Goal: Feedback & Contribution: Submit feedback/report problem

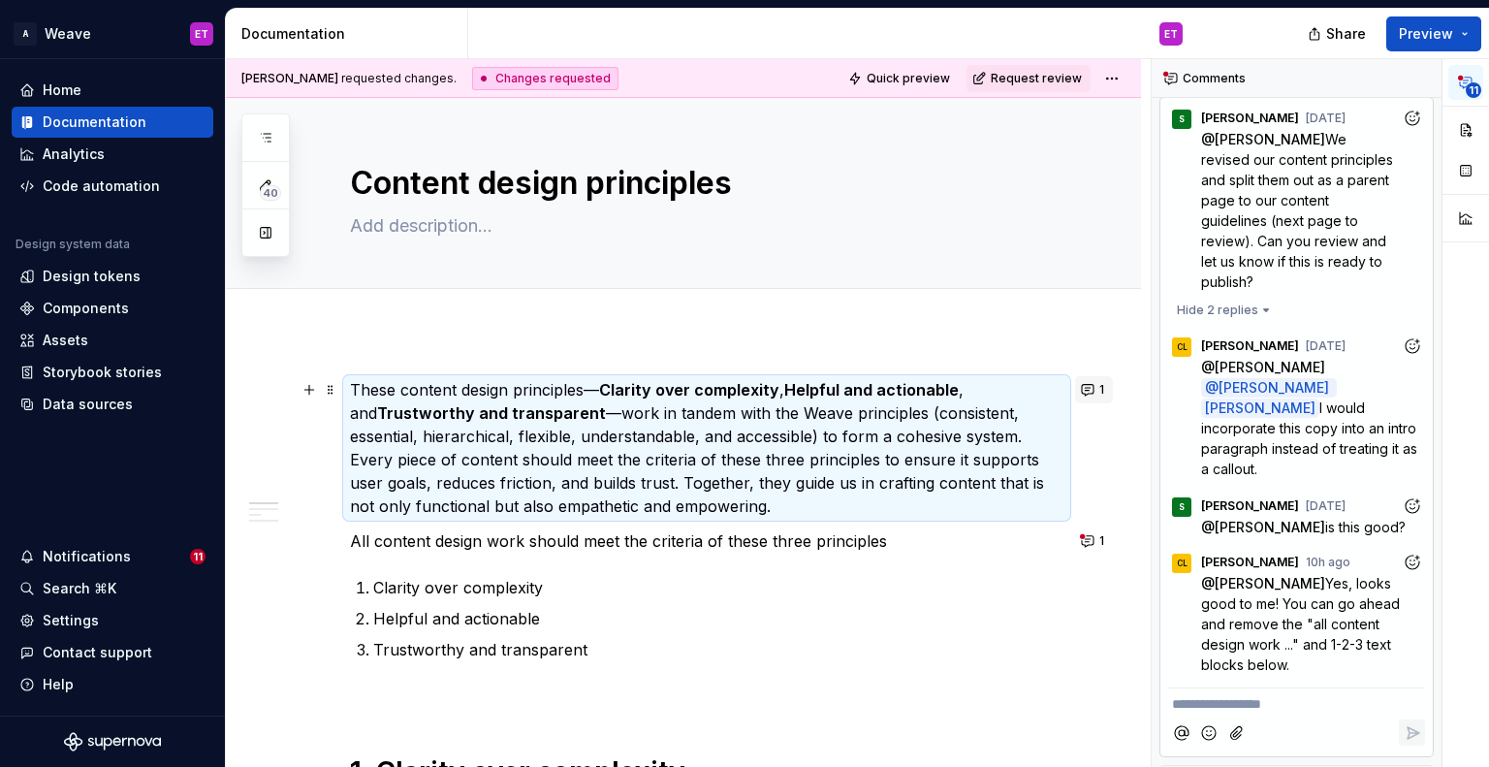
click at [1102, 383] on span "1" at bounding box center [1101, 390] width 5 height 16
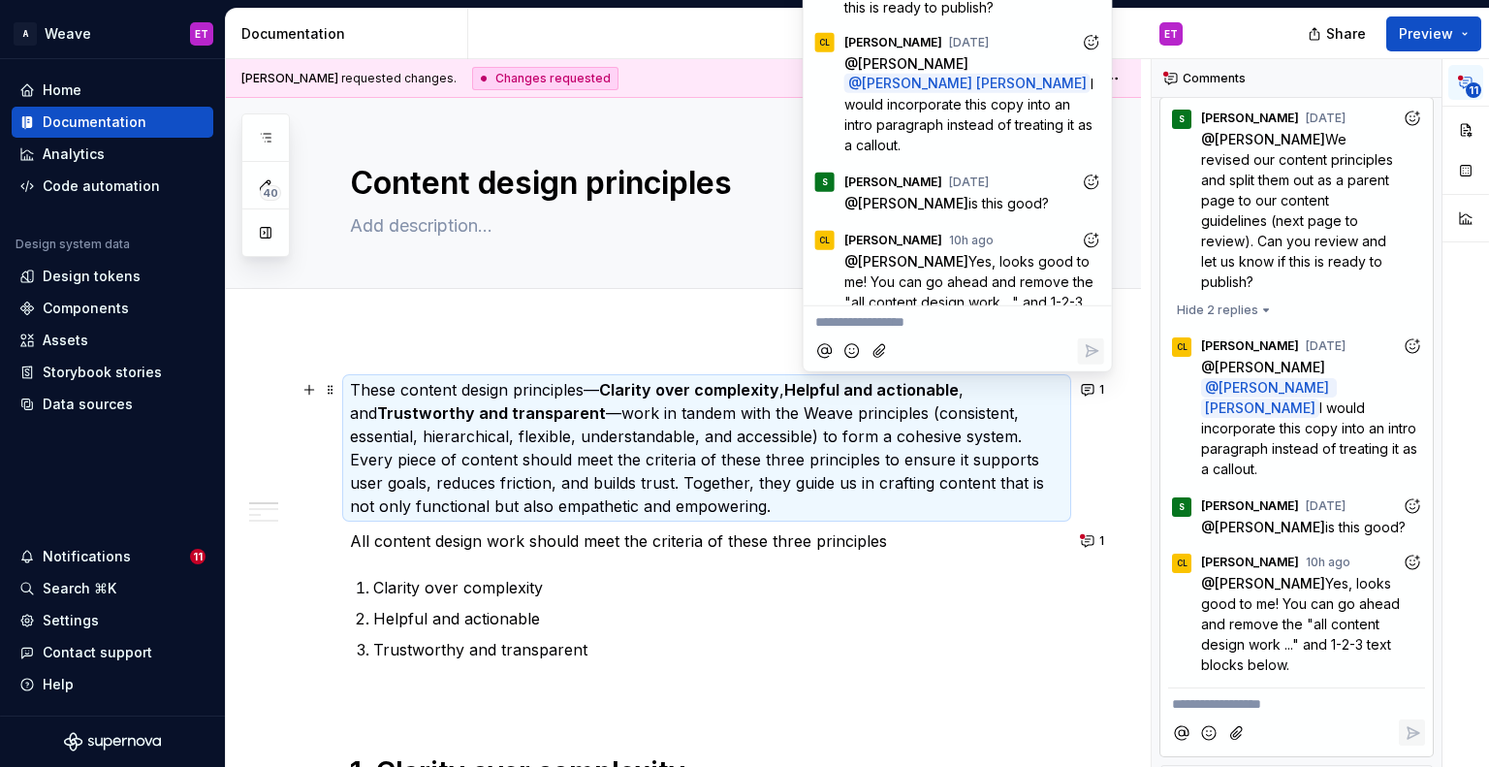
scroll to position [147, 0]
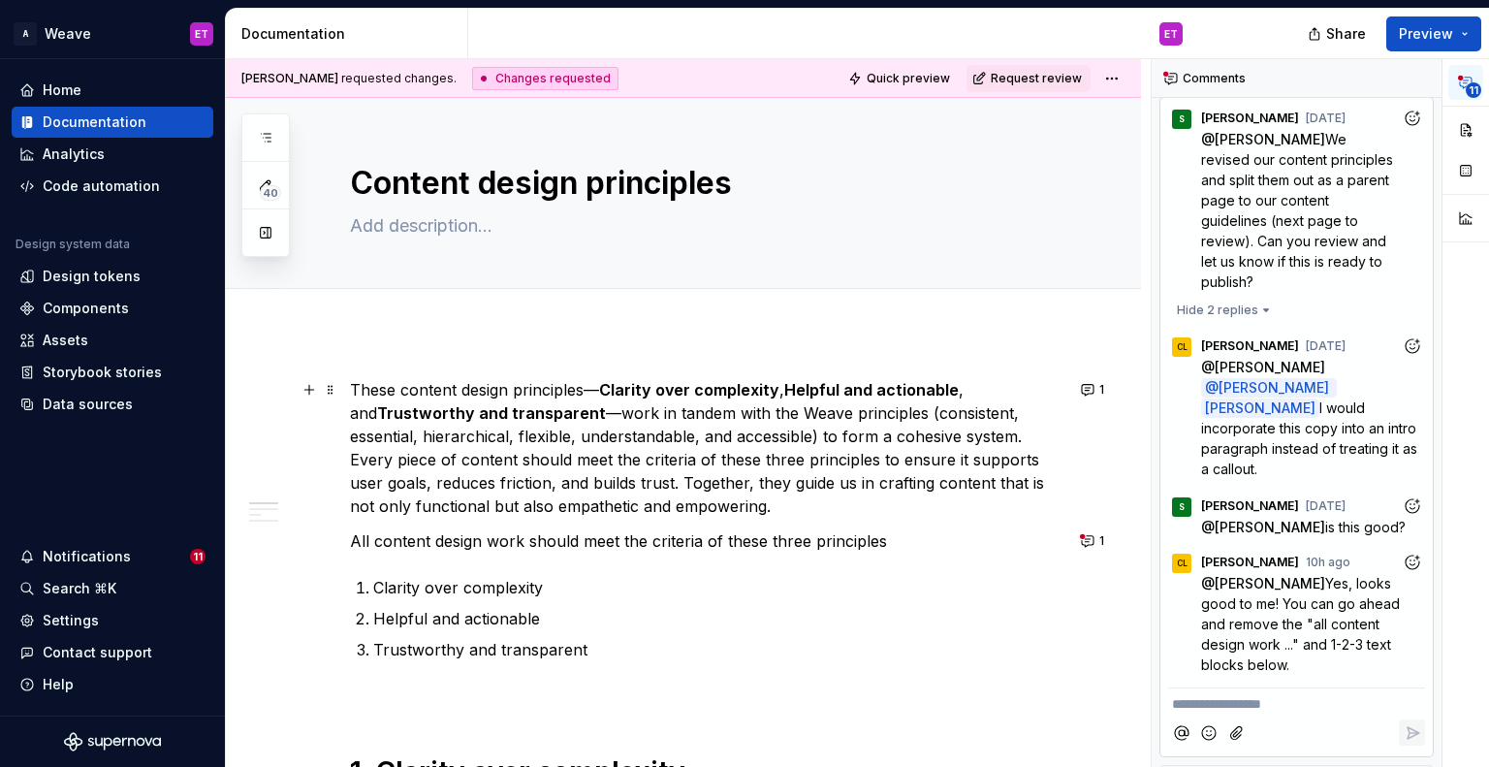
click at [1016, 614] on p "Helpful and actionable" at bounding box center [718, 618] width 690 height 23
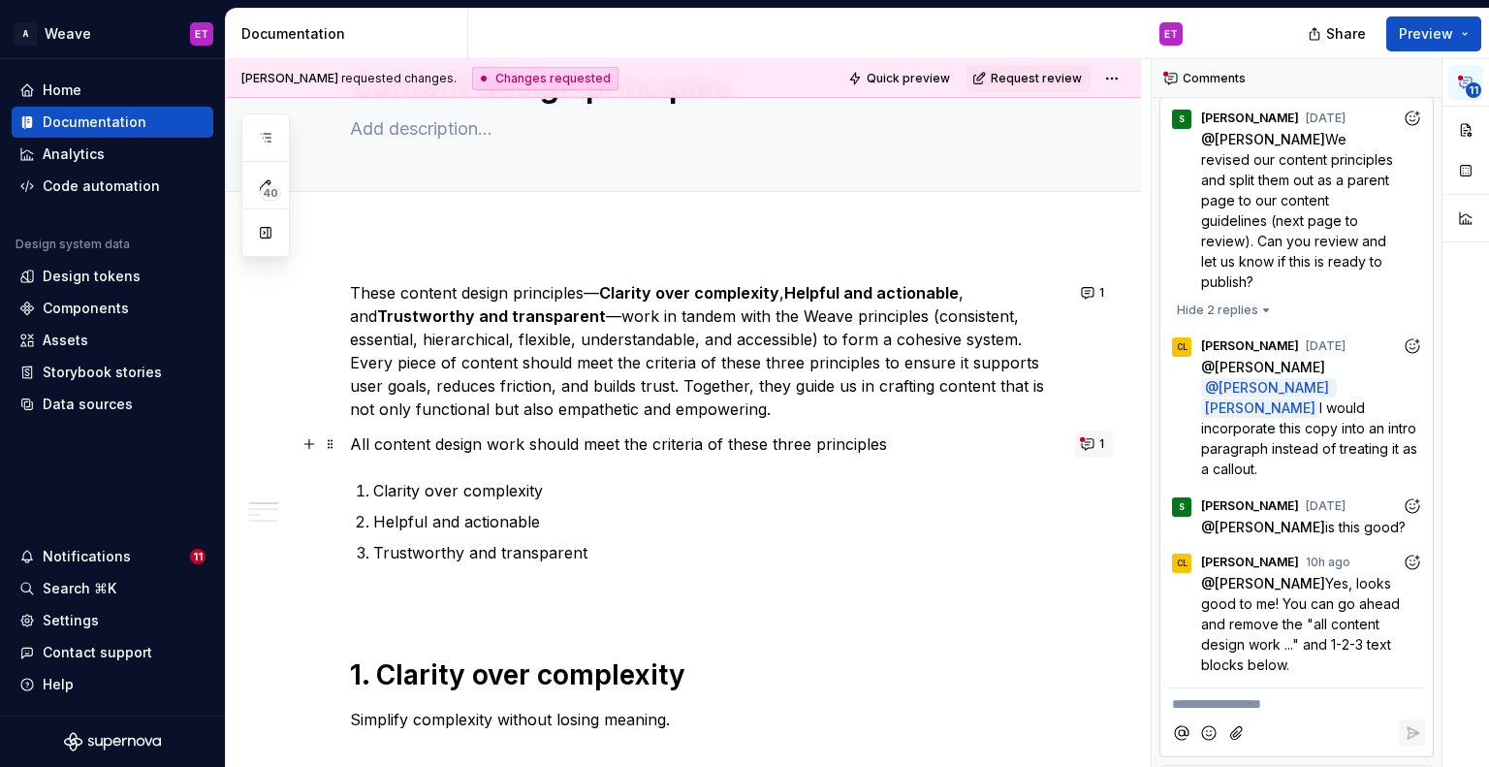
click at [1096, 444] on button "1" at bounding box center [1094, 443] width 38 height 27
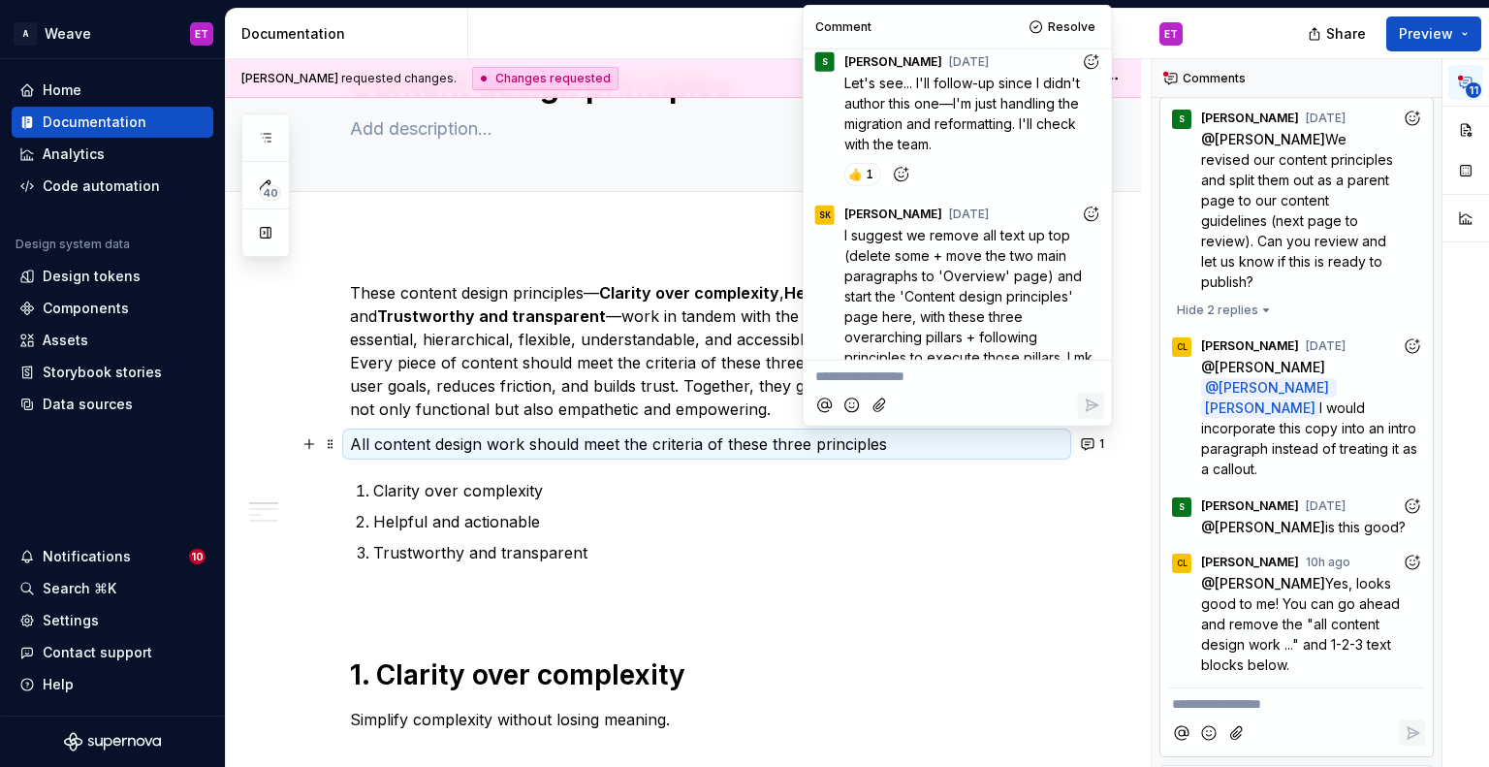
scroll to position [0, 0]
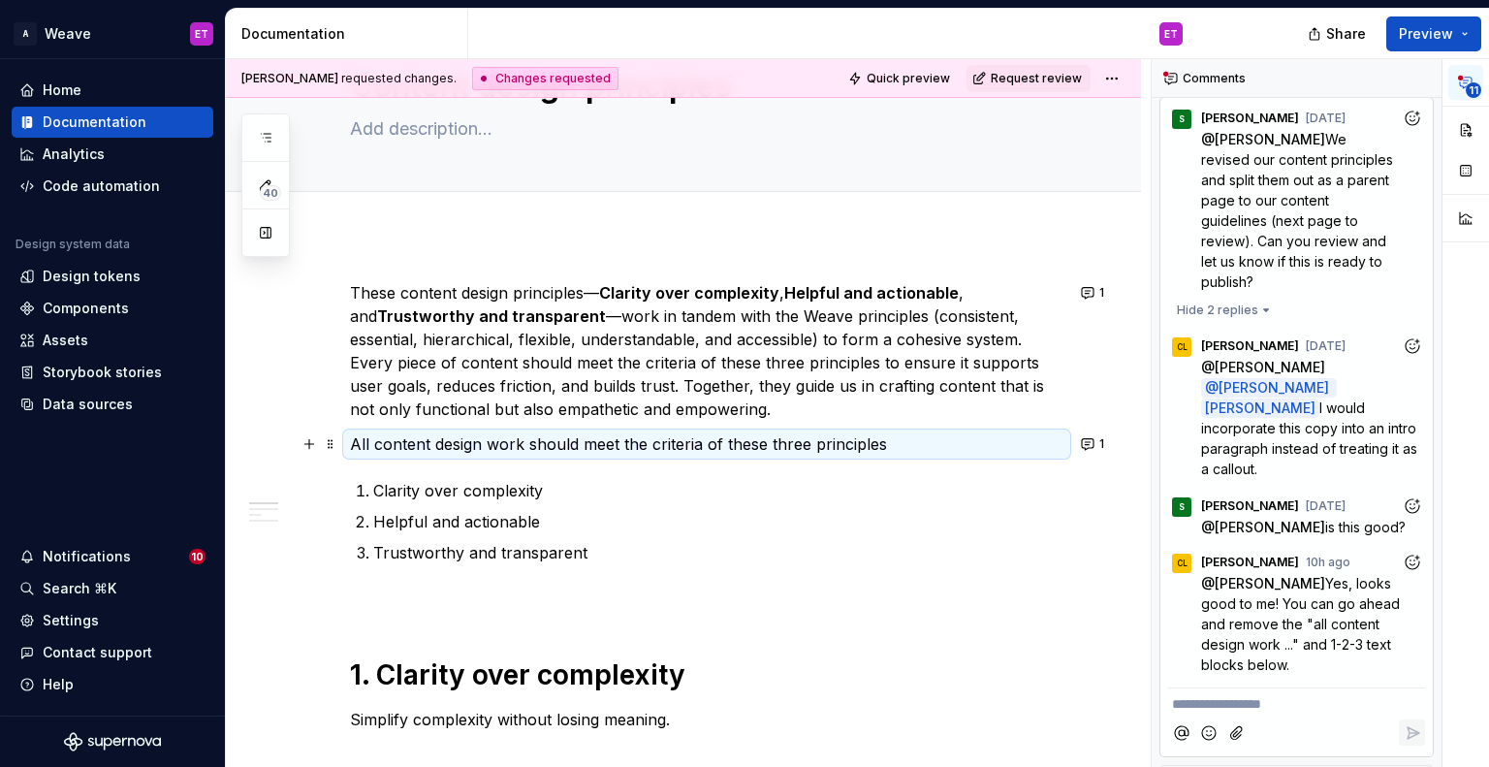
click at [919, 519] on p "Helpful and actionable" at bounding box center [718, 521] width 690 height 23
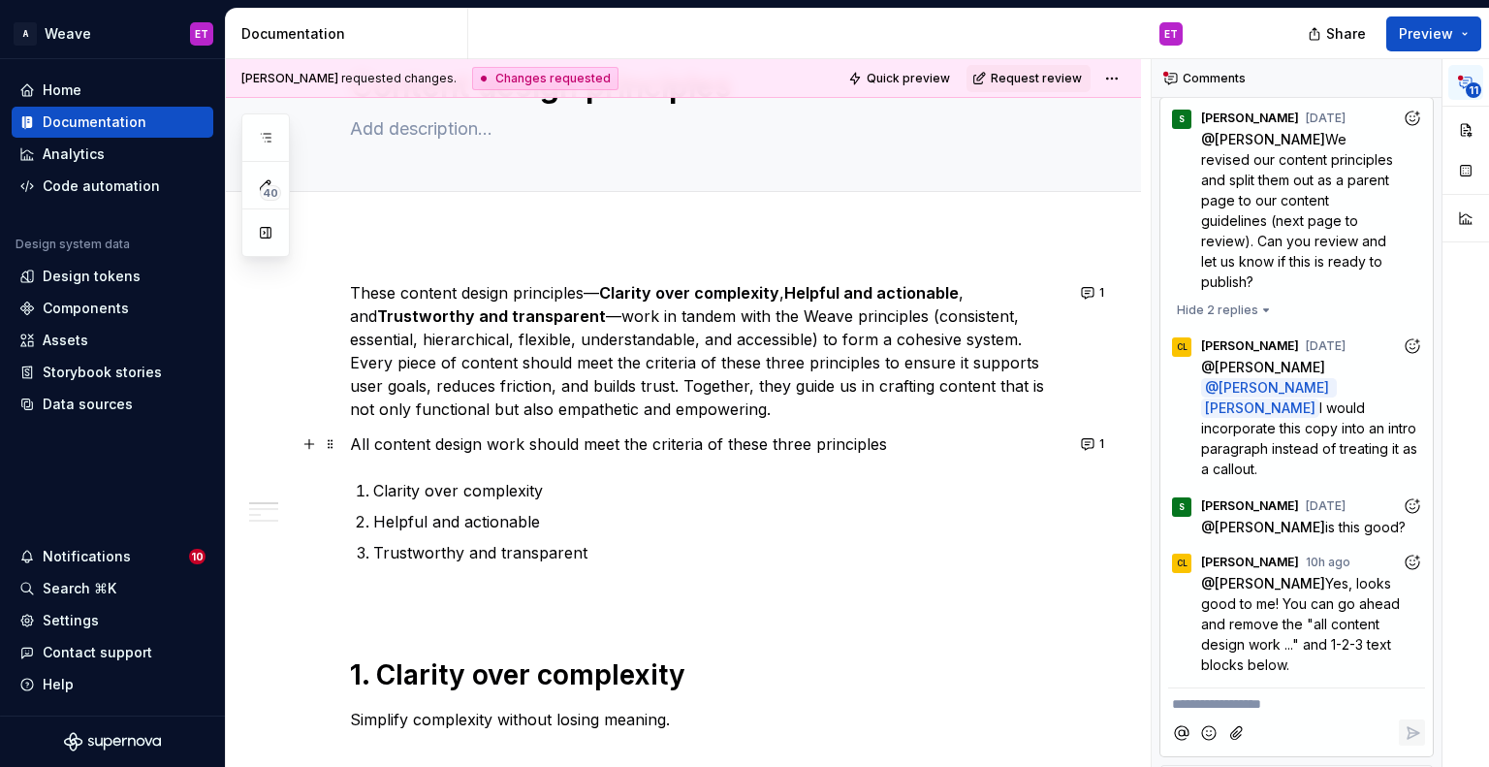
click at [886, 451] on p "All content design work should meet the criteria of these three principles" at bounding box center [706, 443] width 713 height 23
click at [880, 447] on p "All content design work should meet the criteria of these three principles" at bounding box center [706, 443] width 713 height 23
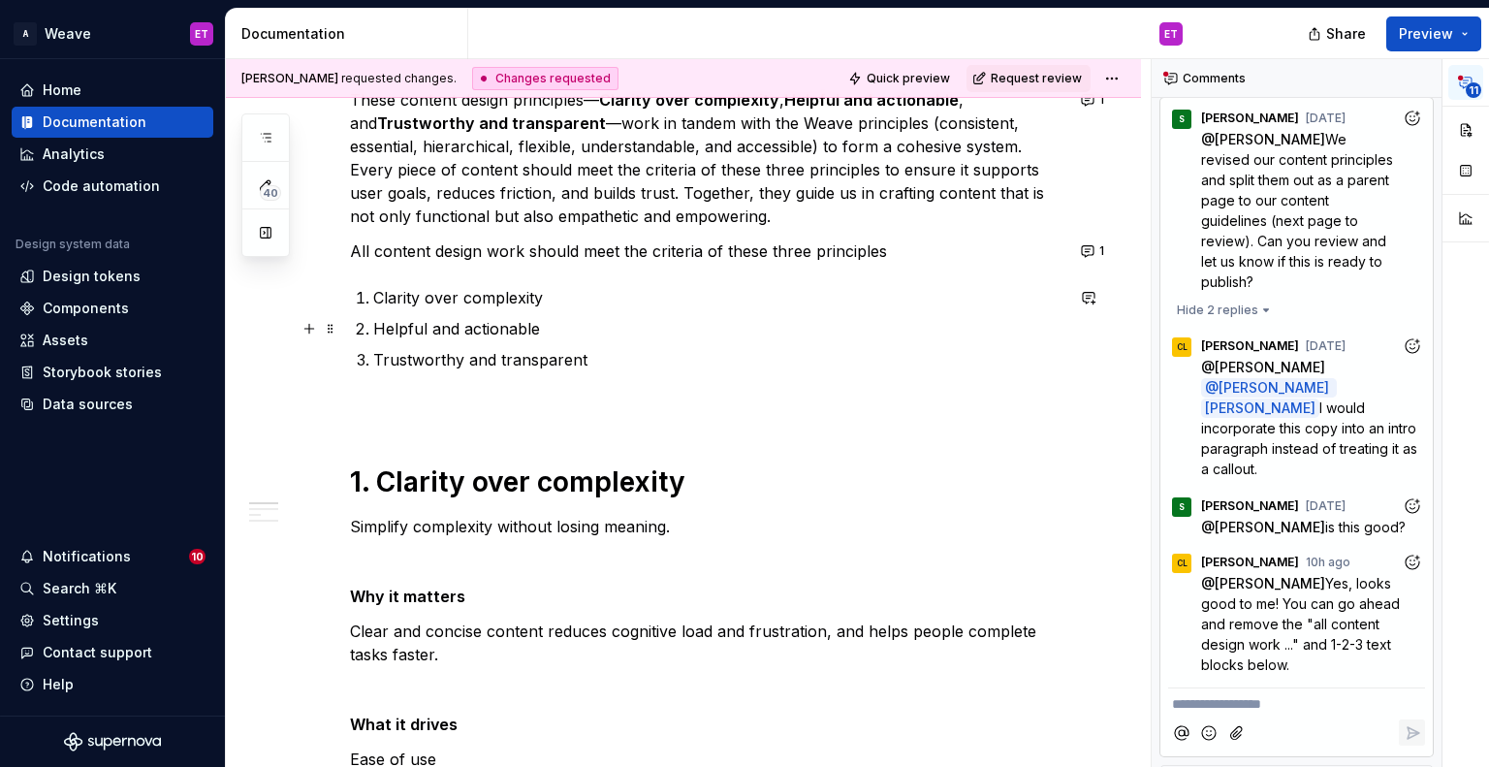
scroll to position [291, 0]
type textarea "*"
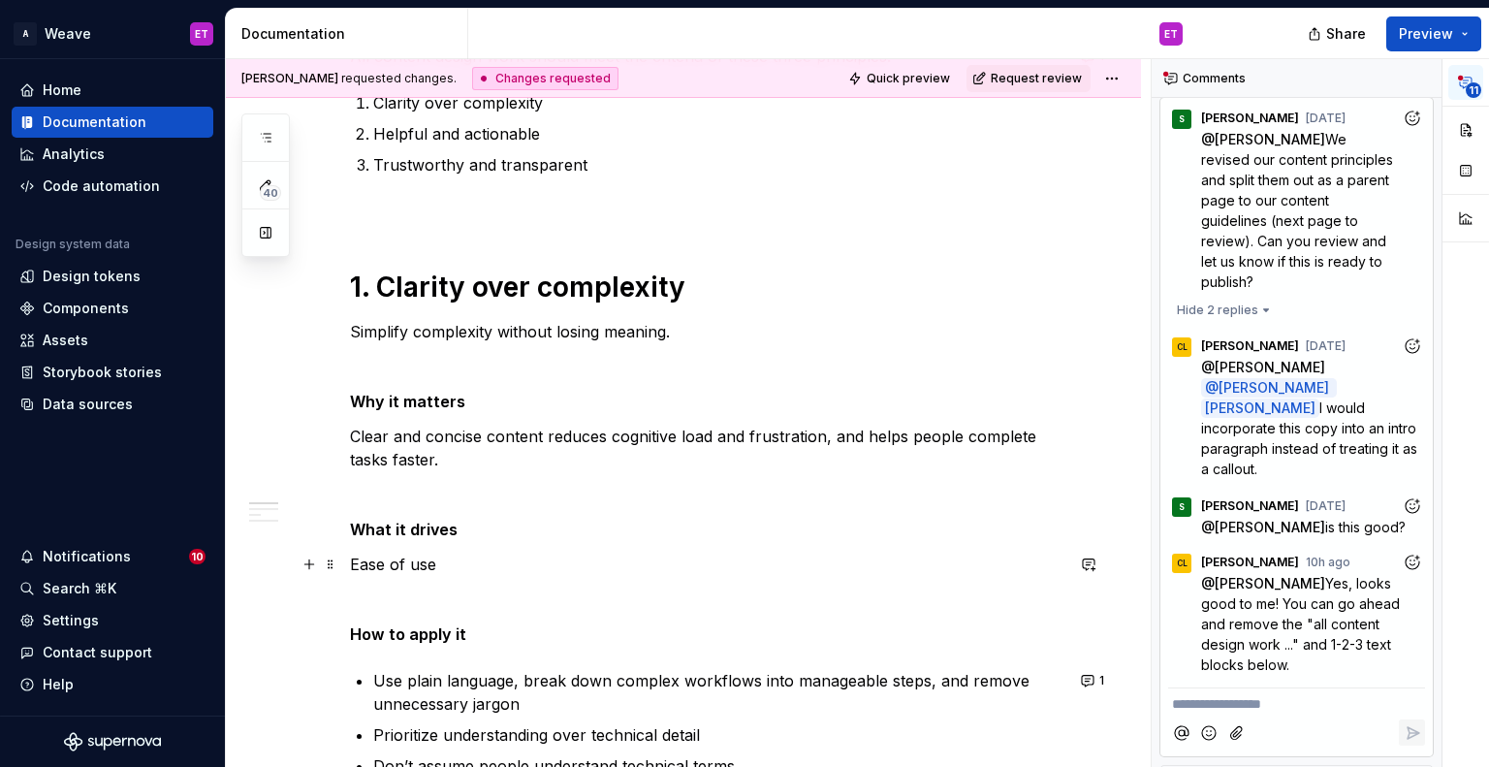
scroll to position [679, 0]
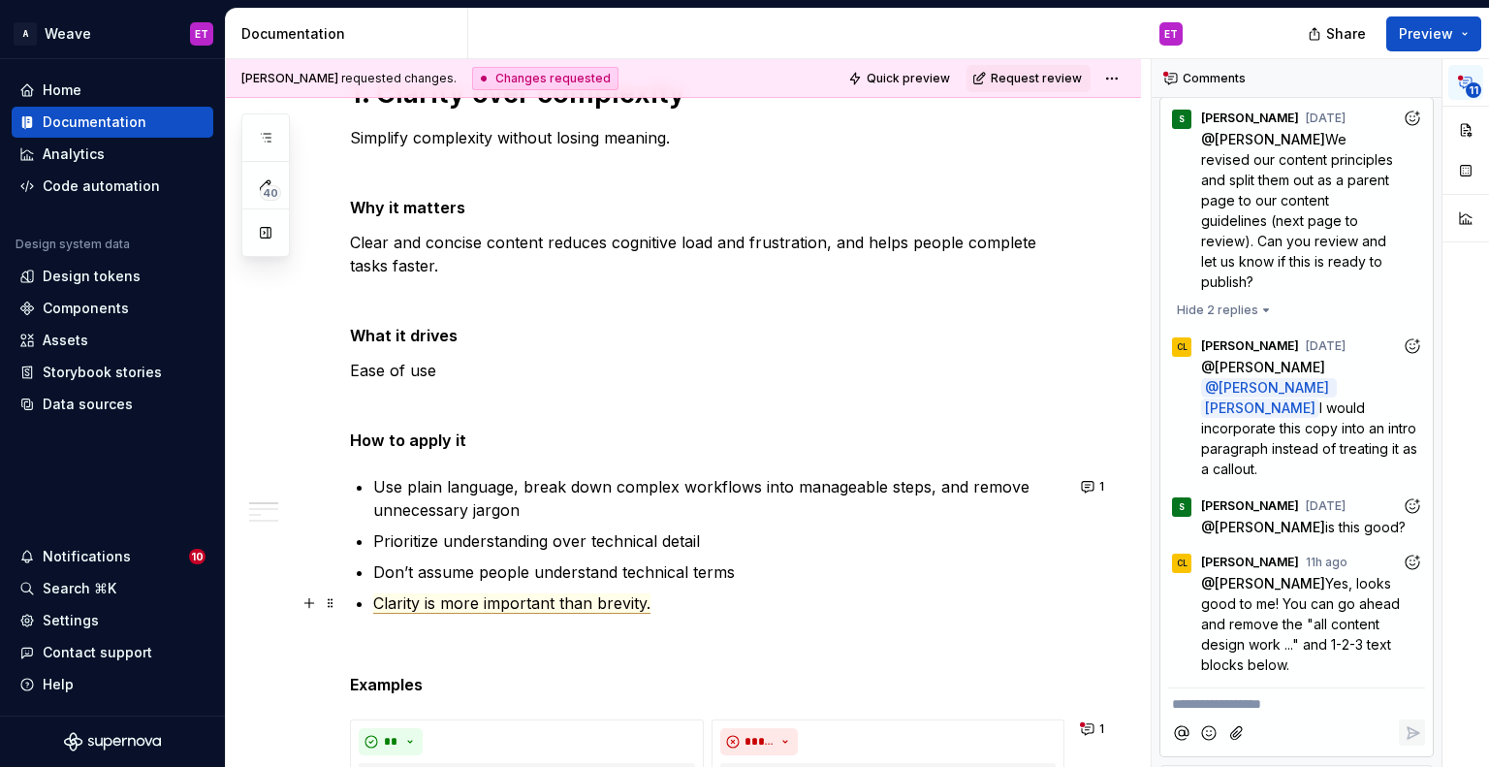
click at [521, 600] on span "Clarity is more important than brevity." at bounding box center [511, 603] width 277 height 20
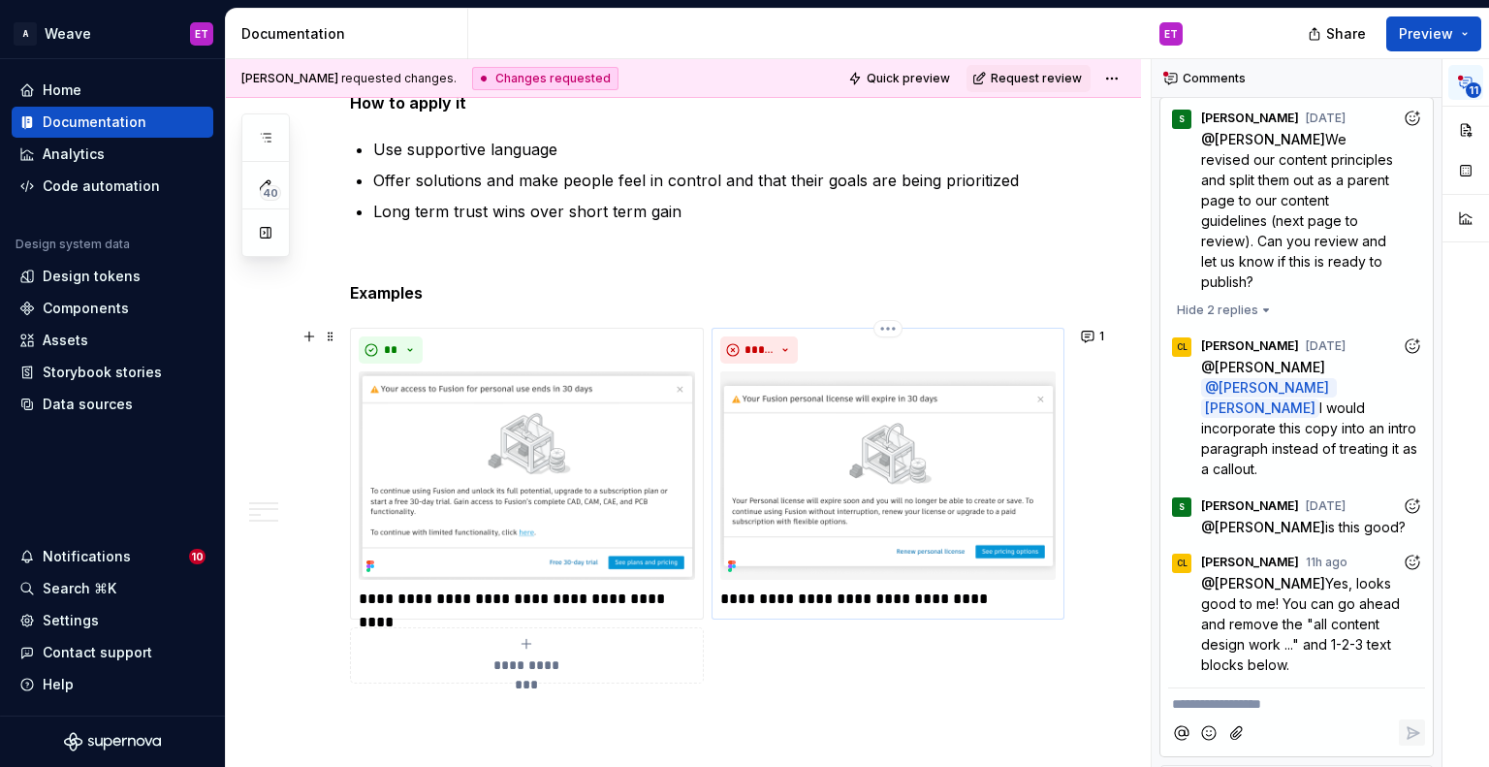
scroll to position [3296, 0]
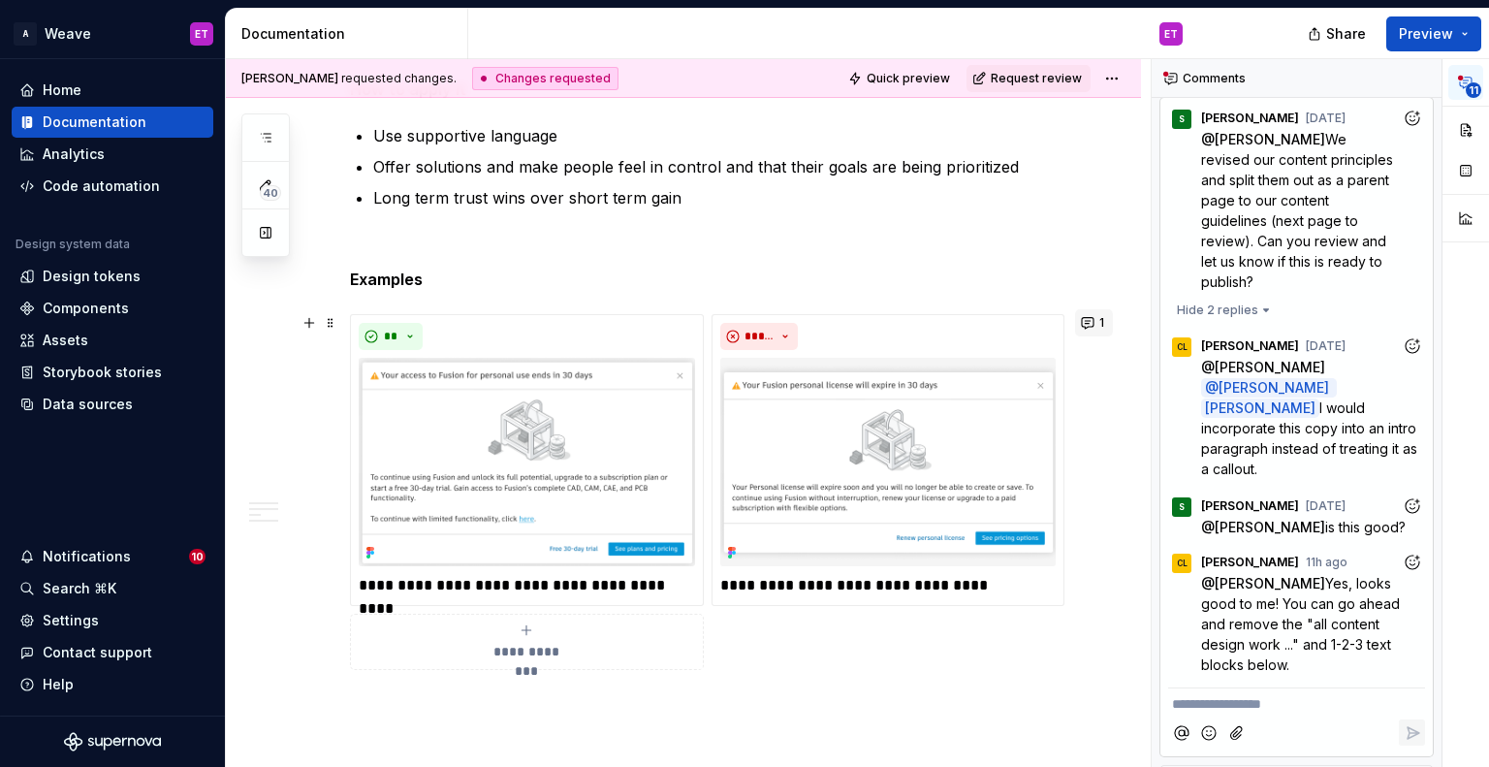
click at [1084, 320] on button "1" at bounding box center [1094, 322] width 38 height 27
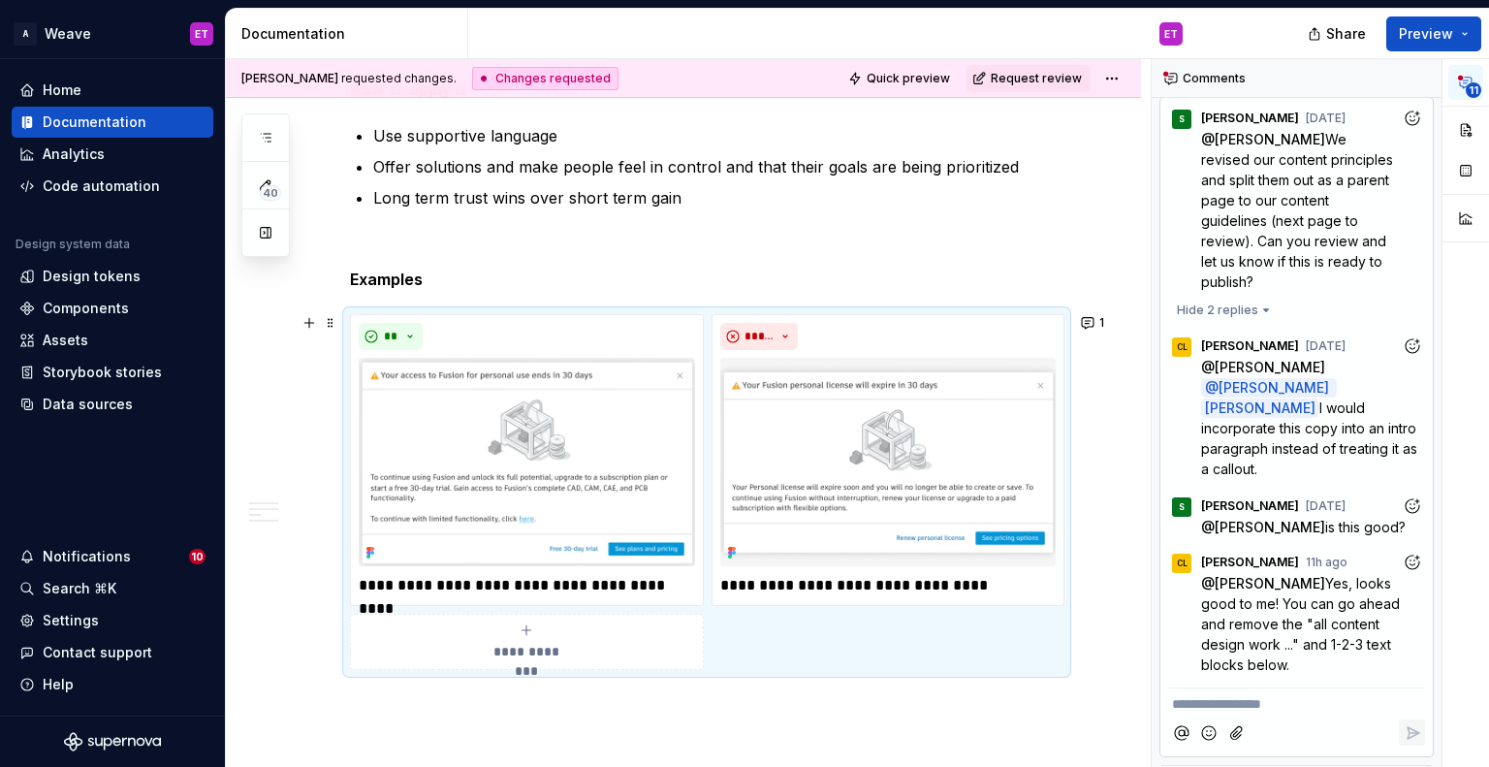
click at [999, 243] on p at bounding box center [706, 244] width 713 height 23
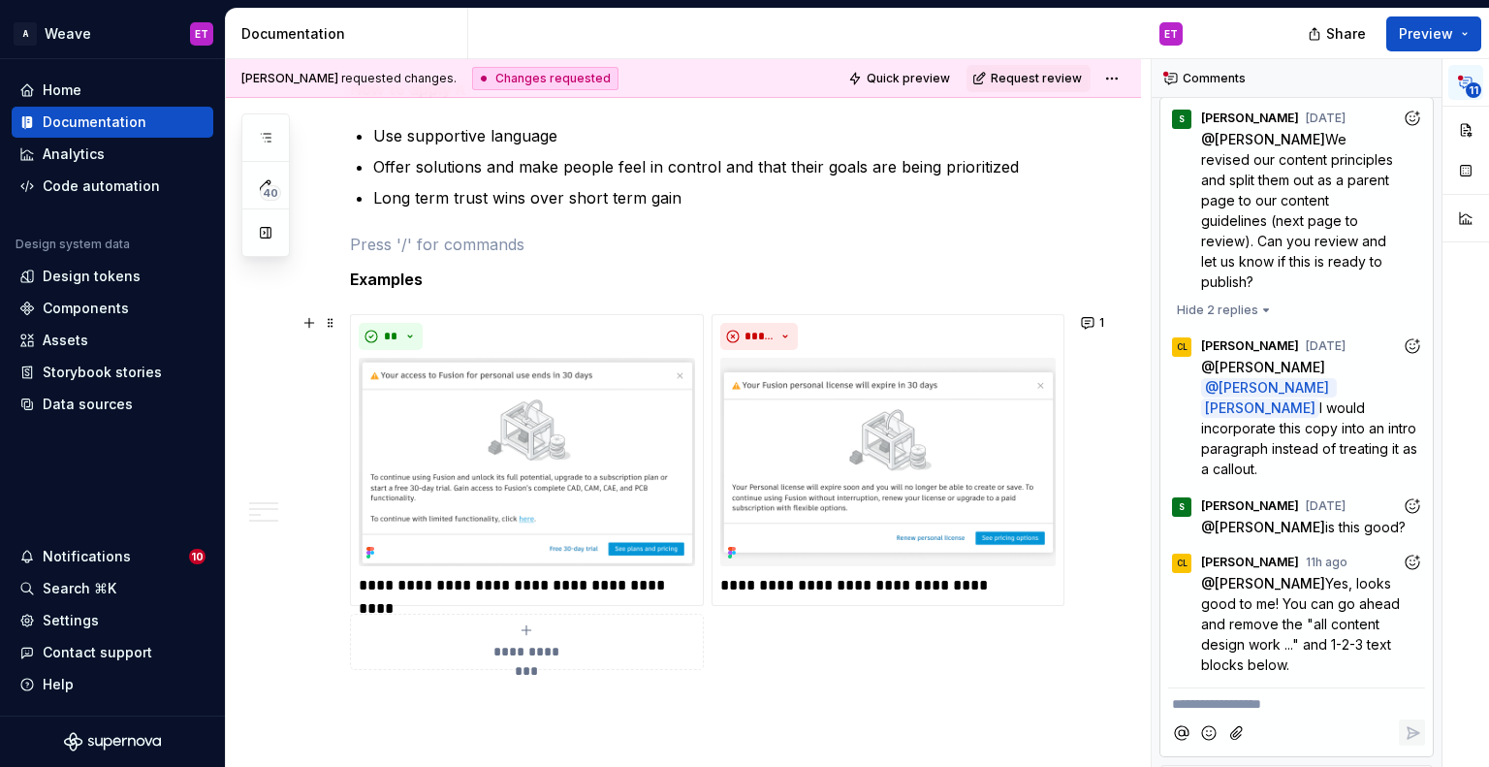
scroll to position [3393, 0]
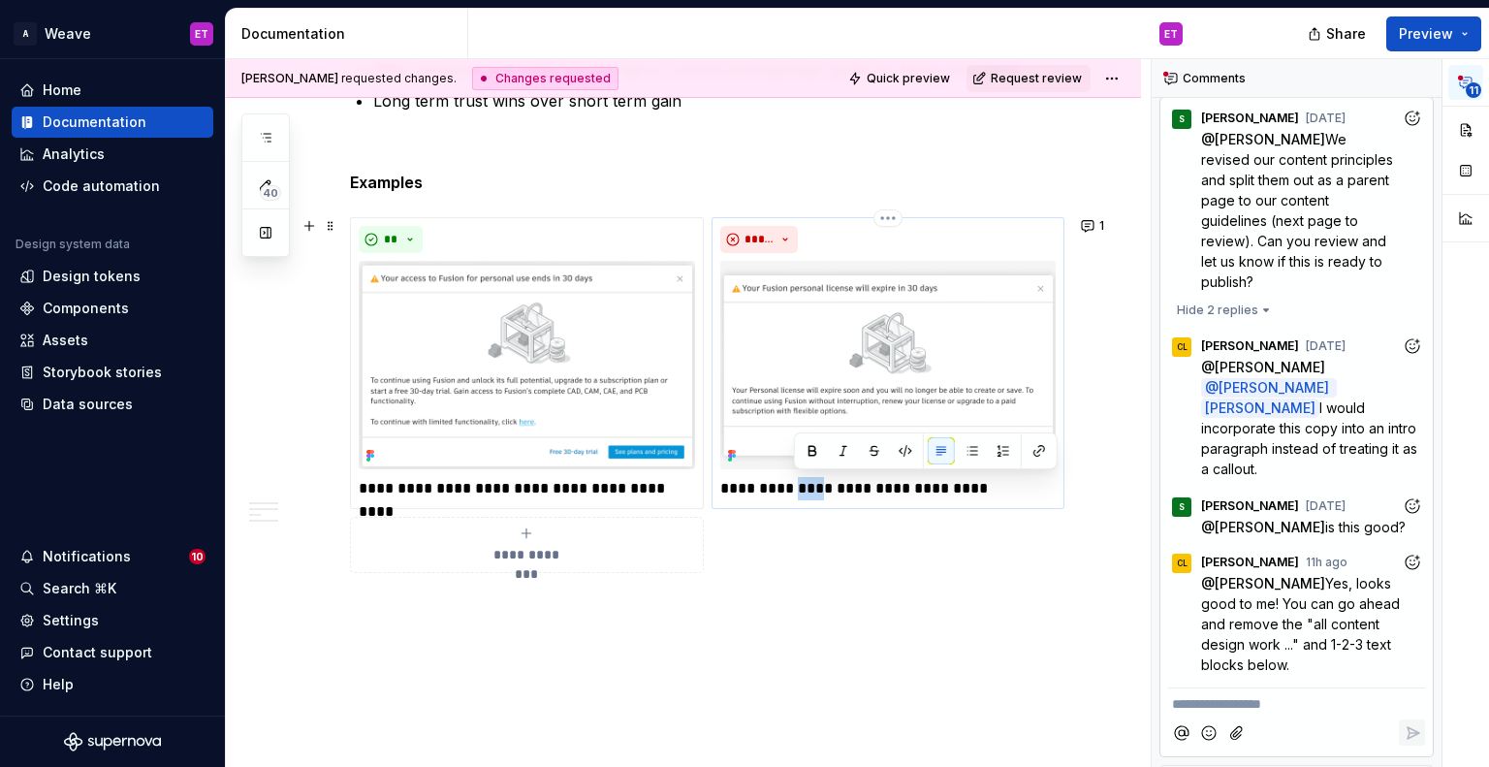
drag, startPoint x: 813, startPoint y: 488, endPoint x: 797, endPoint y: 488, distance: 16.5
click at [797, 488] on p "**********" at bounding box center [888, 488] width 336 height 23
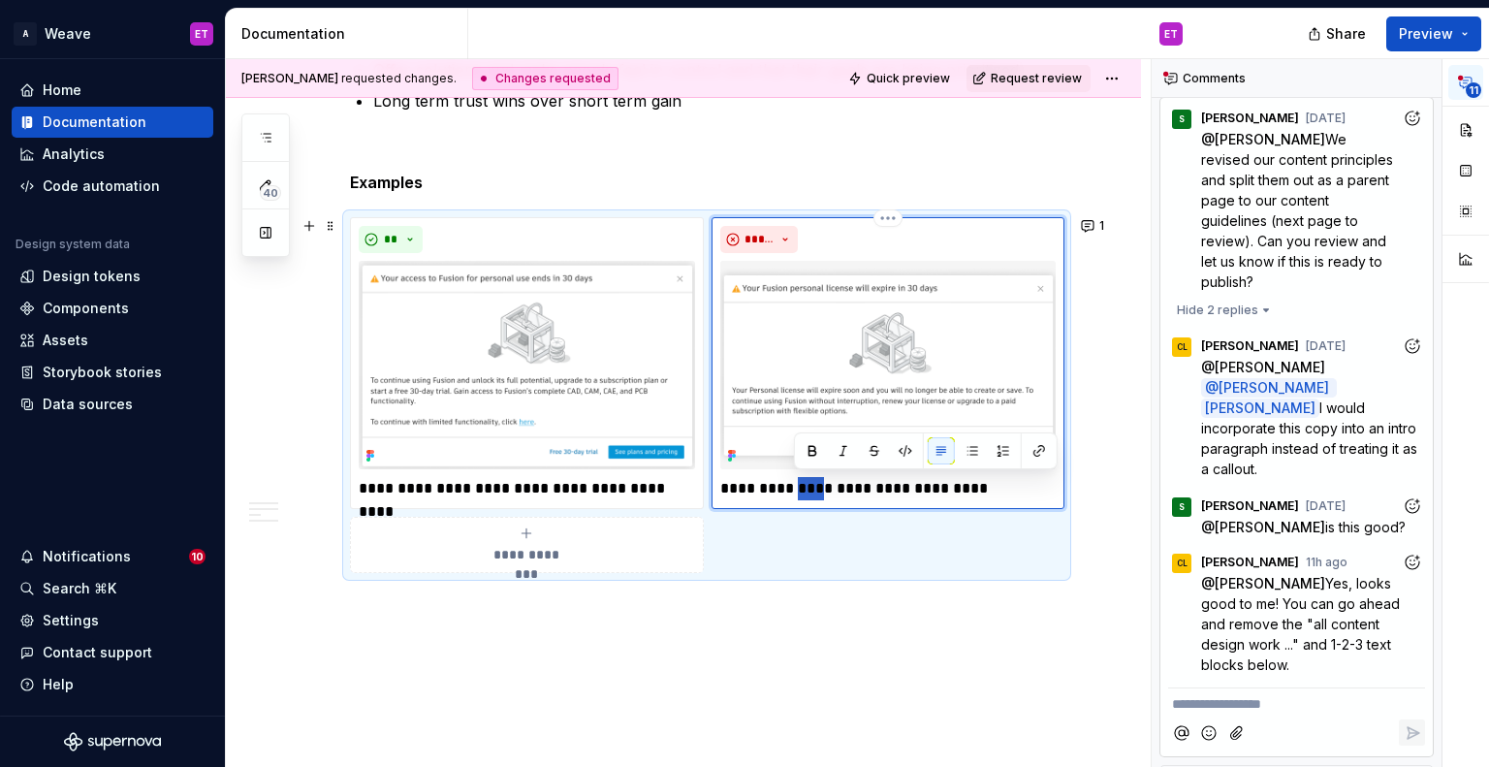
type textarea "*"
click at [1090, 222] on button "1" at bounding box center [1094, 225] width 38 height 27
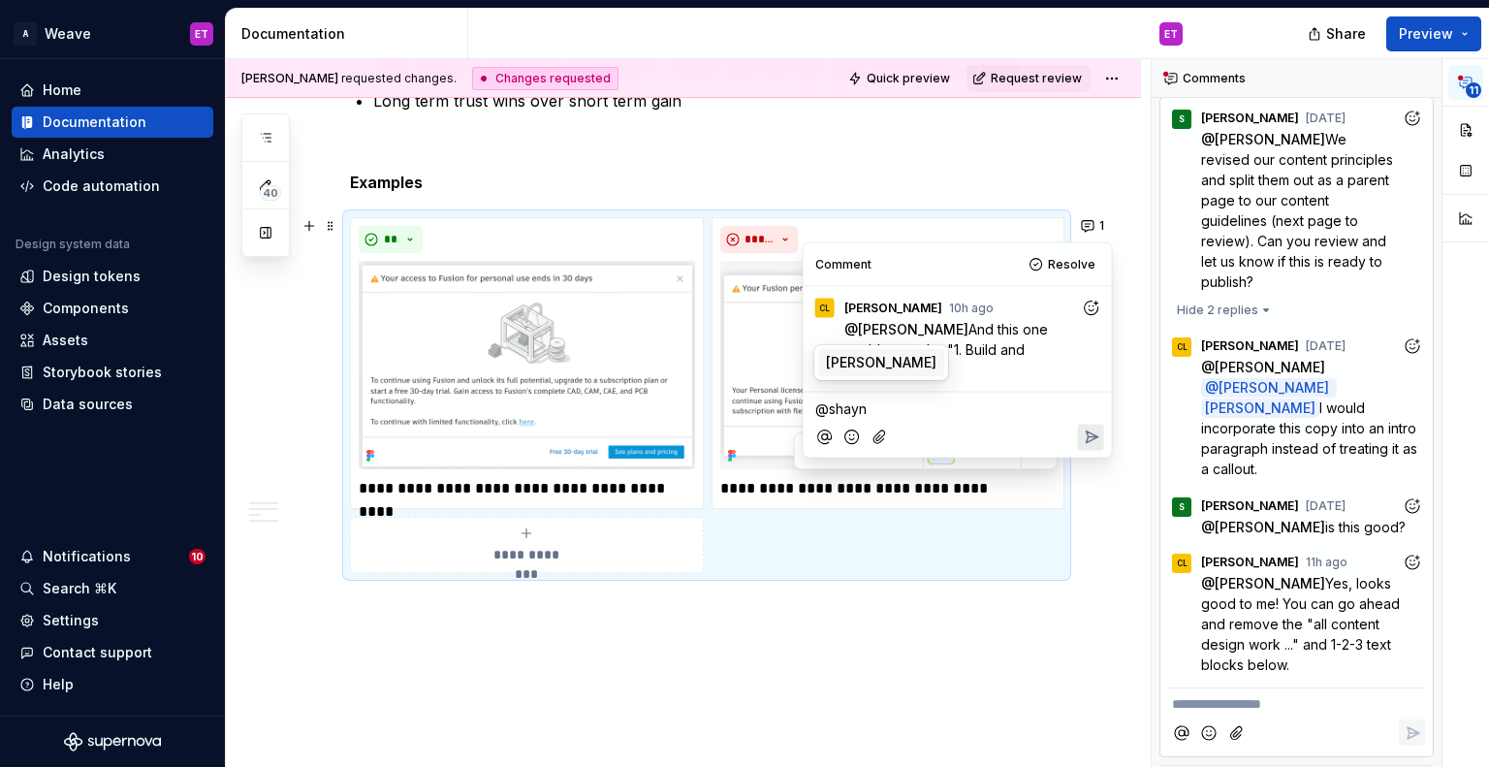
click at [845, 368] on span "Shayna" at bounding box center [881, 362] width 111 height 19
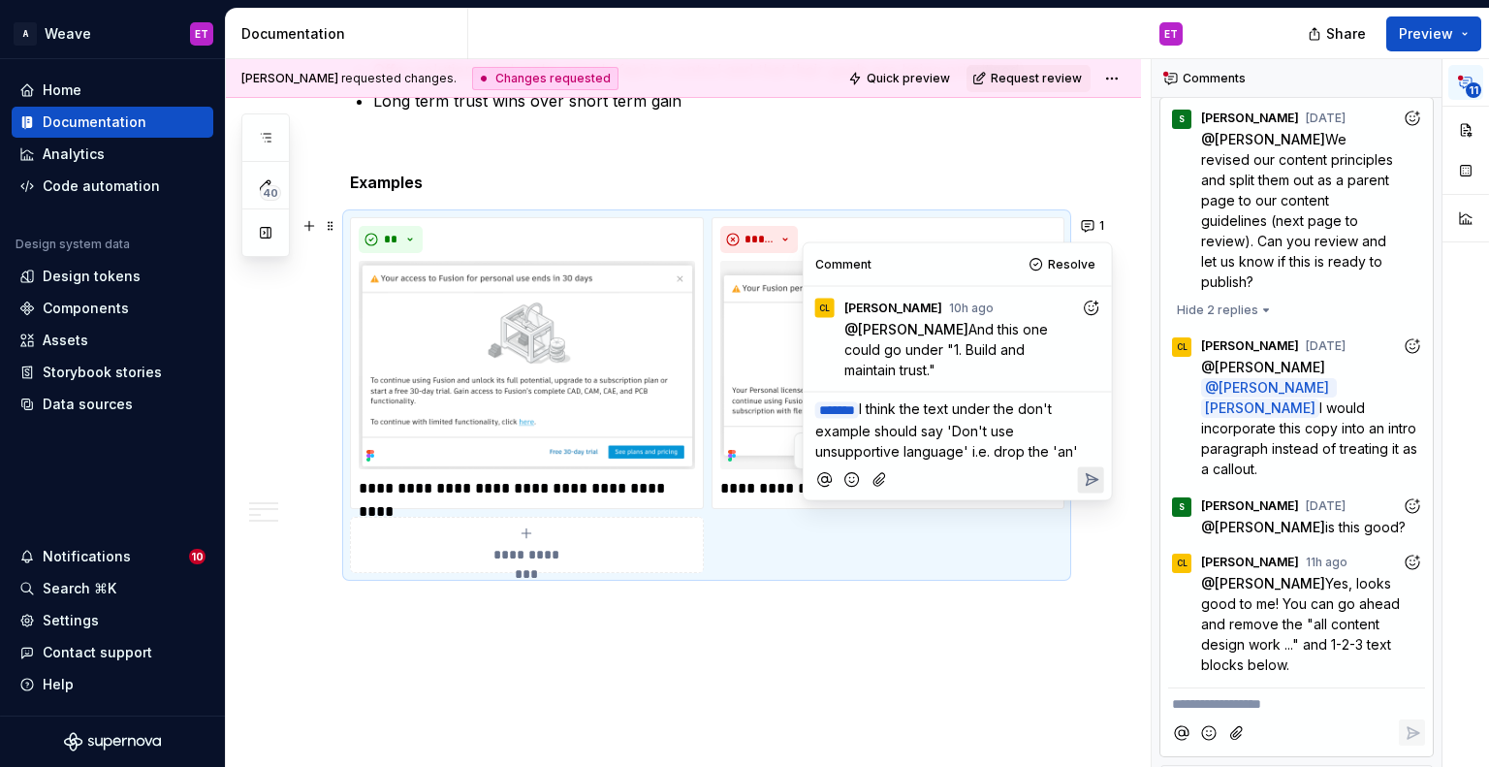
click at [1095, 470] on icon "Reply" at bounding box center [1090, 479] width 19 height 19
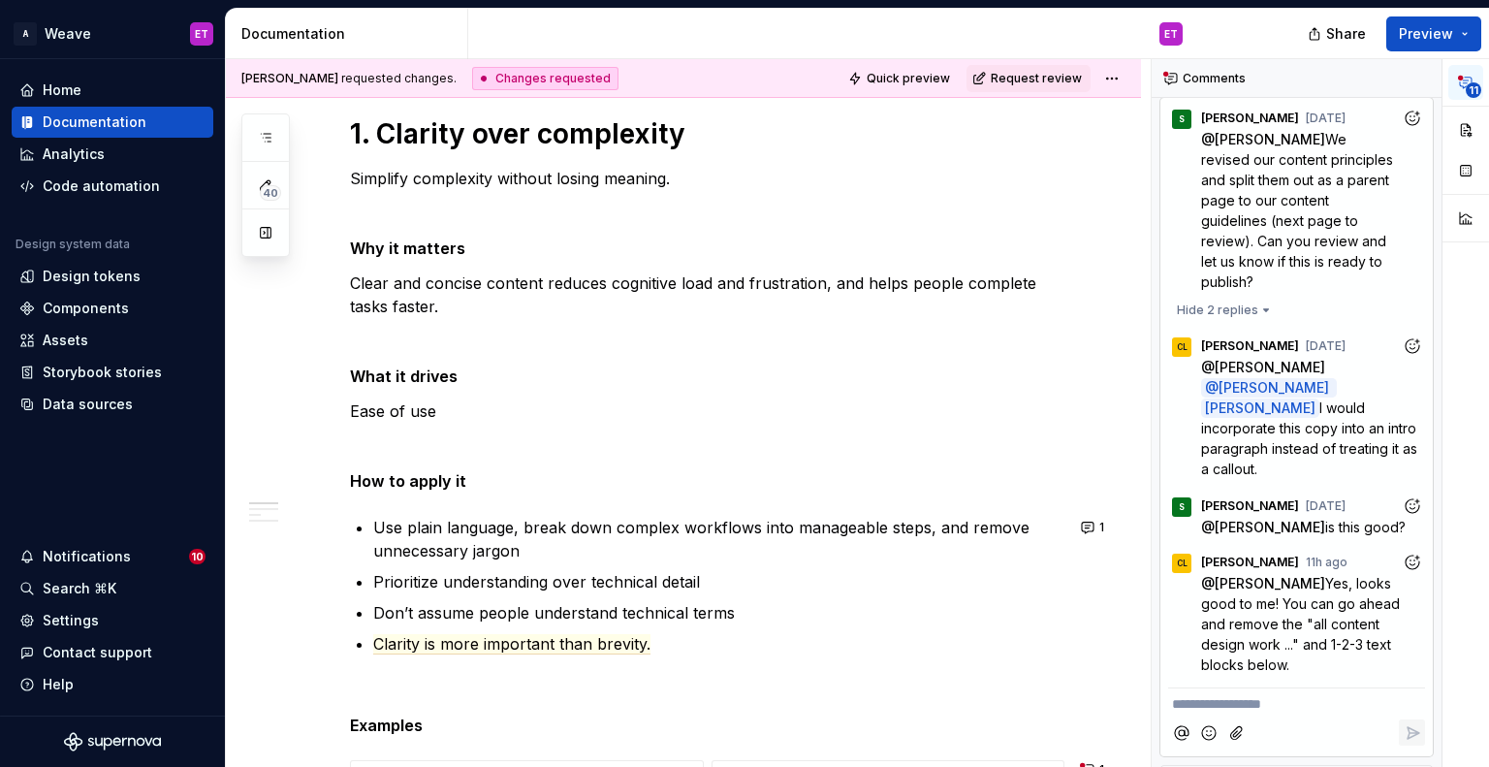
scroll to position [0, 0]
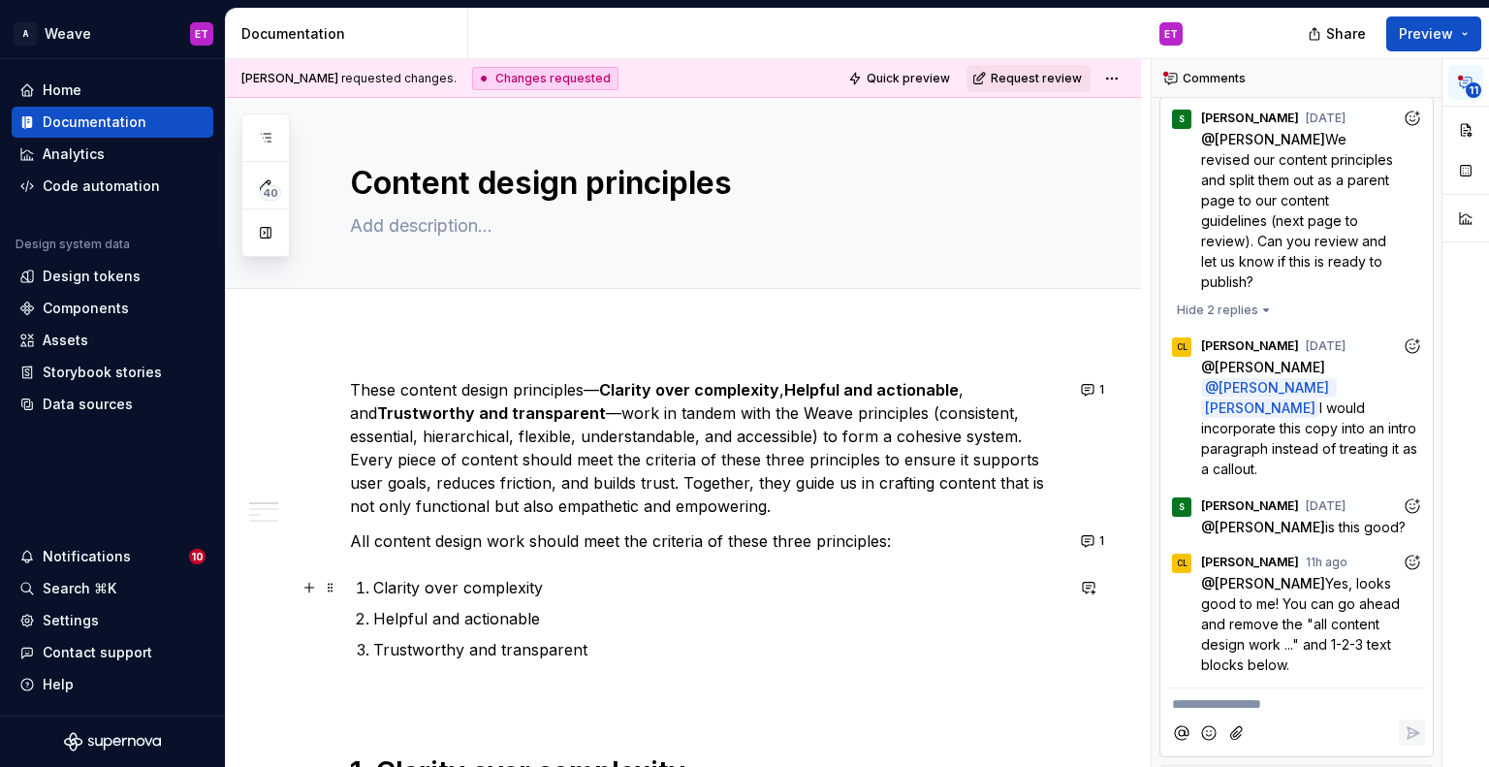
type textarea "*"
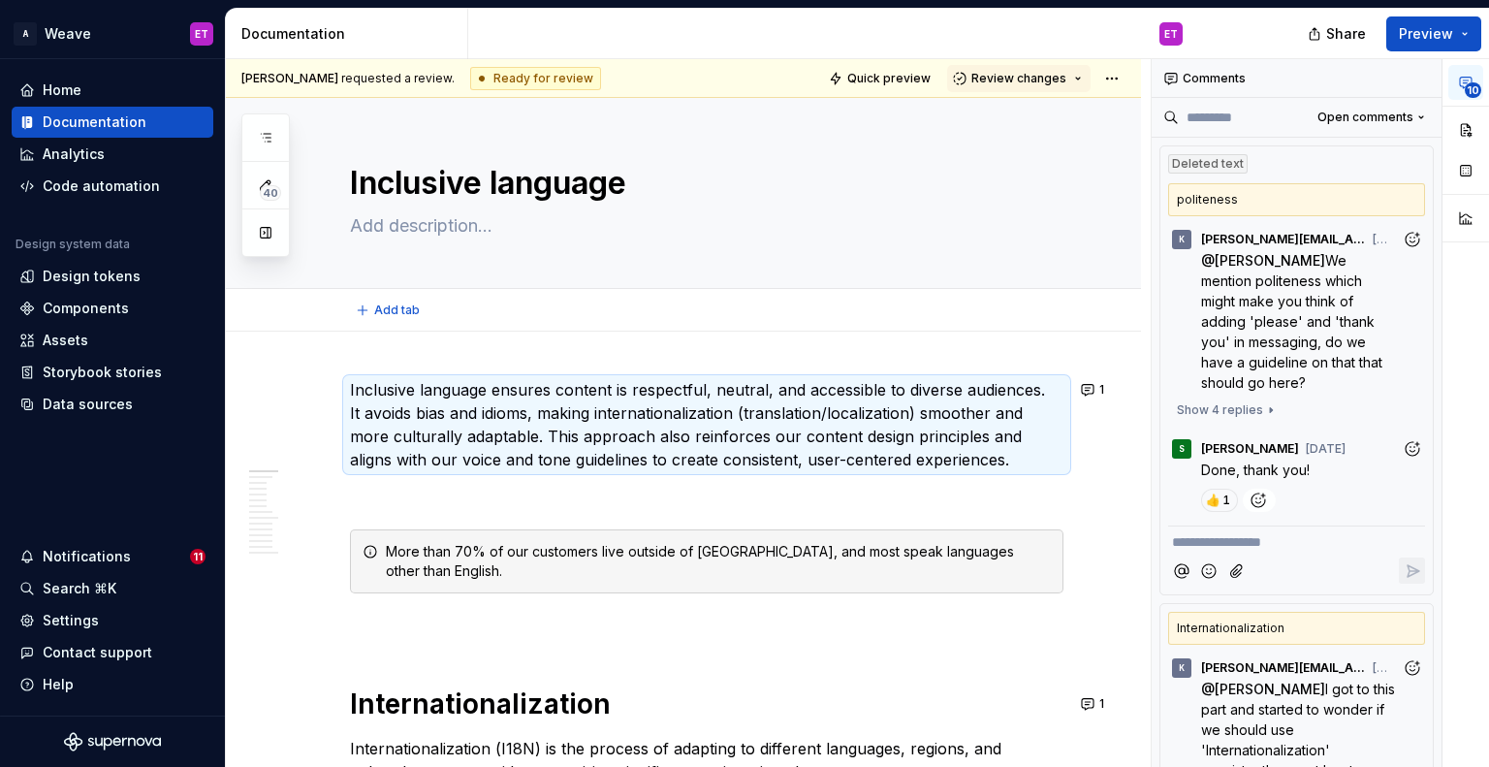
scroll to position [97, 0]
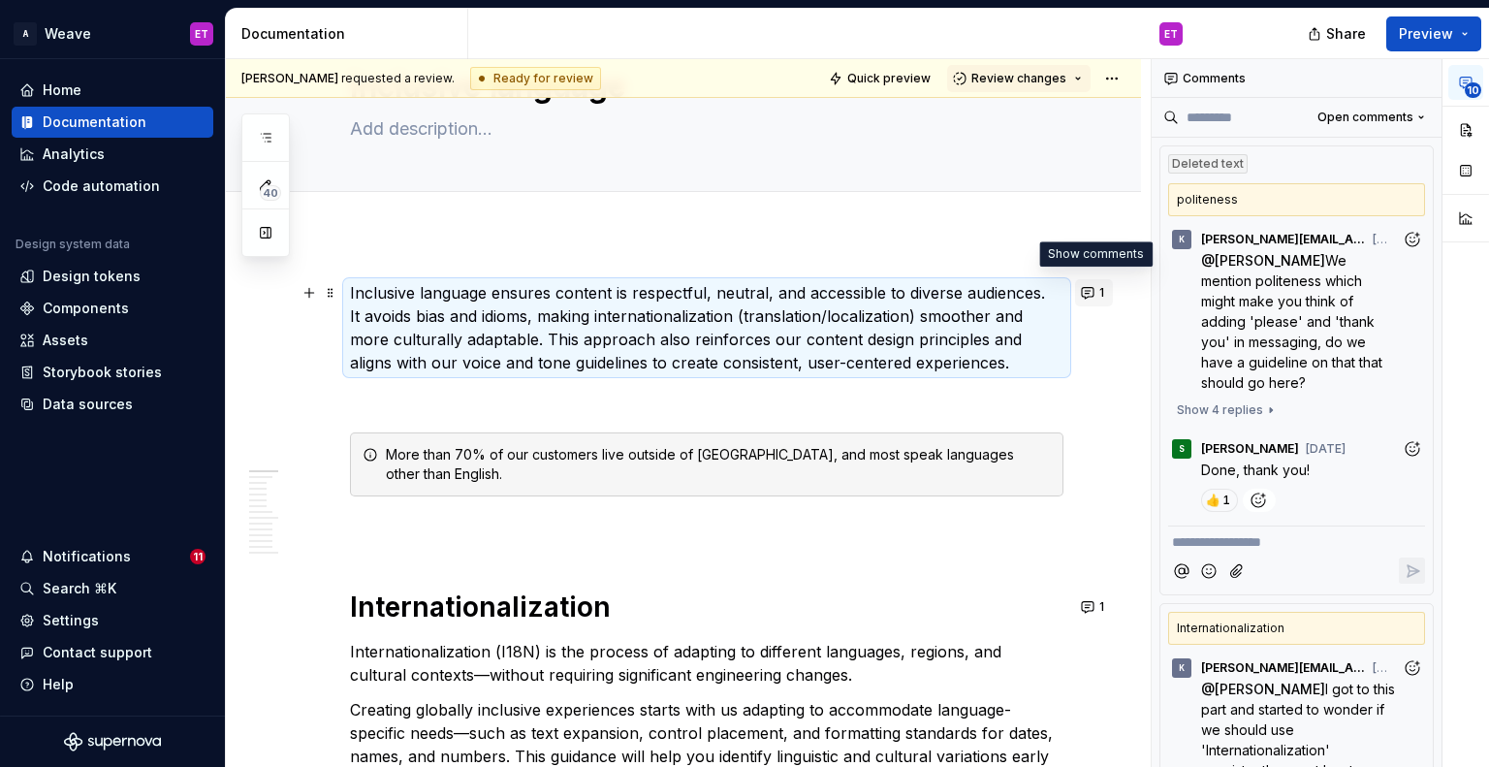
type textarea "*"
click at [1086, 286] on button "1" at bounding box center [1094, 292] width 38 height 27
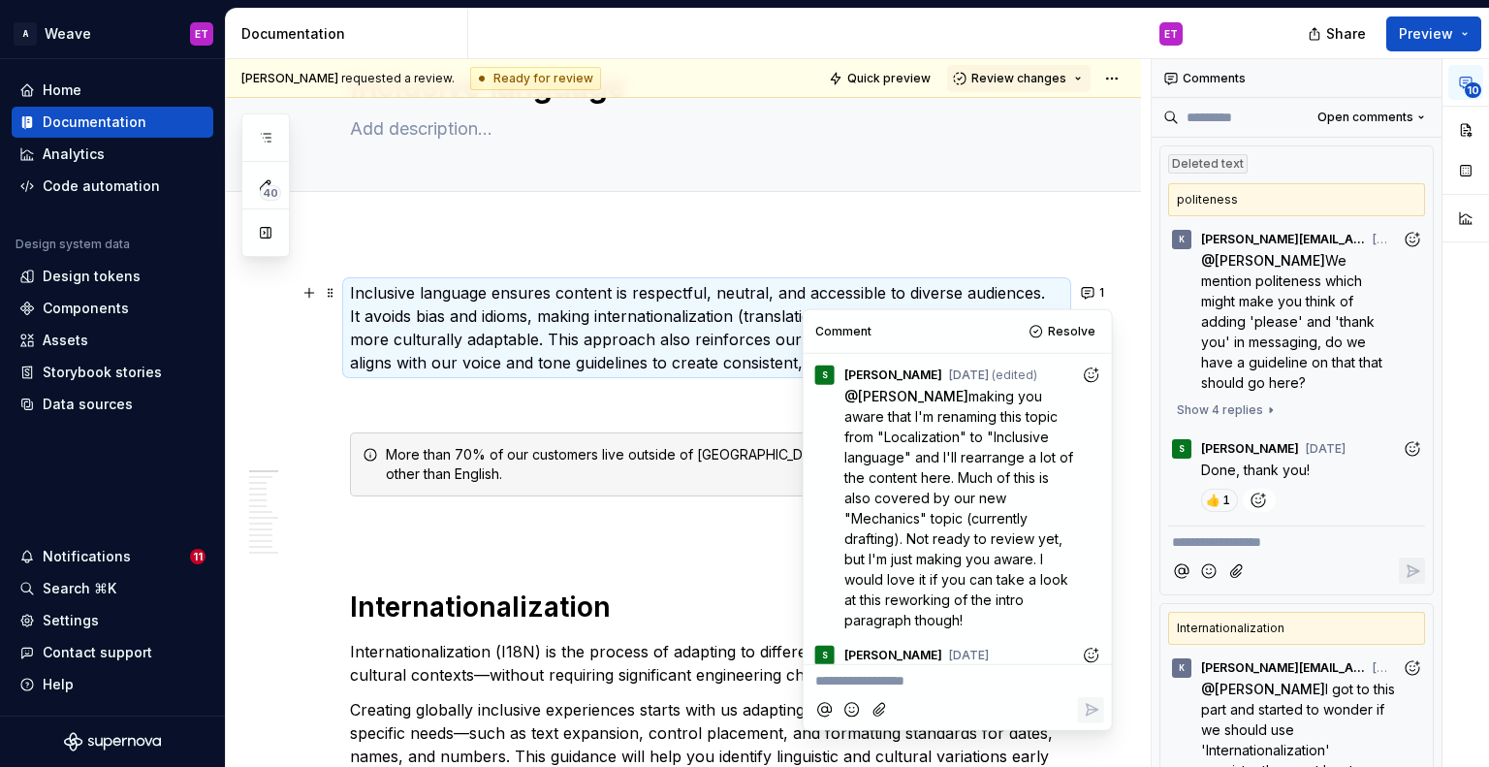
scroll to position [0, 0]
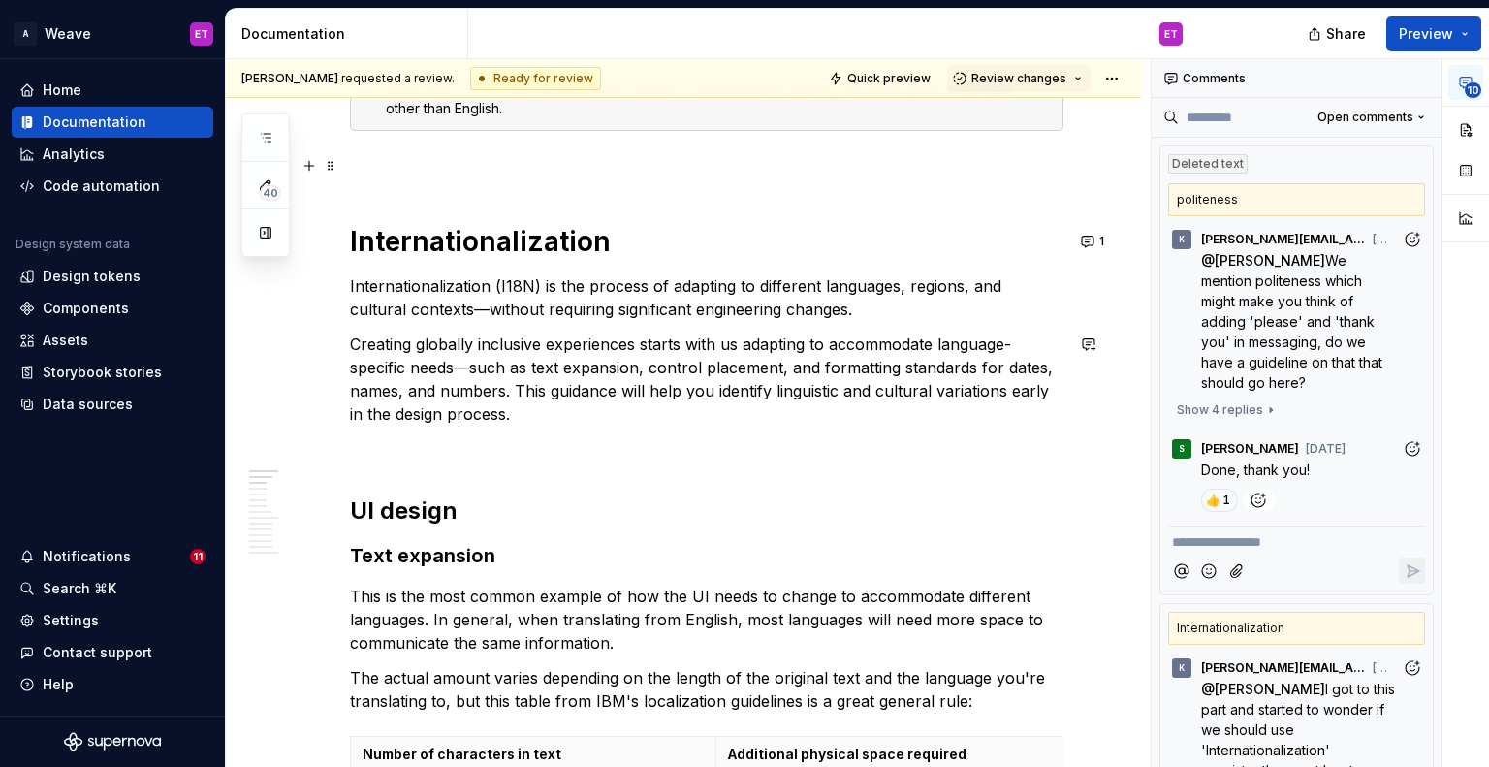
scroll to position [388, 0]
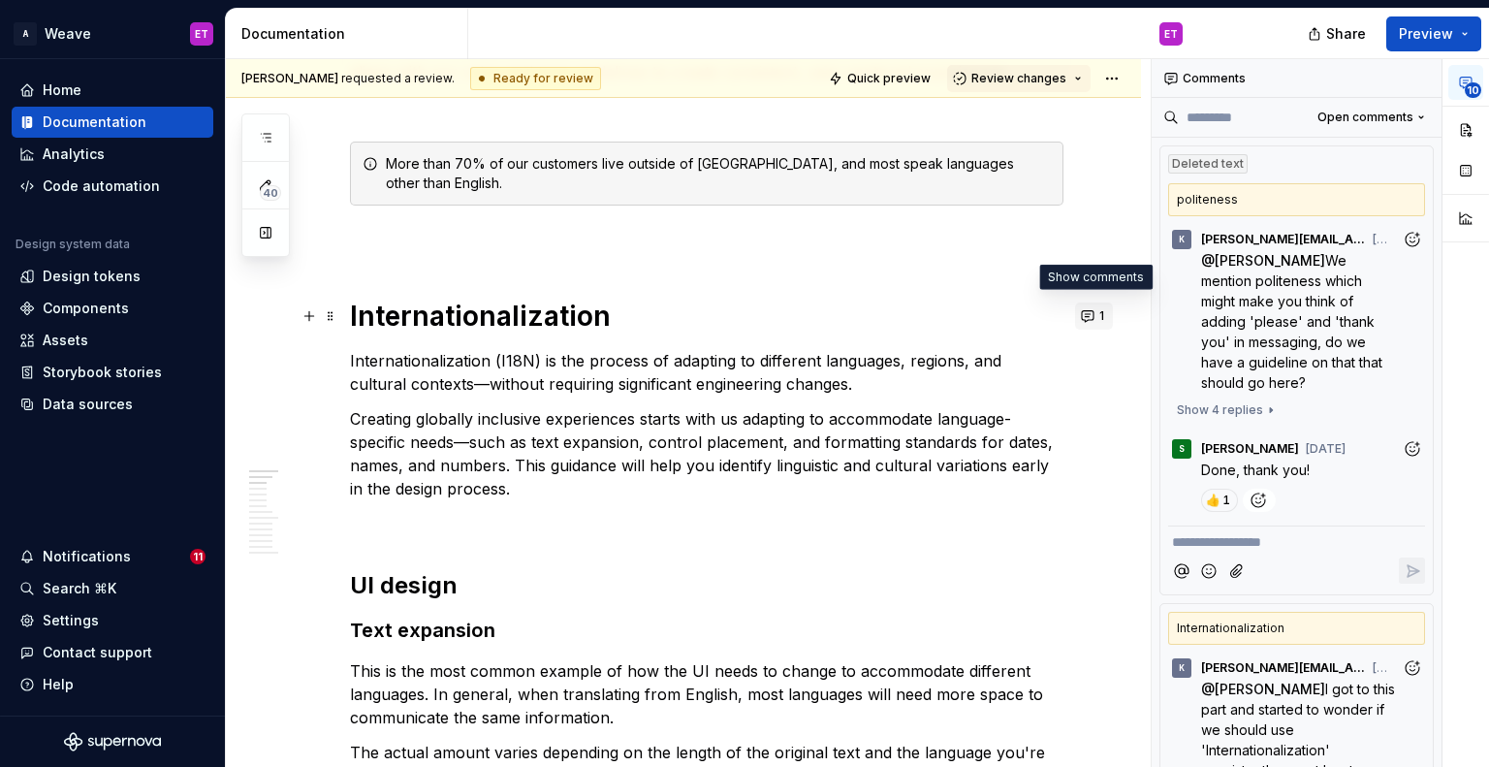
click at [1076, 326] on button "1" at bounding box center [1094, 315] width 38 height 27
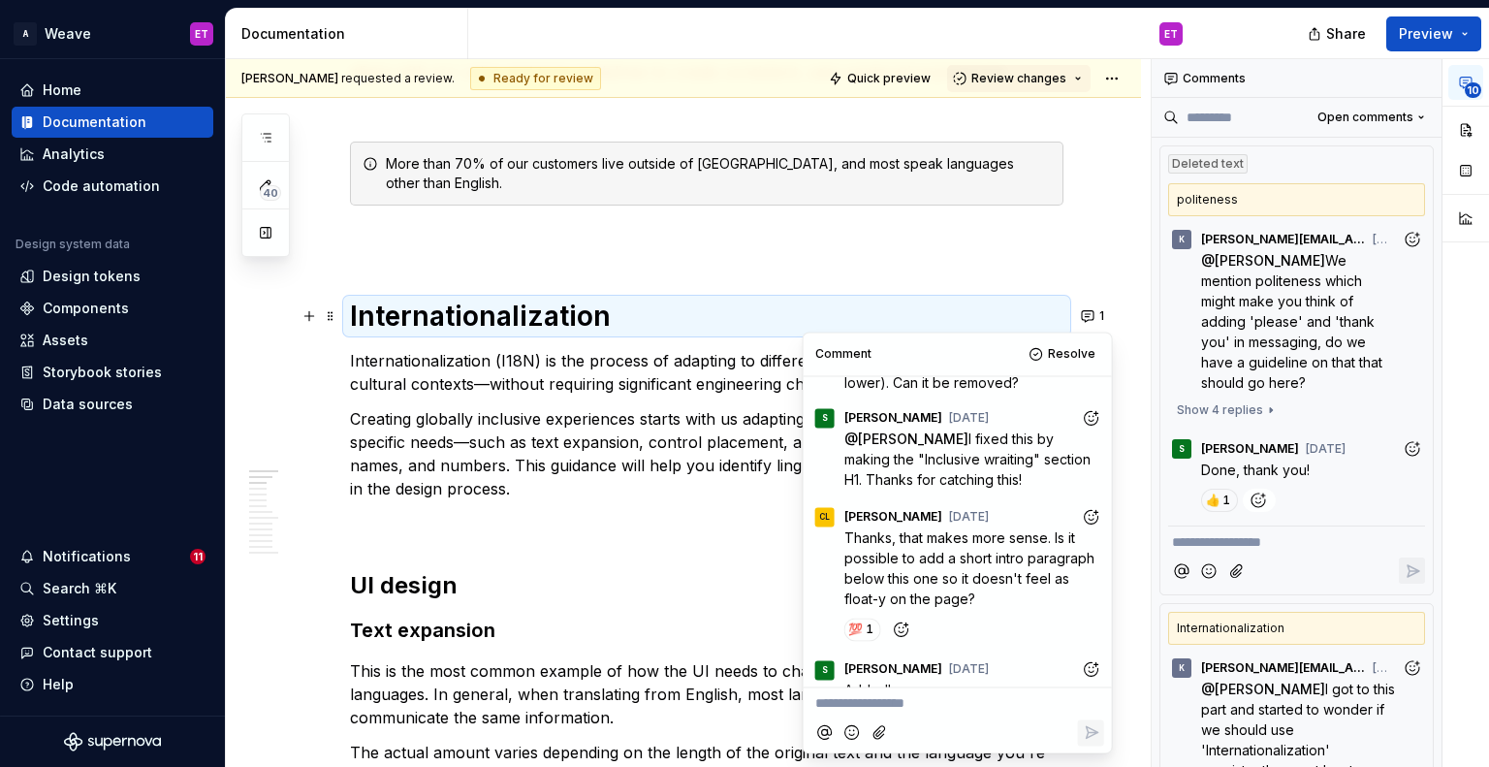
scroll to position [194, 0]
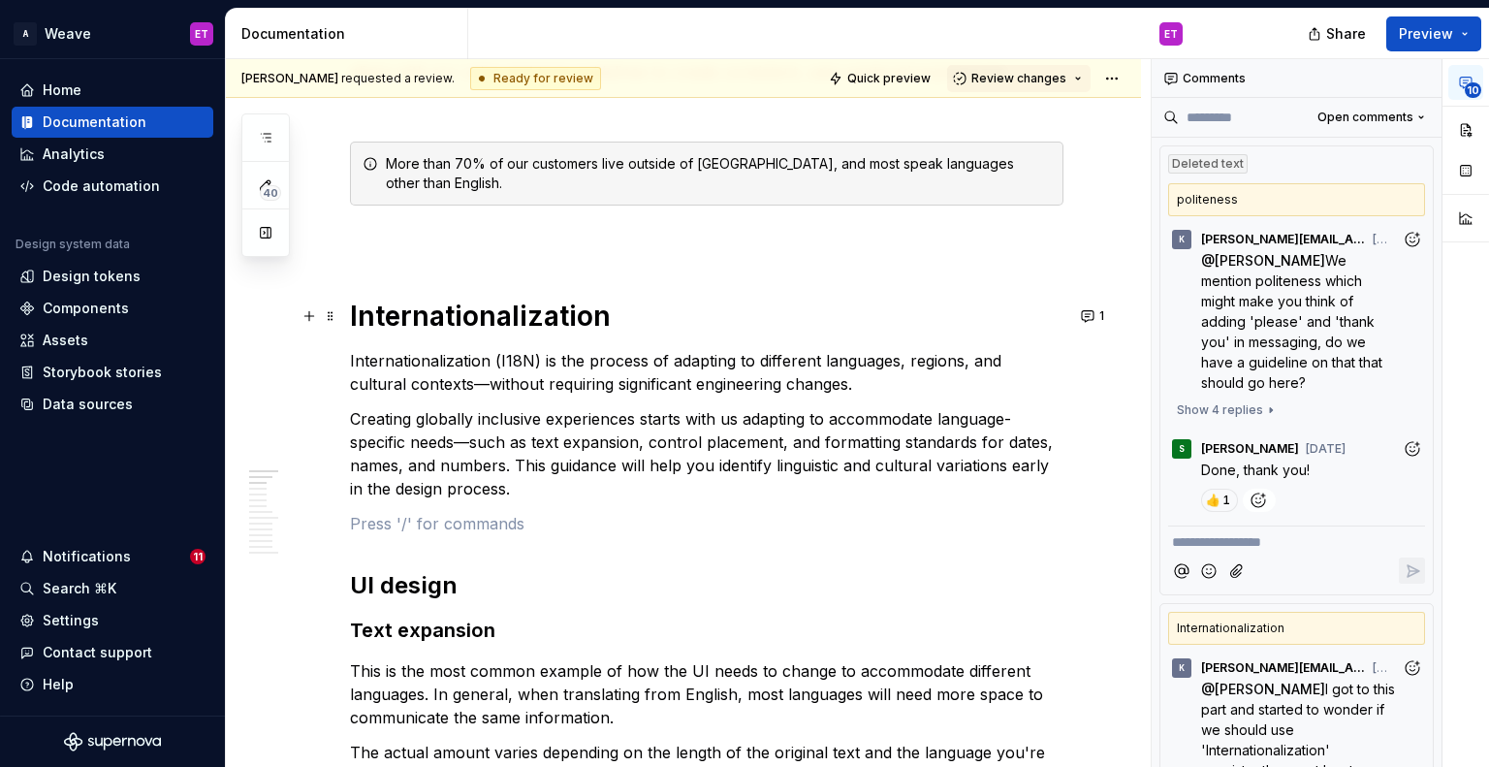
click at [623, 530] on p at bounding box center [706, 523] width 713 height 23
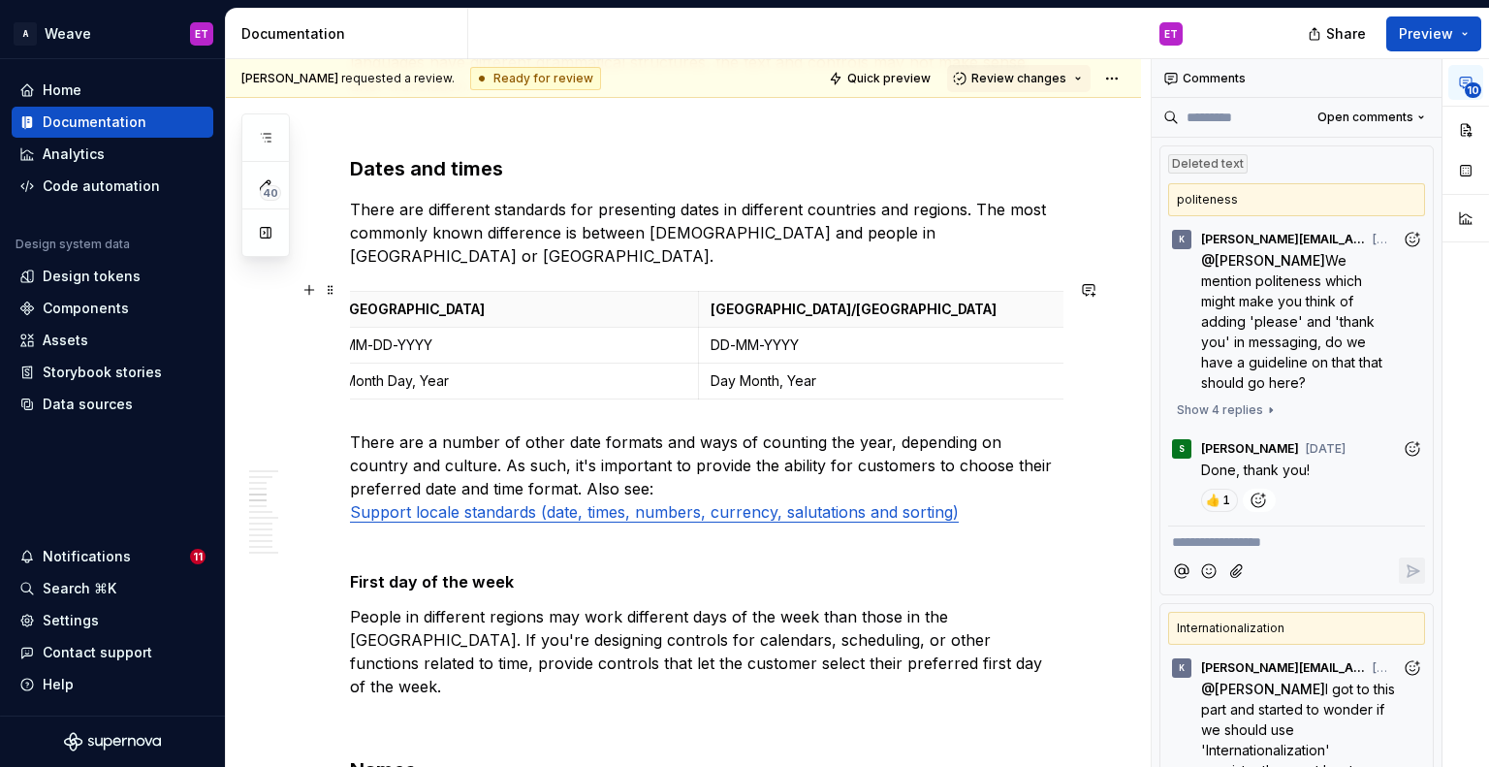
scroll to position [0, 0]
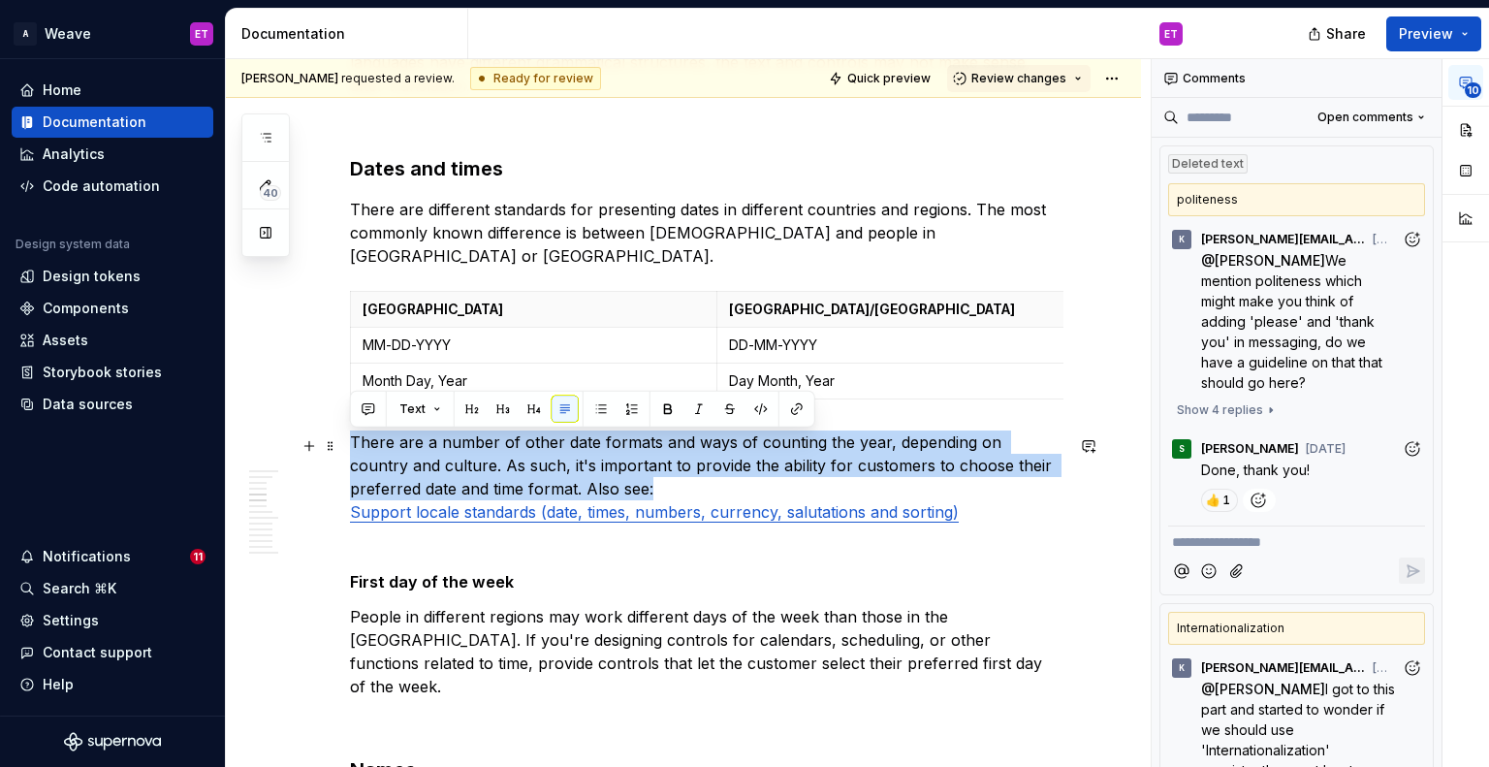
drag, startPoint x: 580, startPoint y: 492, endPoint x: 346, endPoint y: 438, distance: 239.8
click at [1087, 445] on button "button" at bounding box center [1088, 445] width 27 height 27
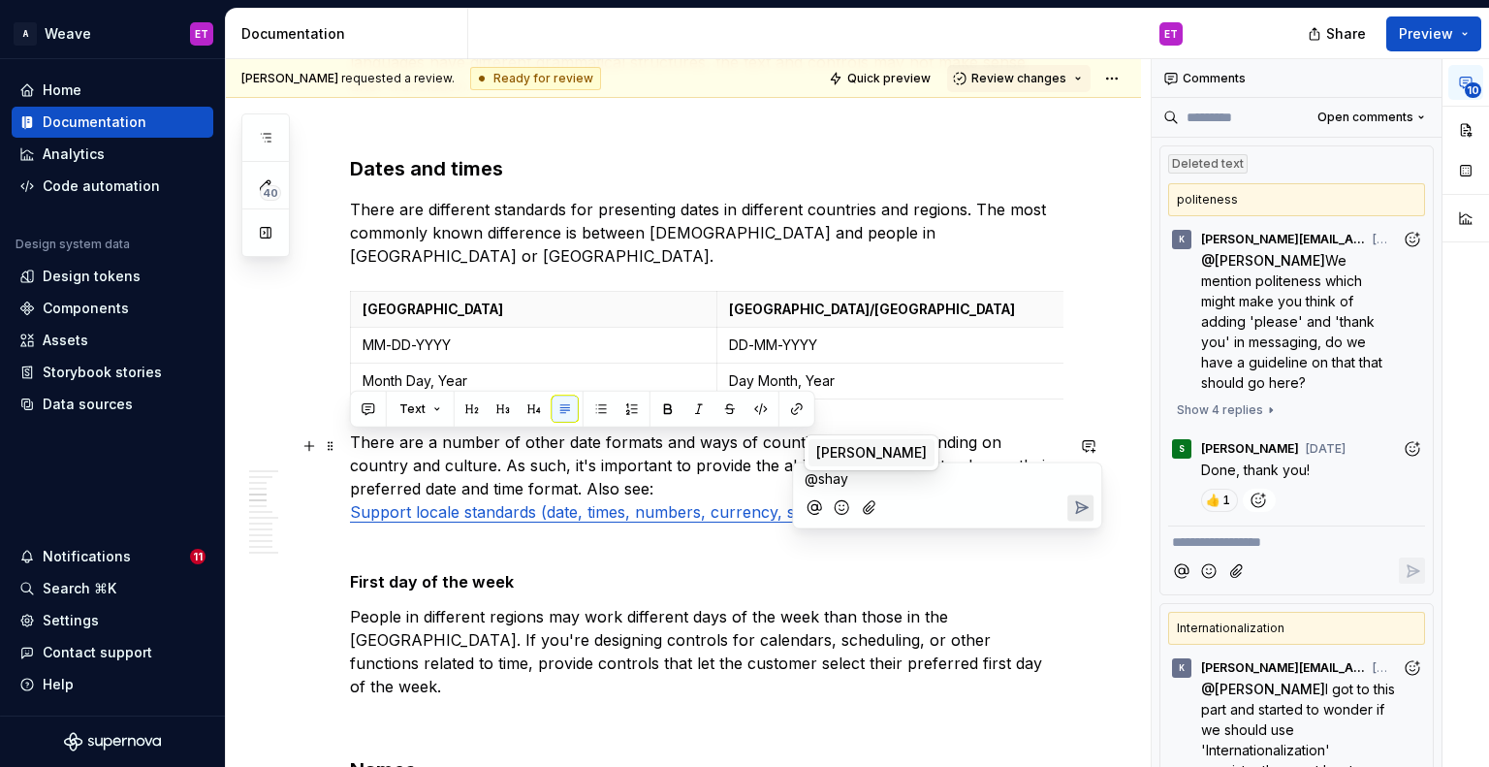
click at [874, 459] on div "S Shayna" at bounding box center [872, 452] width 134 height 35
click at [852, 480] on p "@shay" at bounding box center [947, 479] width 285 height 20
click at [862, 457] on span "[PERSON_NAME]" at bounding box center [871, 452] width 111 height 19
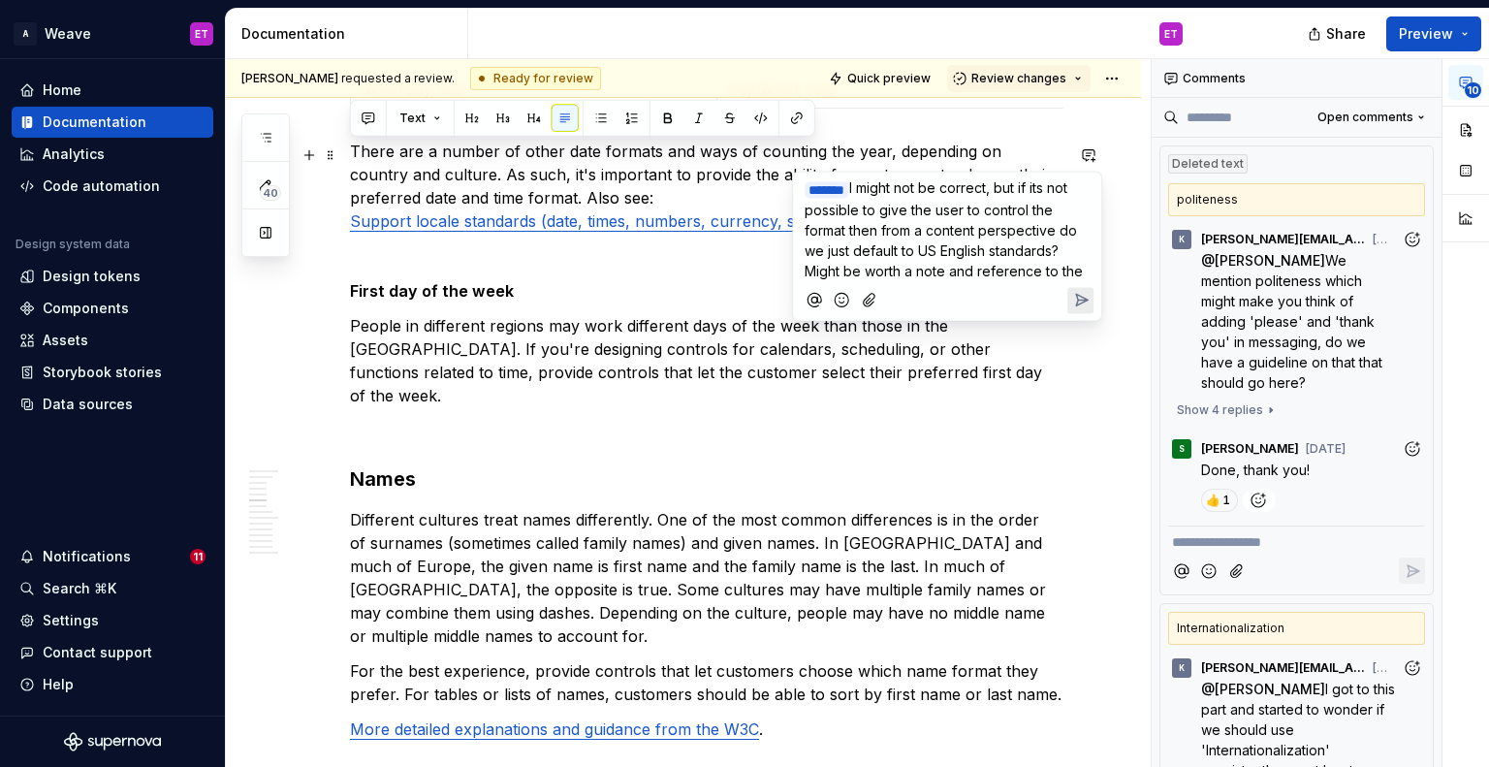
scroll to position [2036, 0]
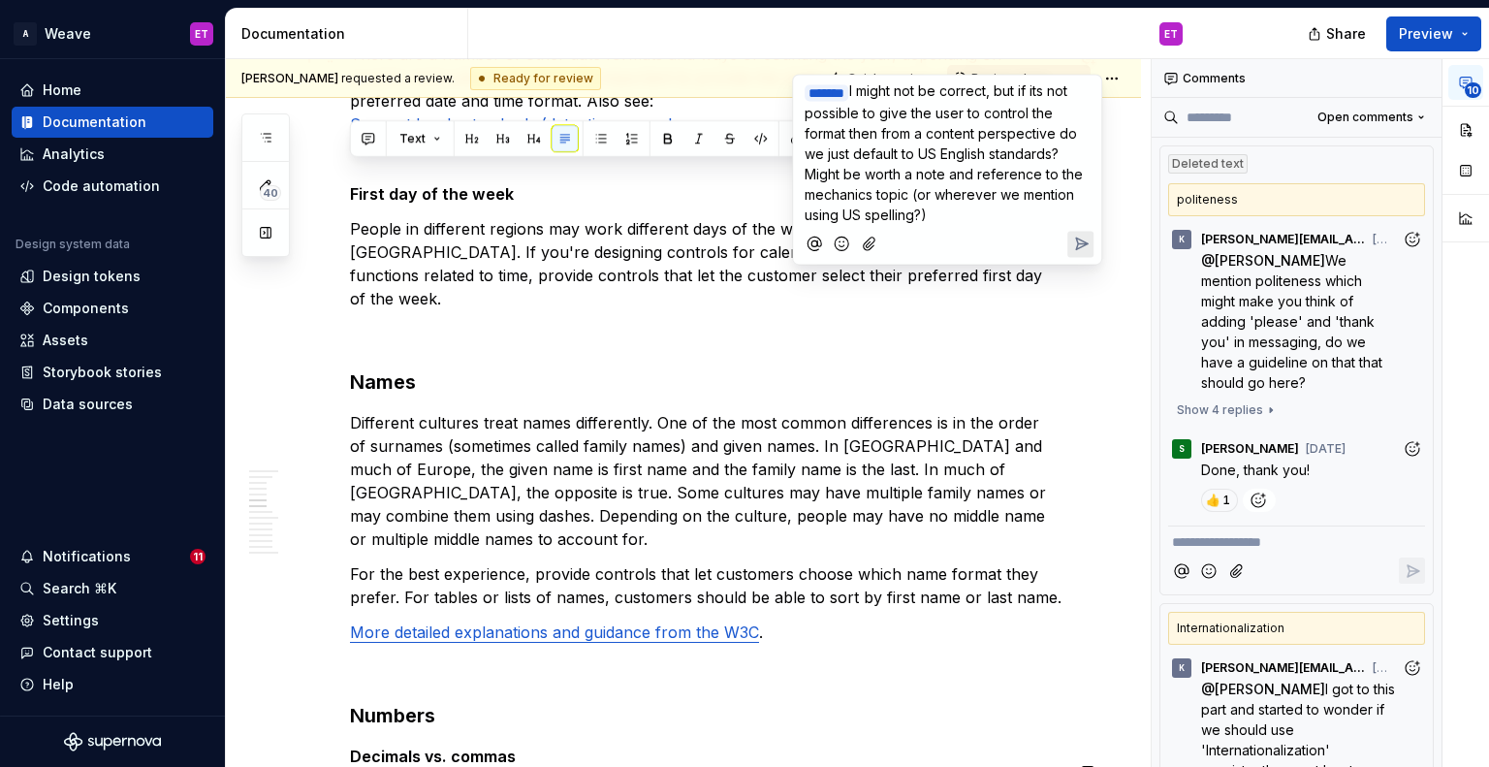
click at [1076, 242] on icon "Send" at bounding box center [1080, 243] width 19 height 19
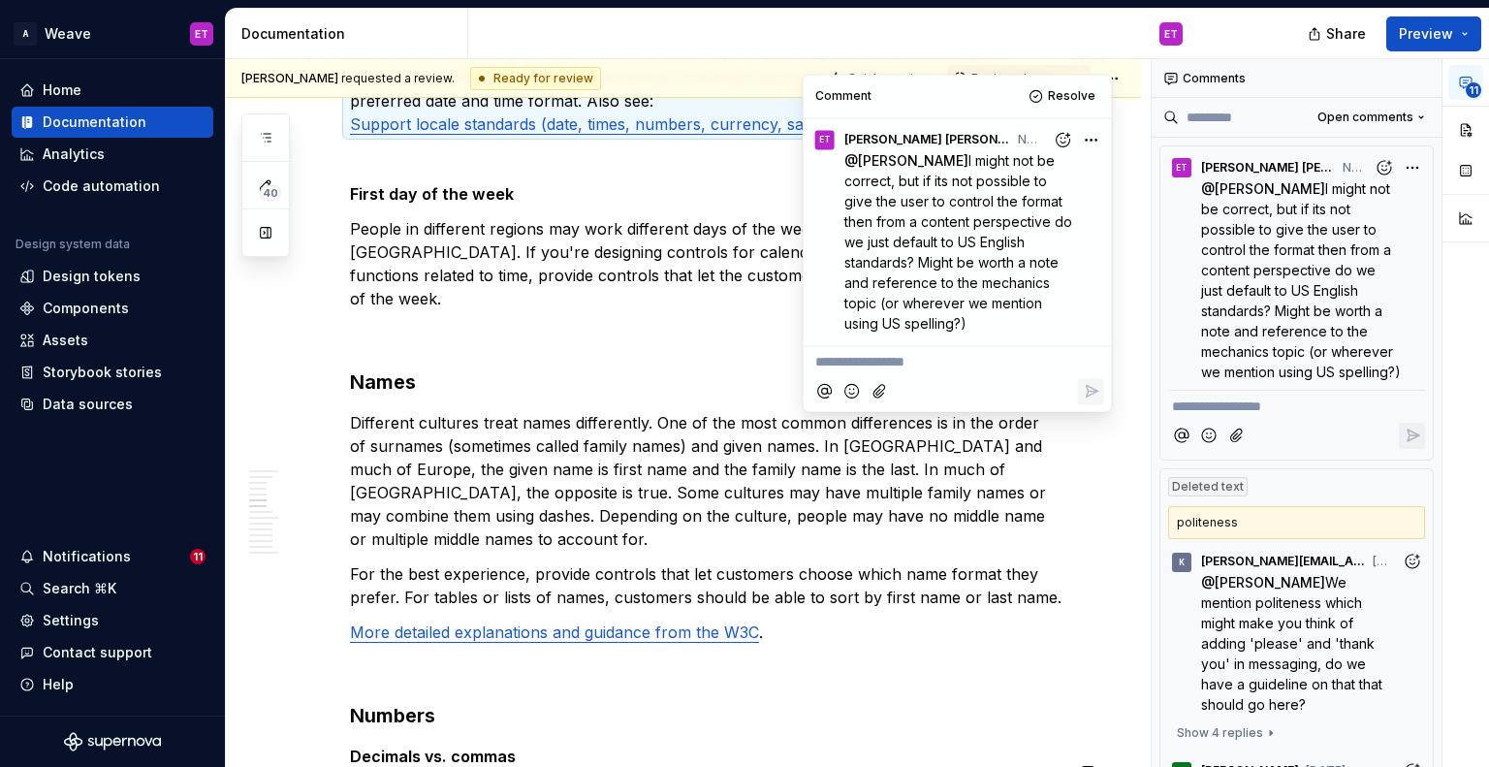
type textarea "*"
click at [629, 322] on p at bounding box center [706, 333] width 713 height 23
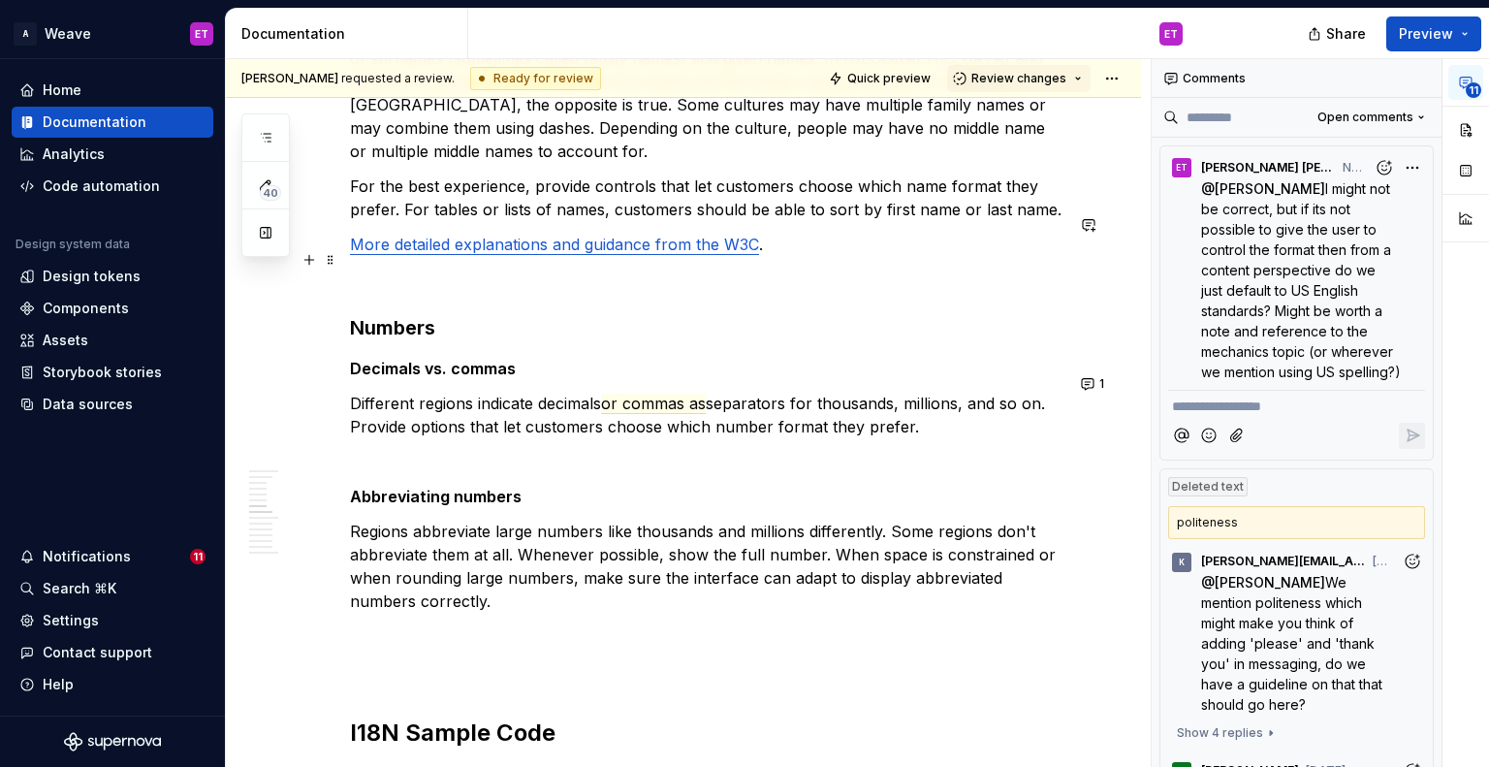
scroll to position [2617, 0]
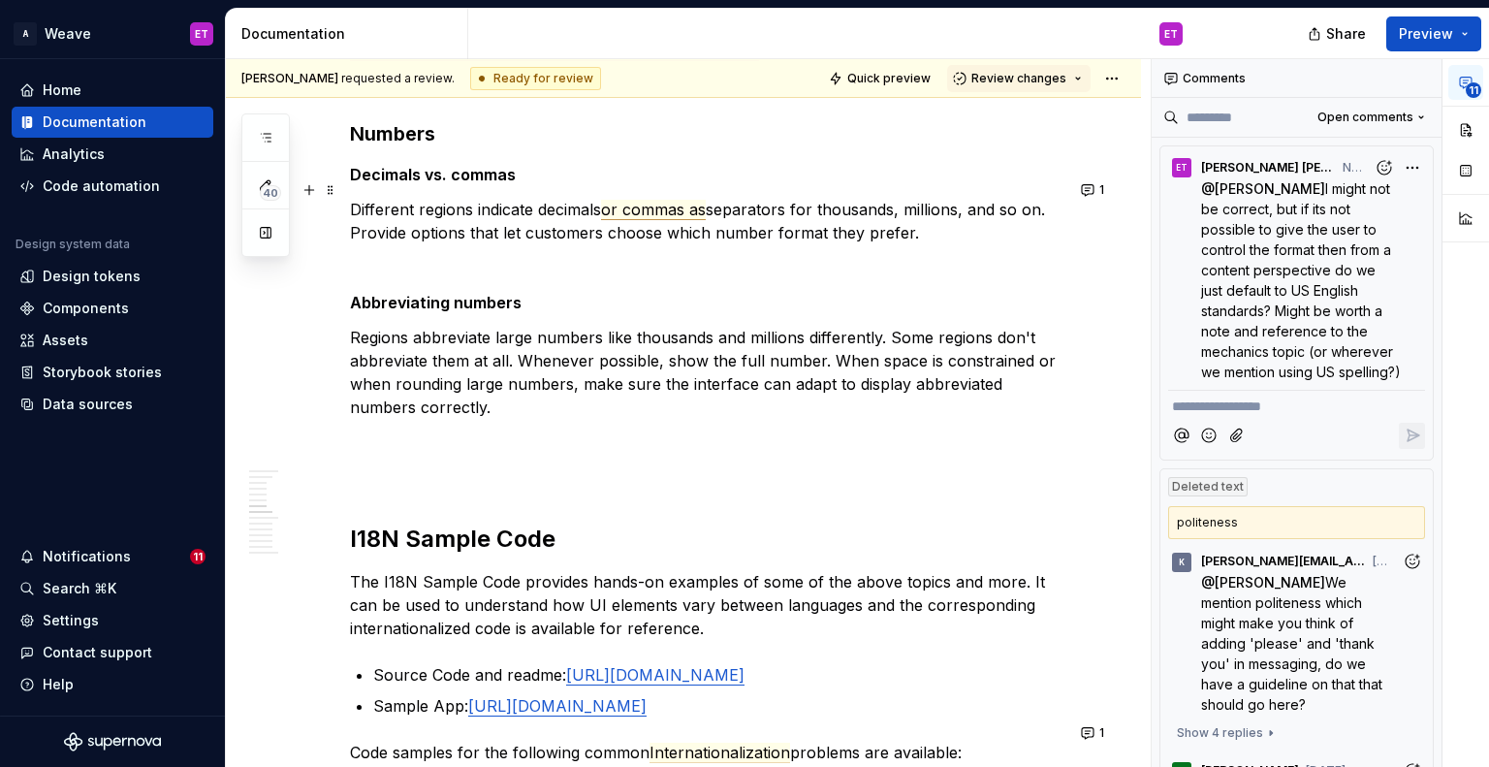
click at [648, 200] on span "or commas as" at bounding box center [653, 210] width 105 height 20
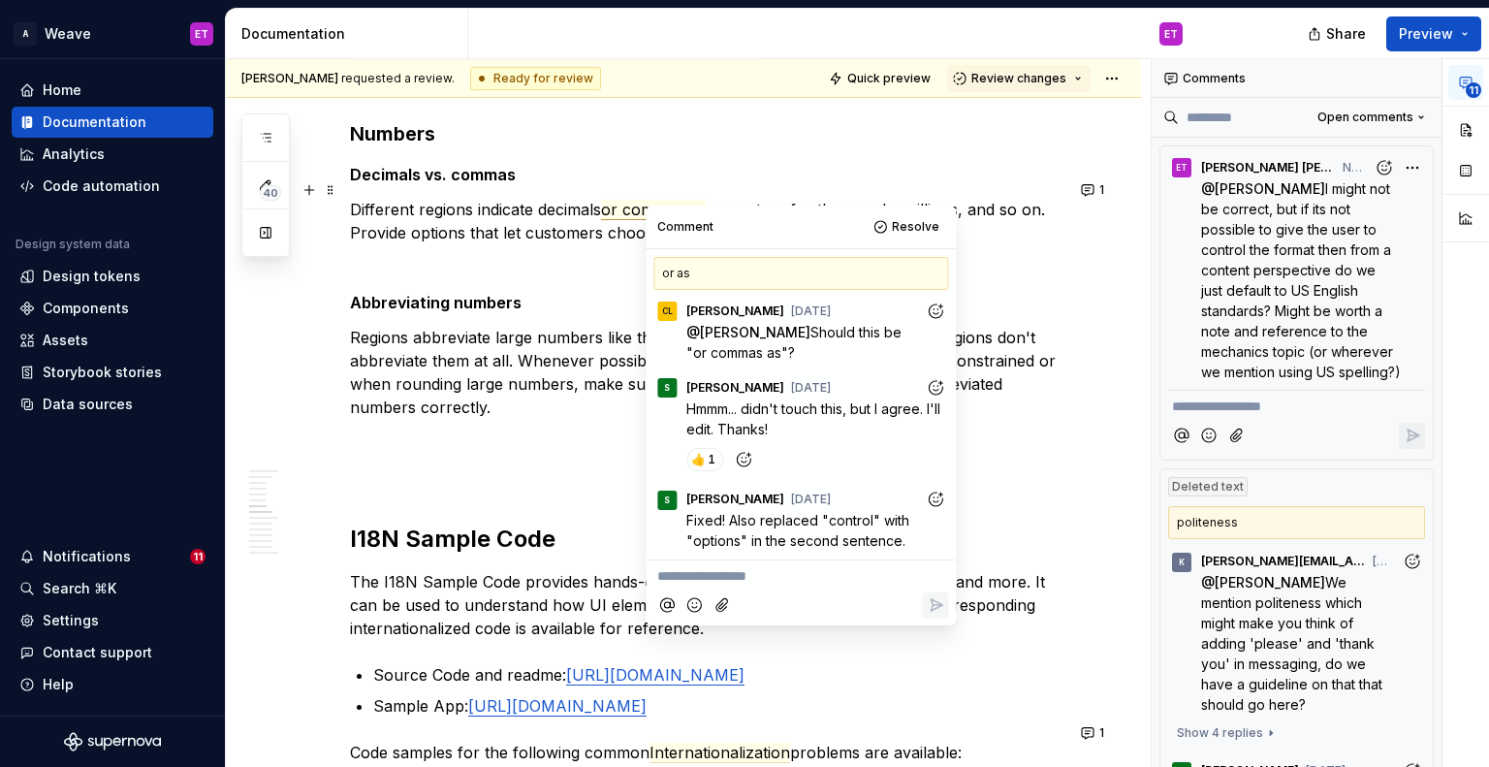
scroll to position [34, 0]
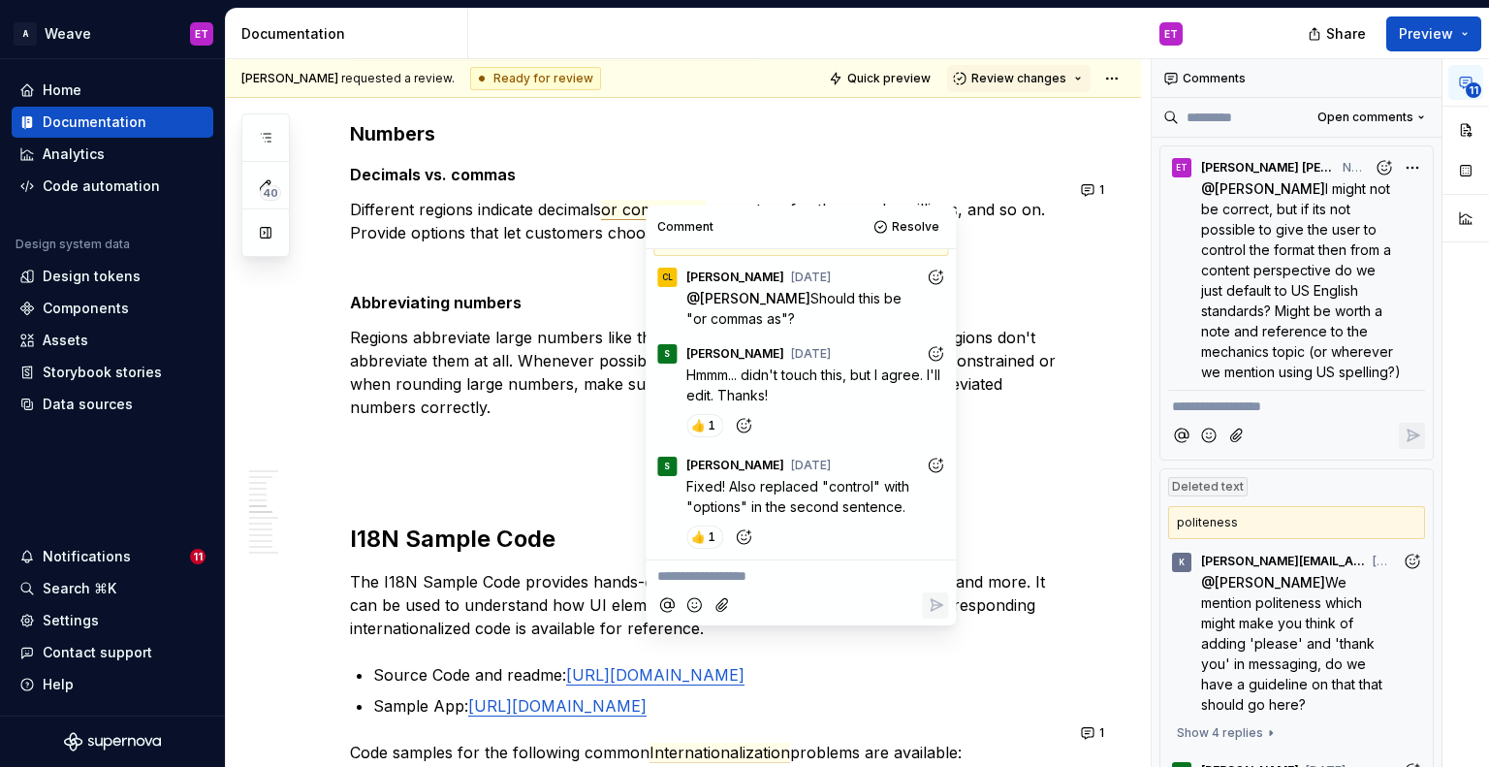
click at [985, 489] on div "Inclusive language ensures content is respectful, neutral, and accessible to di…" at bounding box center [706, 265] width 713 height 5008
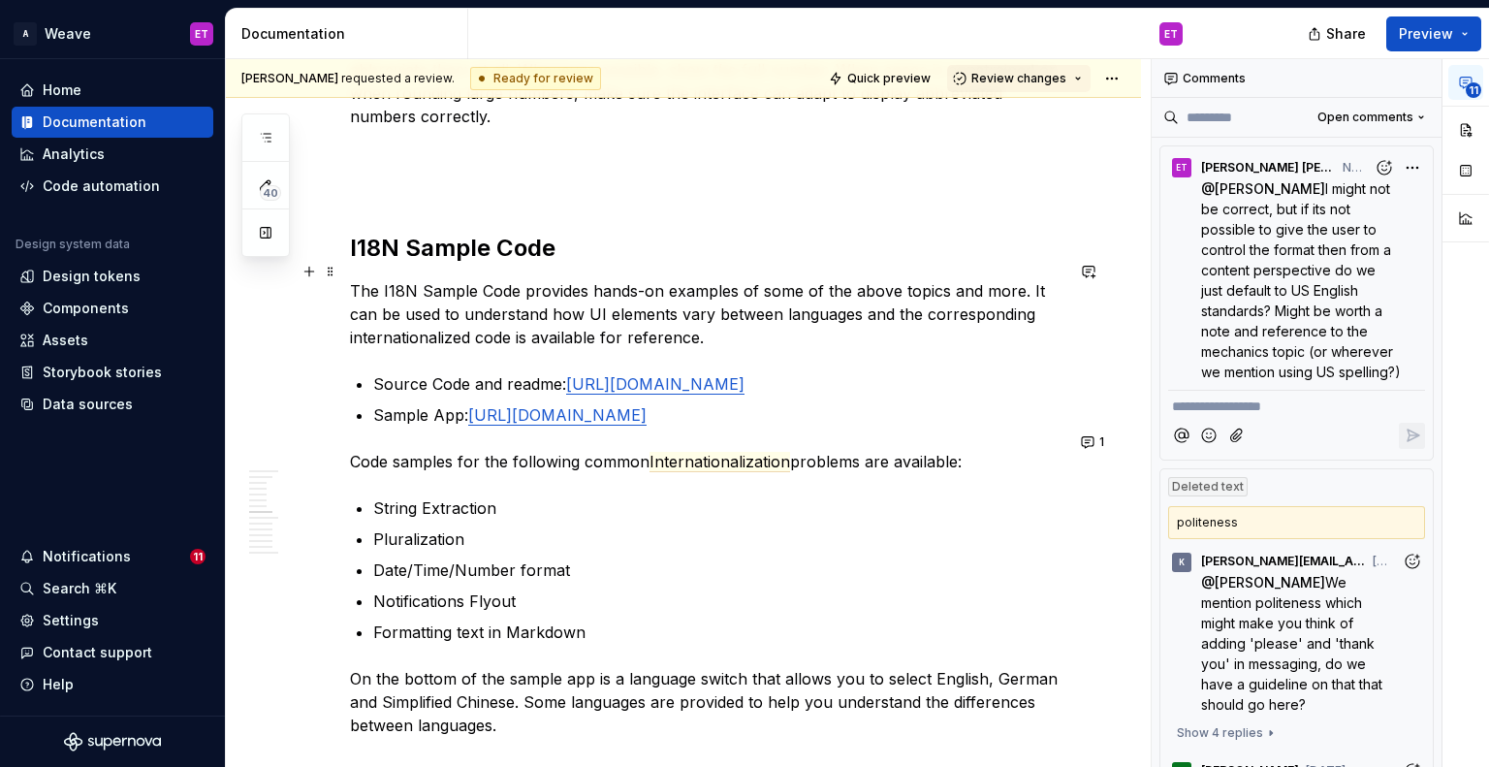
scroll to position [3005, 0]
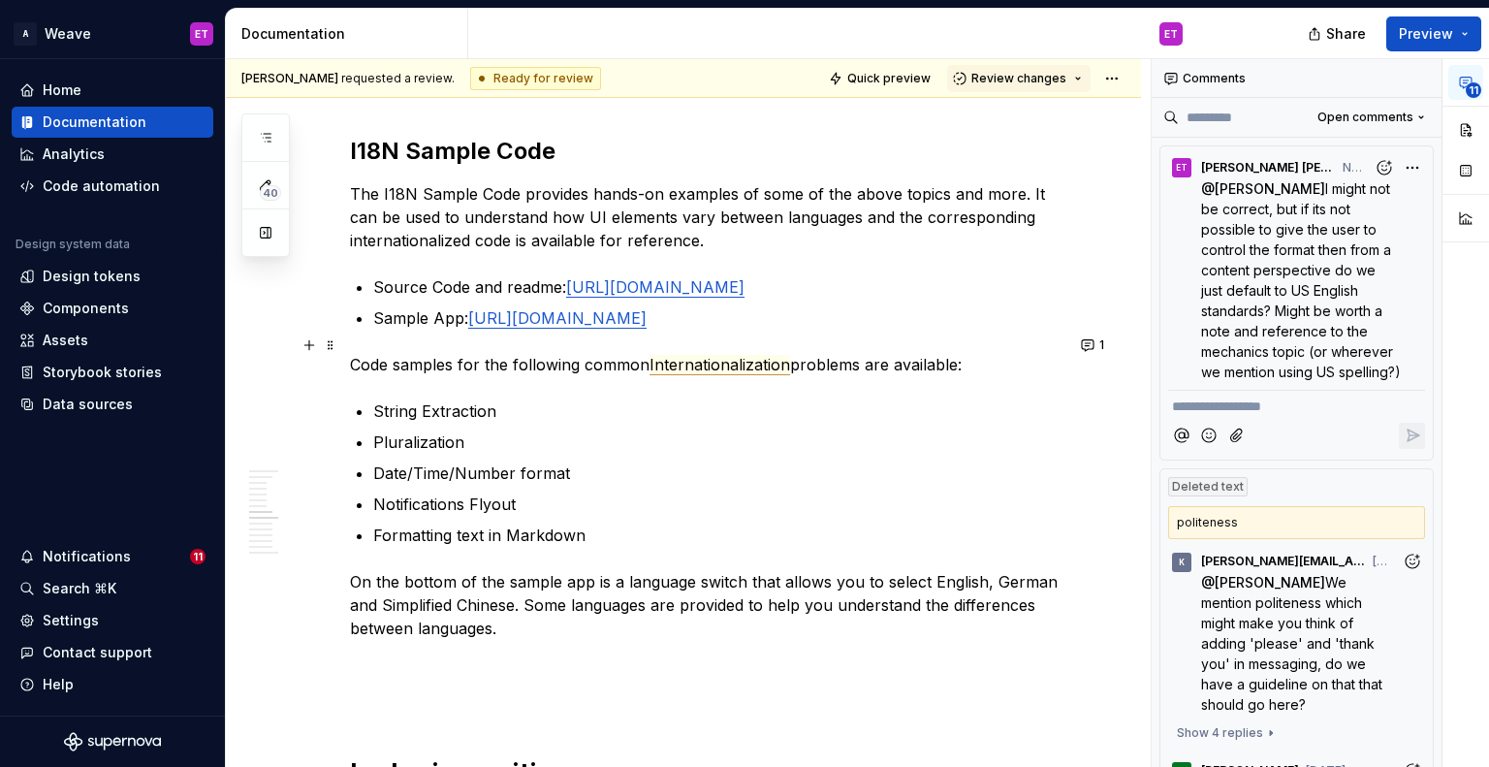
click at [759, 355] on span "Internationalization" at bounding box center [719, 365] width 141 height 20
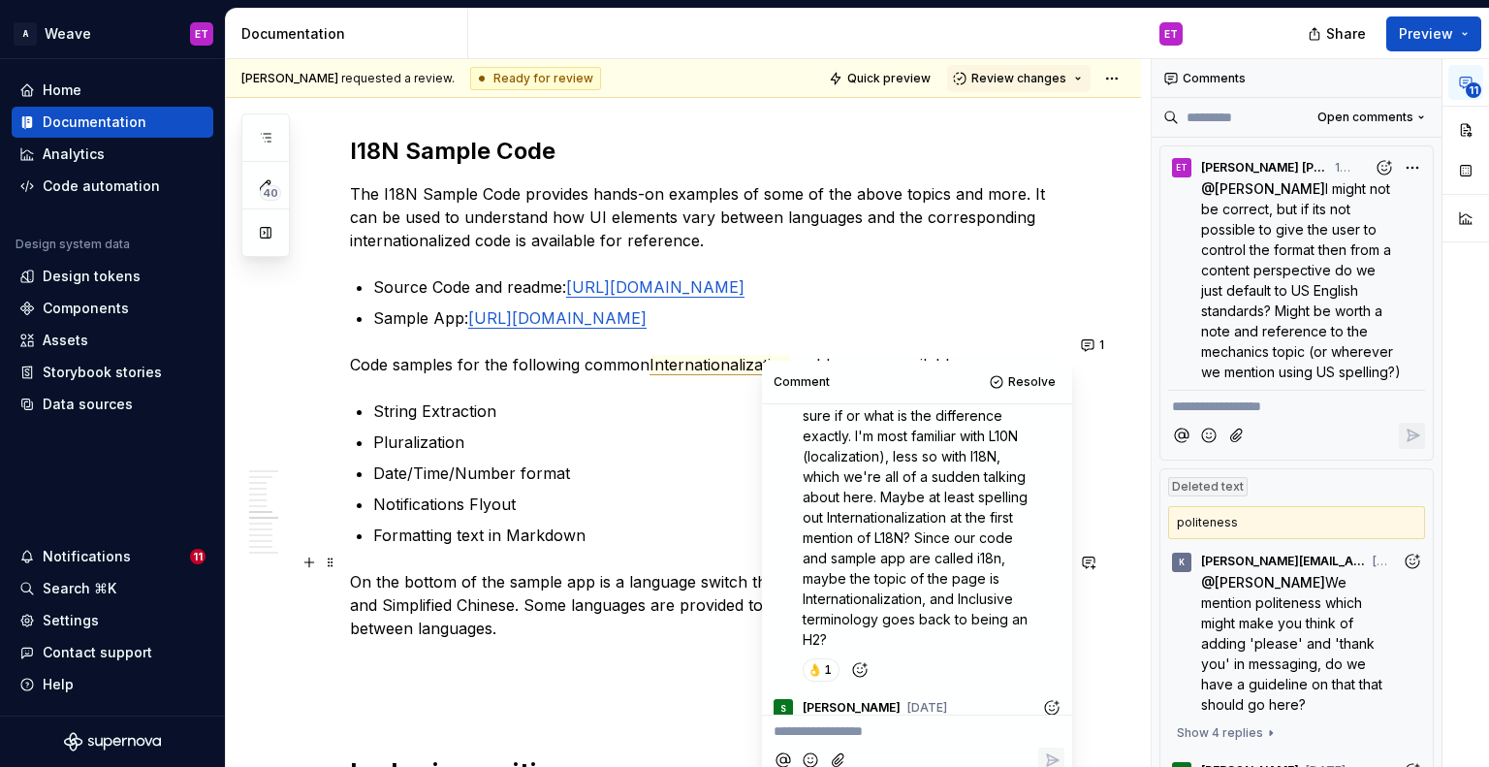
scroll to position [291, 0]
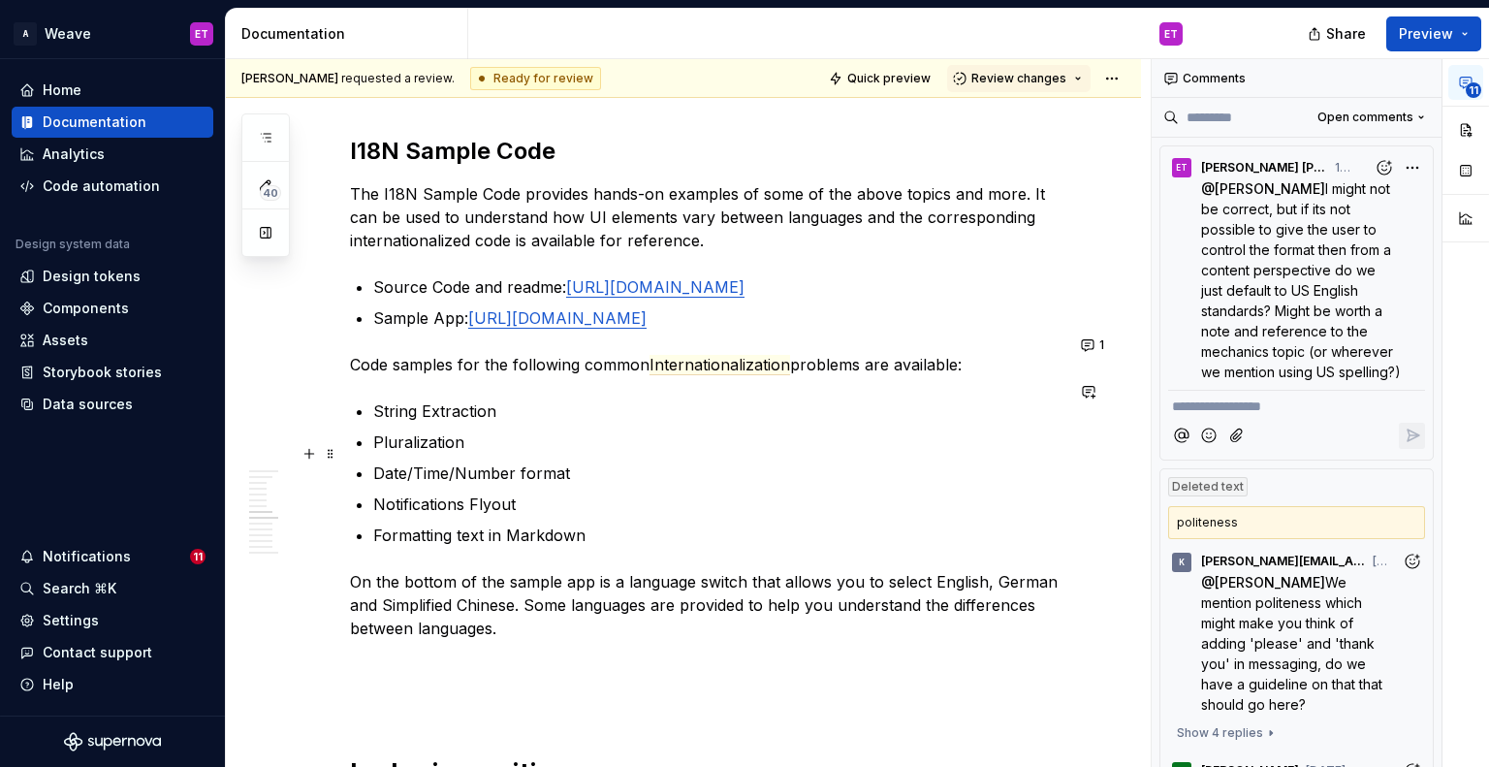
click at [666, 461] on p "Date/Time/Number format" at bounding box center [718, 472] width 690 height 23
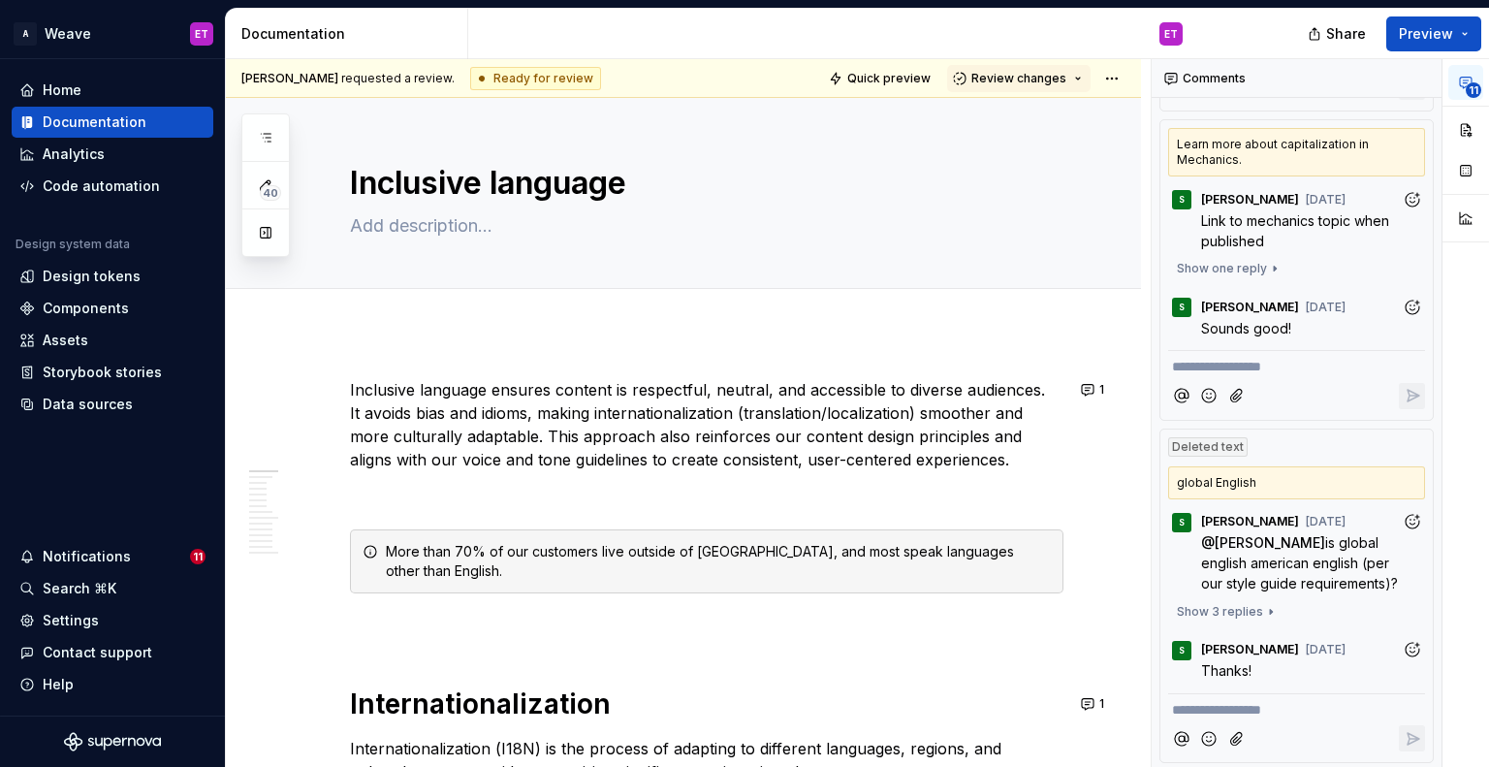
scroll to position [3877, 0]
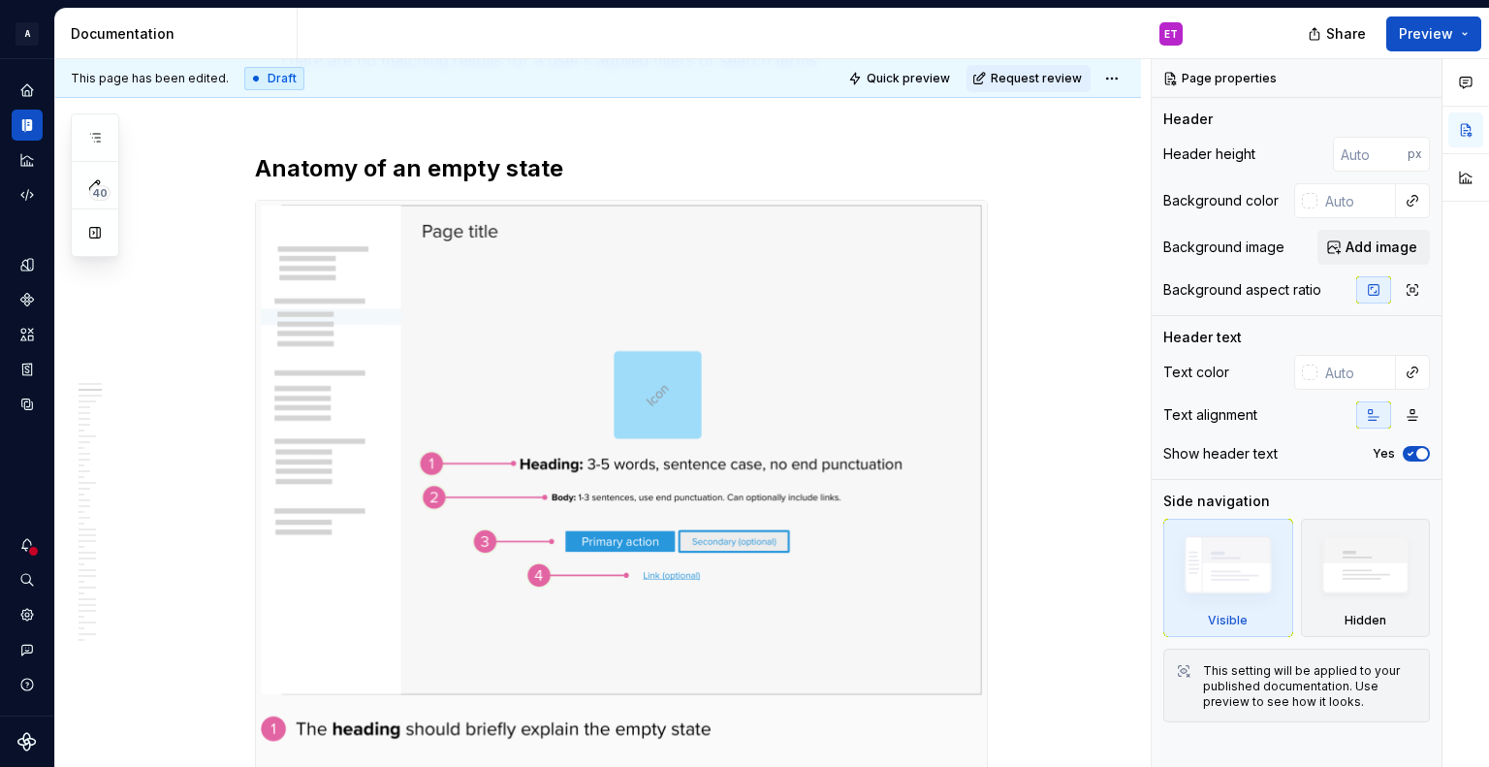
scroll to position [872, 0]
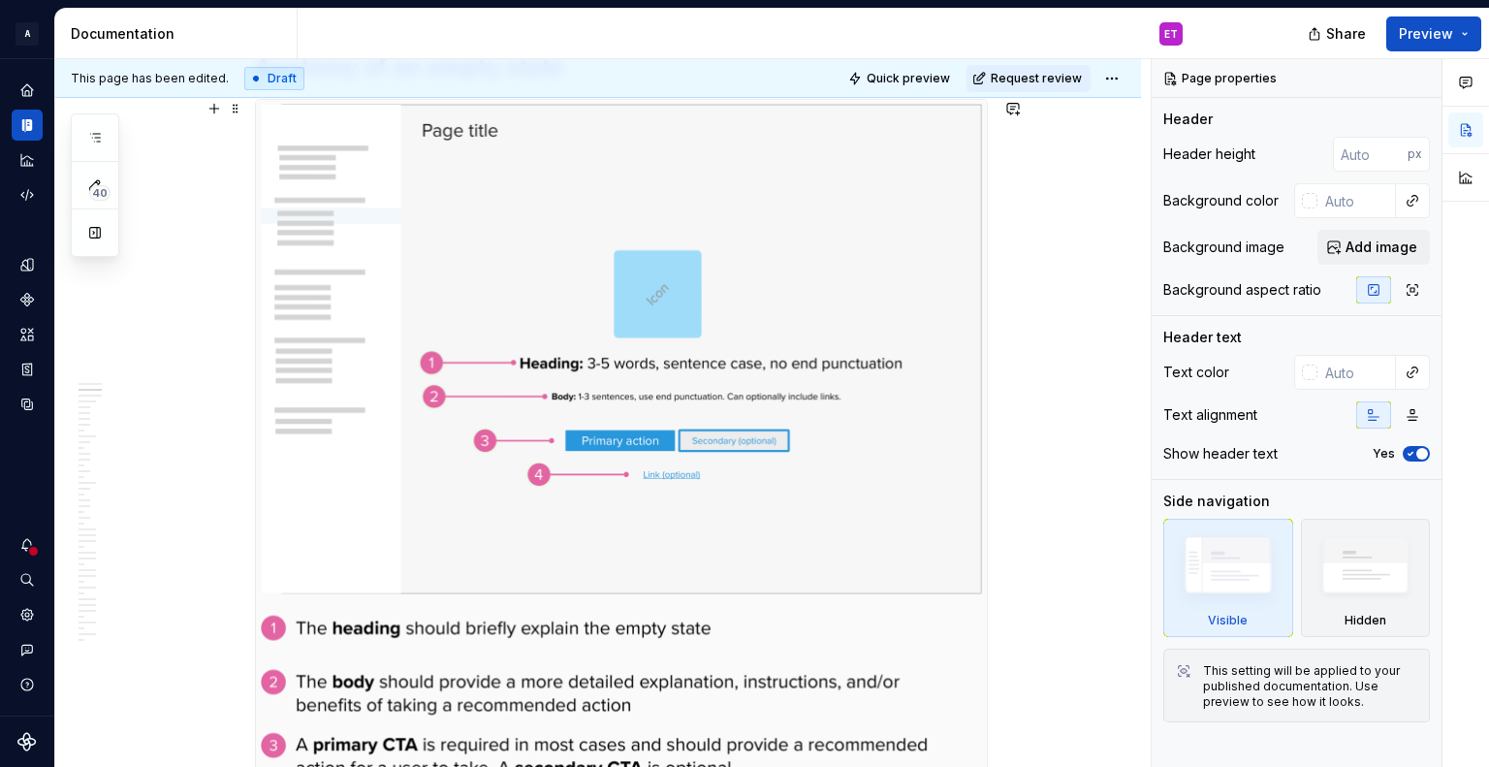
click at [628, 360] on img at bounding box center [621, 466] width 731 height 733
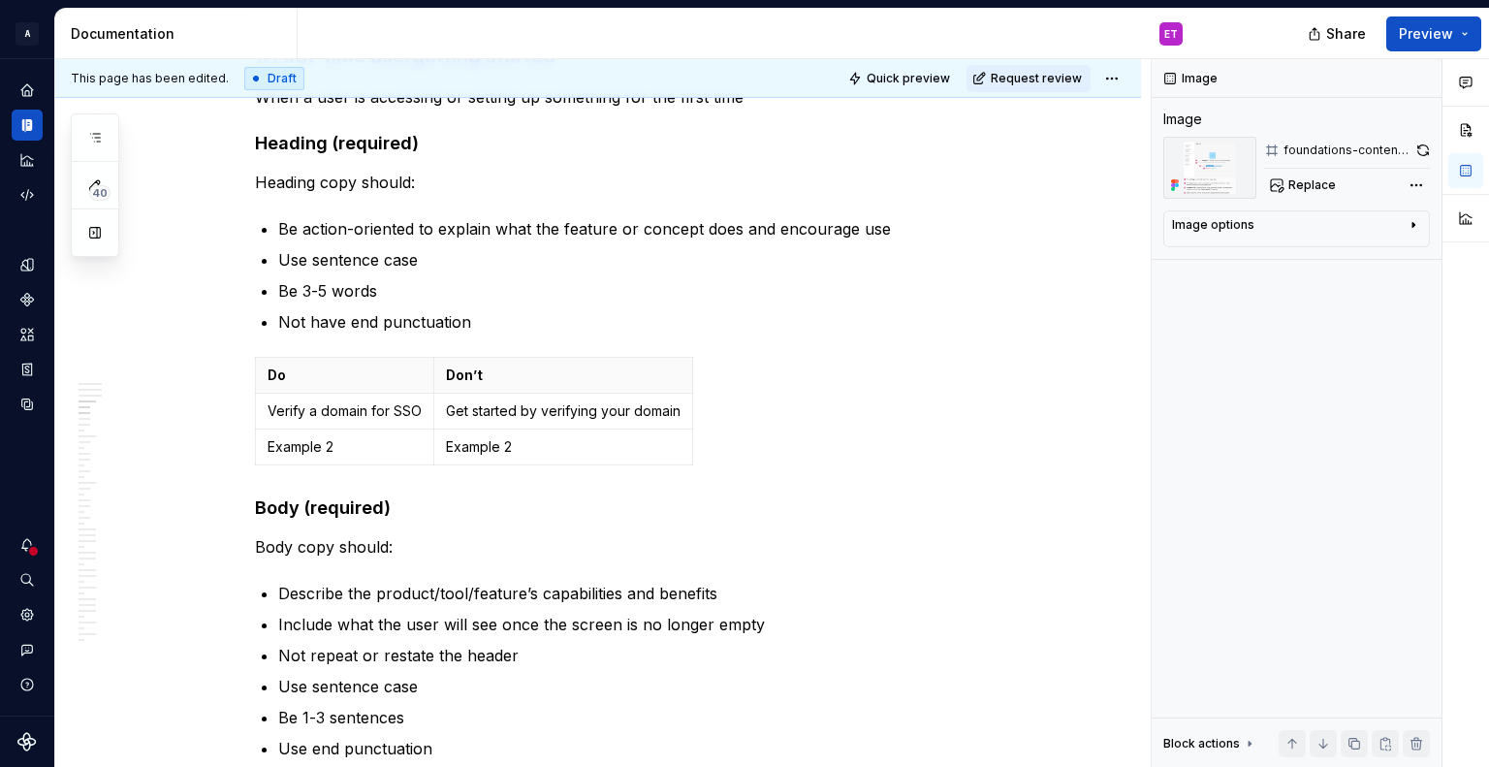
scroll to position [1842, 0]
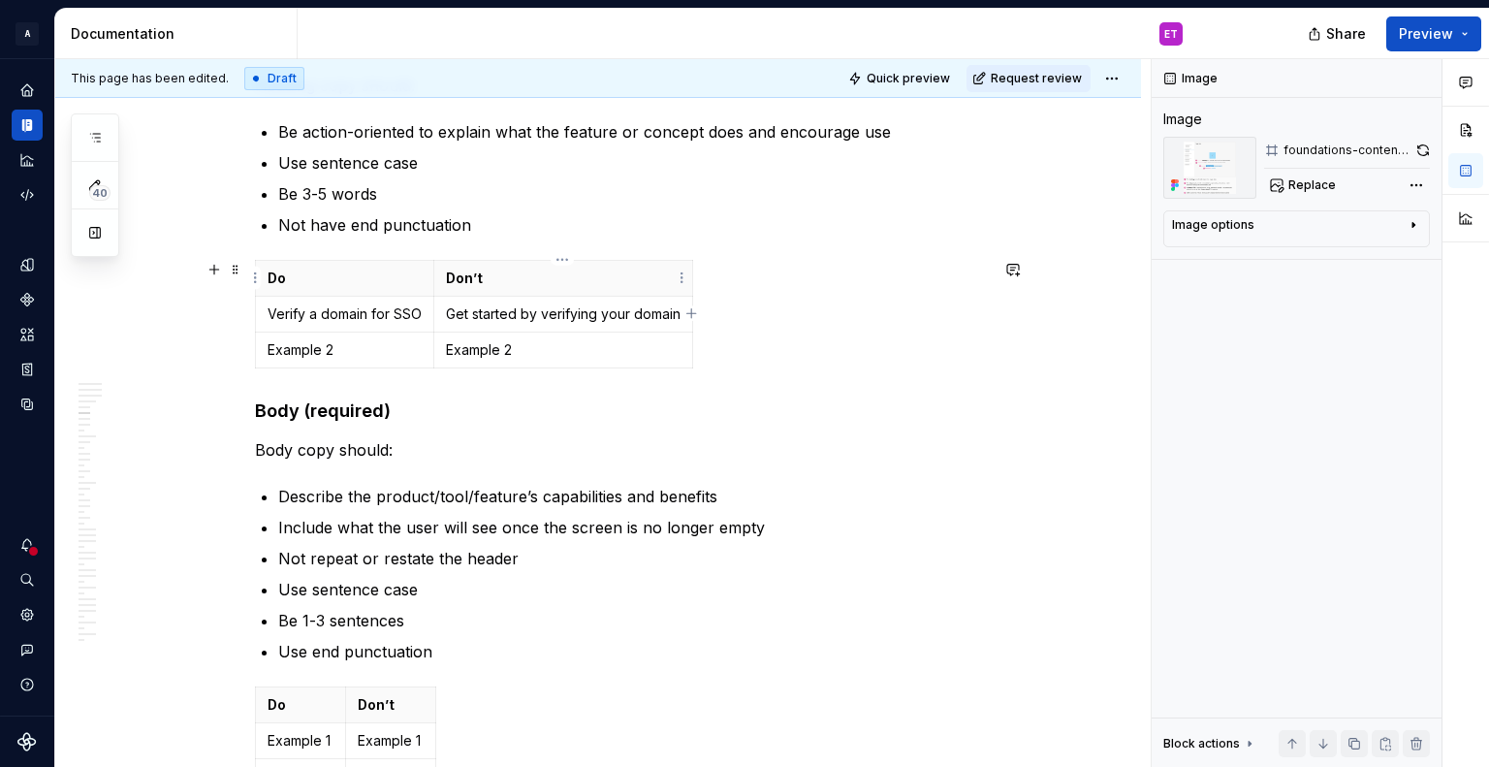
click at [611, 278] on p "Don’t" at bounding box center [563, 278] width 235 height 19
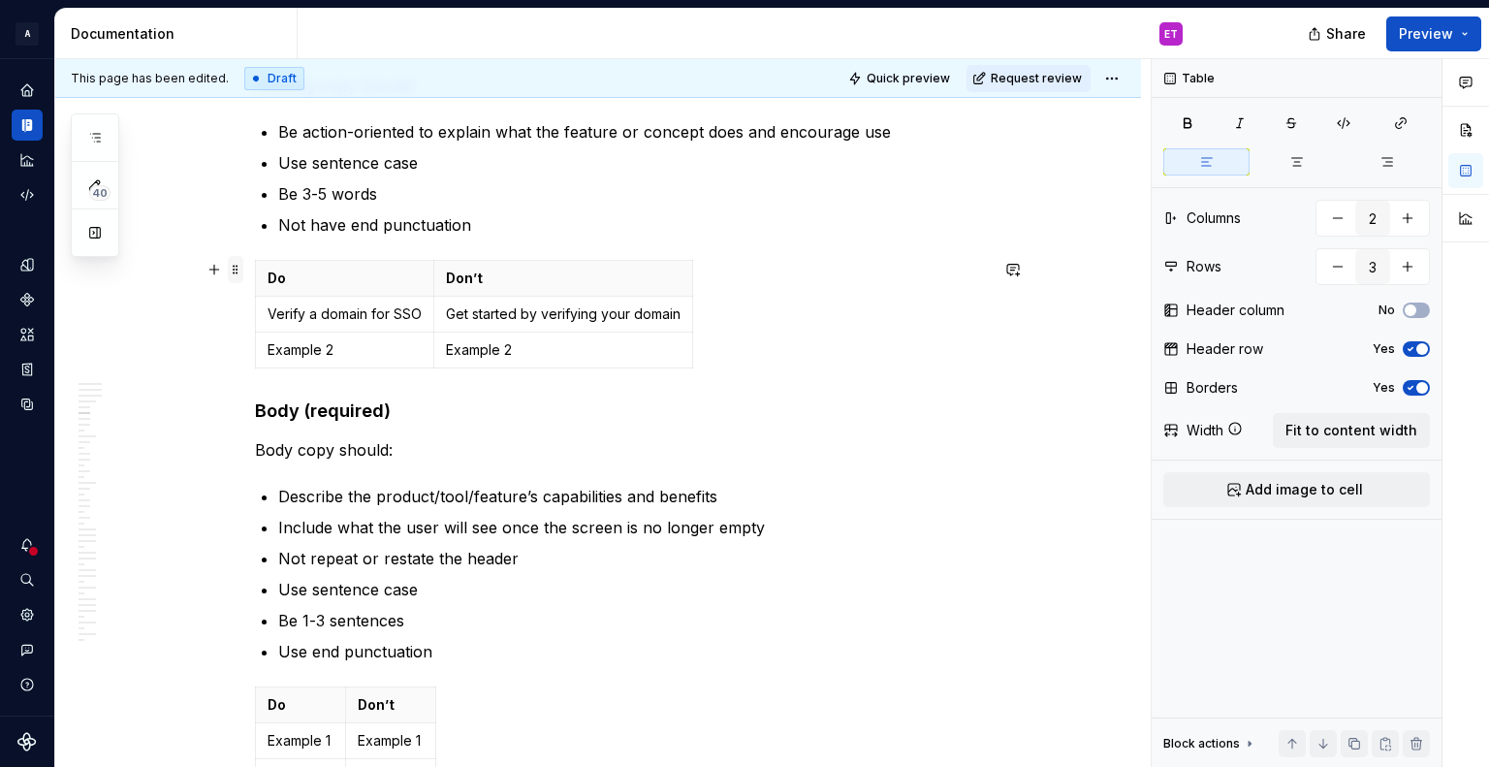
click at [237, 267] on span at bounding box center [236, 269] width 16 height 27
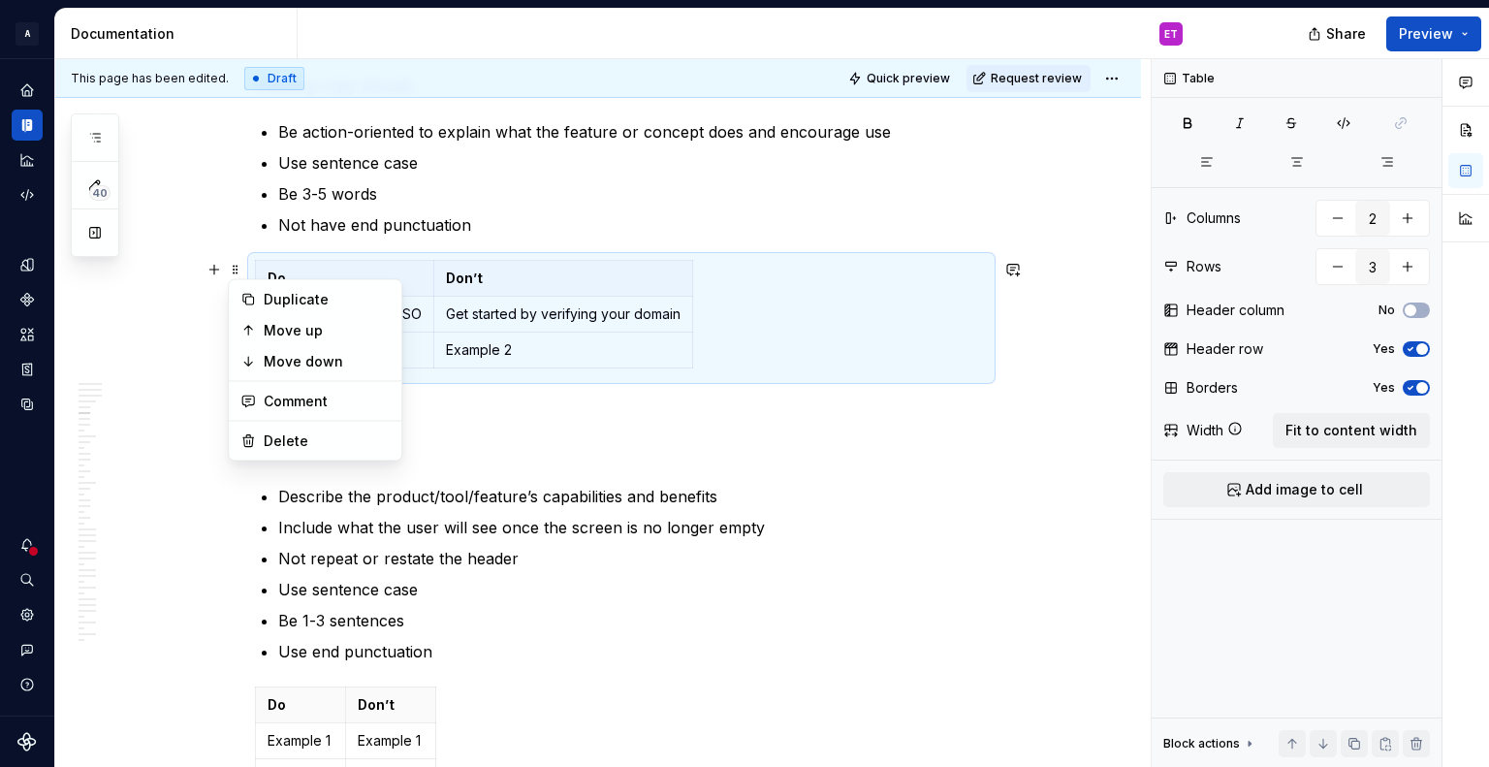
click at [704, 421] on h4 "Body (required)" at bounding box center [621, 410] width 733 height 23
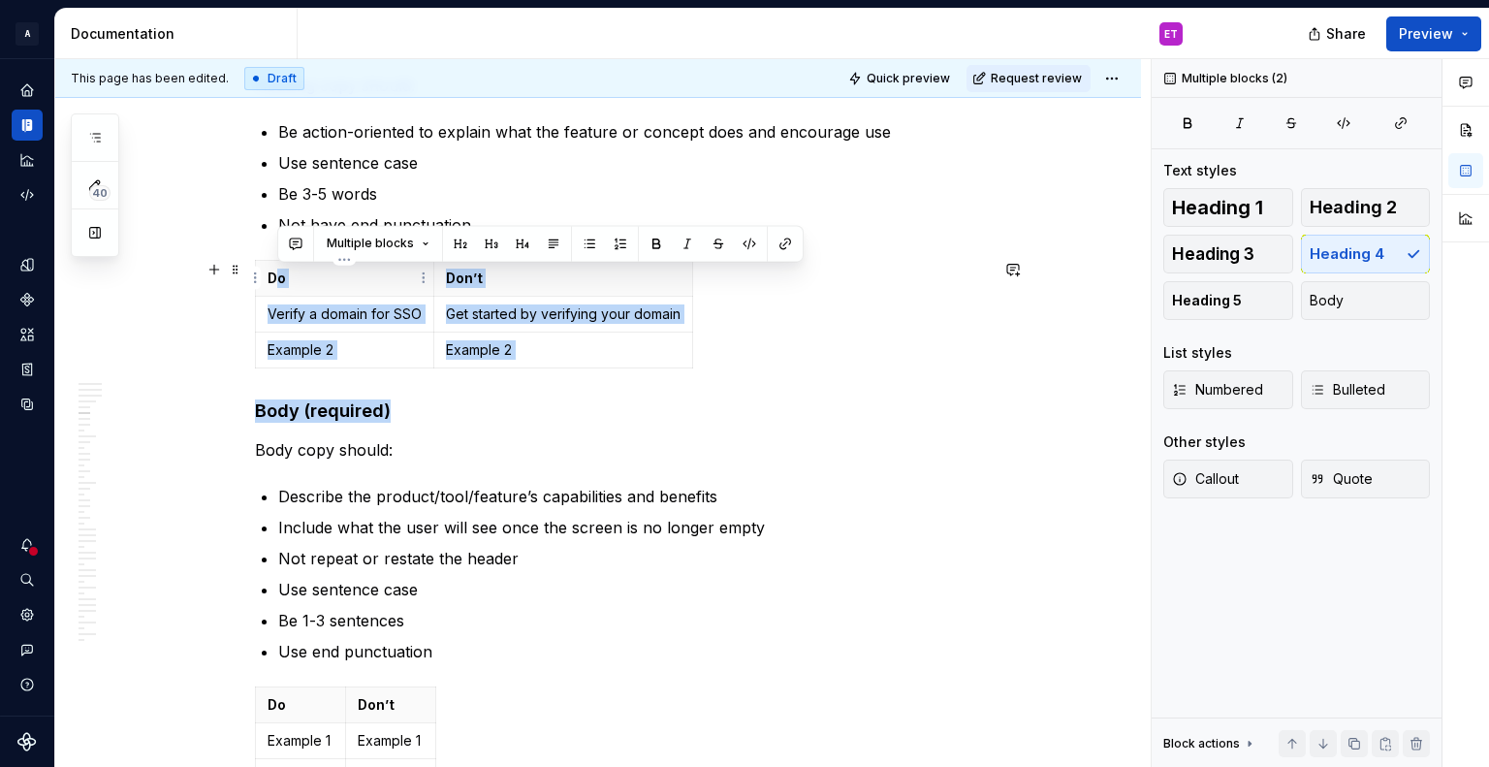
drag, startPoint x: 730, startPoint y: 380, endPoint x: 273, endPoint y: 284, distance: 466.5
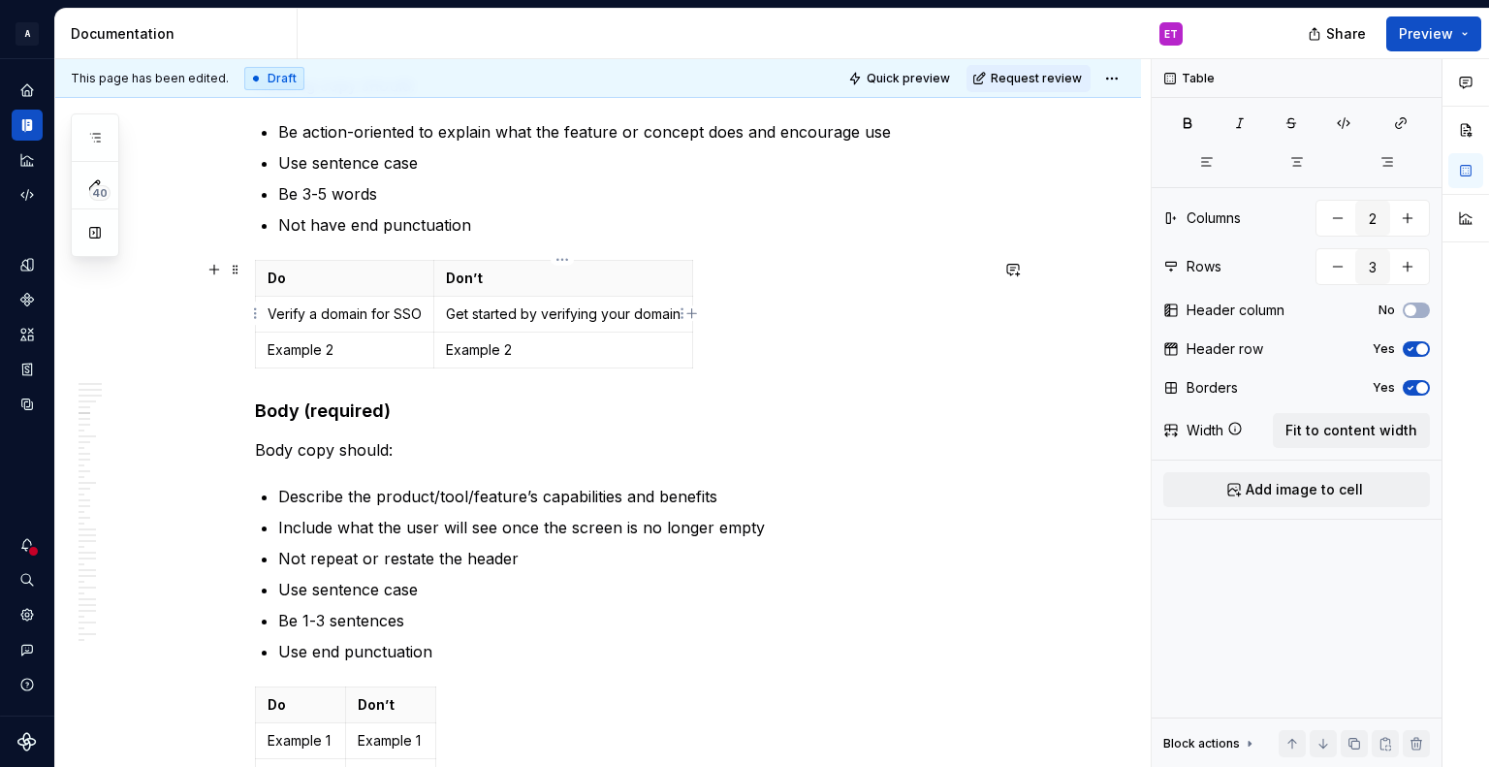
drag, startPoint x: 623, startPoint y: 371, endPoint x: 537, endPoint y: 314, distance: 103.5
click at [537, 314] on div "Do Don’t Verify a domain for SSO Get started by verifying your domain Example 2…" at bounding box center [621, 318] width 733 height 116
click at [613, 361] on td "Example 2" at bounding box center [563, 350] width 259 height 36
click at [322, 278] on p "Do" at bounding box center [345, 278] width 154 height 19
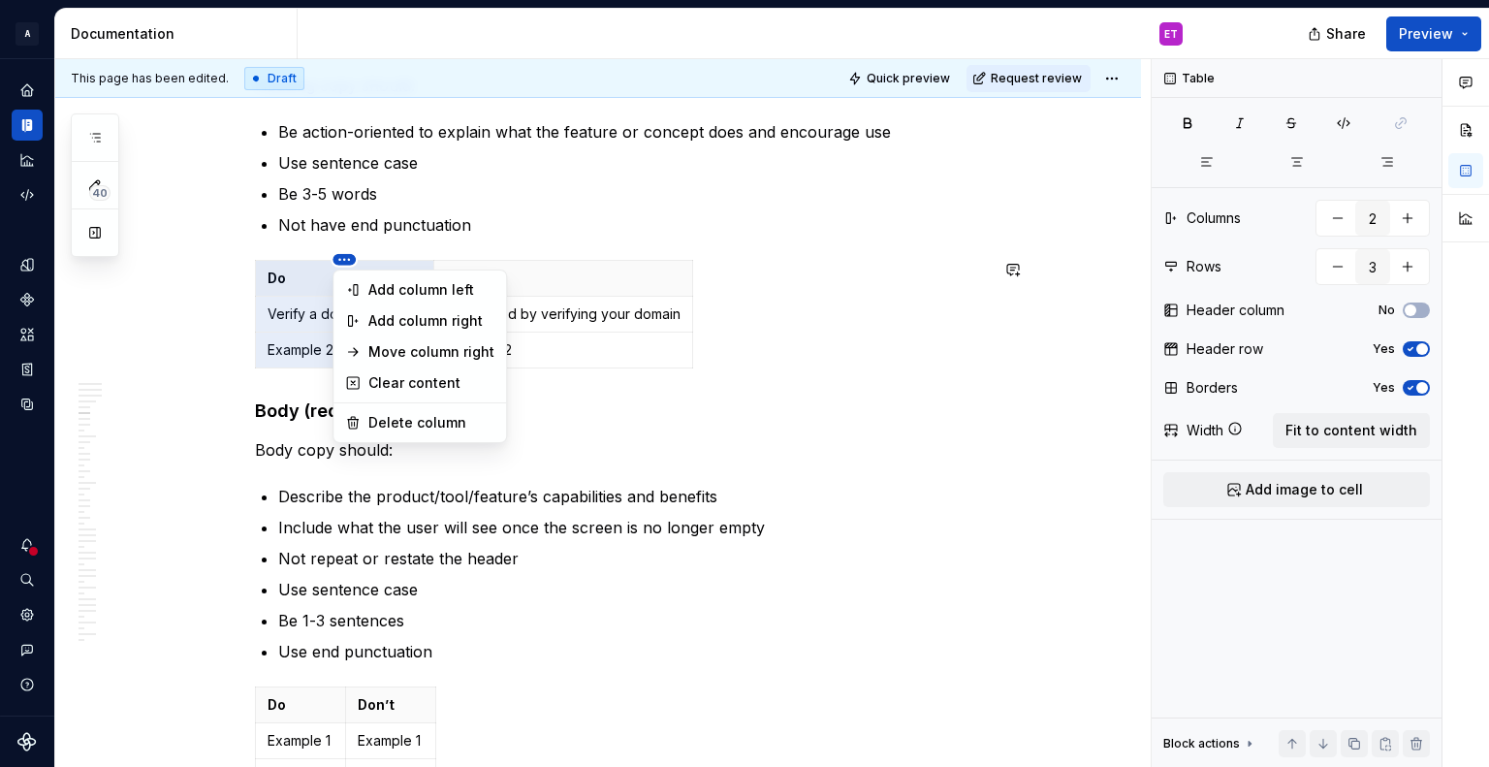
click at [339, 259] on html "A Weave ET Design system data Documentation ET Share Preview 40 Pages Add Acces…" at bounding box center [744, 383] width 1489 height 767
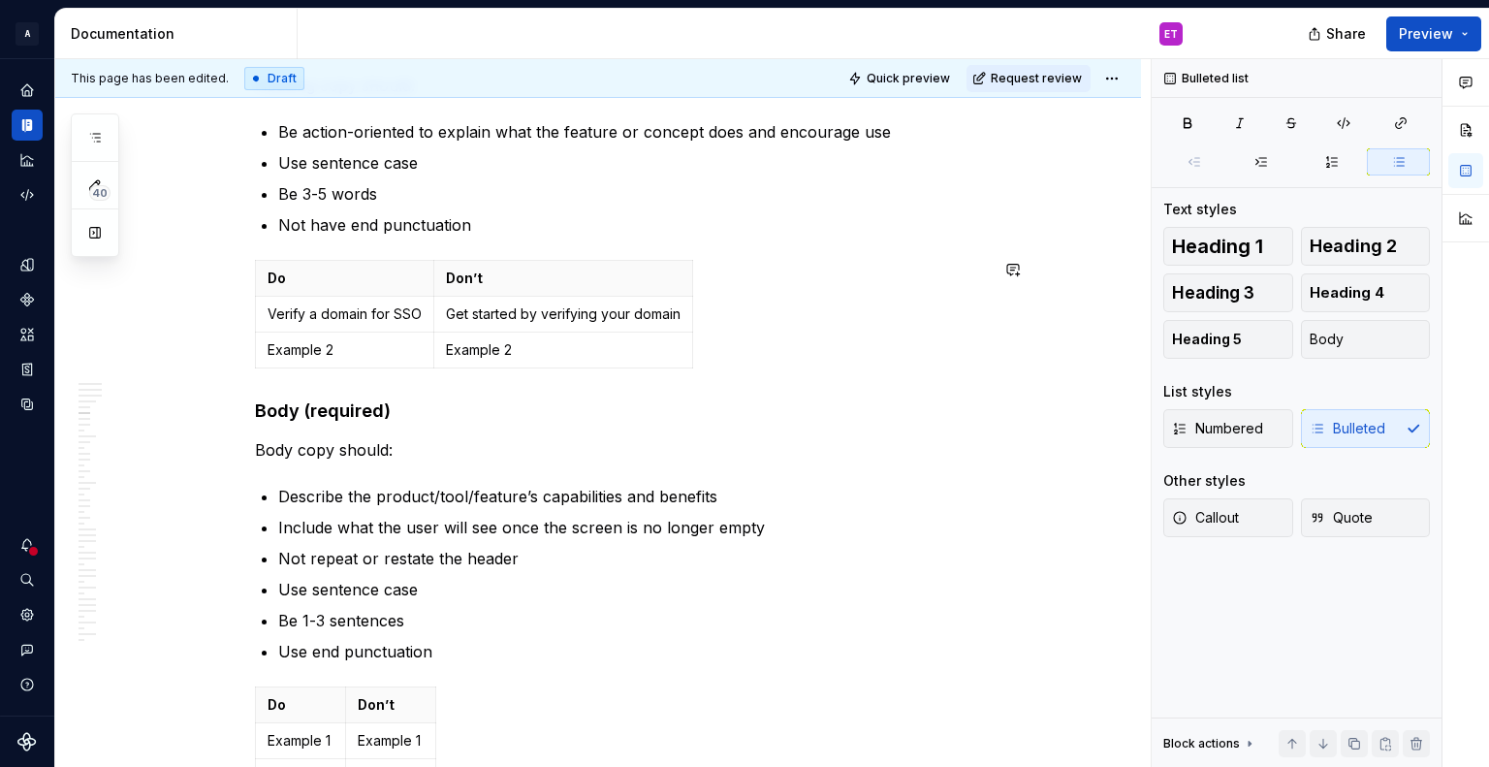
click at [777, 361] on html "A Weave ET Design system data Documentation ET Share Preview 40 Pages Add Acces…" at bounding box center [744, 383] width 1489 height 767
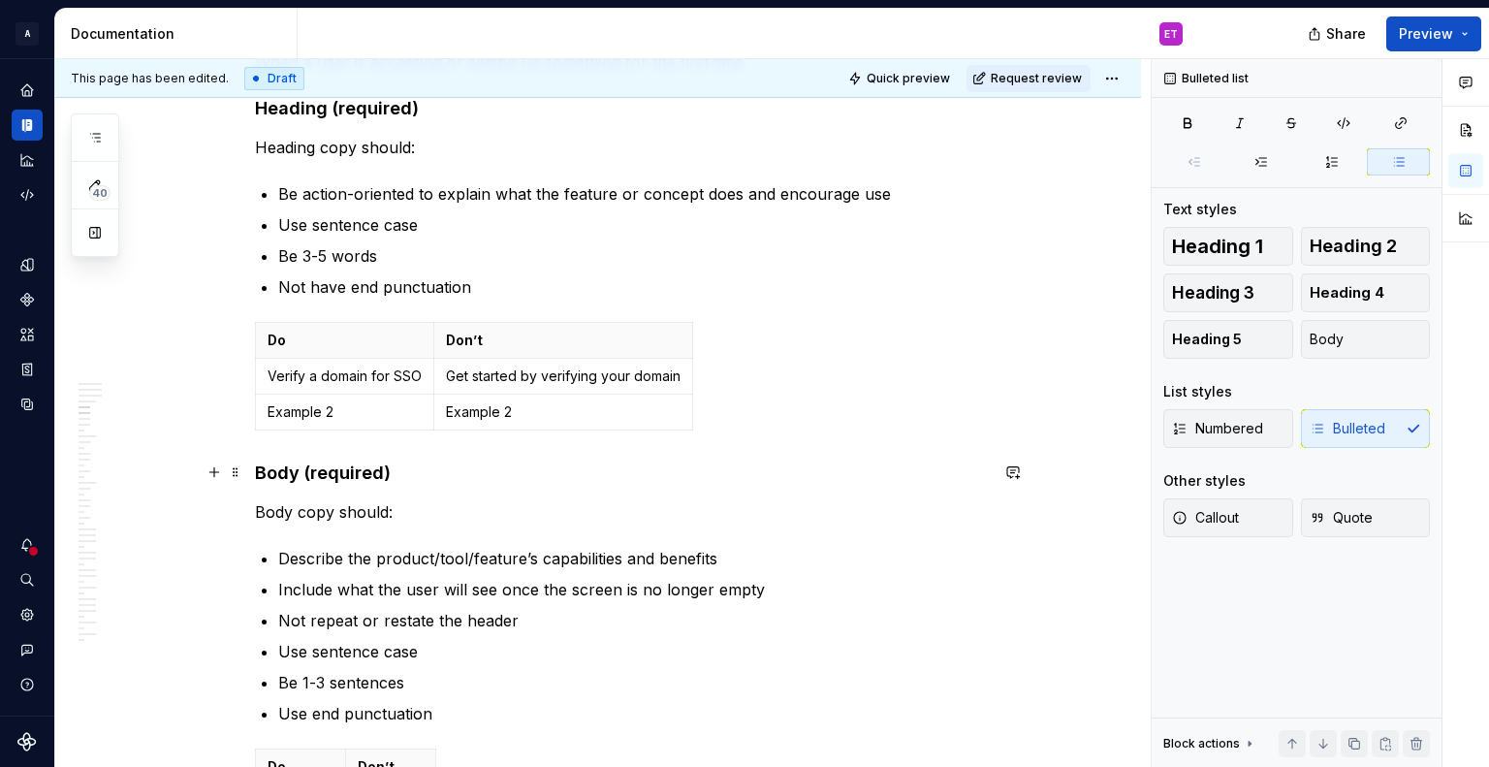
scroll to position [1745, 0]
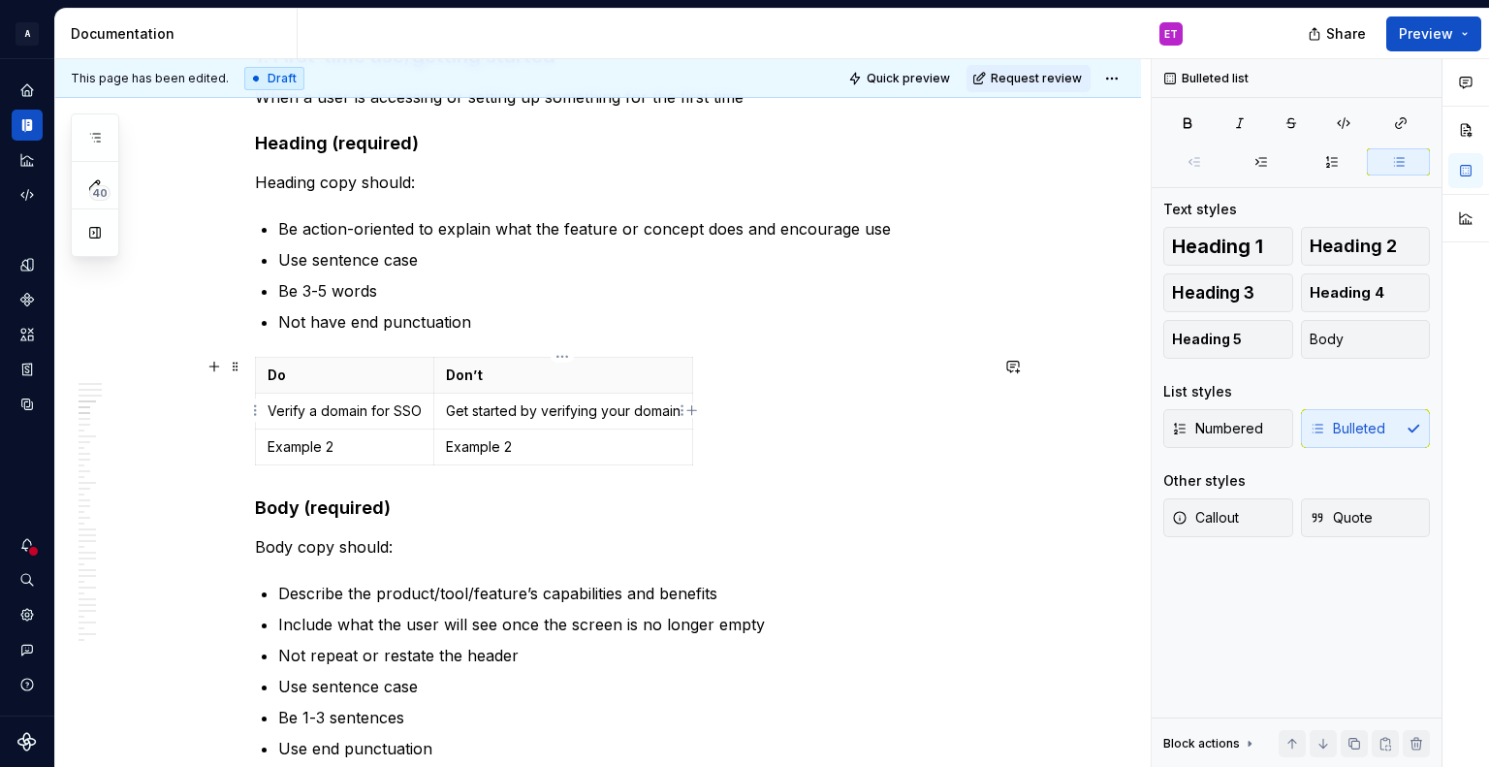
click at [498, 424] on td "Get started by verifying your domain" at bounding box center [563, 411] width 259 height 36
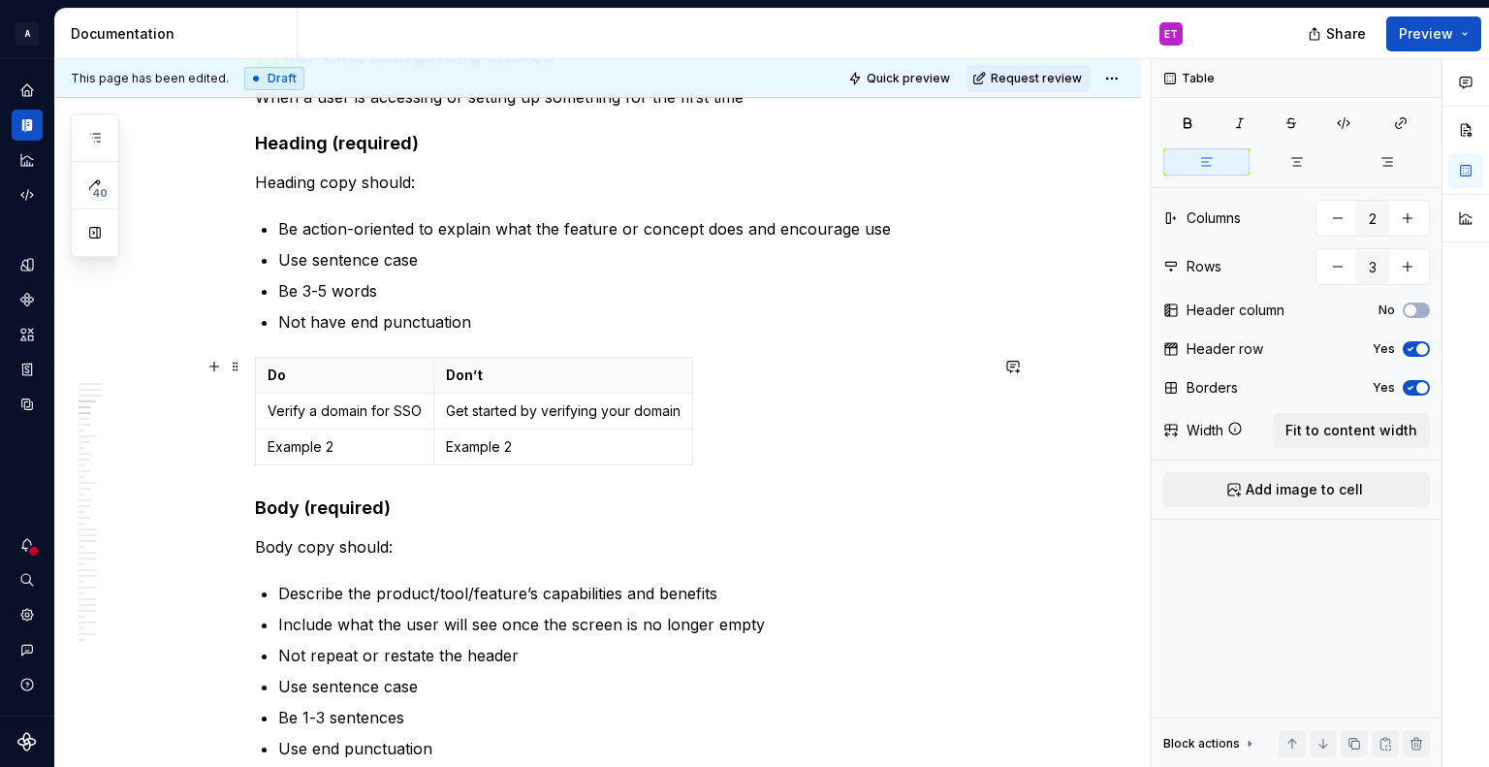
drag, startPoint x: 746, startPoint y: 460, endPoint x: 248, endPoint y: 373, distance: 505.8
click at [275, 360] on th "Do" at bounding box center [345, 375] width 178 height 36
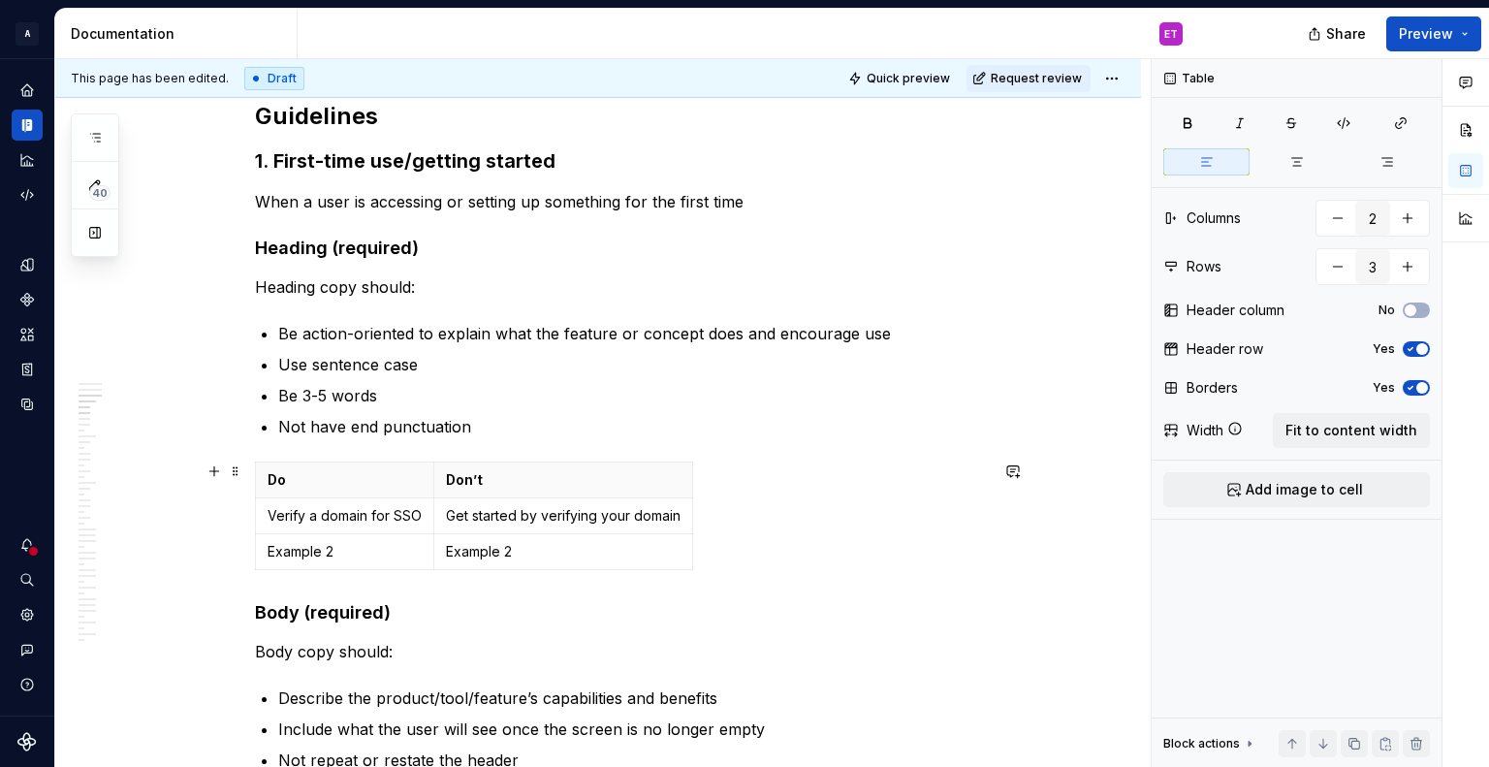
scroll to position [1648, 0]
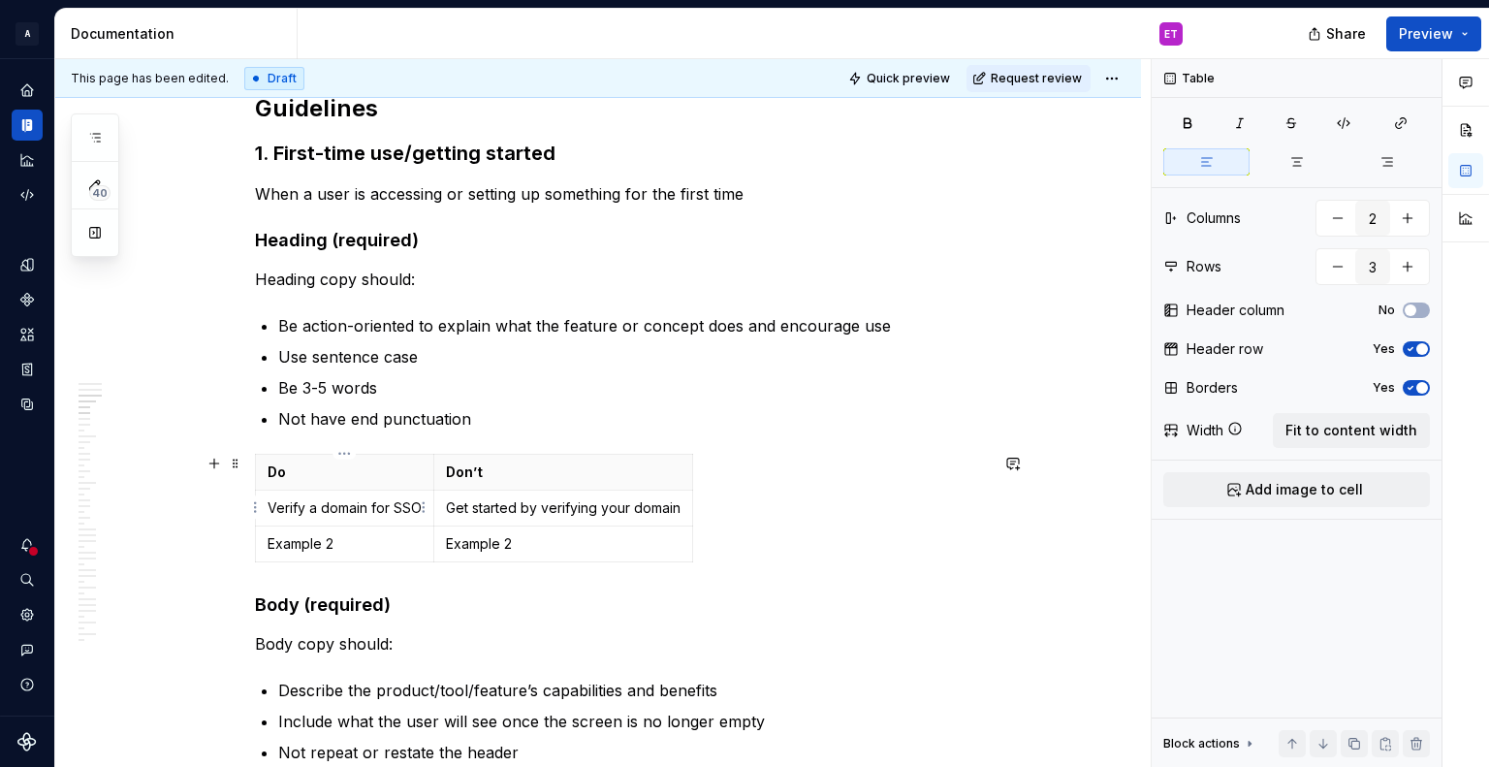
click at [406, 513] on p "Verify a domain for SSO" at bounding box center [345, 507] width 154 height 19
click at [396, 503] on p "Verify a domain for SSO" at bounding box center [345, 507] width 154 height 19
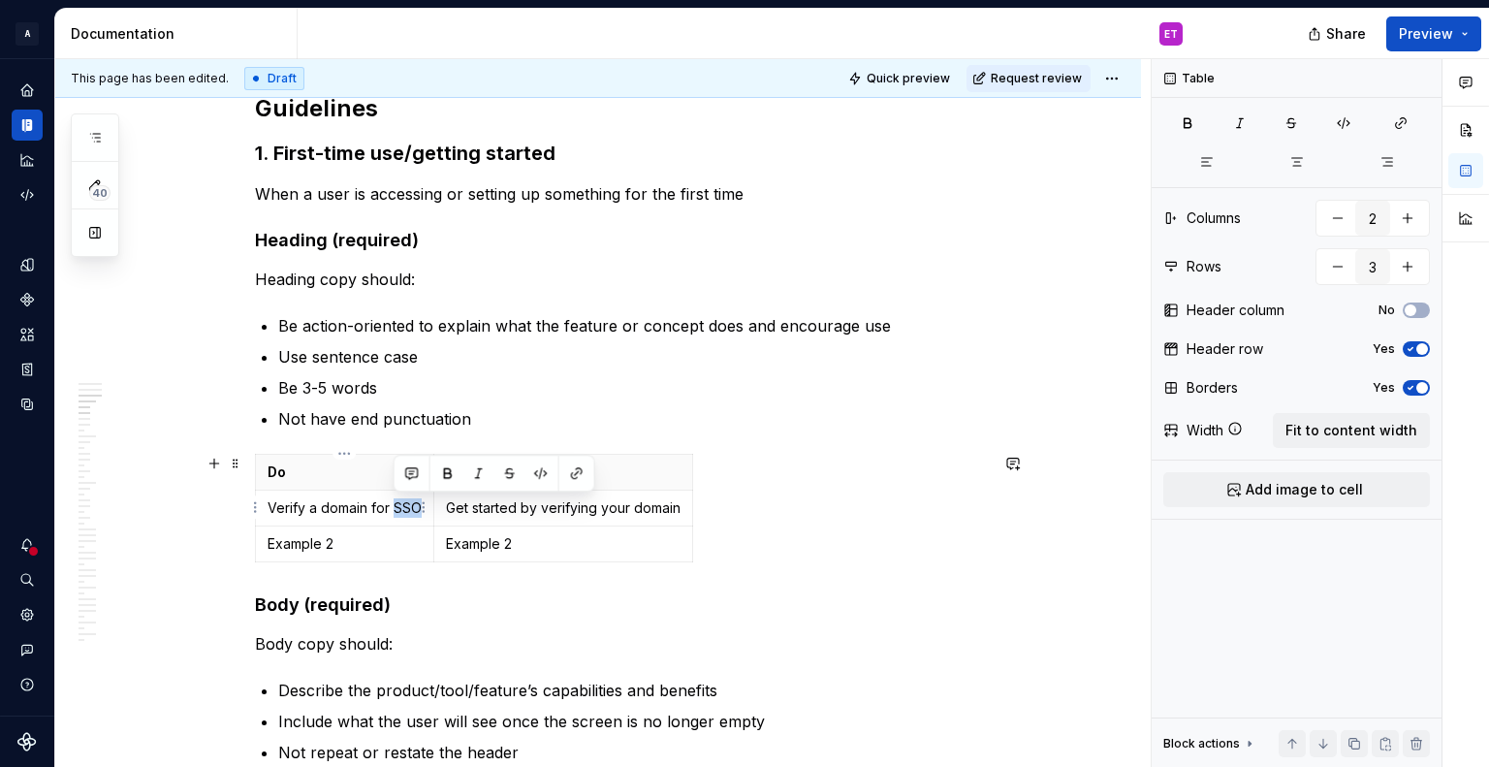
click at [396, 503] on p "Verify a domain for SSO" at bounding box center [345, 507] width 154 height 19
drag, startPoint x: 272, startPoint y: 507, endPoint x: 318, endPoint y: 516, distance: 46.4
click at [318, 516] on p "Verify a domain for SSO" at bounding box center [345, 507] width 154 height 19
click at [327, 515] on p "Verify a domain for SSO" at bounding box center [345, 507] width 154 height 19
drag, startPoint x: 269, startPoint y: 510, endPoint x: 417, endPoint y: 506, distance: 147.4
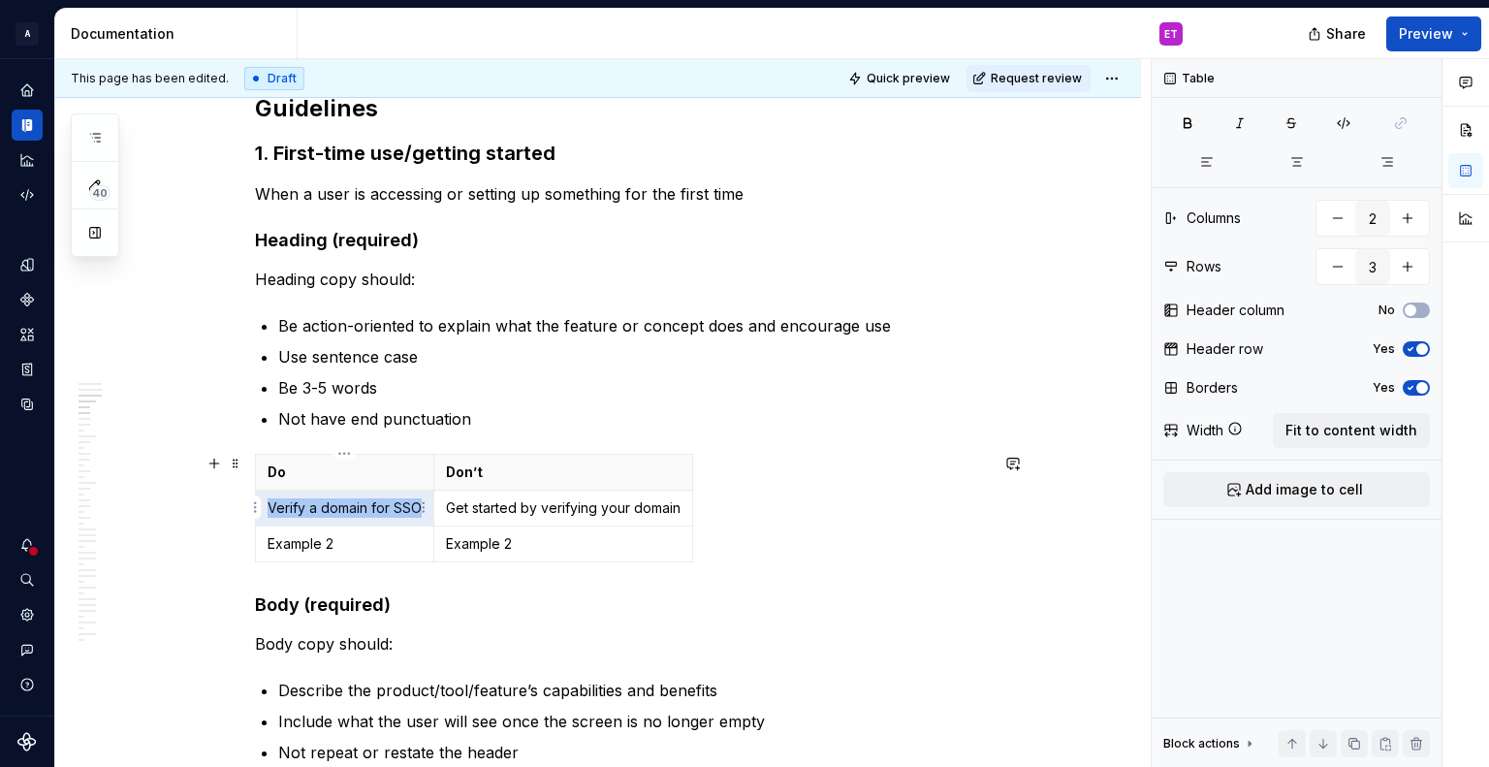
click at [417, 506] on p "Verify a domain for SSO" at bounding box center [345, 507] width 154 height 19
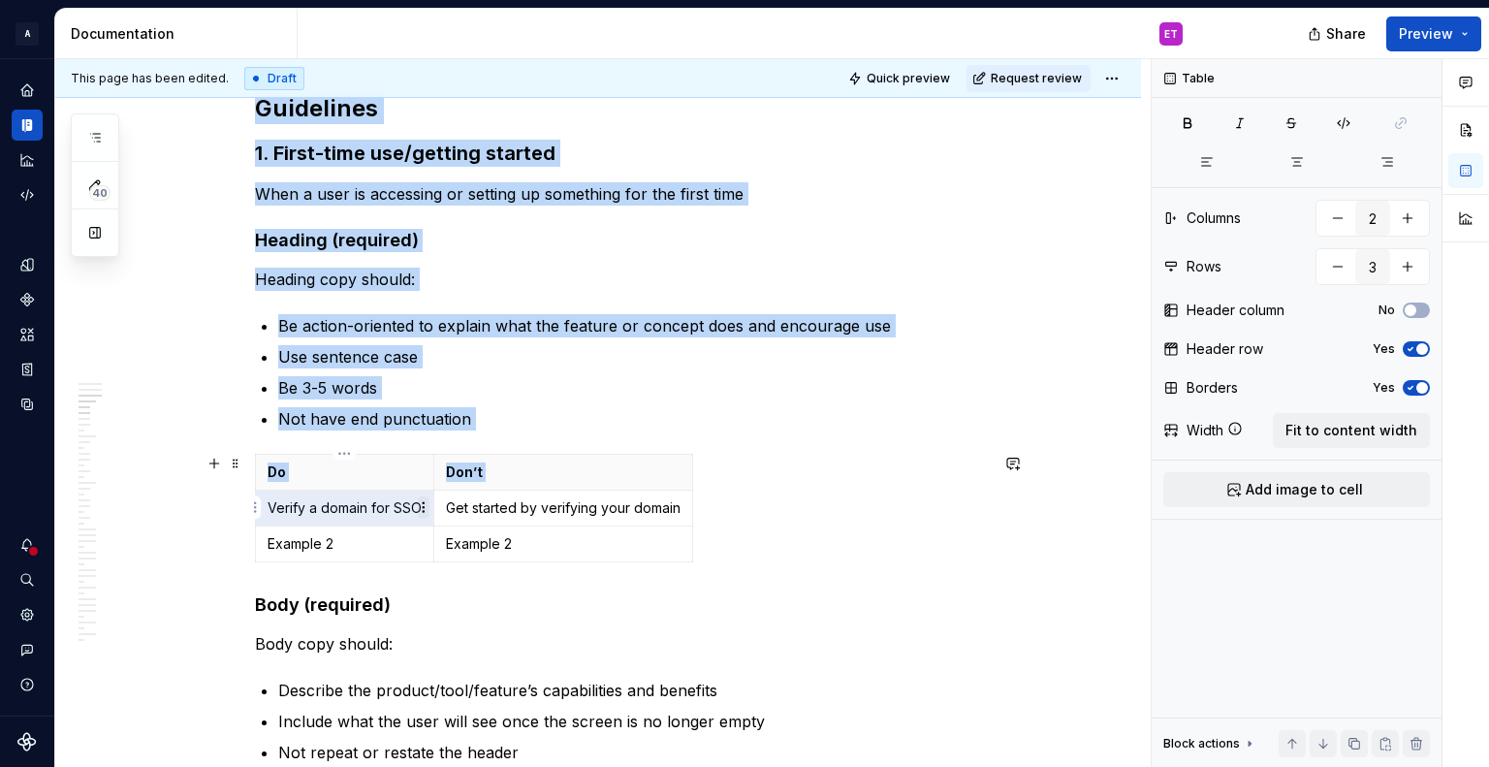
drag, startPoint x: 273, startPoint y: 509, endPoint x: 417, endPoint y: 509, distance: 143.5
click at [417, 509] on body "A Weave ET Design system data Documentation ET Share Preview 40 Pages Add Acces…" at bounding box center [744, 383] width 1489 height 767
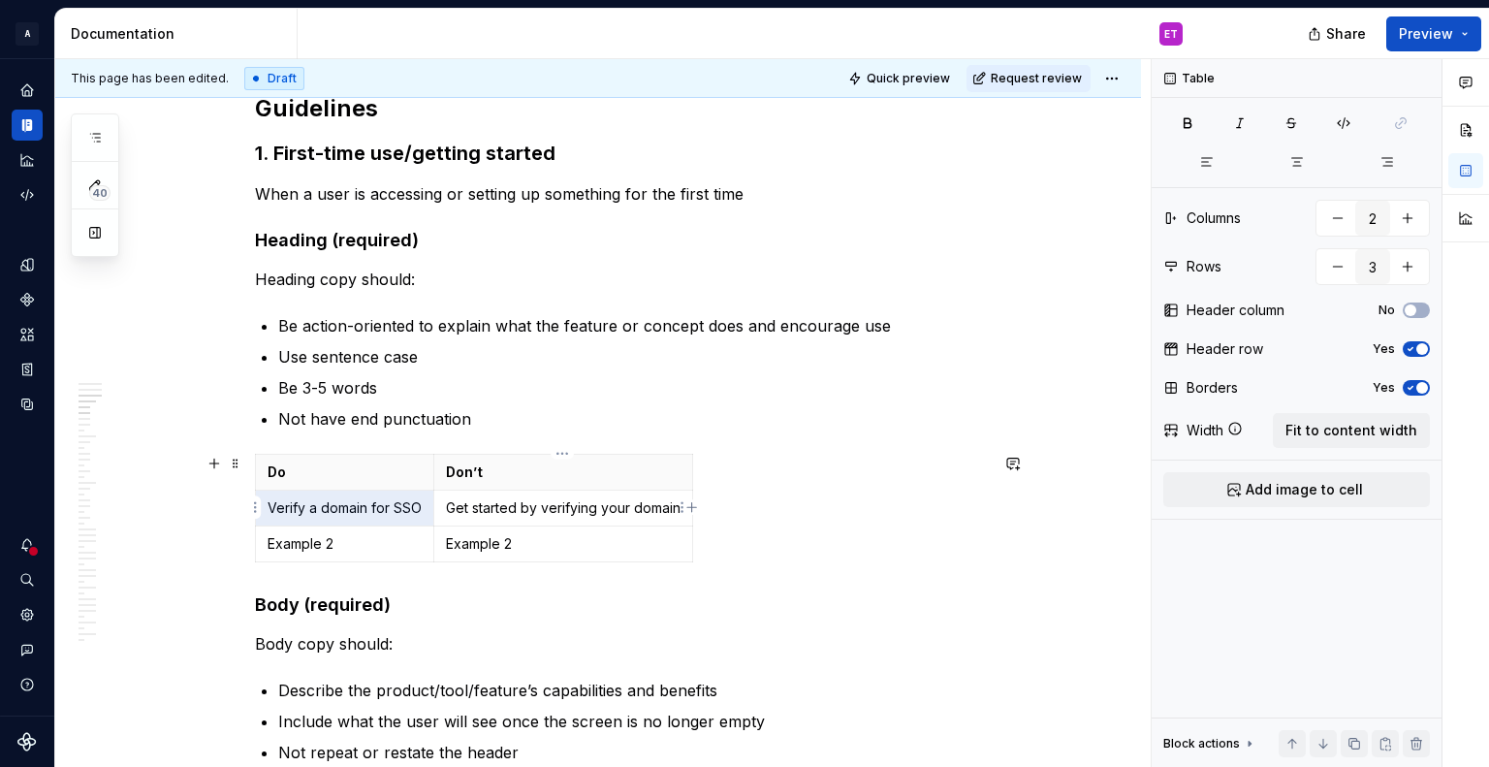
click at [467, 506] on p "Get started by verifying your domain" at bounding box center [563, 507] width 235 height 19
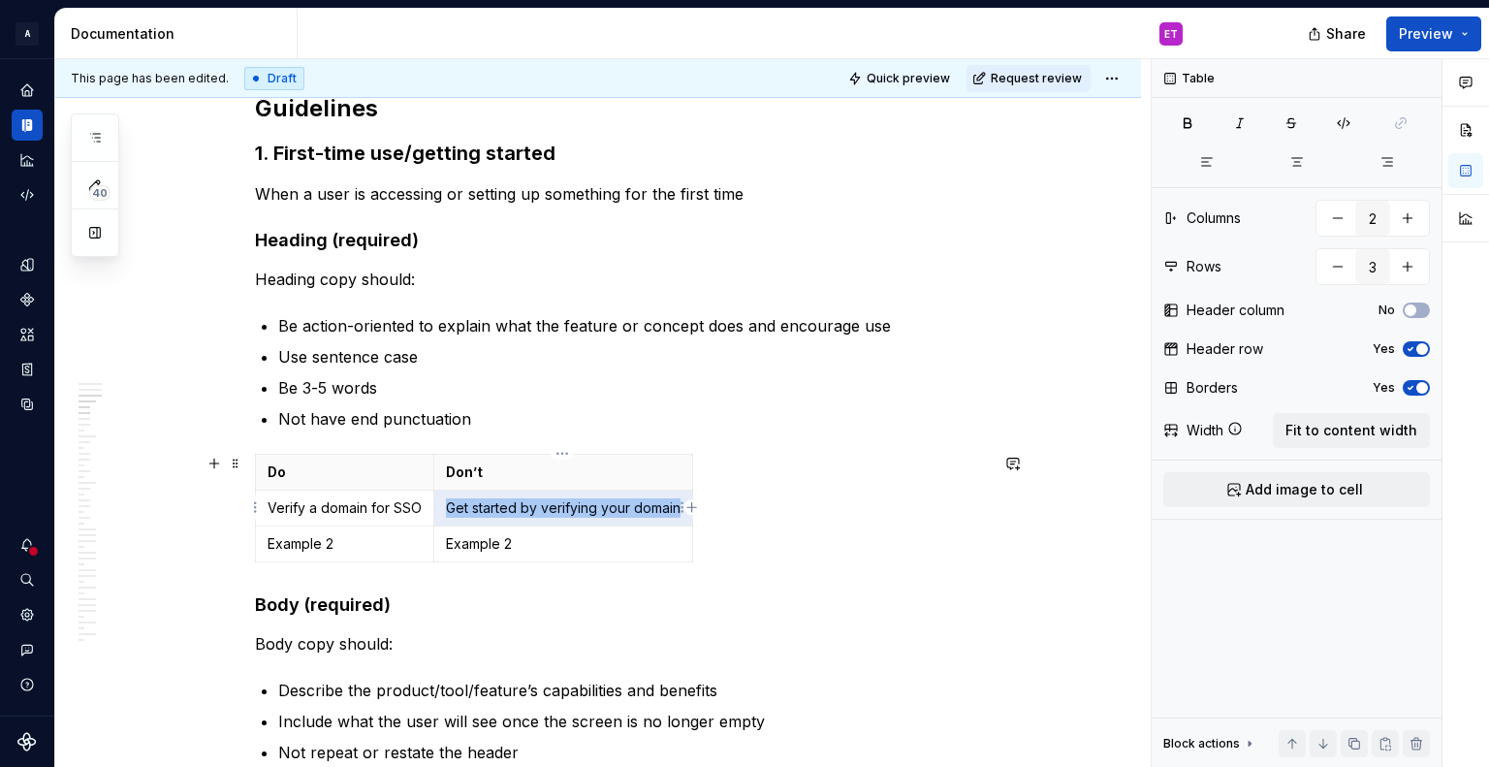
drag, startPoint x: 445, startPoint y: 503, endPoint x: 675, endPoint y: 506, distance: 229.8
click at [675, 506] on p "Get started by verifying your domain" at bounding box center [563, 507] width 235 height 19
copy p "Get started by verifying your domain"
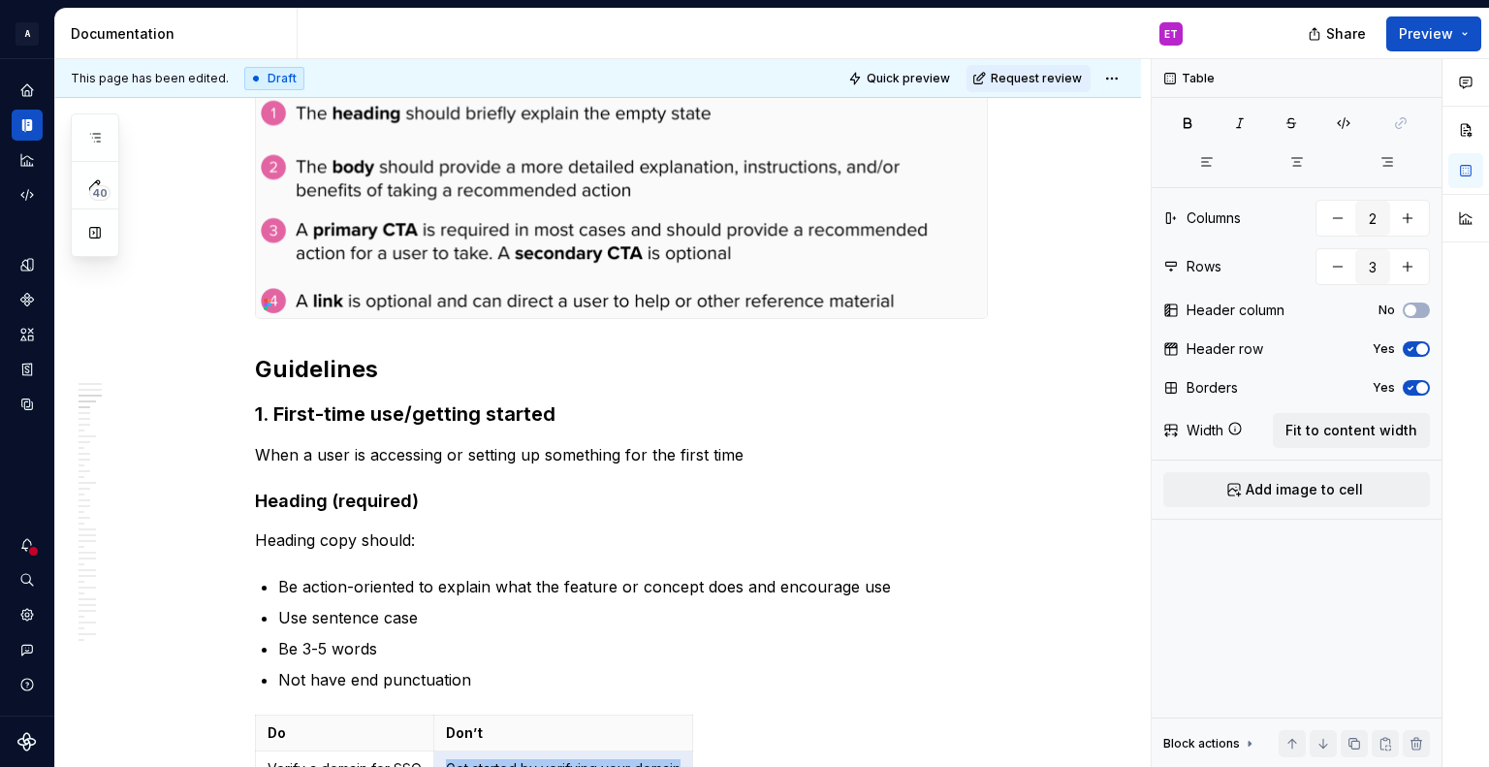
scroll to position [1454, 0]
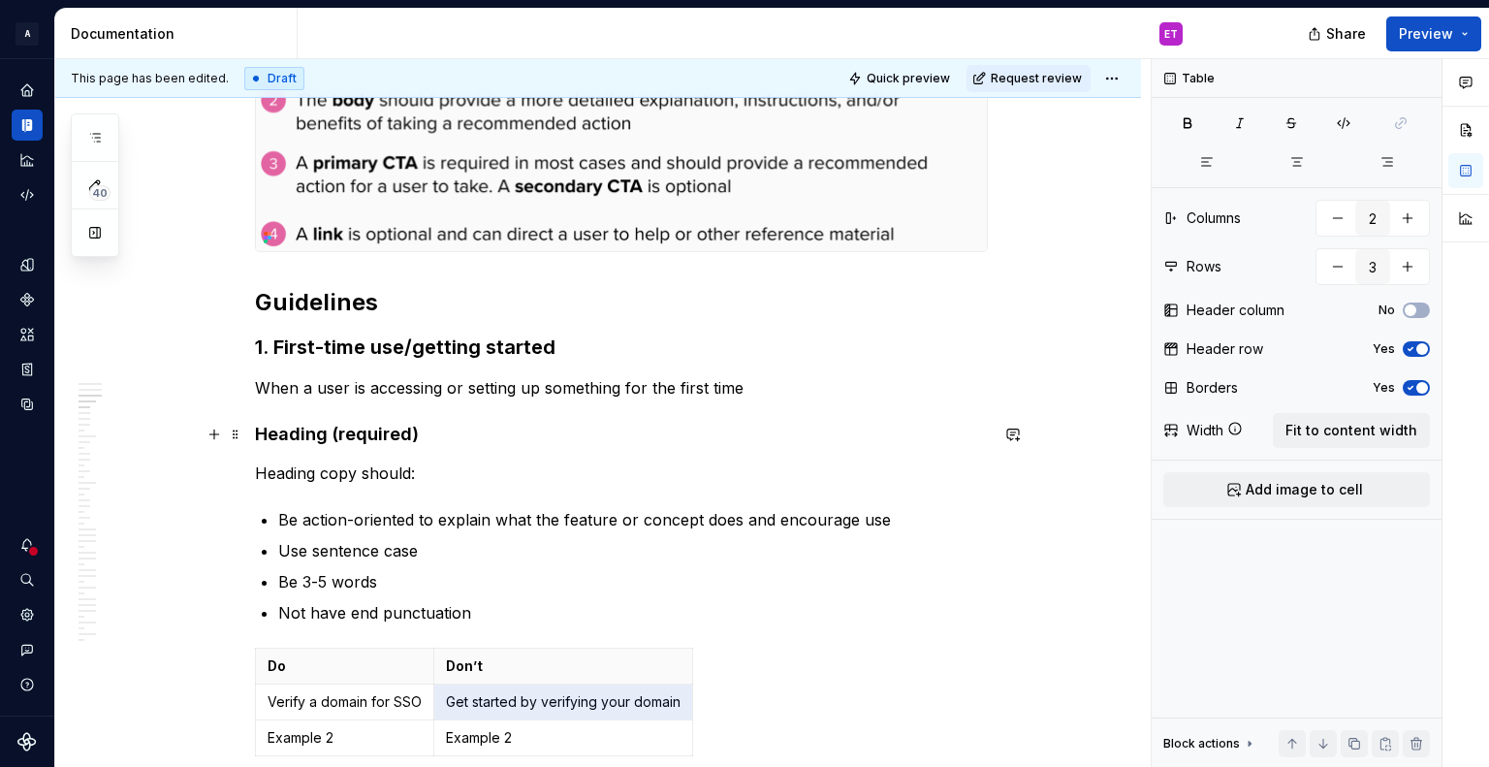
click at [887, 425] on h4 "Heading (required)" at bounding box center [621, 434] width 733 height 23
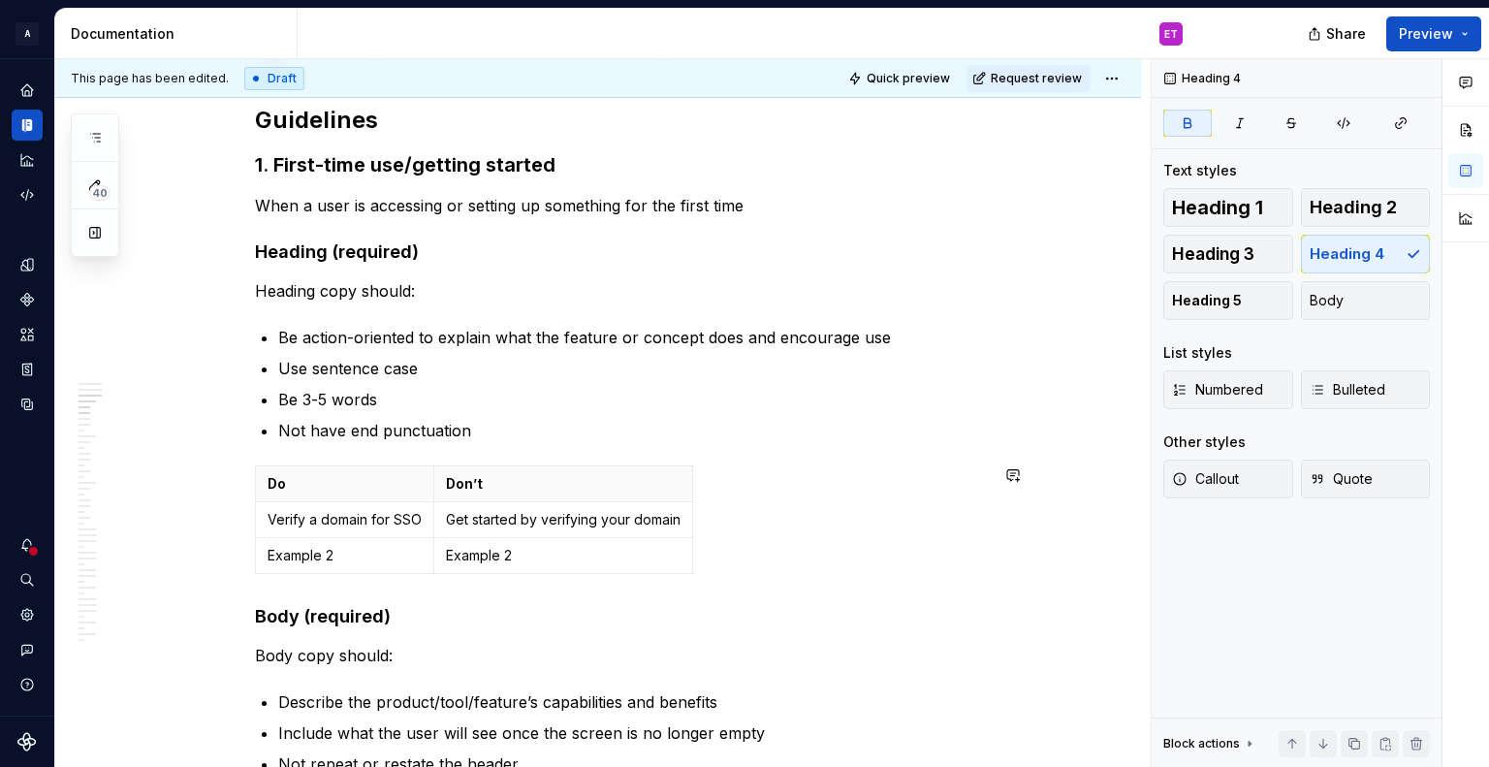
scroll to position [1648, 0]
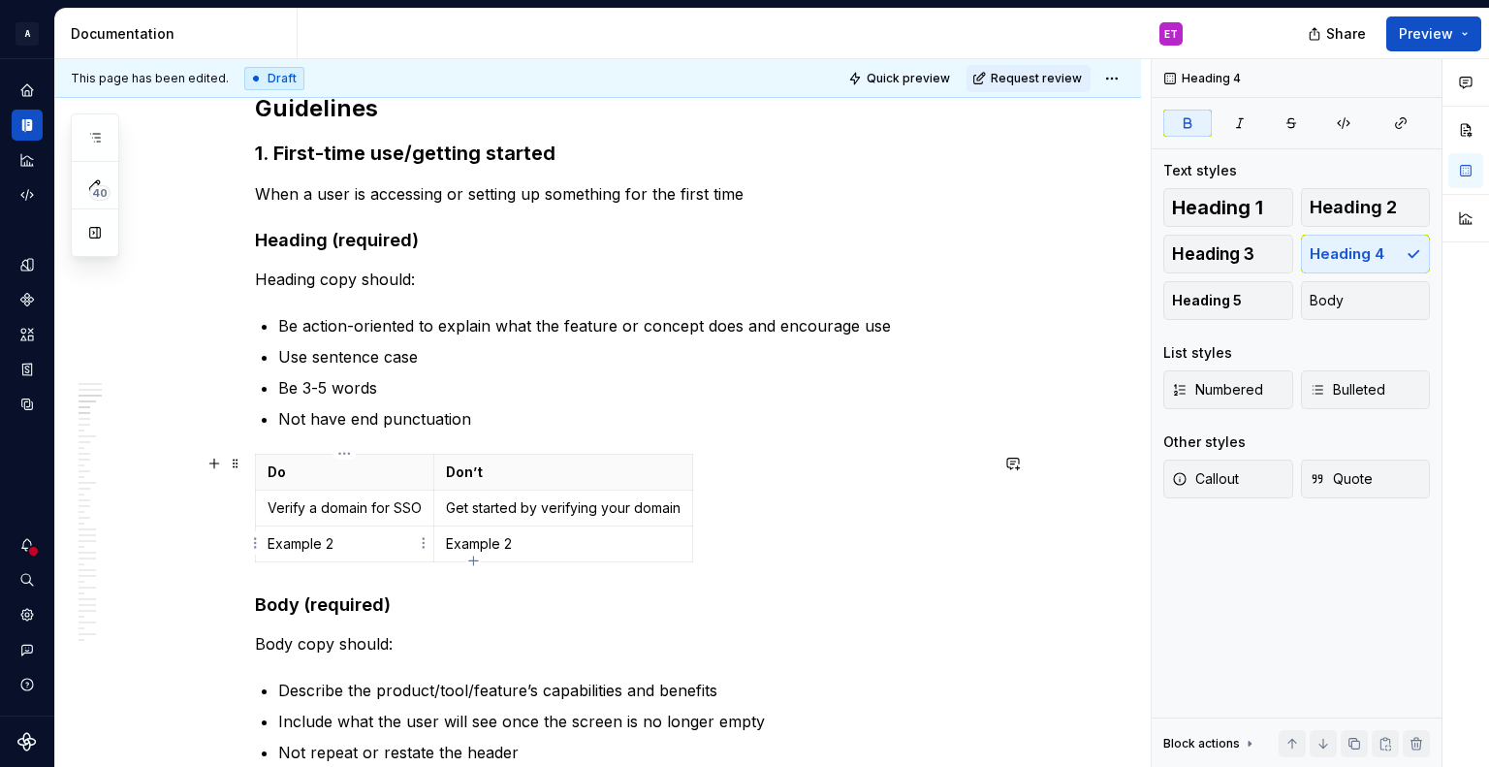
click at [313, 538] on p "Example 2" at bounding box center [345, 543] width 154 height 19
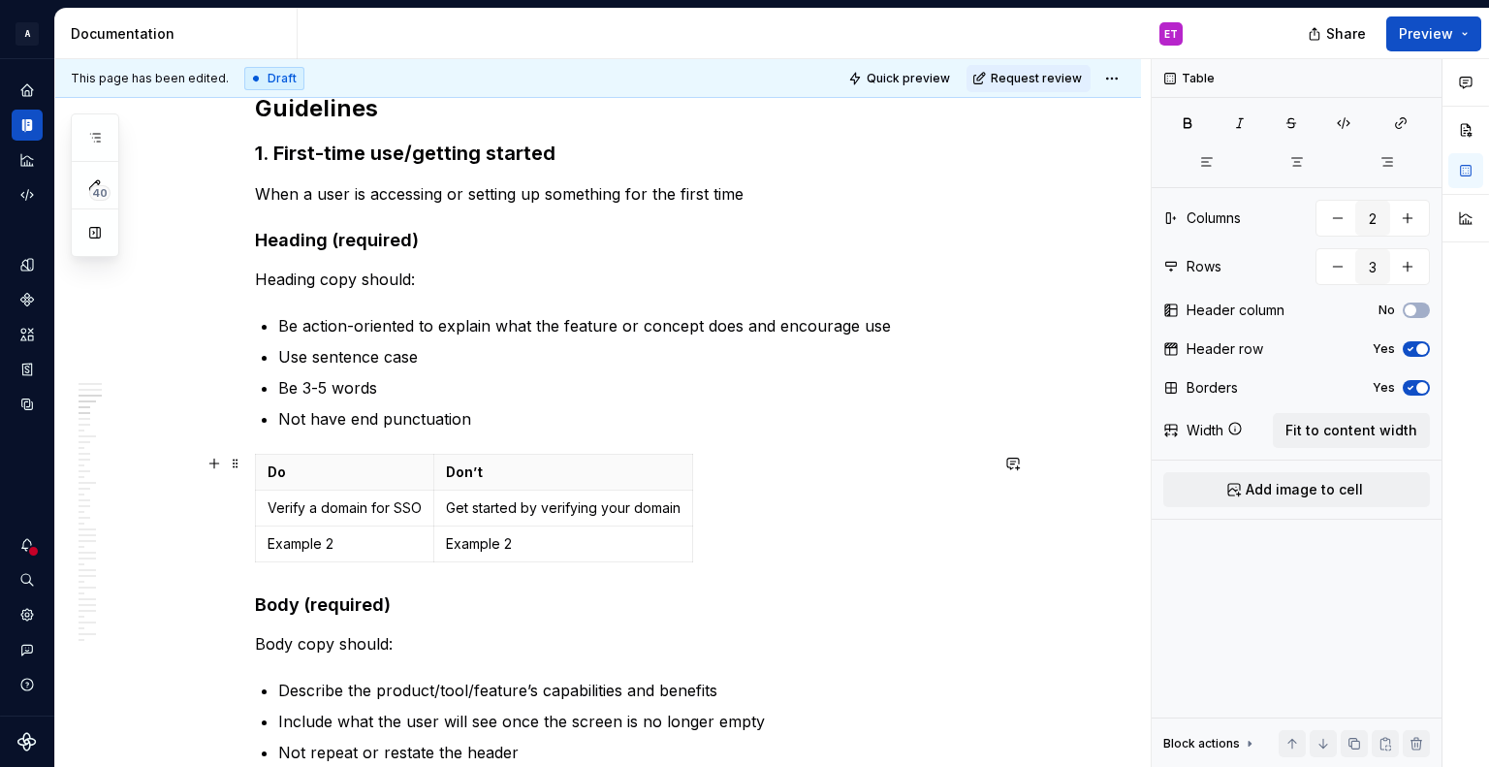
type textarea "*"
click at [651, 543] on p "Example 2" at bounding box center [563, 543] width 235 height 19
click at [426, 559] on td "Example 2" at bounding box center [345, 543] width 178 height 36
click at [369, 534] on p "Example 2" at bounding box center [345, 543] width 154 height 19
click at [421, 549] on html "A Weave ET Design system data Documentation ET Share Preview 40 Pages Add Acces…" at bounding box center [744, 383] width 1489 height 767
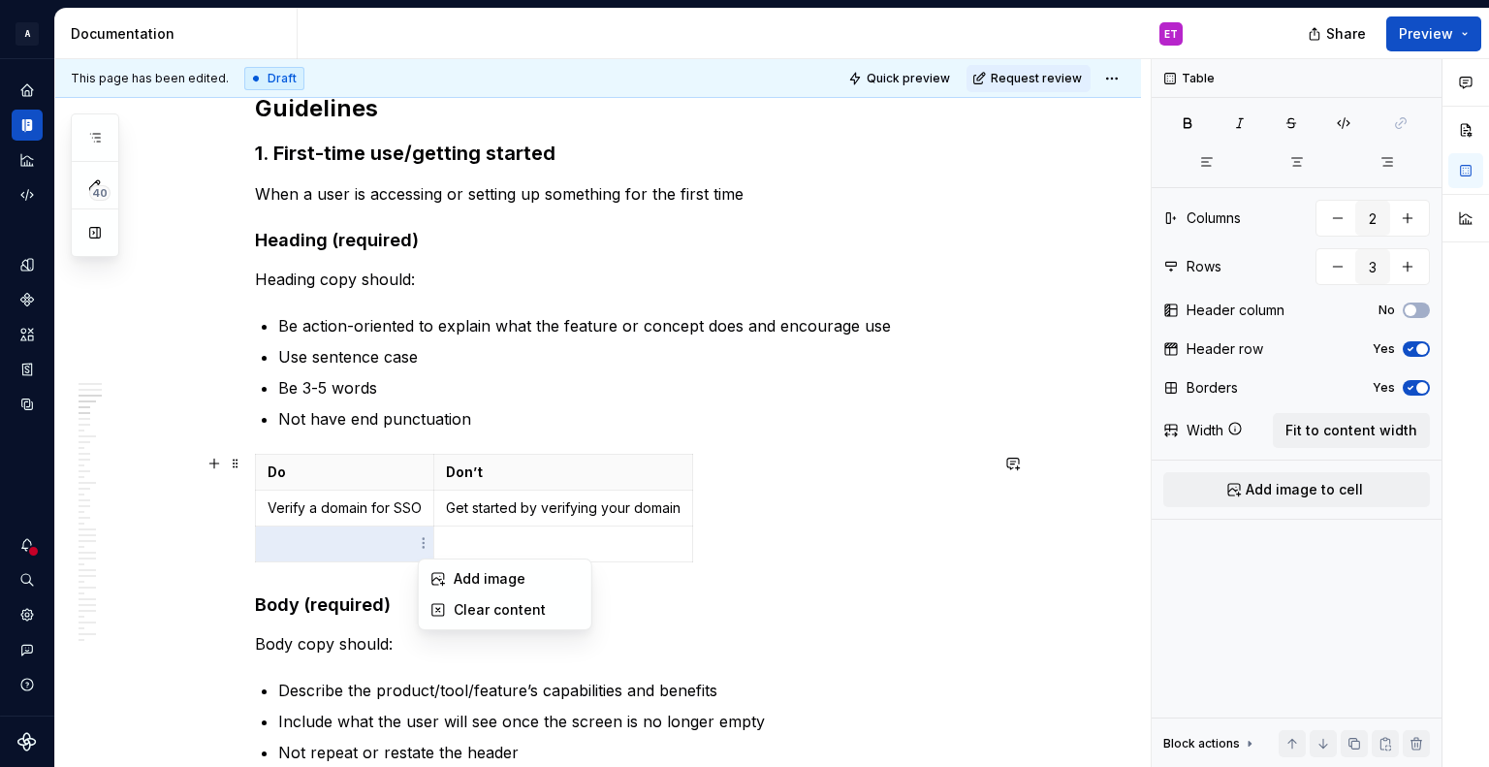
click at [684, 547] on html "A Weave ET Design system data Documentation ET Share Preview 40 Pages Add Acces…" at bounding box center [744, 383] width 1489 height 767
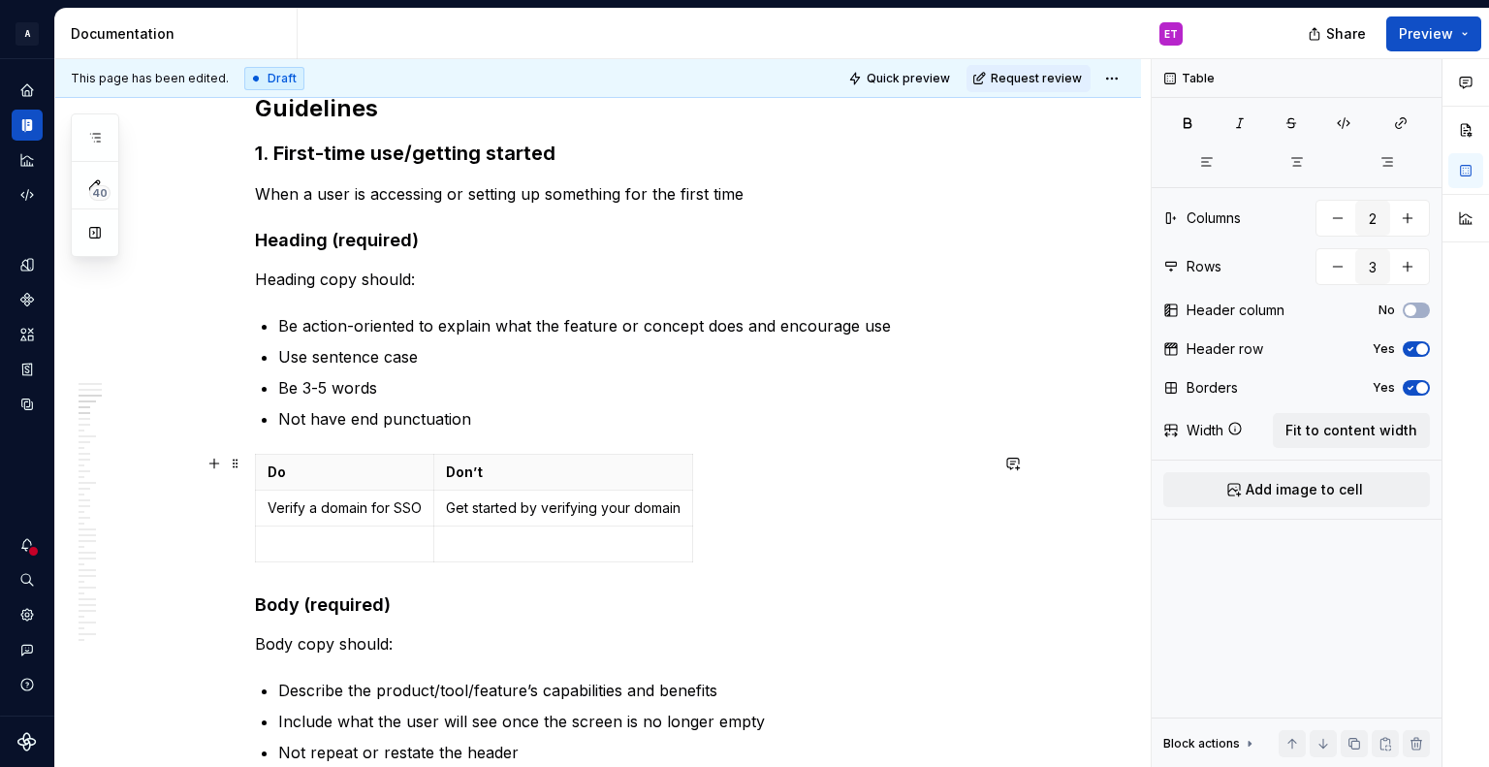
click at [736, 531] on div "Do Don’t Verify a domain for SSO Get started by verifying your domain" at bounding box center [621, 512] width 733 height 116
click at [682, 540] on html "A Weave ET Design system data Documentation ET Share Preview 40 Pages Add Acces…" at bounding box center [744, 383] width 1489 height 767
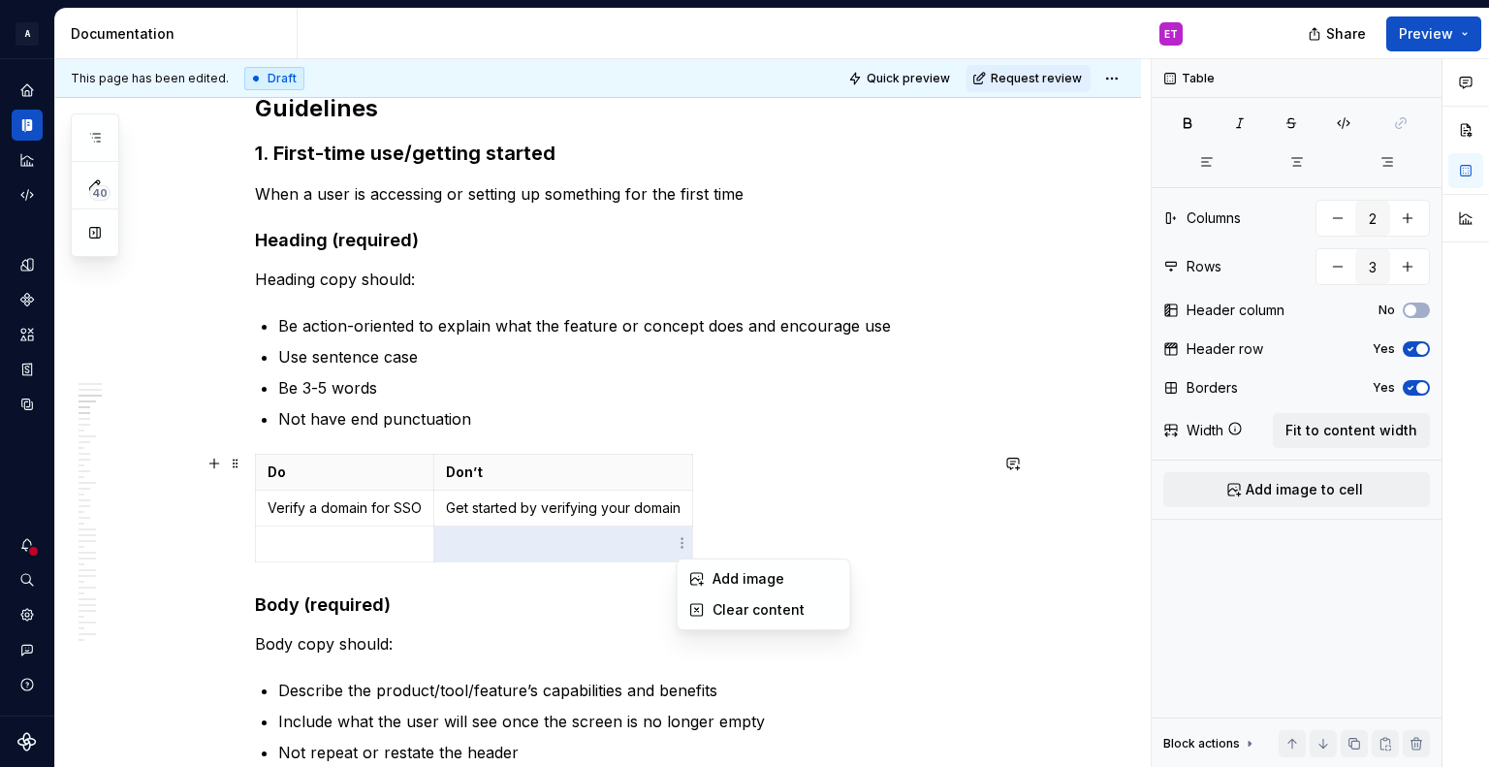
click at [662, 383] on html "A Weave ET Design system data Documentation ET Share Preview 40 Pages Add Acces…" at bounding box center [744, 383] width 1489 height 767
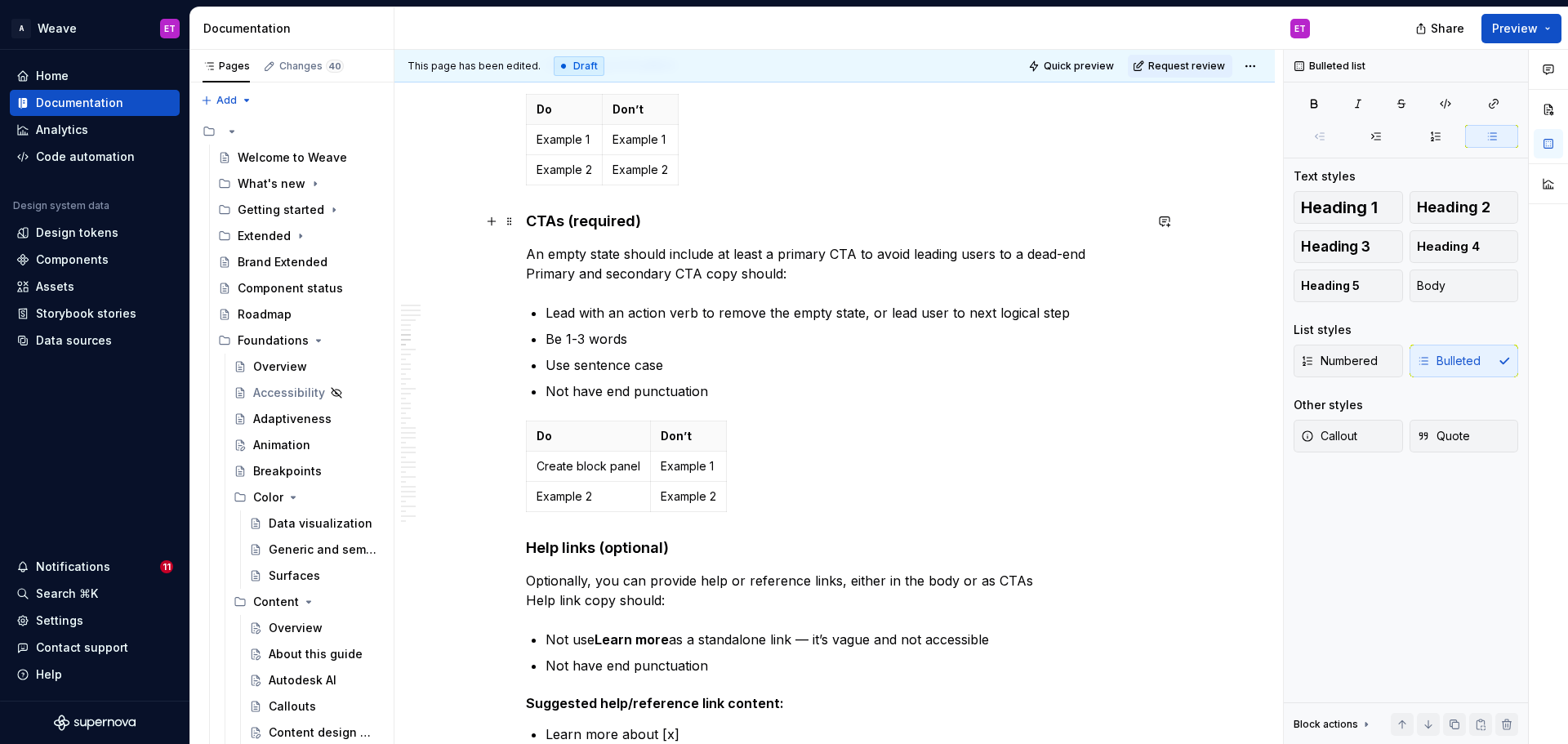
scroll to position [2042, 0]
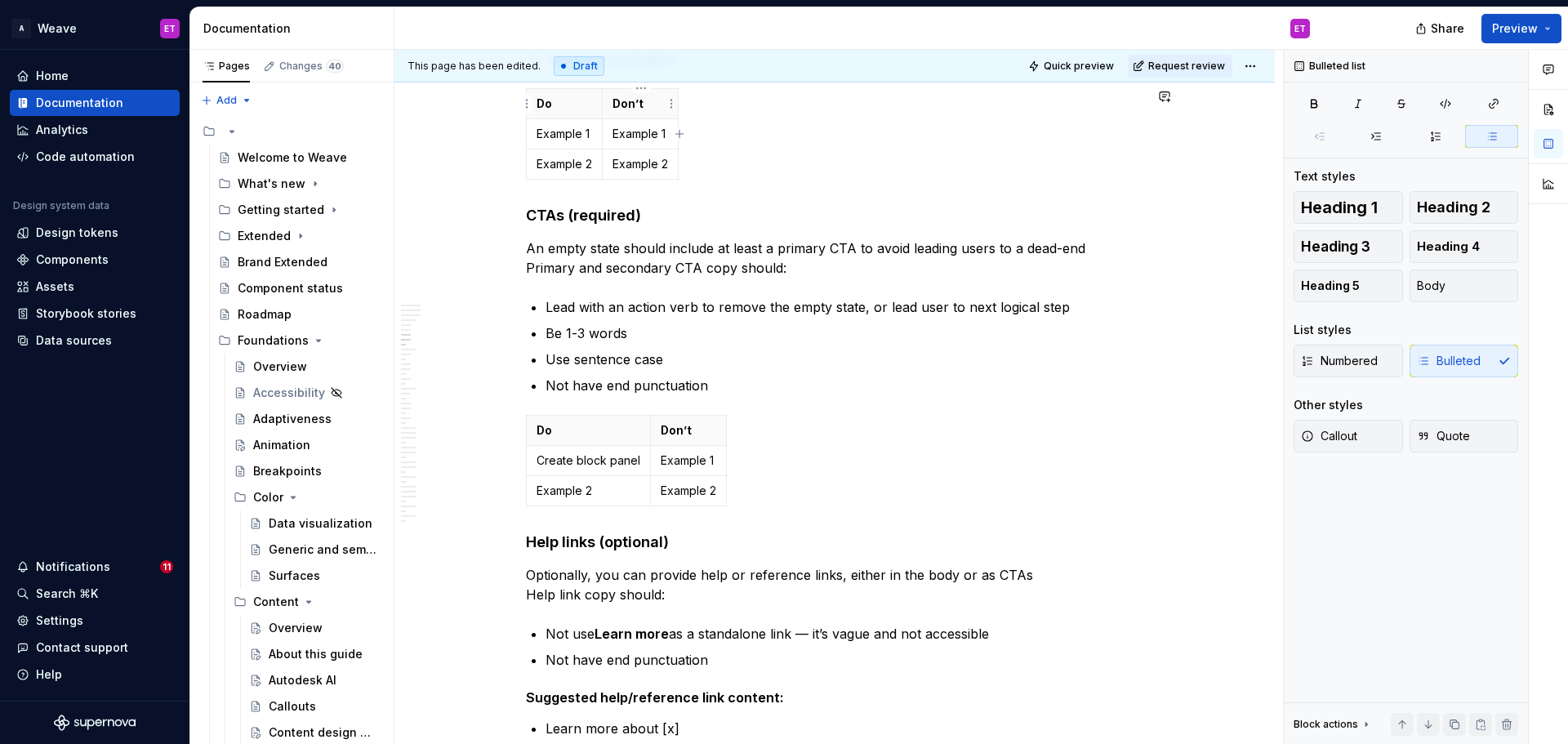
type textarea "*"
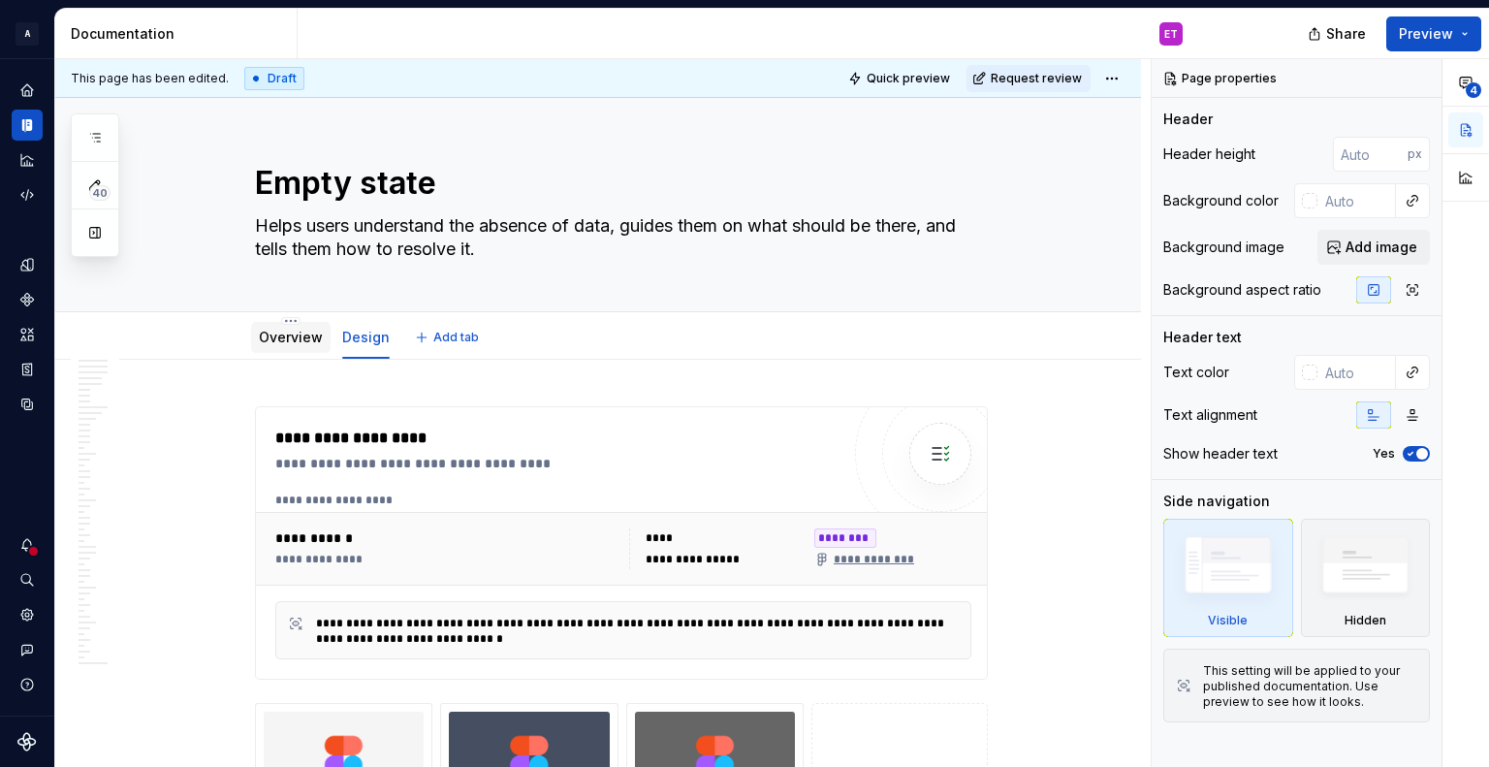
click at [312, 326] on div "Overview" at bounding box center [291, 337] width 64 height 23
click at [295, 335] on link "Overview" at bounding box center [291, 337] width 64 height 16
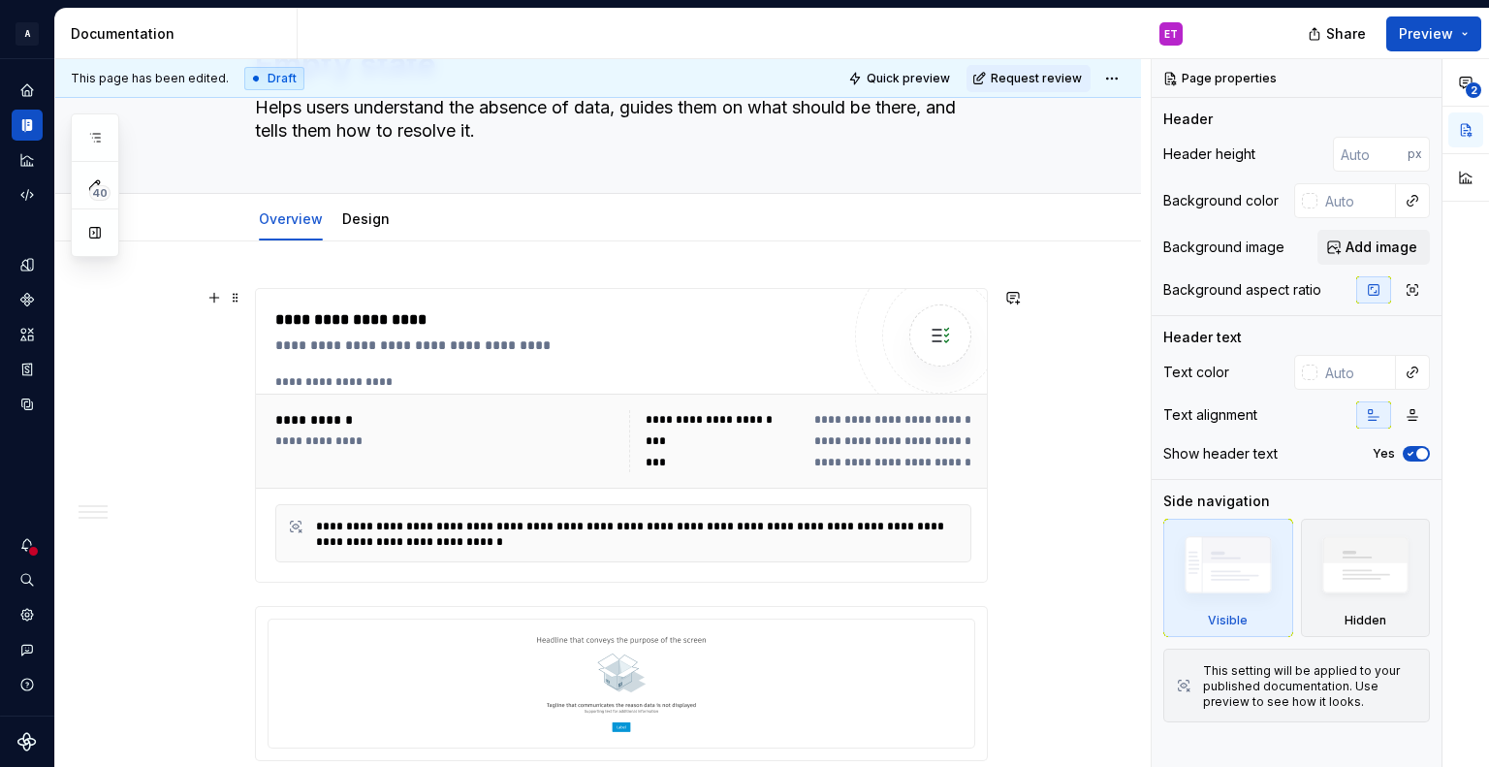
scroll to position [194, 0]
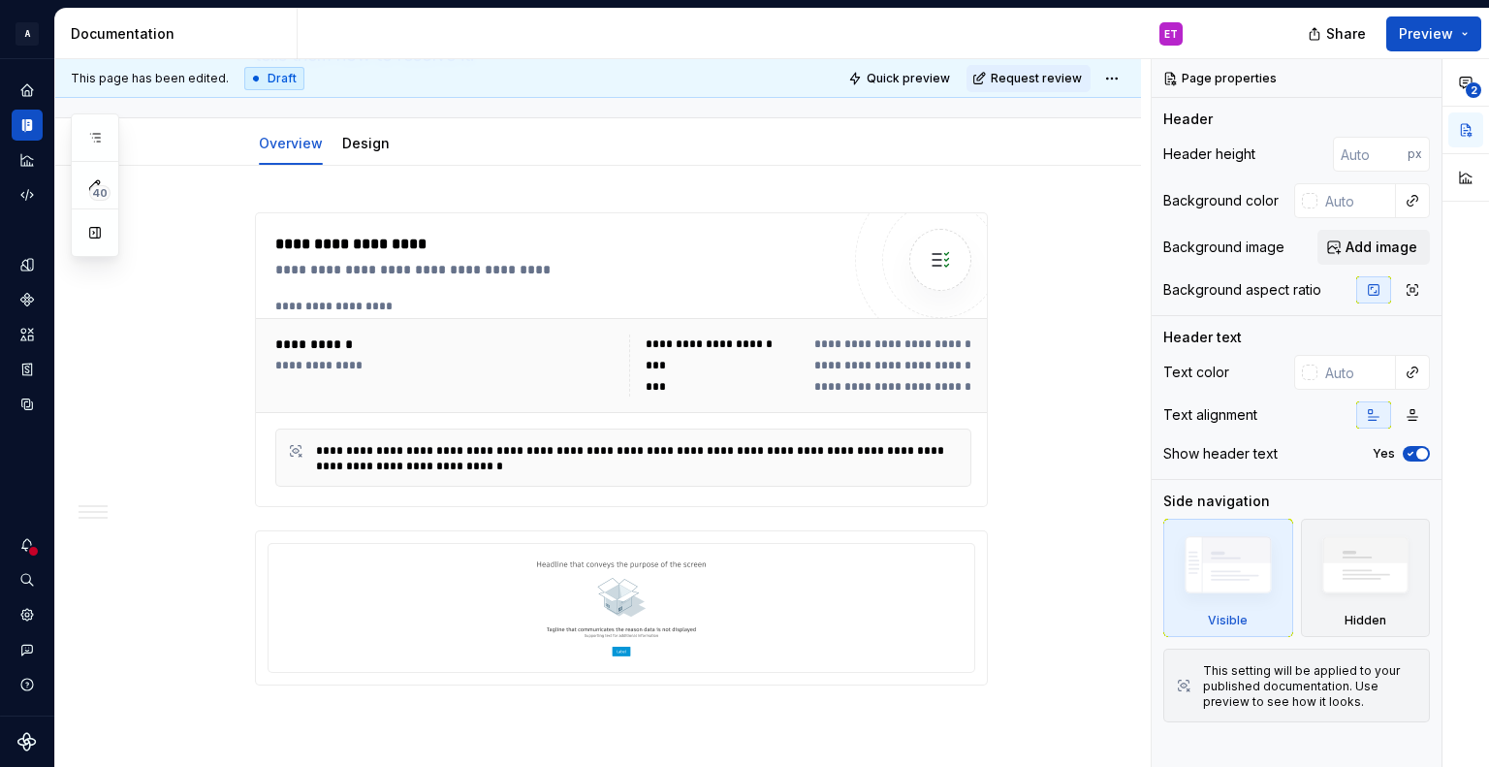
type textarea "*"
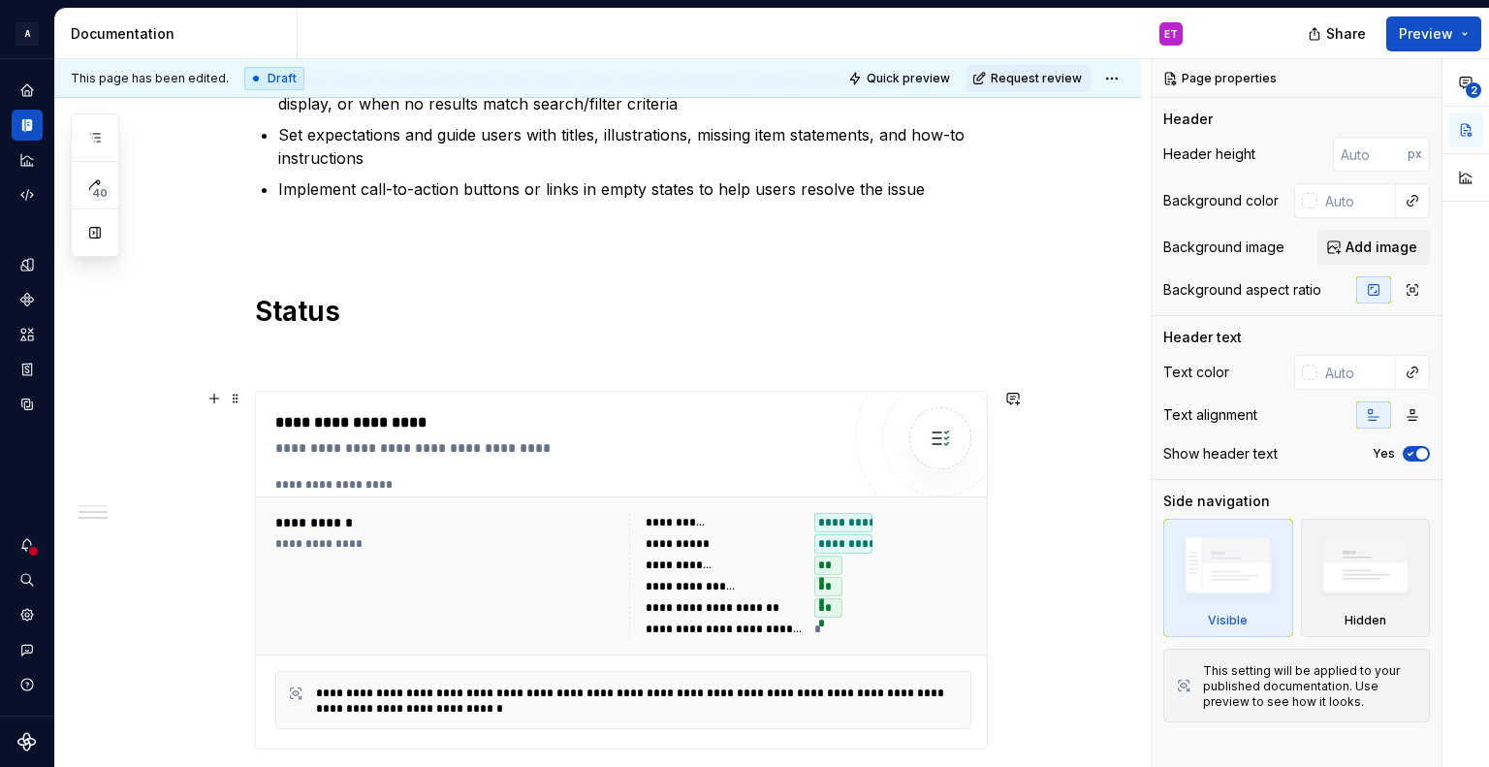
scroll to position [969, 0]
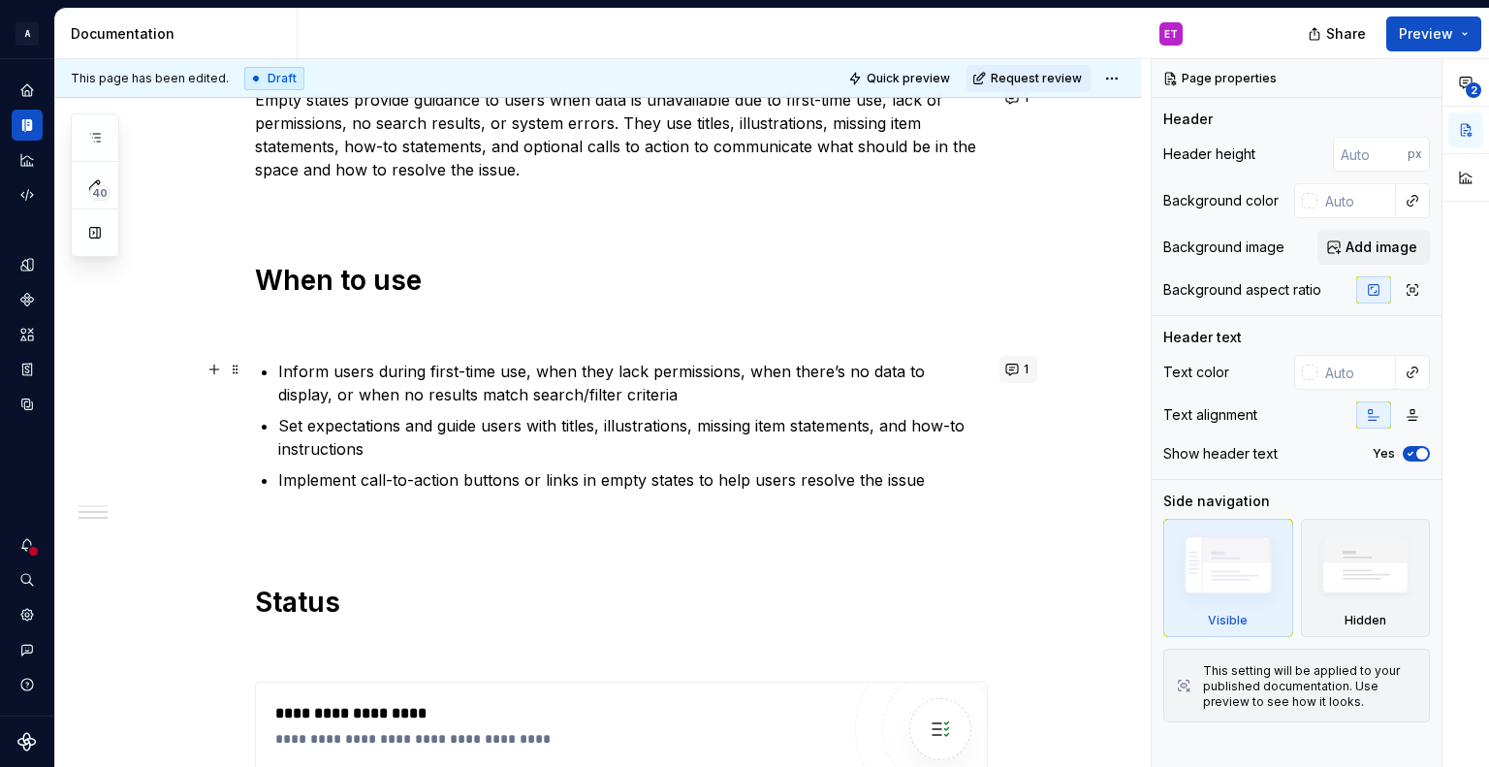
click at [1015, 369] on button "1" at bounding box center [1018, 369] width 38 height 27
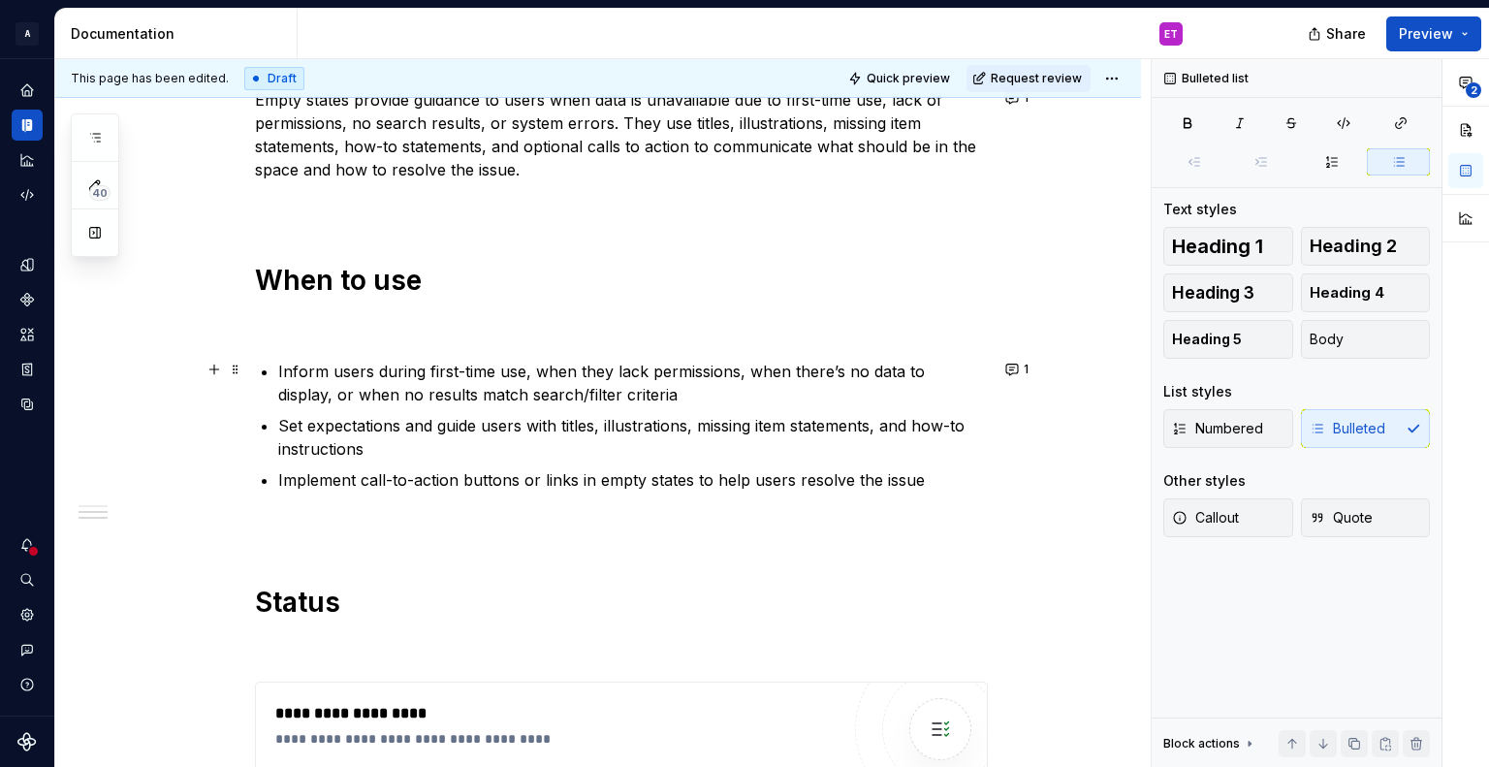
click at [384, 375] on p "Inform users during first-time use, when they lack permissions, when there’s no…" at bounding box center [633, 383] width 710 height 47
click at [285, 371] on p "Inform users during first-time use, when they lack permissions, when there’s no…" at bounding box center [633, 383] width 710 height 47
click at [525, 388] on p "To inform users during first-time use, when they lack permissions, when there’s…" at bounding box center [633, 383] width 710 height 47
click at [287, 420] on p "Set expectations and guide users with titles, illustrations, missing item state…" at bounding box center [633, 437] width 710 height 47
click at [573, 440] on p "To set expectations and guide users with titles, illustrations, missing item st…" at bounding box center [633, 437] width 710 height 47
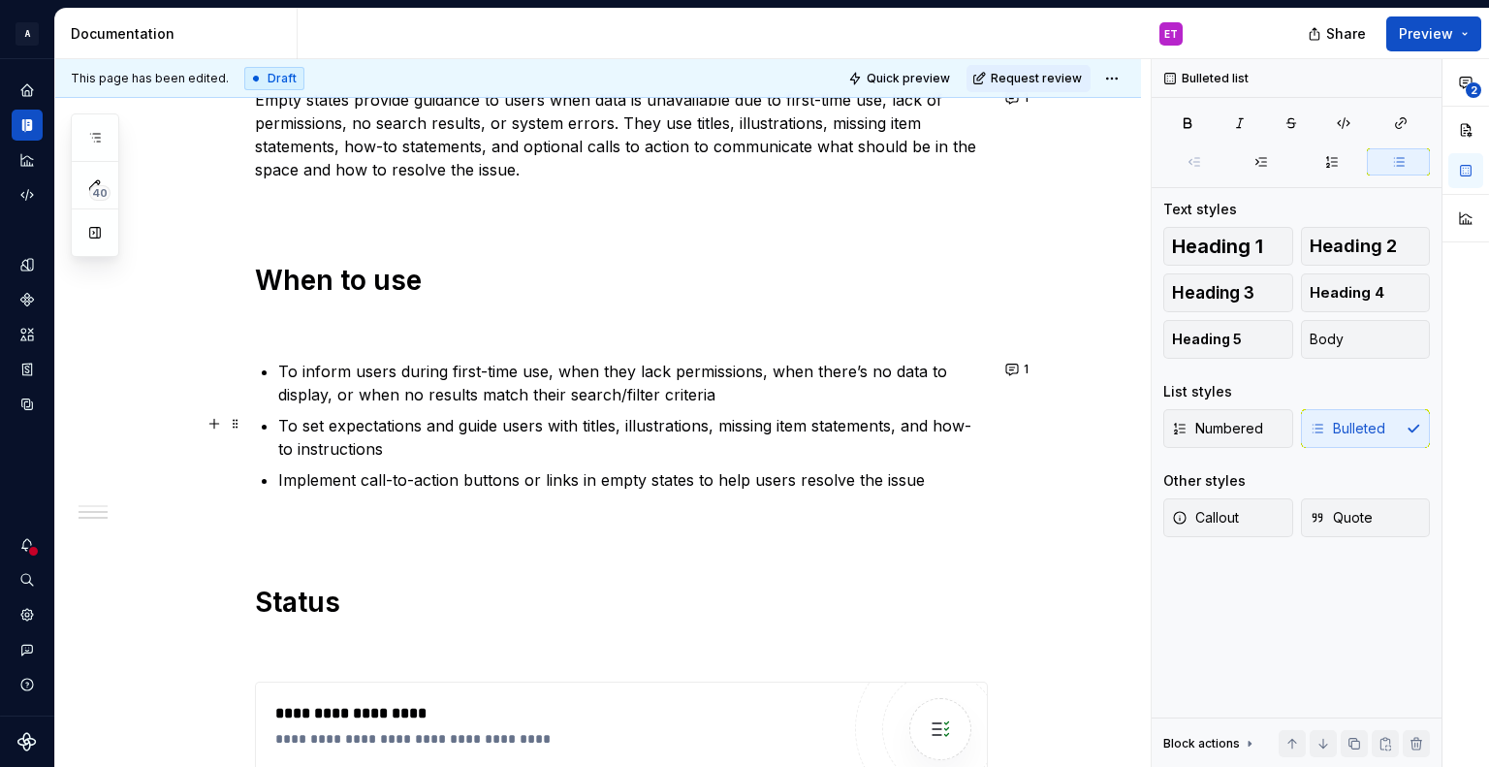
click at [542, 427] on p "To set expectations and guide users with titles, illustrations, missing item st…" at bounding box center [633, 437] width 710 height 47
click at [565, 443] on p "To set expectations and guide users, using titles, illustrations, missing item …" at bounding box center [633, 437] width 710 height 47
click at [543, 491] on div "**********" at bounding box center [621, 262] width 733 height 1650
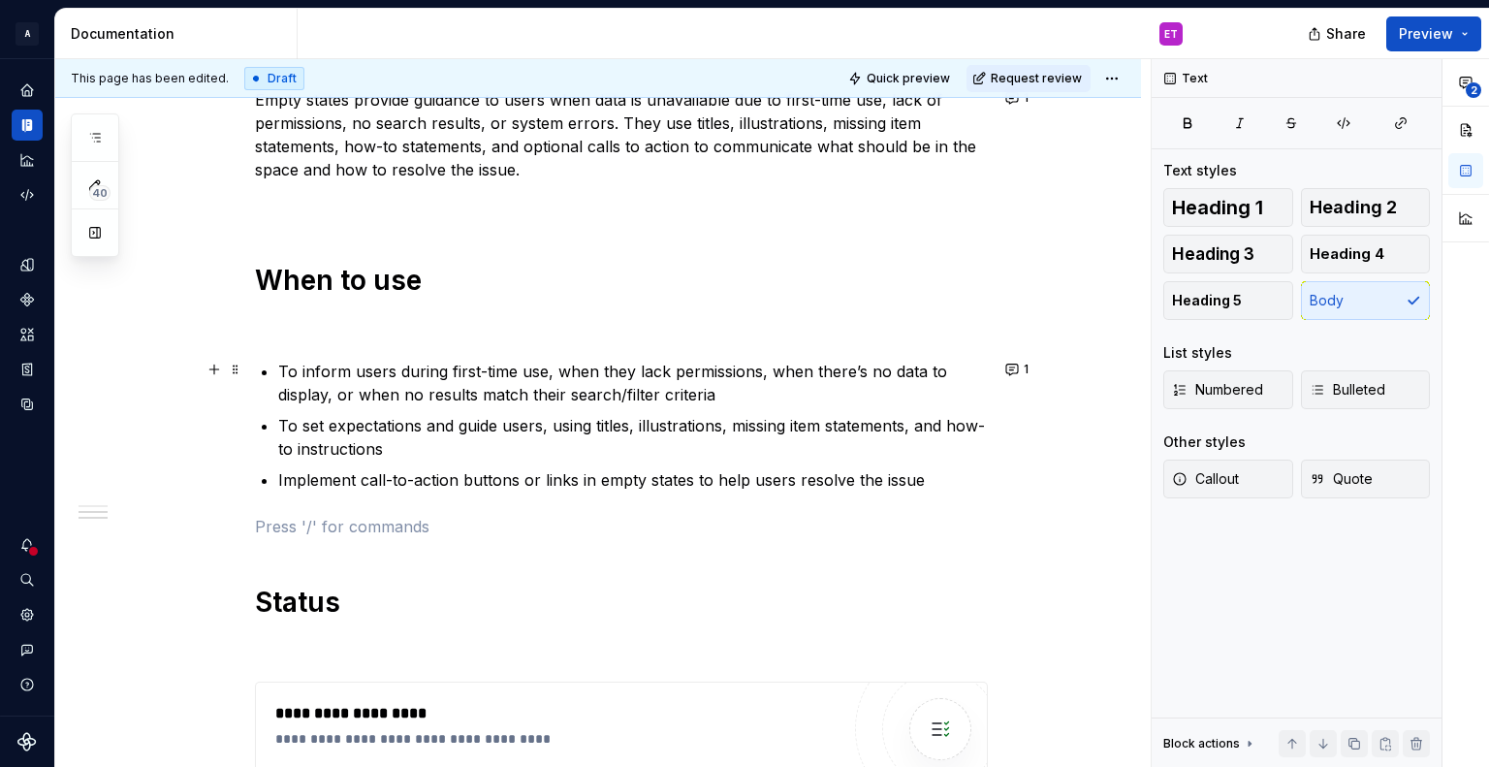
click at [364, 363] on p "To inform users during first-time use, when they lack permissions, when there’s…" at bounding box center [633, 383] width 710 height 47
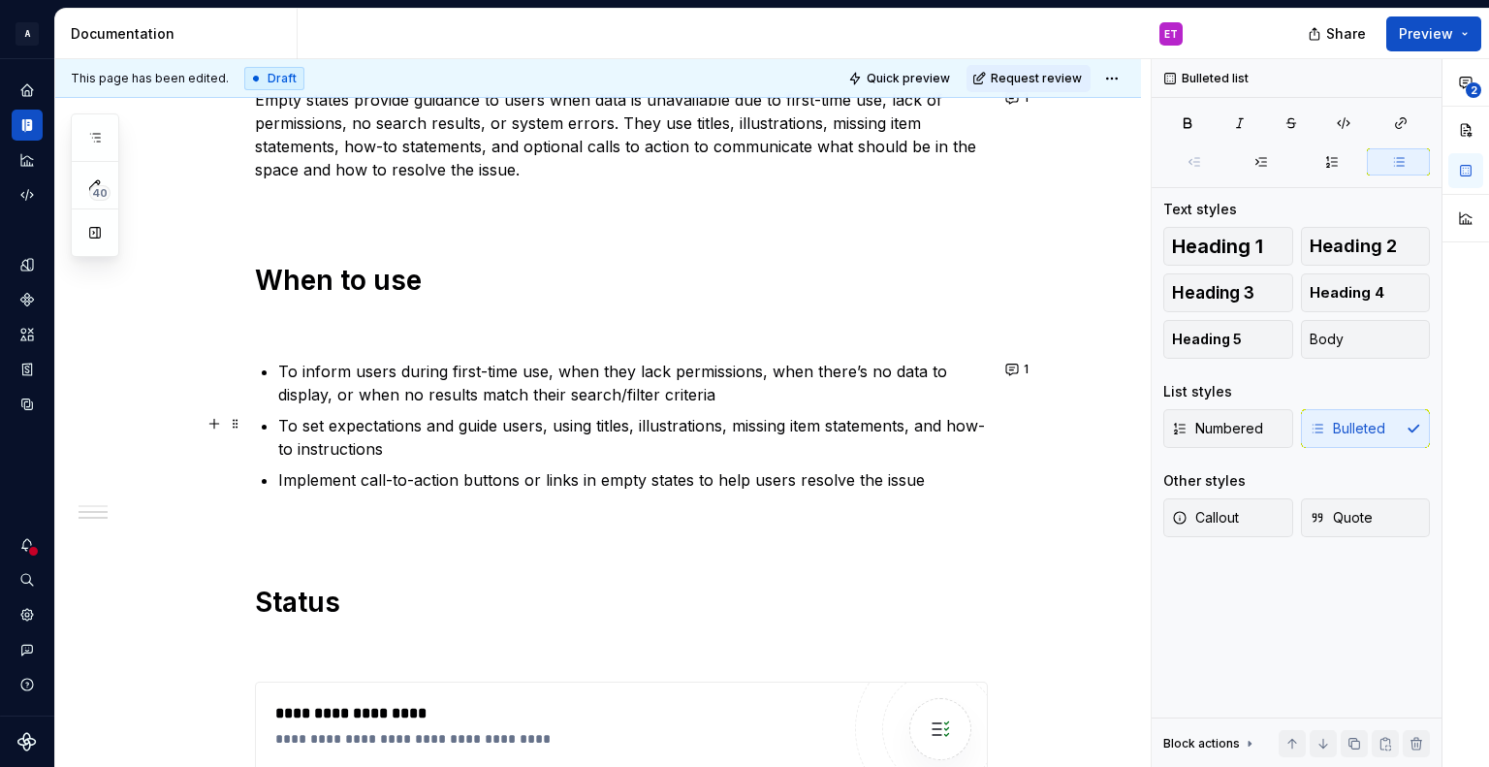
click at [371, 423] on p "To set expectations and guide users, using titles, illustrations, missing item …" at bounding box center [633, 437] width 710 height 47
click at [902, 477] on p "Implement call-to-action buttons or links in empty states to help users resolve…" at bounding box center [633, 479] width 710 height 23
click at [277, 474] on div "**********" at bounding box center [621, 262] width 733 height 1650
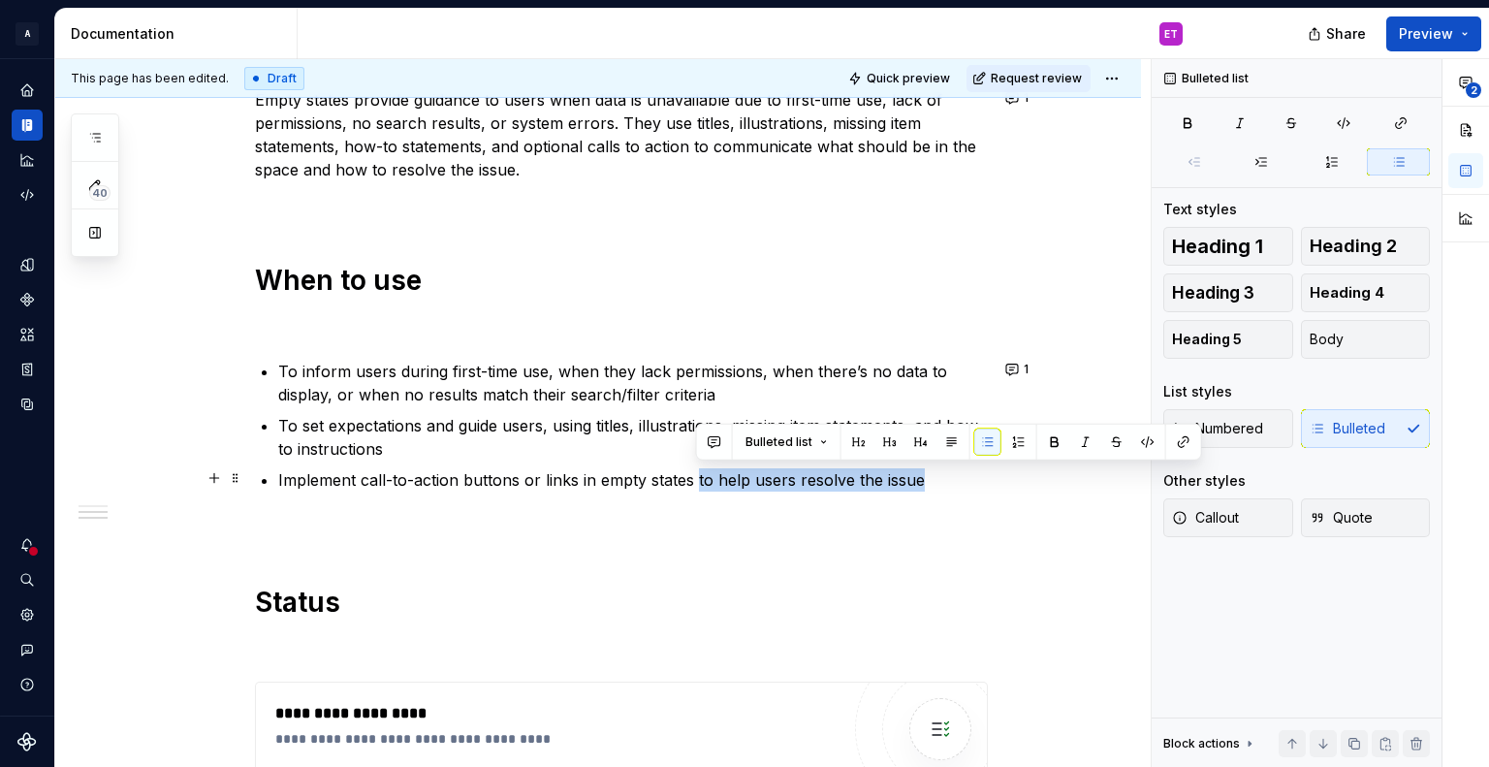
drag, startPoint x: 696, startPoint y: 476, endPoint x: 915, endPoint y: 480, distance: 219.1
click at [915, 480] on p "Implement call-to-action buttons or links in empty states to help users resolve…" at bounding box center [633, 479] width 710 height 23
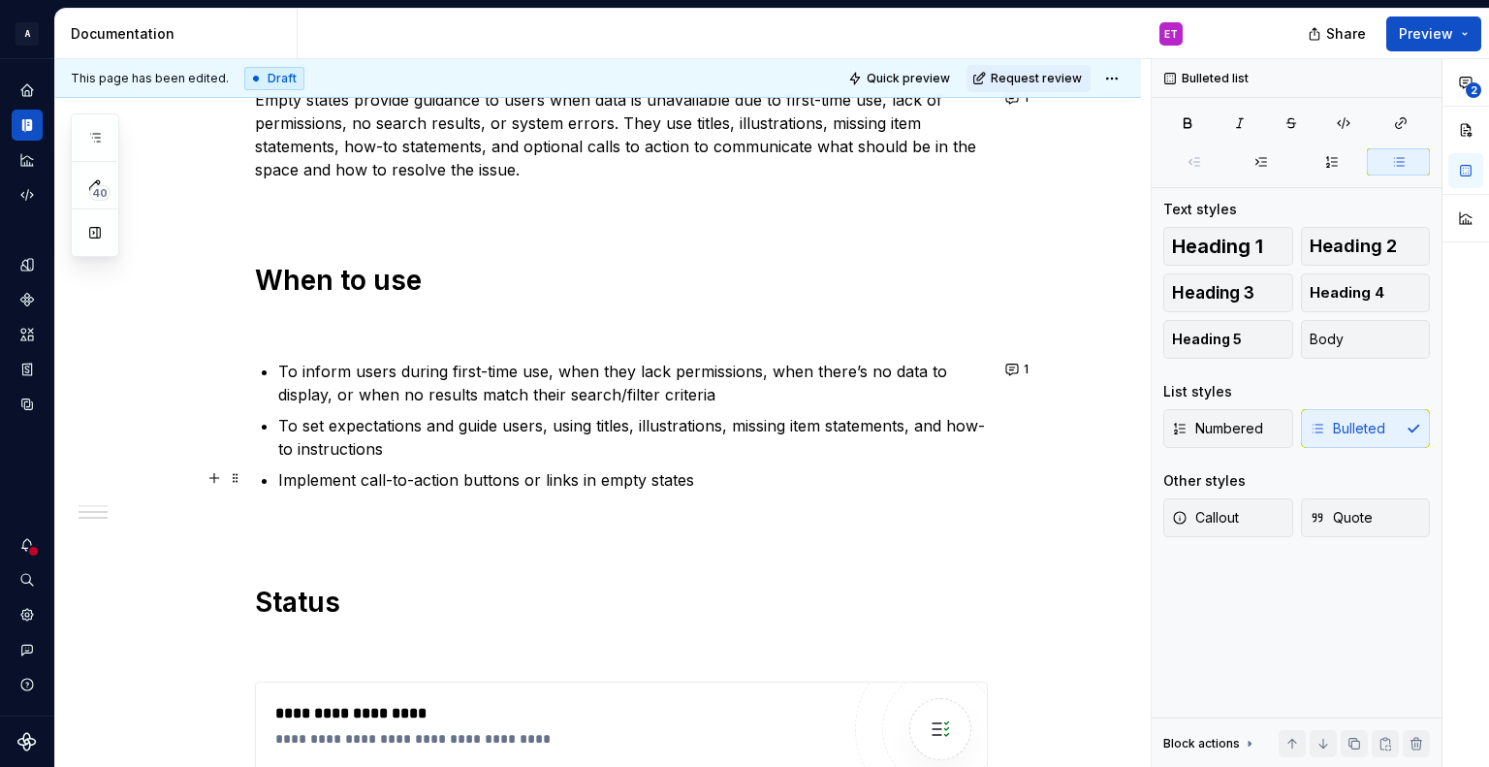
click at [277, 474] on div "**********" at bounding box center [621, 262] width 733 height 1650
click at [287, 478] on p "to help users resolve the issueImplement call-to-action buttons or links in emp…" at bounding box center [633, 479] width 710 height 23
click at [512, 480] on p "To help users resolve the issueImplement call-to-action buttons or links in emp…" at bounding box center [633, 479] width 710 height 23
click at [609, 480] on p "To help users resolve the issue by implement call-to-action buttons or links in…" at bounding box center [633, 479] width 710 height 23
click at [781, 505] on div "**********" at bounding box center [621, 262] width 733 height 1650
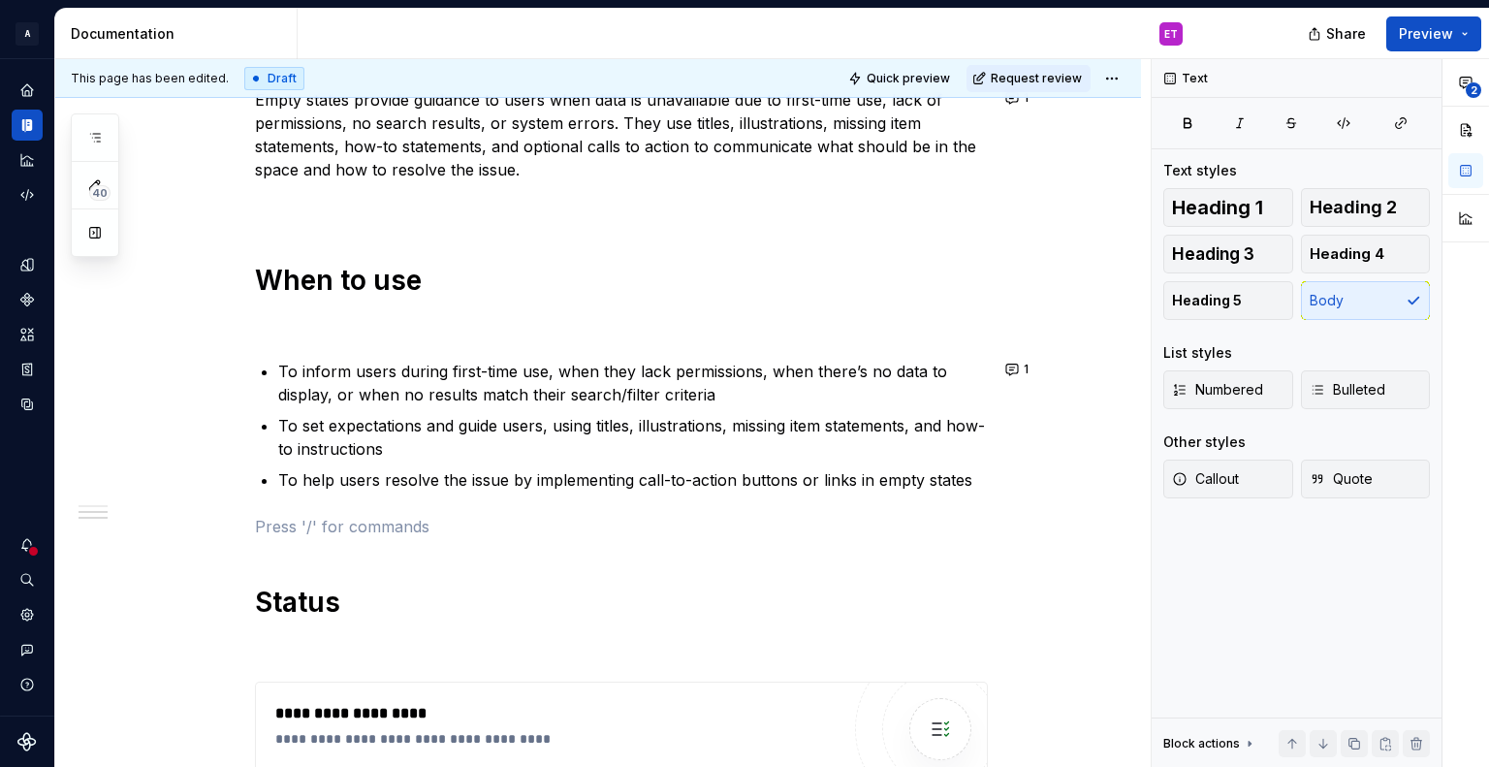
scroll to position [1163, 0]
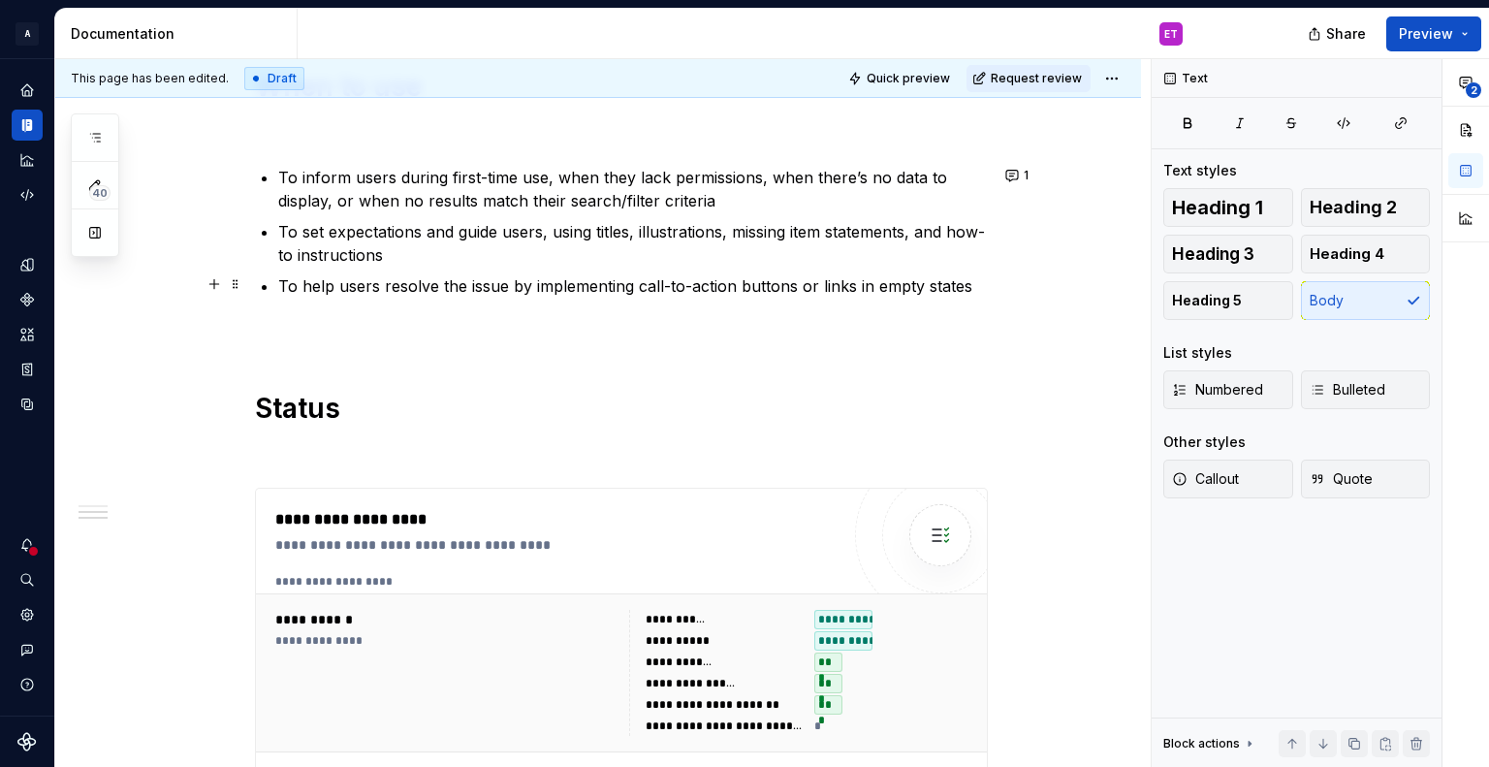
click at [1029, 286] on div "**********" at bounding box center [602, 413] width 1095 height 709
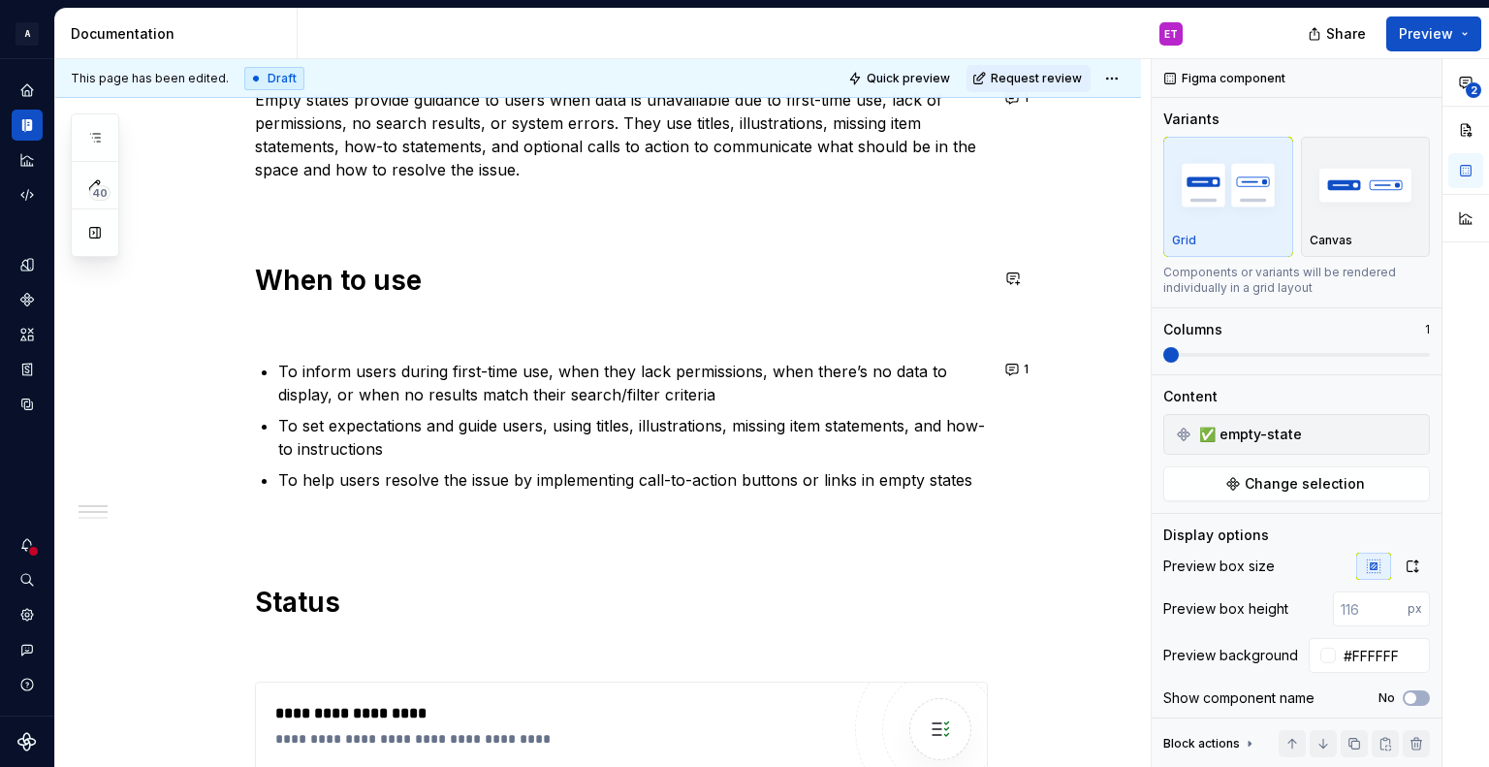
scroll to position [679, 0]
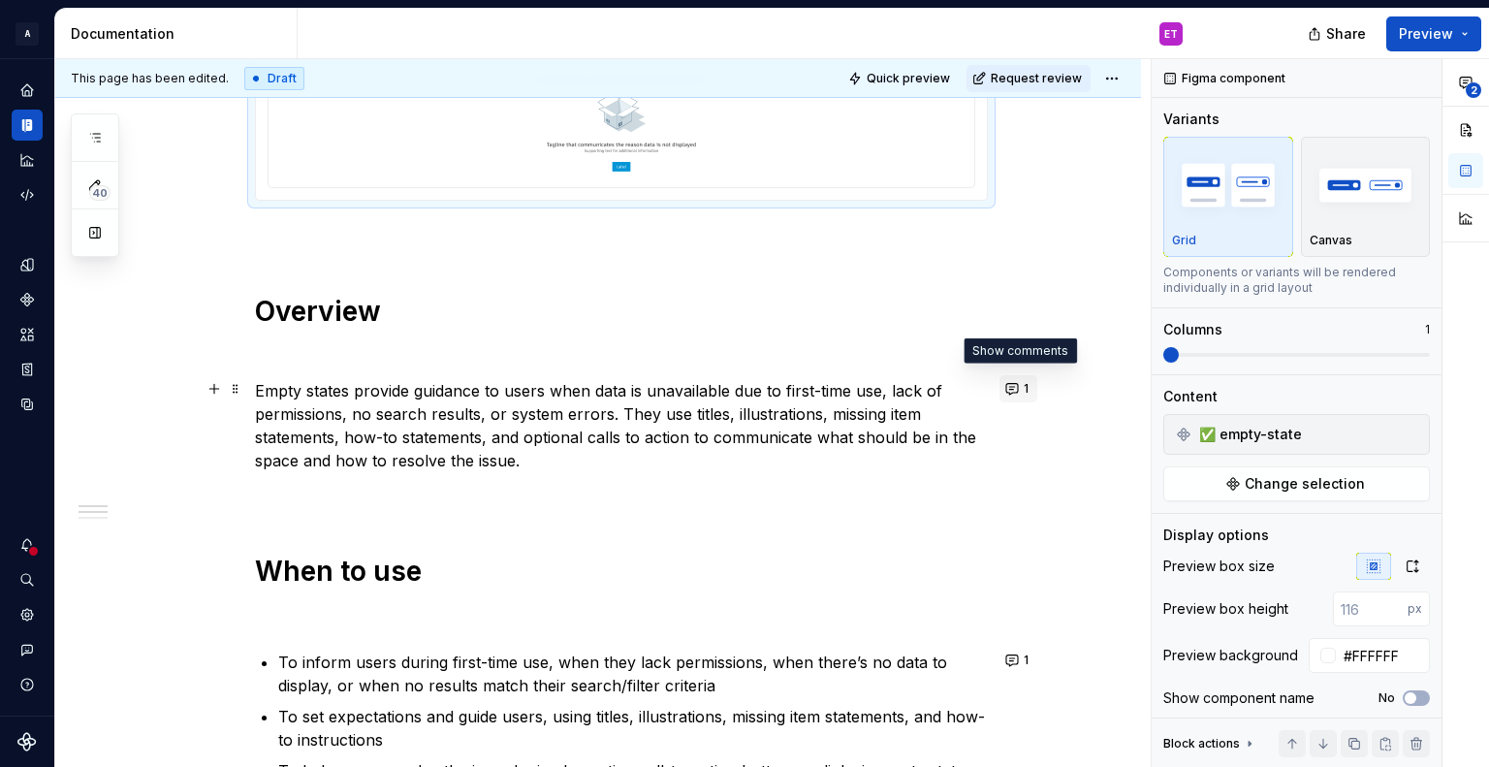
click at [1016, 384] on button "1" at bounding box center [1018, 388] width 38 height 27
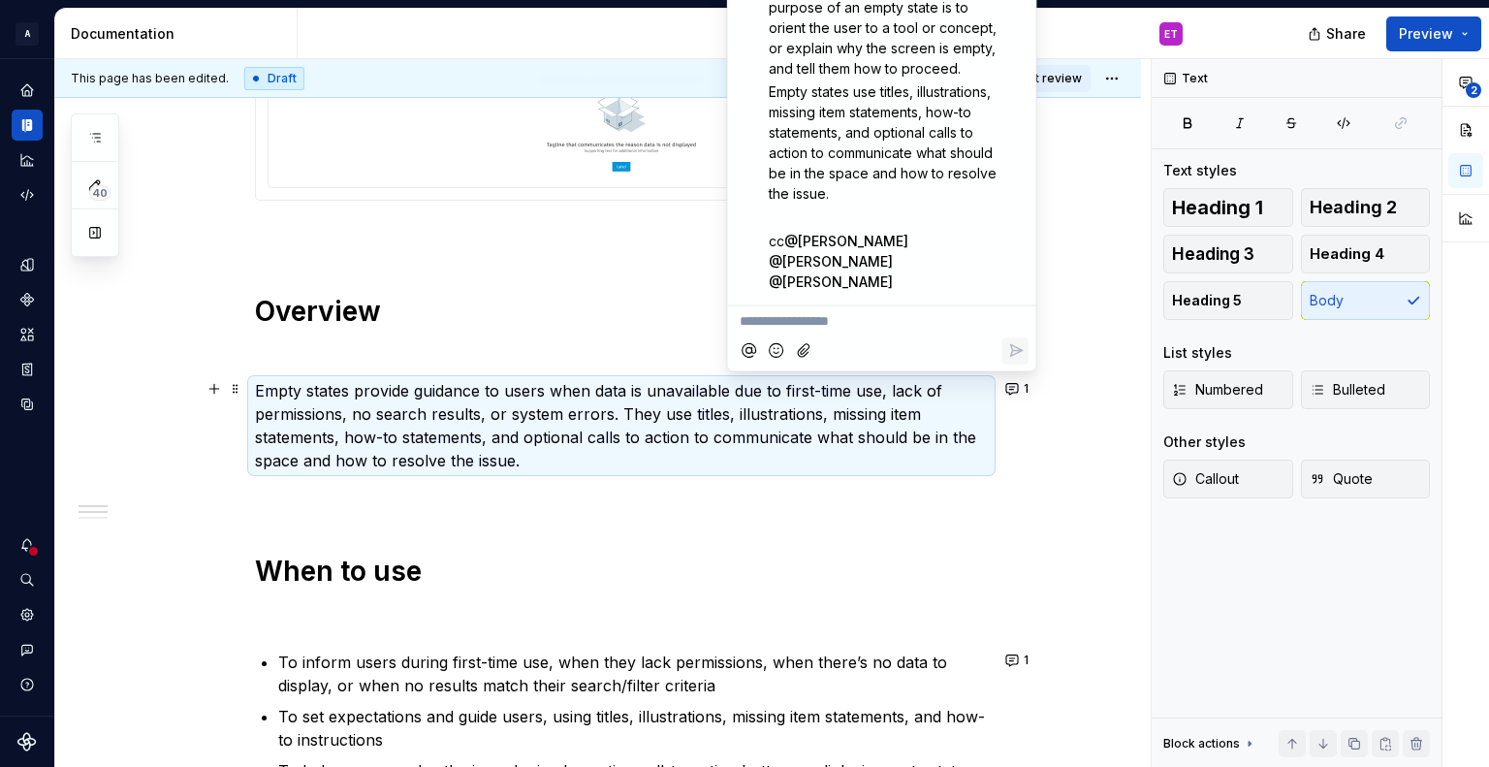
scroll to position [137, 0]
click at [1027, 585] on div "**********" at bounding box center [598, 655] width 1086 height 1949
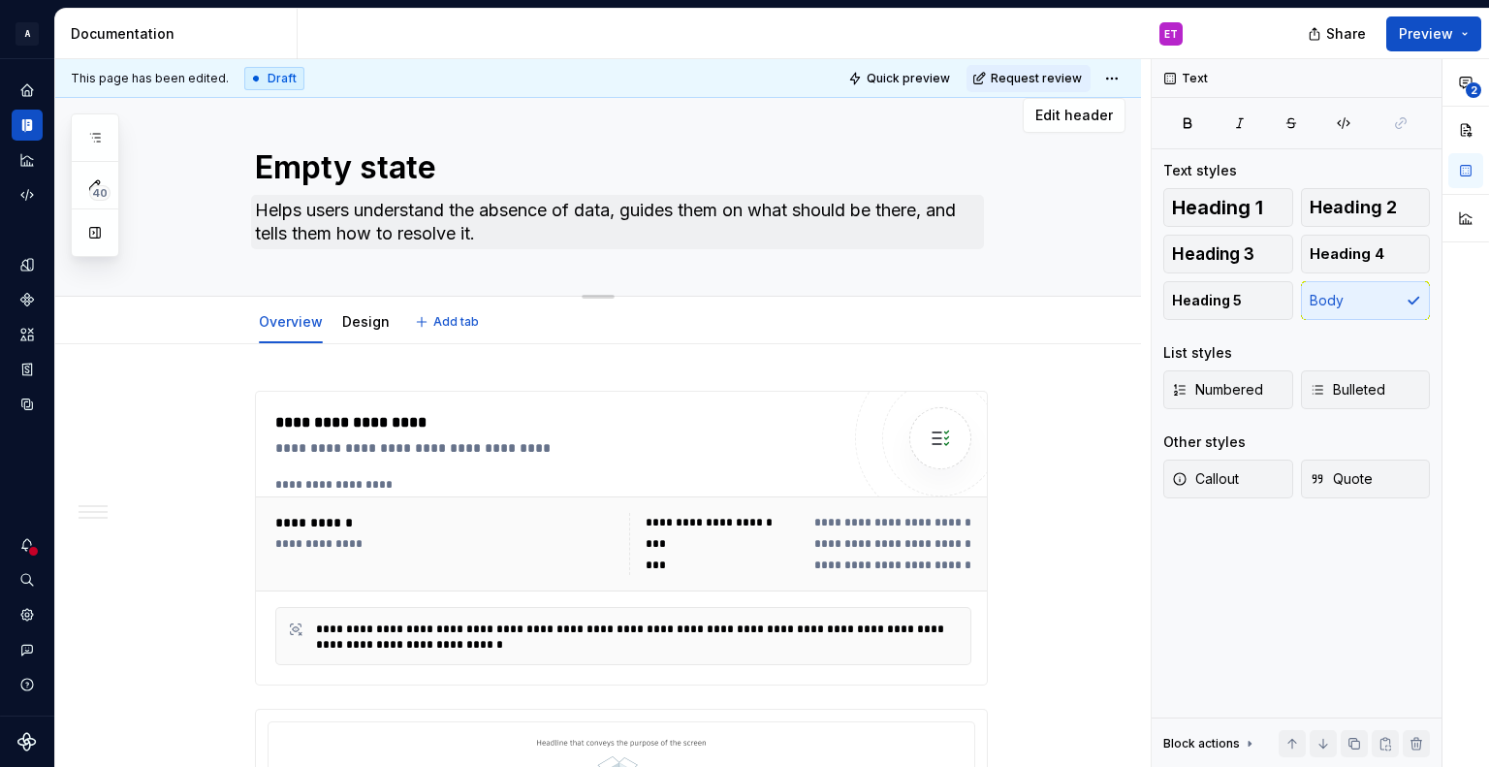
scroll to position [0, 0]
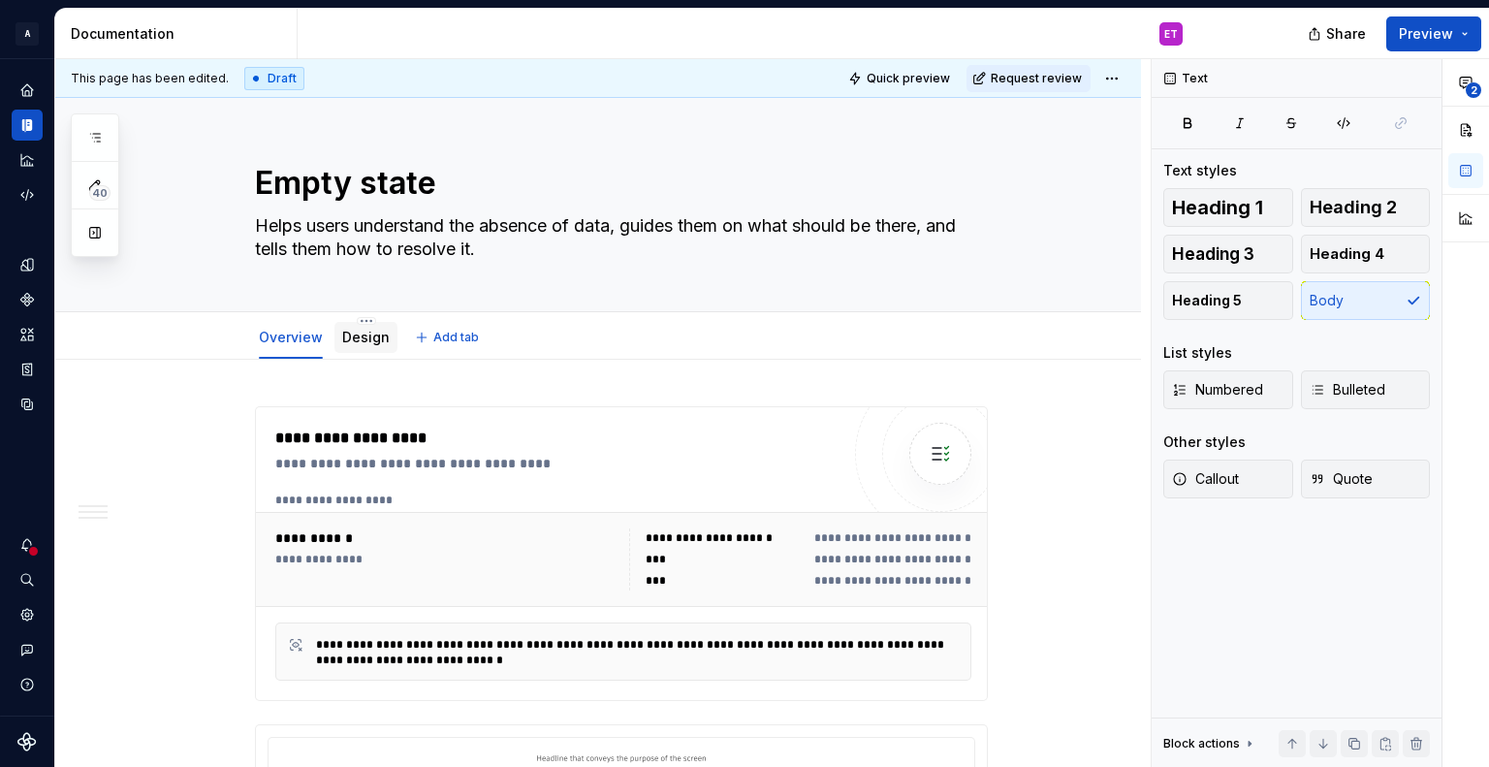
click at [373, 332] on link "Design" at bounding box center [365, 337] width 47 height 16
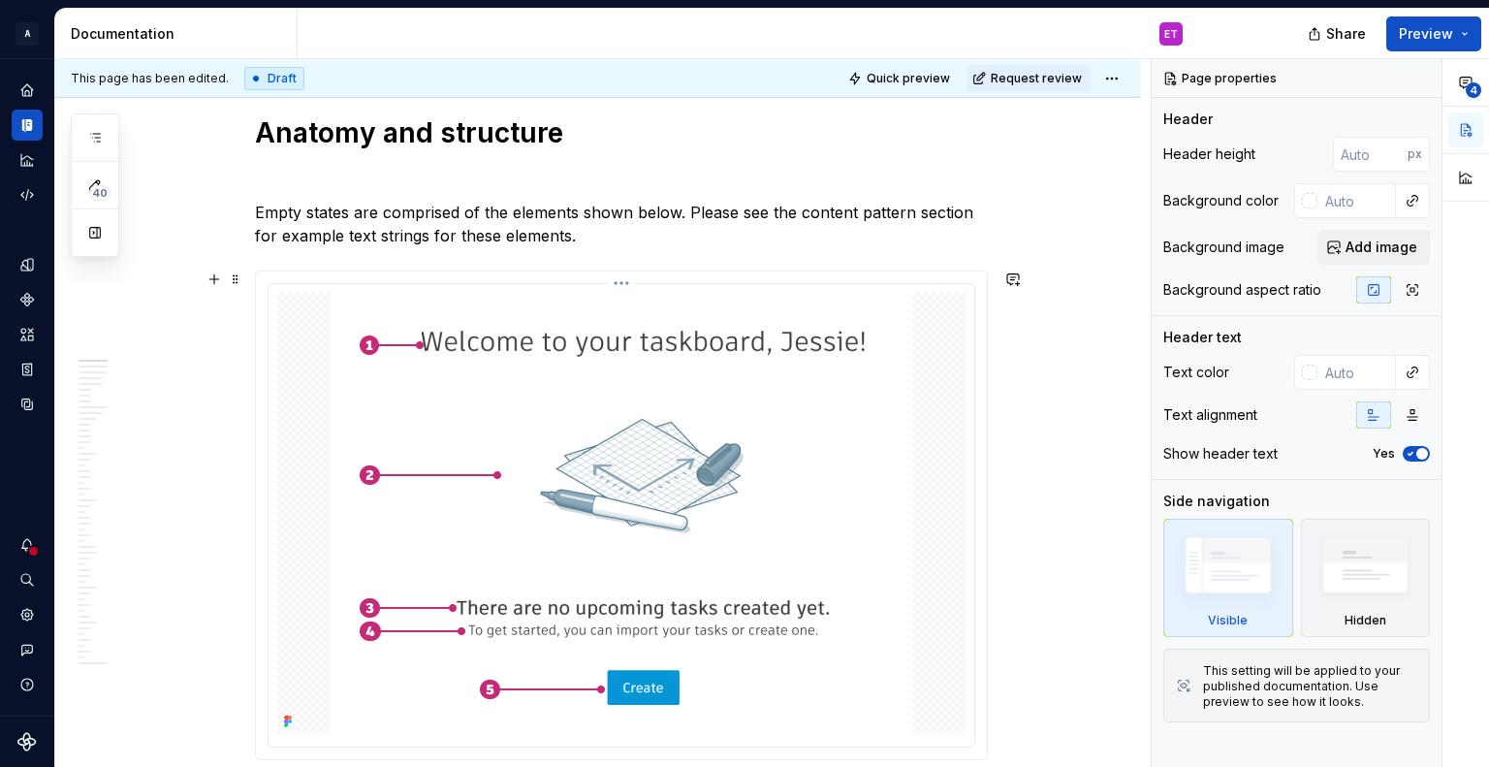
scroll to position [872, 0]
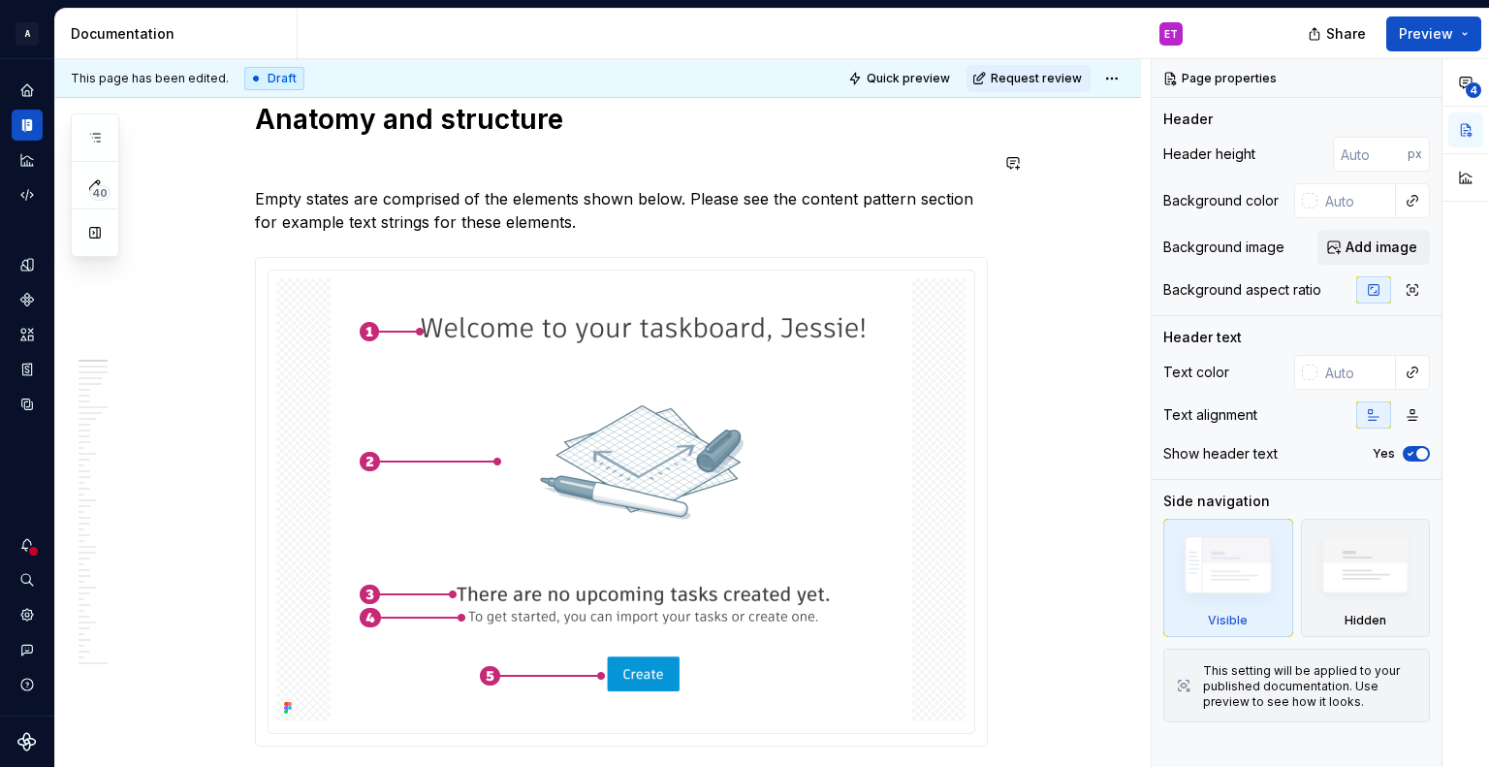
type textarea "*"
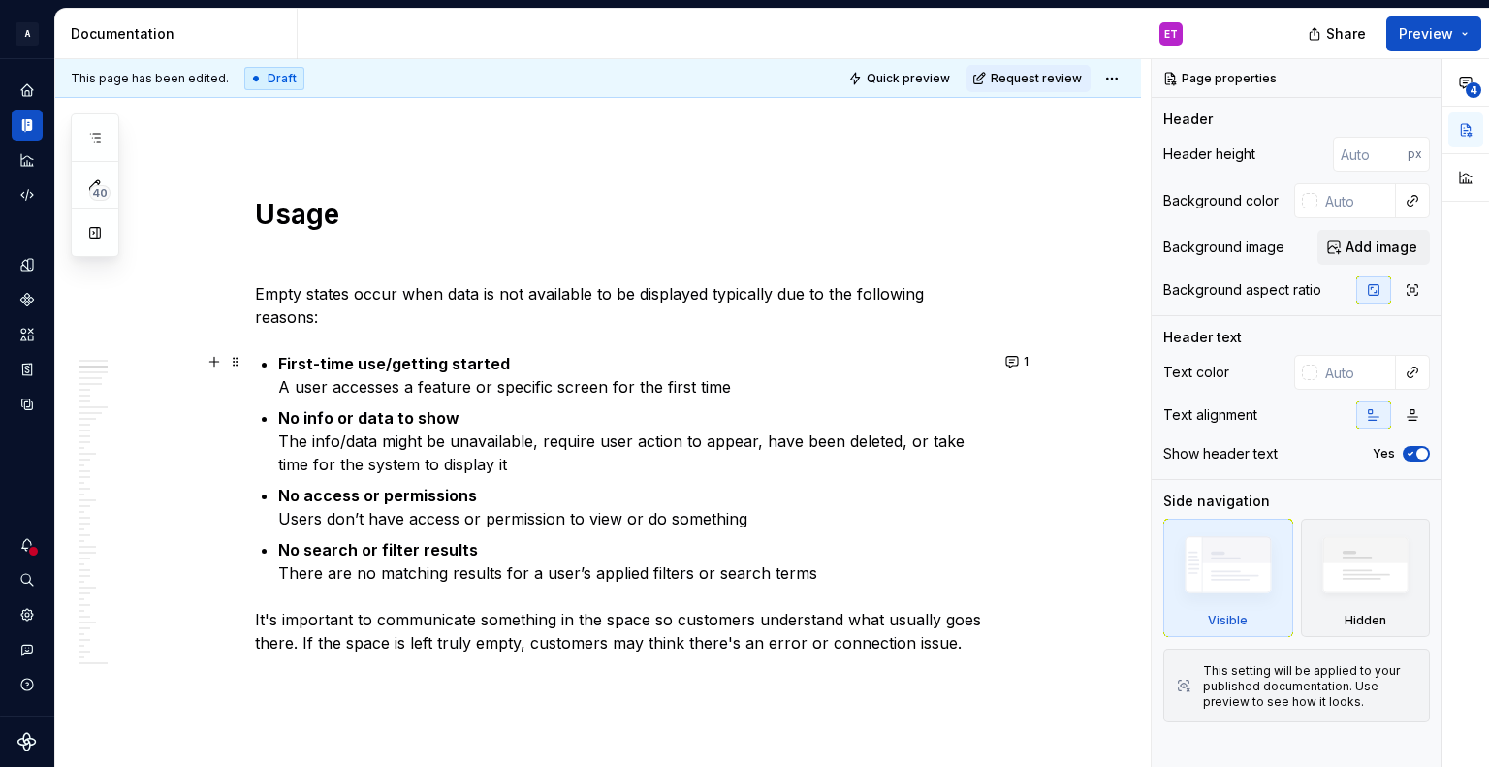
scroll to position [2133, 0]
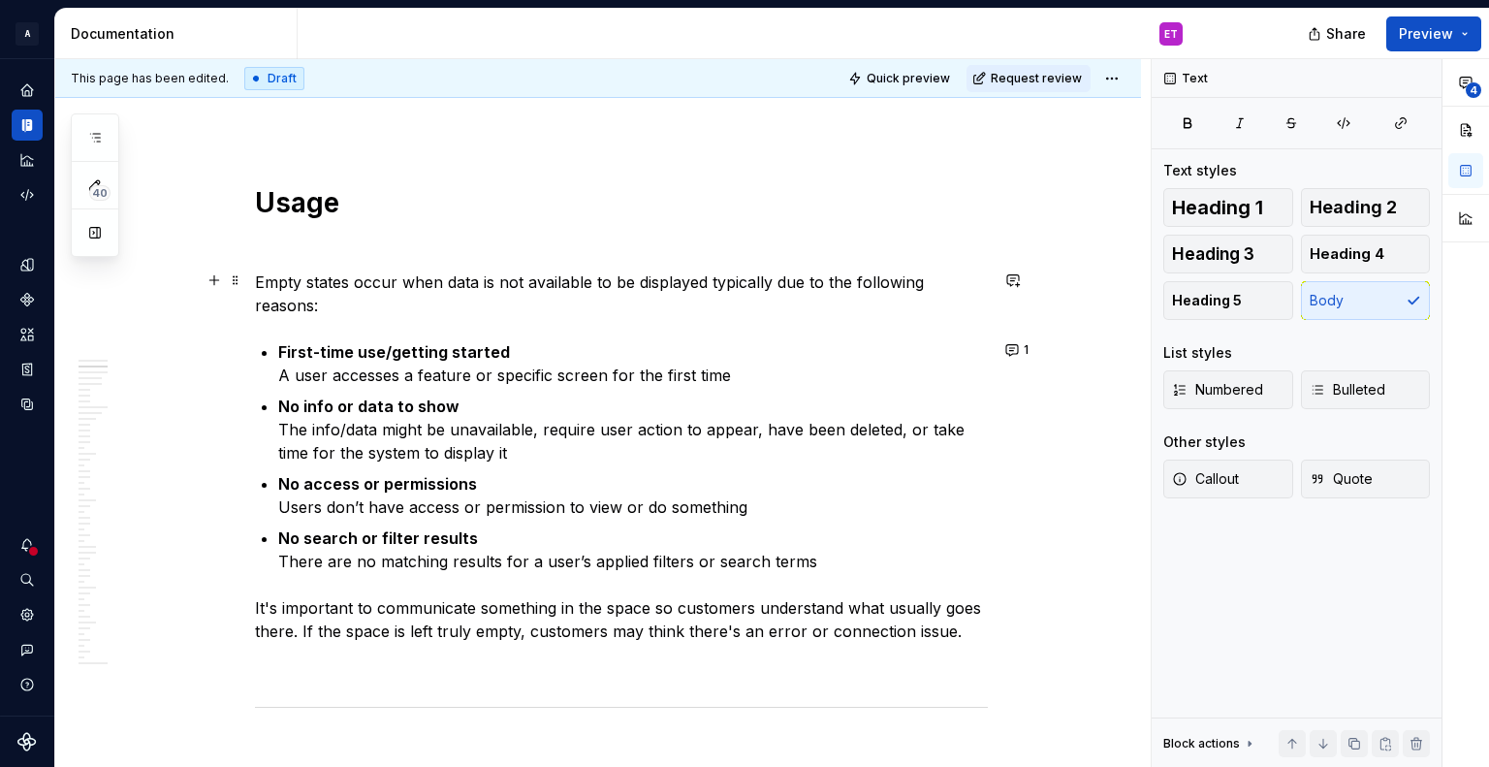
click at [517, 285] on p "Empty states occur when data is not available to be displayed typically due to …" at bounding box center [621, 293] width 733 height 47
click at [536, 298] on p "Empty states occur when data is not available to be displayed typically due to …" at bounding box center [621, 293] width 733 height 47
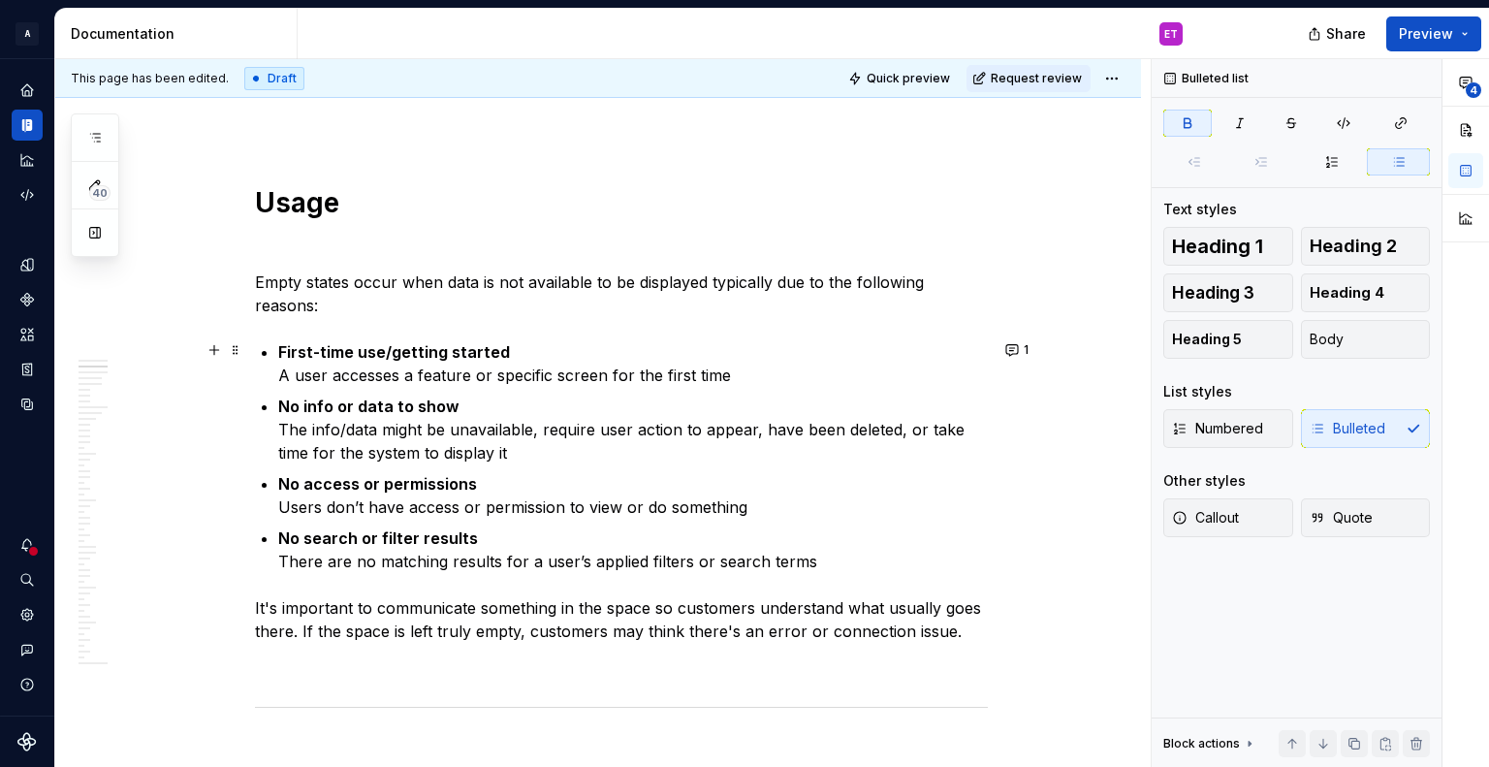
click at [547, 345] on p "First-time use/getting started A user accesses a feature or specific screen for…" at bounding box center [633, 363] width 710 height 47
click at [582, 399] on p "No info or data to show The info/data might be unavailable, require user action…" at bounding box center [633, 430] width 710 height 70
click at [535, 434] on p "No info or data to show The info/data might be unavailable, require user action…" at bounding box center [633, 430] width 710 height 70
click at [549, 455] on p "No info or data to show The info/data might be unavailable, require user action…" at bounding box center [633, 430] width 710 height 70
click at [845, 427] on p "No info or data to show The info/data might be unavailable, require user action…" at bounding box center [633, 430] width 710 height 70
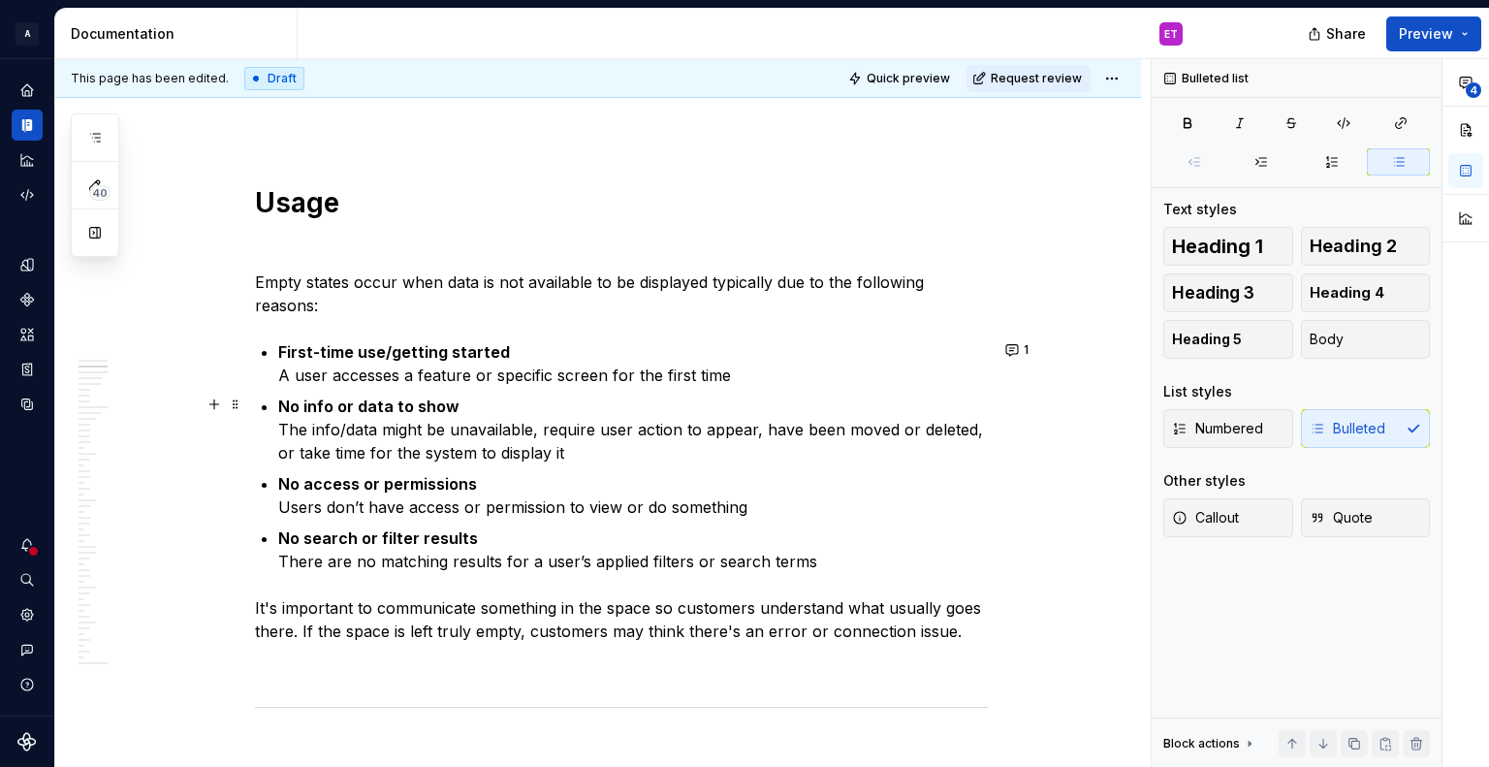
click at [830, 445] on p "No info or data to show The info/data might be unavailable, require user action…" at bounding box center [633, 430] width 710 height 70
click at [845, 477] on p "No access or permissions Users don’t have access or permission to view or do so…" at bounding box center [633, 495] width 710 height 47
click at [854, 505] on p "No access or permissions Users don’t have access or permission to view or do so…" at bounding box center [633, 495] width 710 height 47
click at [773, 370] on p "First-time use/getting started A user accesses a feature or specific screen for…" at bounding box center [633, 363] width 710 height 47
click at [682, 441] on p "No info or data to show The info/data might be unavailable, require user action…" at bounding box center [633, 430] width 710 height 70
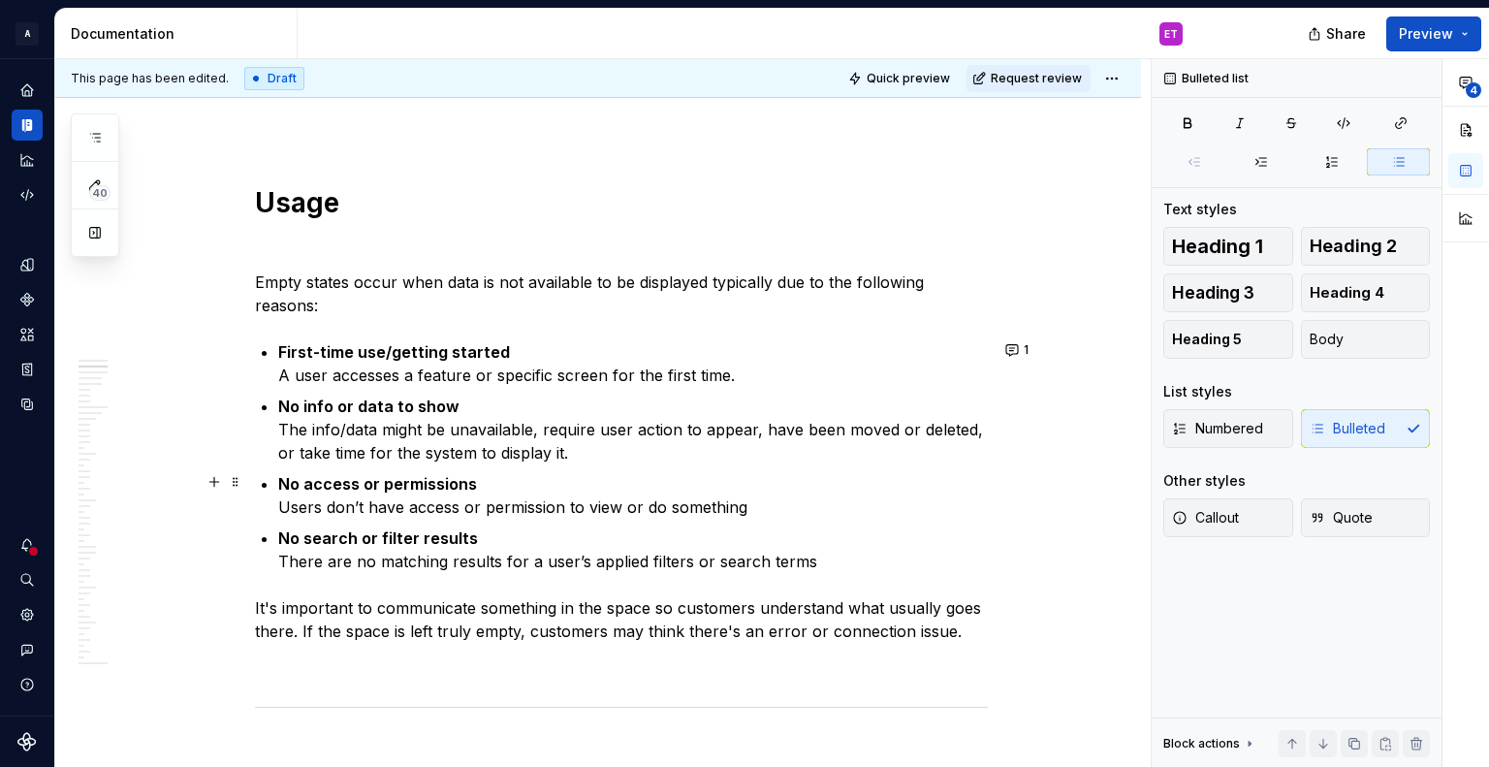
click at [762, 504] on p "No access or permissions Users don’t have access or permission to view or do so…" at bounding box center [633, 495] width 710 height 47
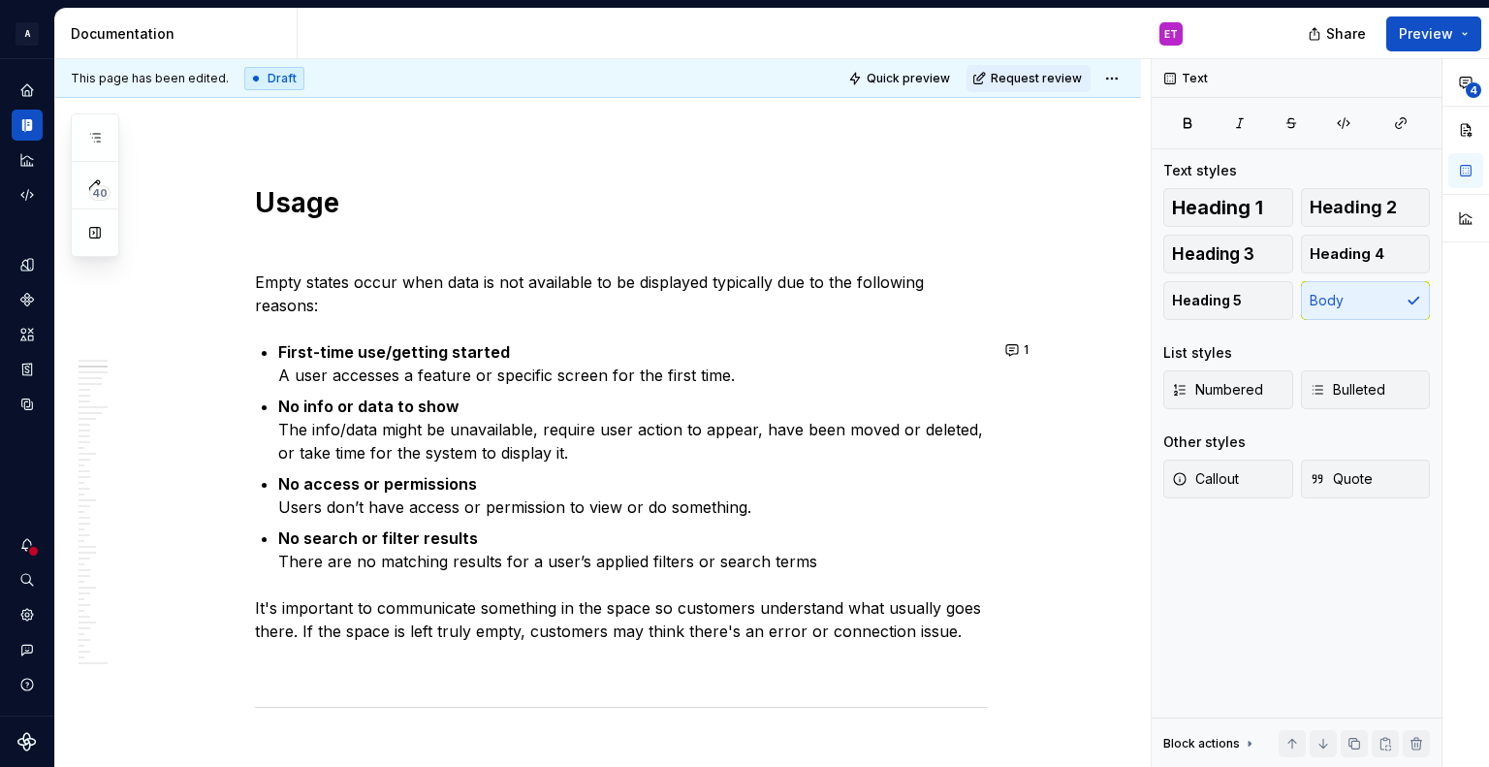
click at [838, 554] on p "No search or filter results There are no matching results for a user’s applied …" at bounding box center [633, 549] width 710 height 47
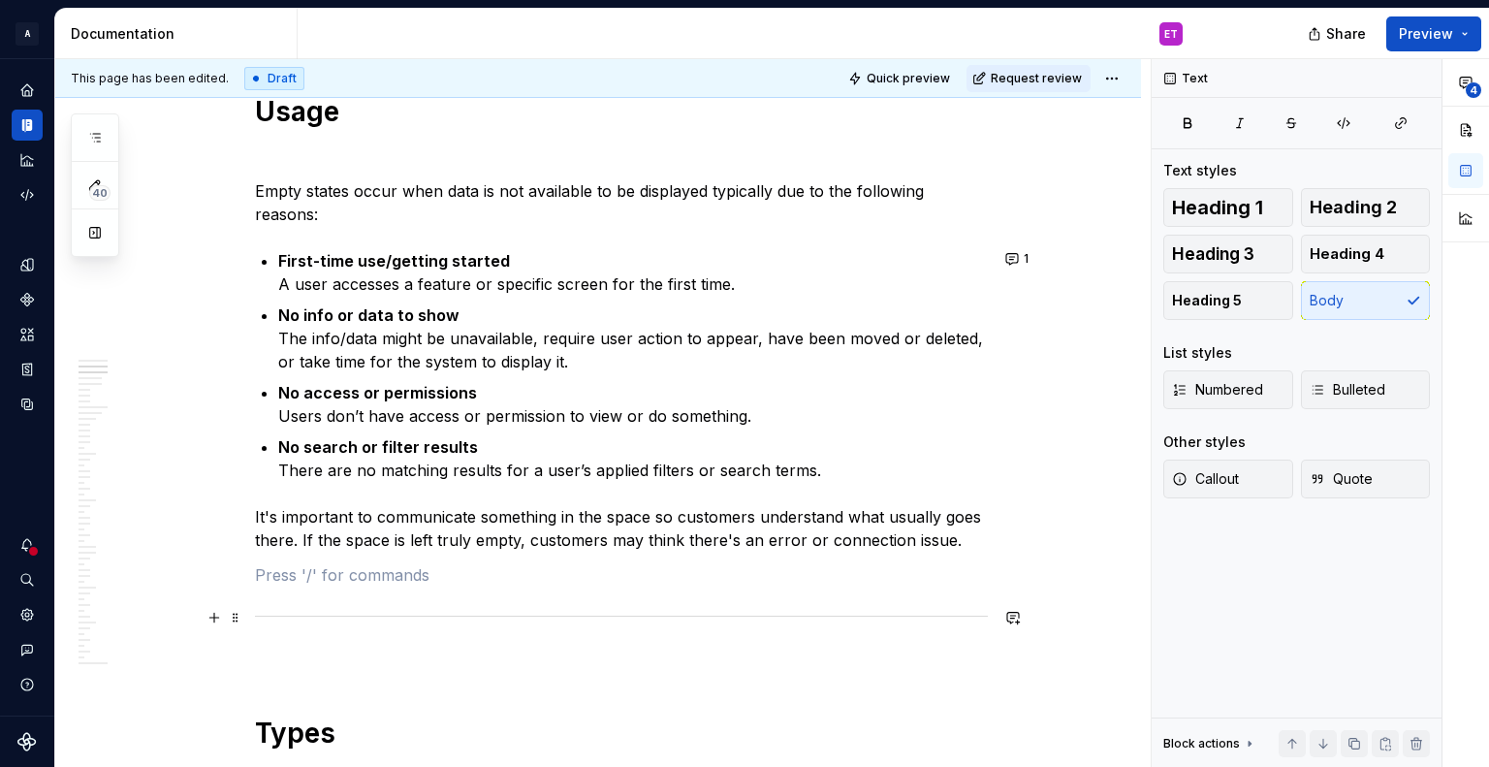
scroll to position [2230, 0]
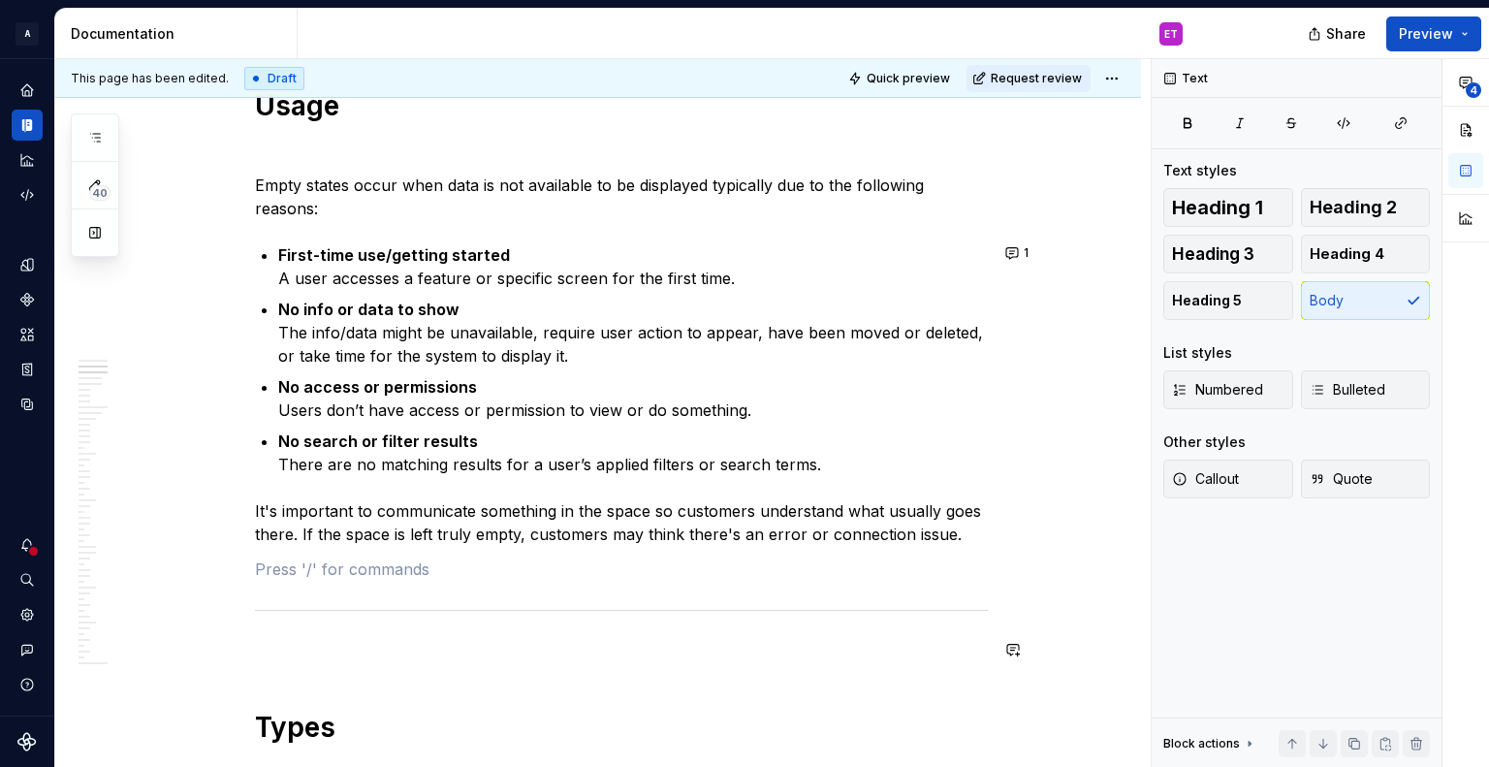
click at [641, 646] on p at bounding box center [621, 651] width 733 height 23
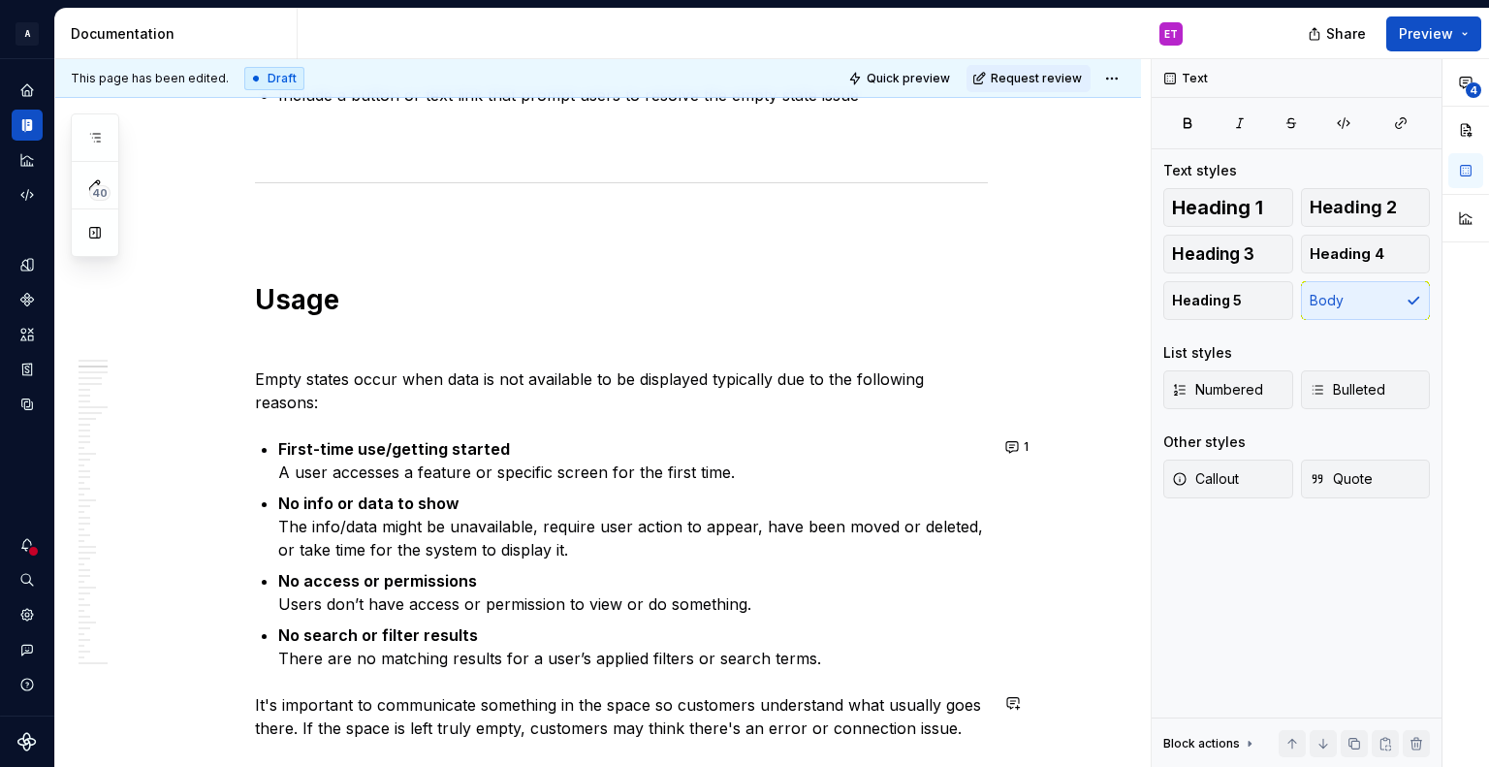
scroll to position [2133, 0]
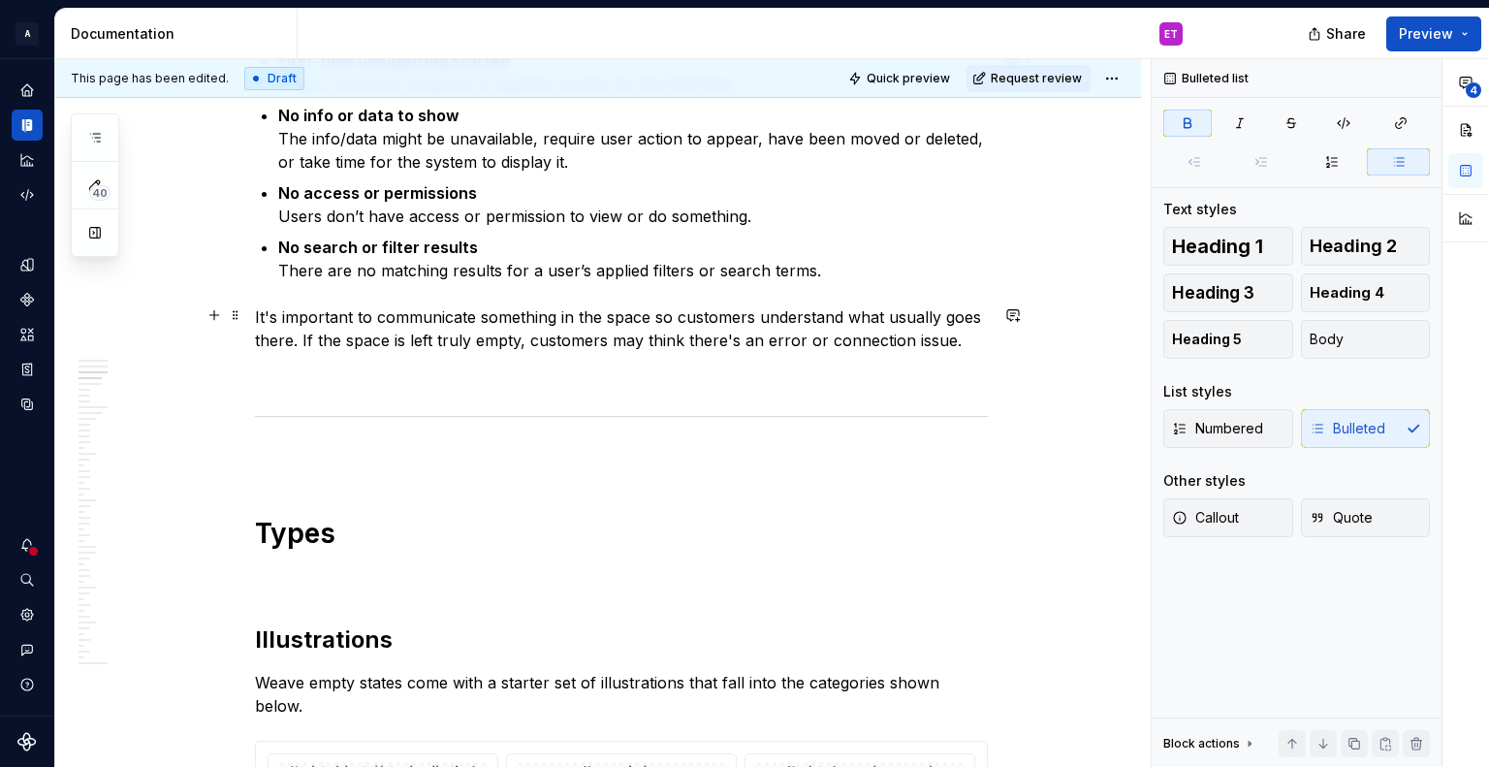
scroll to position [2036, 0]
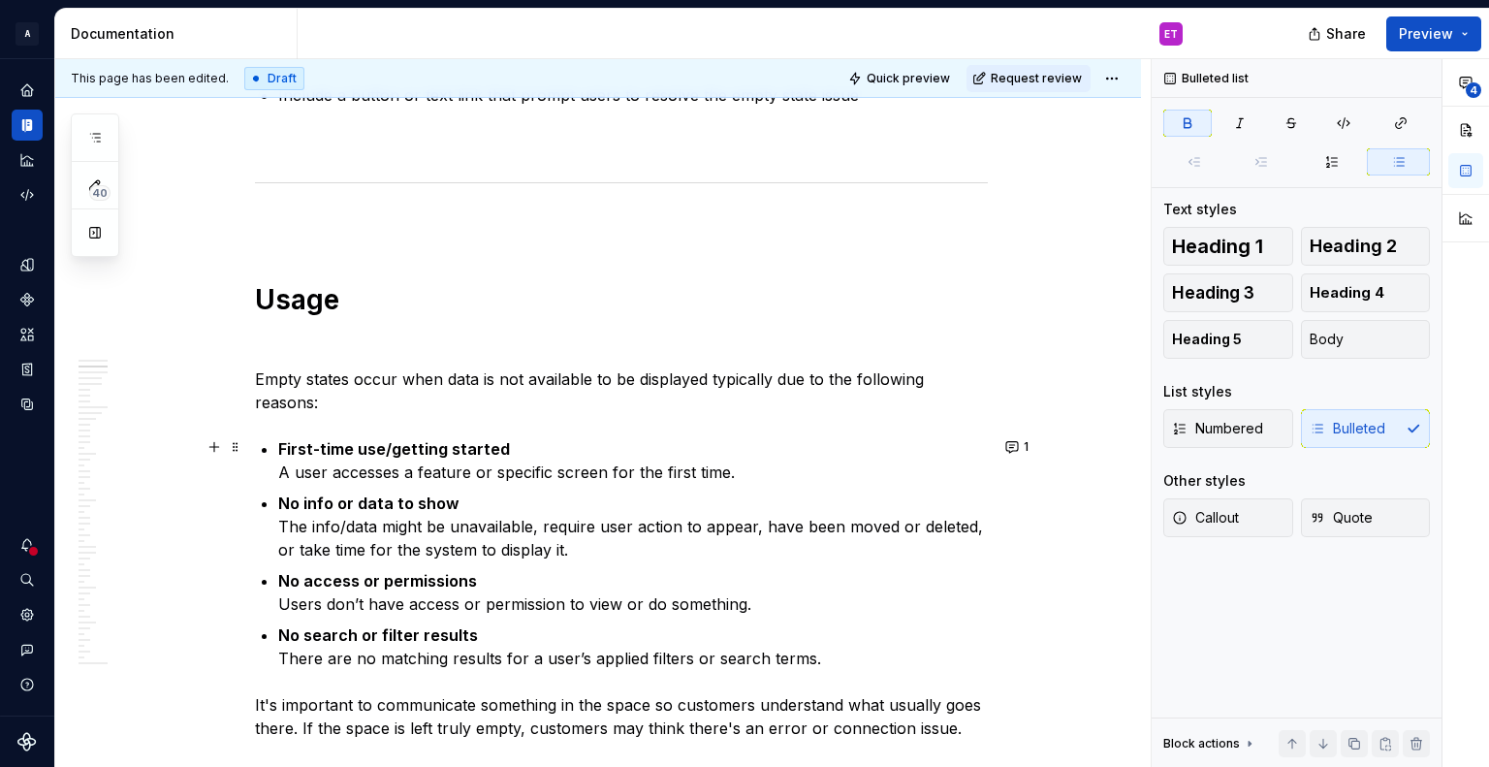
click at [511, 448] on p "First-time use/getting started A user accesses a feature or specific screen for…" at bounding box center [633, 460] width 710 height 47
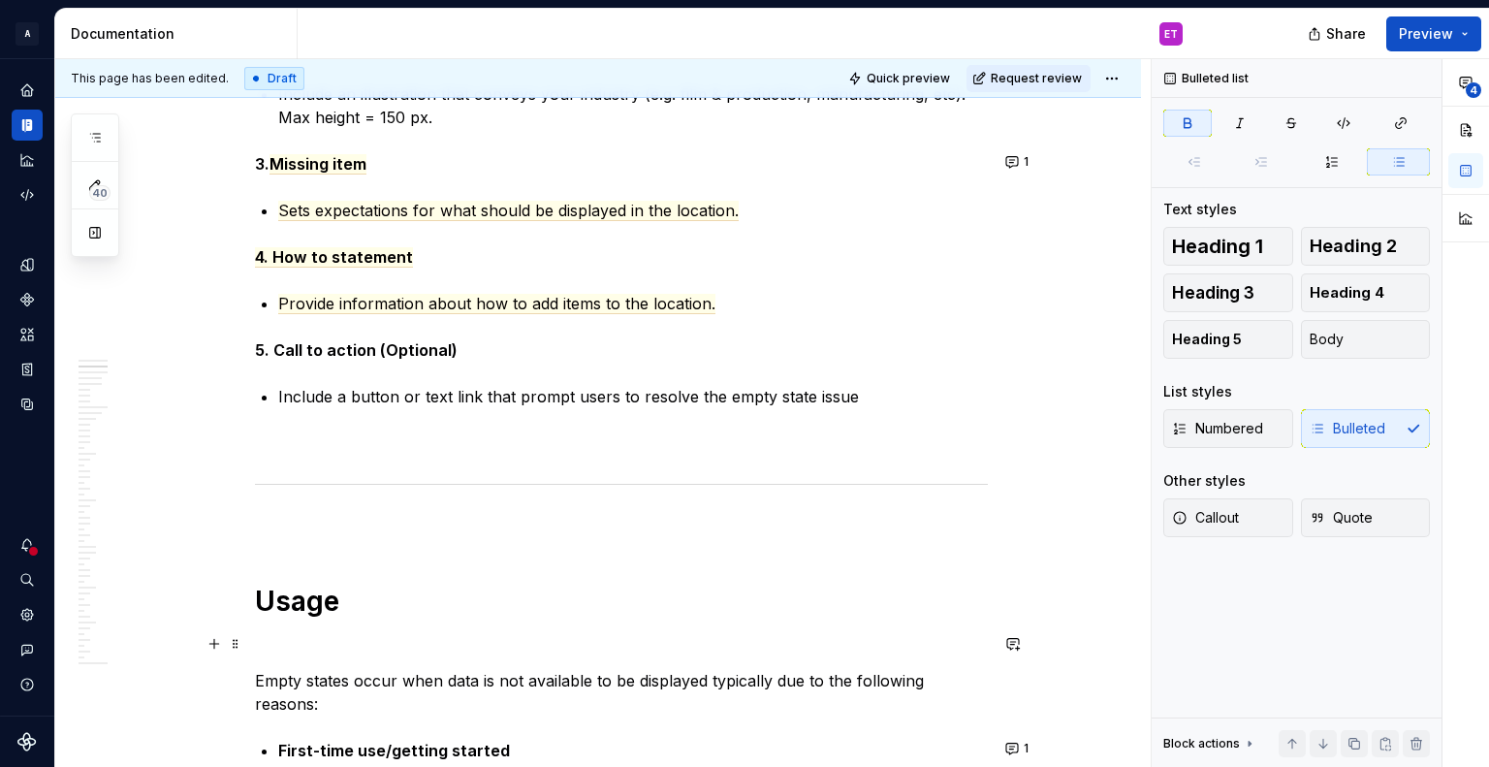
scroll to position [1648, 0]
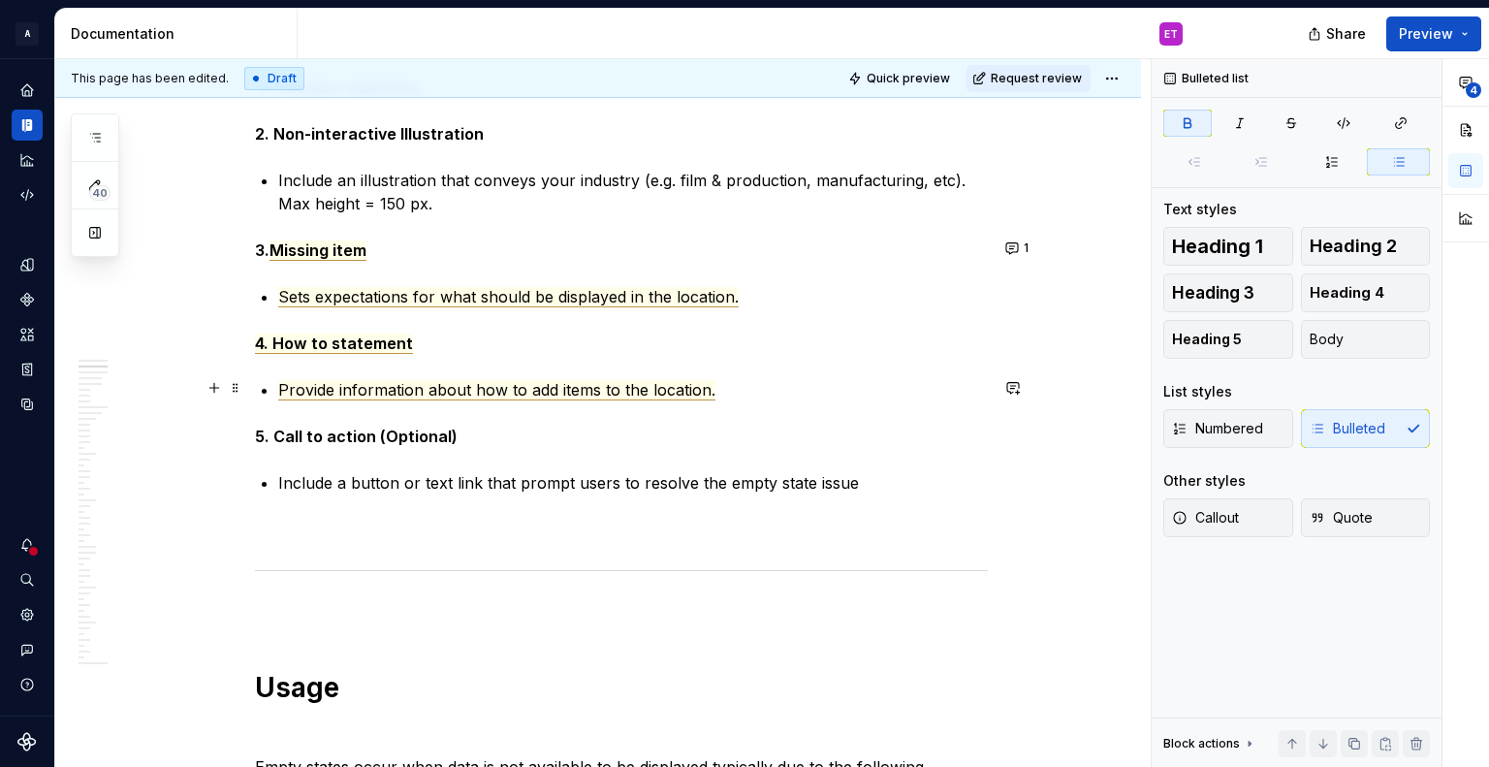
click at [626, 383] on span "Provide information about how to add items to the location." at bounding box center [496, 390] width 437 height 20
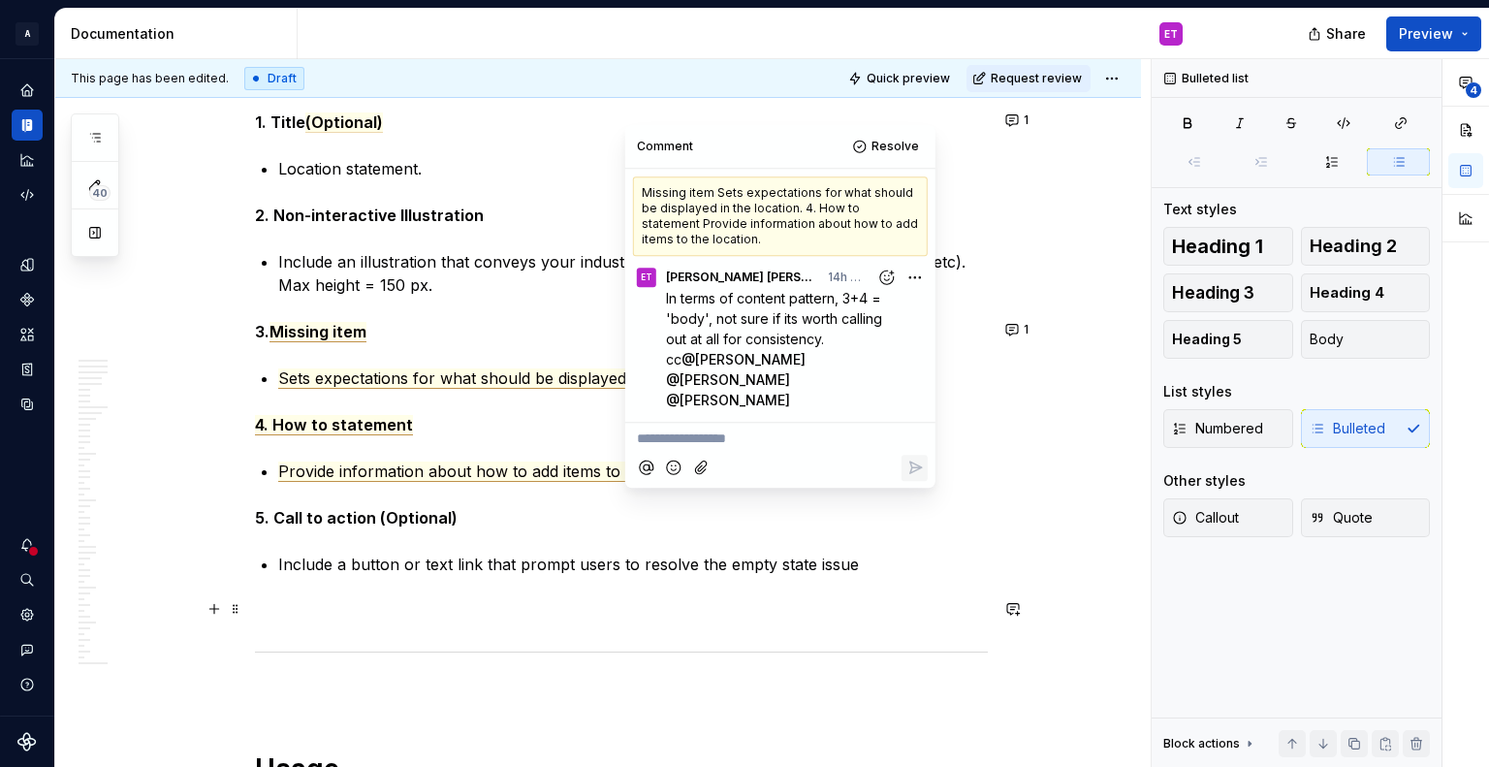
scroll to position [1551, 0]
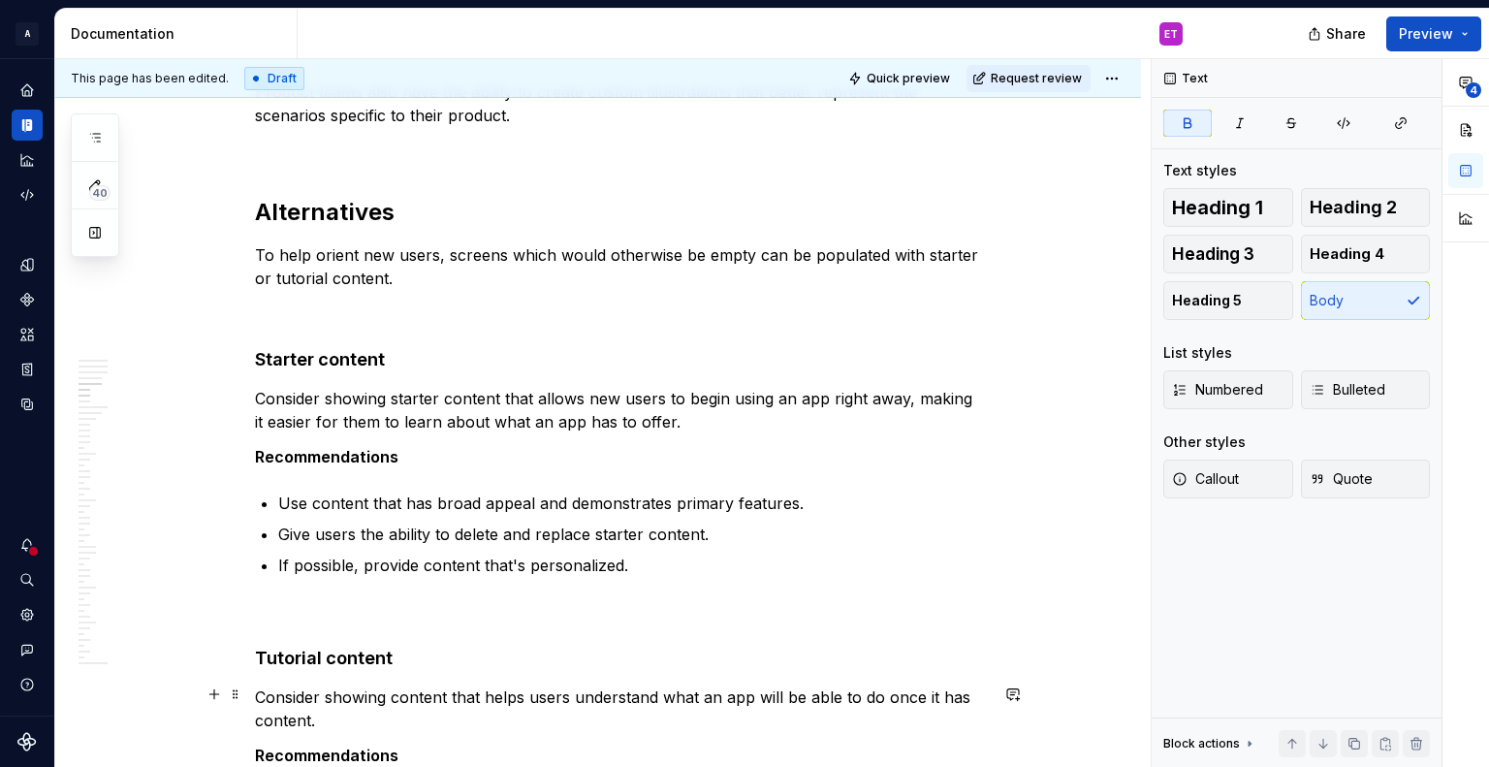
scroll to position [3296, 0]
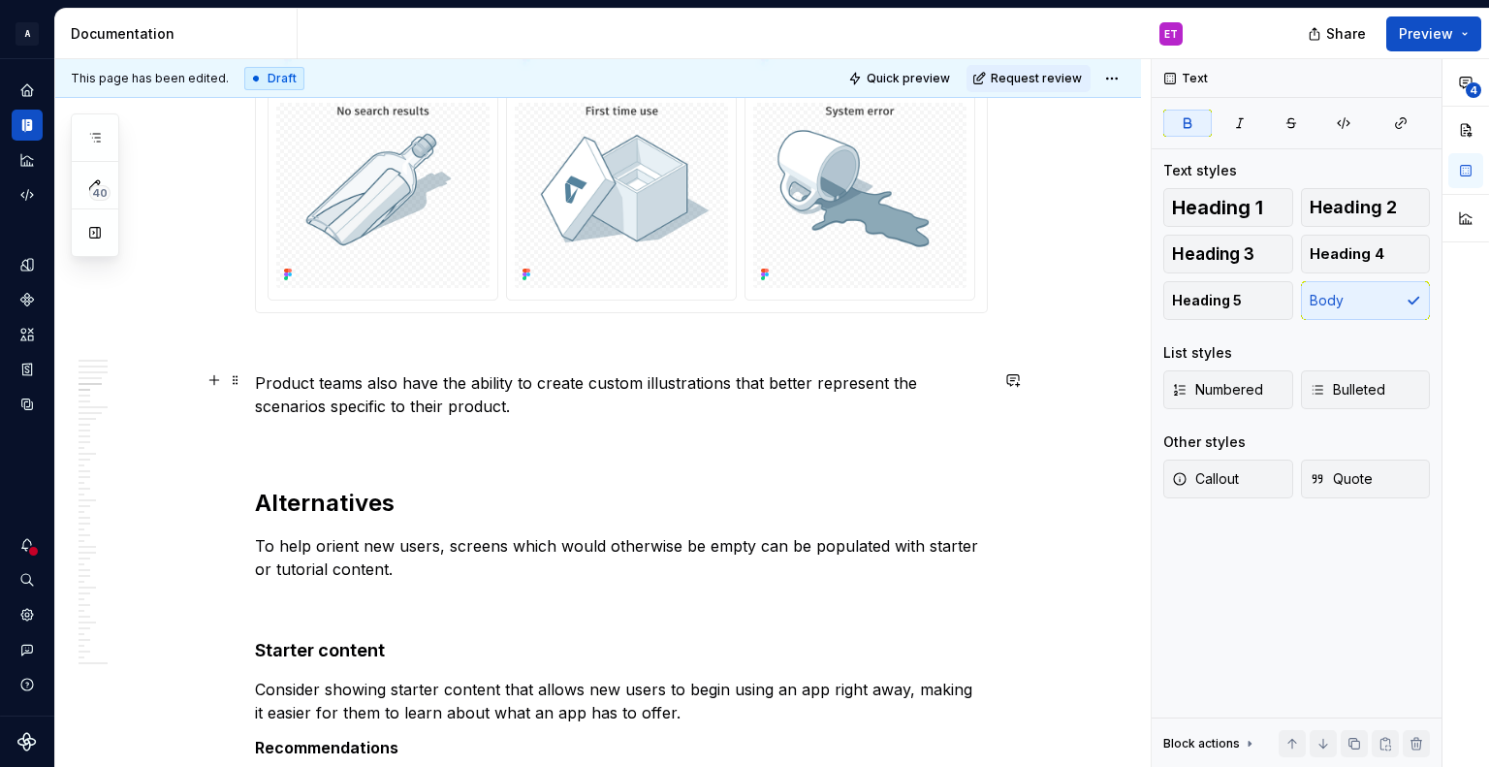
click at [726, 411] on p "Product teams also have the ability to create custom illustrations that better …" at bounding box center [621, 394] width 733 height 47
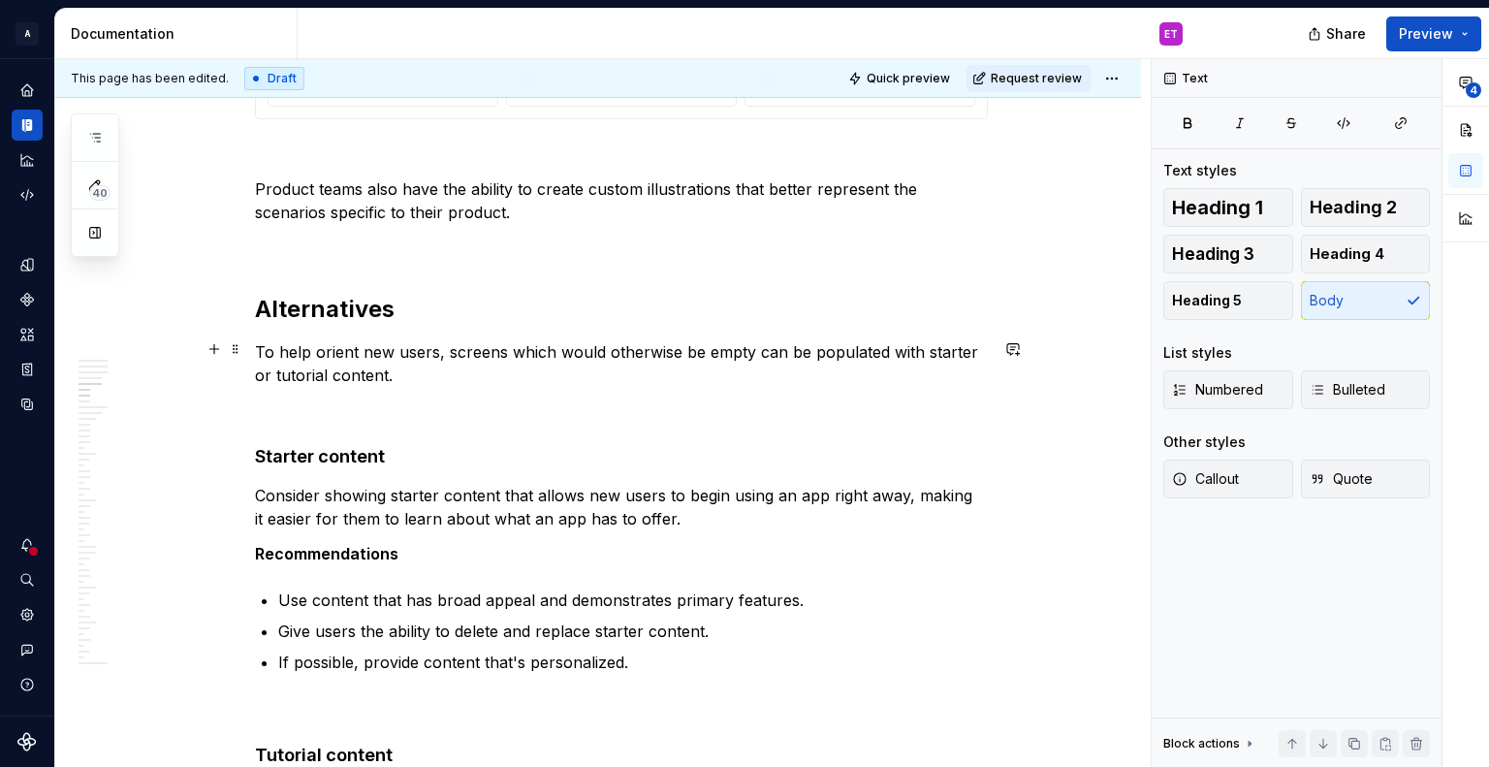
click at [518, 368] on p "To help orient new users, screens which would otherwise be empty can be populat…" at bounding box center [621, 363] width 733 height 47
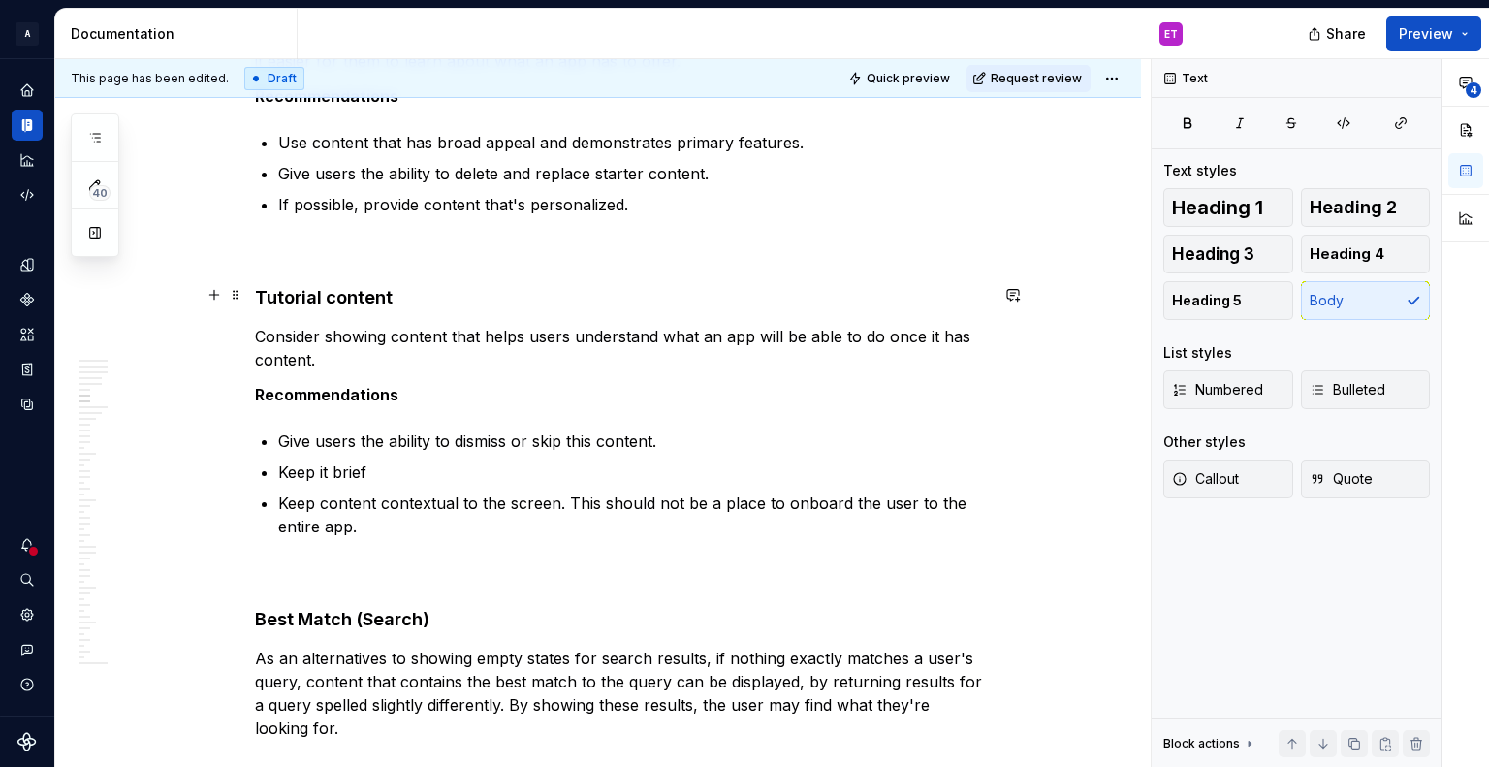
scroll to position [4071, 0]
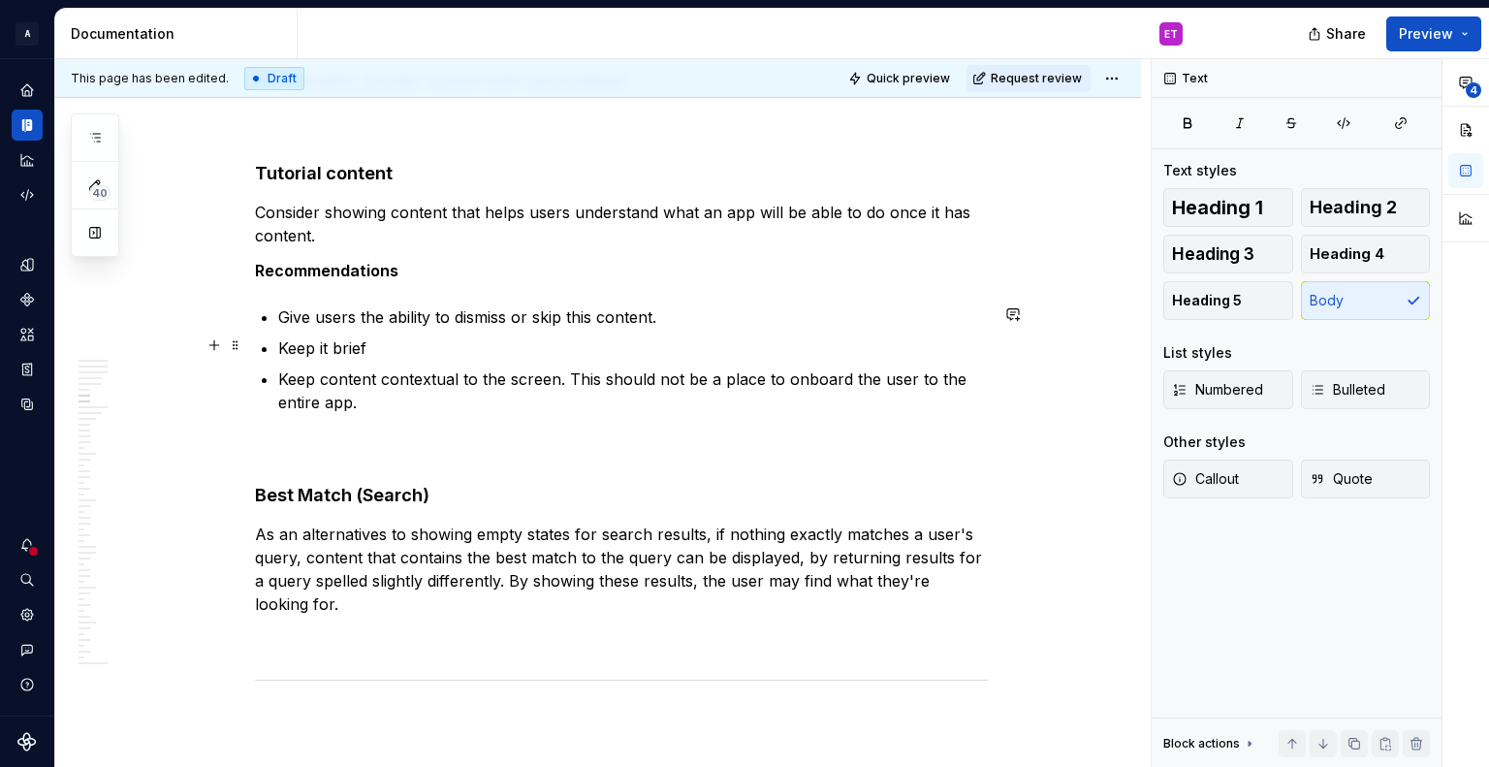
click at [552, 347] on p "Keep it brief" at bounding box center [633, 347] width 710 height 23
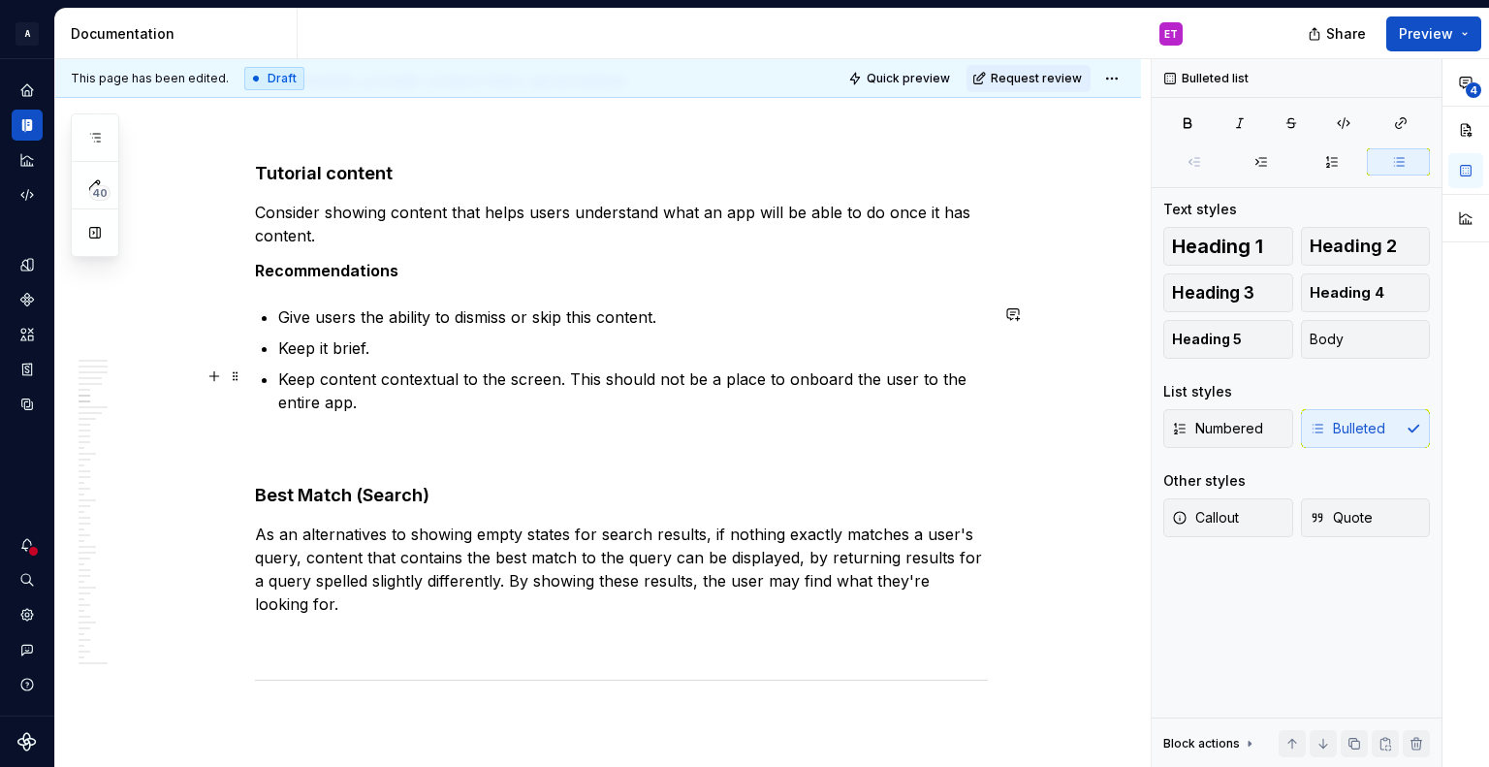
click at [601, 384] on p "Keep content contextual to the screen. This should not be a place to onboard th…" at bounding box center [633, 390] width 710 height 47
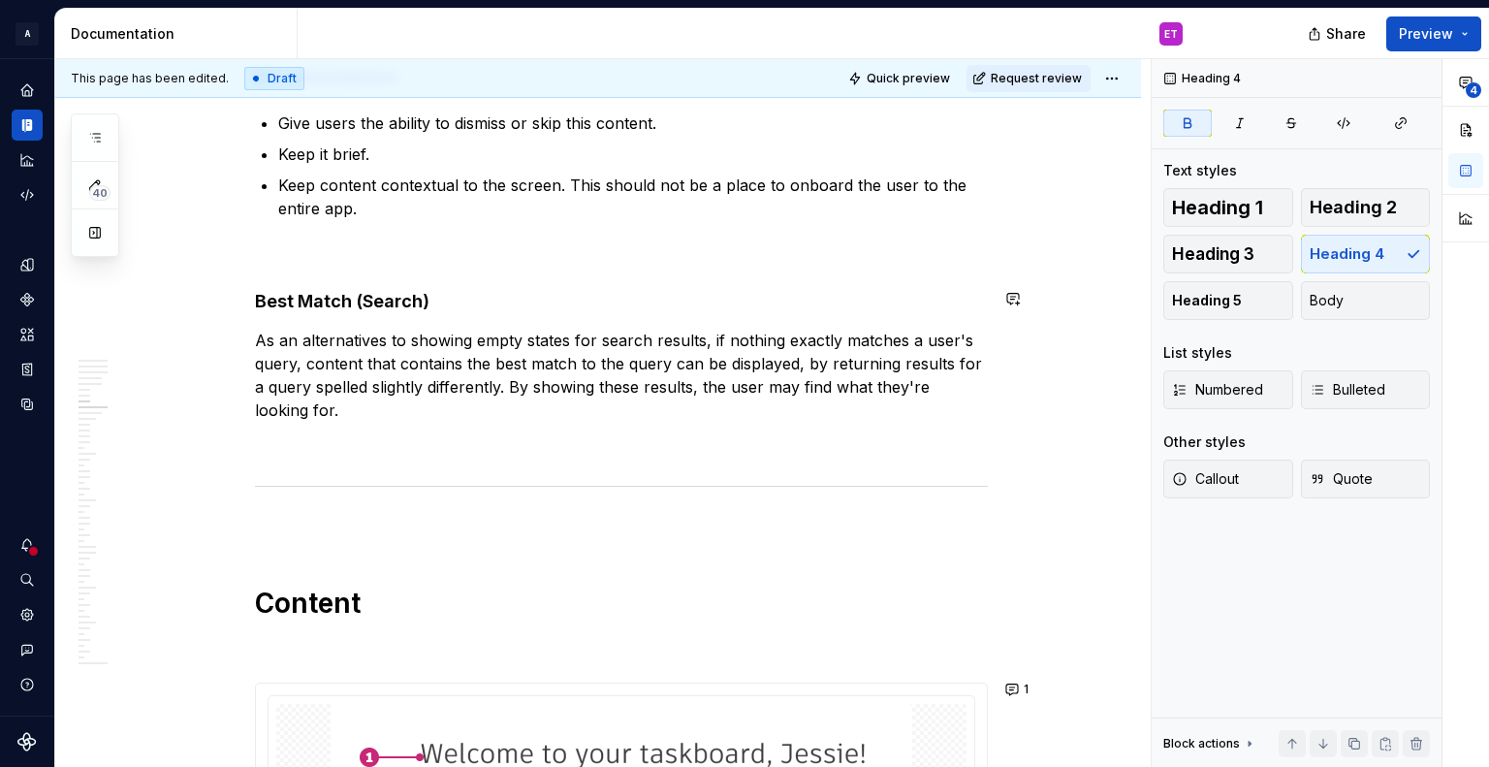
click at [386, 338] on p "As an alternatives to showing empty states for search results, if nothing exact…" at bounding box center [621, 375] width 733 height 93
click at [444, 344] on p "As an alternative to showing empty states for search results, if nothing exactl…" at bounding box center [621, 375] width 733 height 93
click at [517, 391] on p "As an alternative to showing empty states for search results, if nothing exactl…" at bounding box center [621, 375] width 733 height 93
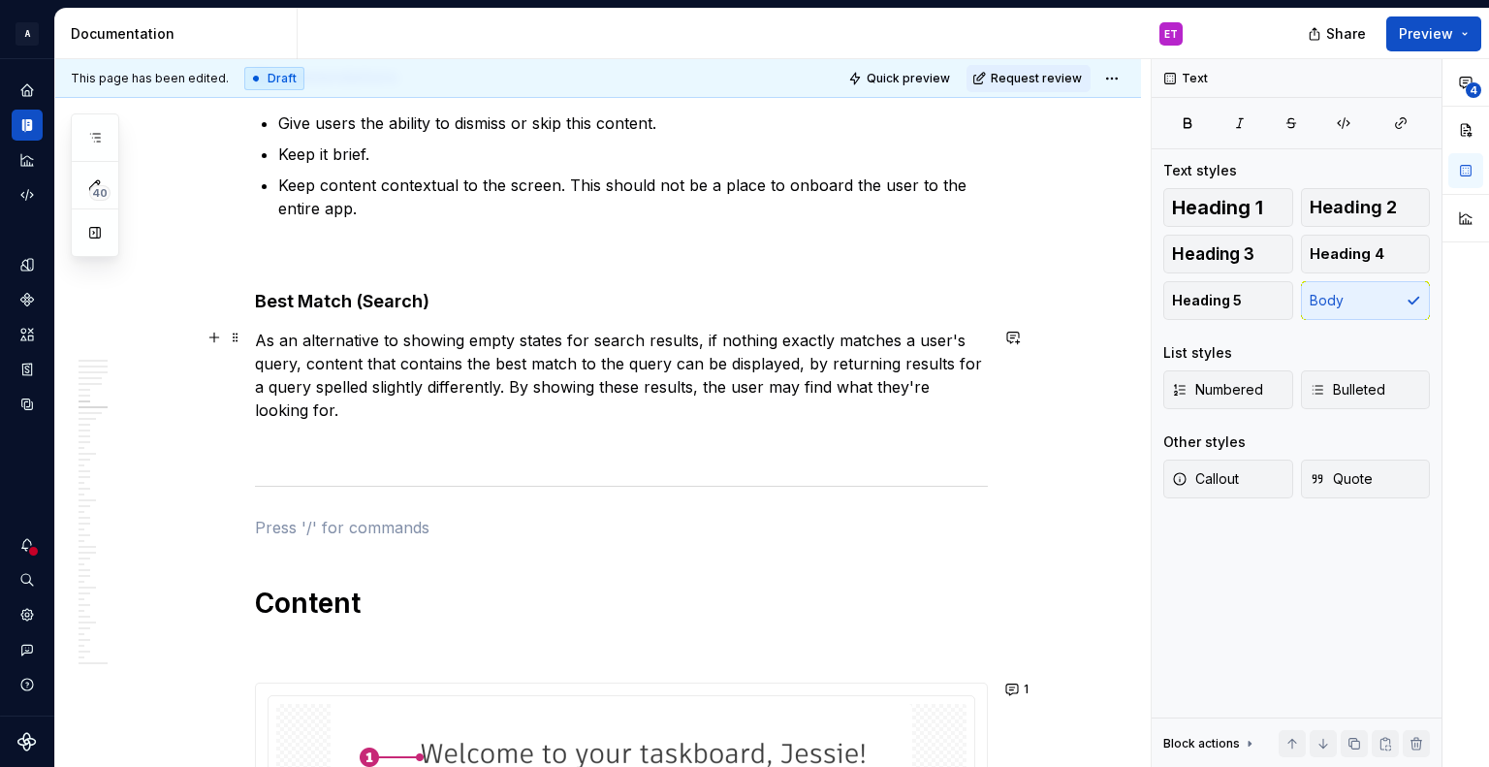
click at [667, 389] on p "As an alternative to showing empty states for search results, if nothing exactl…" at bounding box center [621, 375] width 733 height 93
click at [670, 398] on p "As an alternative to showing empty states for search results, if nothing exactl…" at bounding box center [621, 375] width 733 height 93
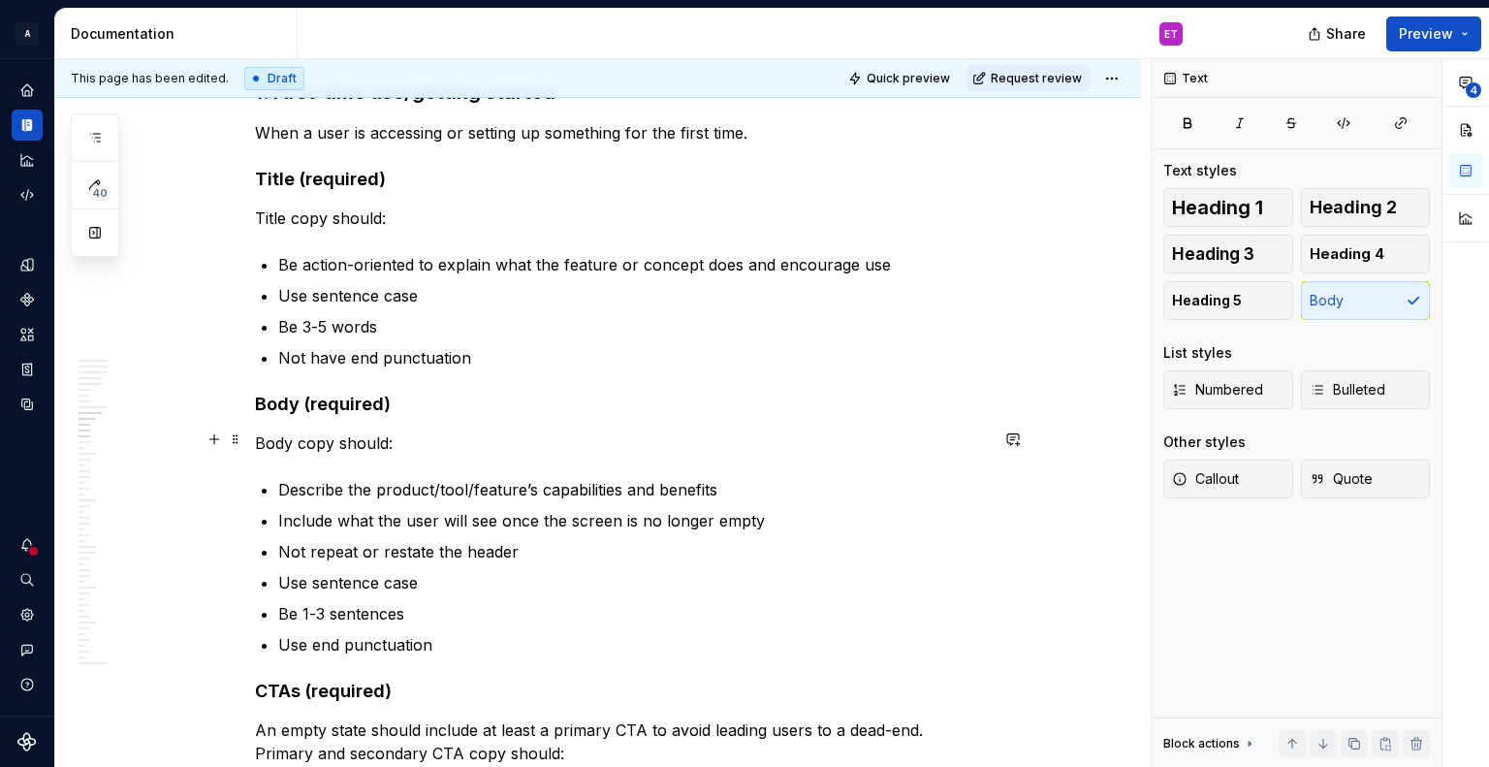
scroll to position [5525, 0]
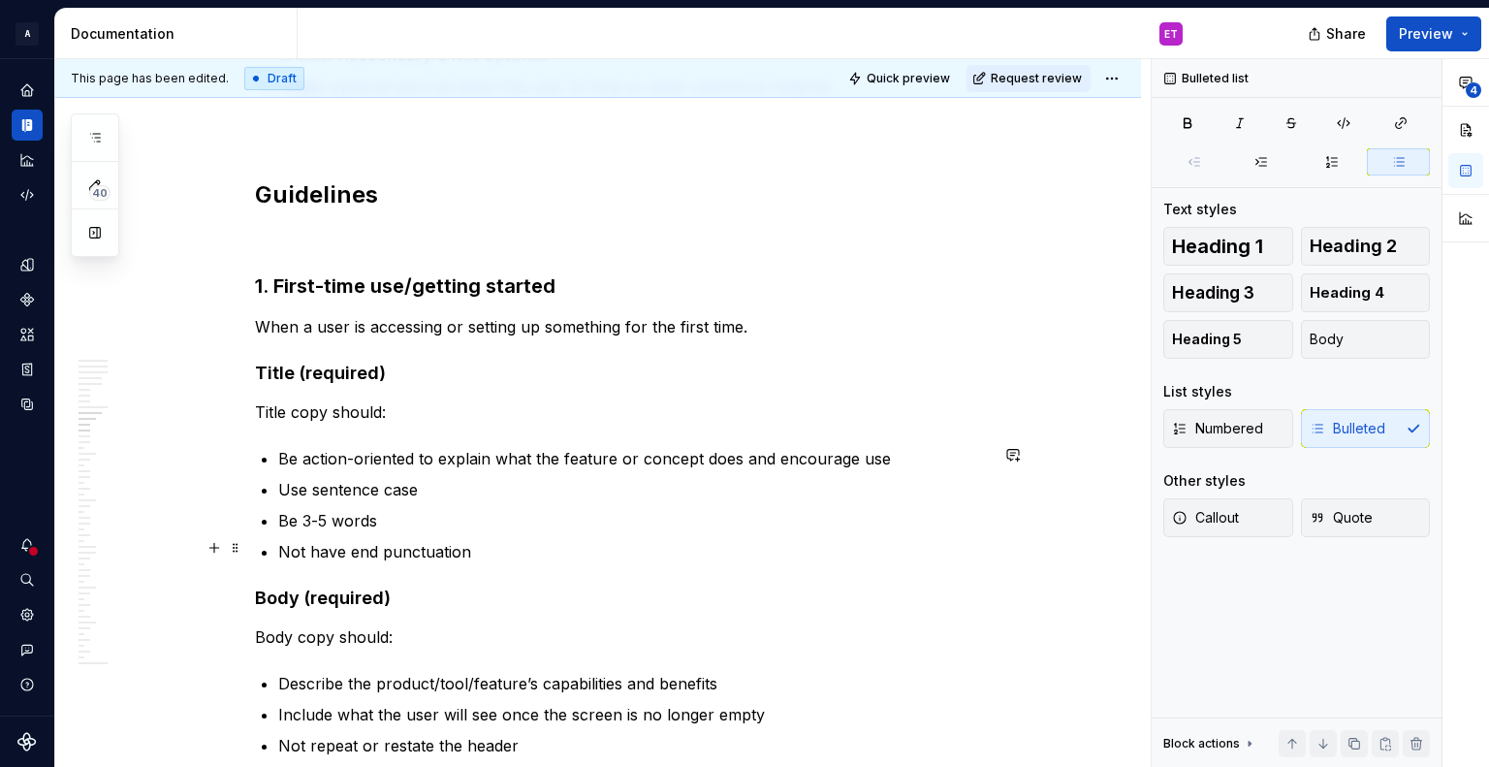
click at [491, 554] on p "Not have end punctuation" at bounding box center [633, 551] width 710 height 23
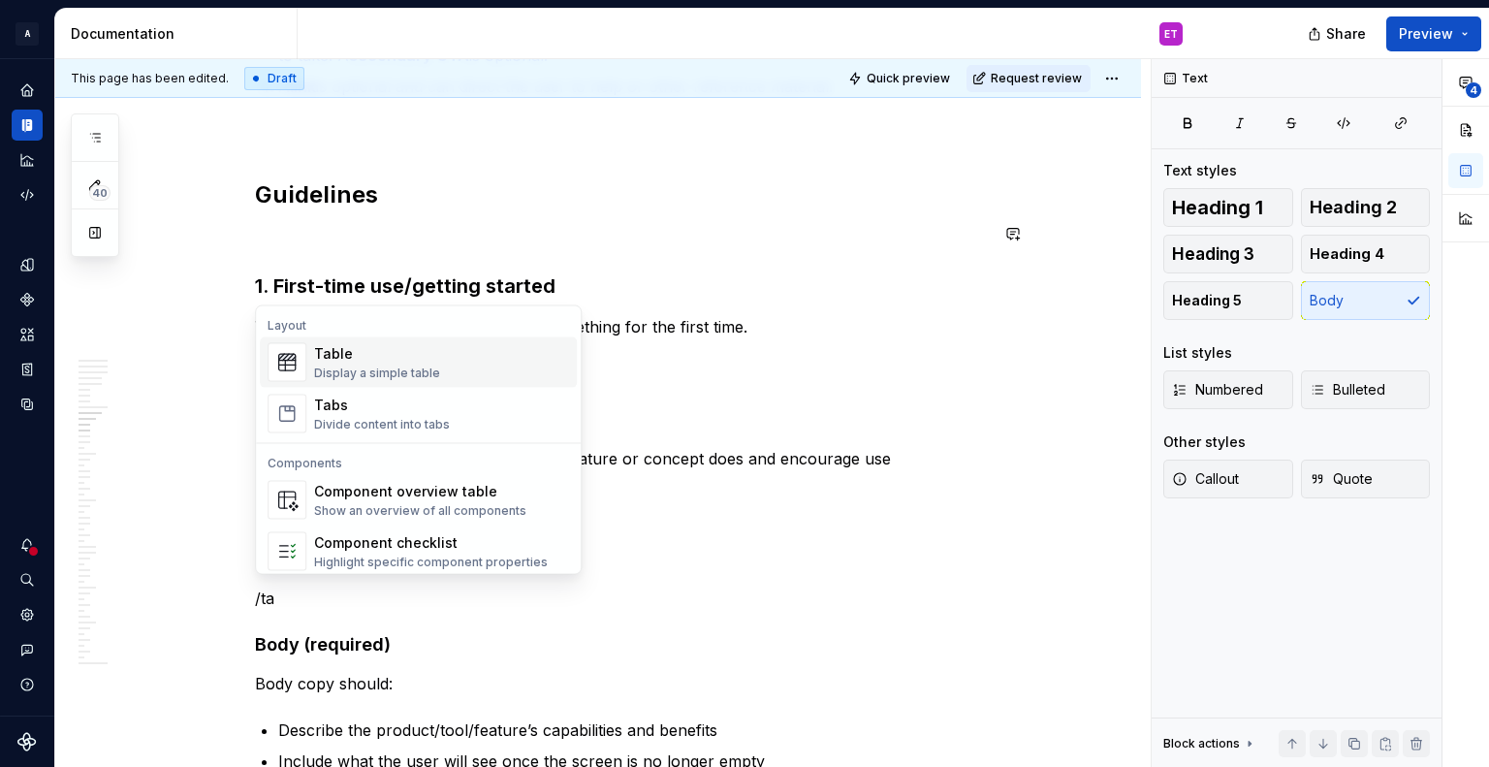
click at [429, 376] on div "Display a simple table" at bounding box center [377, 373] width 126 height 16
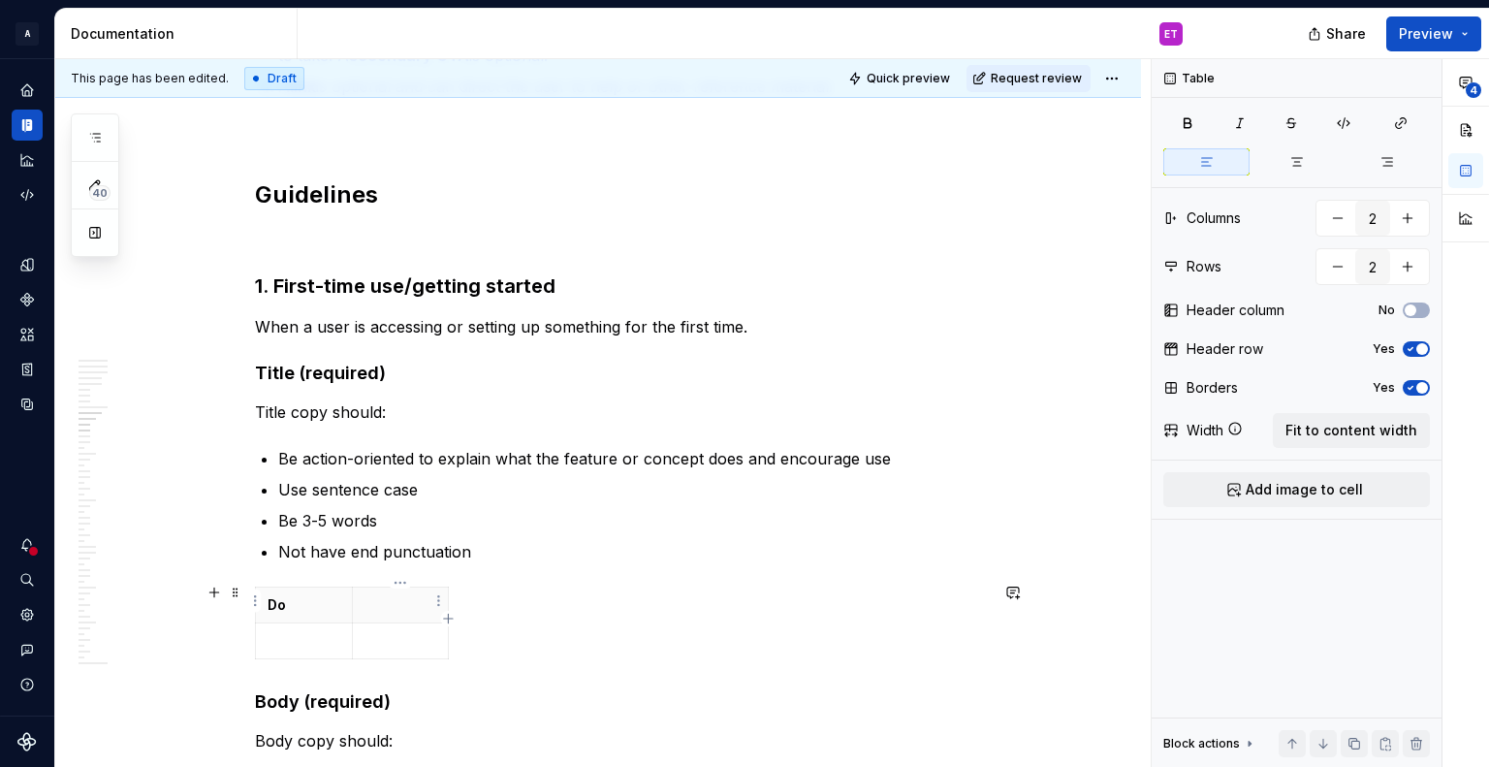
click at [380, 599] on p at bounding box center [400, 604] width 73 height 19
click at [303, 631] on p at bounding box center [304, 640] width 73 height 19
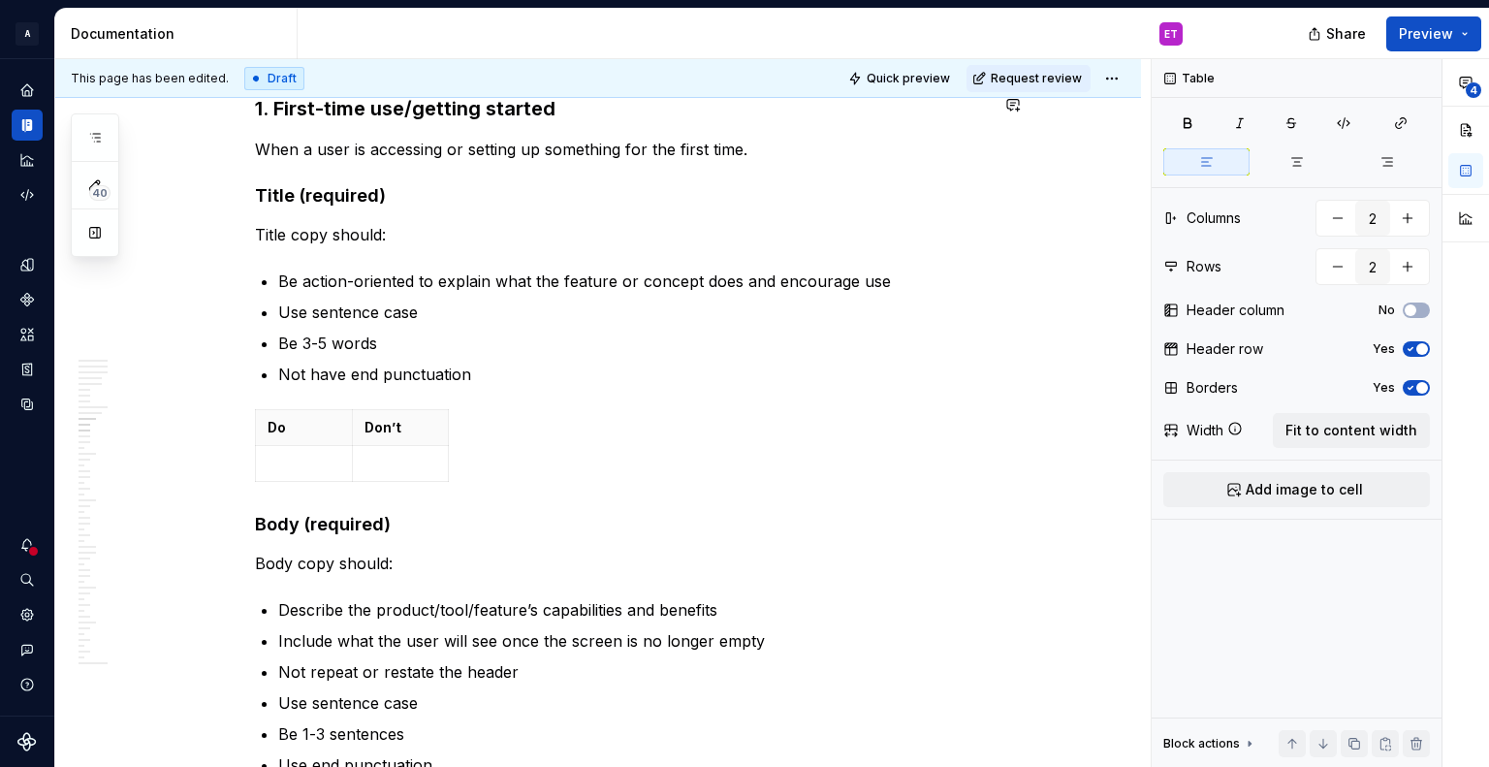
scroll to position [5719, 0]
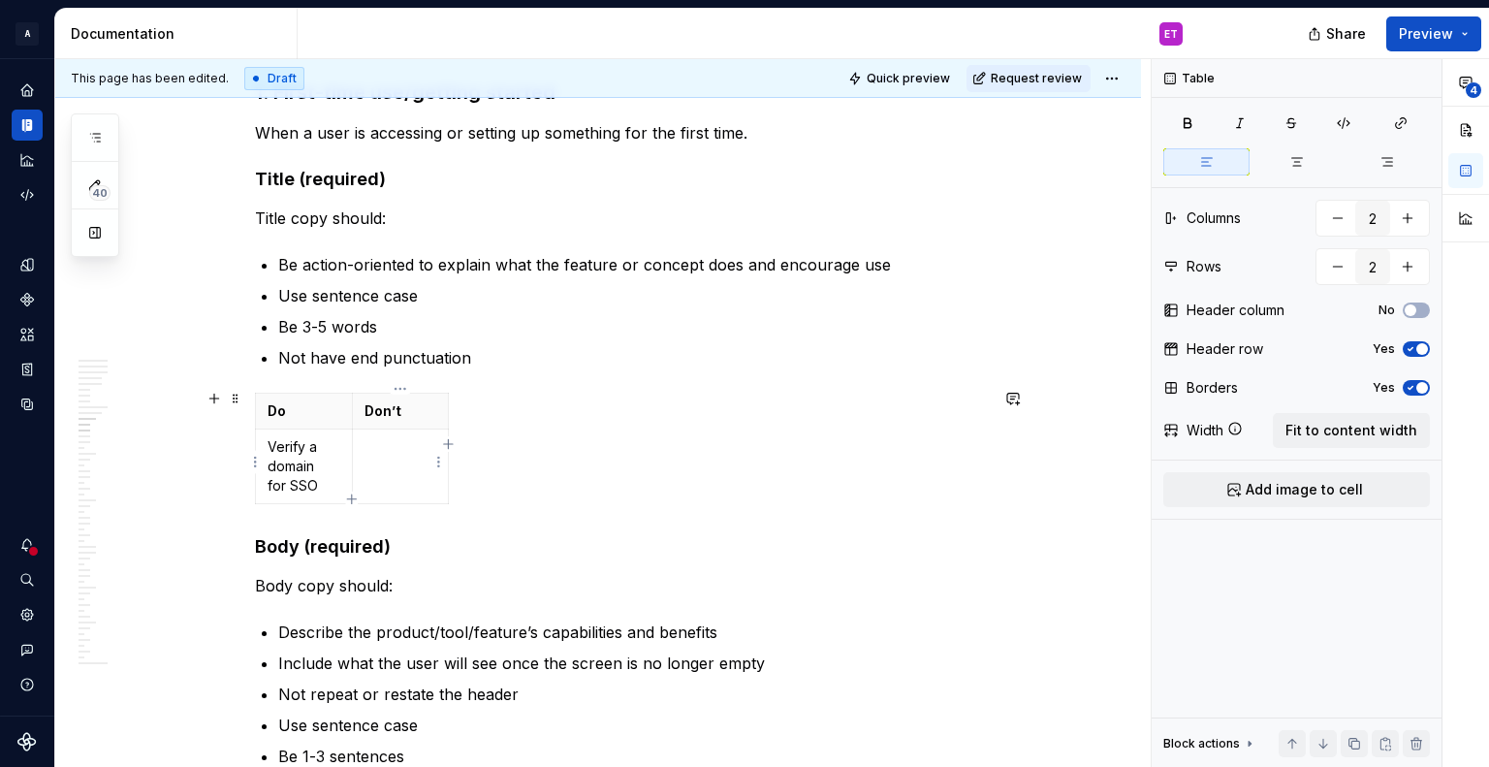
click at [380, 445] on p at bounding box center [400, 446] width 73 height 19
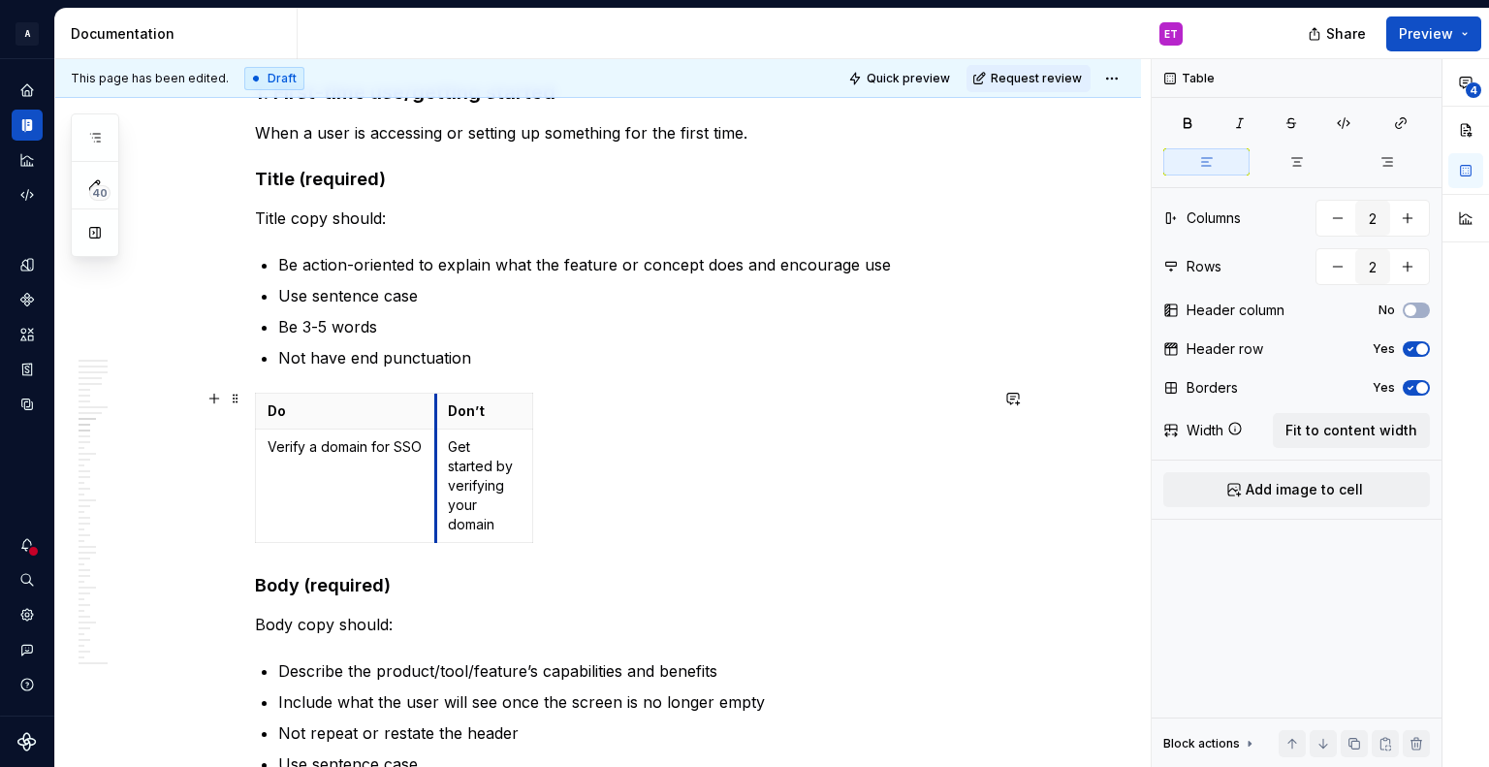
drag, startPoint x: 353, startPoint y: 412, endPoint x: 437, endPoint y: 406, distance: 84.5
click at [437, 406] on th "Don’t" at bounding box center [484, 411] width 97 height 36
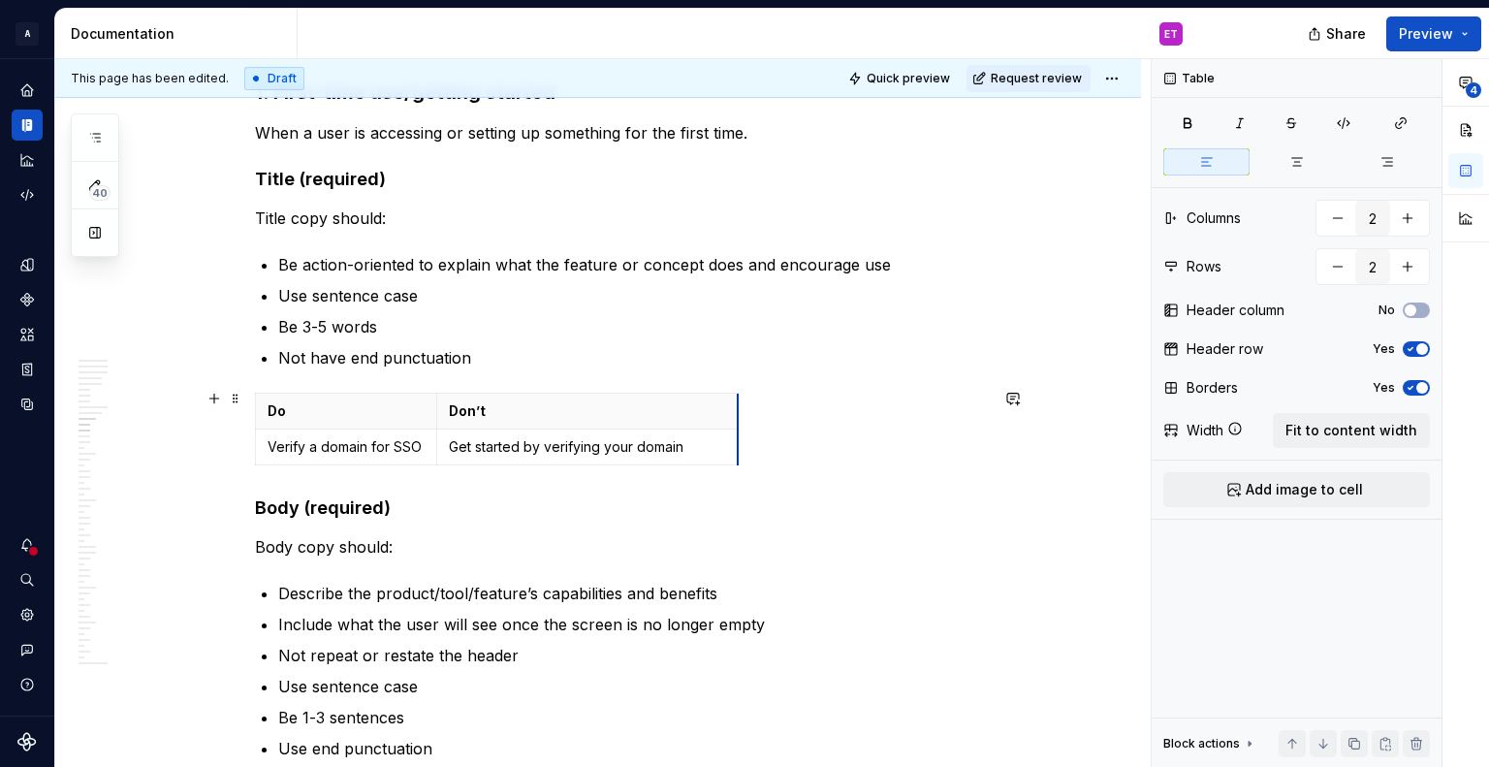
drag, startPoint x: 530, startPoint y: 413, endPoint x: 736, endPoint y: 426, distance: 205.9
click at [814, 447] on div "Do Don’t Verify a domain for SSO Get started by verifying your domain" at bounding box center [621, 433] width 733 height 80
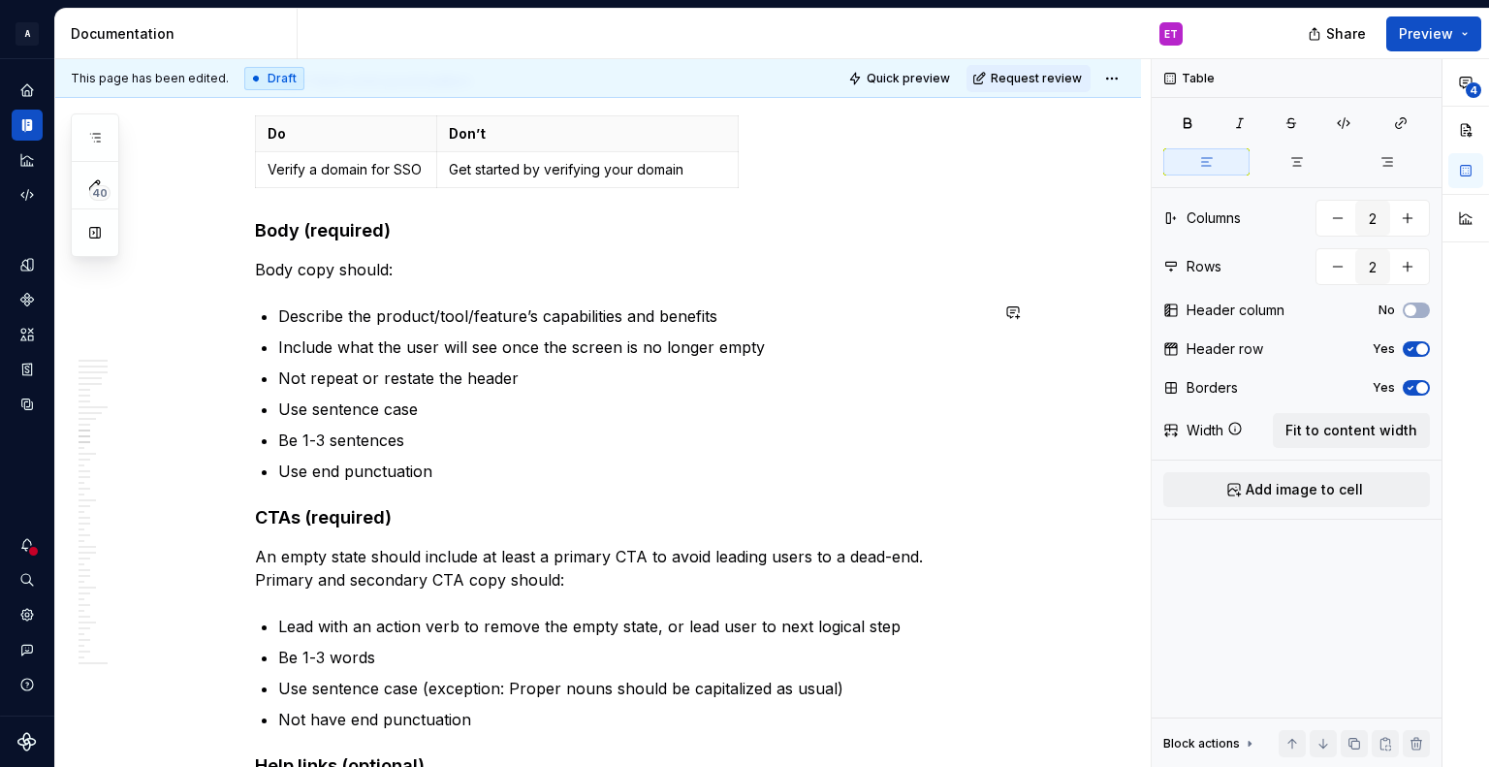
scroll to position [6010, 0]
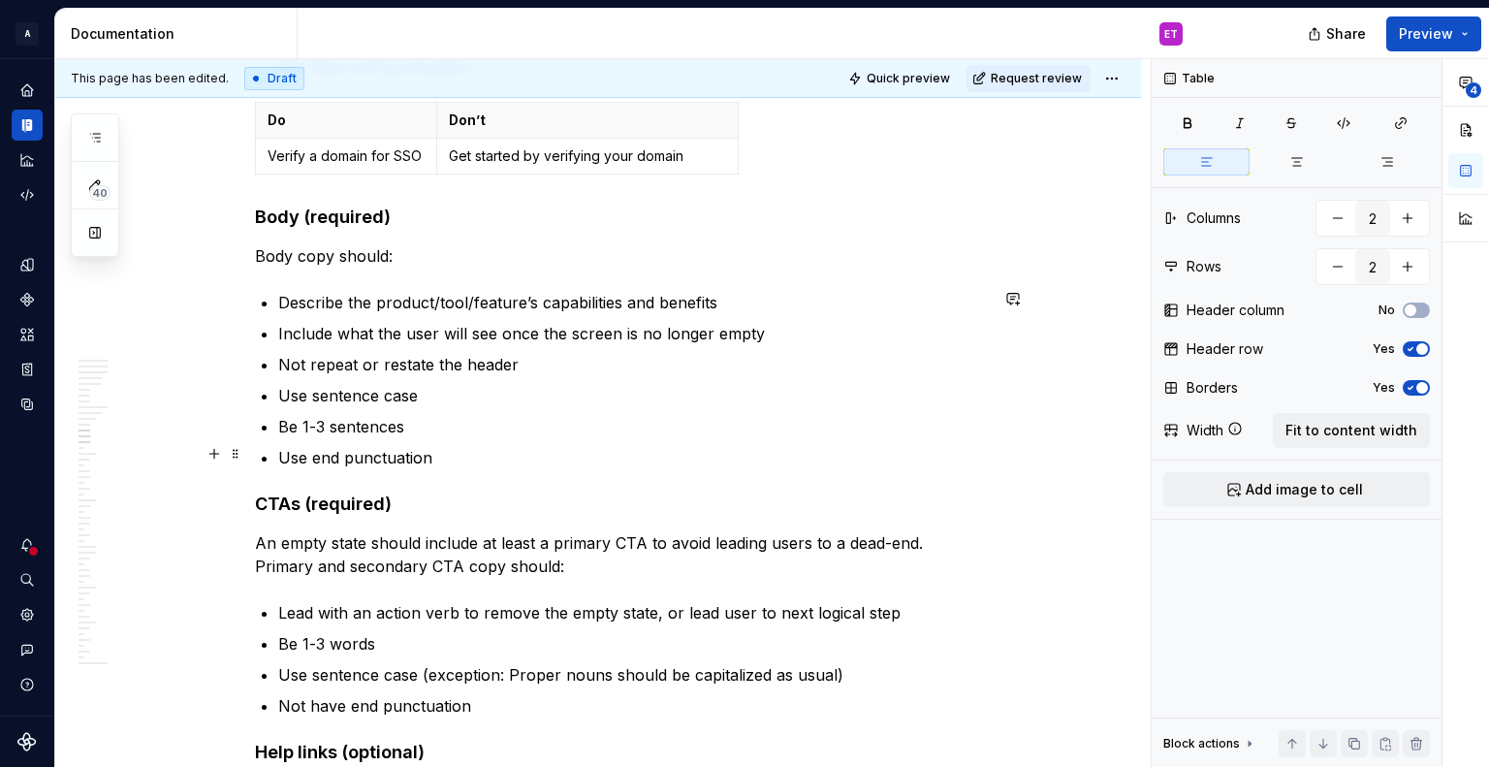
click at [465, 446] on p "Use end punctuation" at bounding box center [633, 457] width 710 height 23
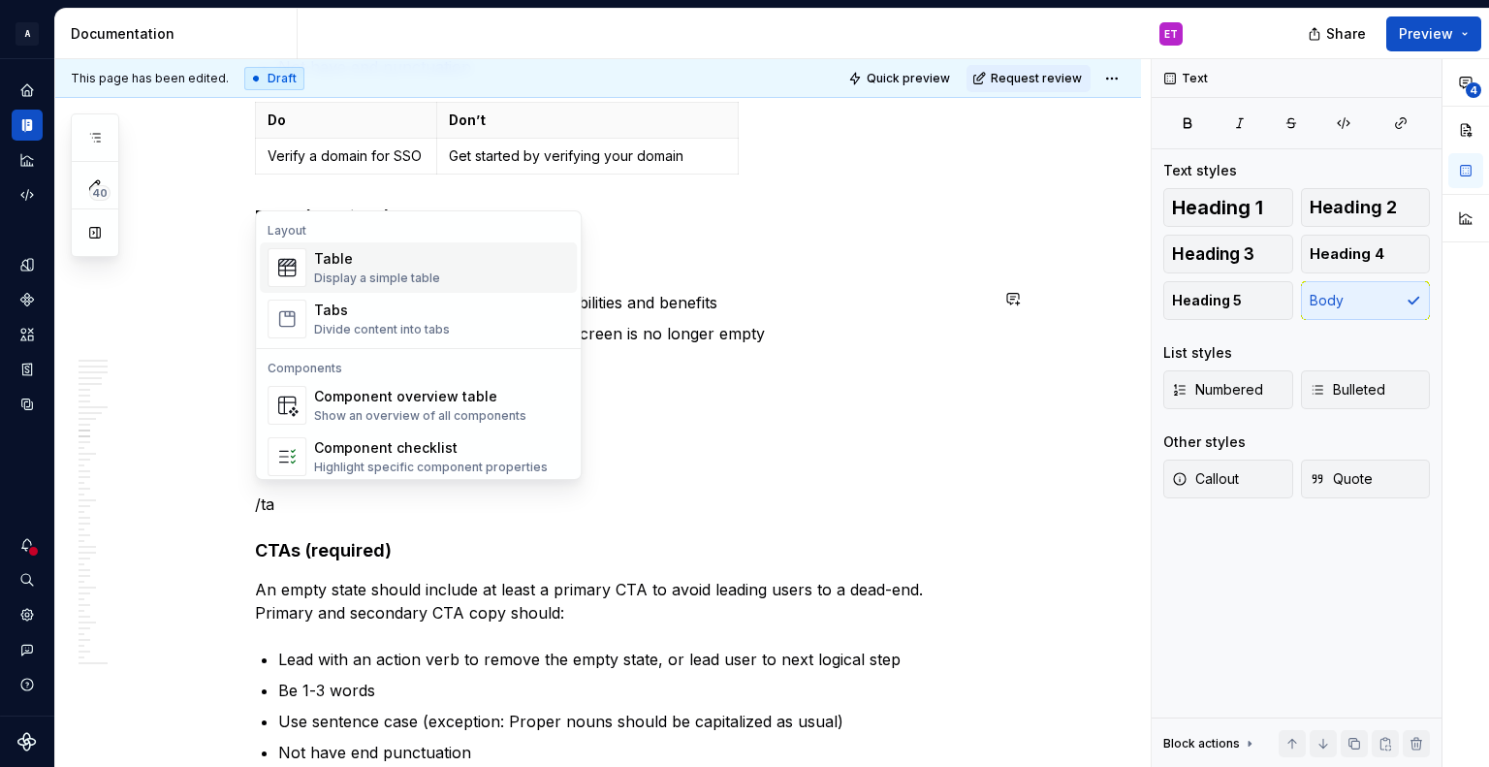
click at [390, 259] on div "Table" at bounding box center [377, 258] width 126 height 19
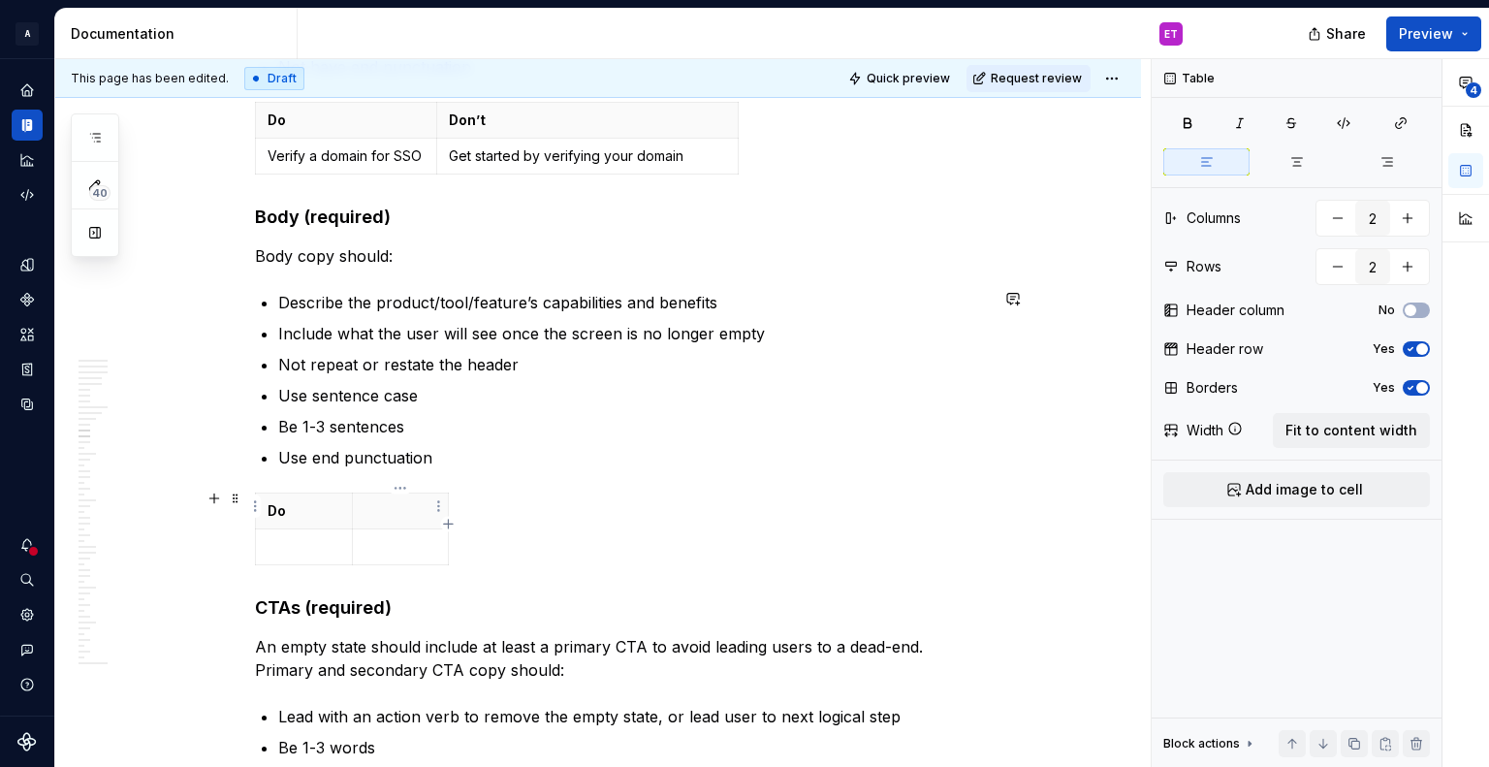
click at [399, 501] on p at bounding box center [400, 510] width 73 height 19
click at [614, 522] on div "Do Don’t" at bounding box center [621, 532] width 733 height 80
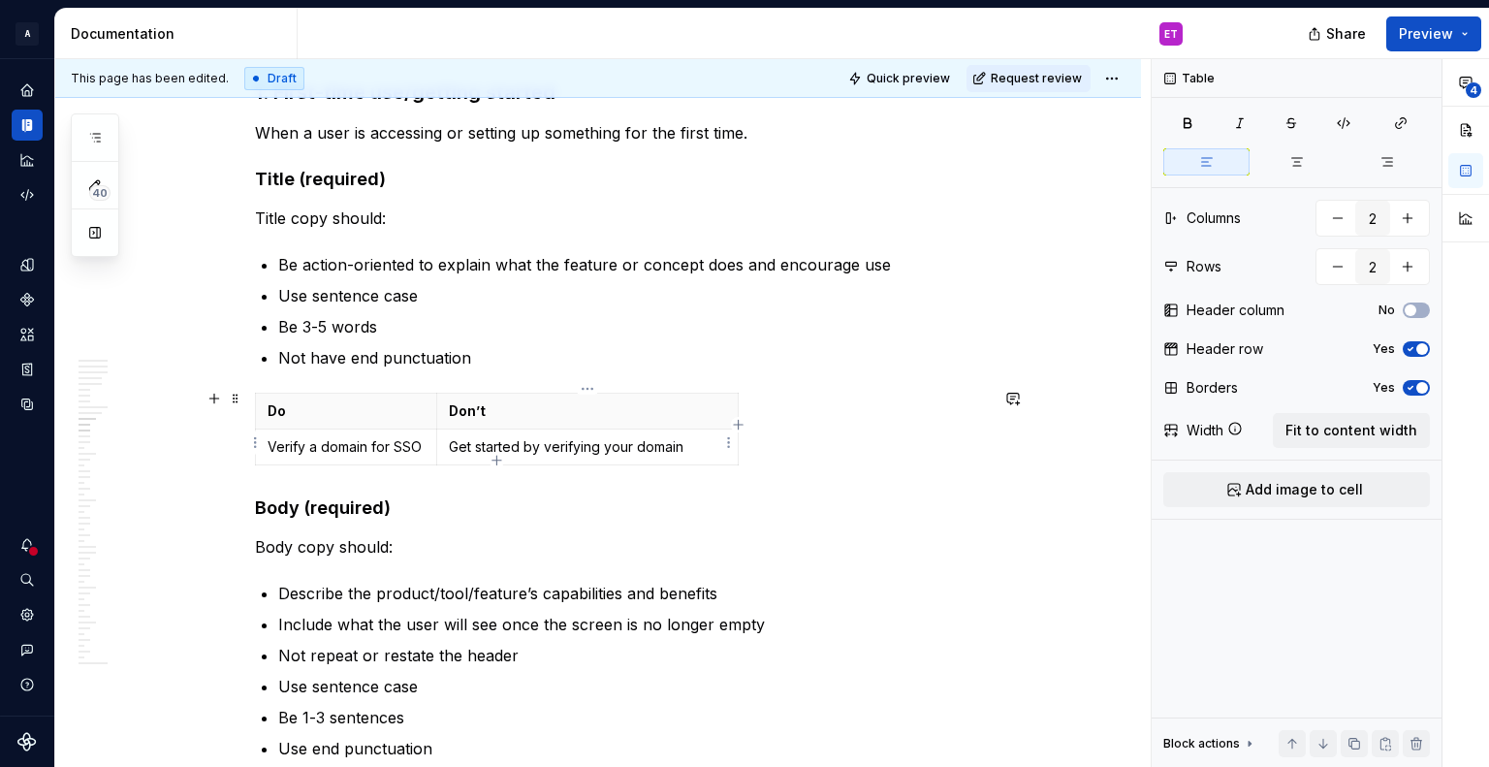
click at [680, 442] on p "Get started by verifying your domain" at bounding box center [587, 446] width 277 height 19
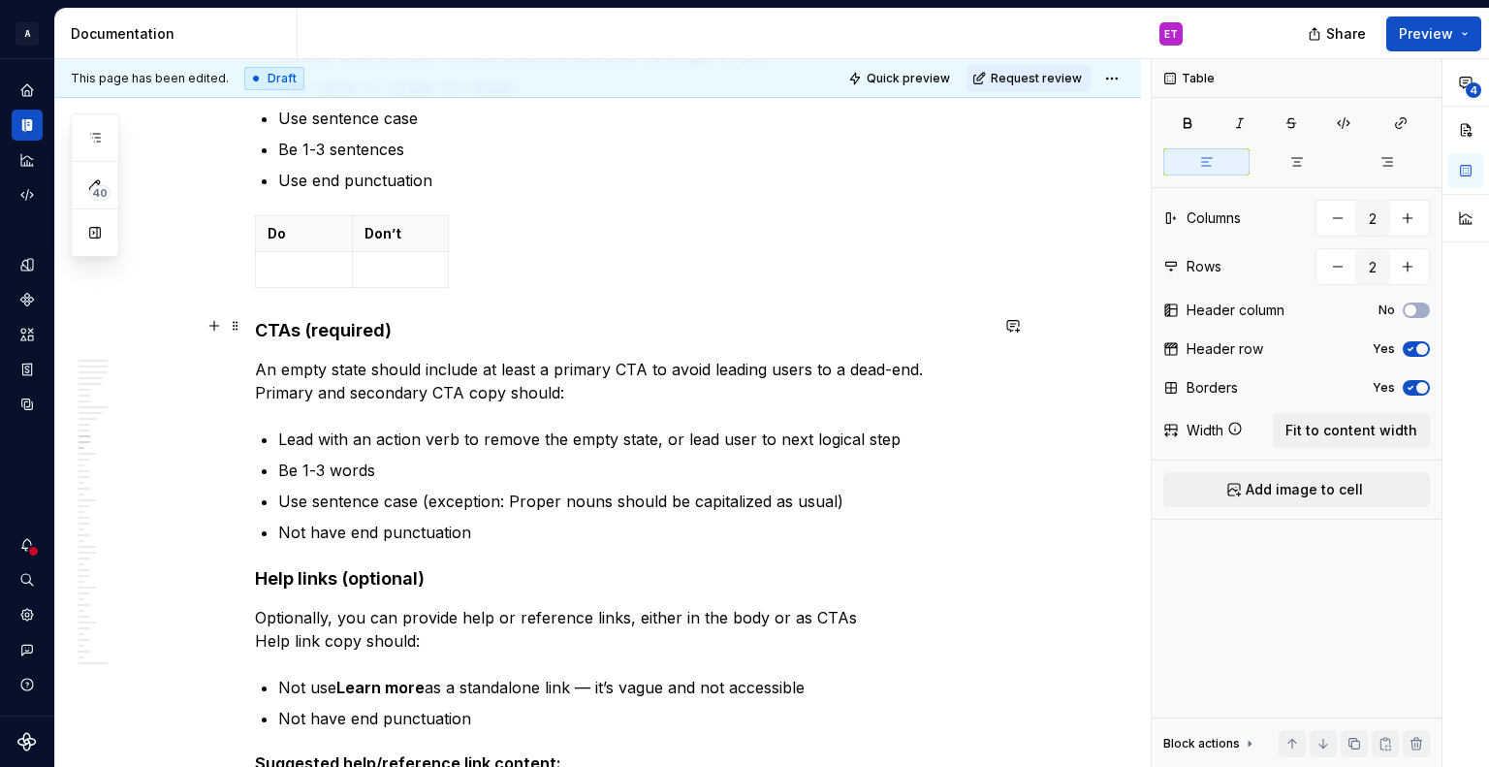
scroll to position [6301, 0]
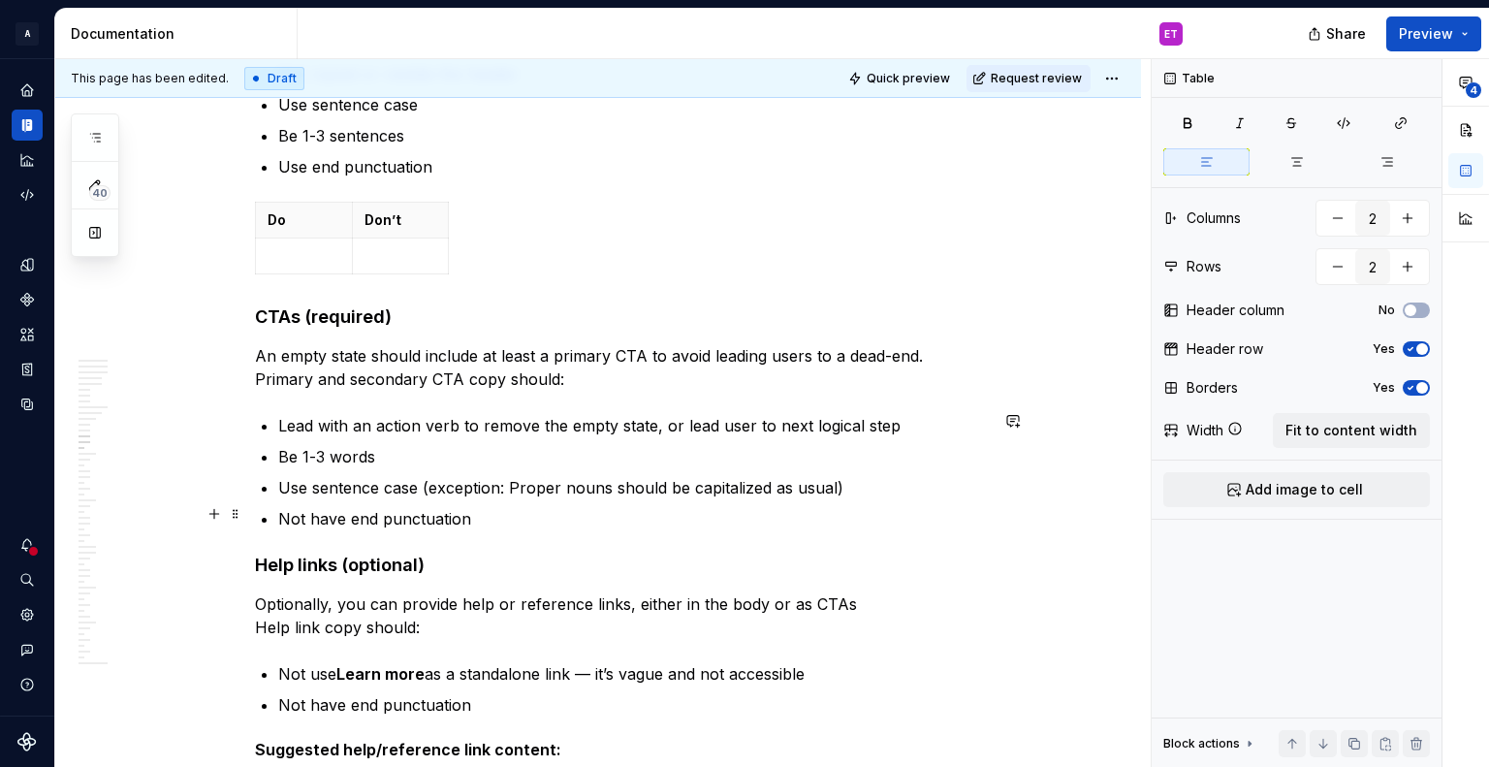
click at [579, 507] on p "Not have end punctuation" at bounding box center [633, 518] width 710 height 23
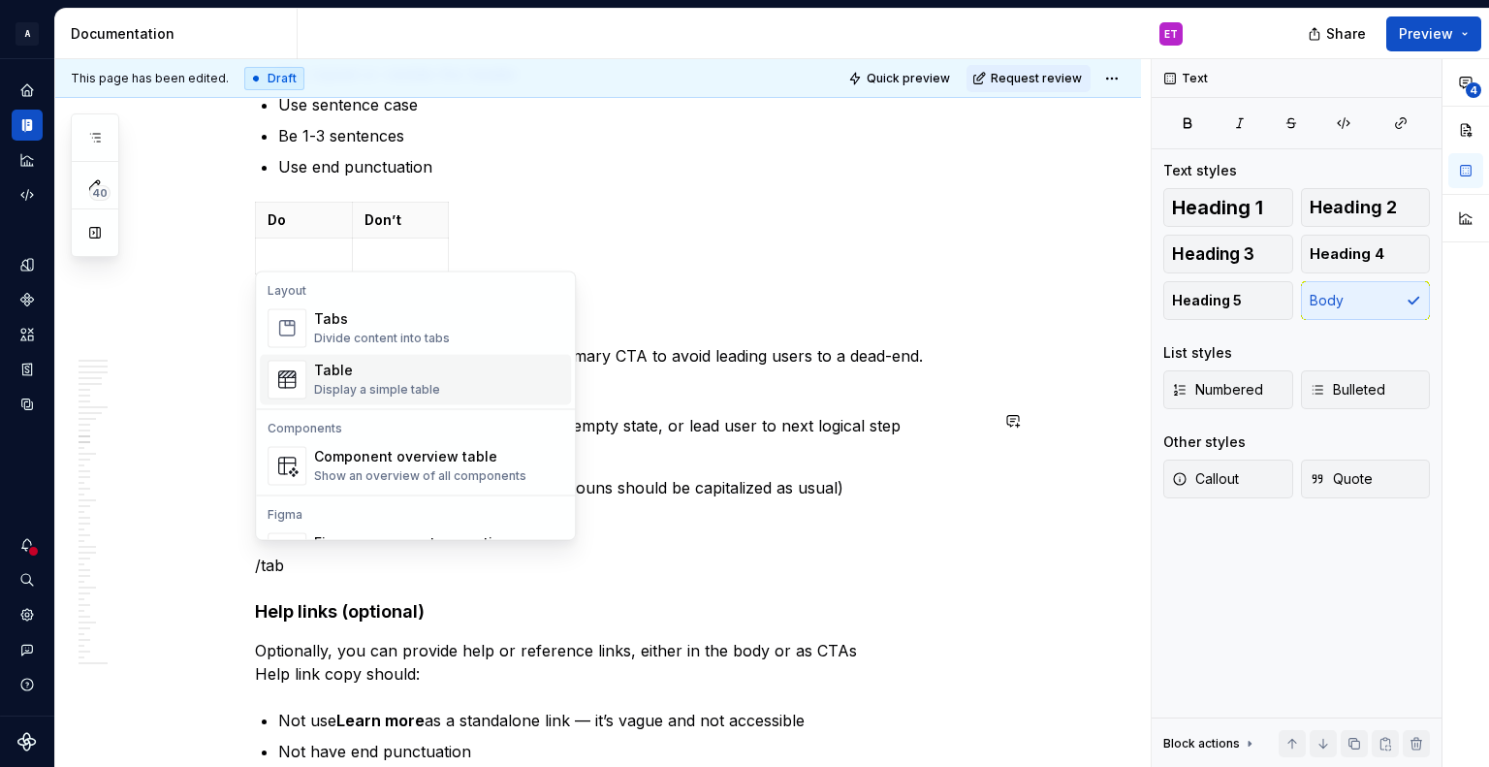
click at [414, 378] on div "Table" at bounding box center [377, 370] width 126 height 19
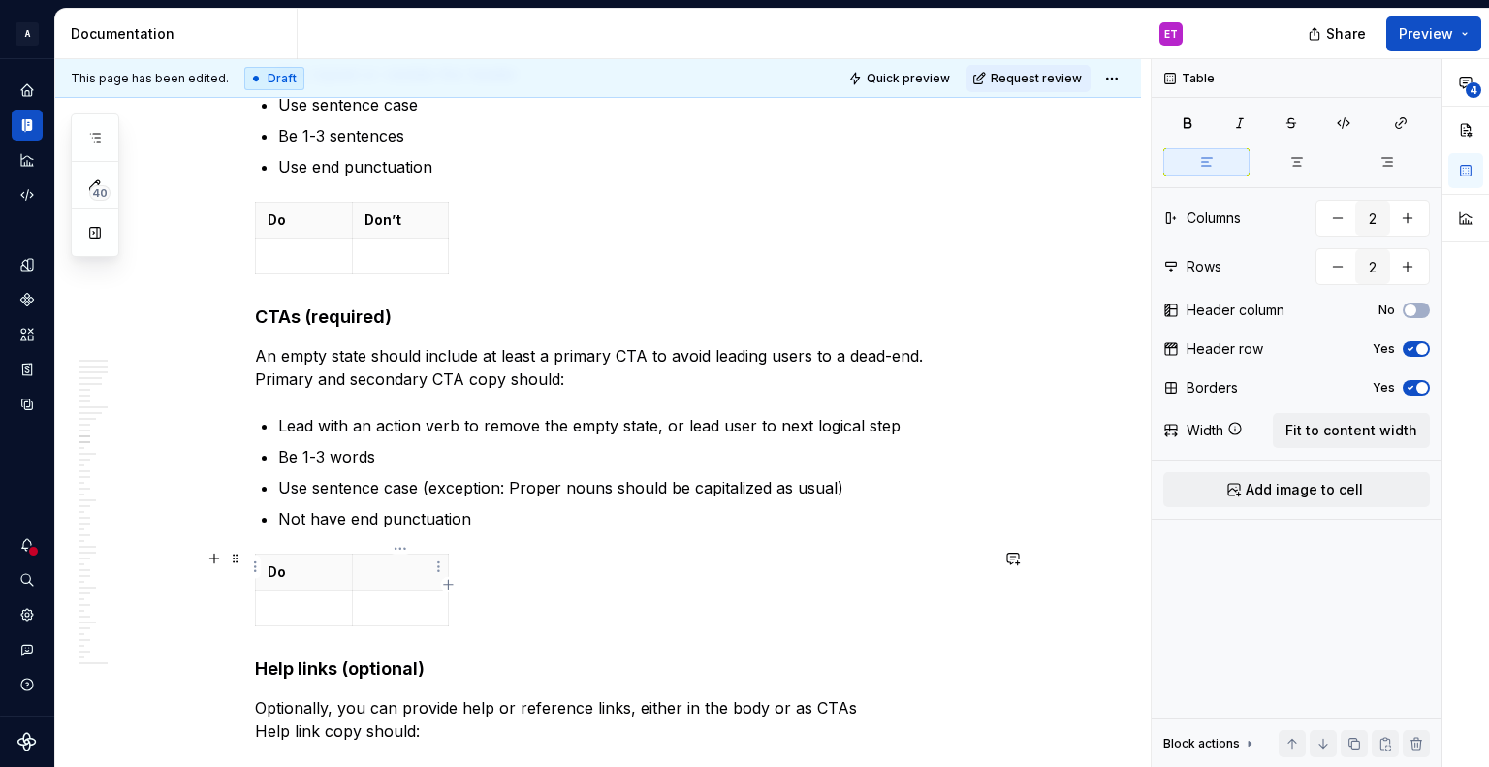
click at [386, 562] on p at bounding box center [400, 571] width 73 height 19
click at [640, 576] on div "Do Don’t" at bounding box center [621, 594] width 733 height 80
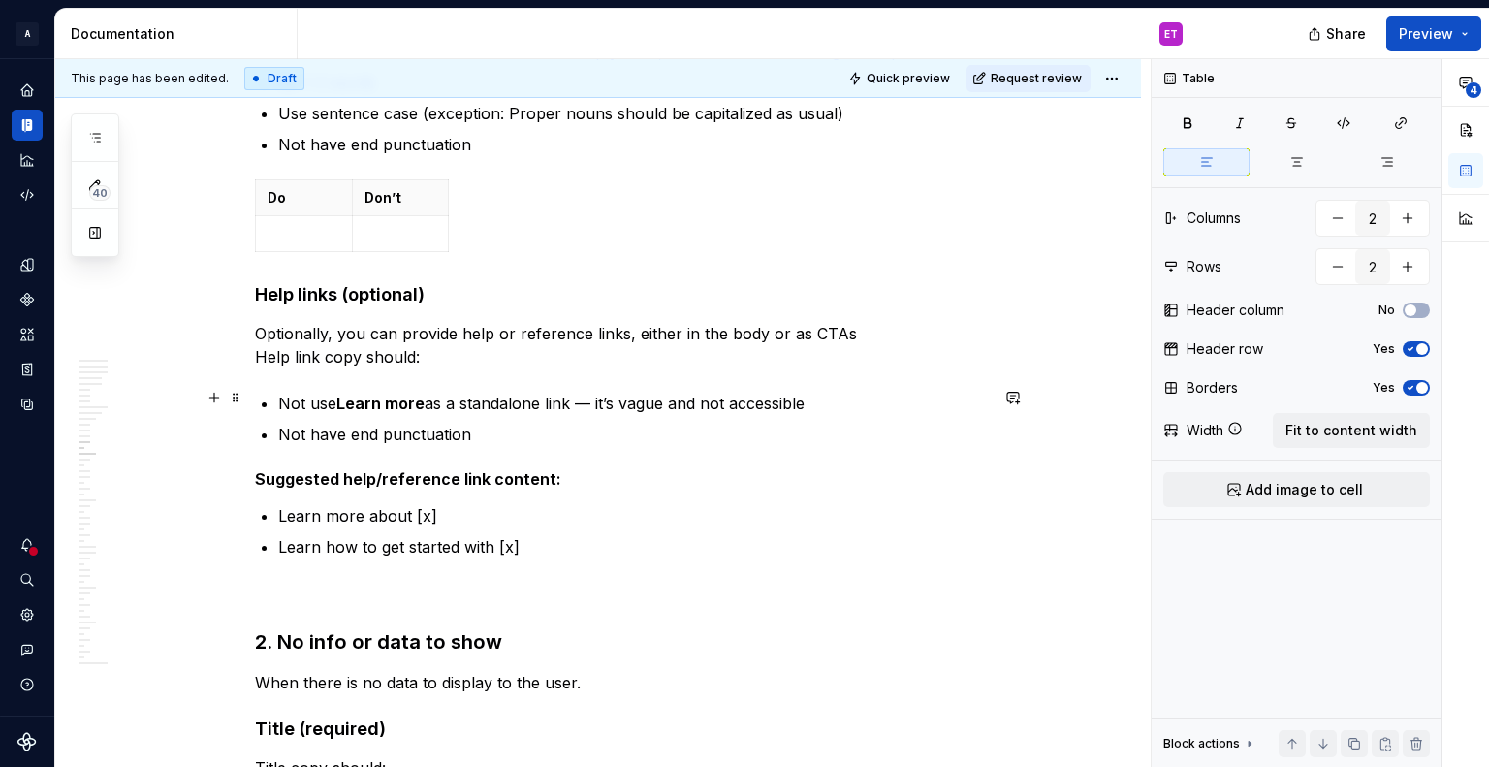
scroll to position [6689, 0]
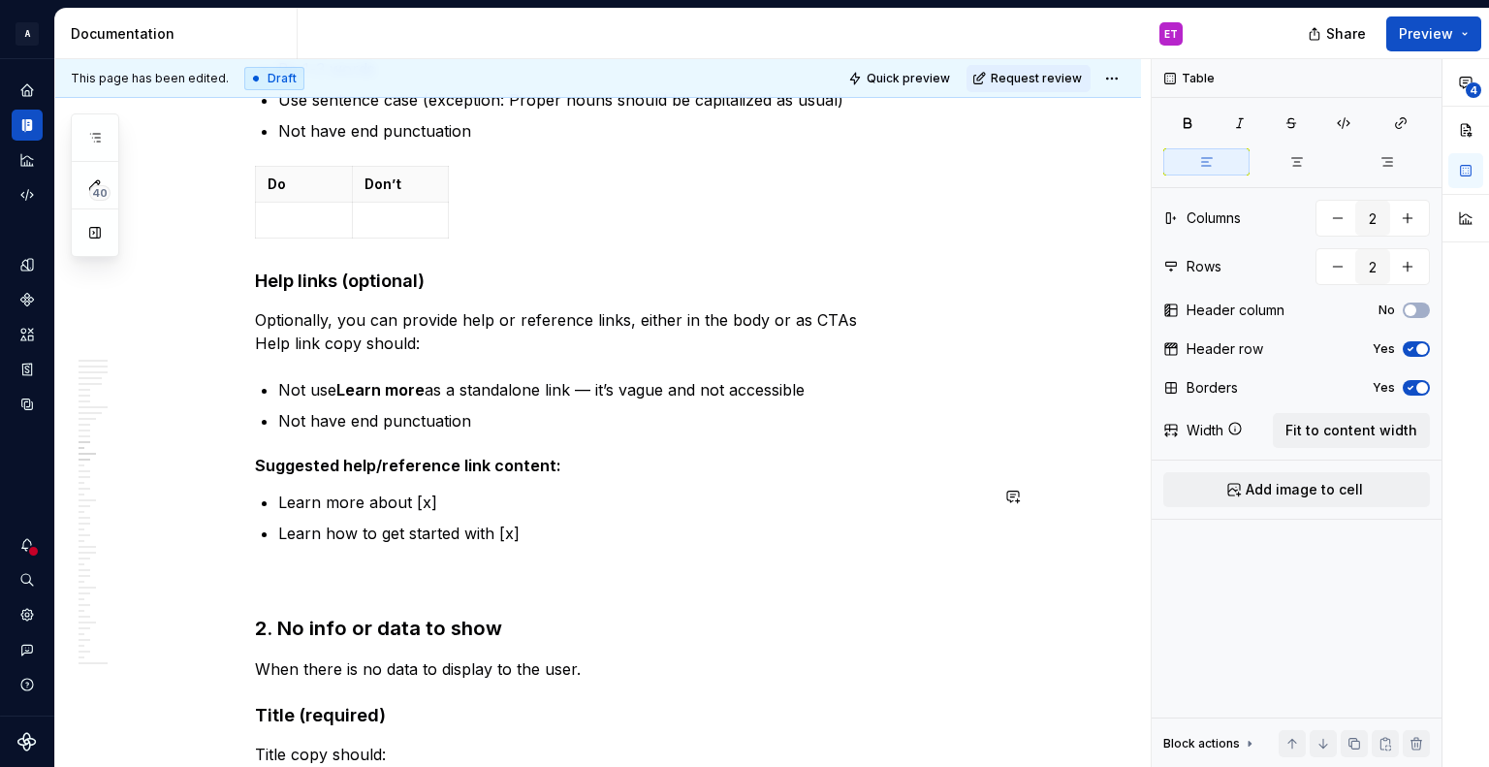
click at [514, 560] on div "**********" at bounding box center [621, 284] width 733 height 13132
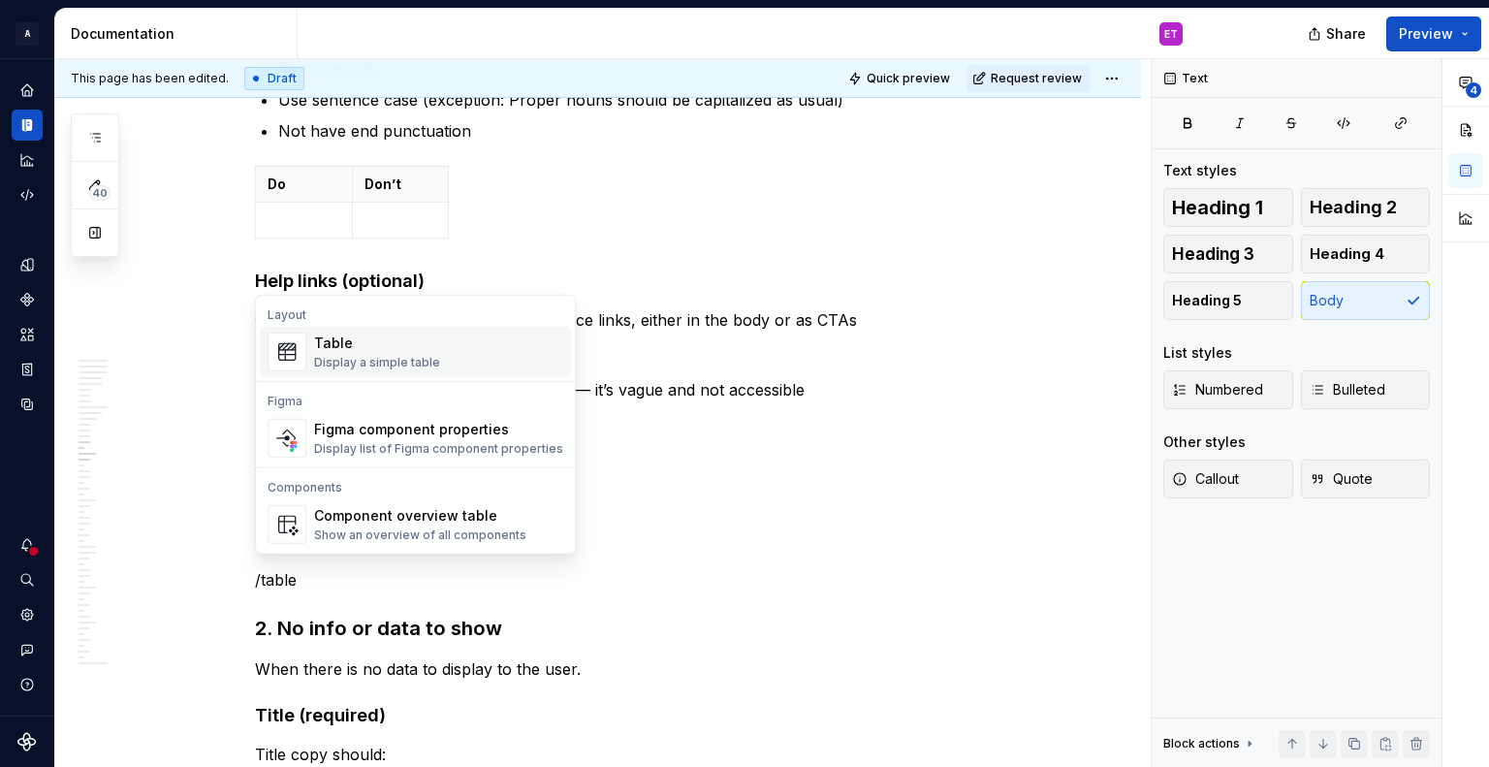
click at [334, 341] on div "Table" at bounding box center [377, 342] width 126 height 19
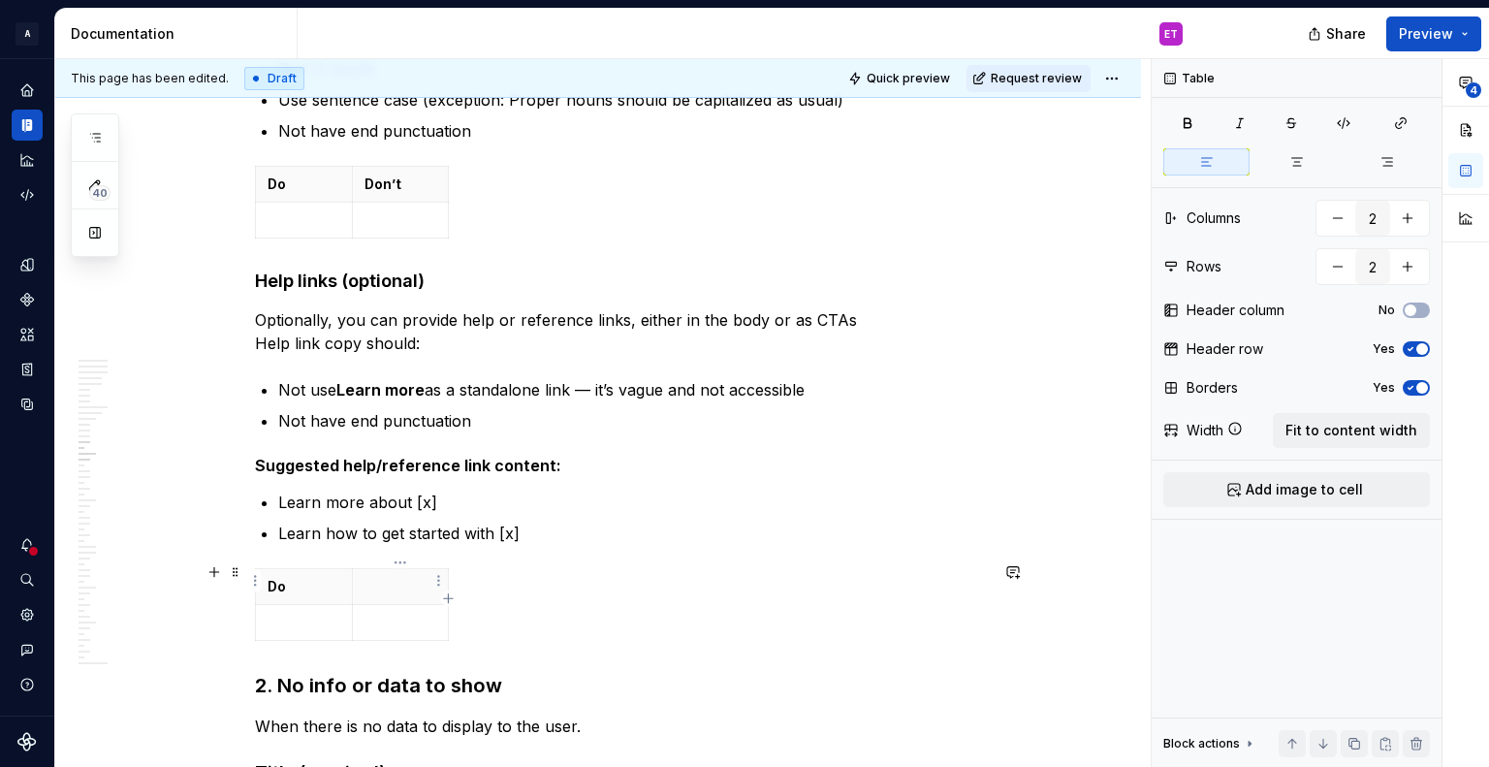
click at [380, 579] on p at bounding box center [400, 586] width 73 height 19
click at [764, 526] on p "Learn how to get started with [x]" at bounding box center [633, 533] width 710 height 23
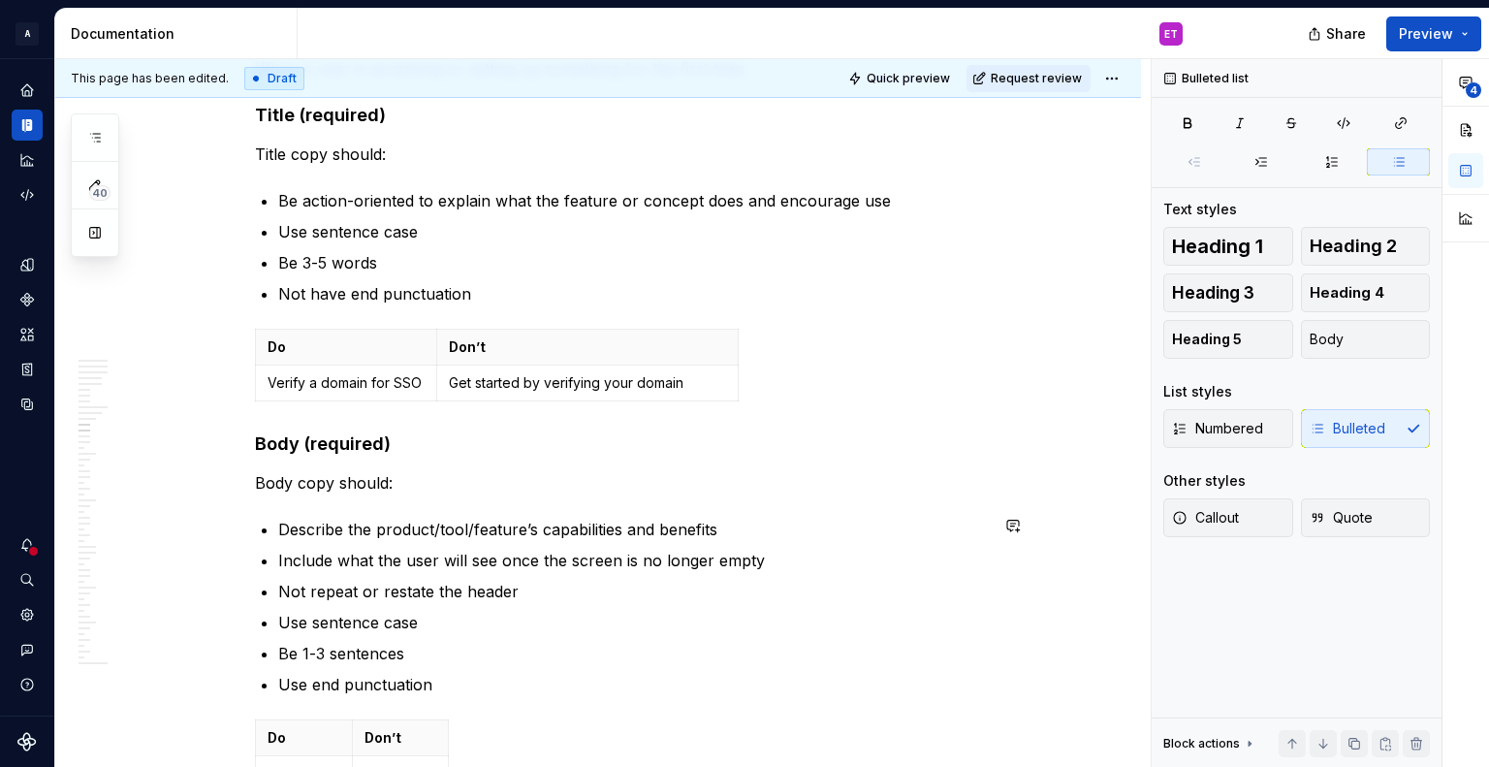
scroll to position [5816, 0]
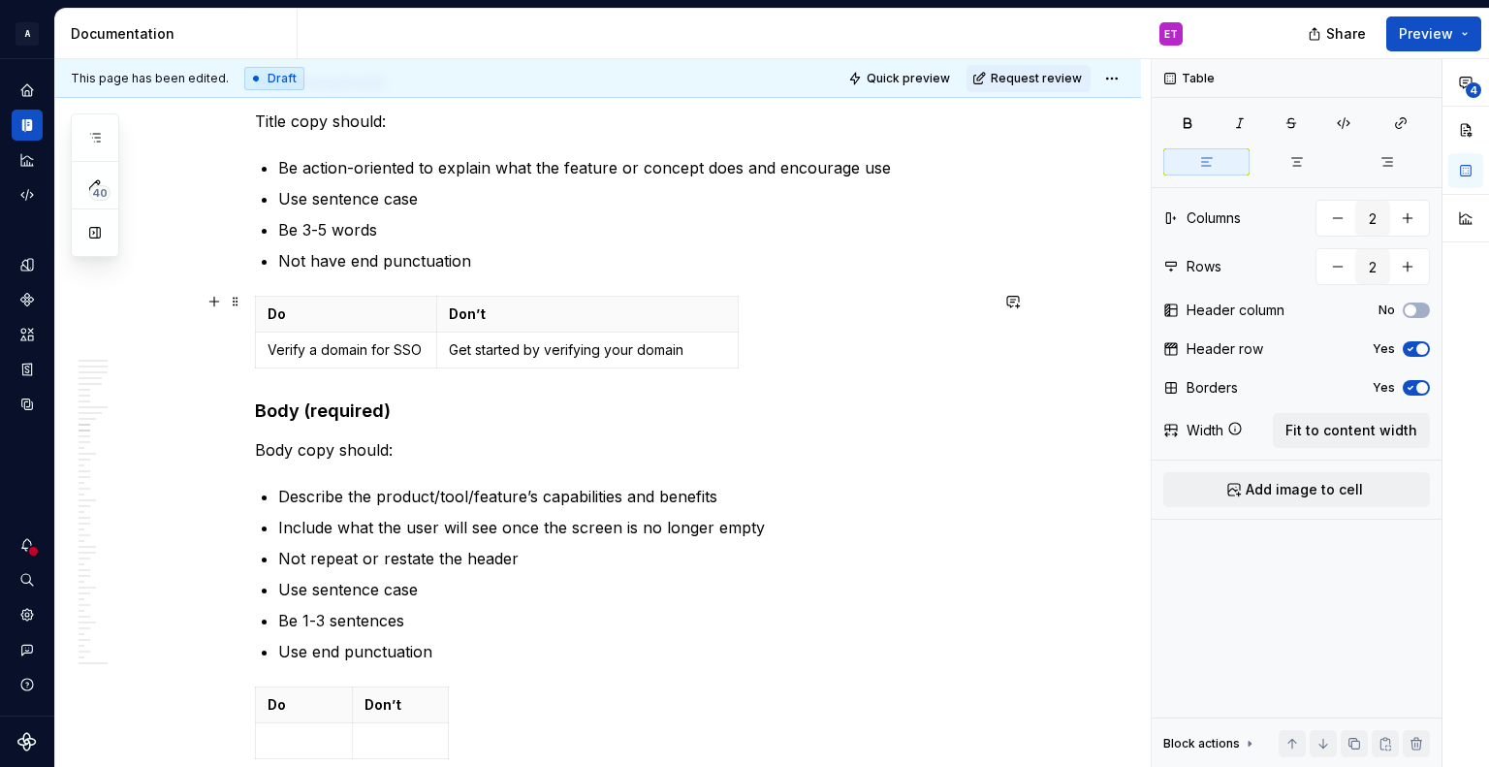
click at [849, 368] on div "Do Don’t Verify a domain for SSO Get started by verifying your domain" at bounding box center [621, 336] width 733 height 80
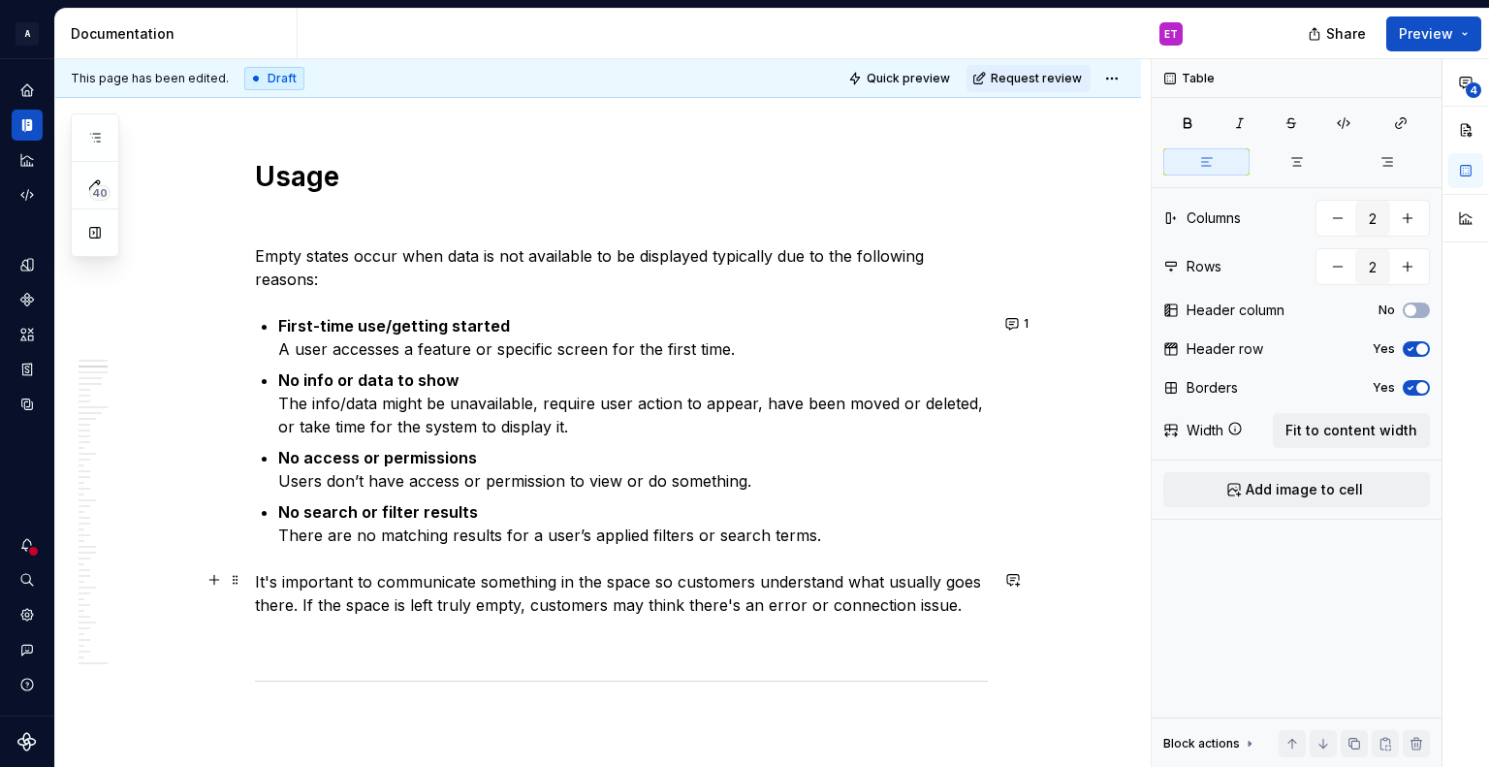
scroll to position [2133, 0]
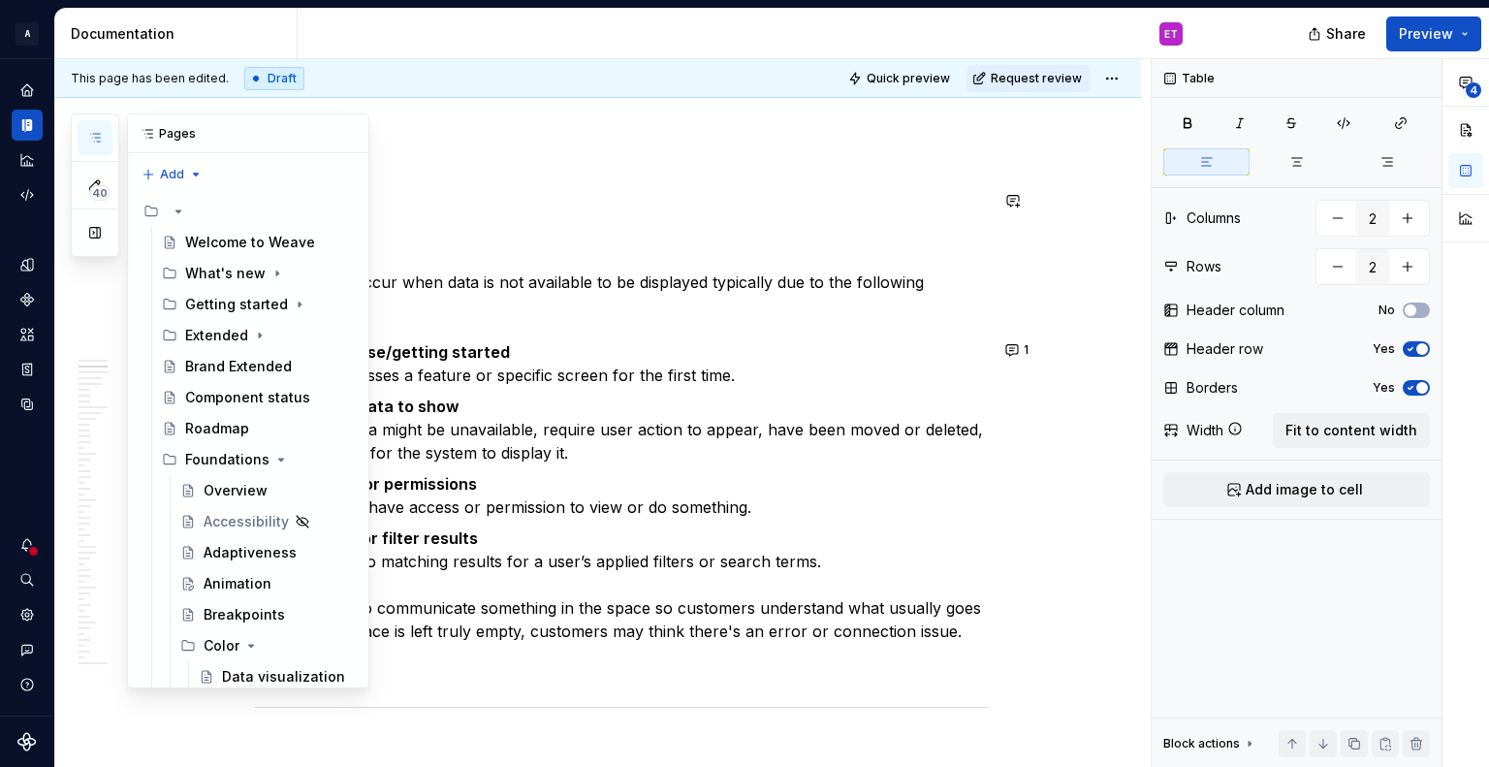
click at [95, 140] on icon "button" at bounding box center [95, 138] width 16 height 16
click at [88, 134] on icon "button" at bounding box center [95, 138] width 16 height 16
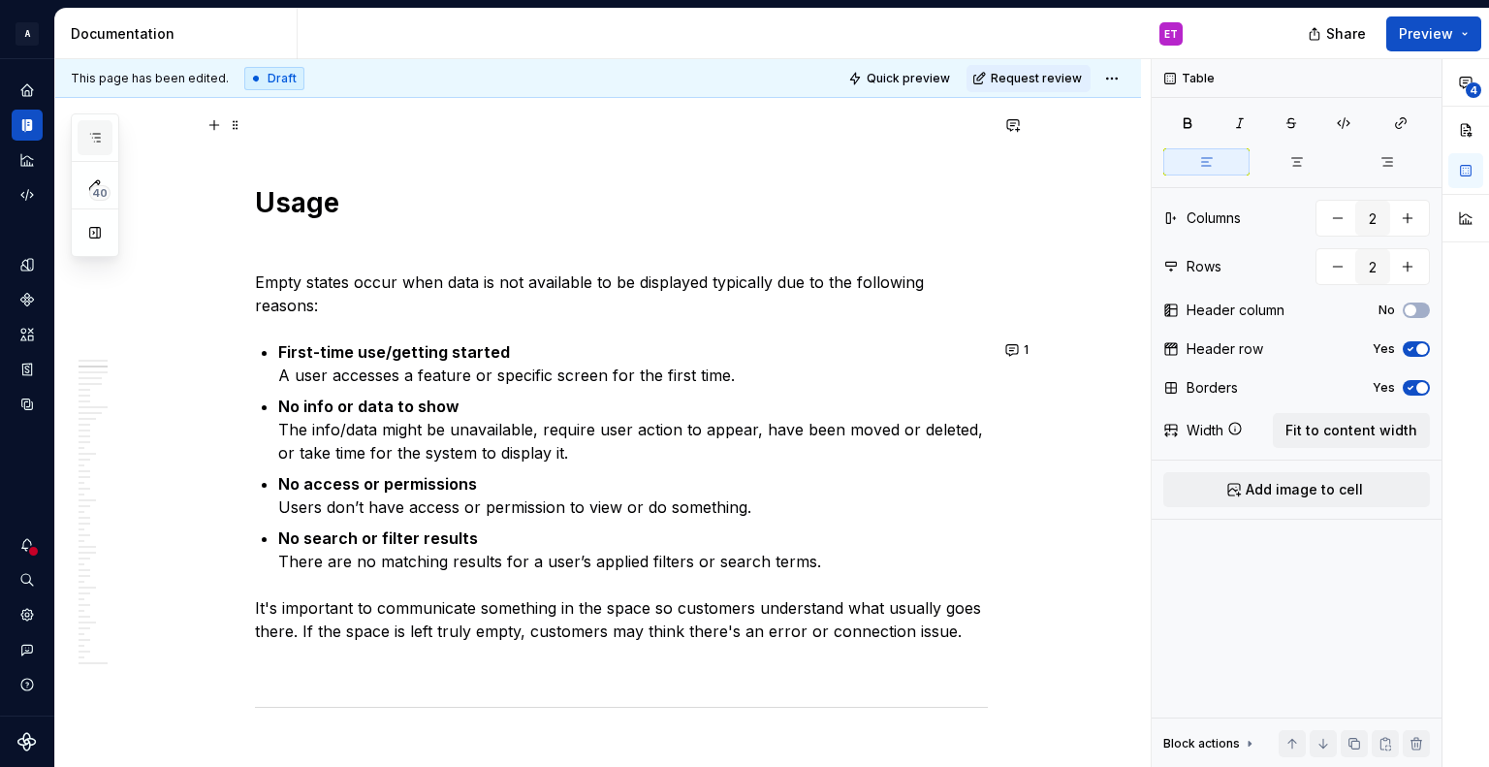
click at [88, 134] on icon "button" at bounding box center [95, 138] width 16 height 16
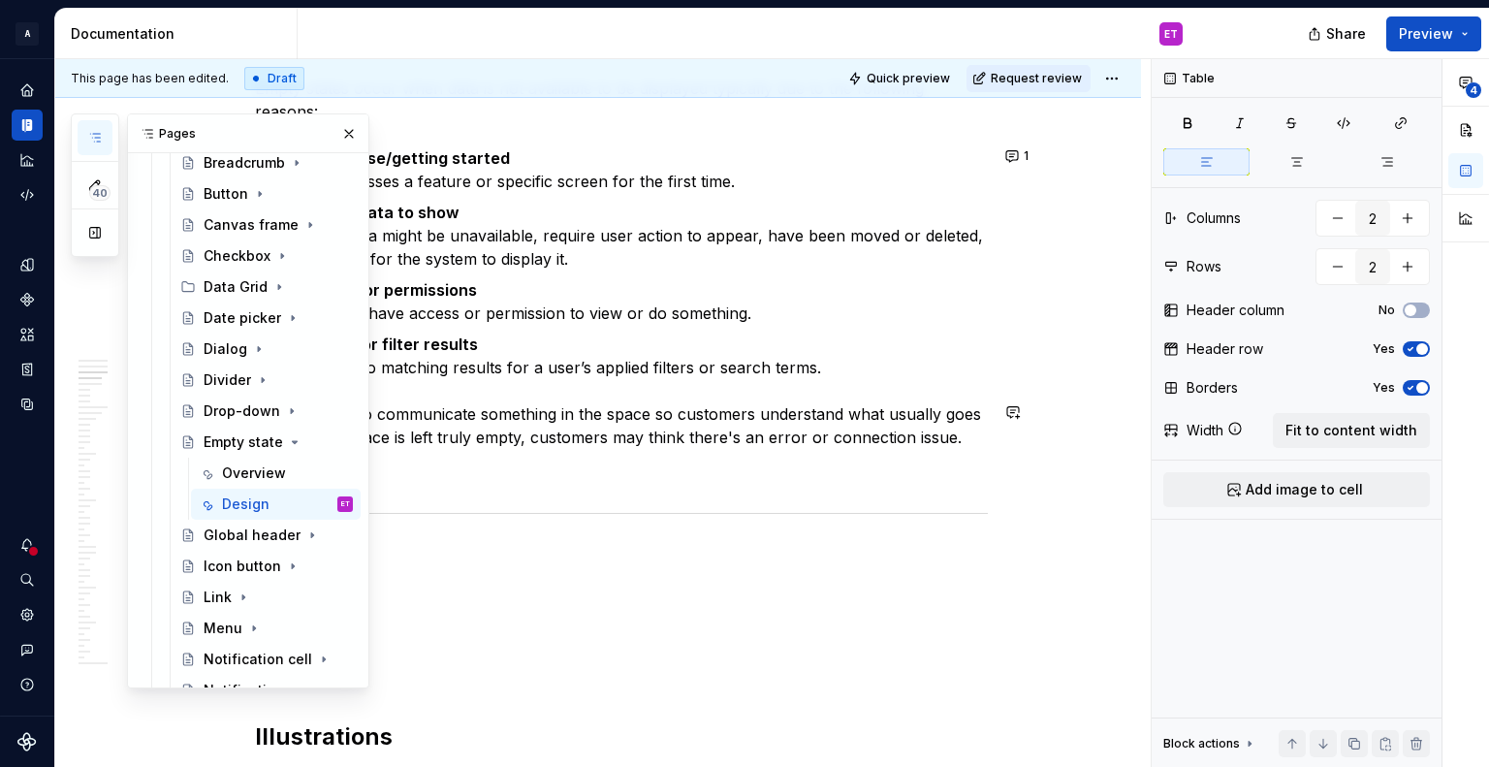
scroll to position [1745, 0]
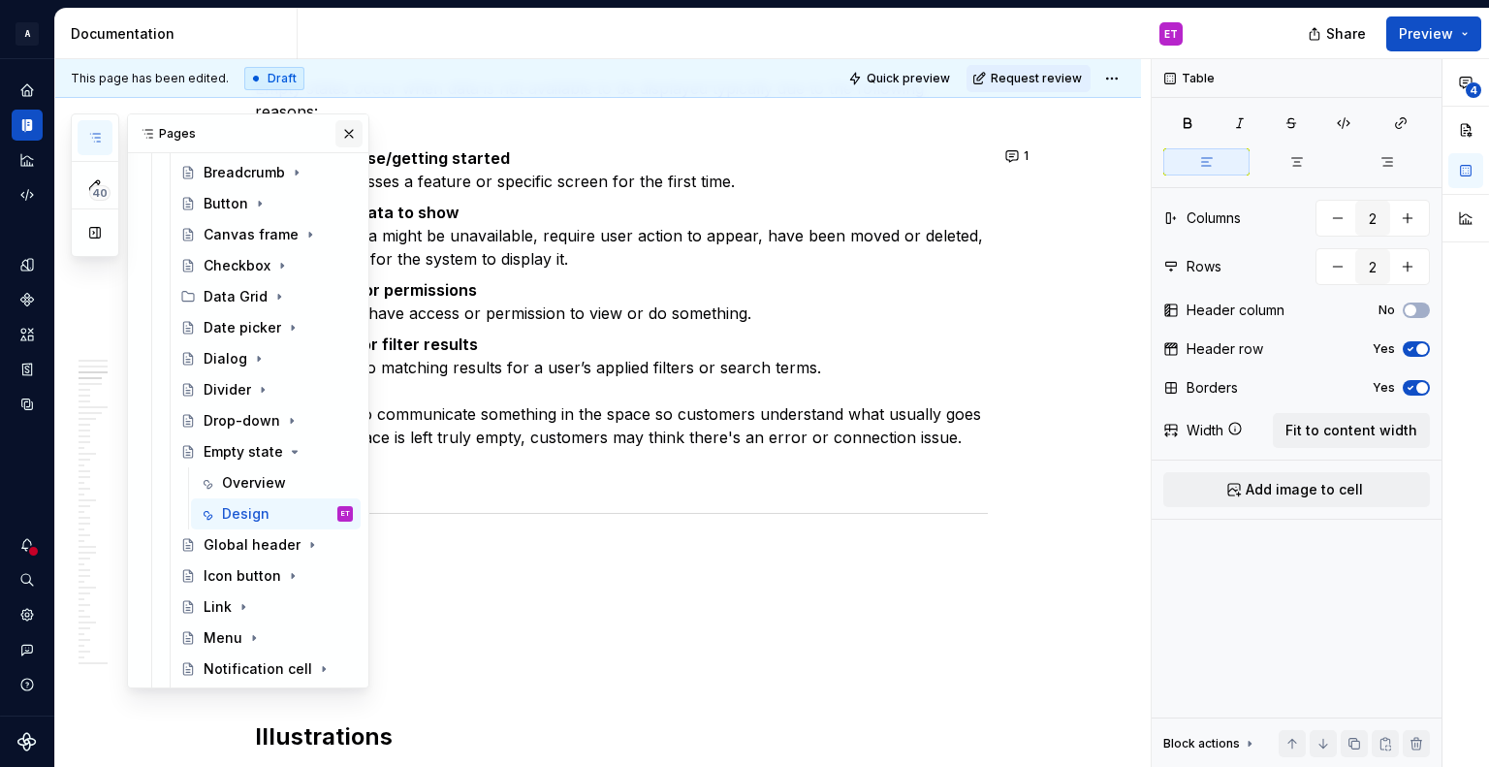
click at [338, 129] on button "button" at bounding box center [348, 133] width 27 height 27
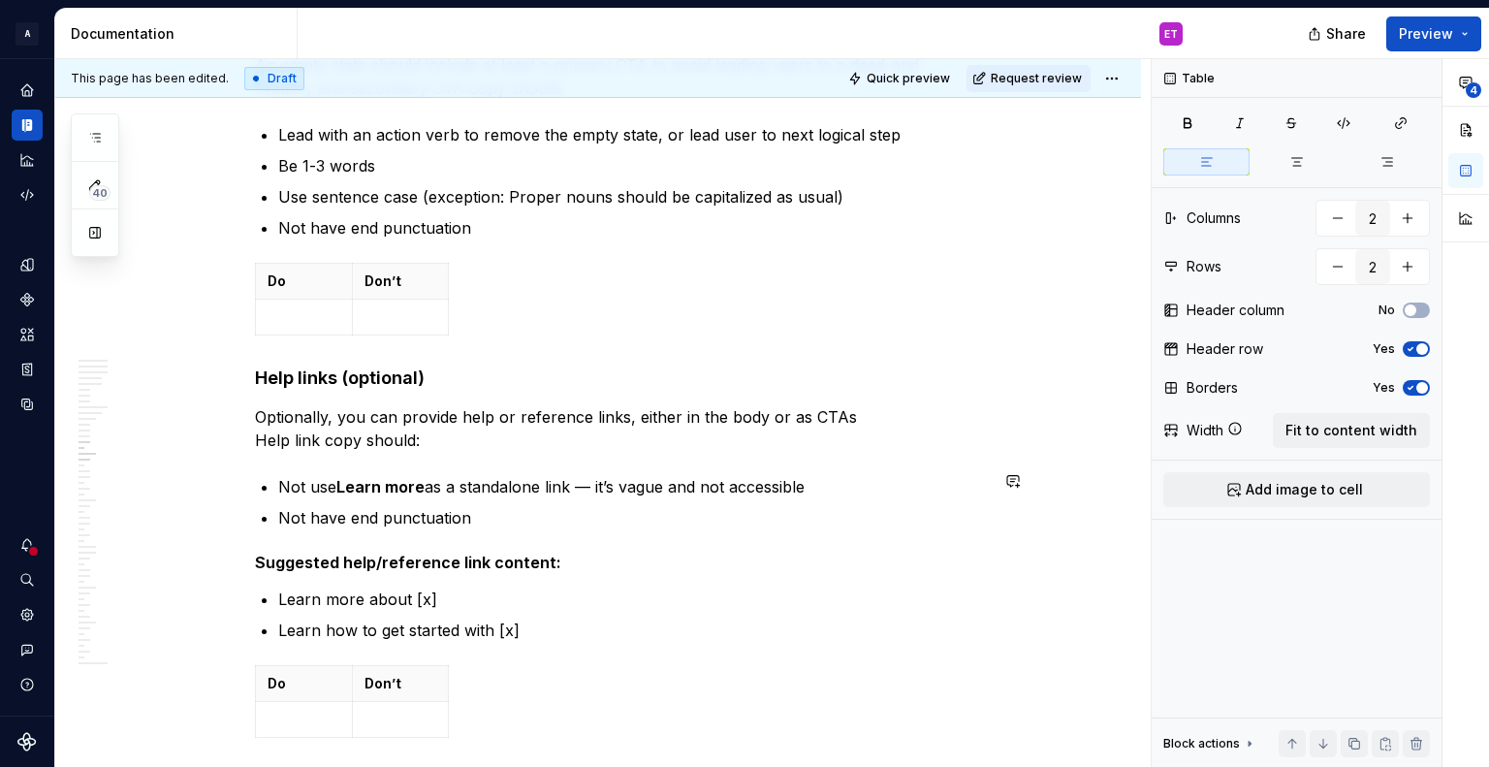
scroll to position [6882, 0]
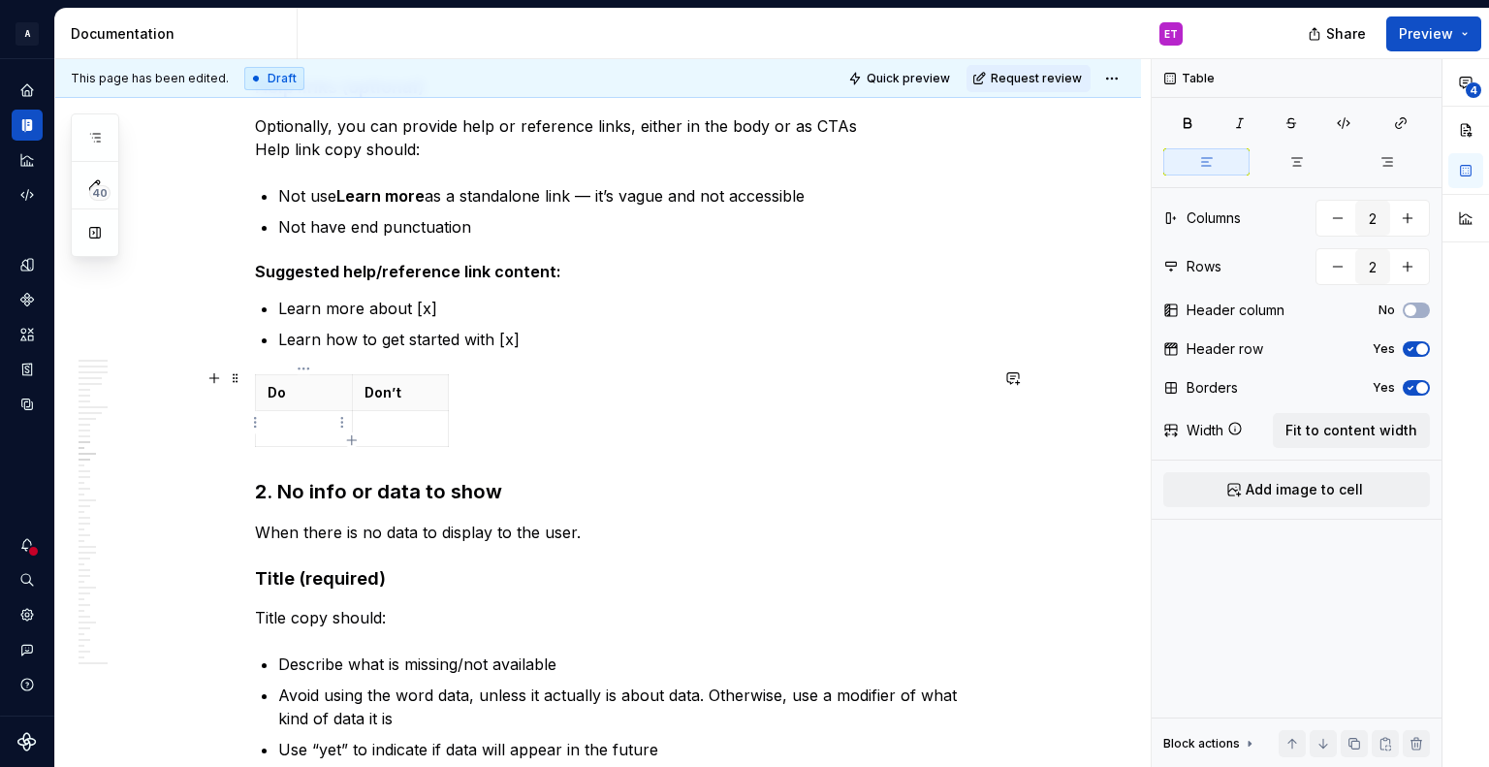
click at [313, 419] on p at bounding box center [304, 428] width 73 height 19
click at [277, 422] on p at bounding box center [304, 428] width 73 height 19
click at [319, 419] on p at bounding box center [304, 428] width 73 height 19
click at [341, 422] on html "A Weave ET Design system data Documentation ET Share Preview 40 Pages Add Acces…" at bounding box center [744, 383] width 1489 height 767
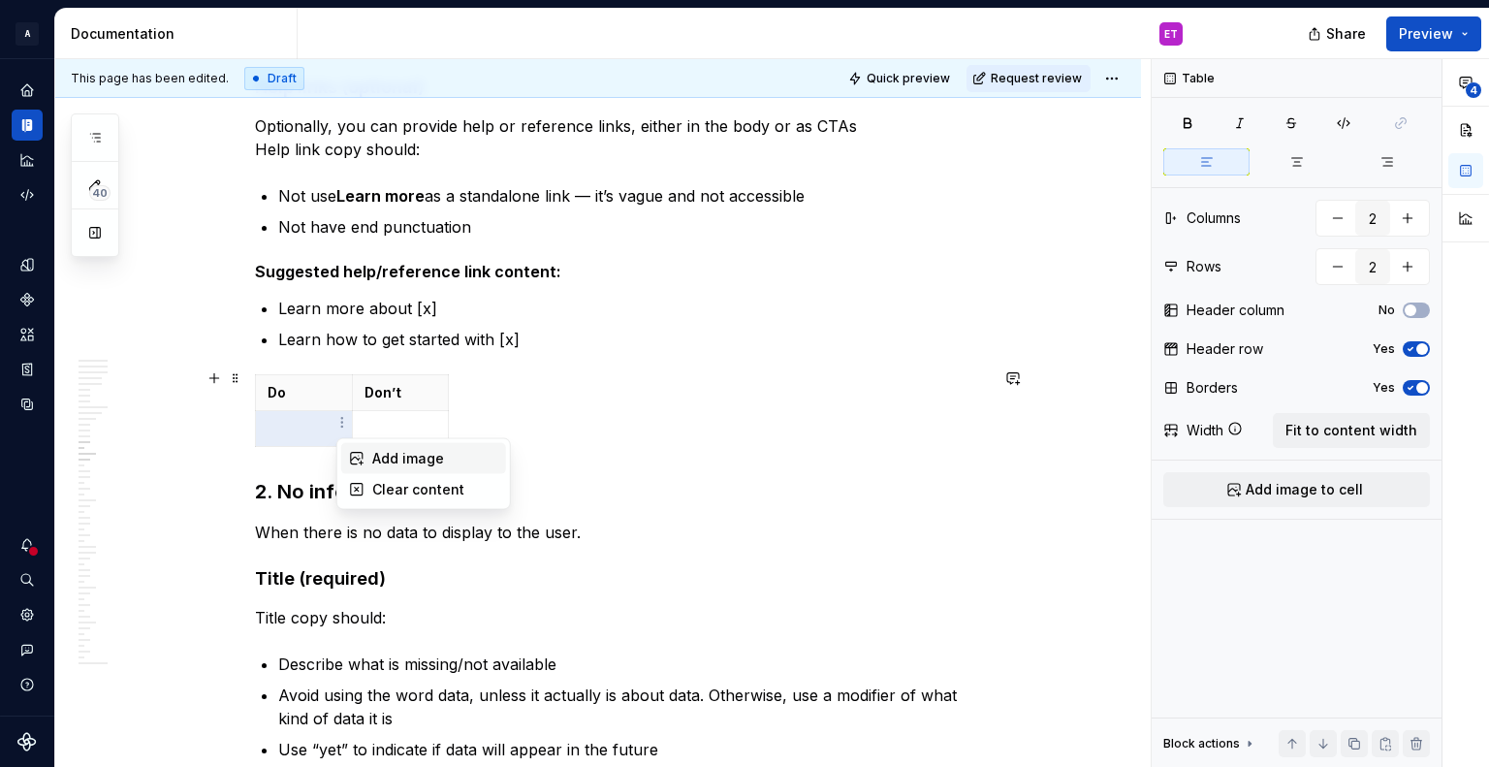
click at [379, 466] on div "Add image" at bounding box center [435, 458] width 126 height 19
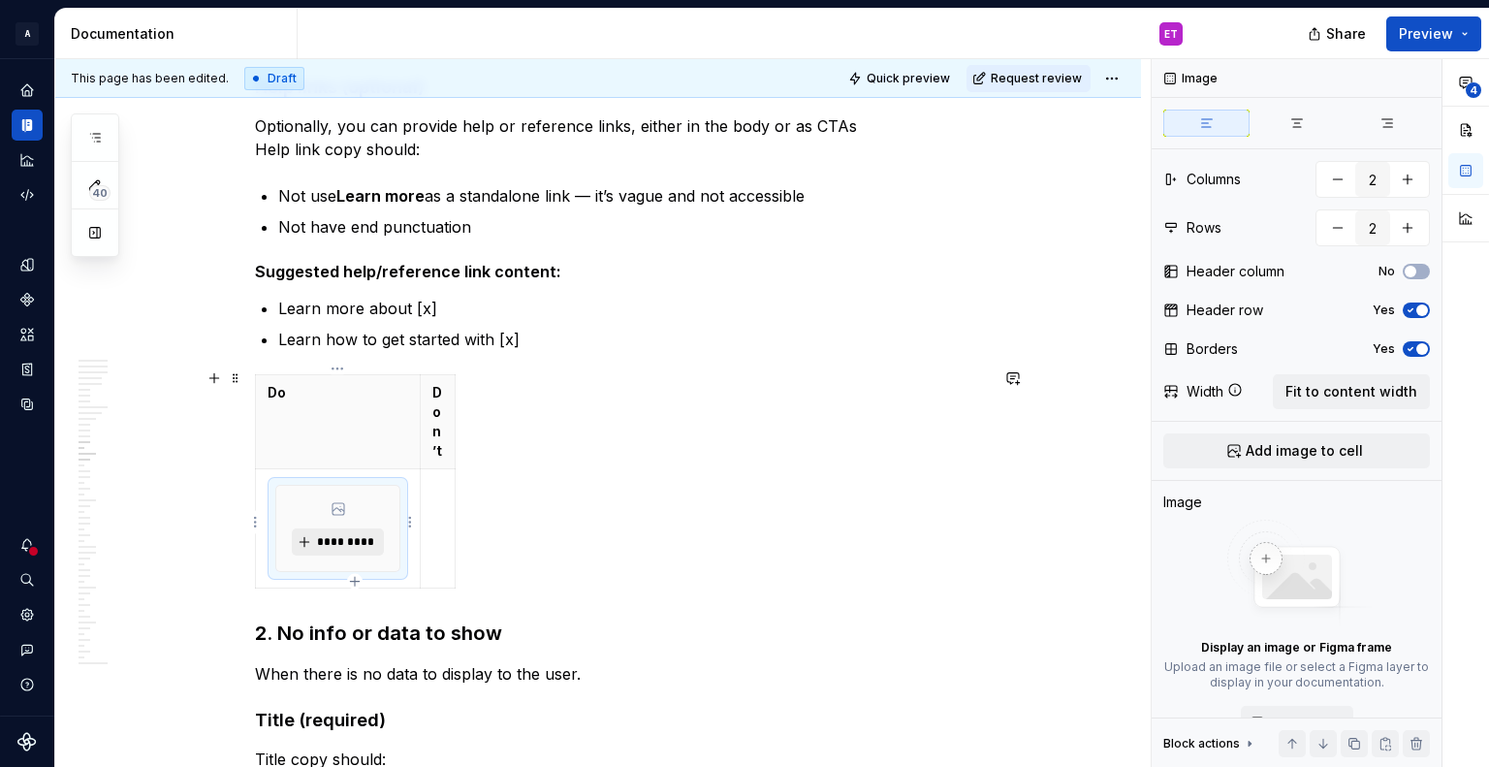
click at [358, 534] on span "*********" at bounding box center [345, 542] width 59 height 16
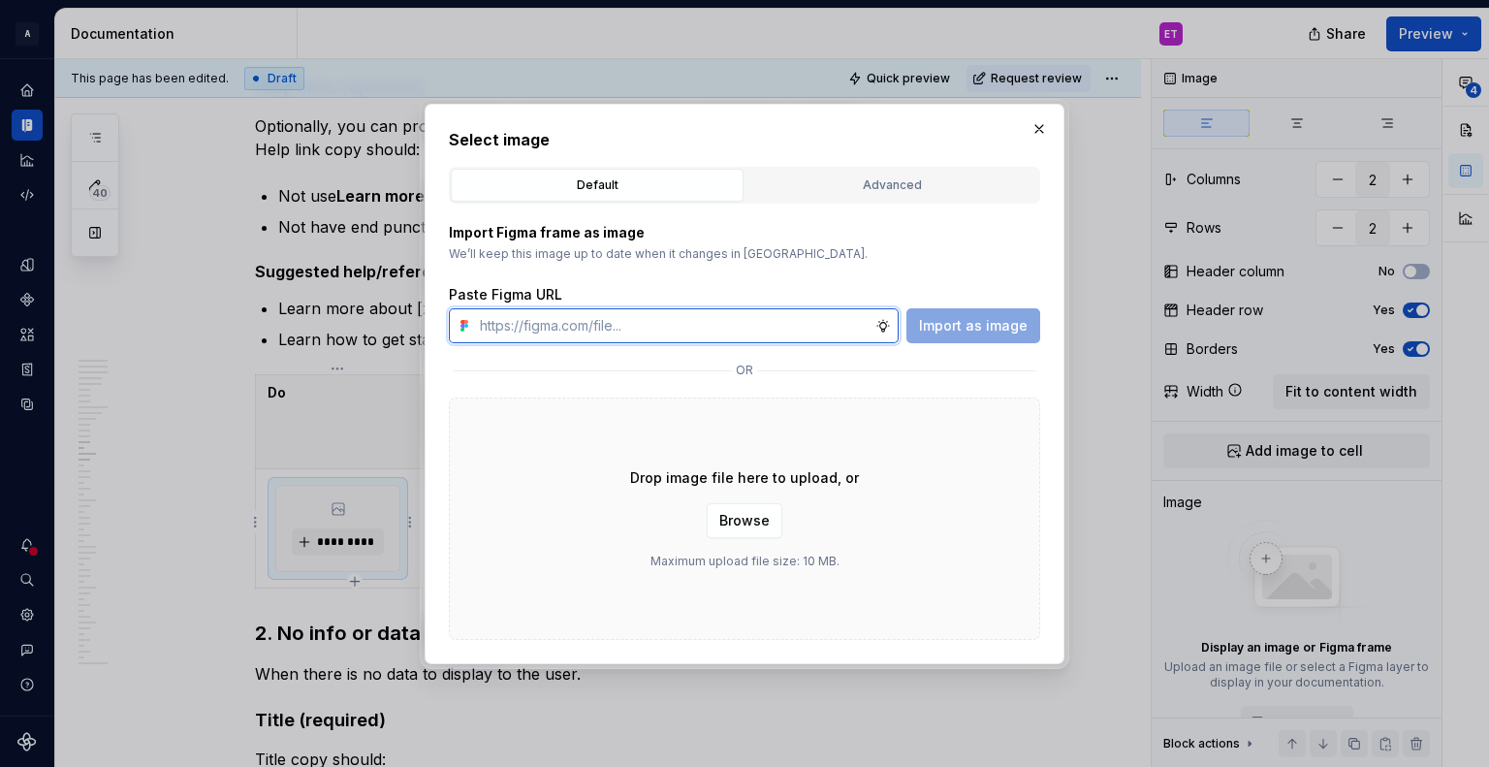
type textarea "*"
paste input "https://www.figma.com/design/q2RjqTVd7RvQhYRvcTUt2s/thompsone-content-emptystat…"
type input "https://www.figma.com/design/q2RjqTVd7RvQhYRvcTUt2s/thompsone-content-emptystat…"
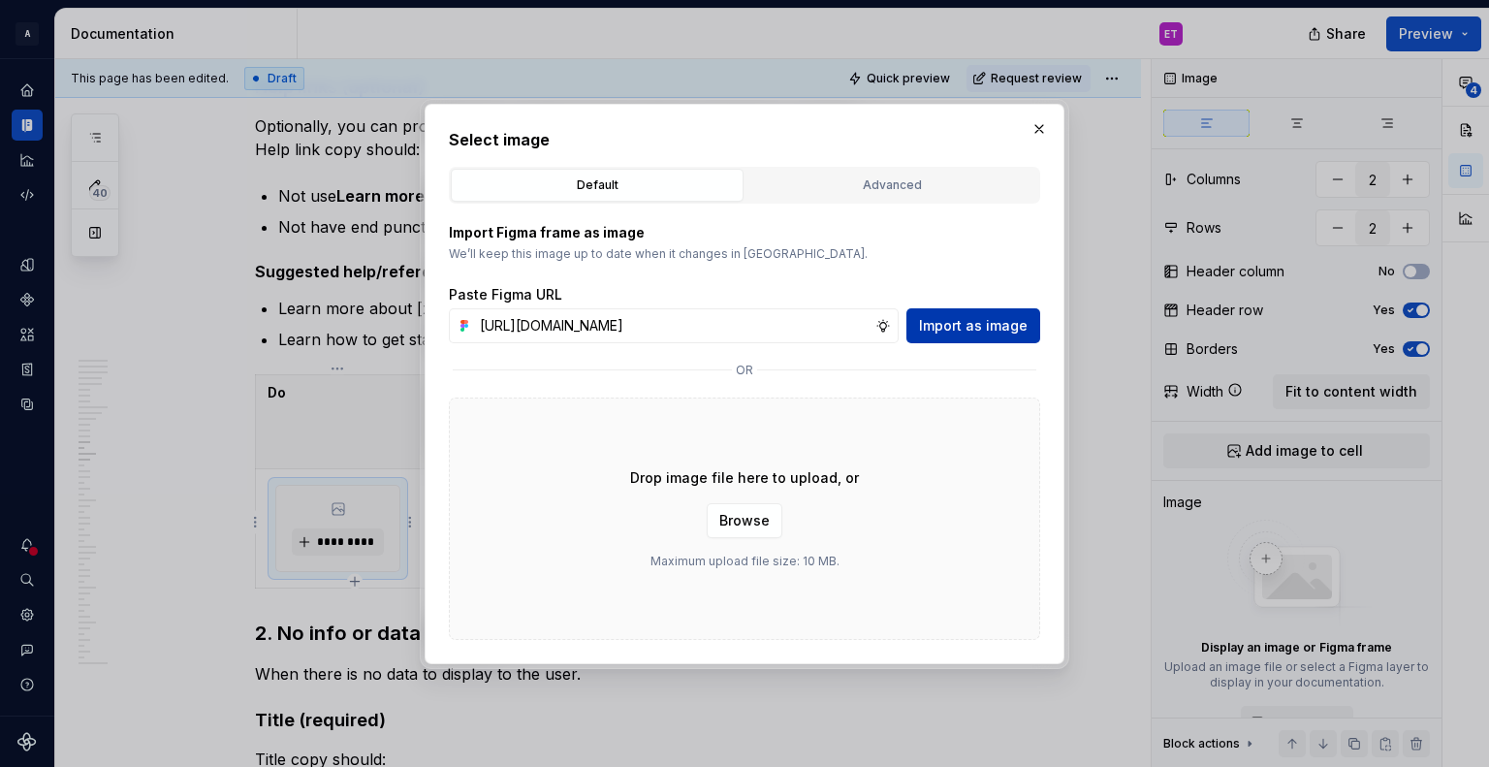
scroll to position [0, 0]
click at [970, 321] on span "Import as image" at bounding box center [973, 325] width 109 height 19
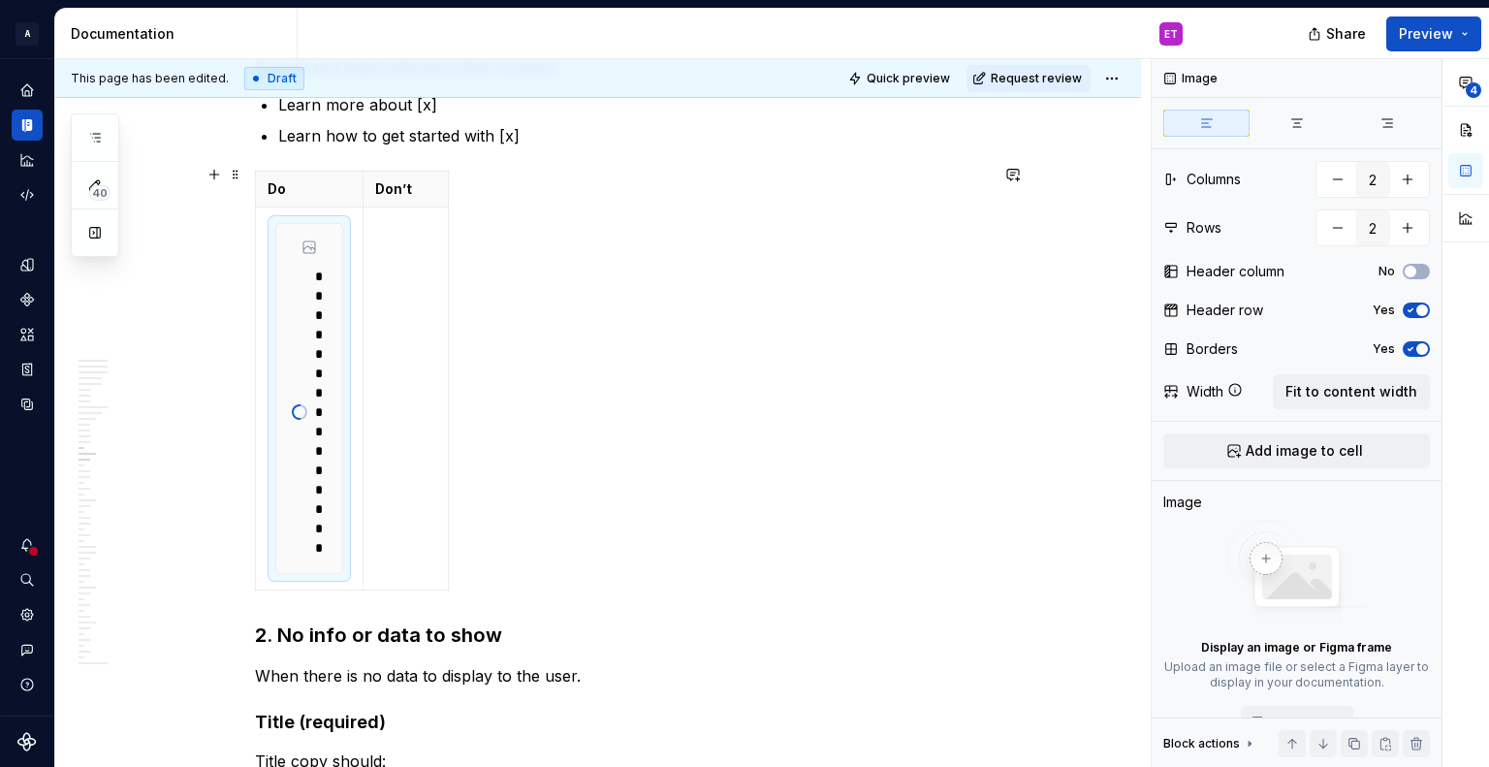
scroll to position [7076, 0]
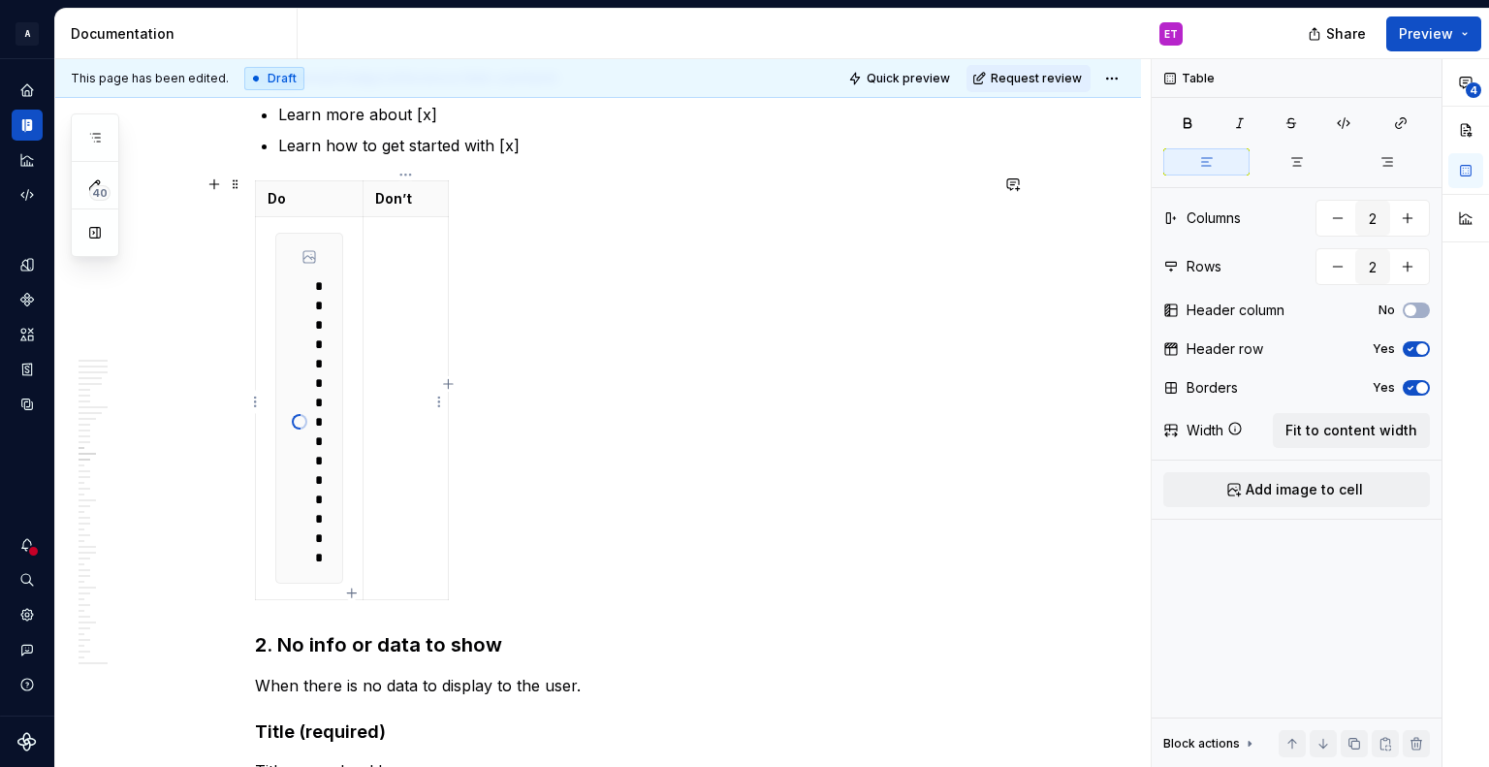
click at [411, 376] on td at bounding box center [406, 407] width 85 height 383
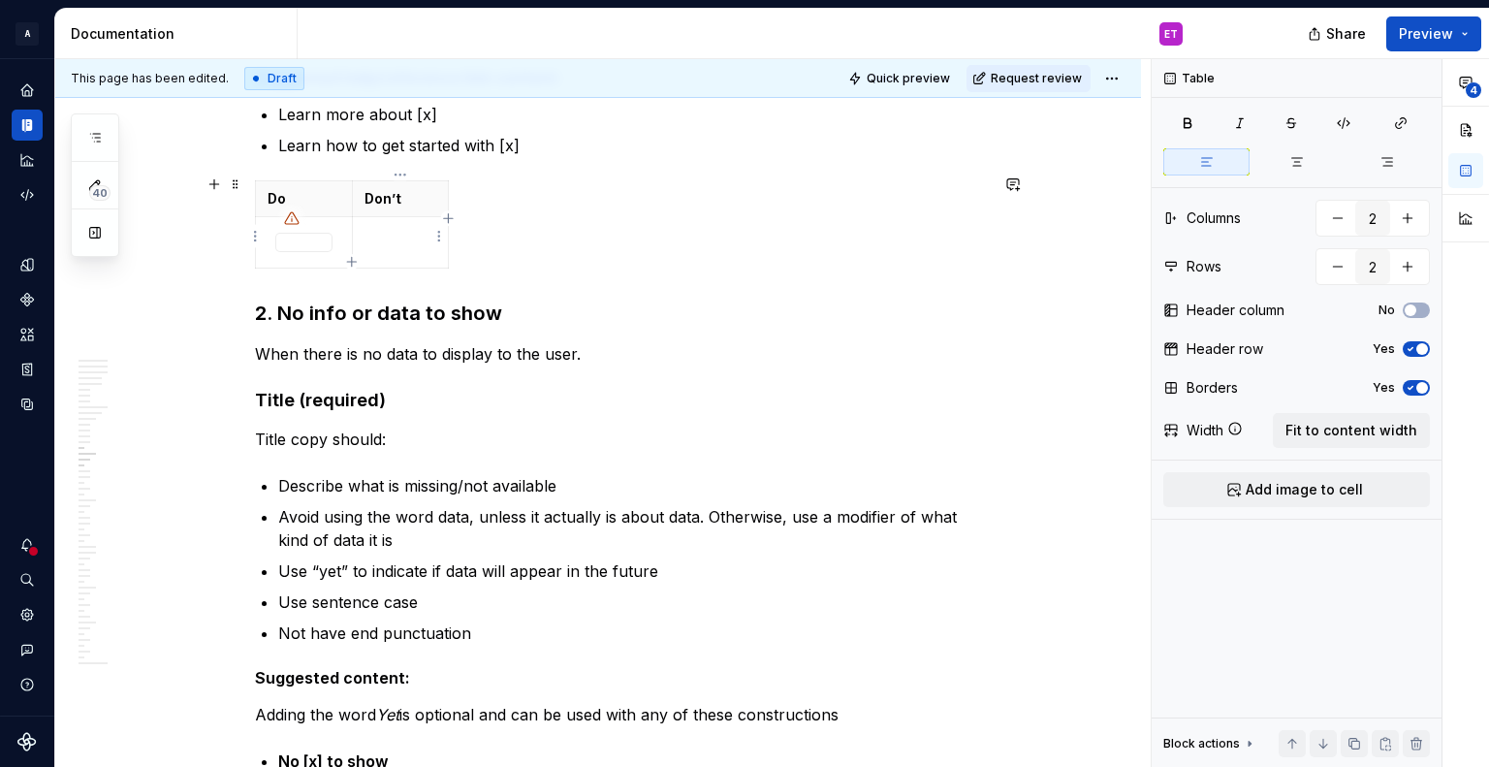
click at [409, 232] on p at bounding box center [400, 234] width 72 height 19
click at [438, 240] on html "A Weave ET Design system data Documentation ET Share Preview 40 Pages Add Acces…" at bounding box center [744, 383] width 1489 height 767
click at [467, 271] on div "Add image" at bounding box center [520, 272] width 165 height 31
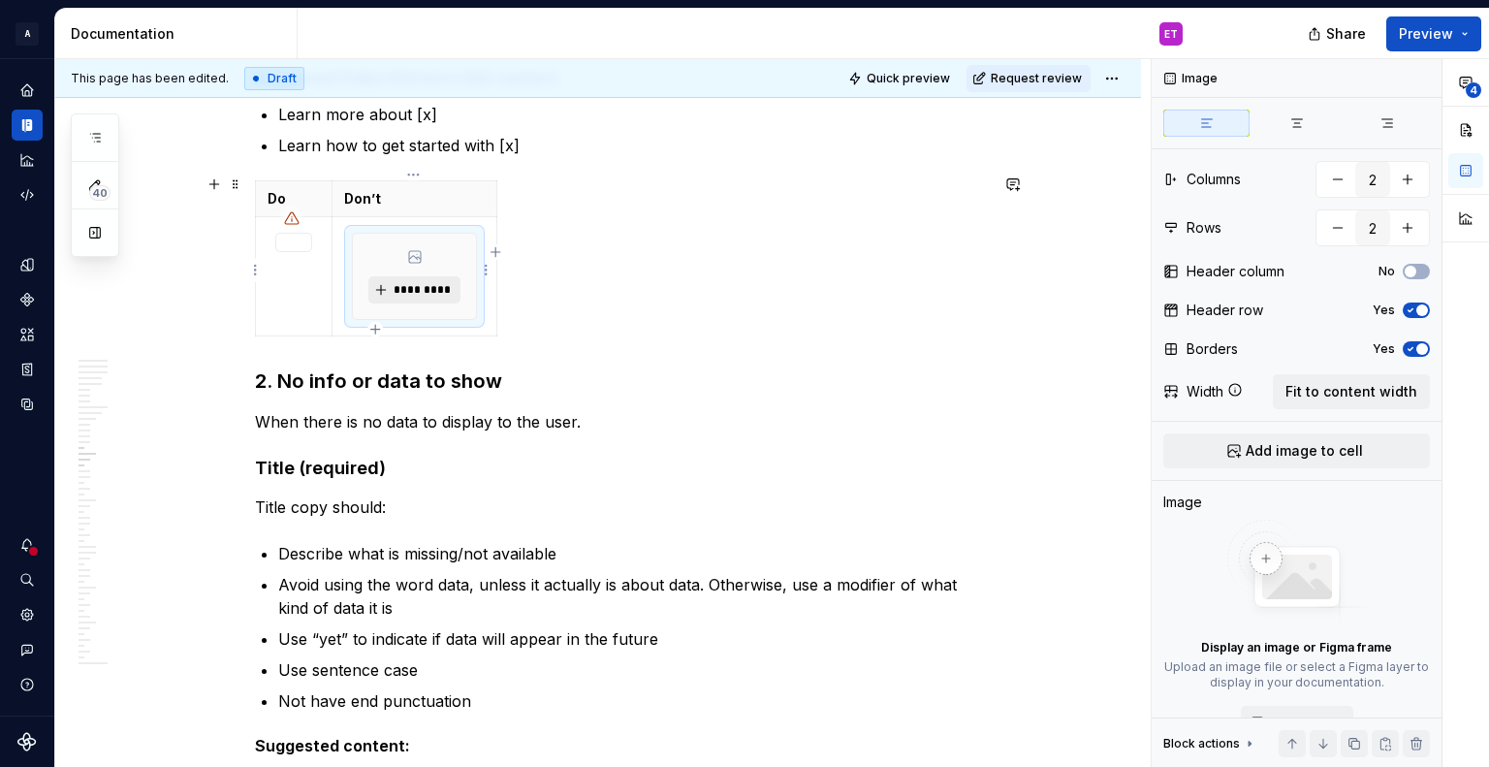
click at [431, 289] on span "*********" at bounding box center [422, 290] width 59 height 16
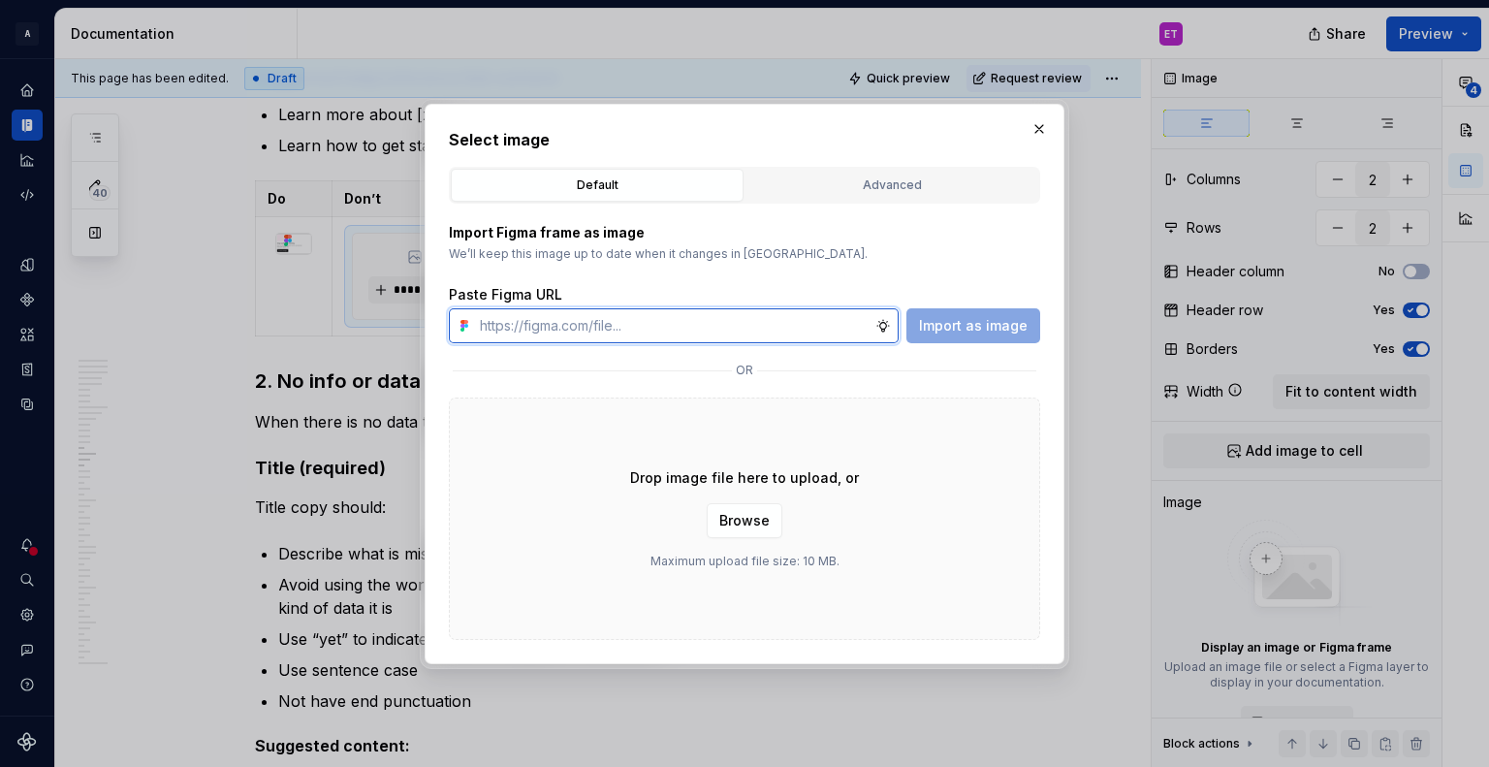
type textarea "*"
paste input "https://www.figma.com/design/q2RjqTVd7RvQhYRvcTUt2s/thompsone-content-emptystat…"
type input "https://www.figma.com/design/q2RjqTVd7RvQhYRvcTUt2s/thompsone-content-emptystat…"
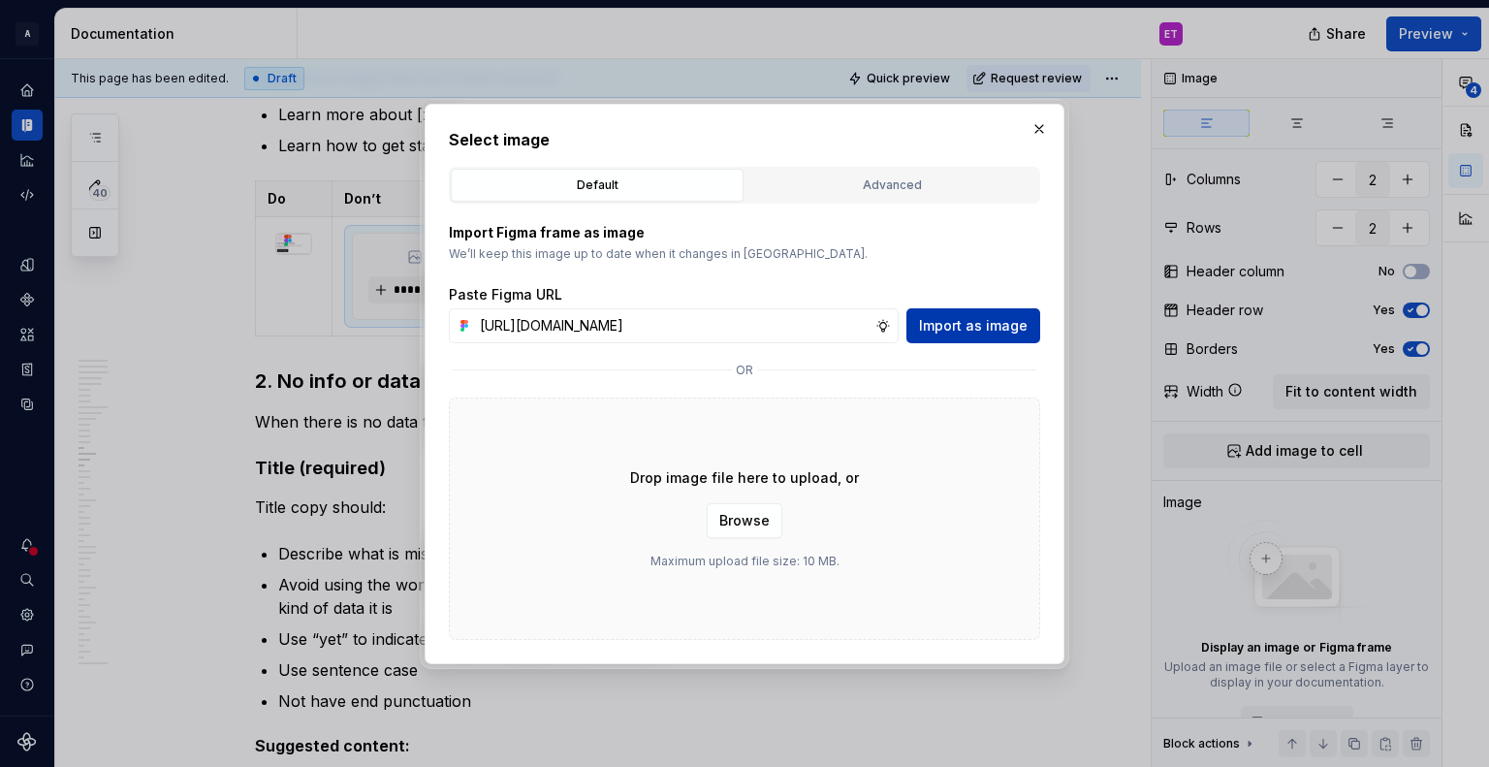
scroll to position [0, 0]
click at [980, 313] on button "Import as image" at bounding box center [973, 325] width 134 height 35
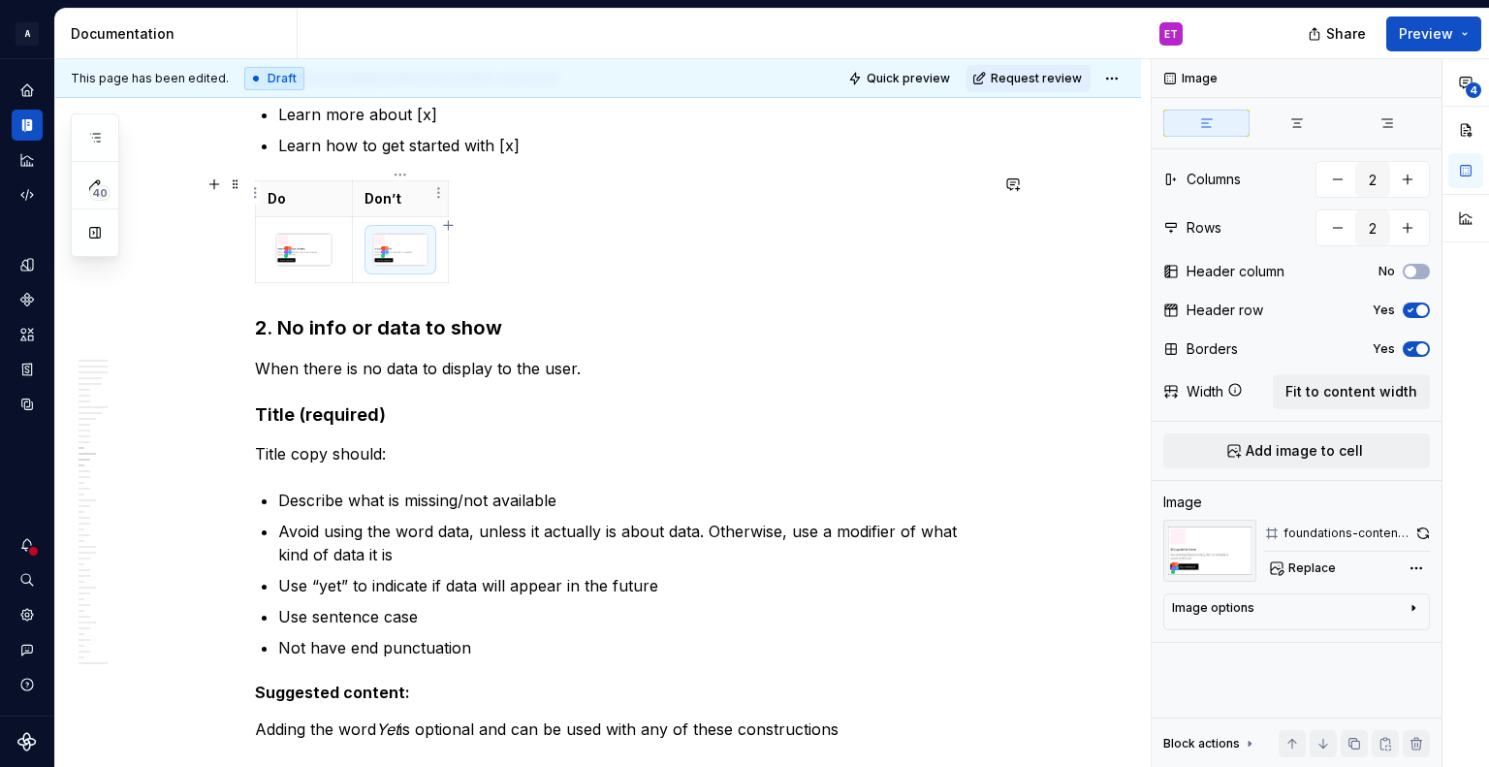
click at [441, 199] on html "A Weave ET Design system data Documentation ET Share Preview 40 Pages Add Acces…" at bounding box center [744, 383] width 1489 height 767
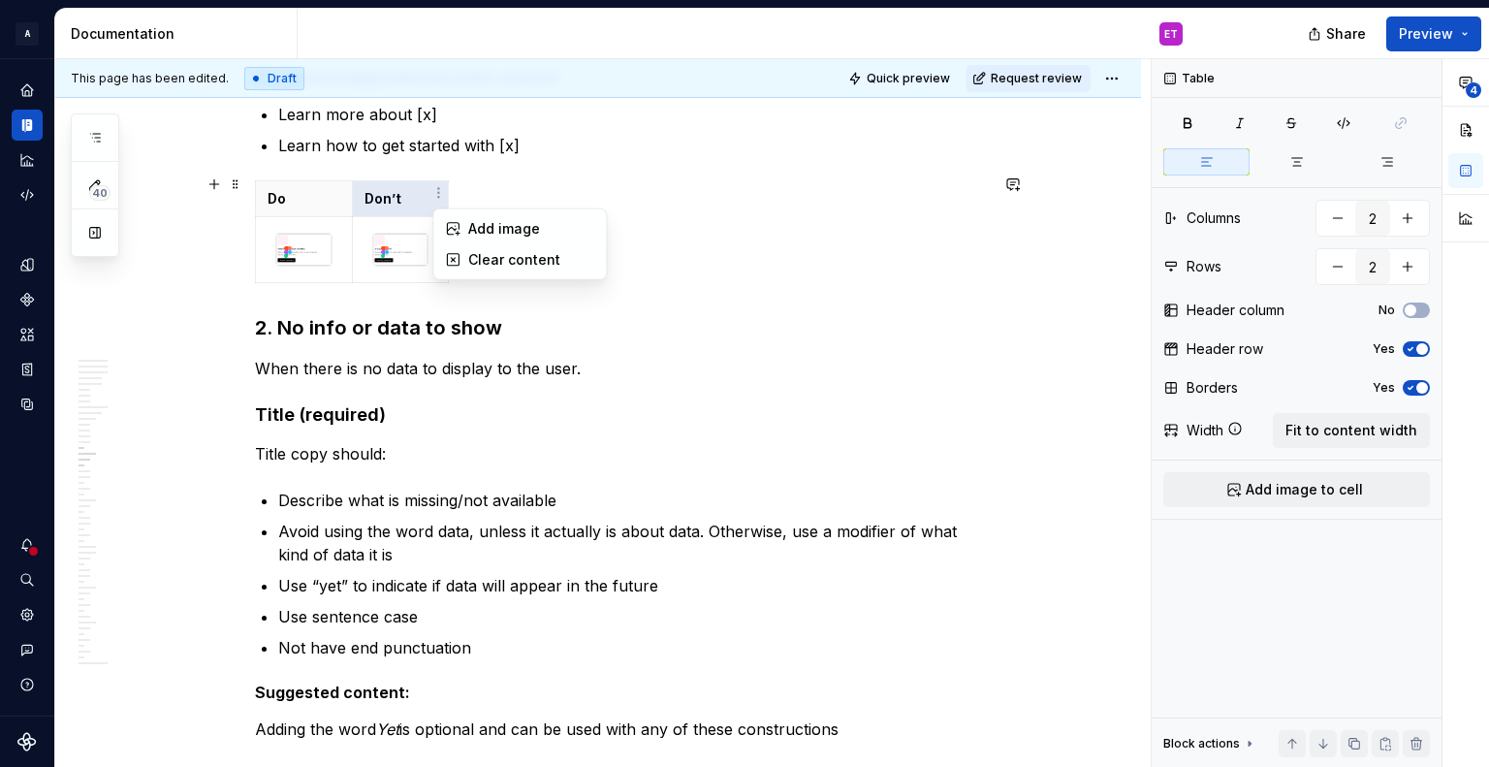
click at [435, 287] on html "A Weave ET Design system data Documentation ET Share Preview 40 Pages Add Acces…" at bounding box center [744, 383] width 1489 height 767
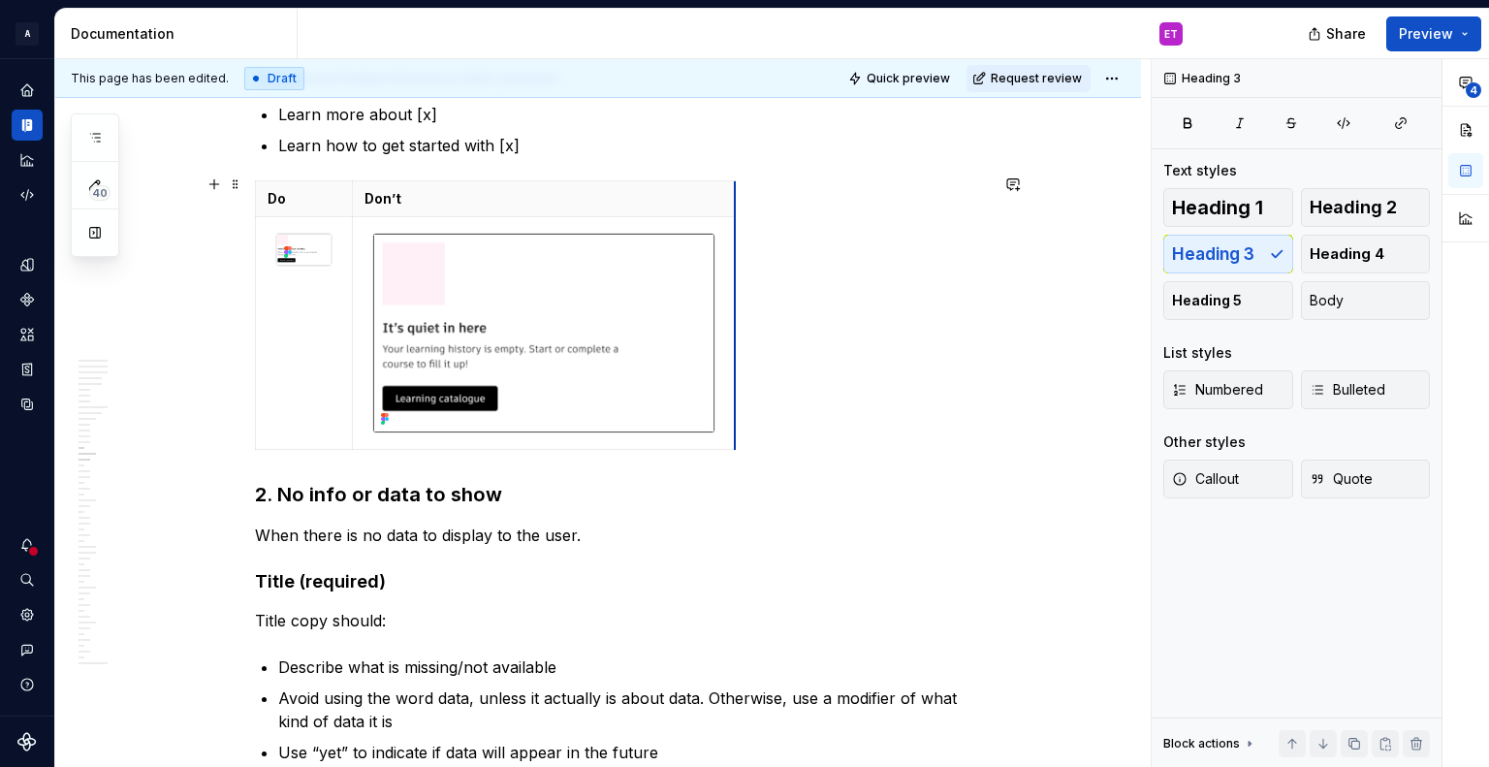
drag, startPoint x: 448, startPoint y: 273, endPoint x: 275, endPoint y: 270, distance: 172.6
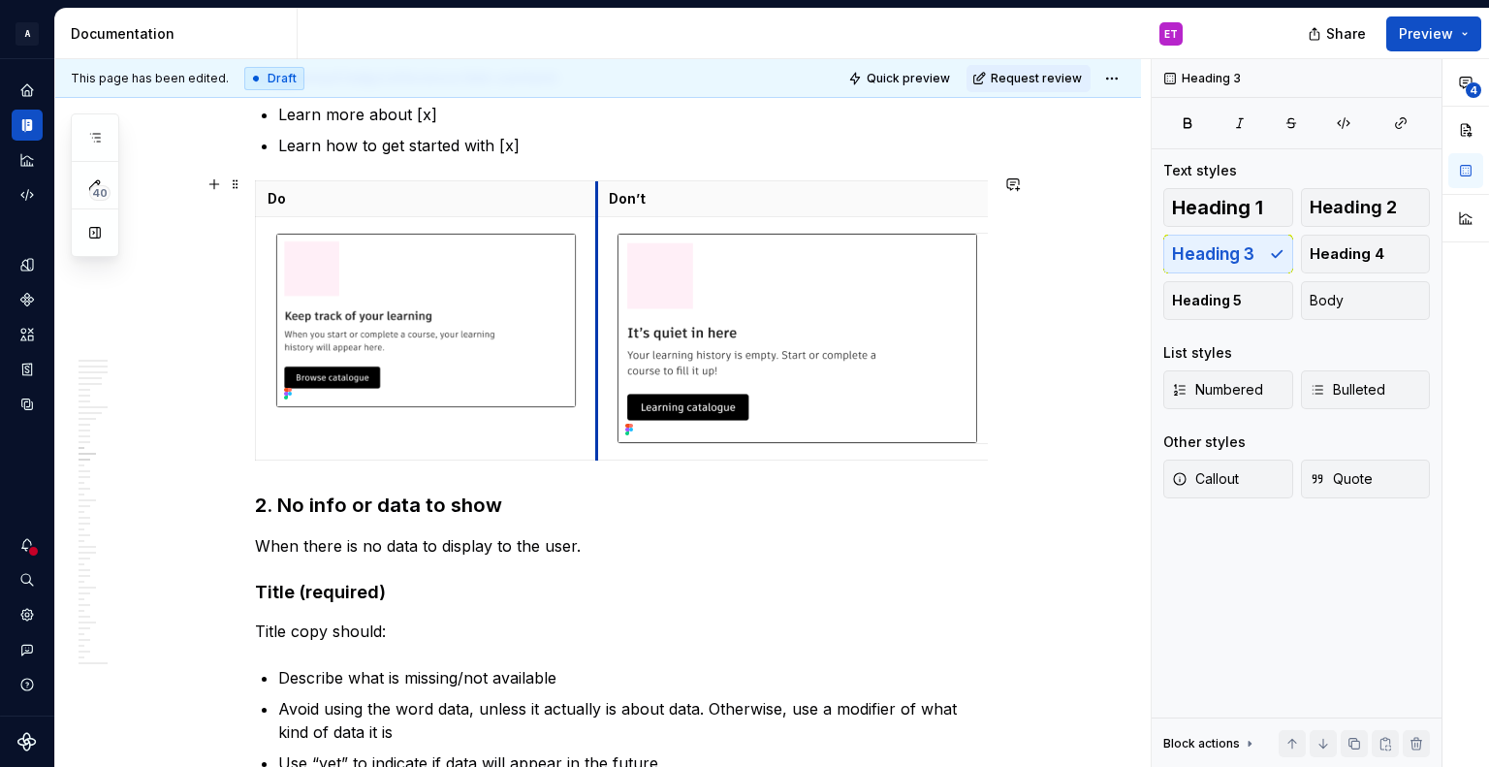
drag, startPoint x: 349, startPoint y: 343, endPoint x: 696, endPoint y: 364, distance: 347.6
click at [1004, 346] on div "**********" at bounding box center [598, 131] width 1086 height 13696
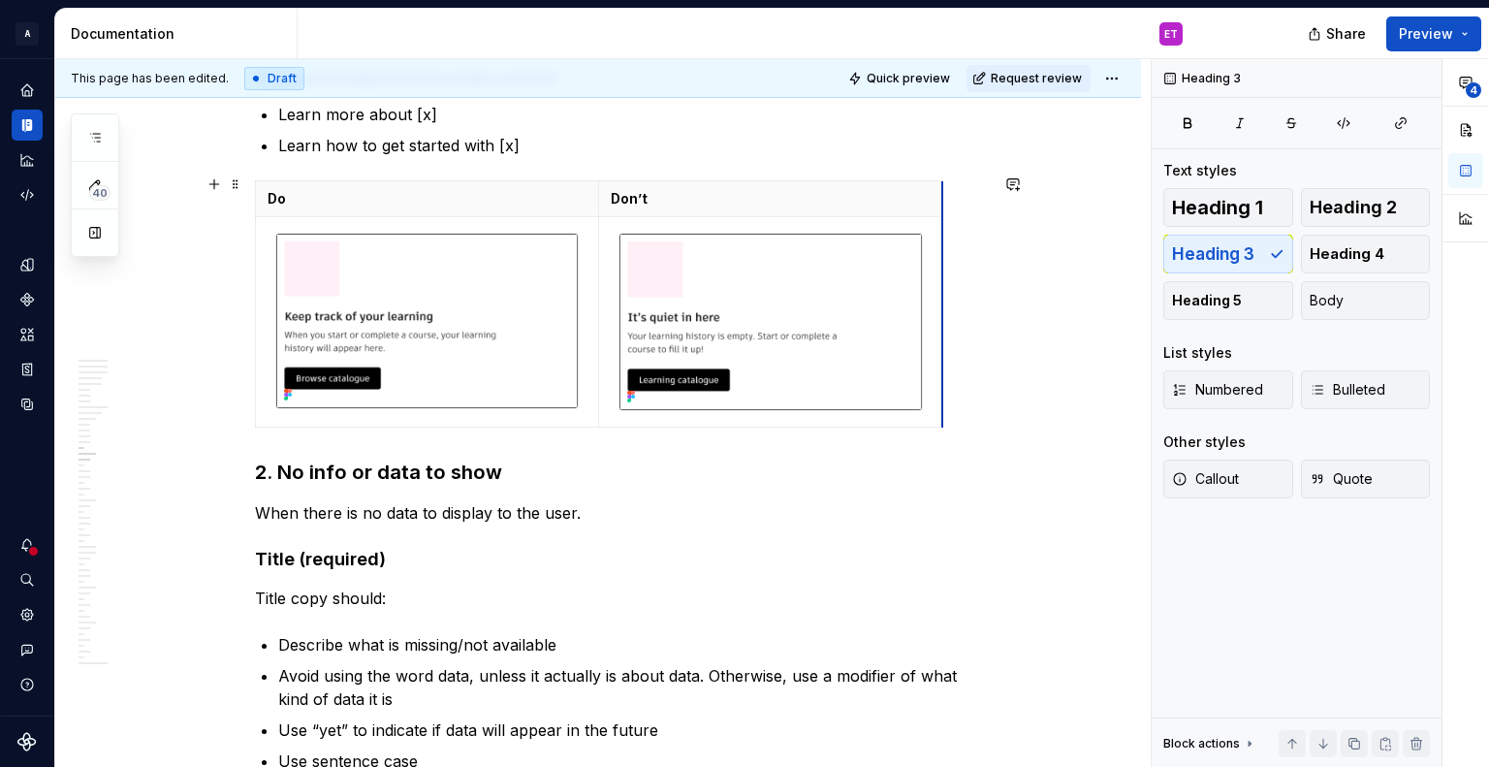
drag, startPoint x: 984, startPoint y: 374, endPoint x: 901, endPoint y: 369, distance: 83.5
click at [1098, 491] on div "This page has been edited. Draft Quick preview Request review Empty state Helps…" at bounding box center [602, 413] width 1095 height 709
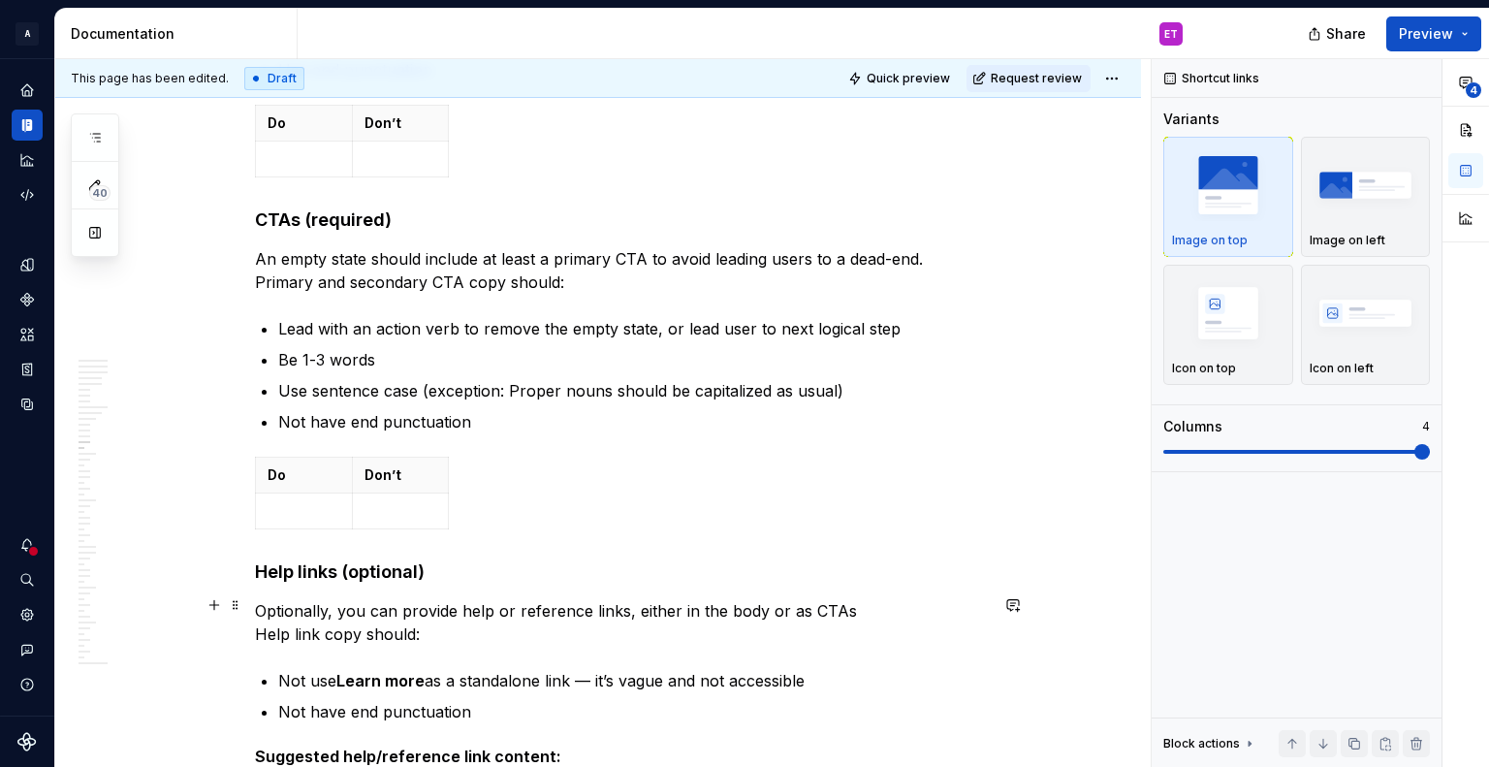
scroll to position [6979, 0]
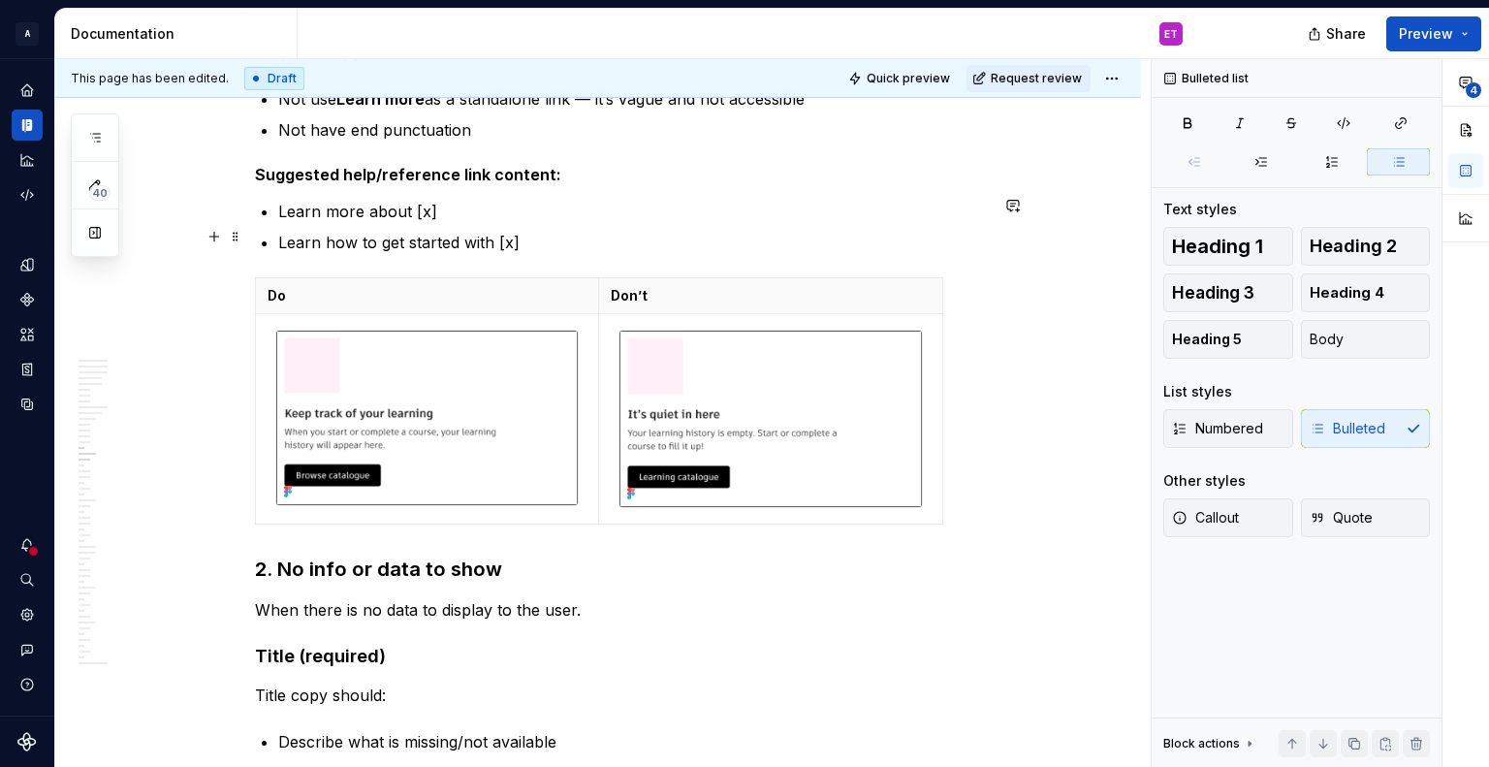
click at [571, 236] on p "Learn how to get started with [x]" at bounding box center [633, 242] width 710 height 23
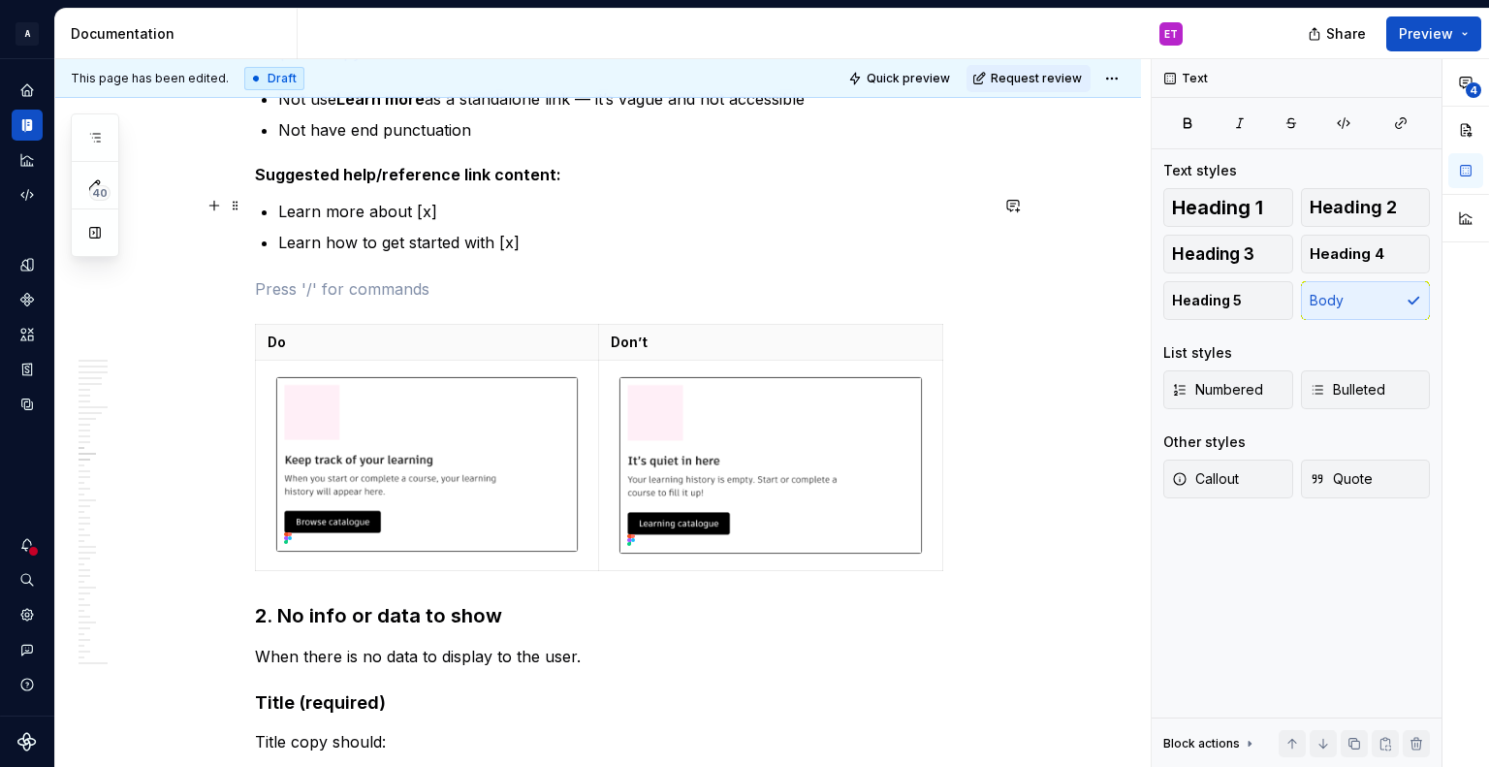
click at [889, 207] on p "Learn more about [x]" at bounding box center [633, 211] width 710 height 23
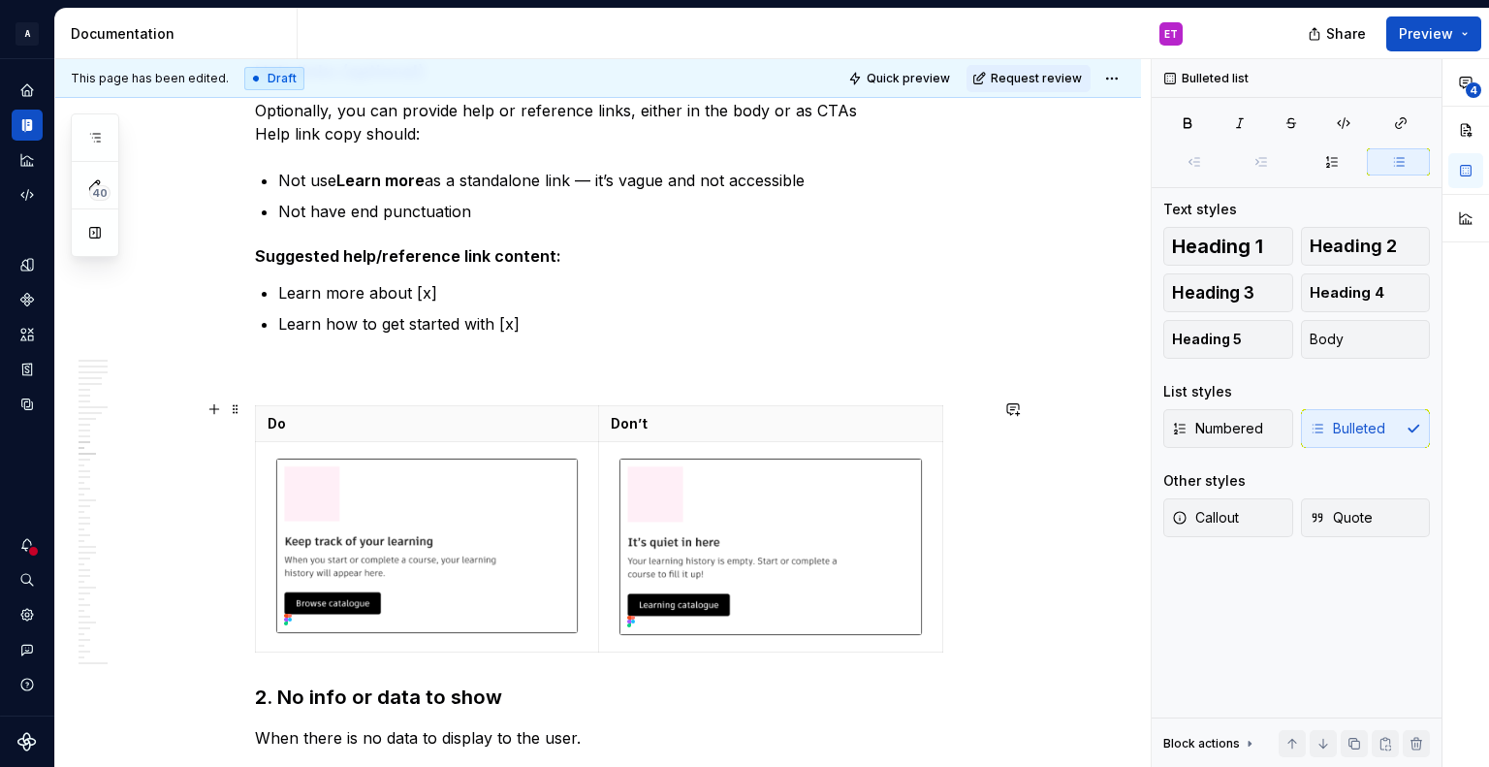
scroll to position [6882, 0]
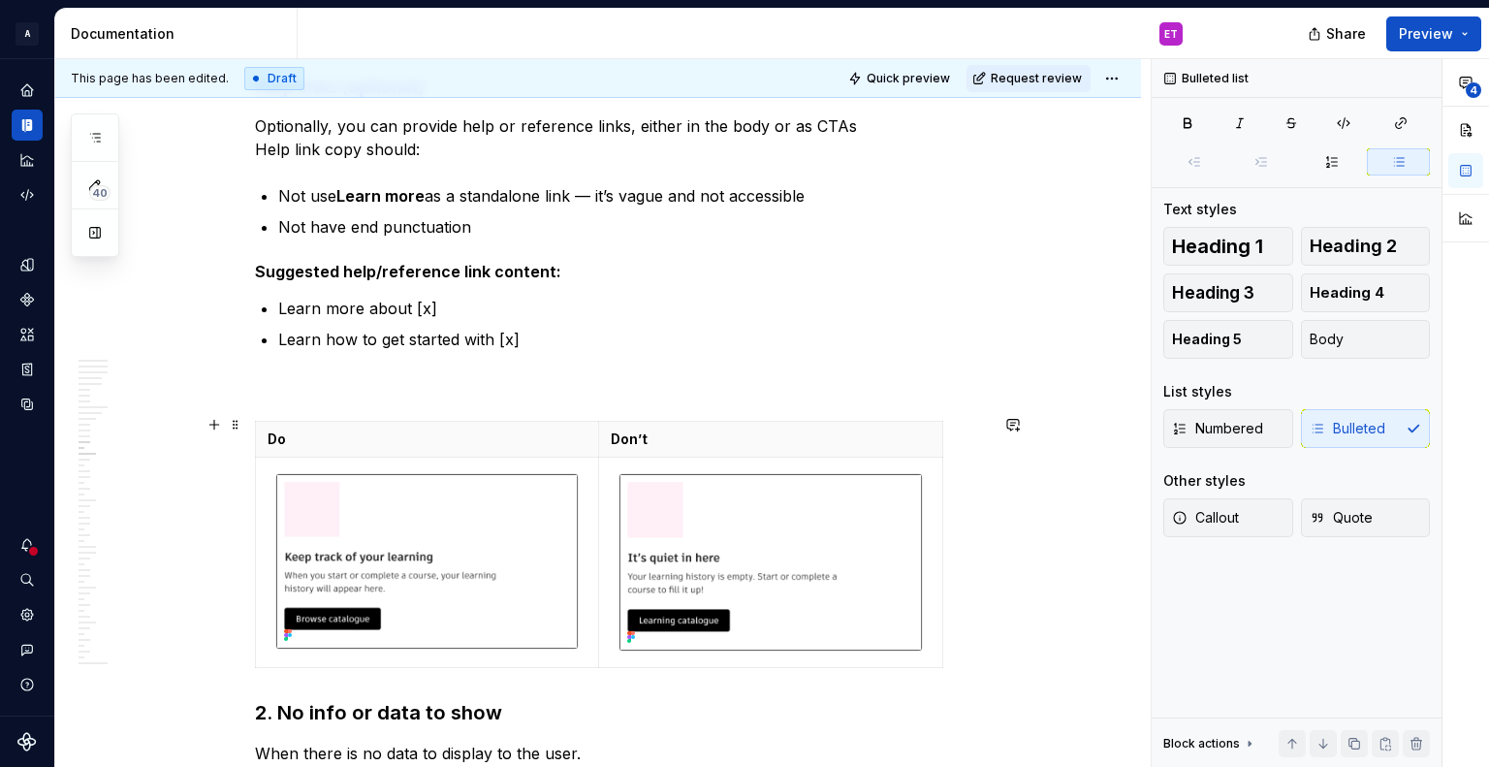
click at [1050, 644] on div "**********" at bounding box center [598, 332] width 1086 height 13710
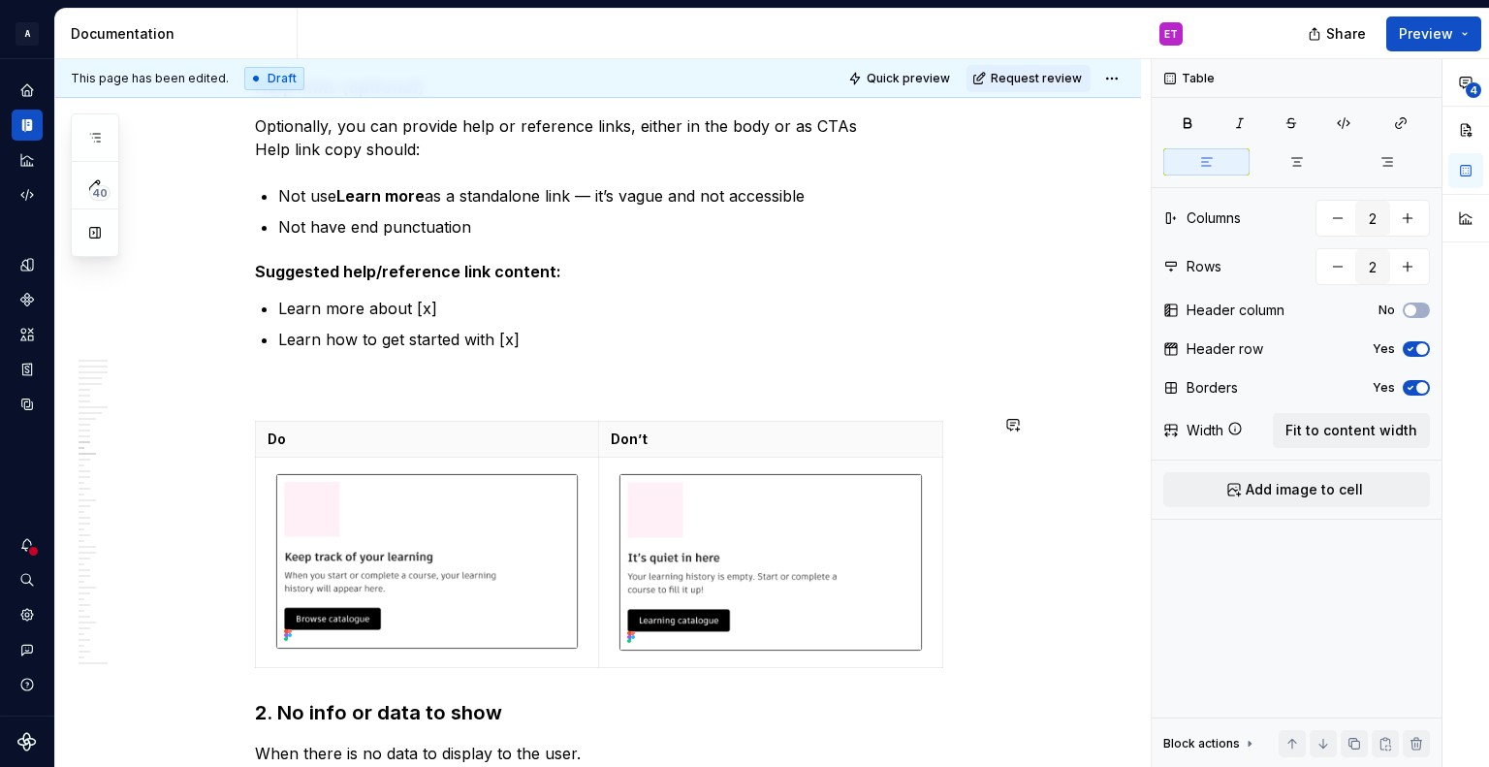
click at [467, 674] on div "**********" at bounding box center [621, 229] width 733 height 13410
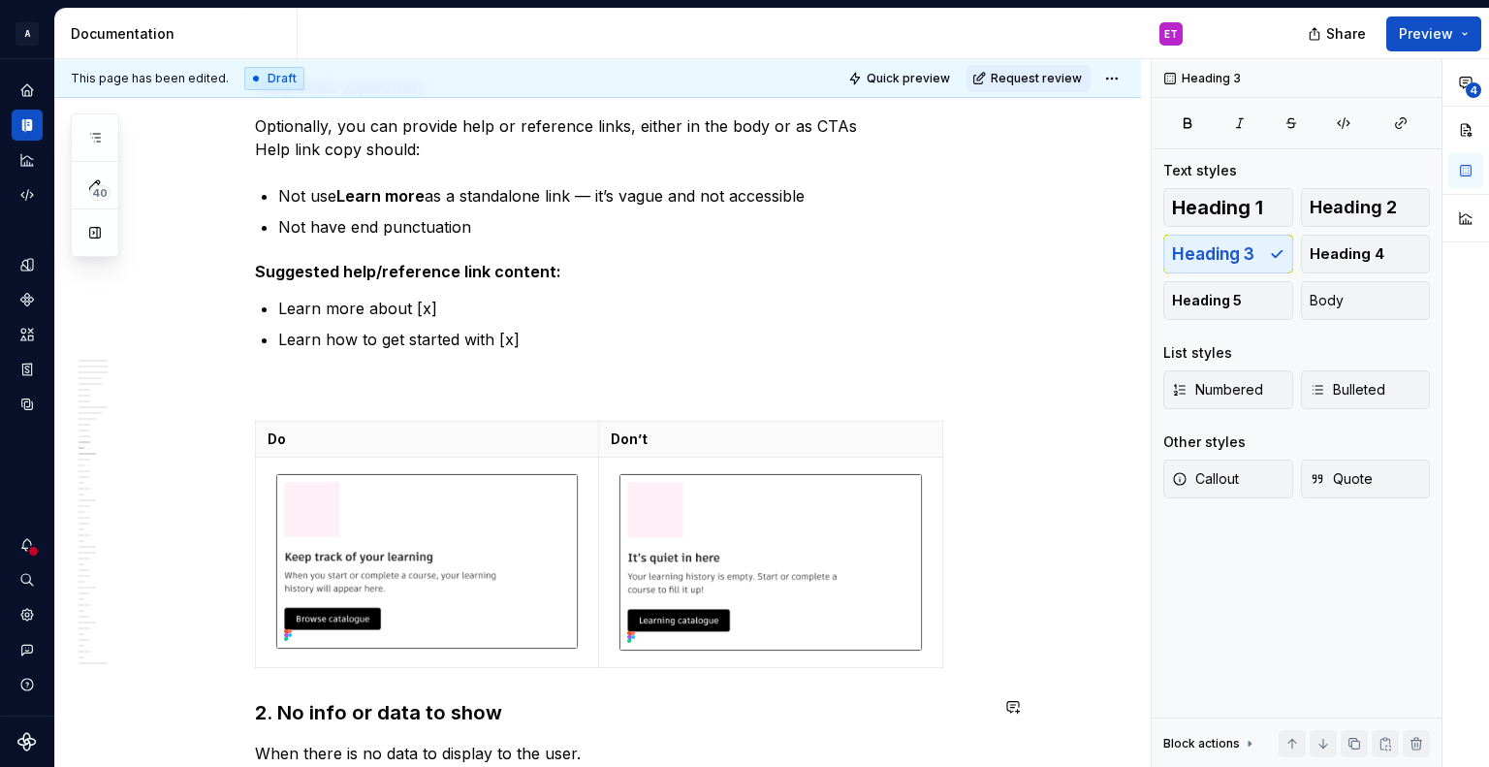
click at [272, 677] on div "**********" at bounding box center [621, 229] width 733 height 13410
click at [259, 699] on h3 "2. No info or data to show" at bounding box center [621, 712] width 733 height 27
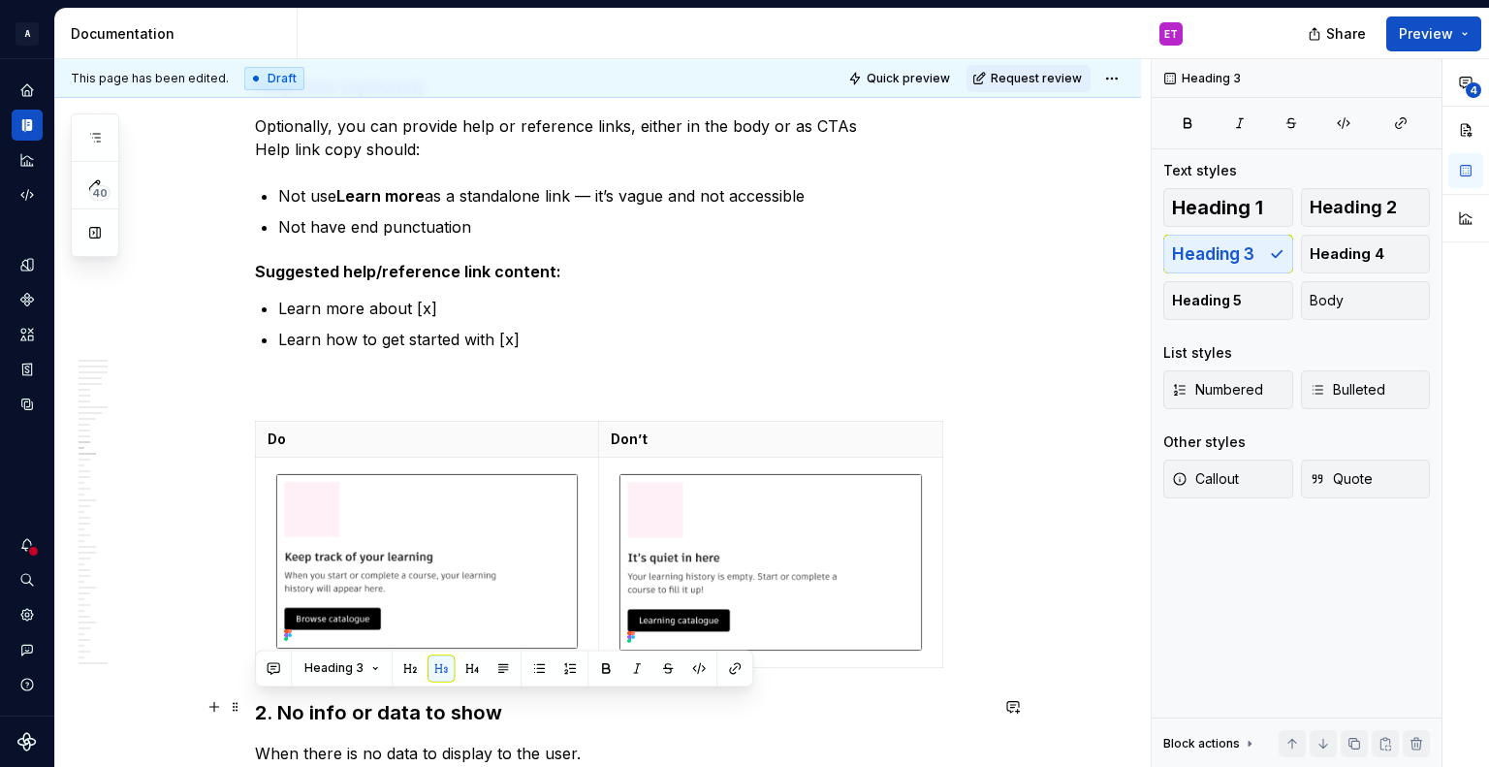
scroll to position [6929, 0]
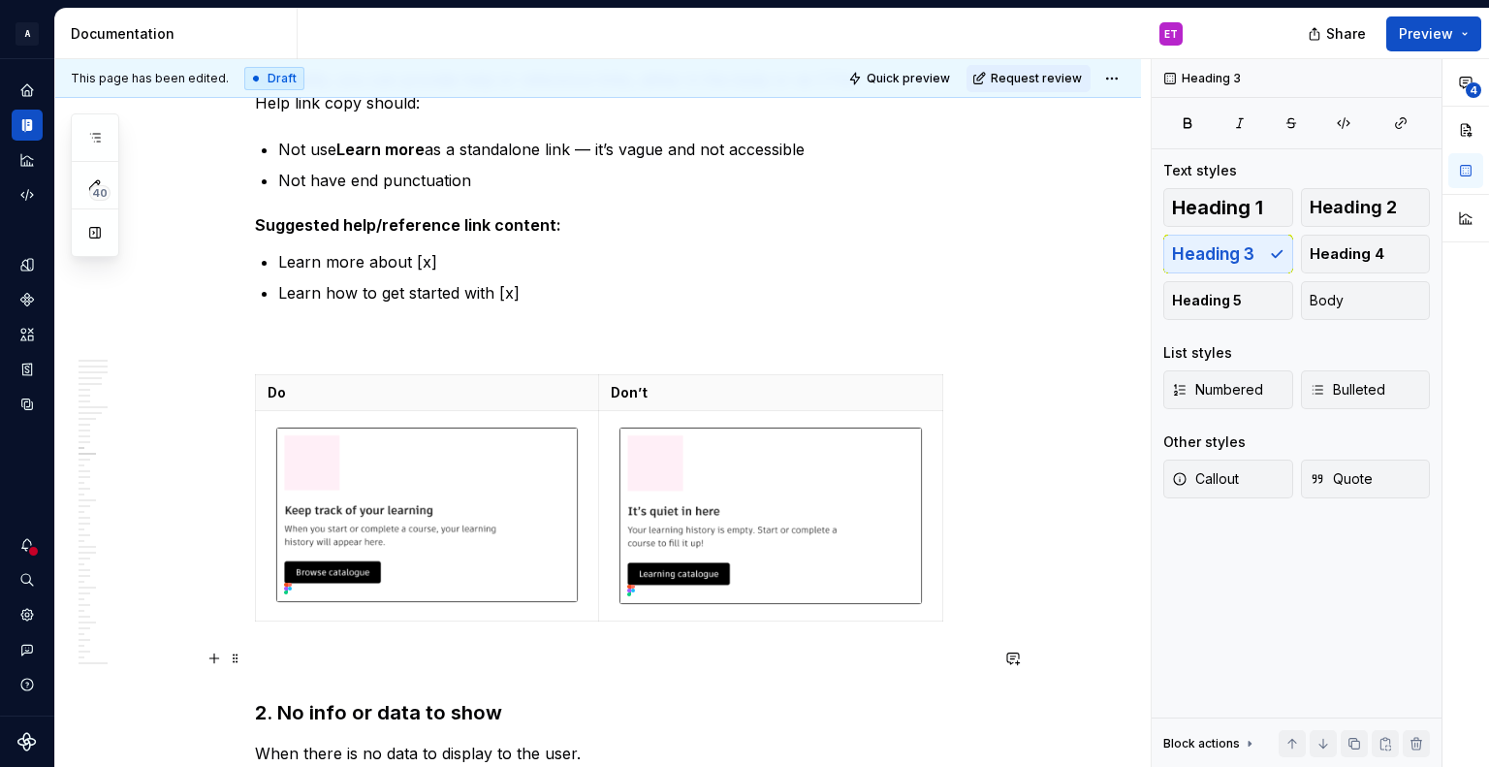
click at [302, 652] on p at bounding box center [621, 663] width 733 height 23
click at [163, 436] on div "**********" at bounding box center [598, 309] width 1086 height 13756
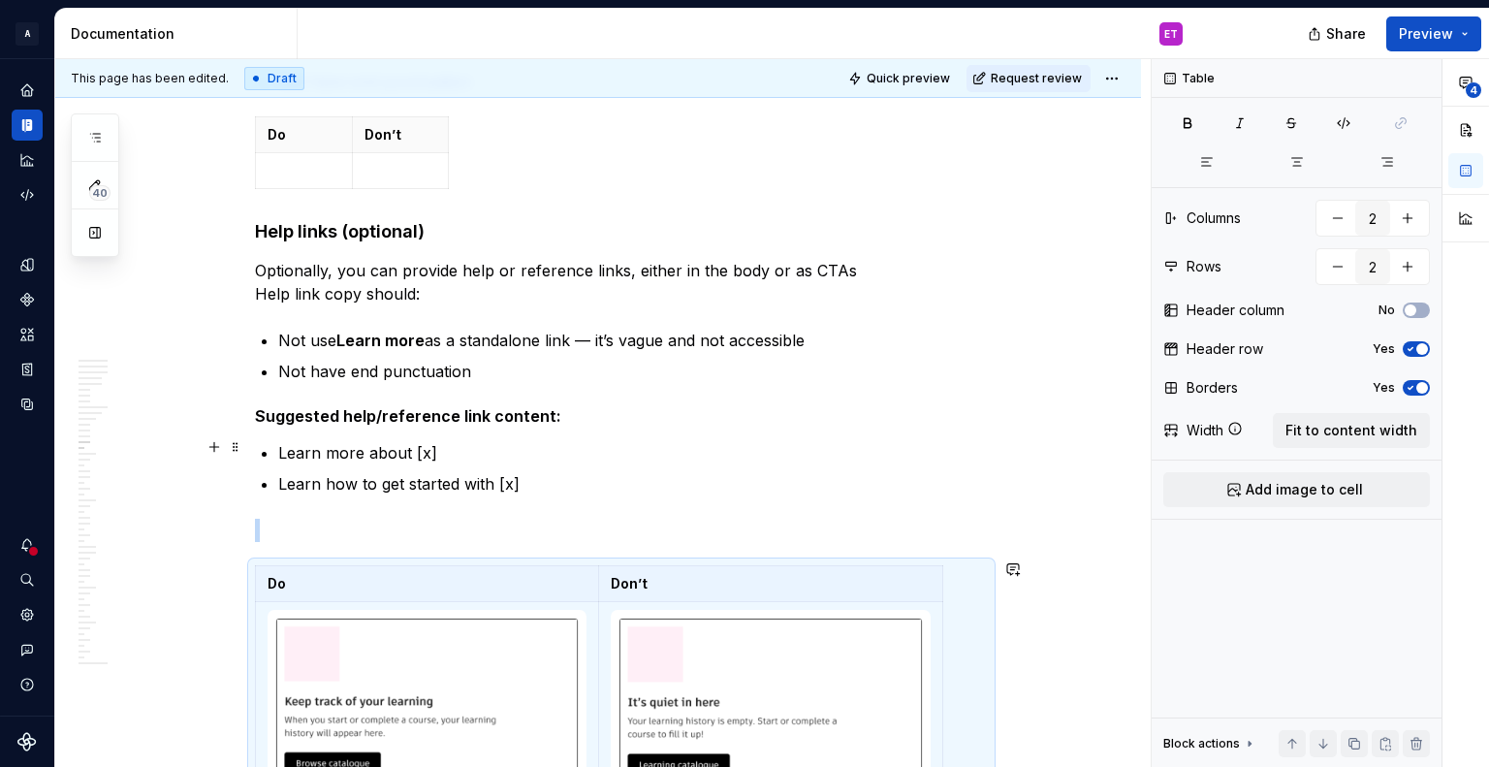
scroll to position [6735, 0]
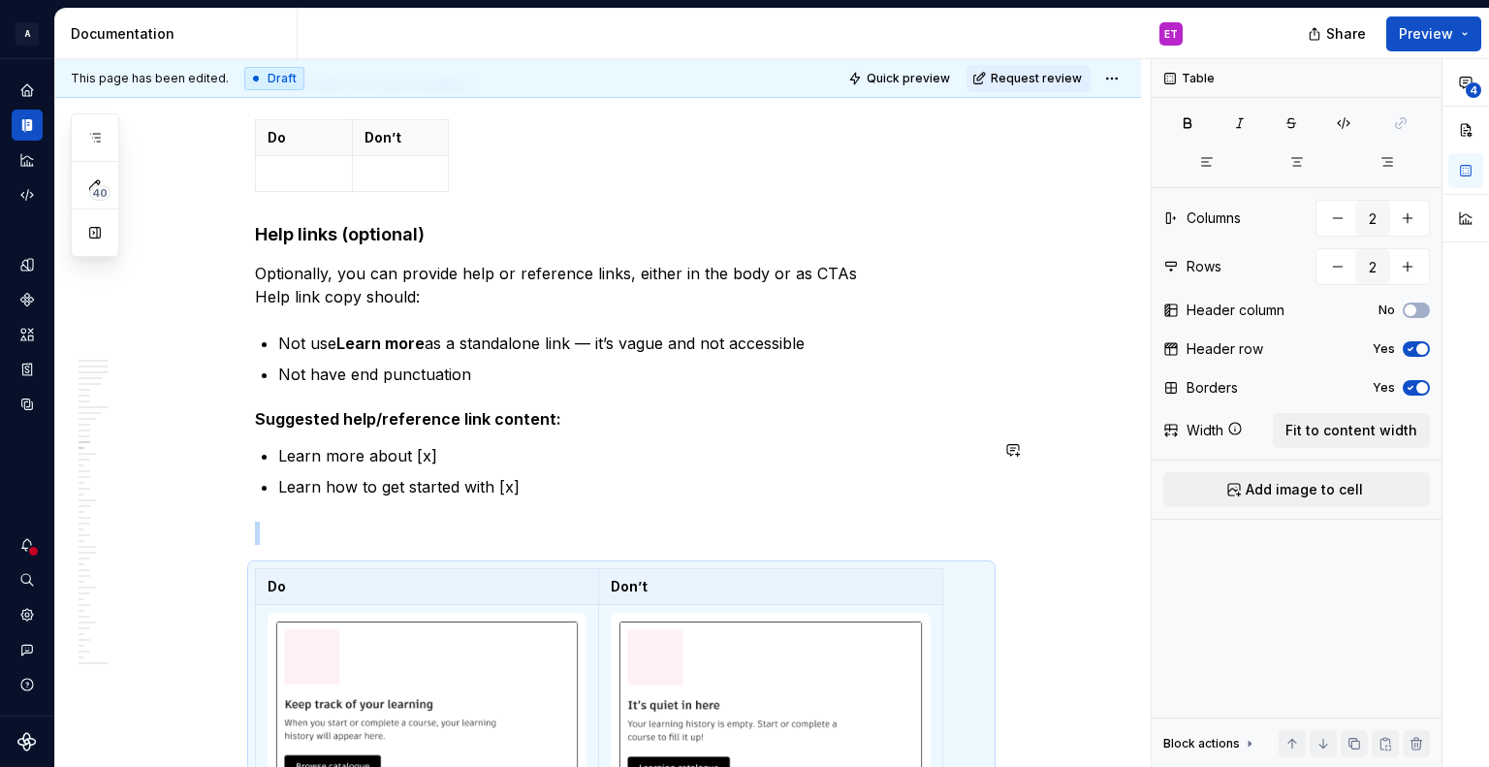
click at [800, 505] on div "**********" at bounding box center [621, 399] width 733 height 13457
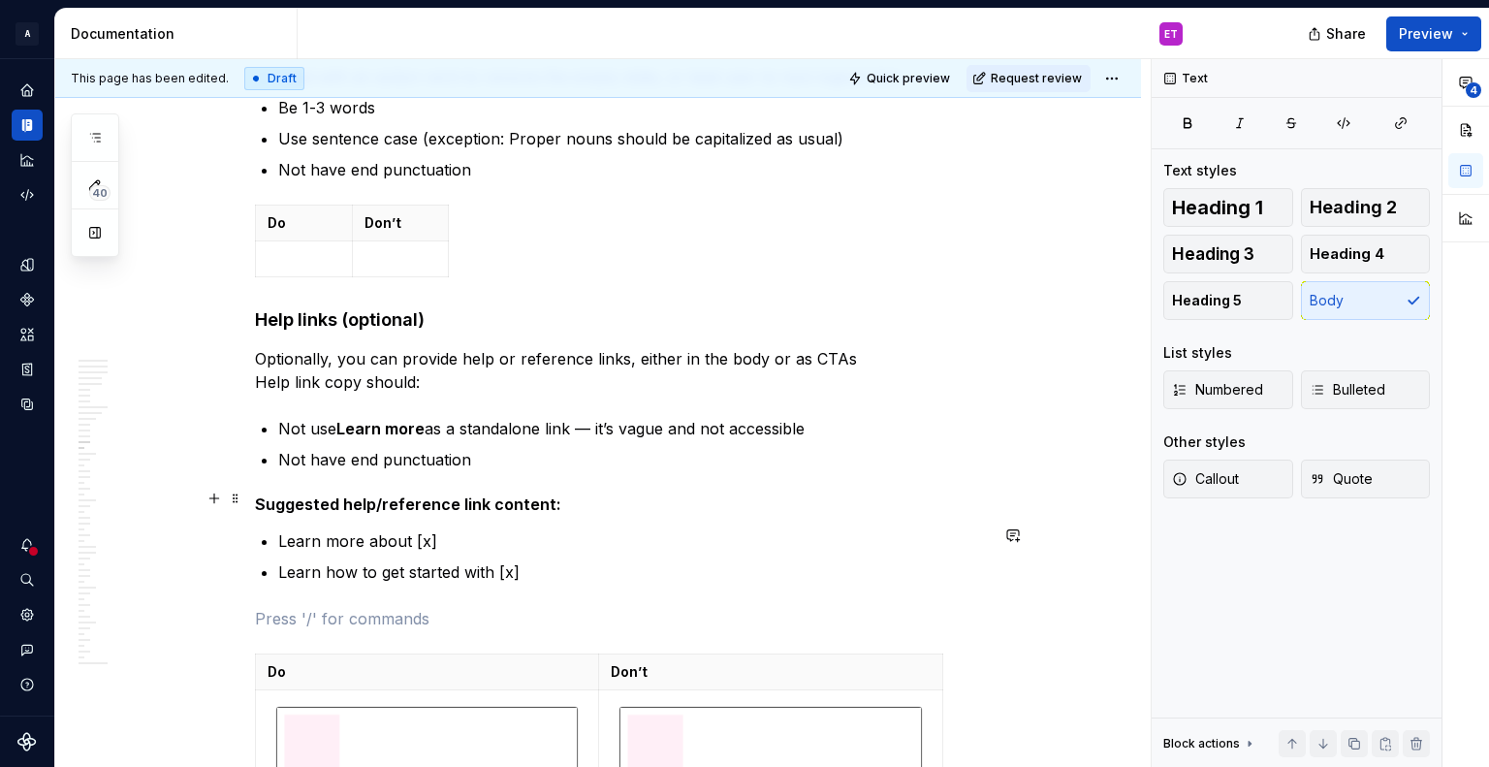
scroll to position [6638, 0]
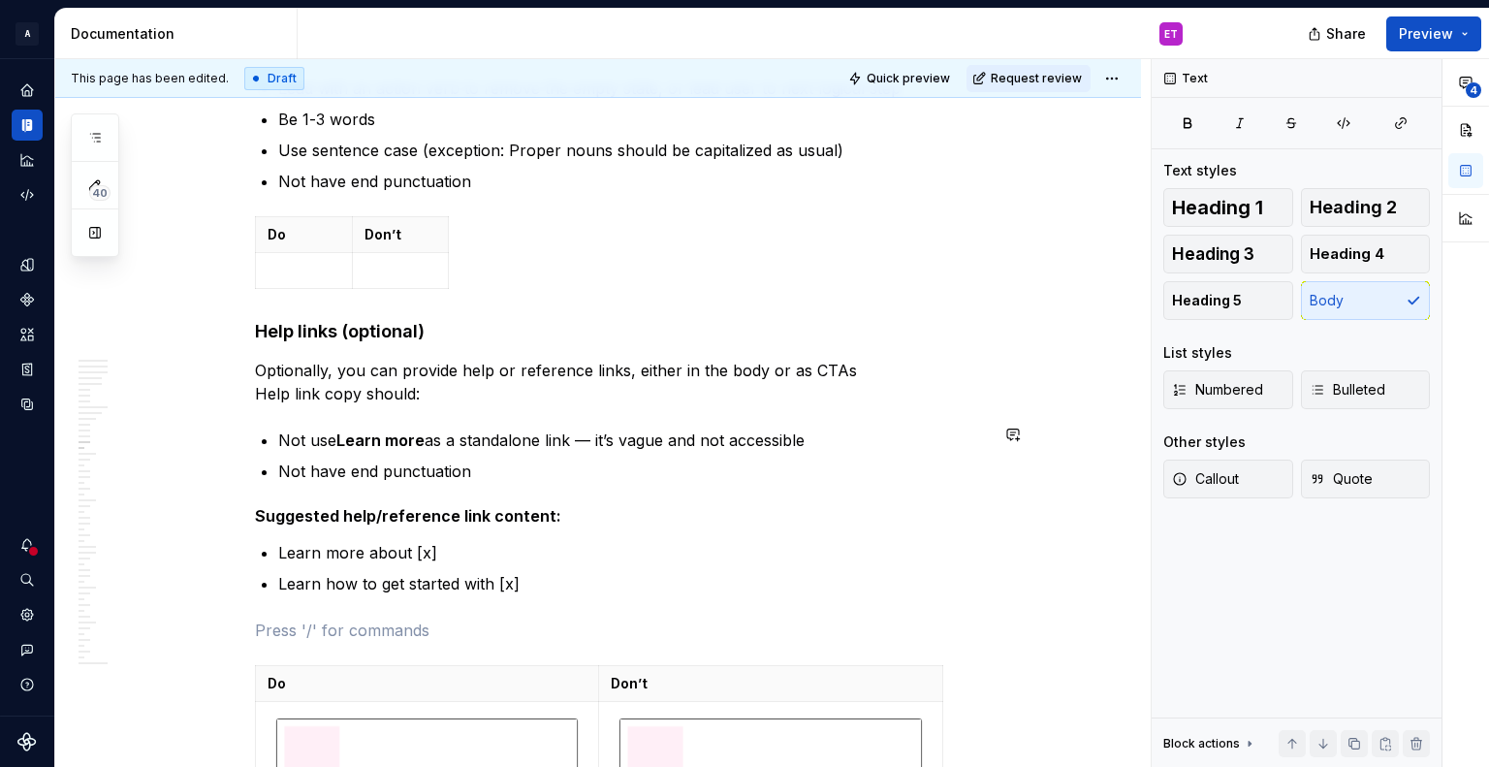
click at [576, 495] on div "**********" at bounding box center [621, 496] width 733 height 13457
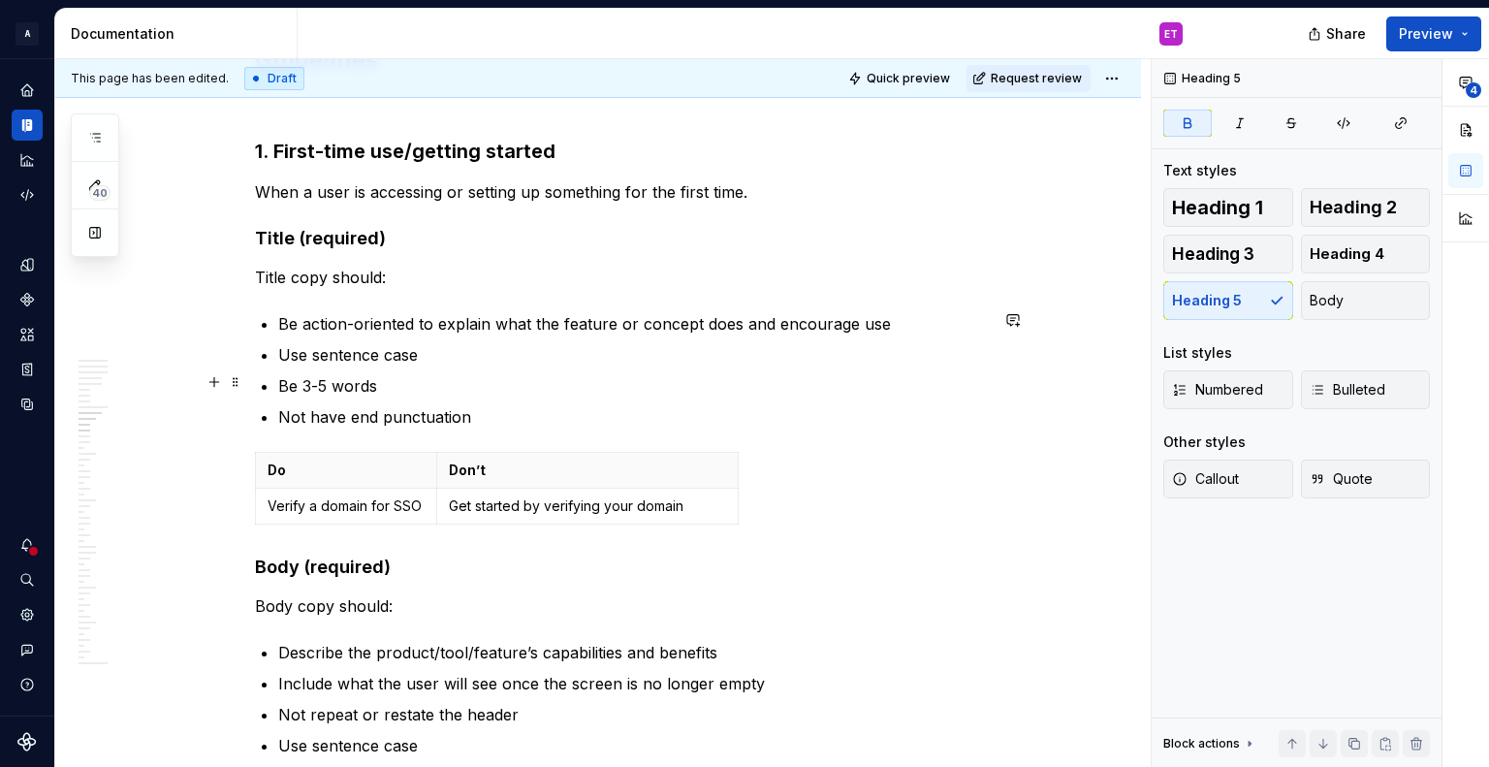
scroll to position [5669, 0]
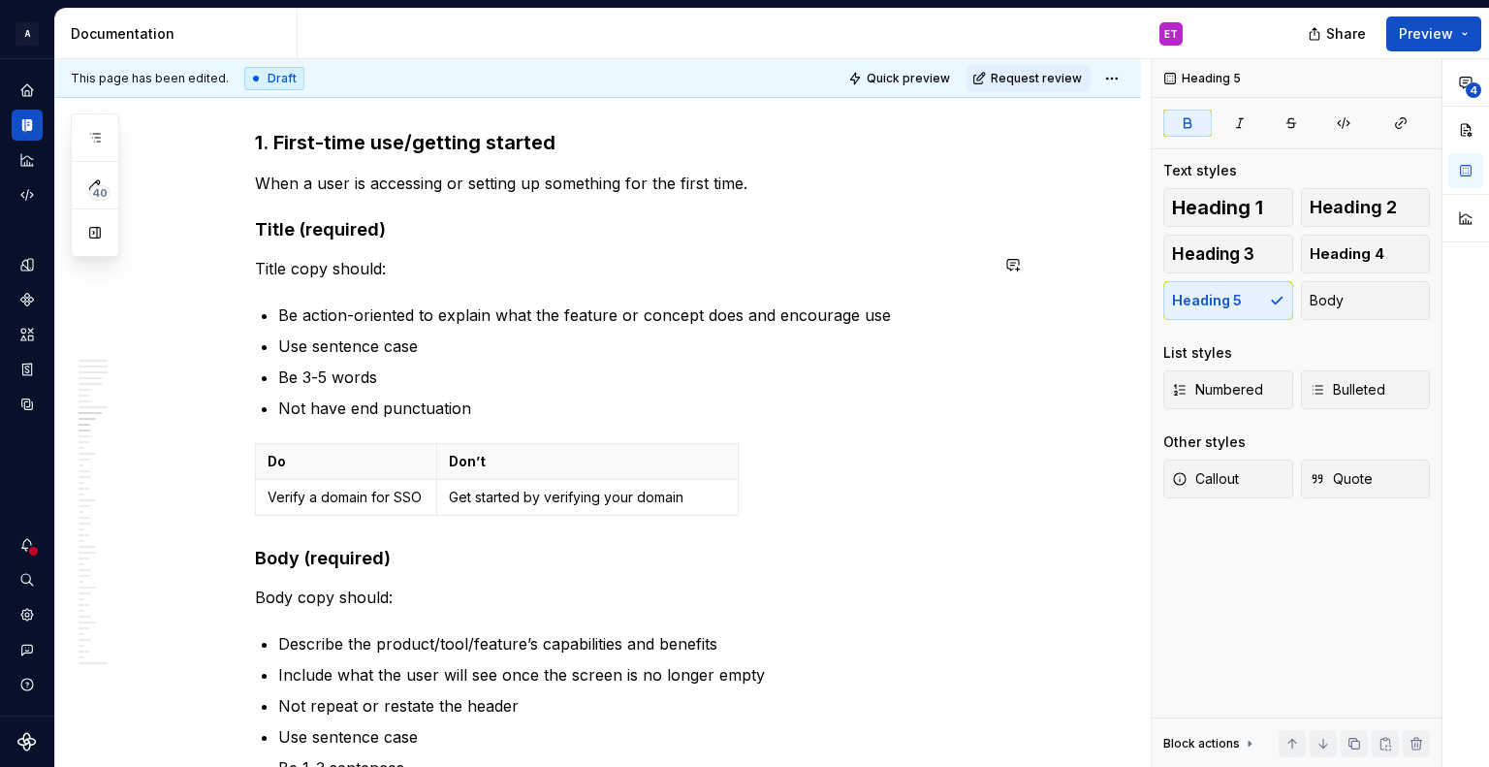
type textarea "*"
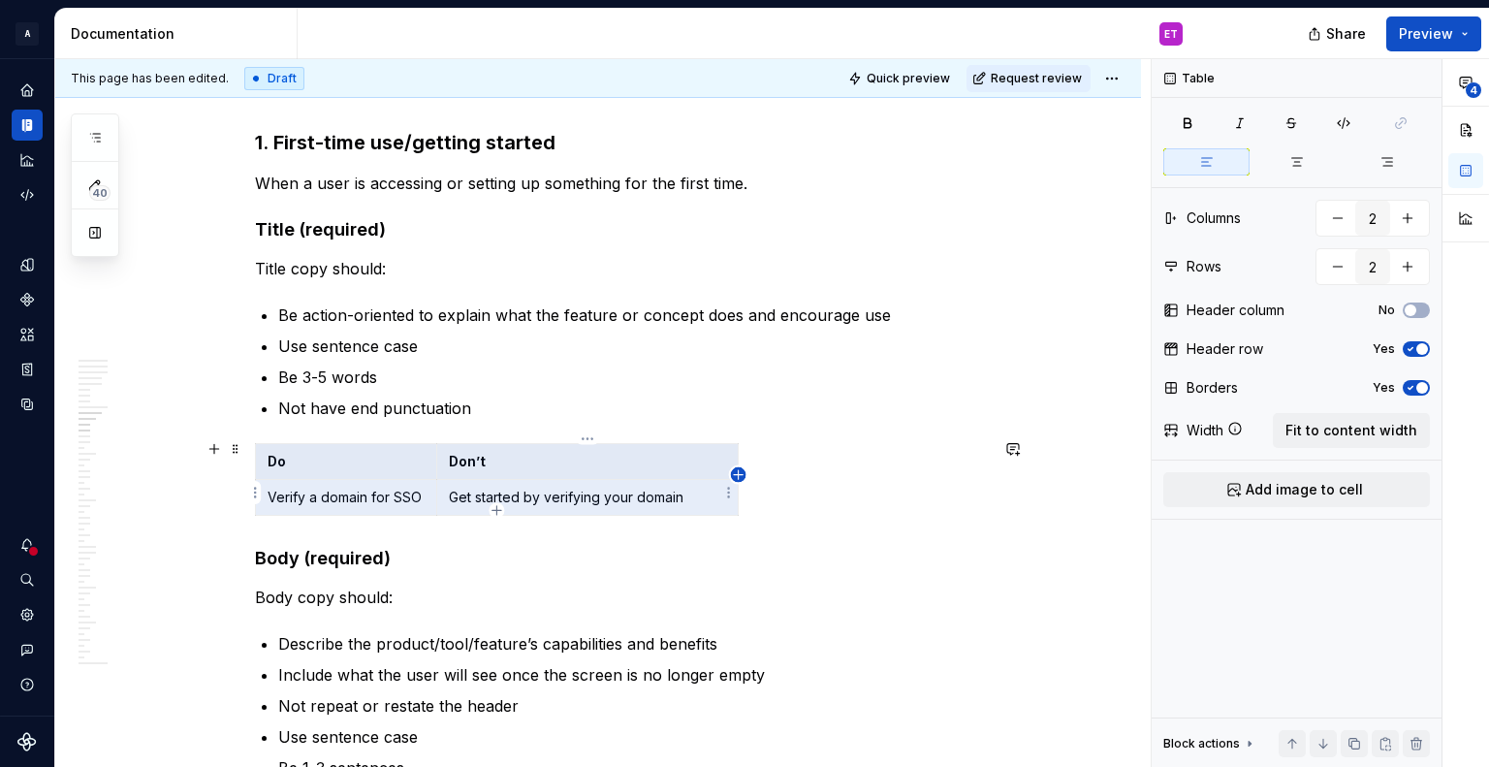
drag, startPoint x: 264, startPoint y: 455, endPoint x: 739, endPoint y: 480, distance: 475.7
click at [739, 480] on body "A Weave ET Design system data Documentation ET Share Preview 40 Pages Add Acces…" at bounding box center [744, 383] width 1489 height 767
click at [1010, 451] on button "button" at bounding box center [1012, 448] width 27 height 27
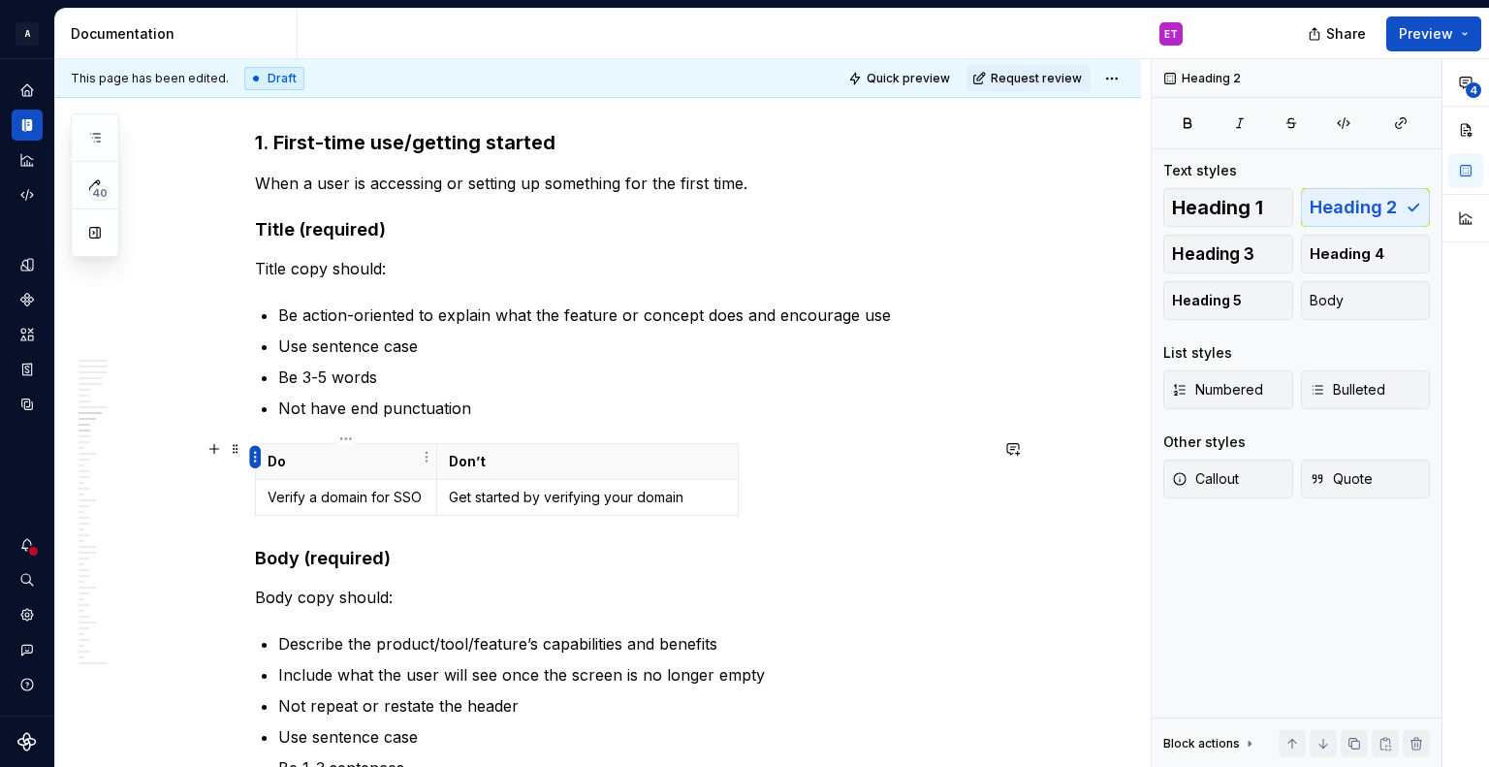
drag, startPoint x: 761, startPoint y: 488, endPoint x: 260, endPoint y: 452, distance: 502.4
click at [260, 452] on body "A Weave ET Design system data Documentation ET Share Preview 40 Pages Add Acces…" at bounding box center [744, 383] width 1489 height 767
click at [260, 451] on html "A Weave ET Design system data Documentation ET Share Preview 40 Pages Add Acces…" at bounding box center [744, 383] width 1489 height 767
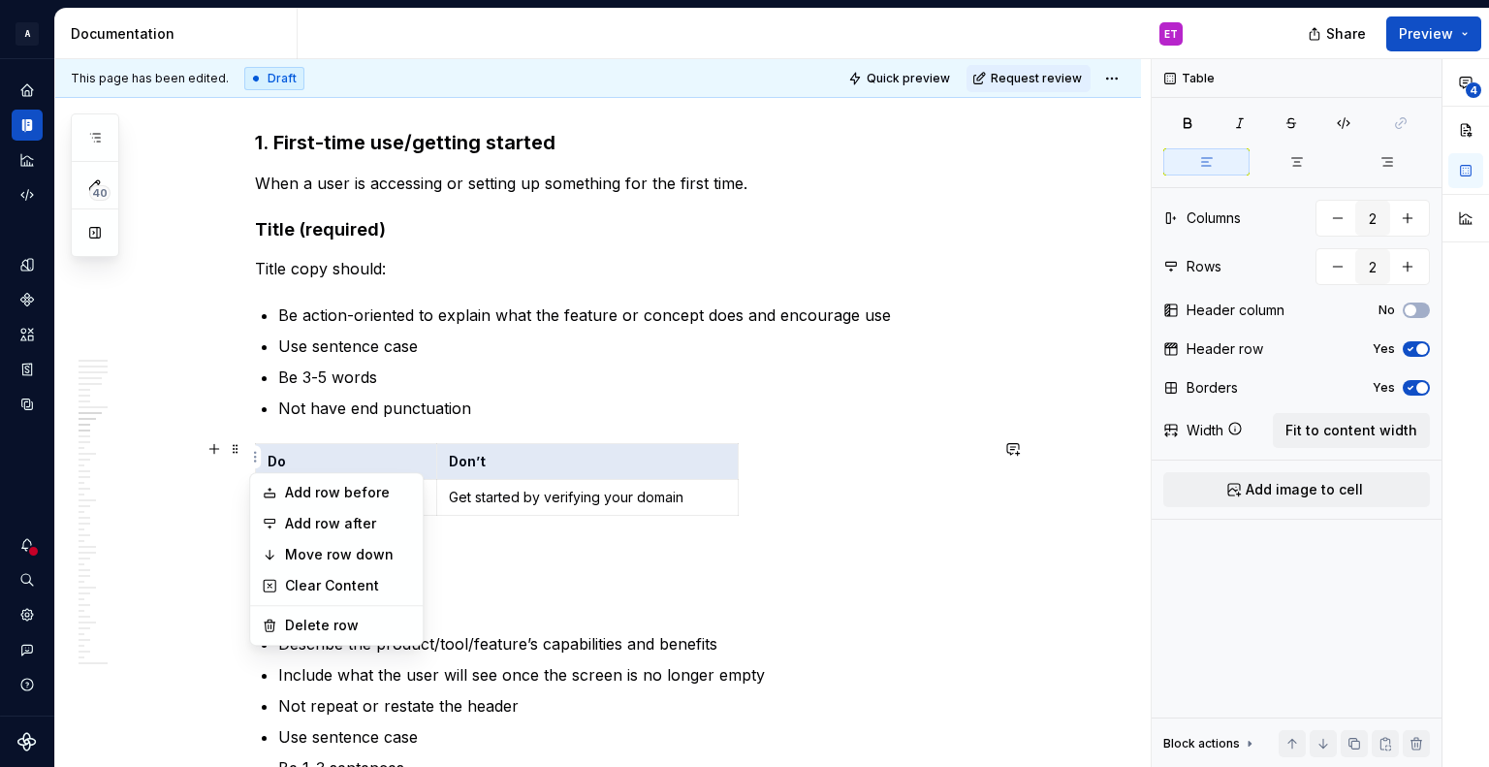
click at [227, 520] on html "A Weave ET Design system data Documentation ET Share Preview 40 Pages Add Acces…" at bounding box center [744, 383] width 1489 height 767
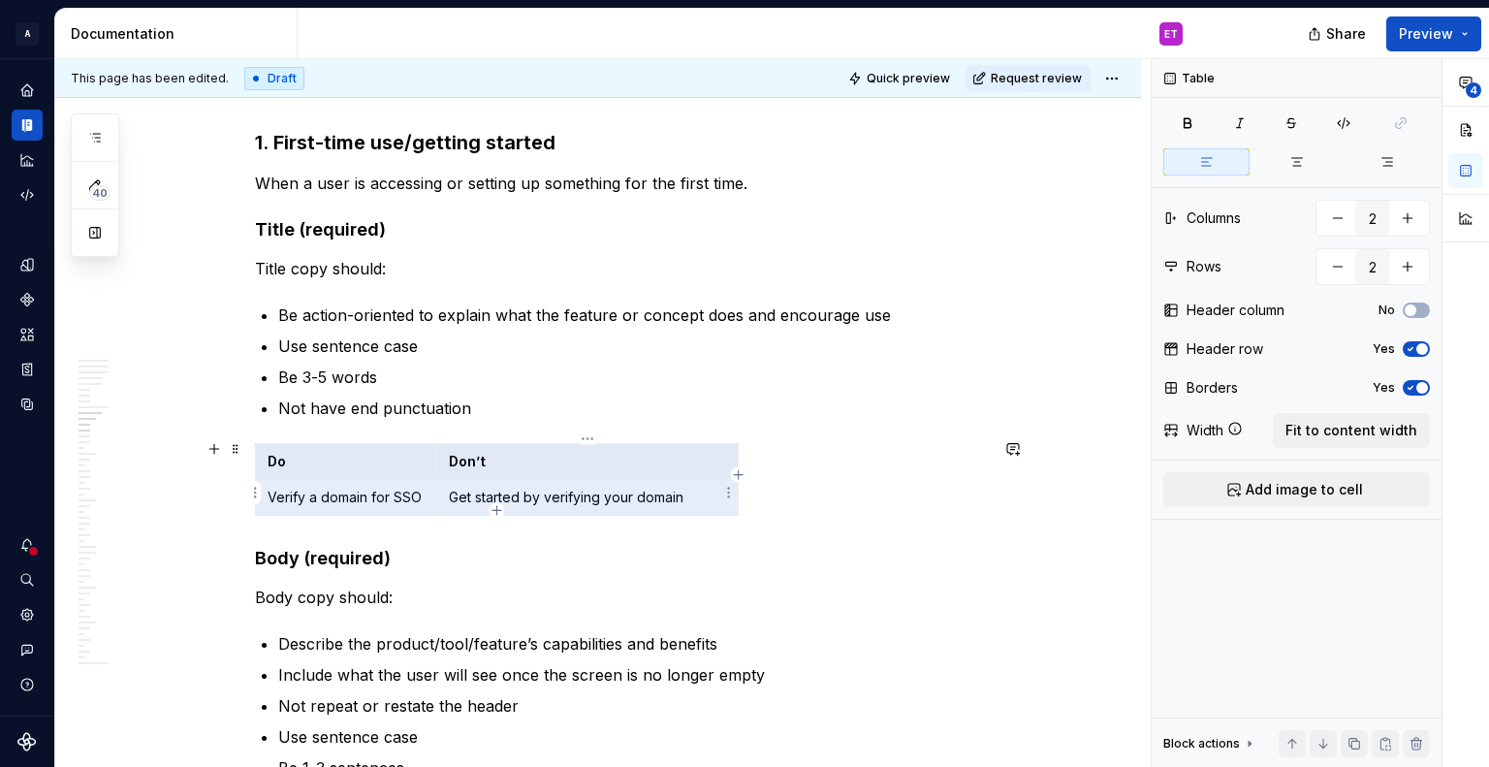
drag, startPoint x: 272, startPoint y: 459, endPoint x: 651, endPoint y: 503, distance: 381.6
click at [651, 503] on tbody "Do Don’t Verify a domain for SSO Get started by verifying your domain" at bounding box center [497, 479] width 483 height 72
click at [1012, 445] on button "button" at bounding box center [1012, 448] width 27 height 27
click at [762, 463] on span "[PERSON_NAME]" at bounding box center [796, 456] width 111 height 19
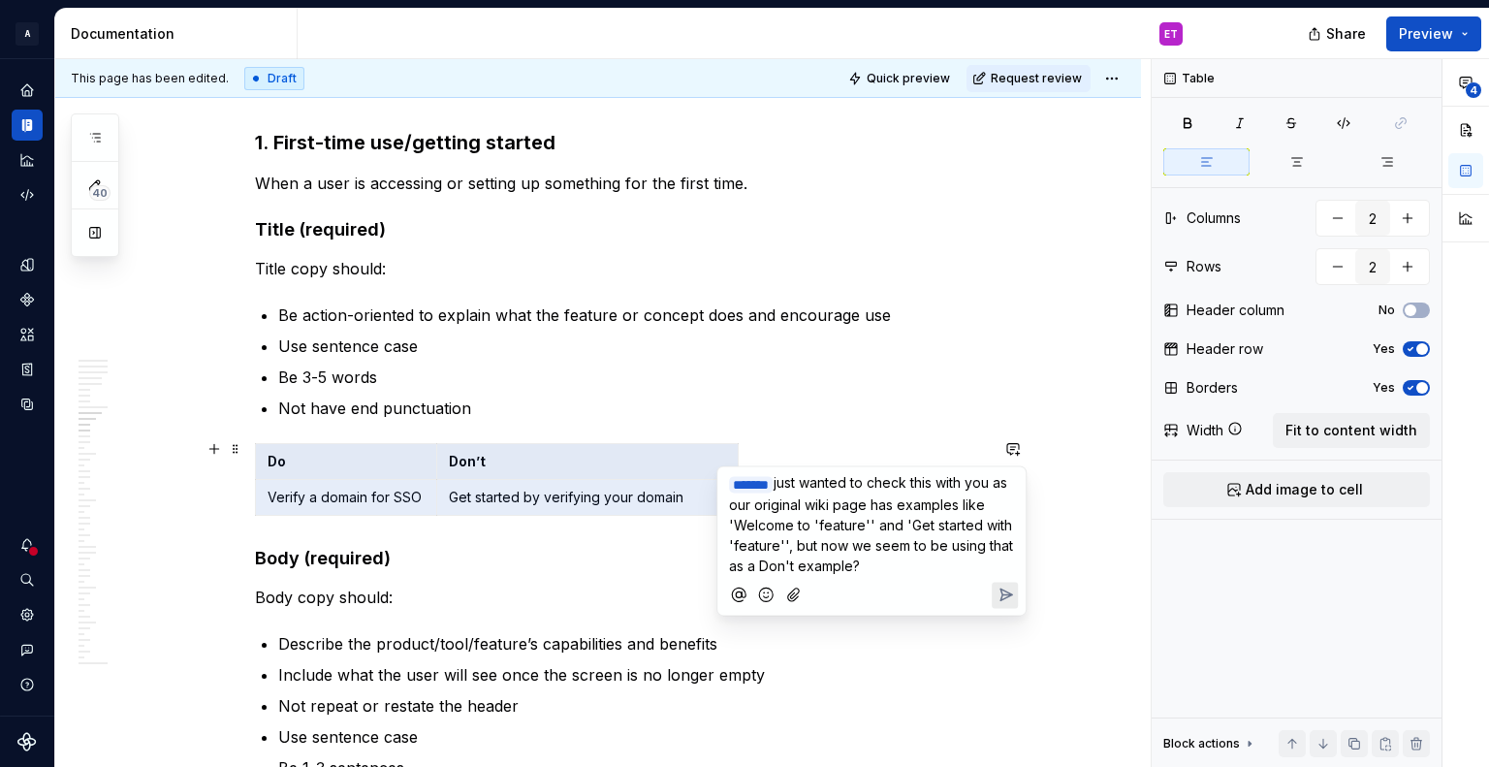
click at [1013, 589] on icon "Send" at bounding box center [1005, 594] width 19 height 19
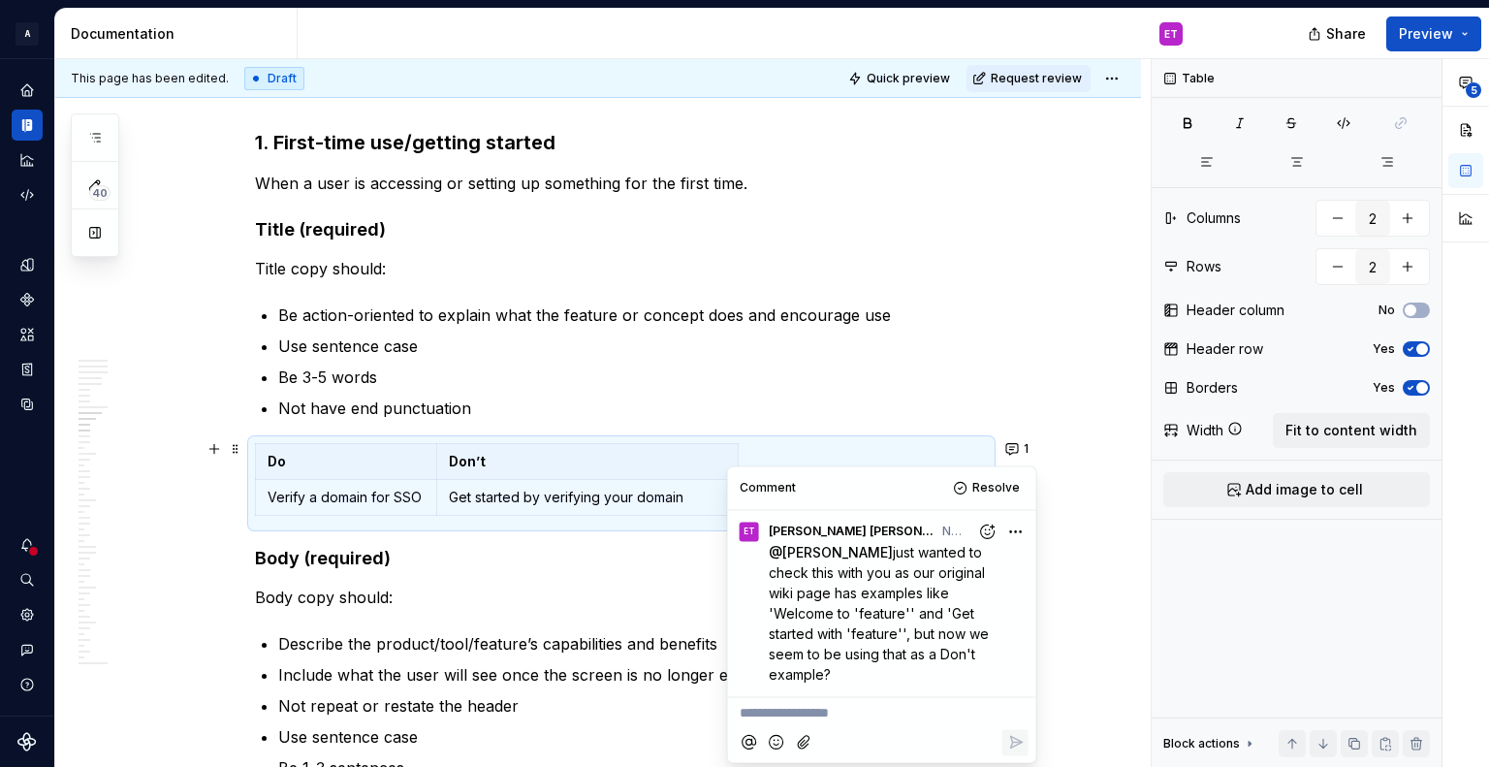
click at [807, 357] on ul "Be action-oriented to explain what the feature or concept does and encourage us…" at bounding box center [633, 361] width 710 height 116
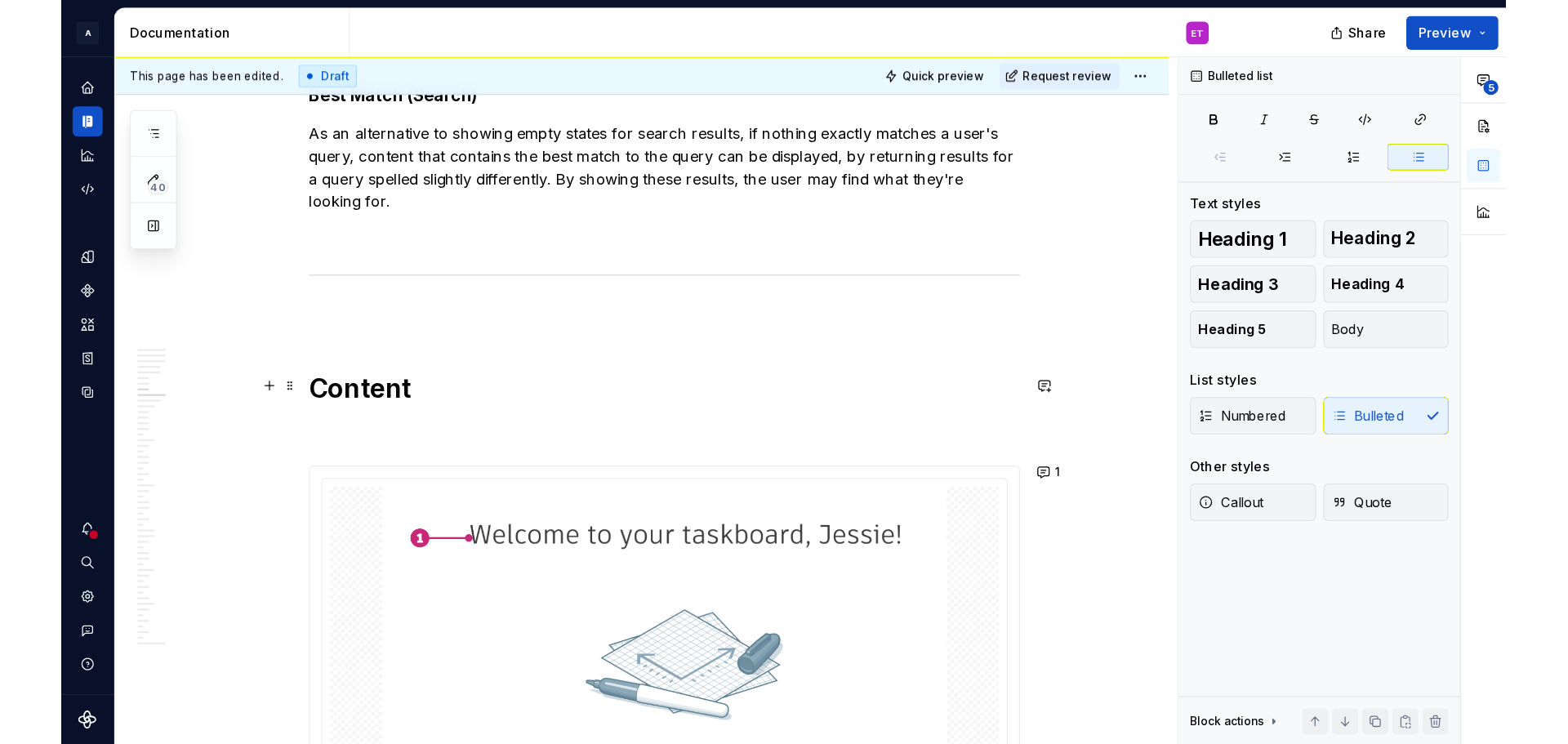
scroll to position [3715, 0]
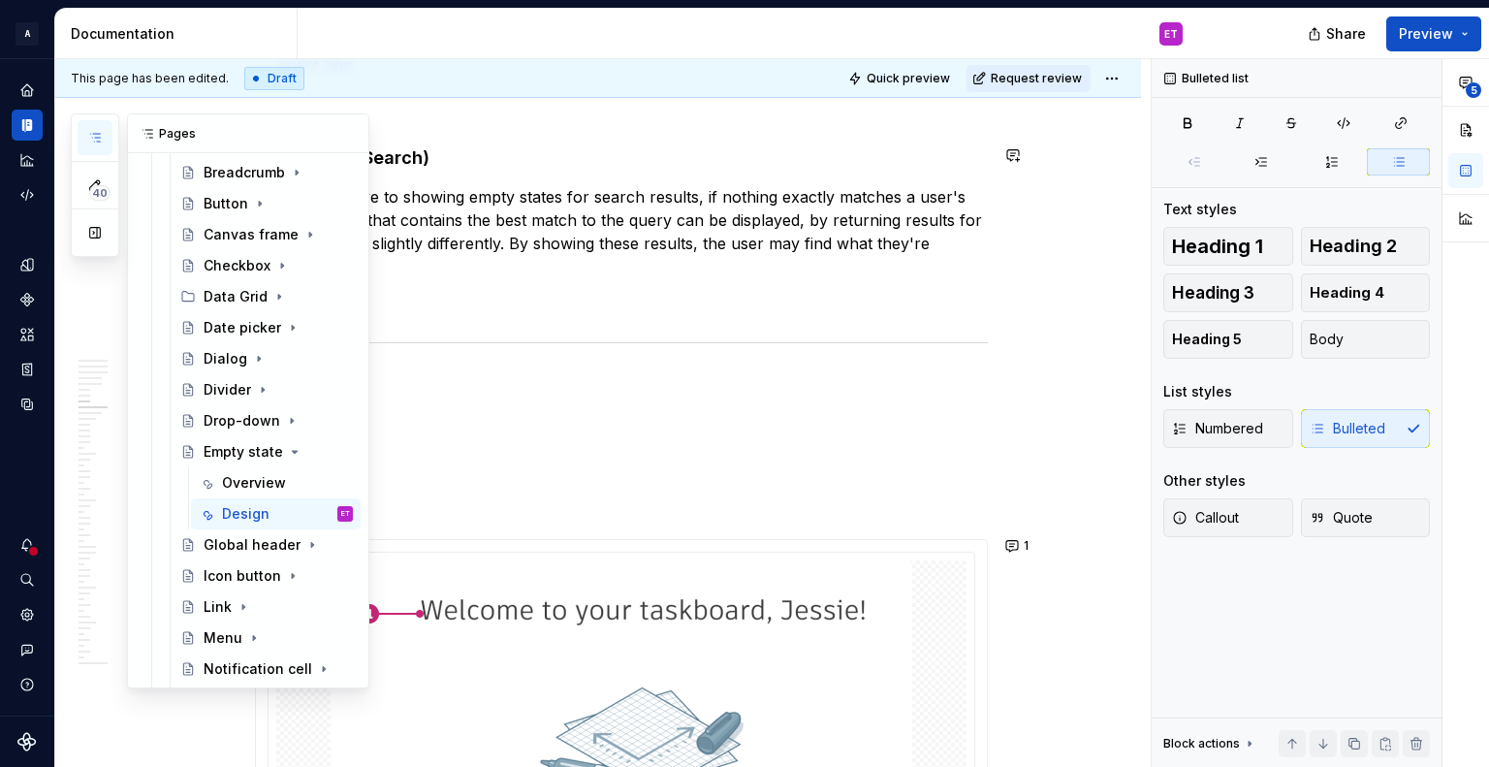
click at [87, 130] on icon "button" at bounding box center [95, 138] width 16 height 16
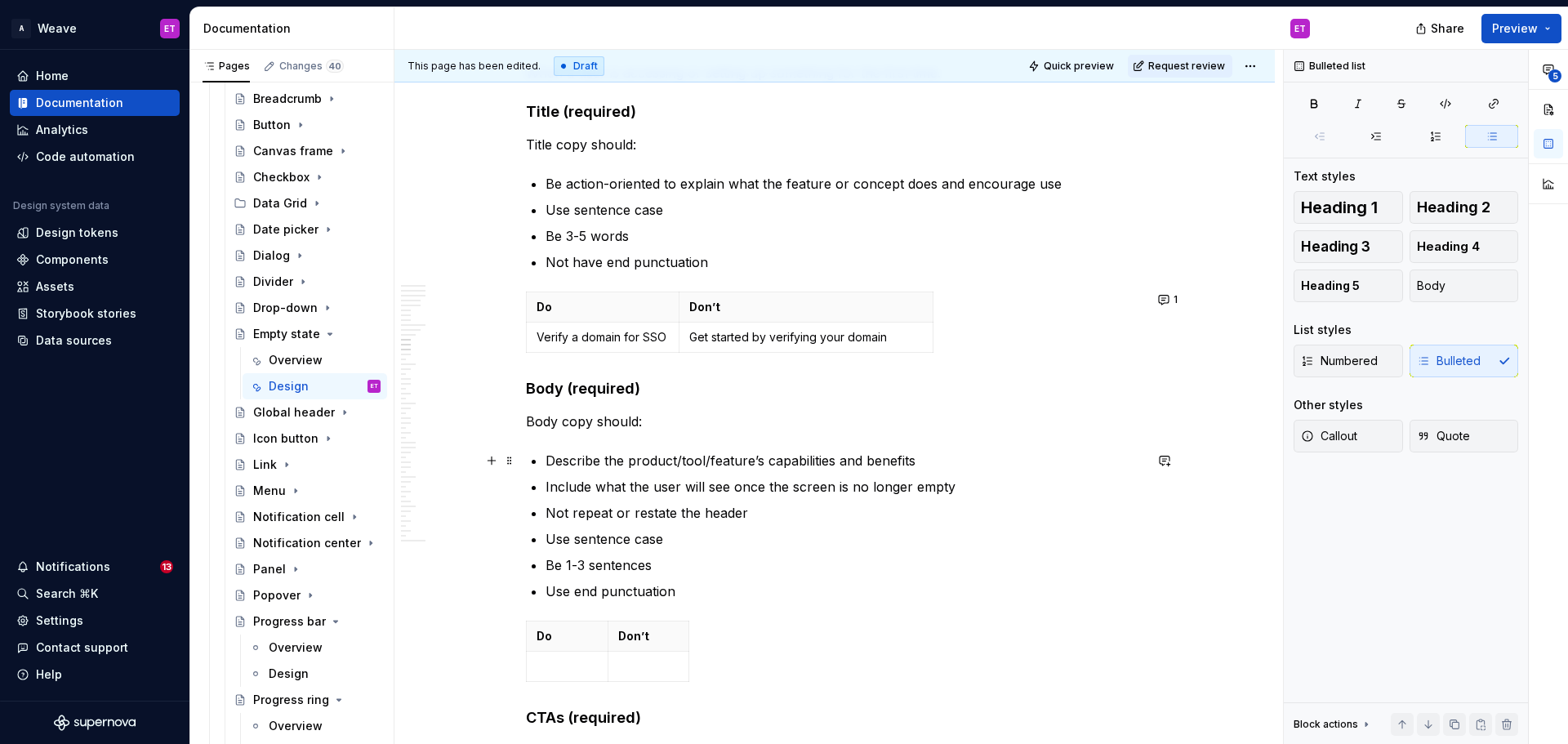
scroll to position [4858, 0]
click at [784, 424] on p "Body copy should:" at bounding box center [834, 420] width 618 height 19
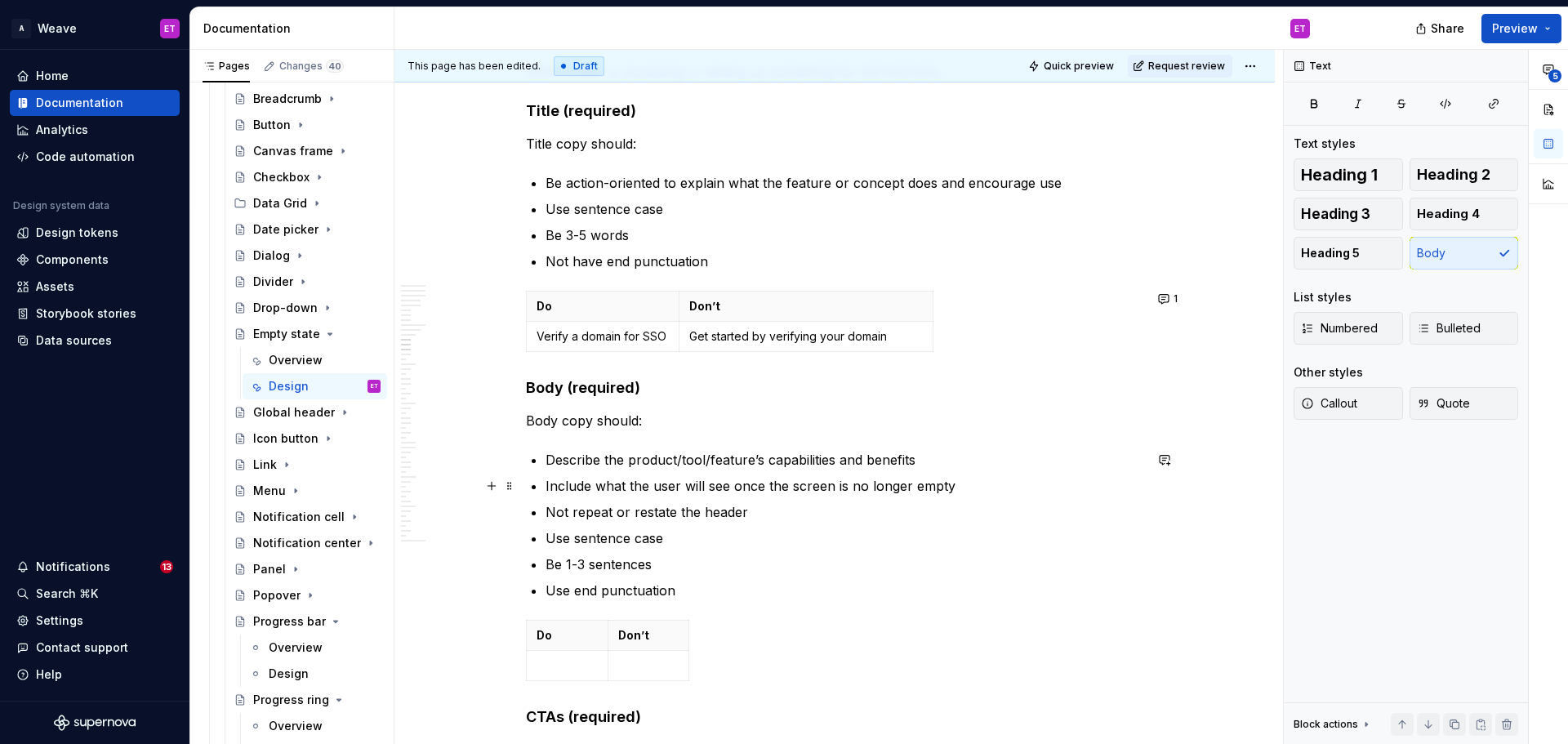
click at [805, 490] on p "Include what the user will see once the screen is no longer empty" at bounding box center [845, 485] width 598 height 19
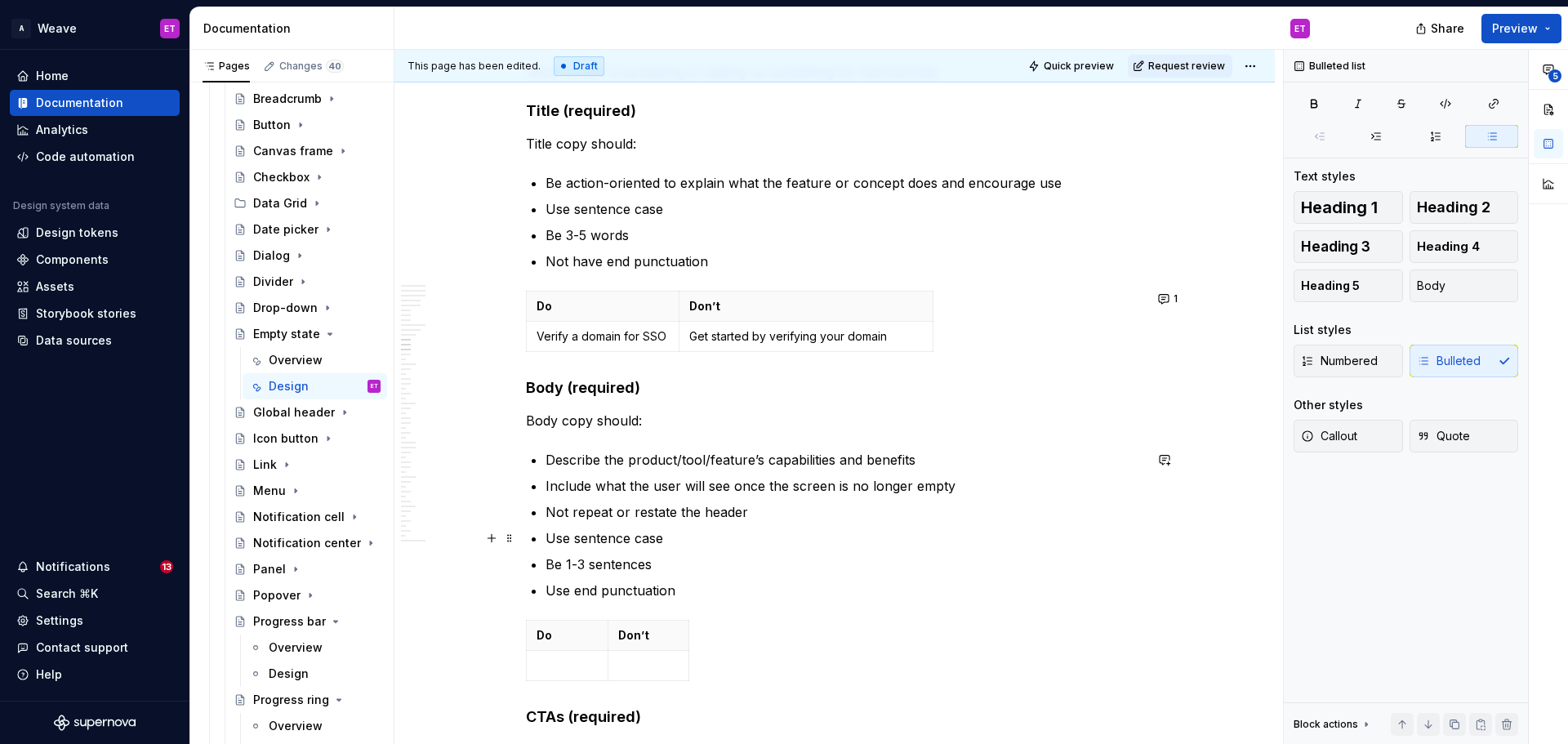
click at [817, 534] on p "Use sentence case" at bounding box center [845, 538] width 598 height 19
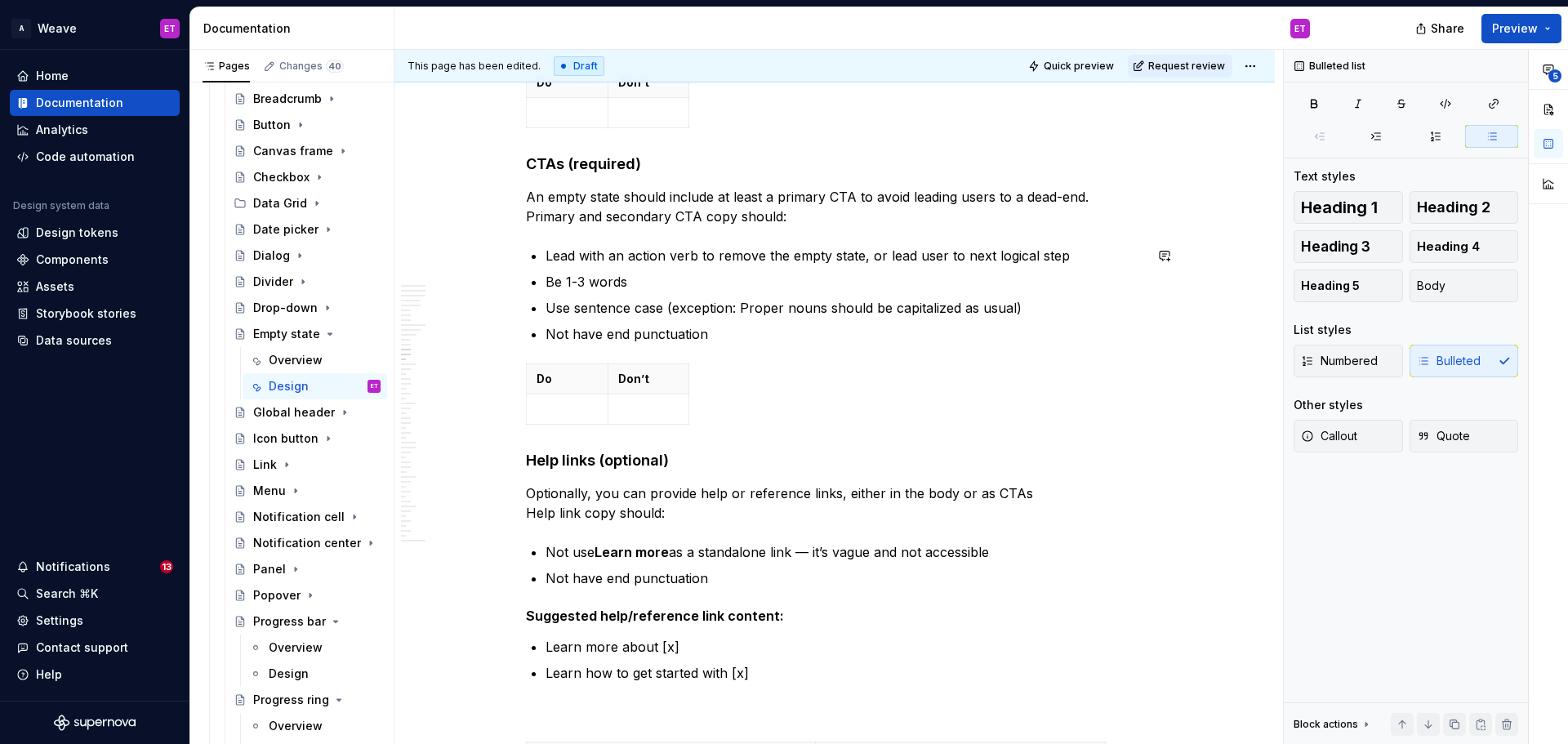
scroll to position [5430, 0]
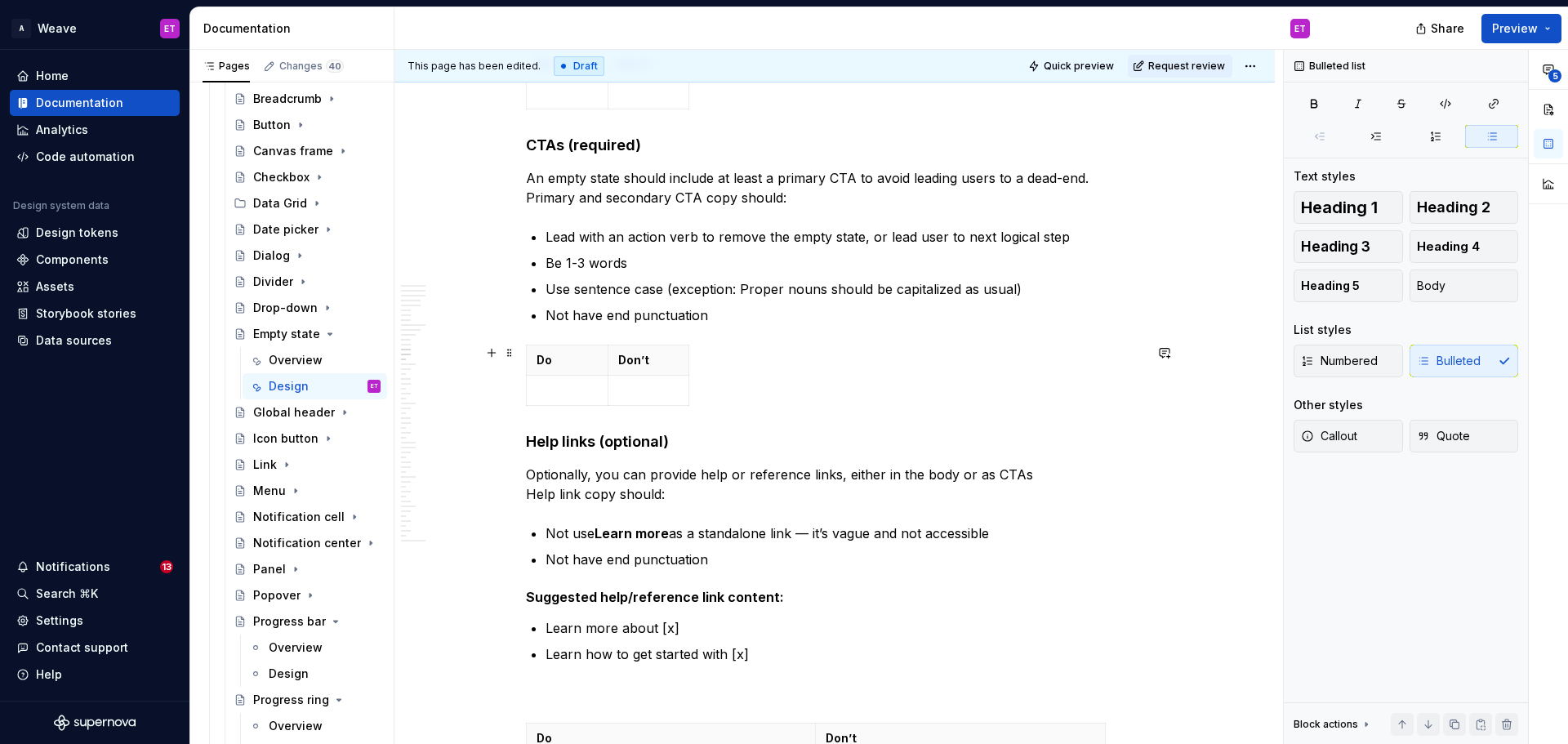
type textarea "*"
click at [558, 385] on p at bounding box center [567, 390] width 62 height 16
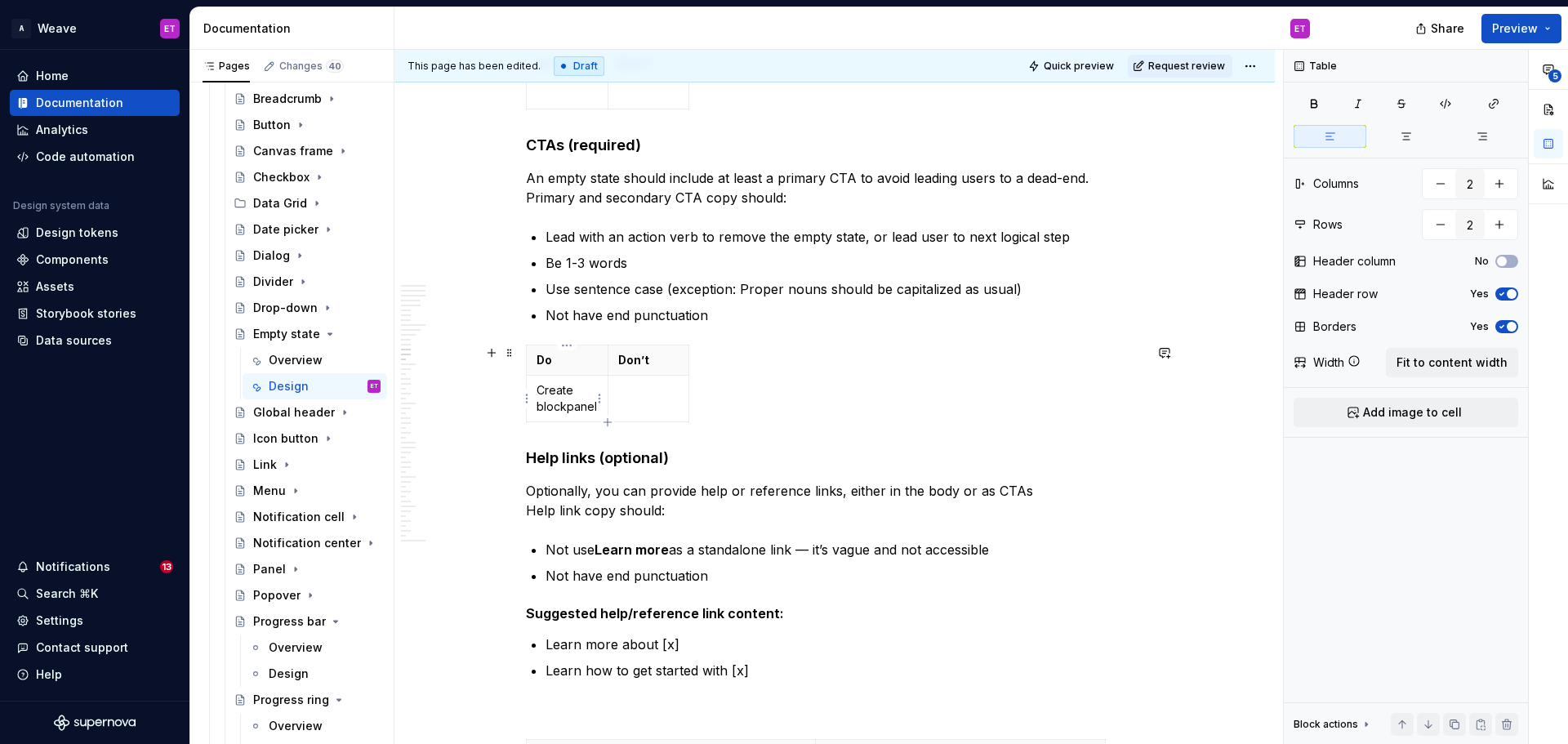
click at [564, 408] on p "Create blockpanel" at bounding box center [567, 399] width 62 height 33
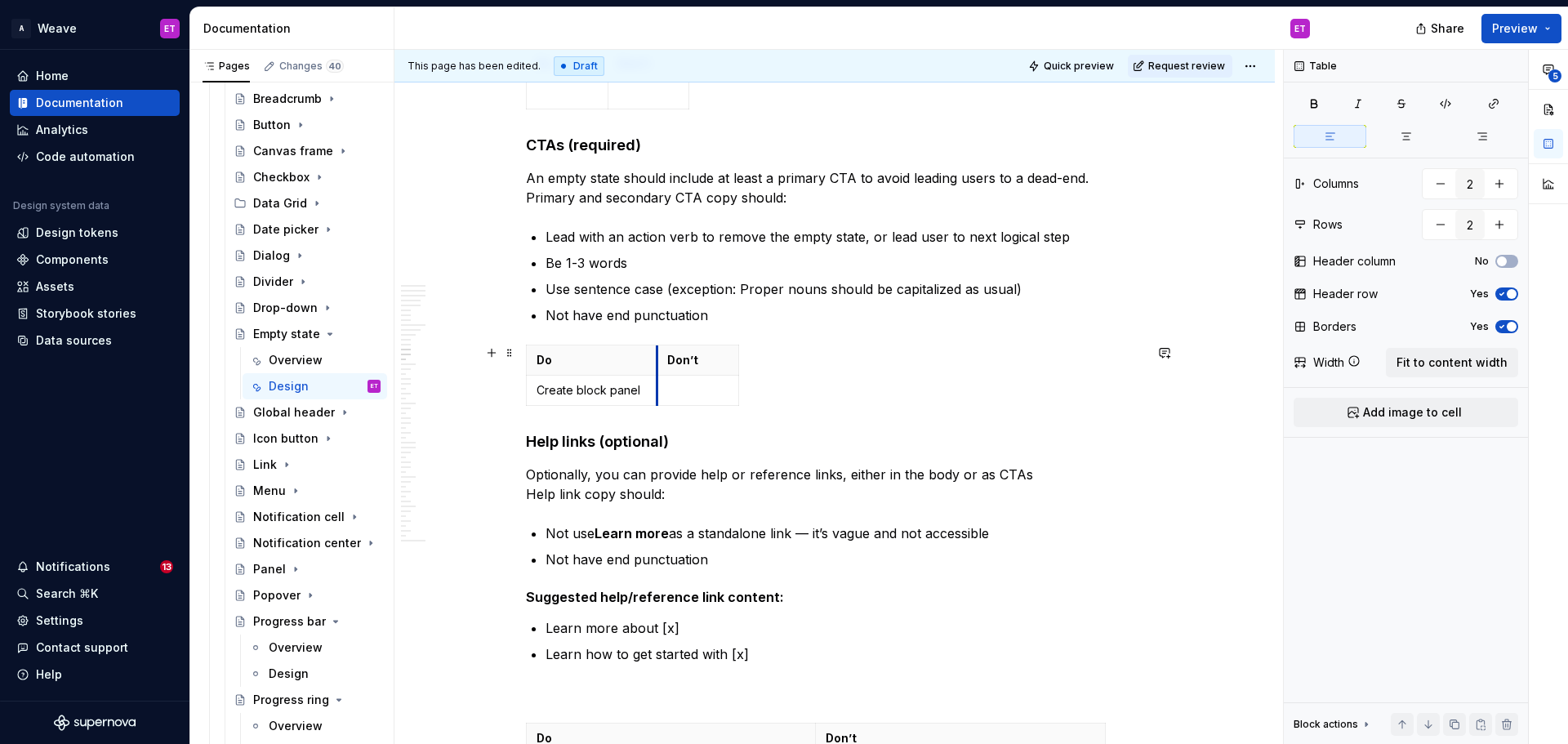
drag, startPoint x: 608, startPoint y: 417, endPoint x: 658, endPoint y: 409, distance: 50.6
click at [658, 409] on div "Do Don’t Create block panel" at bounding box center [834, 378] width 618 height 67
click at [676, 392] on p at bounding box center [698, 390] width 62 height 16
click at [748, 284] on p "Use sentence case (exception: Proper nouns should be capitalized as usual)" at bounding box center [845, 289] width 598 height 19
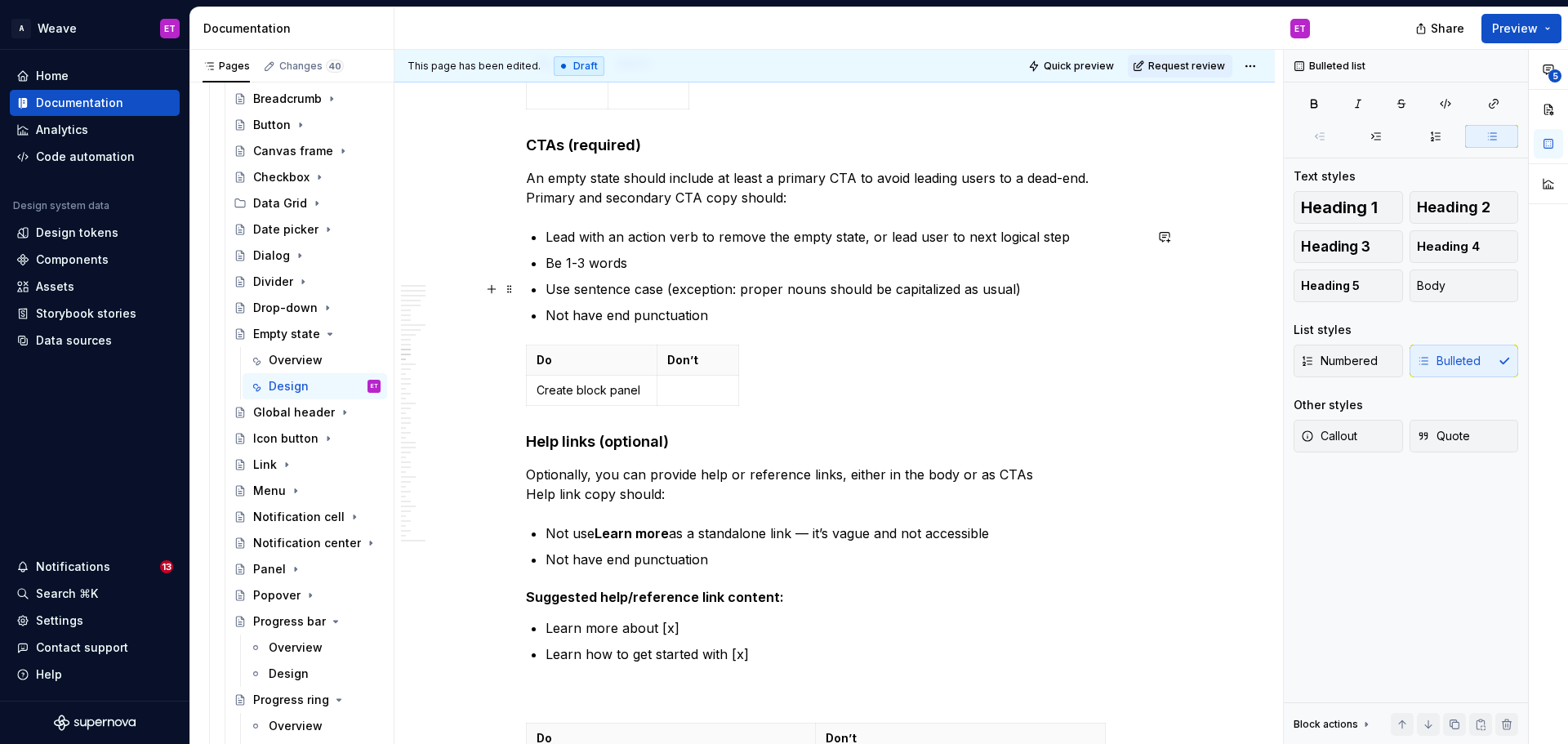
click at [1045, 294] on p "Use sentence case (exception: proper nouns should be capitalized as usual)" at bounding box center [845, 289] width 598 height 19
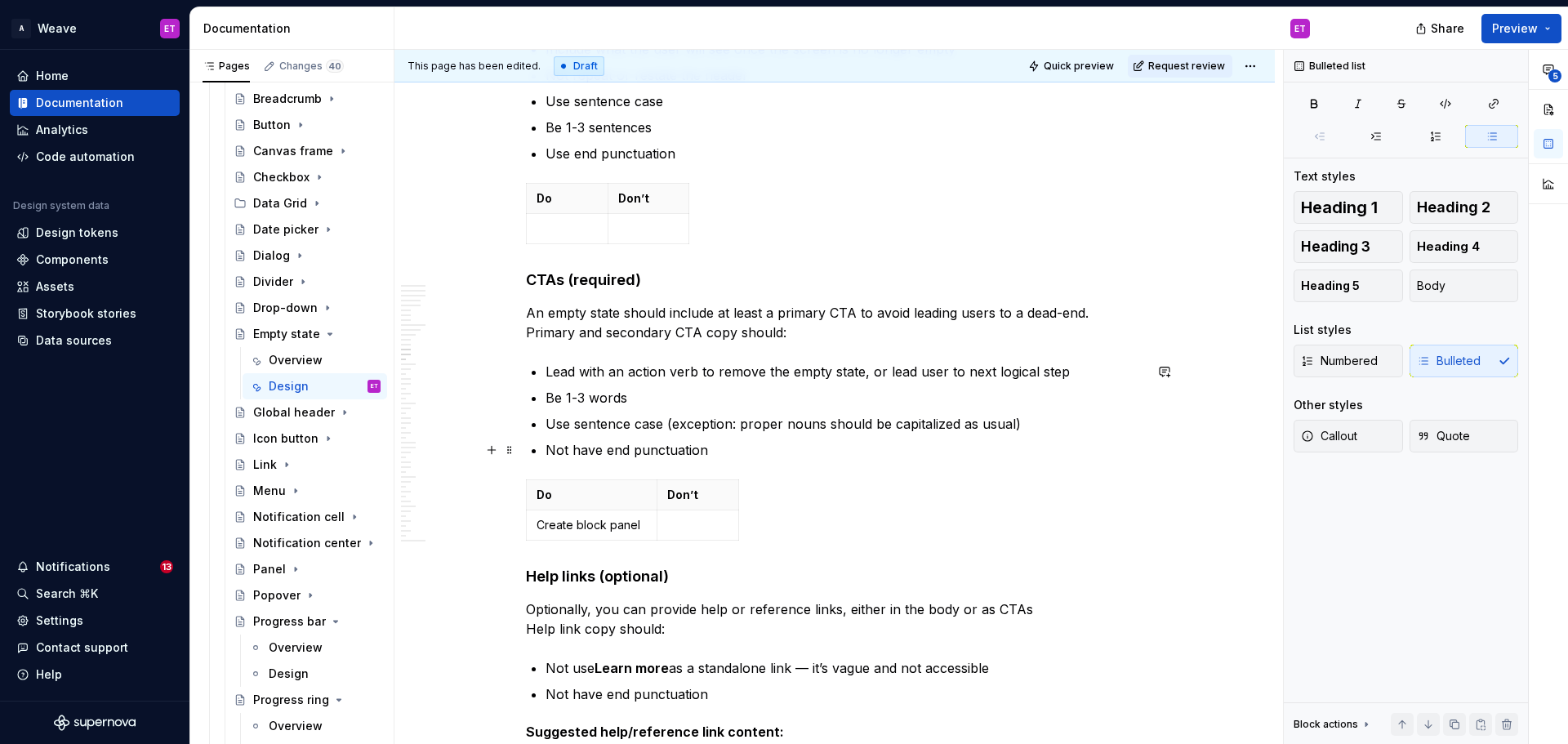
scroll to position [5266, 0]
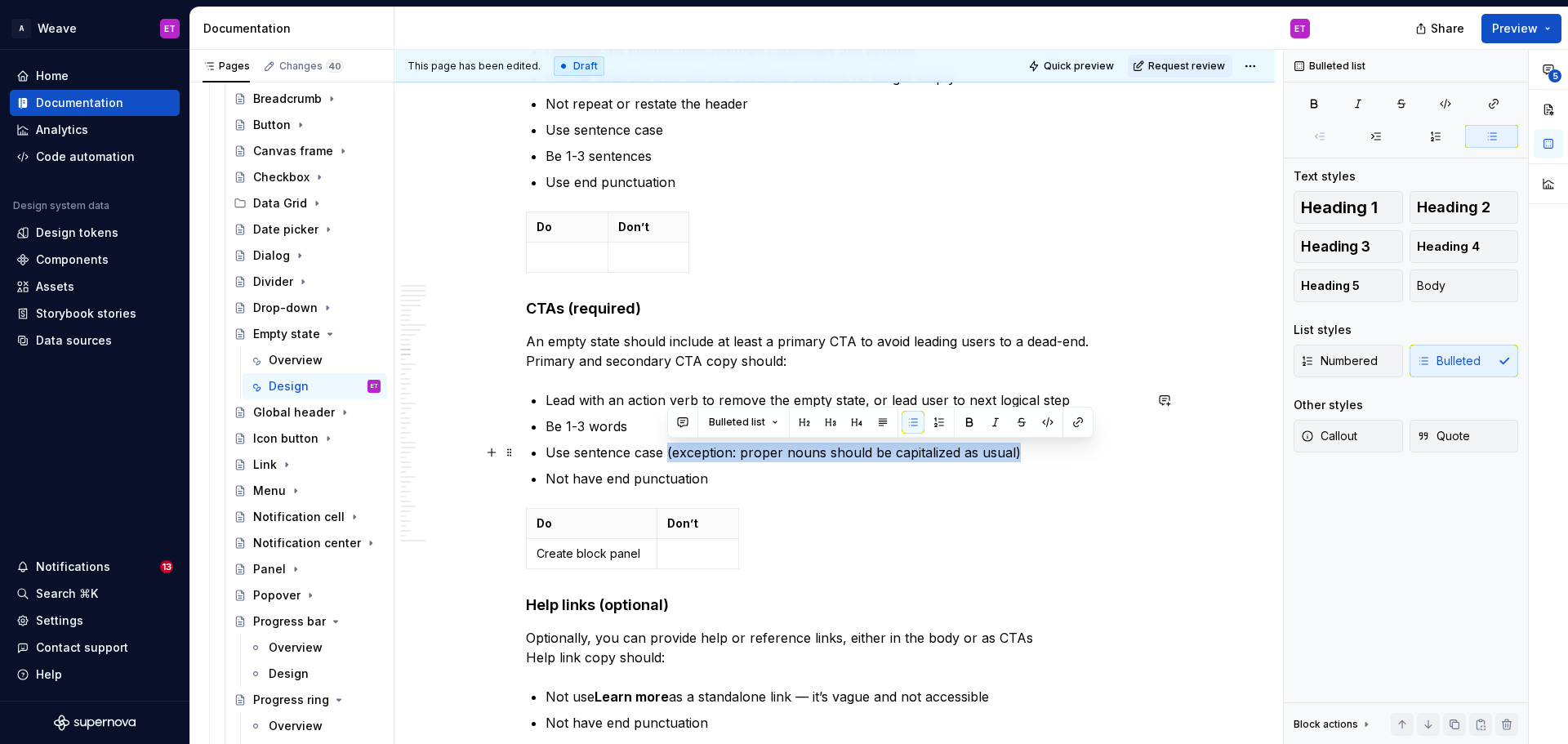
drag, startPoint x: 1039, startPoint y: 453, endPoint x: 667, endPoint y: 450, distance: 372.0
click at [667, 450] on p "Use sentence case (exception: proper nouns should be capitalized as usual)" at bounding box center [845, 452] width 598 height 19
copy p "(exception: proper nouns should be capitalized as usual)"
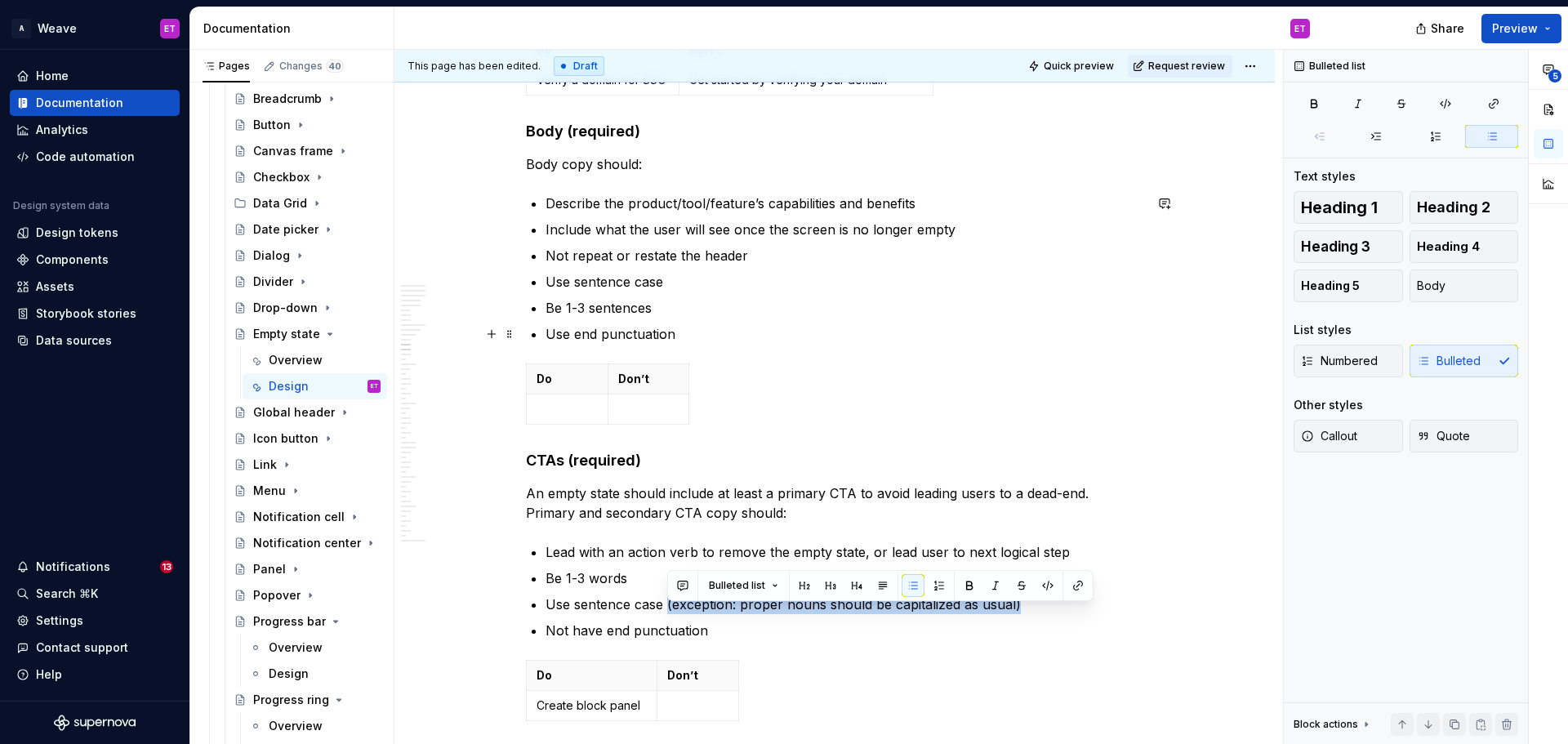
scroll to position [5104, 0]
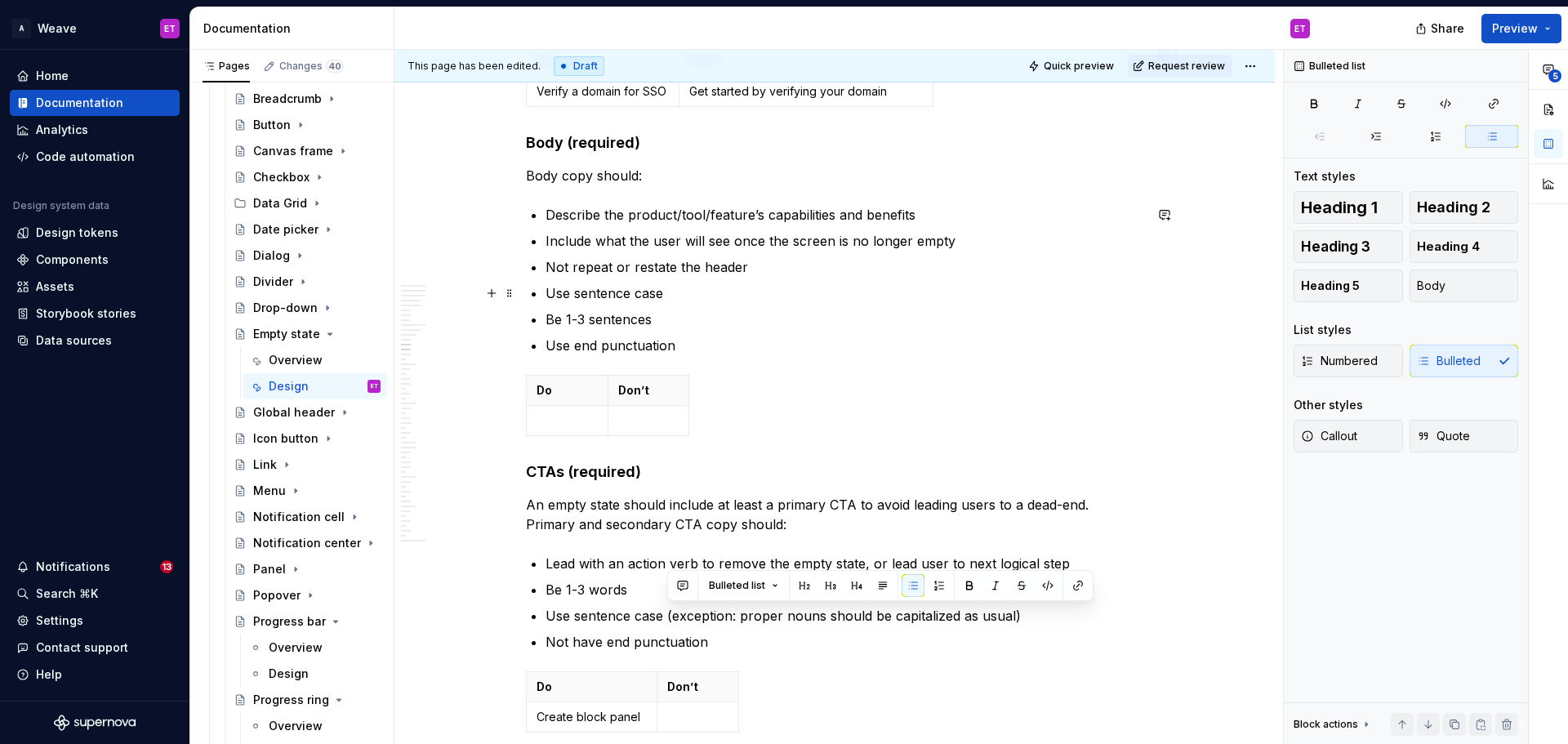
click at [675, 287] on p "Use sentence case" at bounding box center [845, 292] width 598 height 19
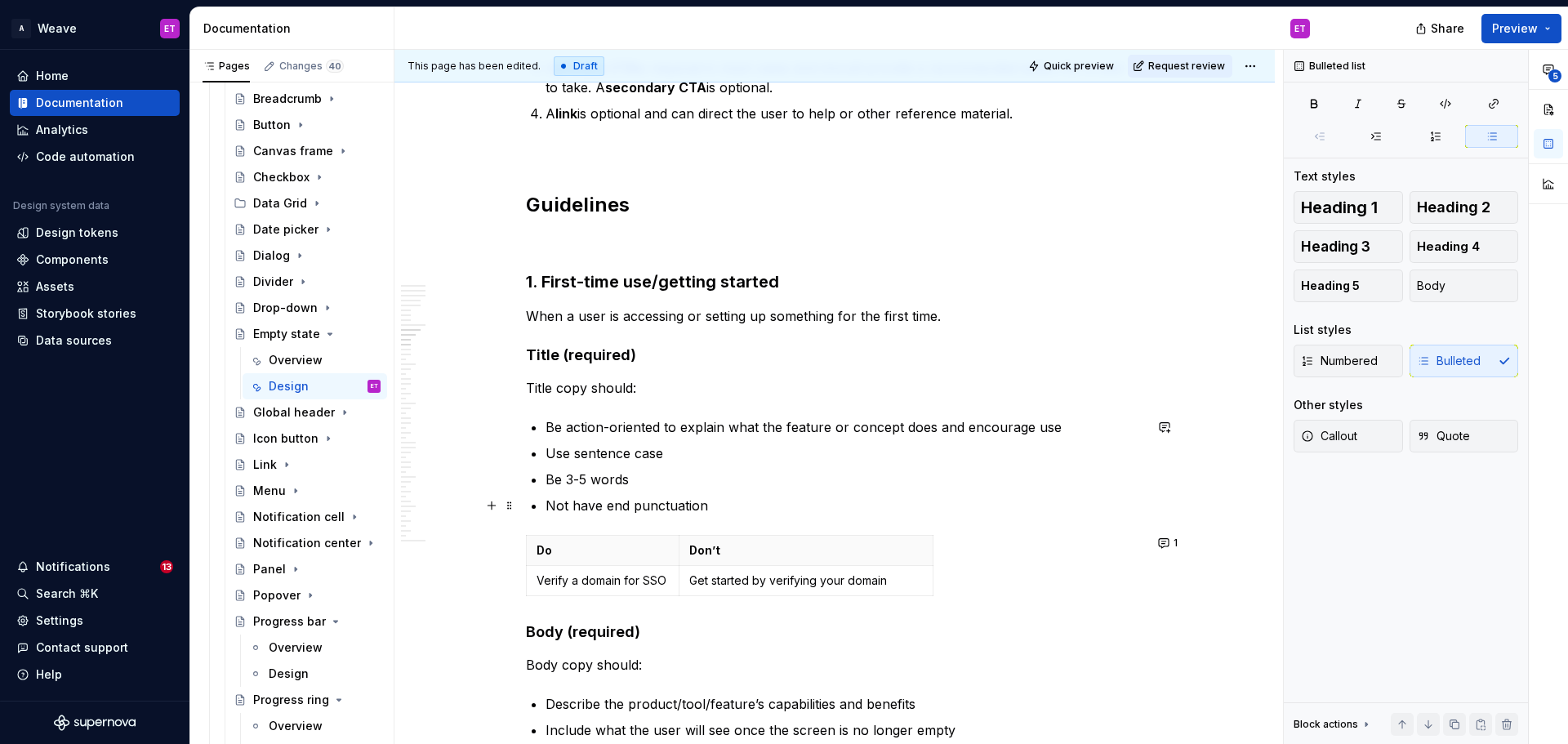
scroll to position [4613, 0]
click at [664, 458] on p "Use sentence case" at bounding box center [845, 453] width 598 height 19
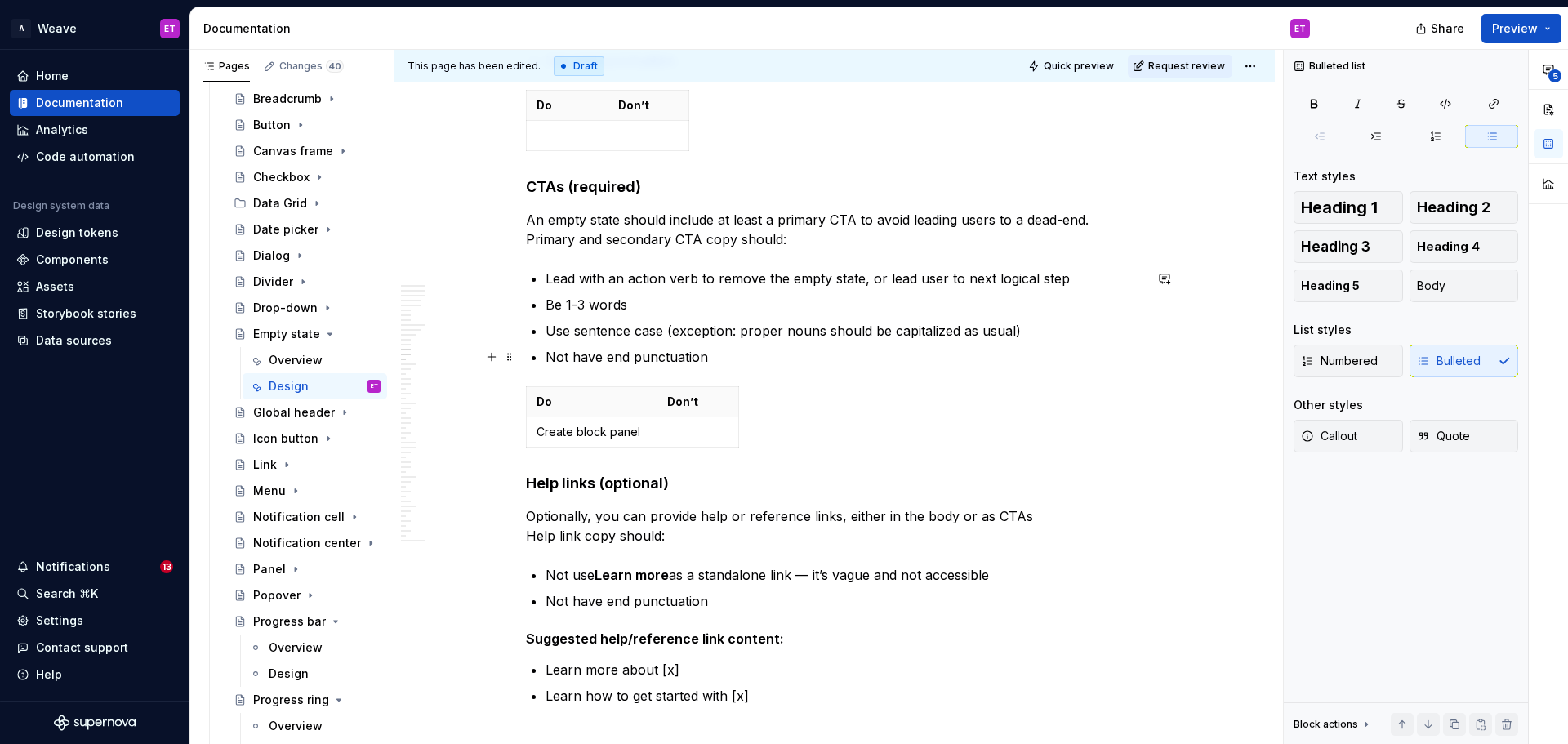
scroll to position [5511, 0]
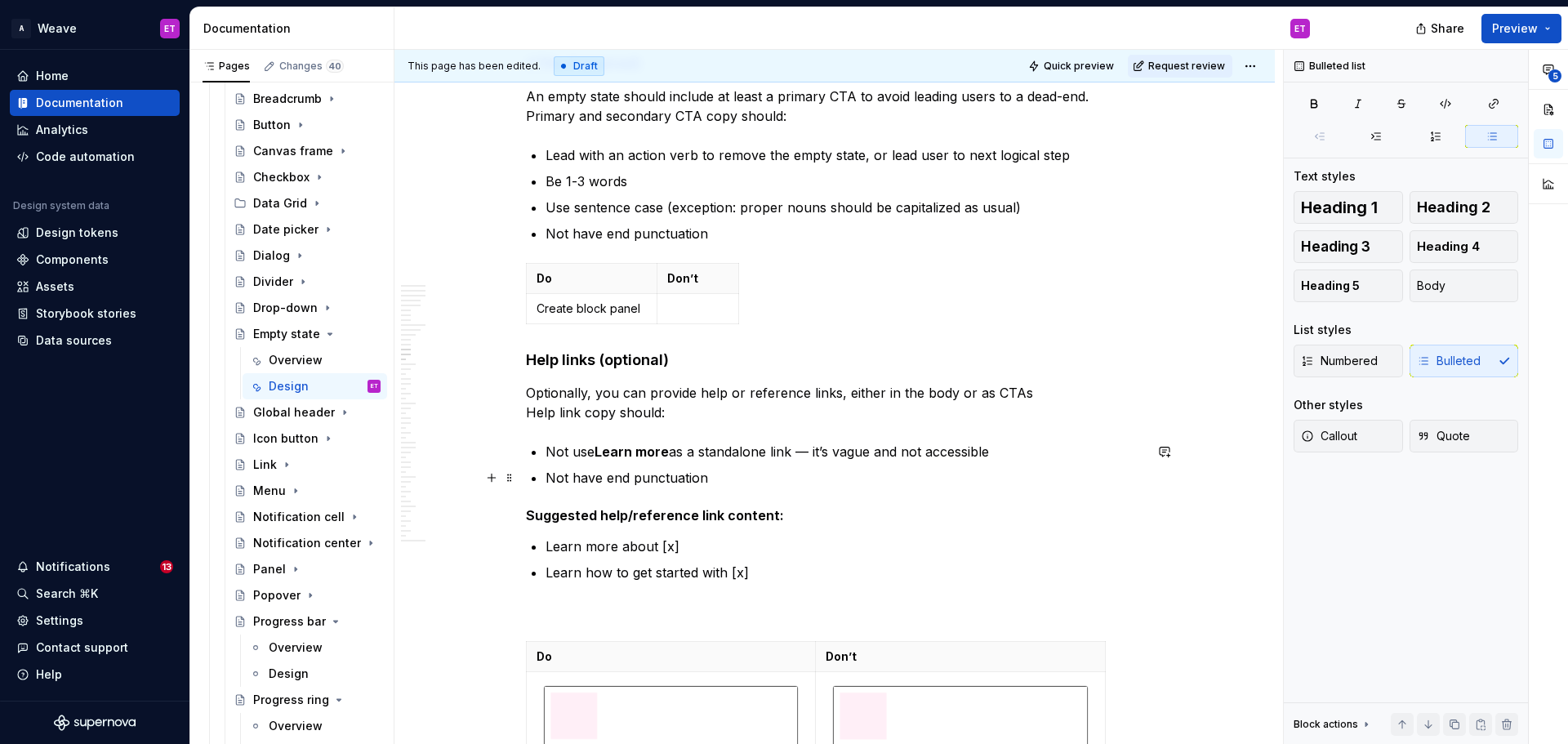
click at [827, 486] on p "Not have end punctuation" at bounding box center [845, 477] width 598 height 19
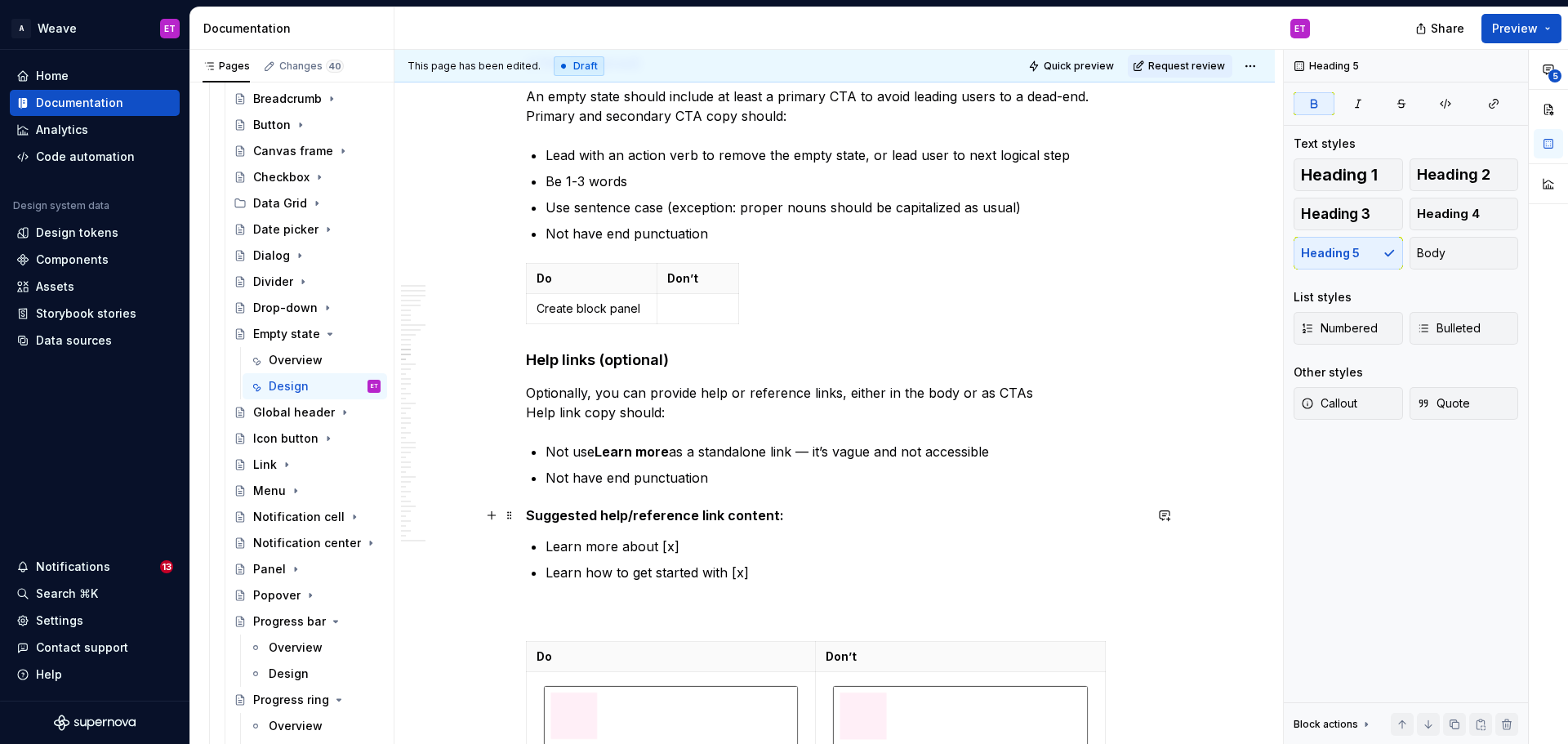
click at [816, 520] on h5 "Suggested help/reference link content:" at bounding box center [834, 515] width 618 height 16
click at [790, 491] on div "**********" at bounding box center [834, 500] width 618 height 11338
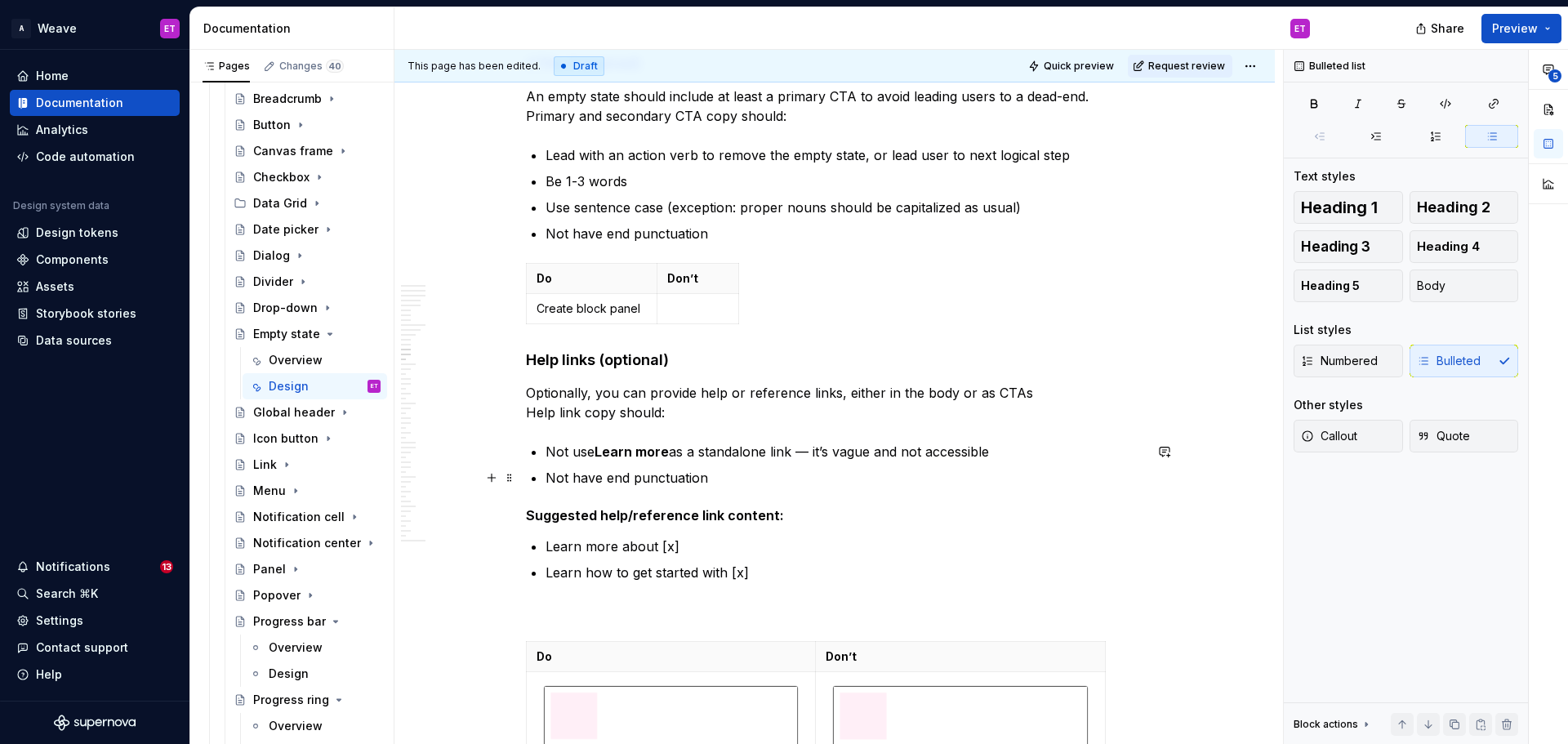
click at [786, 482] on p "Not have end punctuation" at bounding box center [845, 477] width 598 height 19
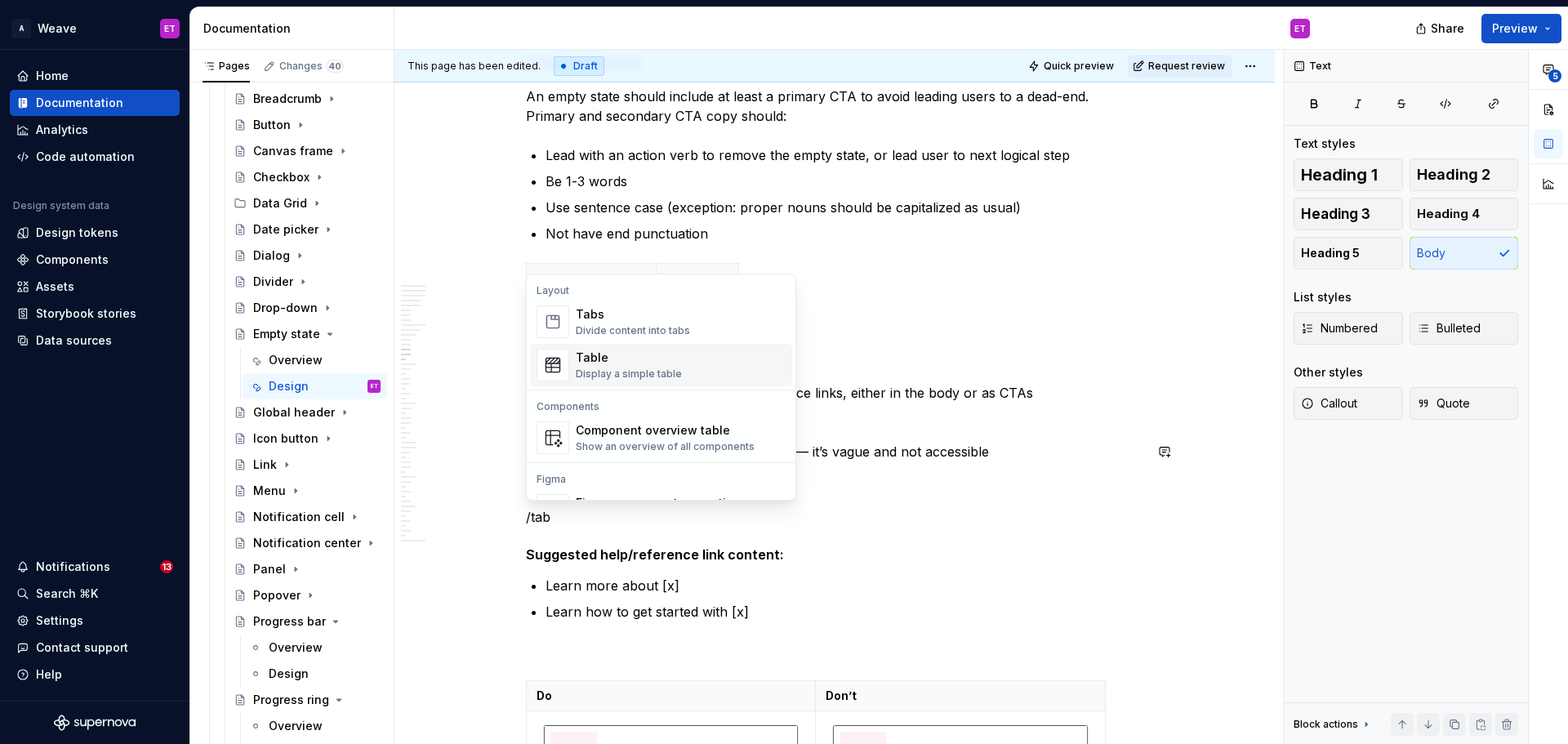
click at [677, 367] on div "Table Display a simple table" at bounding box center [629, 365] width 106 height 31
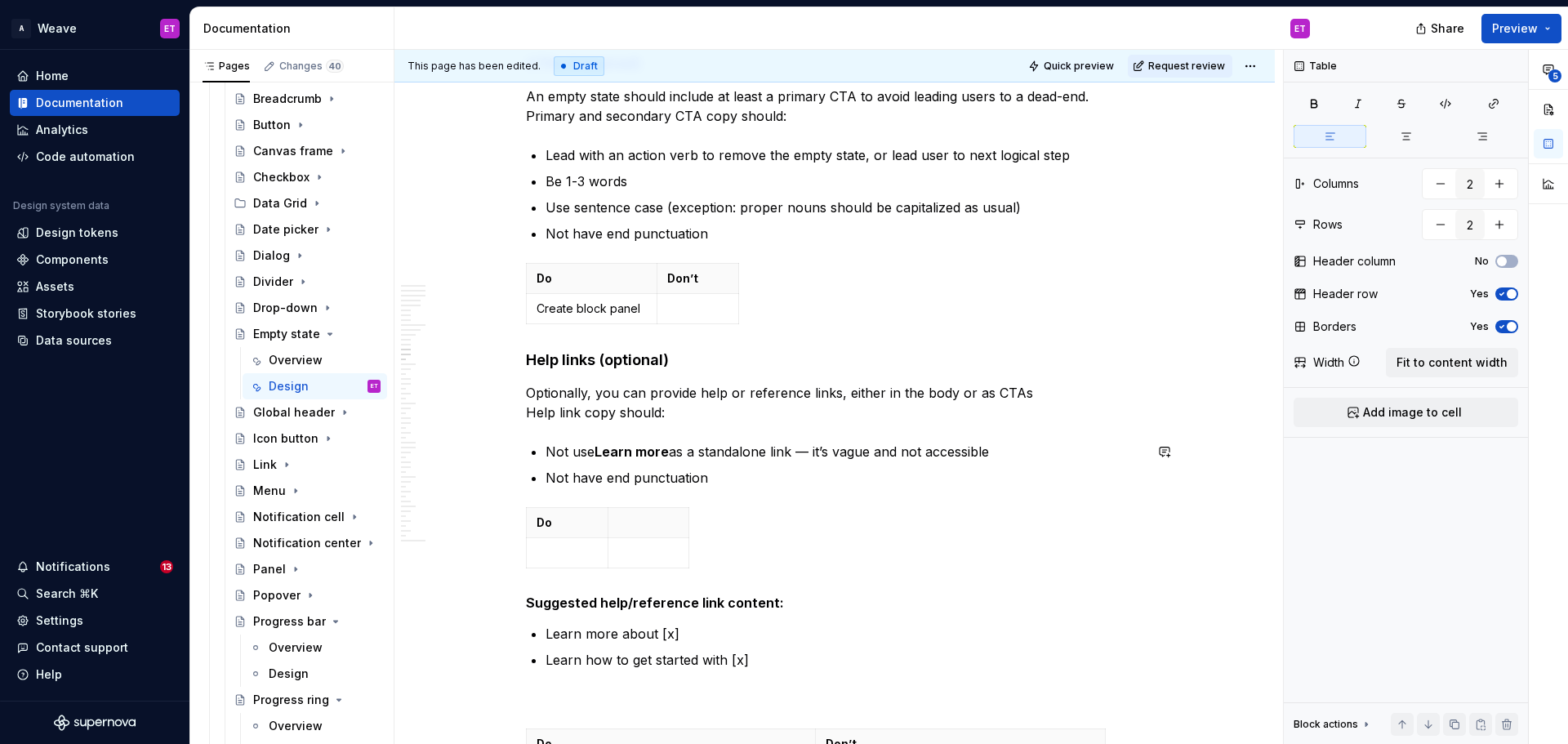
click at [658, 522] on p at bounding box center [649, 522] width 62 height 16
click at [589, 551] on p at bounding box center [567, 553] width 62 height 16
drag, startPoint x: 606, startPoint y: 564, endPoint x: 683, endPoint y: 569, distance: 77.2
drag, startPoint x: 766, startPoint y: 527, endPoint x: 925, endPoint y: 530, distance: 159.0
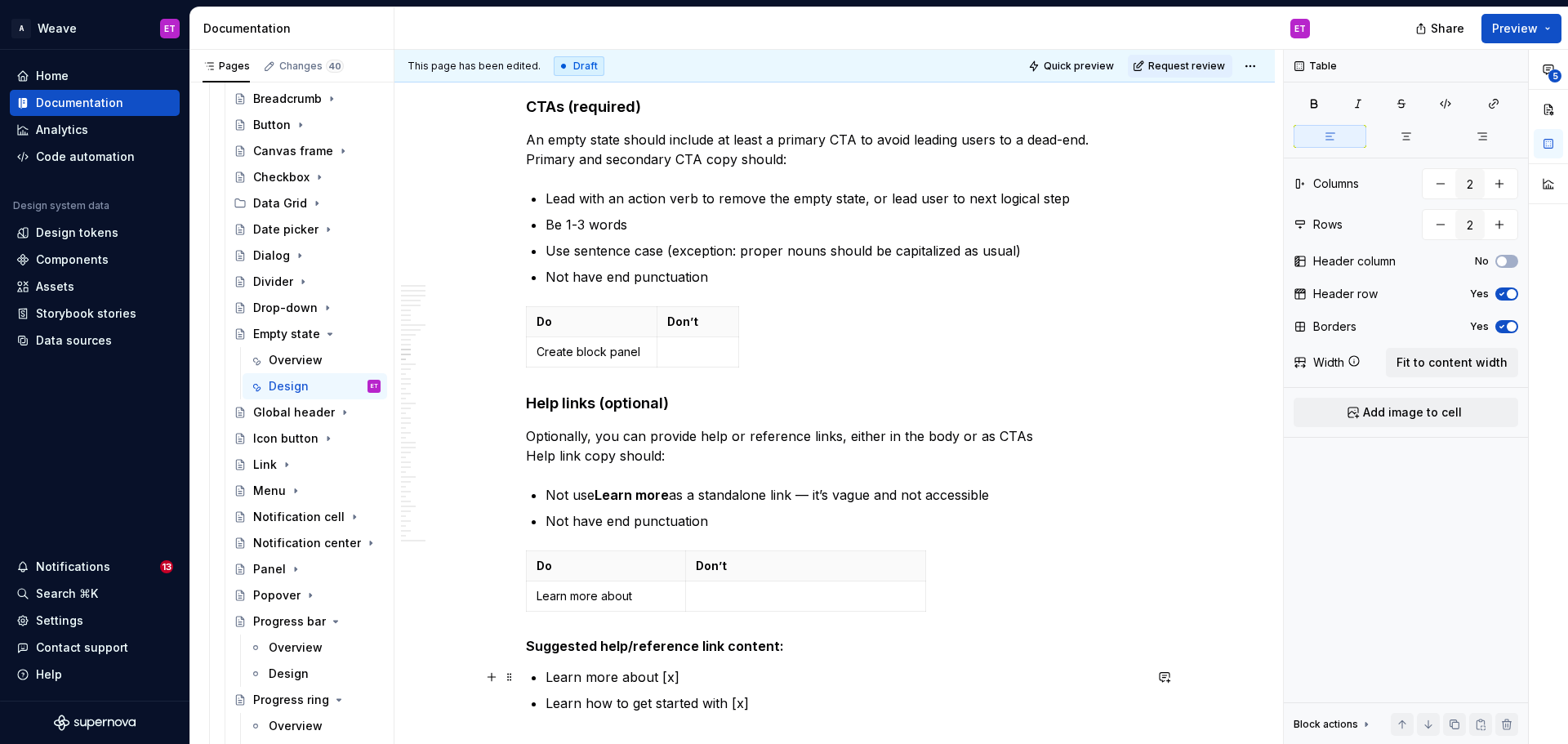
scroll to position [5593, 0]
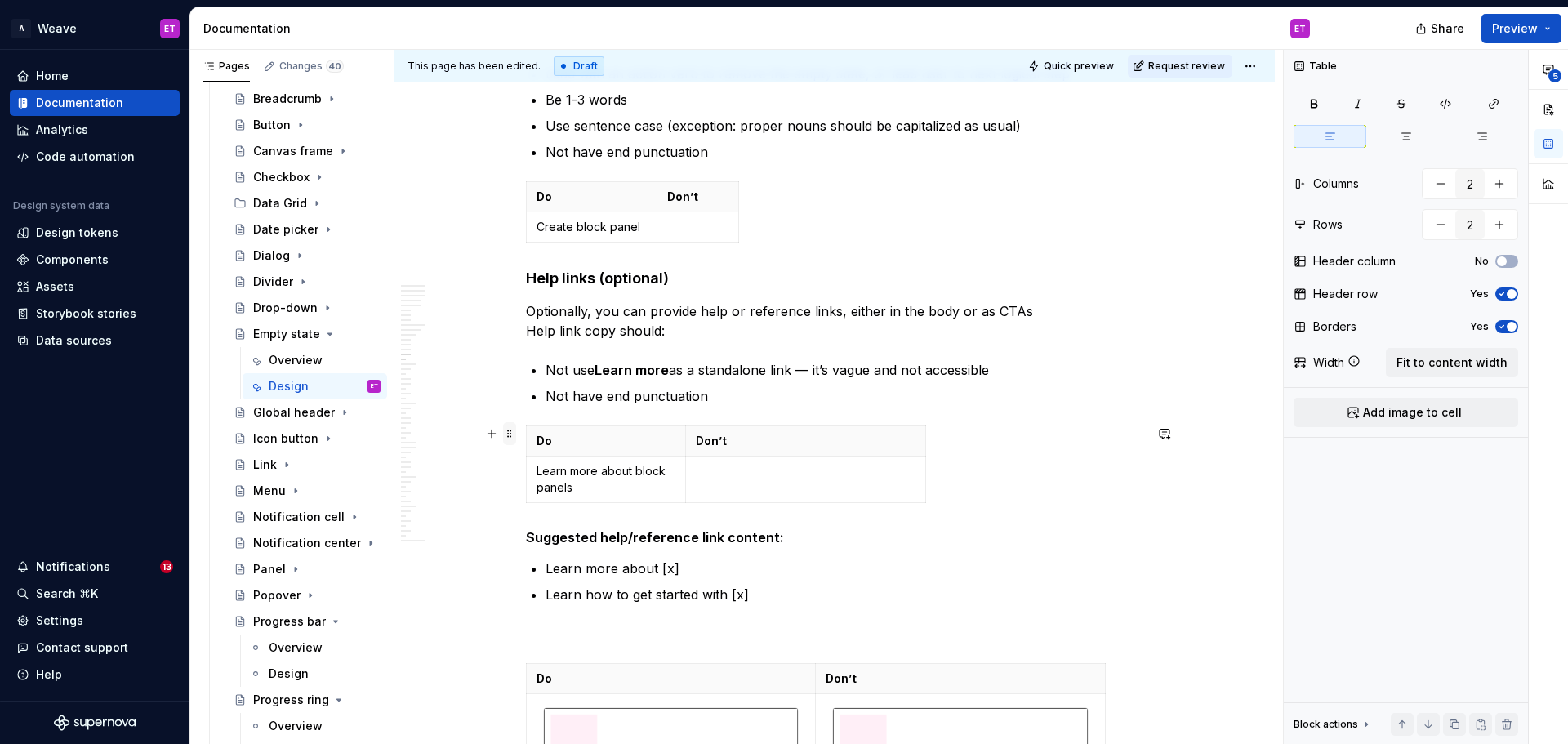
click at [508, 435] on span at bounding box center [510, 433] width 13 height 23
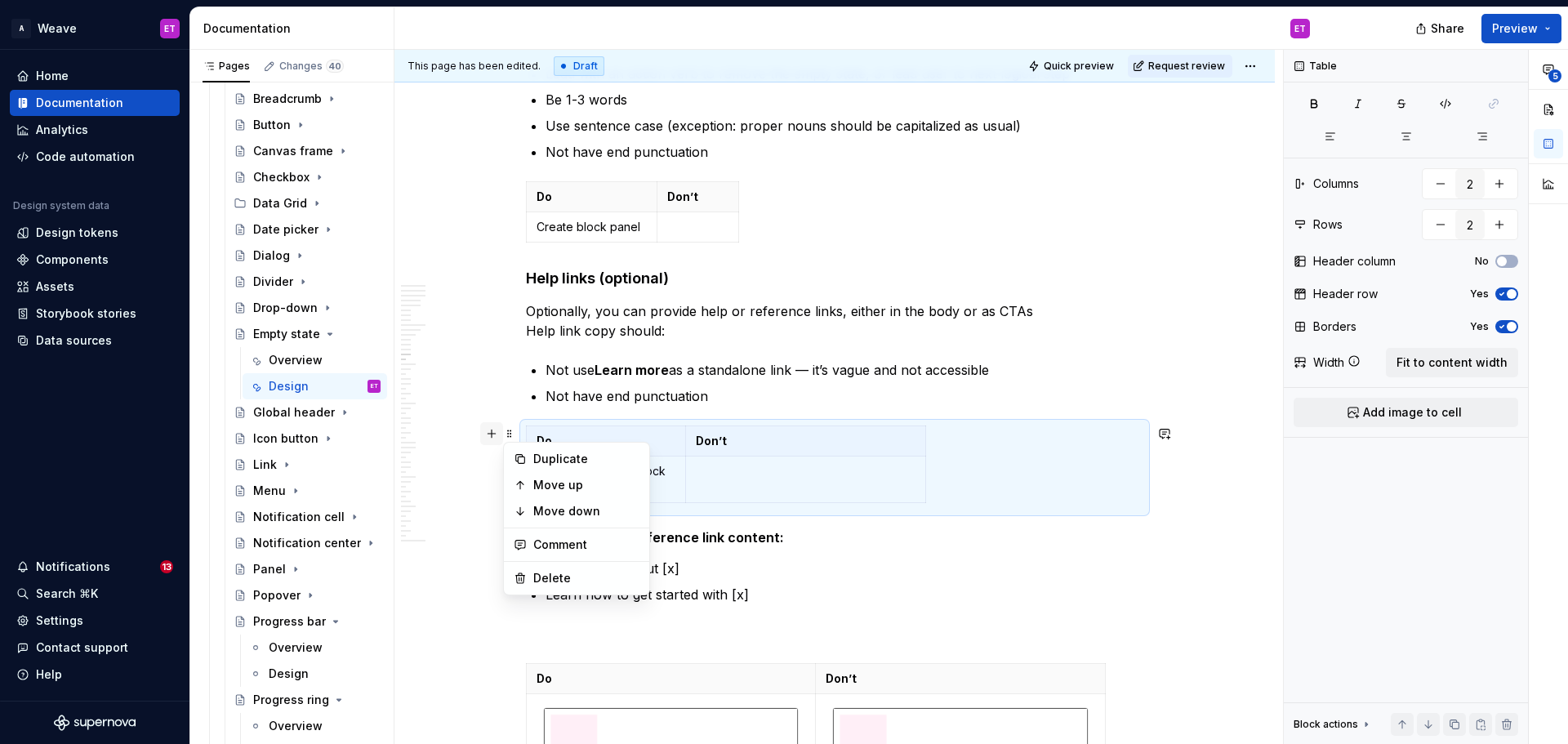
click at [490, 432] on button "button" at bounding box center [491, 433] width 23 height 23
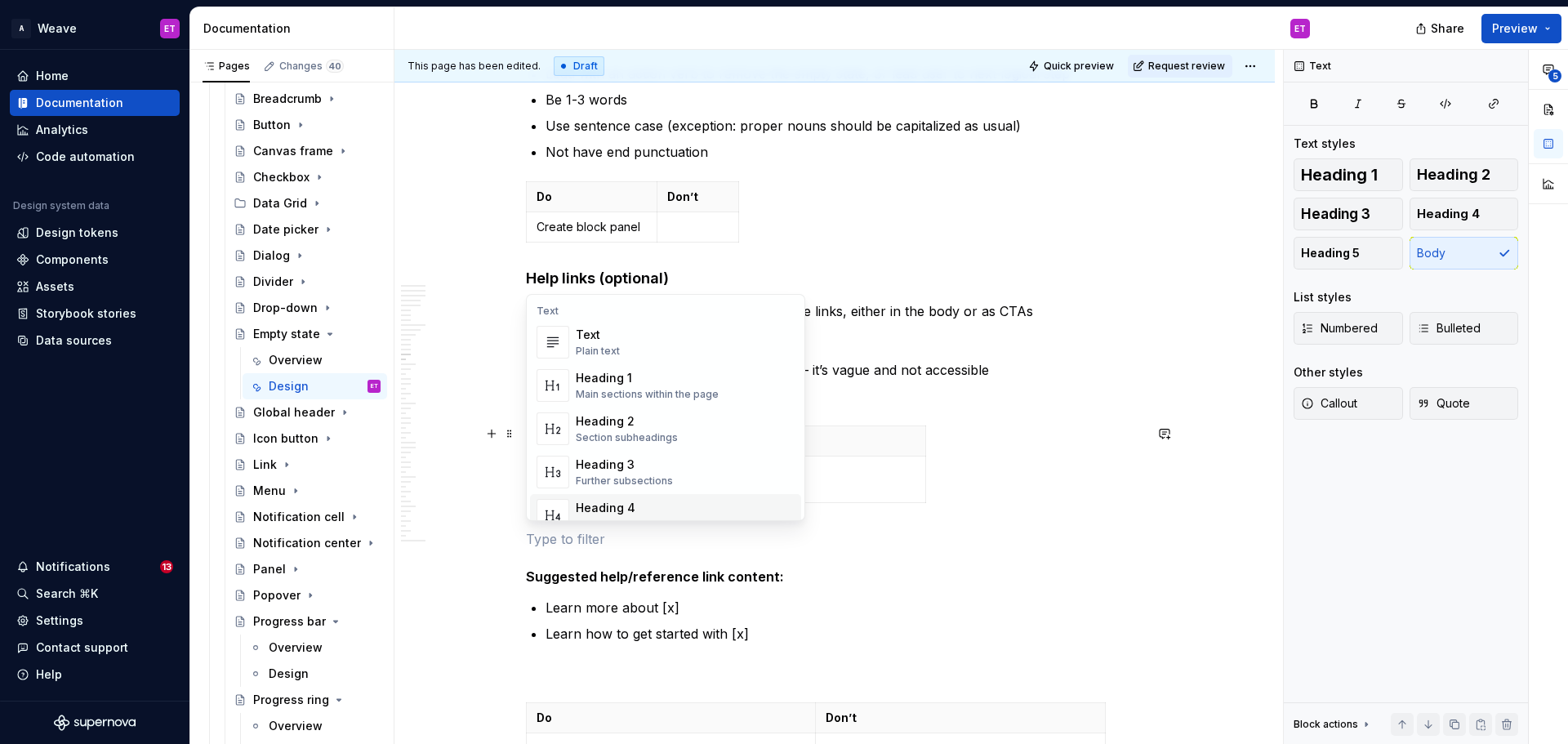
click at [897, 547] on p at bounding box center [834, 538] width 618 height 19
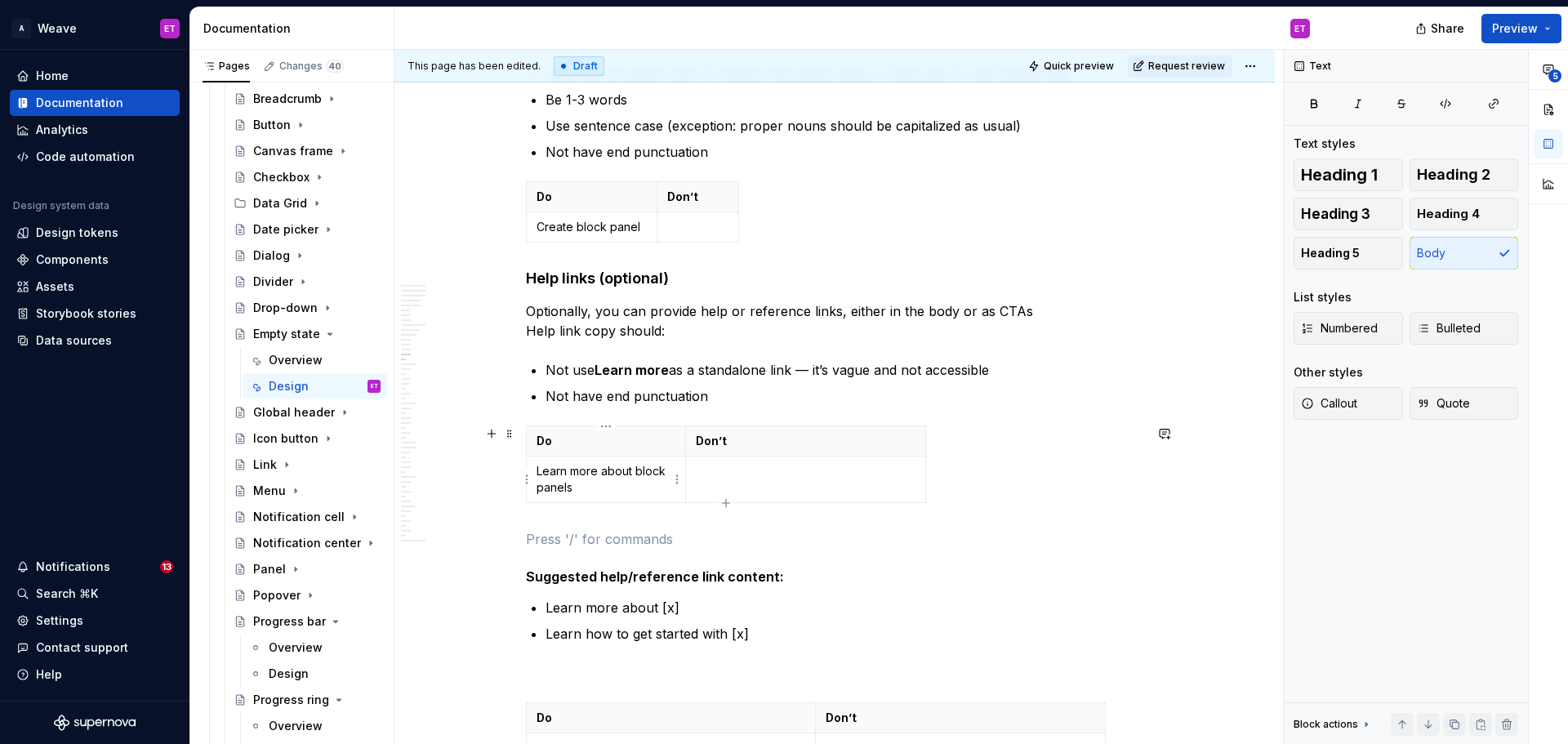
click at [607, 490] on p "Learn more about block panels" at bounding box center [606, 479] width 139 height 33
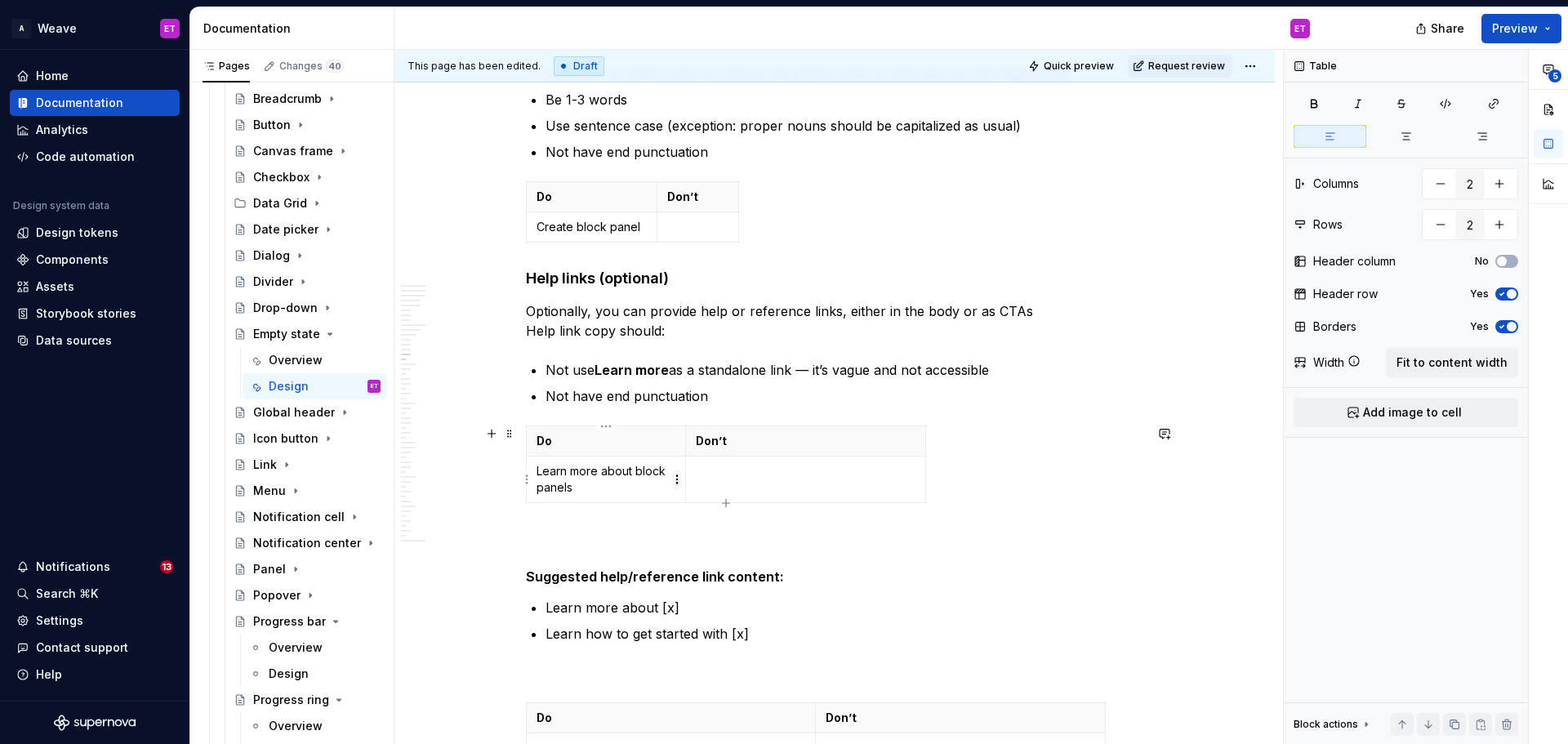
click at [674, 479] on html "A Weave ET Home Documentation Analytics Code automation Design system data Desi…" at bounding box center [784, 372] width 1568 height 744
click at [586, 484] on html "A Weave ET Home Documentation Analytics Code automation Design system data Desi…" at bounding box center [784, 372] width 1568 height 744
click at [527, 475] on html "A Weave ET Home Documentation Analytics Code automation Design system data Desi…" at bounding box center [784, 372] width 1568 height 744
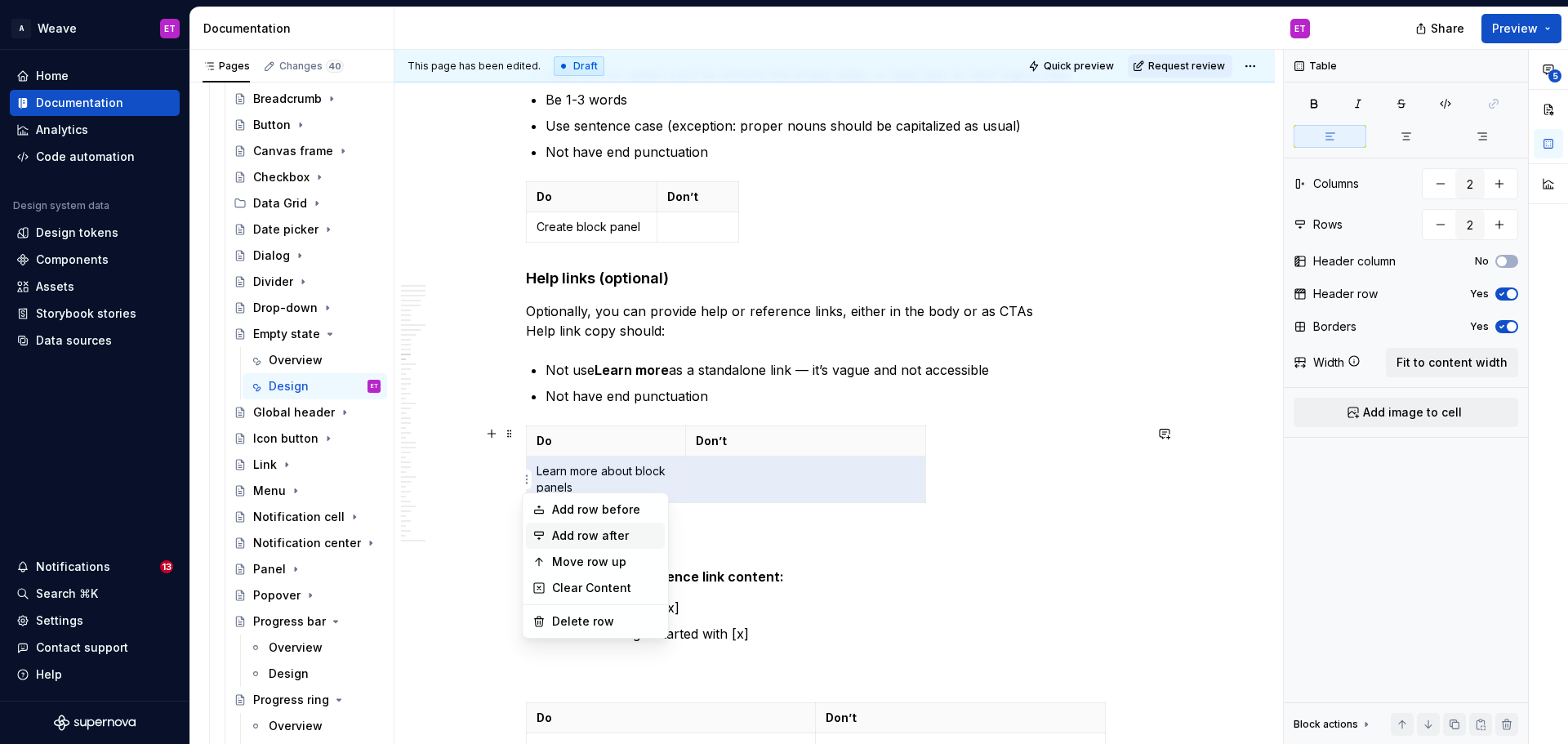
click at [585, 532] on div "Add row after" at bounding box center [605, 535] width 106 height 16
type input "3"
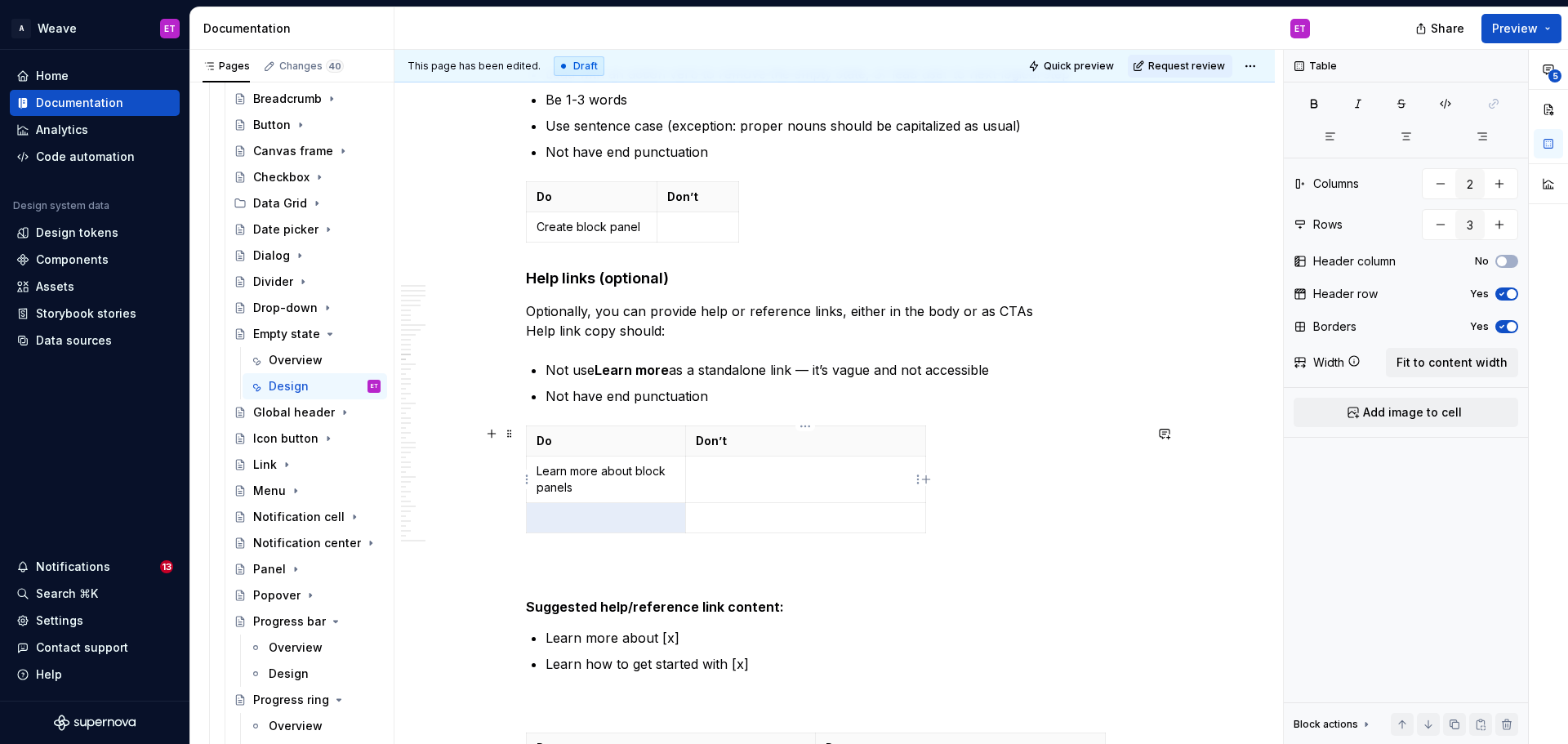
click at [764, 479] on p at bounding box center [805, 471] width 220 height 16
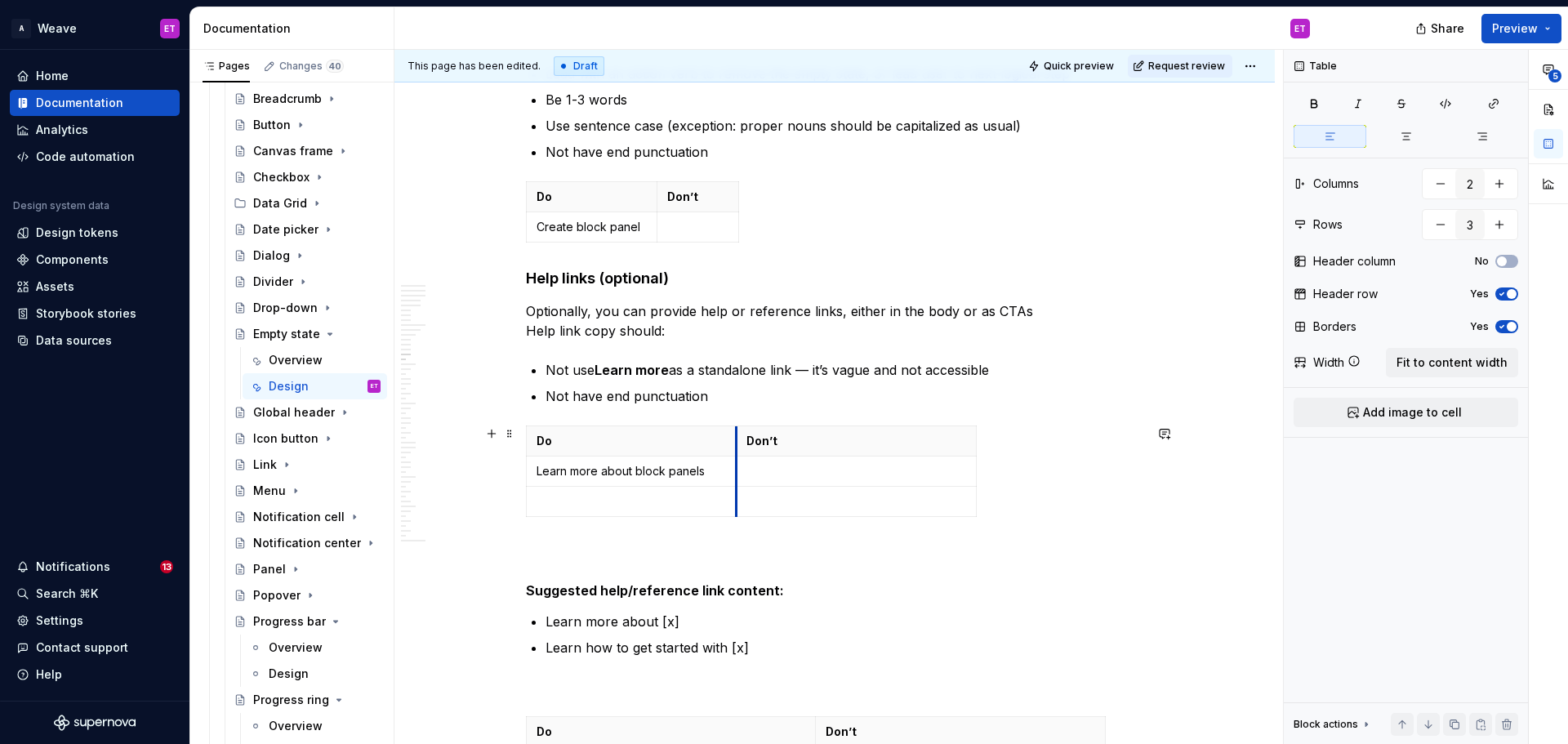
drag, startPoint x: 685, startPoint y: 472, endPoint x: 734, endPoint y: 481, distance: 49.8
click at [702, 501] on p at bounding box center [631, 500] width 189 height 16
click at [613, 507] on p "Get started woith domains" at bounding box center [631, 500] width 189 height 16
click at [679, 500] on p "Get started with domains" at bounding box center [631, 500] width 189 height 16
click at [549, 506] on p "Get started with domains" at bounding box center [631, 500] width 189 height 16
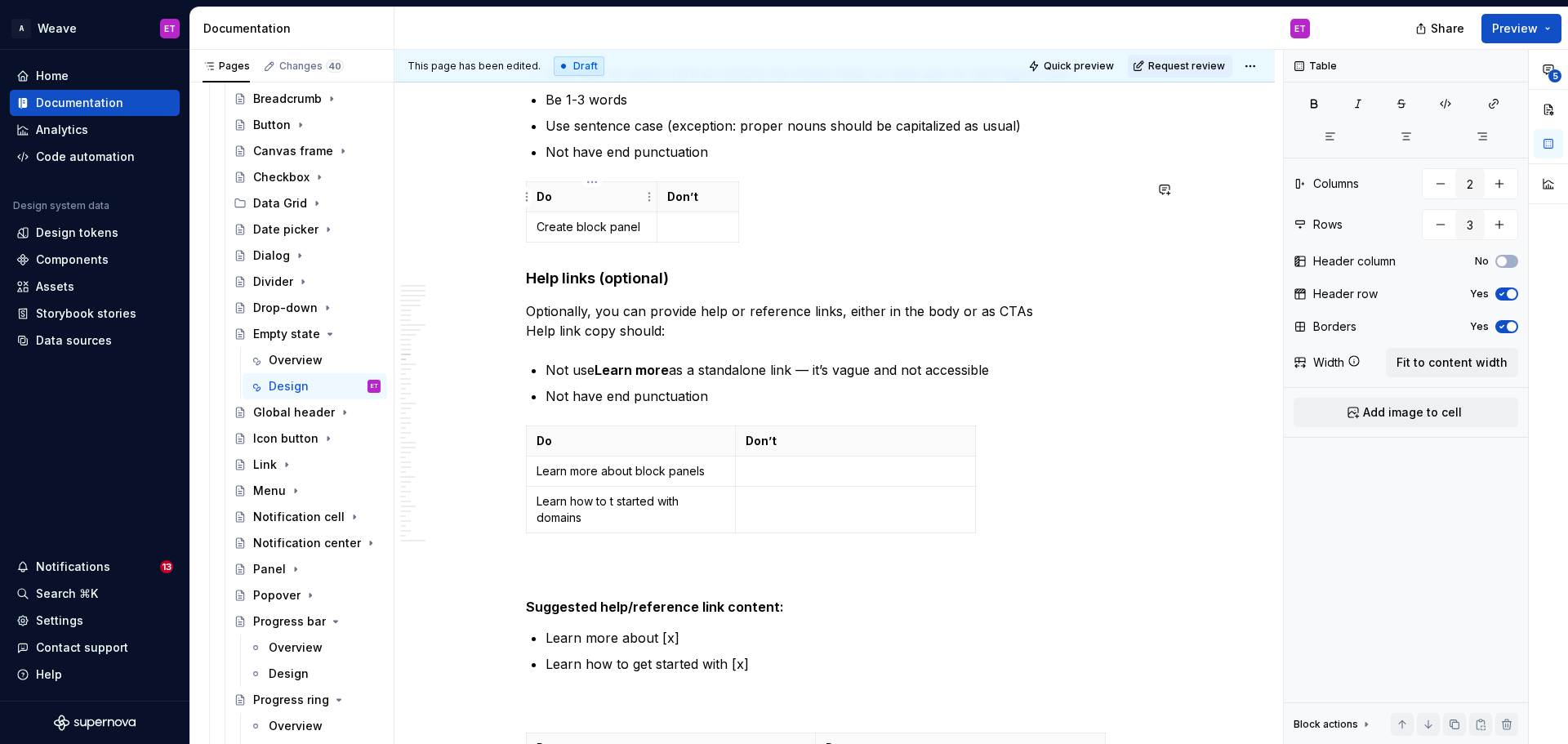
type textarea "*"
click at [639, 520] on p "Learn how to get started with domains" at bounding box center [631, 509] width 189 height 33
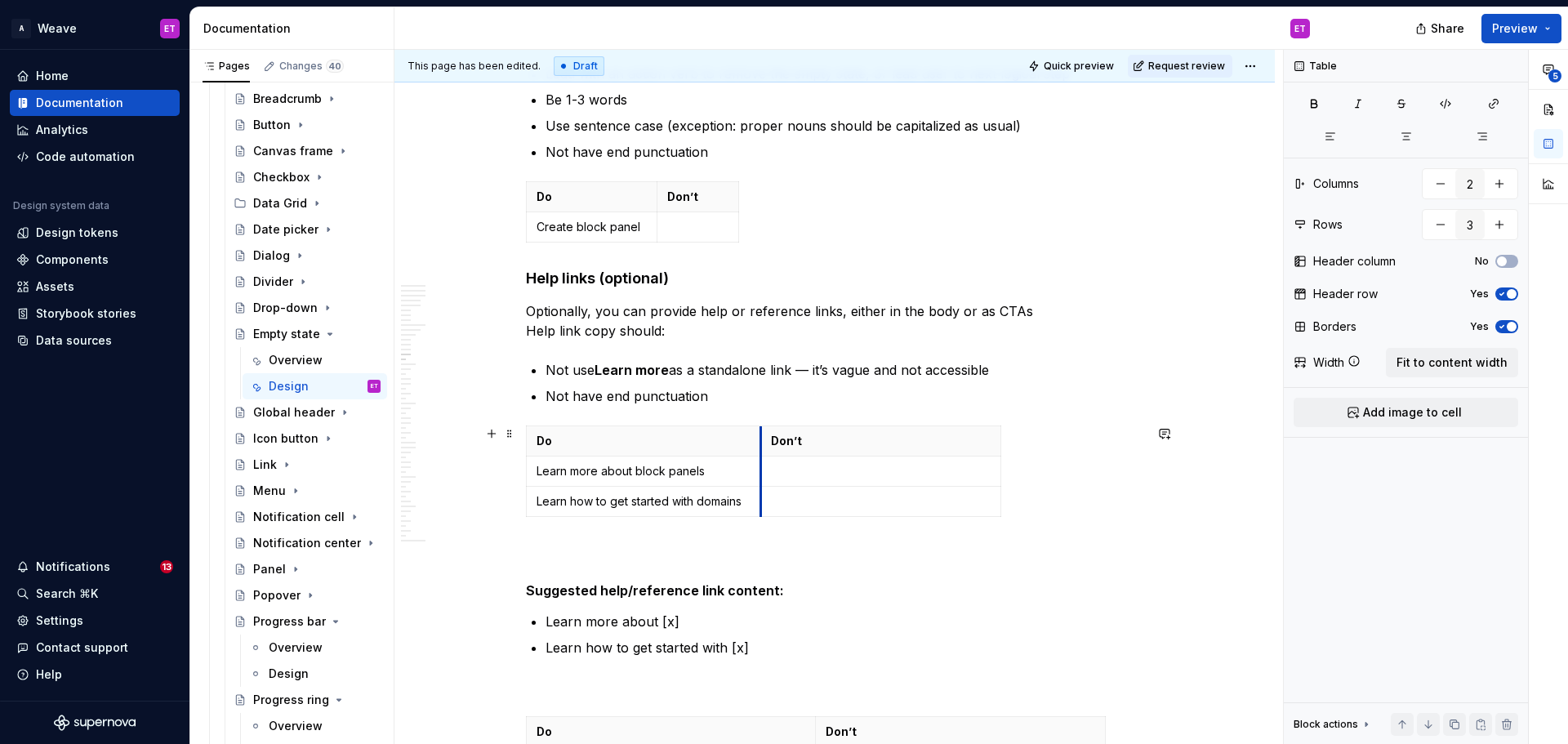
drag, startPoint x: 738, startPoint y: 443, endPoint x: 780, endPoint y: 452, distance: 43.0
click at [773, 442] on th "Don’t" at bounding box center [880, 442] width 241 height 30
click at [811, 477] on p at bounding box center [890, 471] width 221 height 16
click at [740, 503] on p "Learn how to get started with domains" at bounding box center [648, 500] width 222 height 16
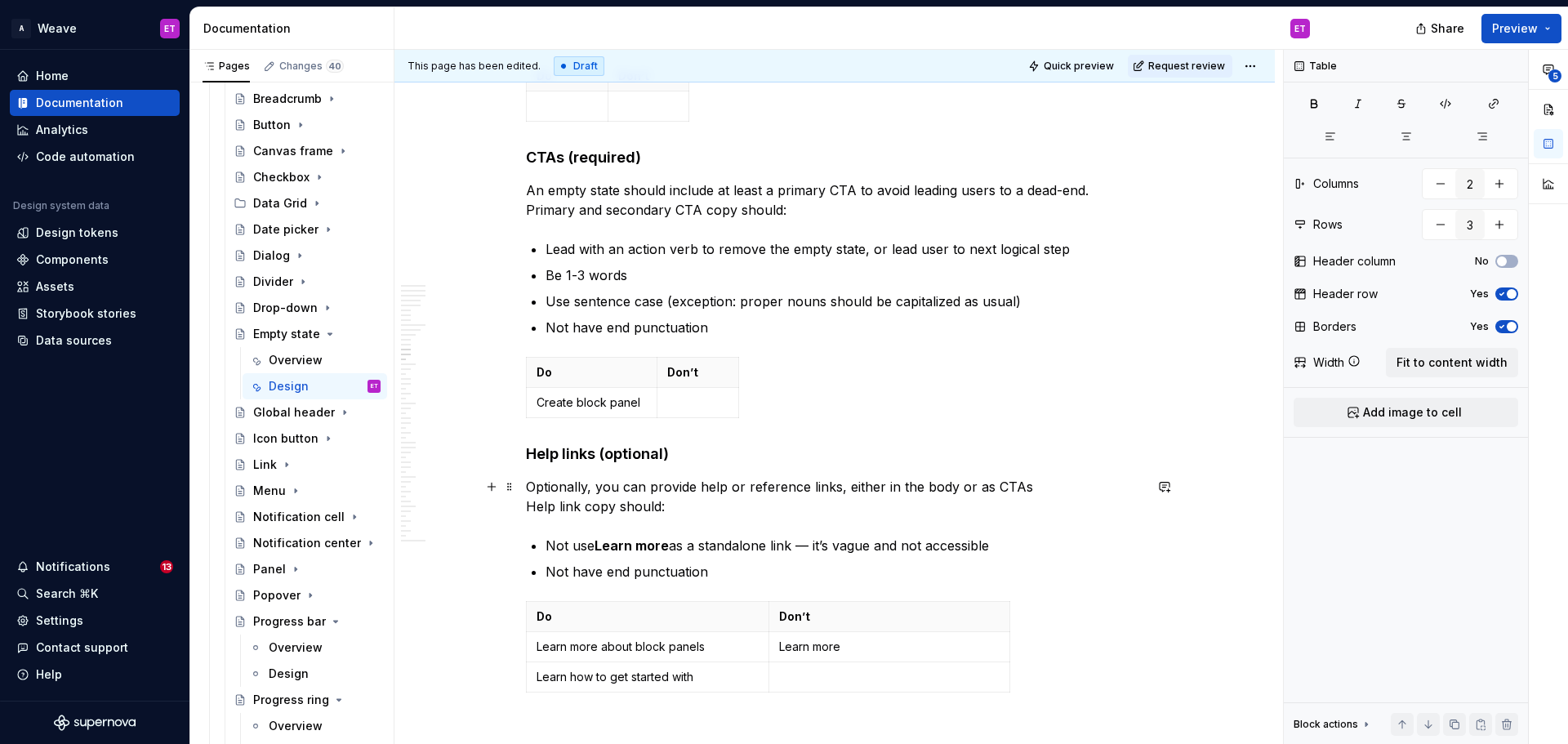
scroll to position [5511, 0]
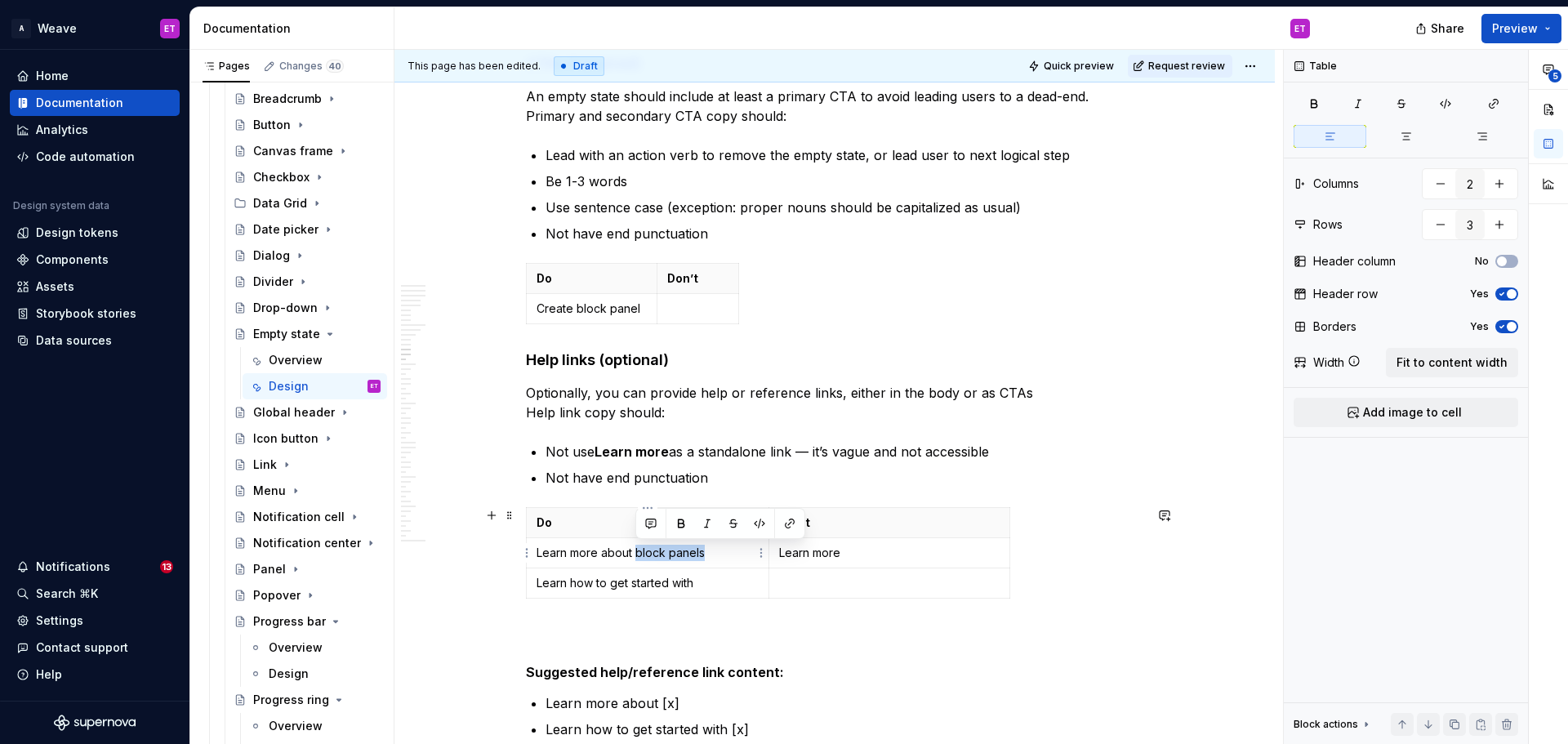
drag, startPoint x: 706, startPoint y: 554, endPoint x: 636, endPoint y: 549, distance: 70.2
click at [636, 549] on p "Learn more about block panels" at bounding box center [648, 553] width 222 height 16
click at [710, 583] on p "Learn how to get started with" at bounding box center [648, 582] width 222 height 16
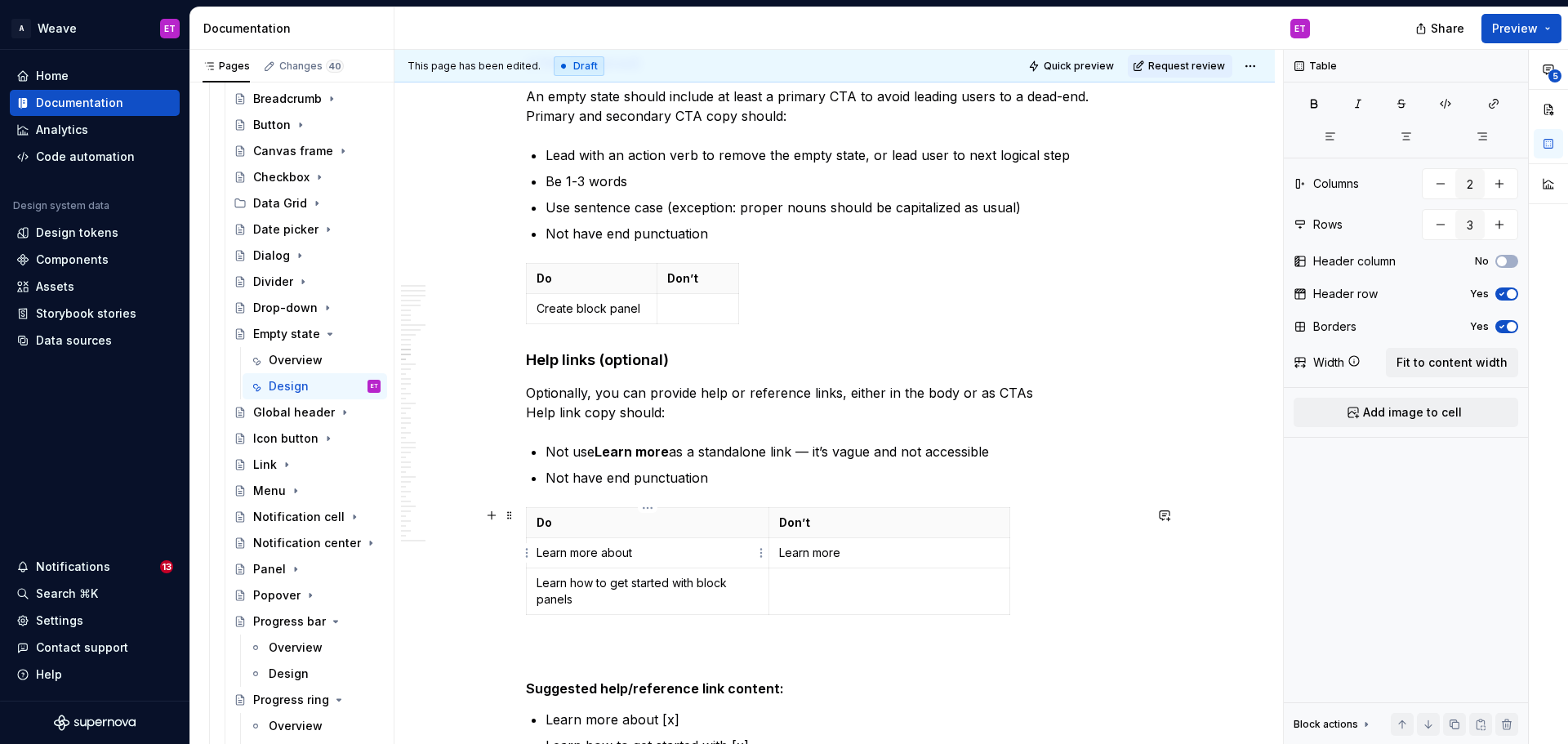
click at [658, 548] on p "Learn more about" at bounding box center [648, 553] width 222 height 16
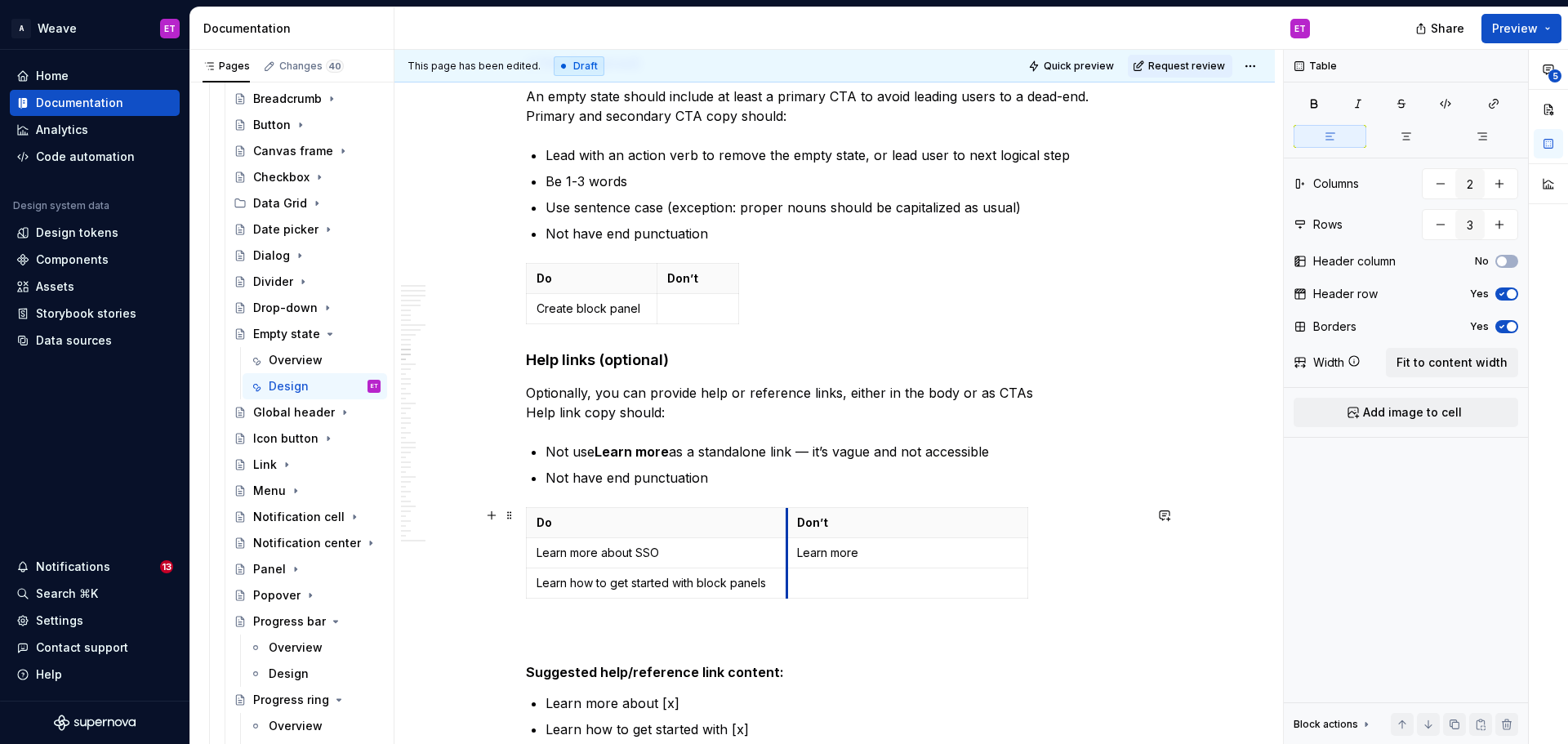
drag, startPoint x: 768, startPoint y: 534, endPoint x: 786, endPoint y: 526, distance: 19.7
click at [787, 526] on th "Don’t" at bounding box center [907, 523] width 241 height 30
click at [837, 586] on p at bounding box center [907, 582] width 221 height 16
click at [1100, 583] on div "Do Don’t Learn more about SSO Learn more Learn how to get started with block pa…" at bounding box center [834, 556] width 618 height 98
drag, startPoint x: 679, startPoint y: 589, endPoint x: 611, endPoint y: 586, distance: 68.1
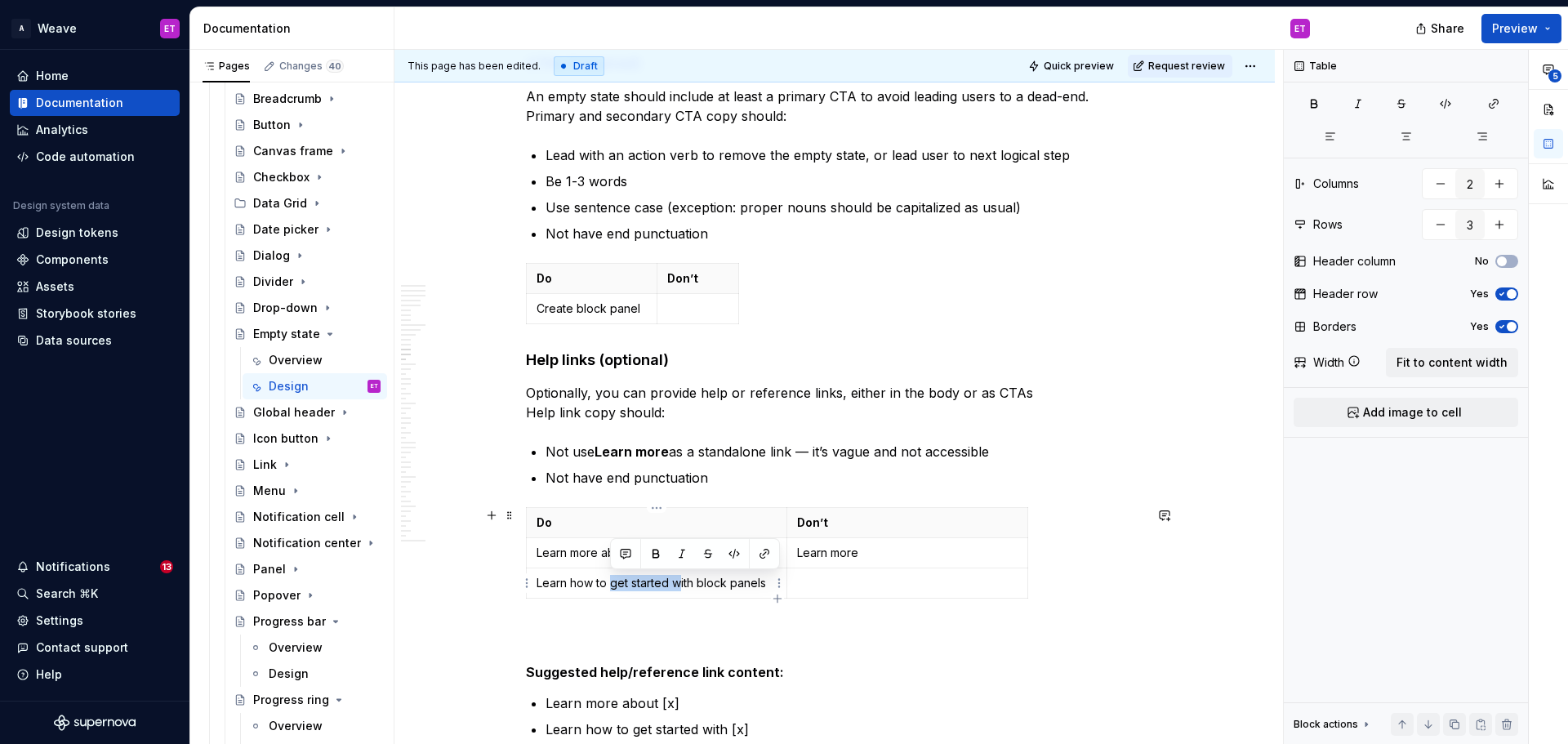
click at [611, 586] on p "Learn how to get started with block panels" at bounding box center [656, 582] width 240 height 16
click at [835, 585] on p at bounding box center [907, 582] width 221 height 16
click at [881, 544] on td "Learn more" at bounding box center [907, 554] width 241 height 30
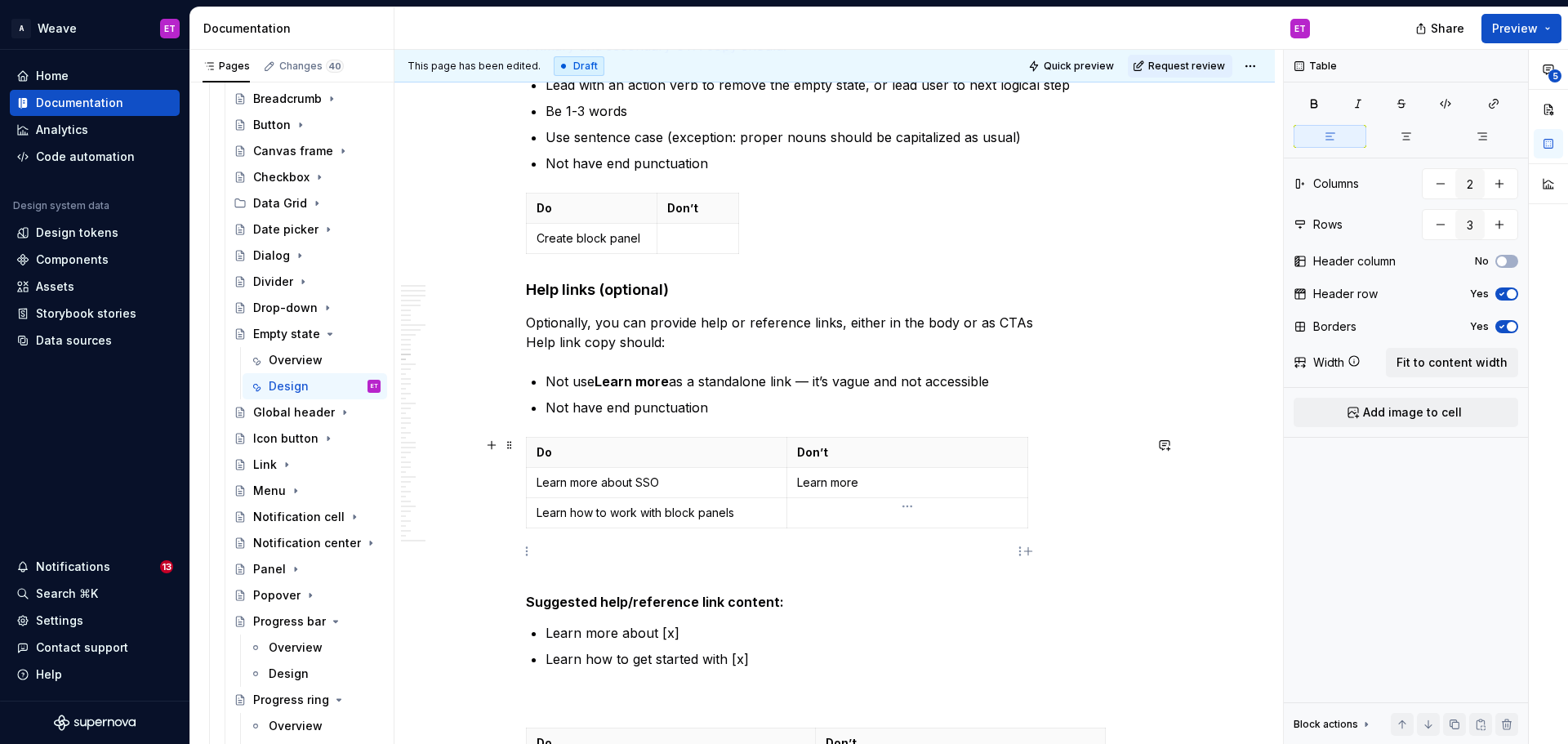
scroll to position [5593, 0]
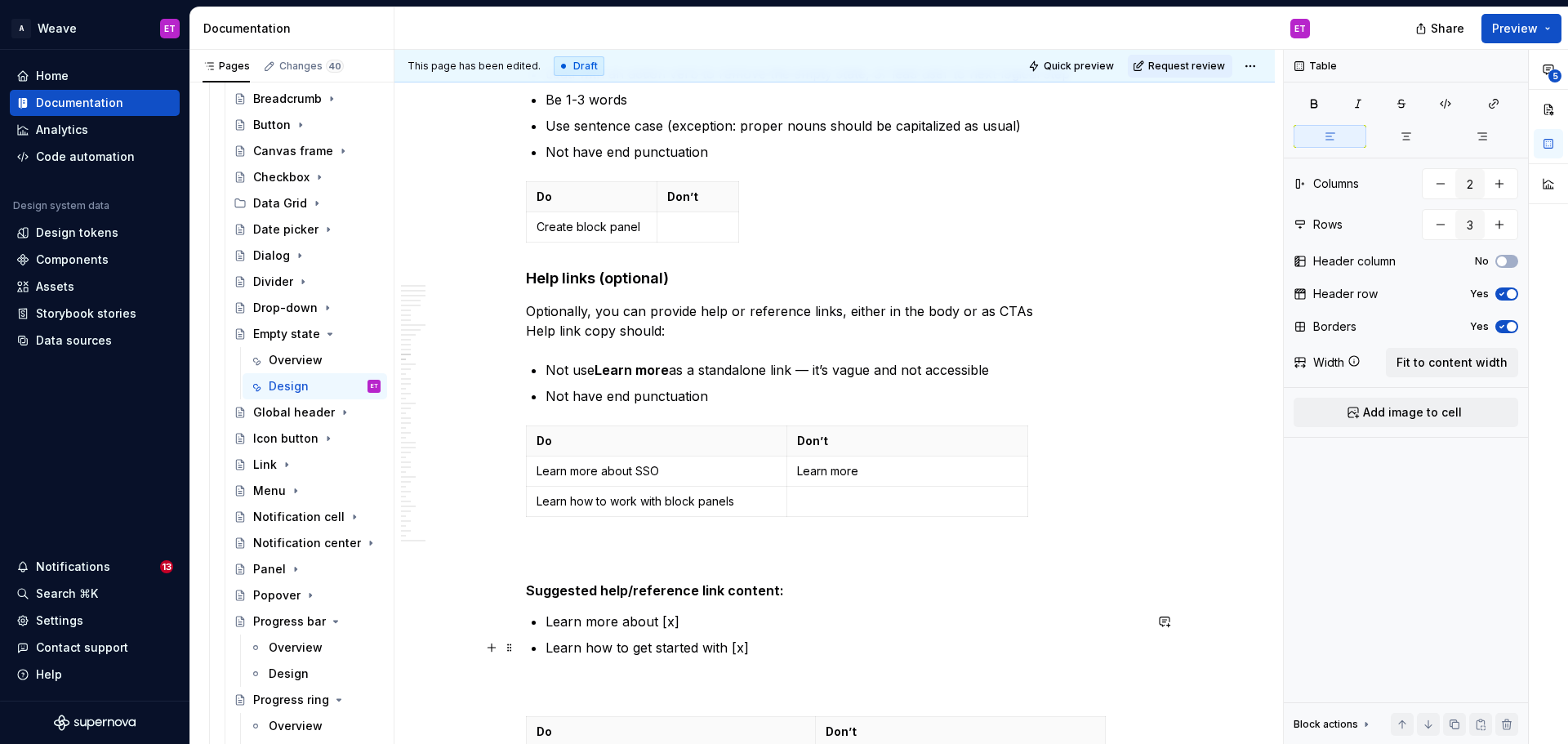
click at [889, 645] on p "Learn how to get started with [x]" at bounding box center [845, 647] width 598 height 19
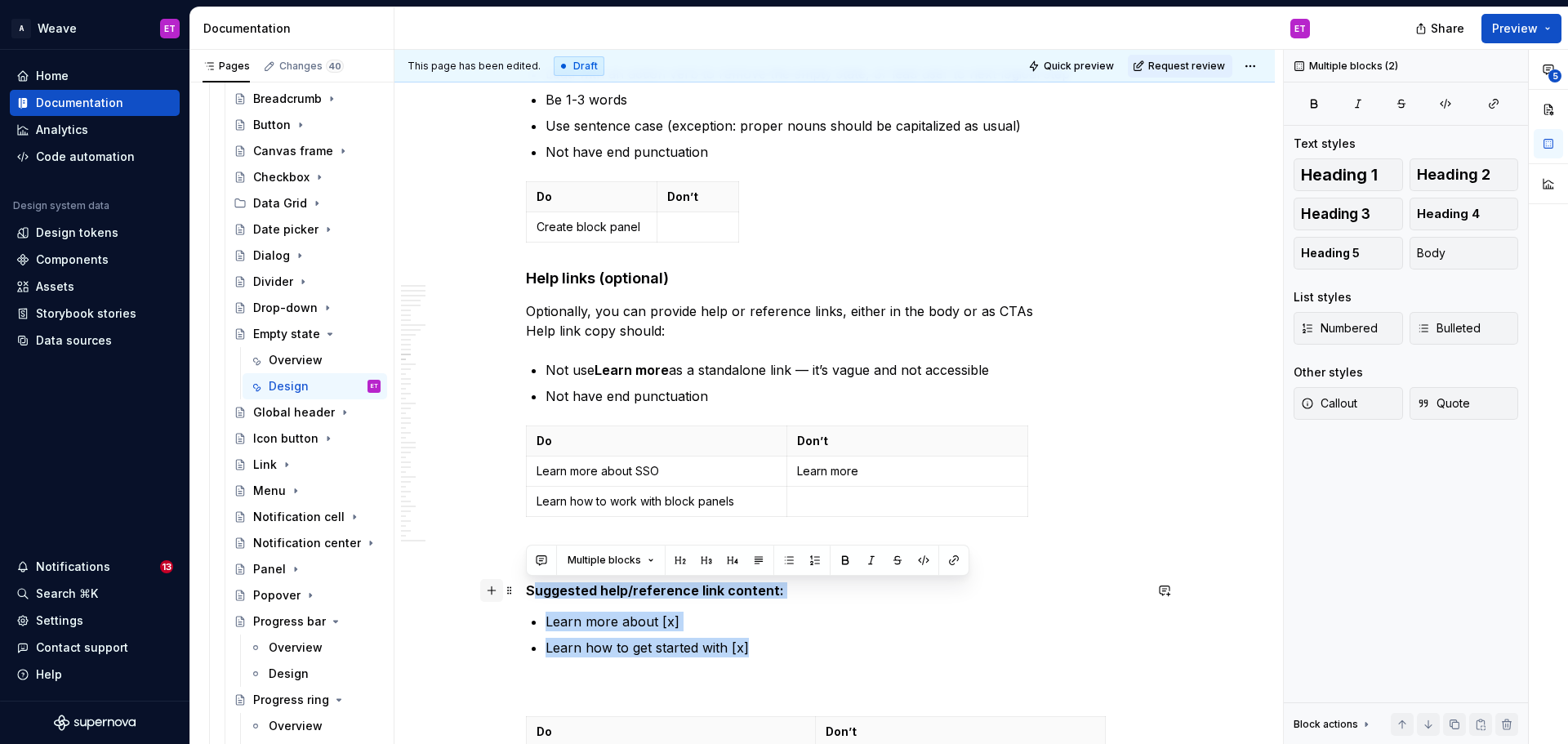
drag, startPoint x: 752, startPoint y: 651, endPoint x: 495, endPoint y: 591, distance: 263.9
click at [526, 591] on div "**********" at bounding box center [834, 506] width 618 height 11514
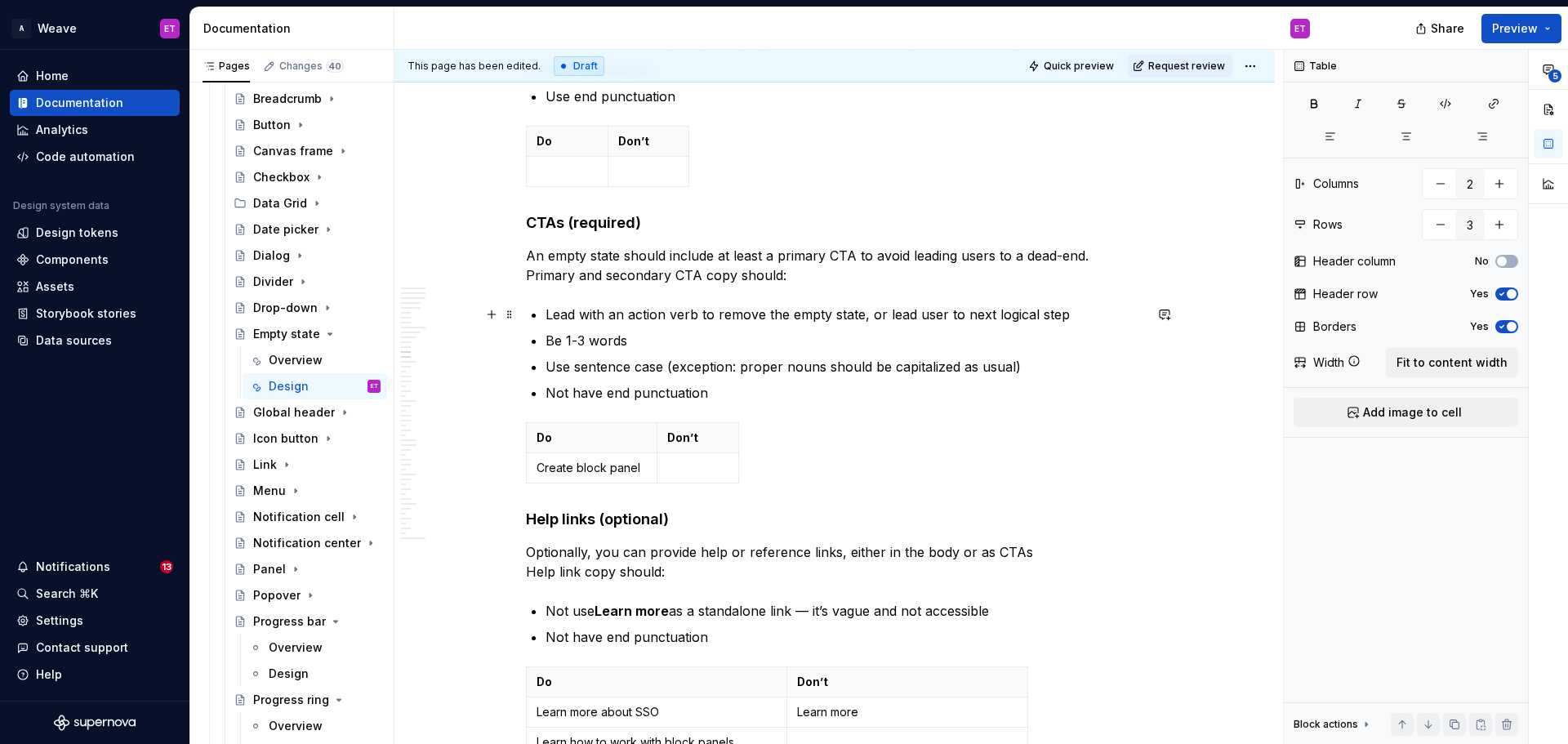
scroll to position [5430, 0]
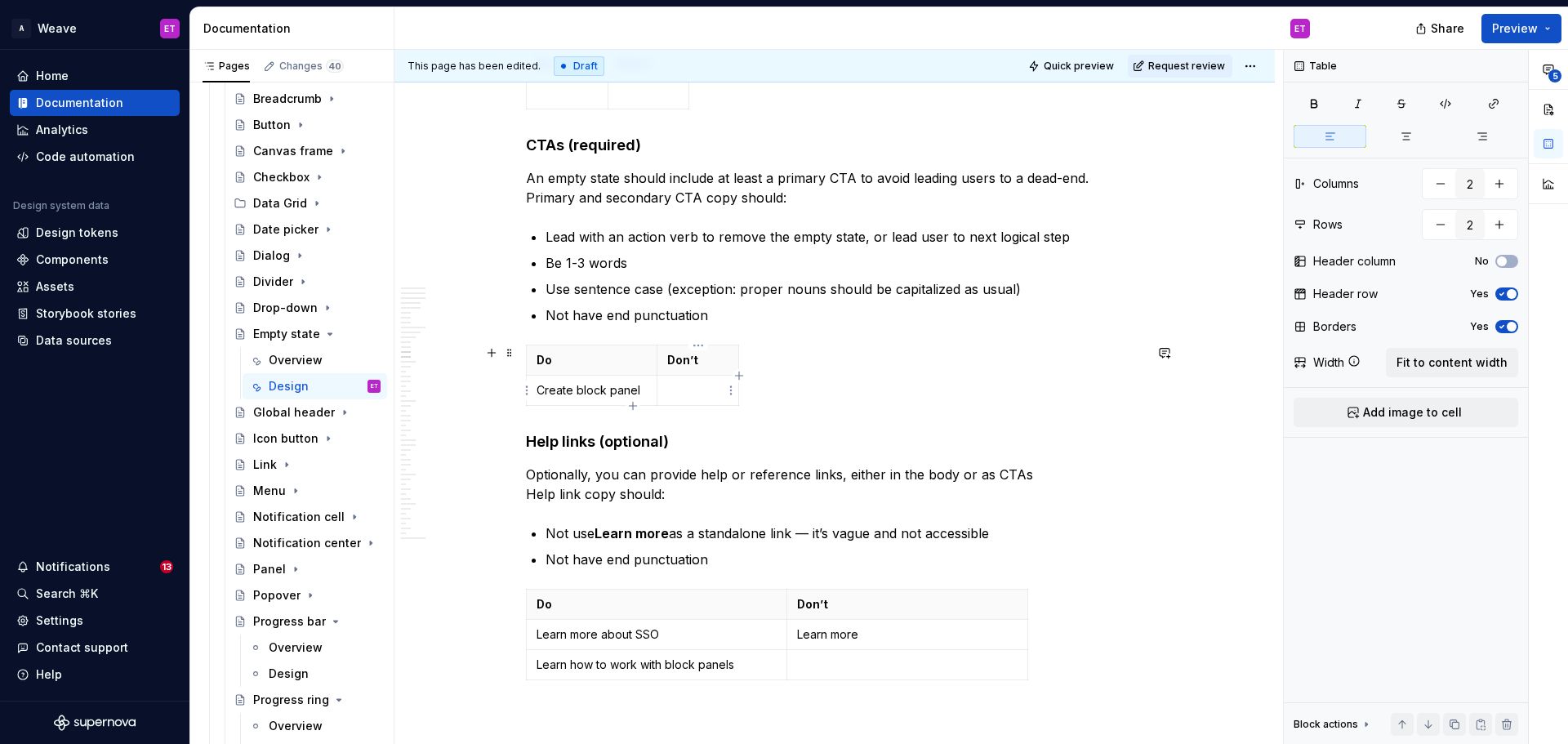
click at [689, 389] on p at bounding box center [698, 390] width 62 height 16
click at [912, 641] on p "Learn more" at bounding box center [907, 634] width 221 height 16
click at [908, 645] on p at bounding box center [907, 664] width 221 height 16
type input "2"
click at [707, 391] on p at bounding box center [698, 390] width 62 height 16
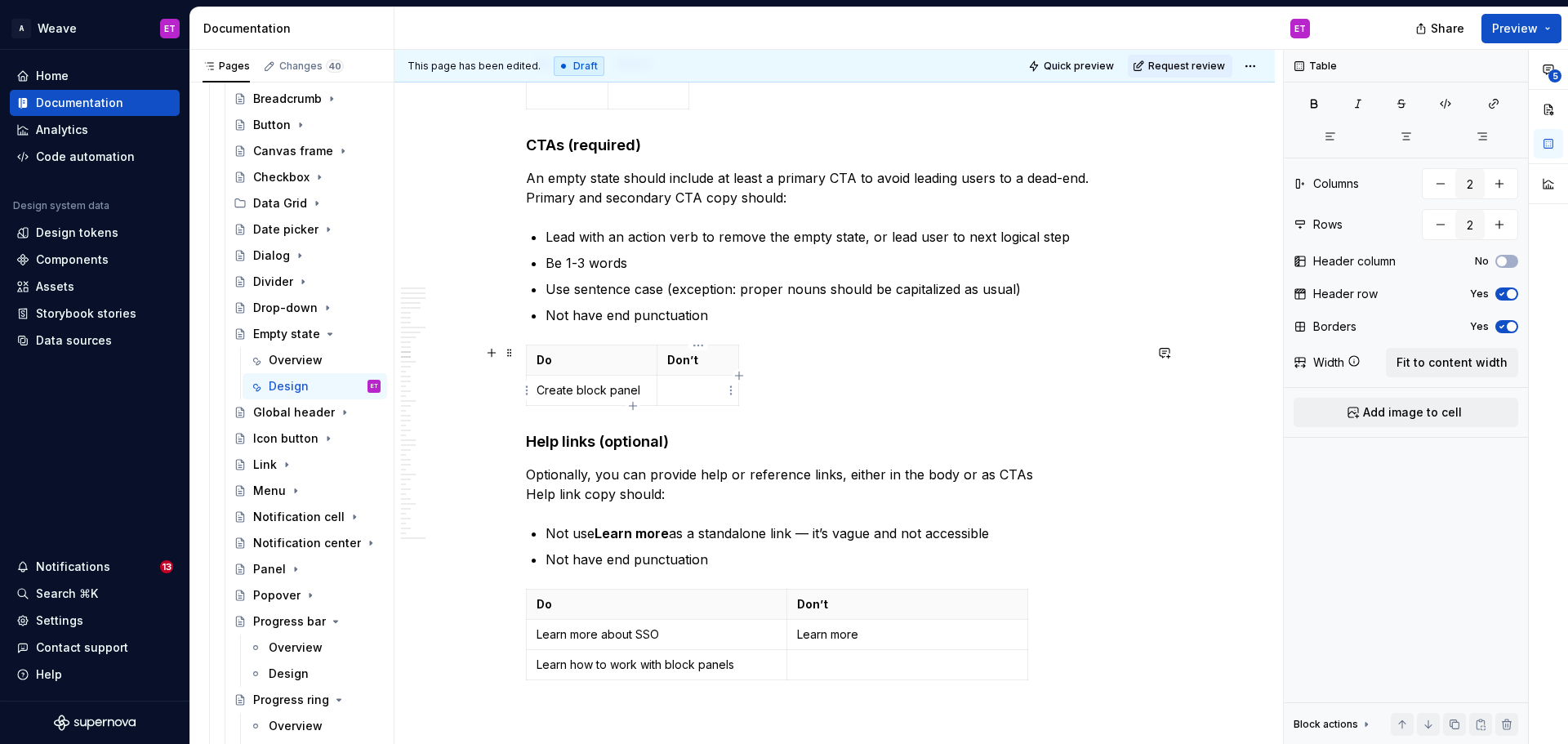
click at [707, 391] on p at bounding box center [698, 390] width 62 height 16
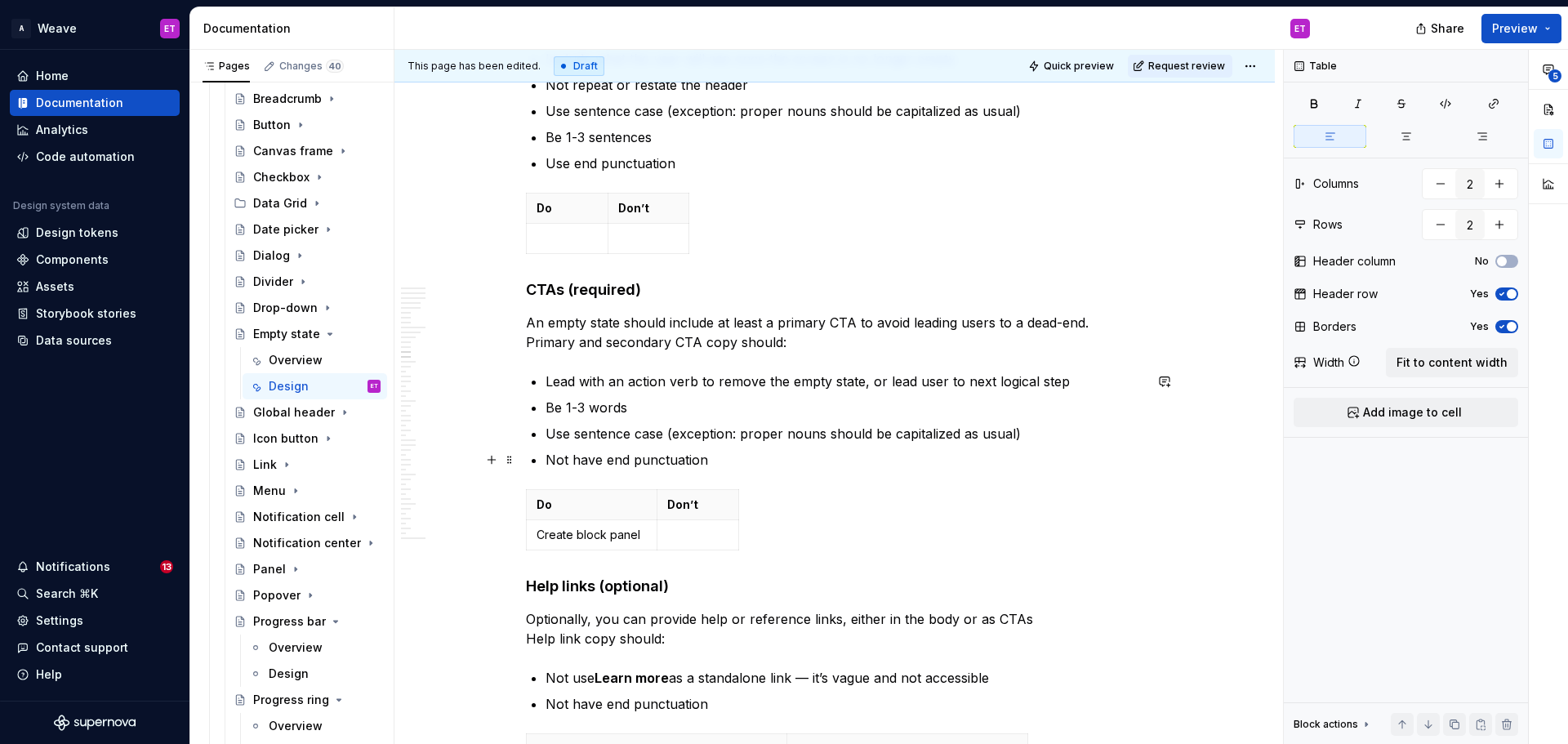
scroll to position [5266, 0]
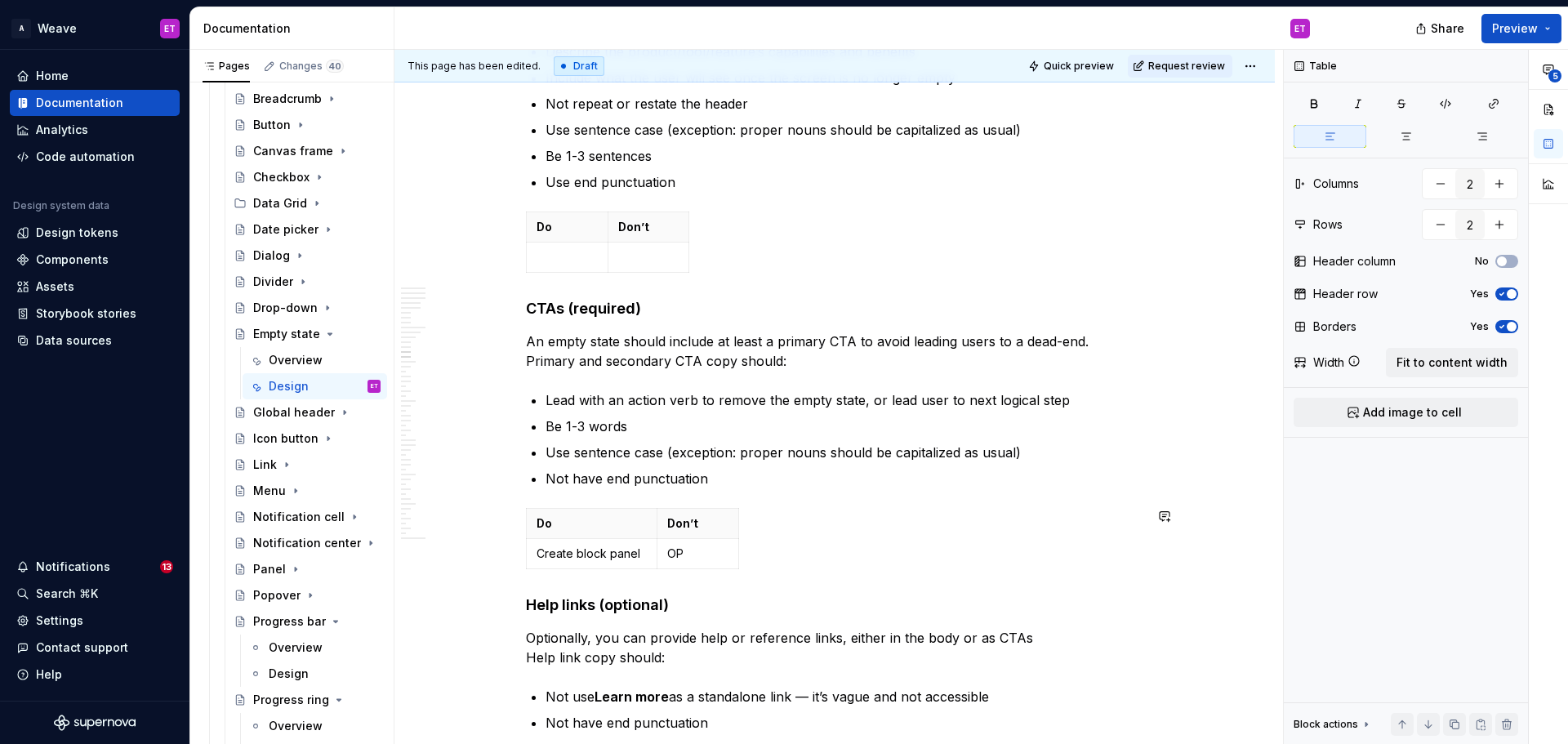
type textarea "*"
drag, startPoint x: 736, startPoint y: 614, endPoint x: 874, endPoint y: 582, distance: 141.7
click at [706, 548] on p "Open block panel creation dialog" at bounding box center [767, 554] width 198 height 16
drag, startPoint x: 854, startPoint y: 552, endPoint x: 666, endPoint y: 554, distance: 188.0
click at [666, 554] on td "Open block panel creation dialog" at bounding box center [766, 554] width 218 height 30
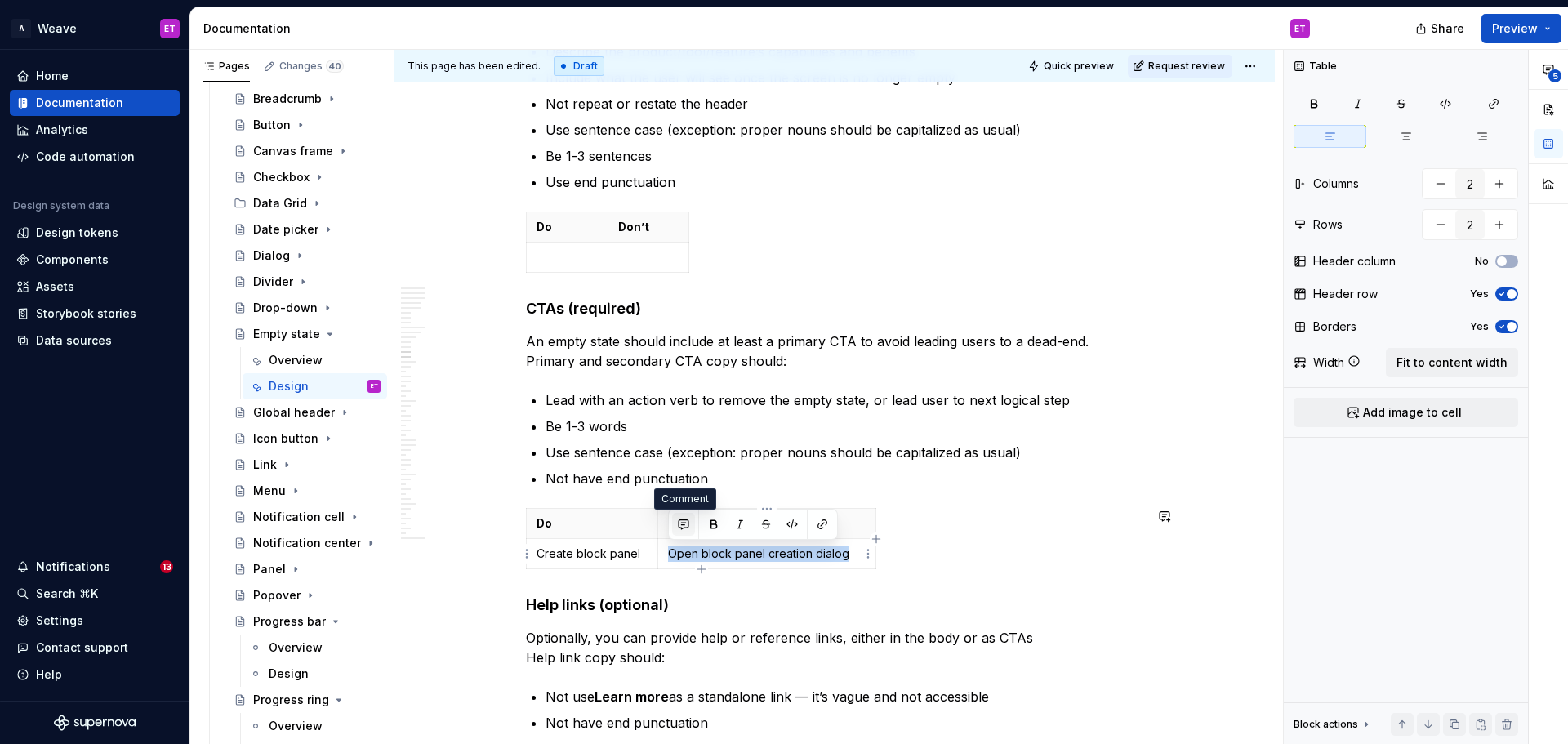
click at [683, 521] on button "button" at bounding box center [683, 524] width 23 height 23
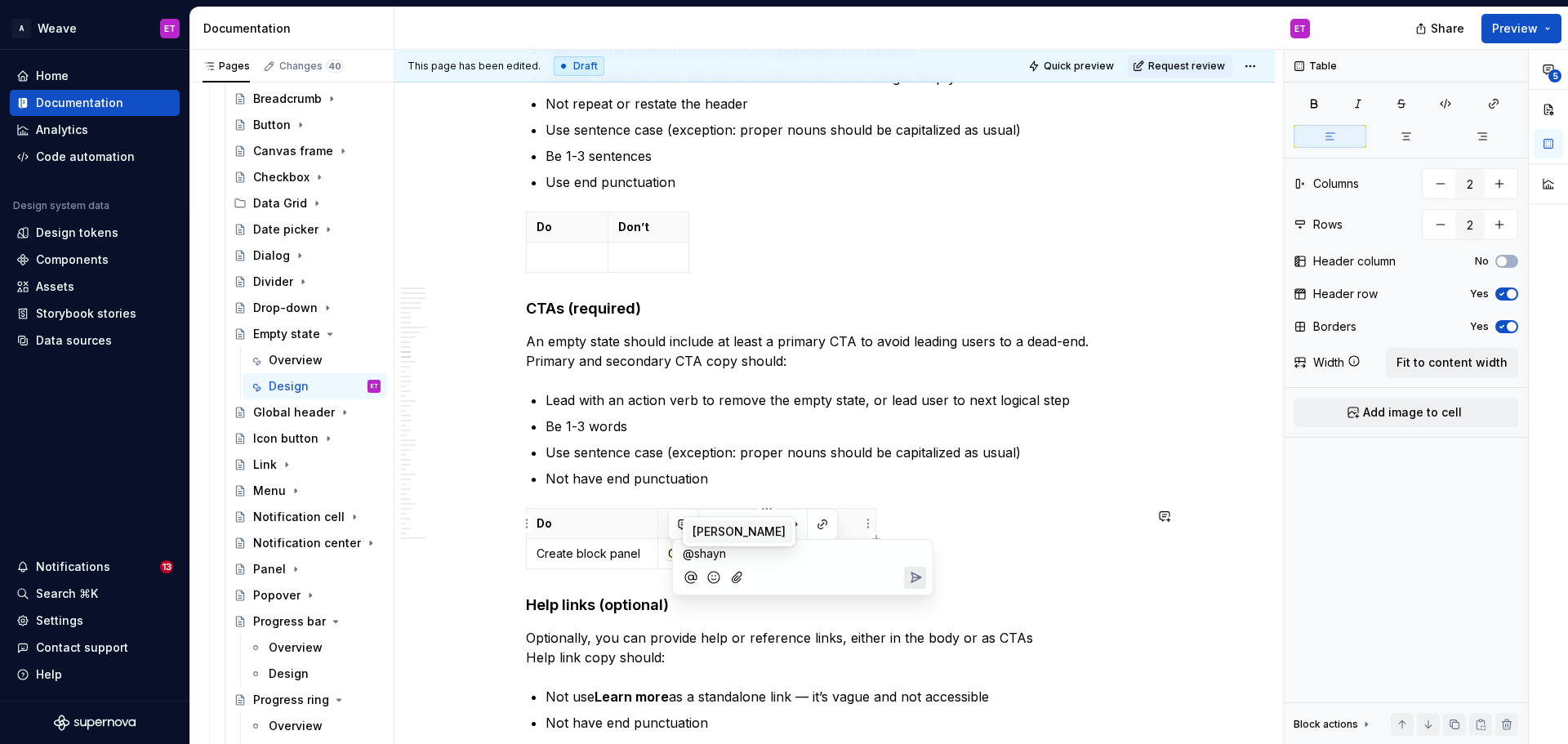
click at [707, 534] on span "[PERSON_NAME]" at bounding box center [739, 531] width 94 height 16
click at [917, 581] on icon "Send" at bounding box center [915, 579] width 16 height 16
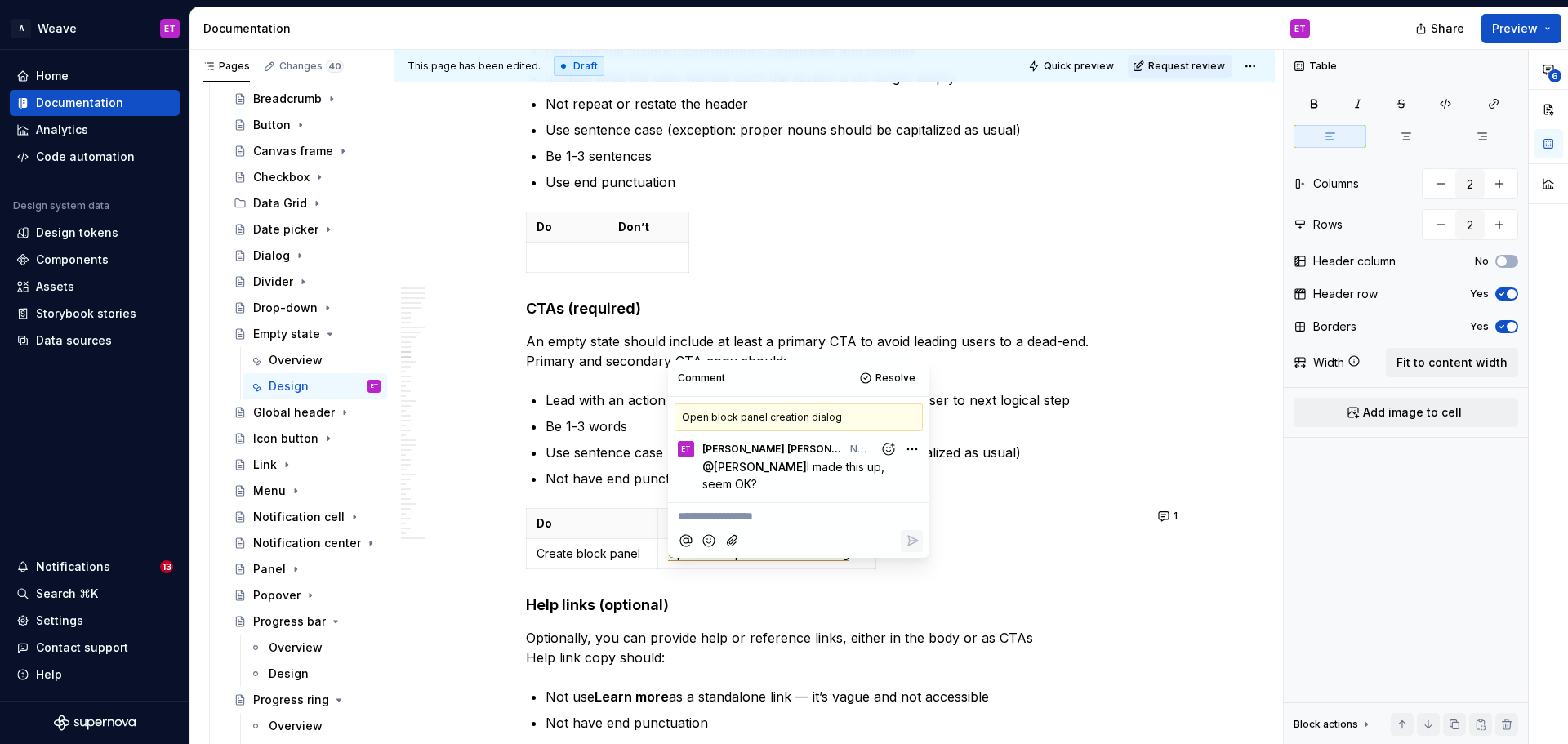
click at [1036, 593] on div "**********" at bounding box center [834, 756] width 618 height 11361
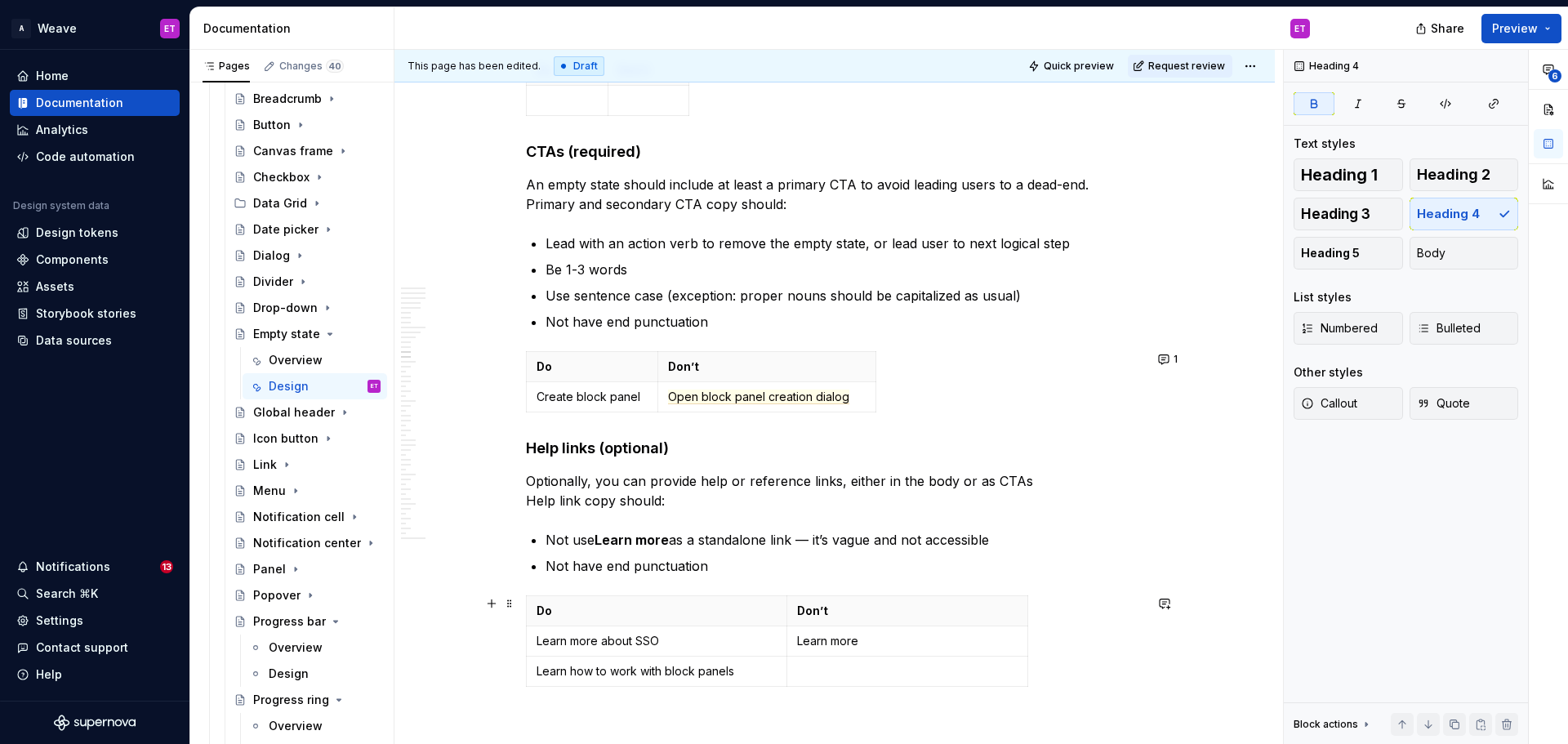
scroll to position [5511, 0]
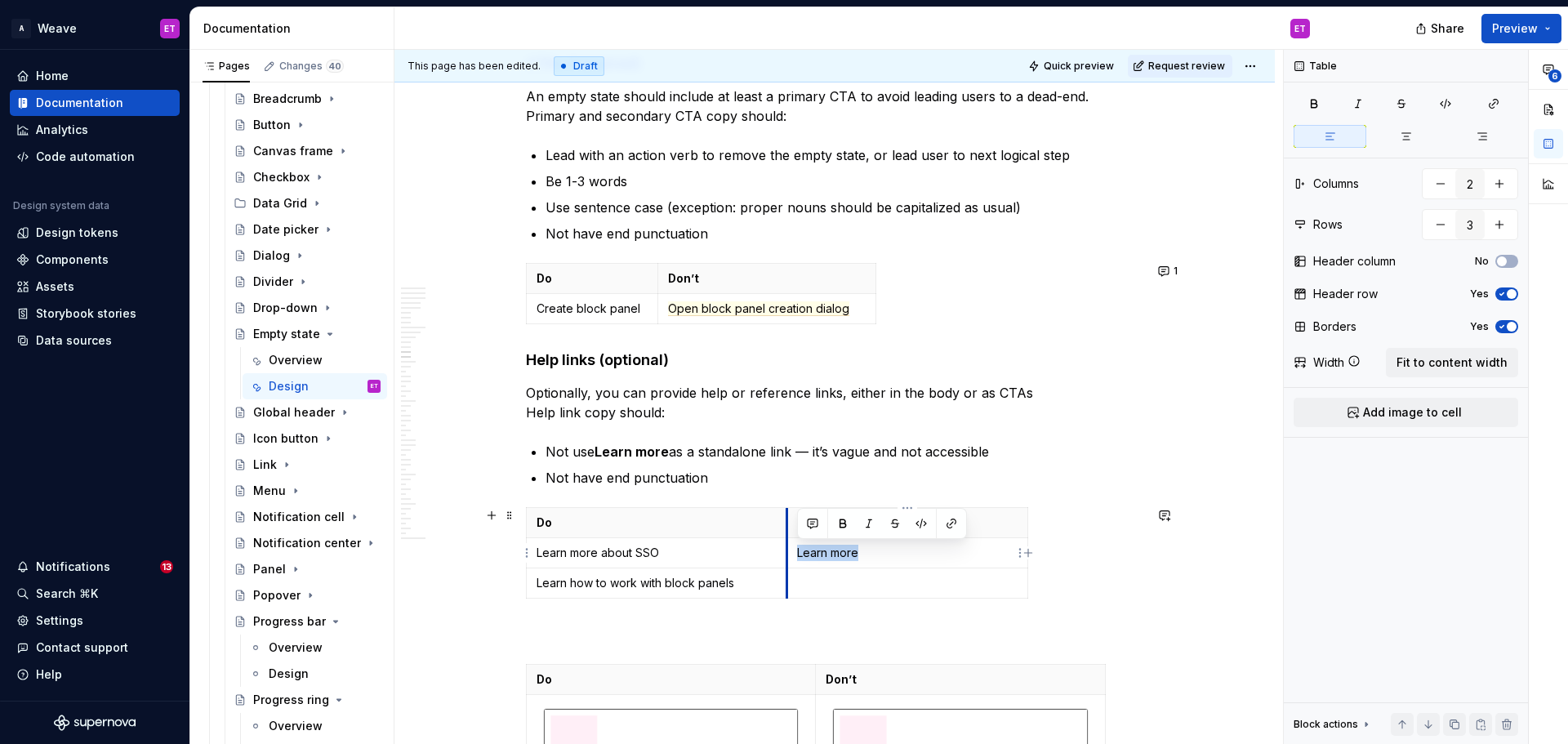
drag, startPoint x: 875, startPoint y: 554, endPoint x: 787, endPoint y: 549, distance: 88.1
click at [787, 549] on td "Learn more" at bounding box center [907, 554] width 241 height 30
click at [746, 458] on p "Not use Learn more as a standalone link — it’s vague and not accessible" at bounding box center [845, 451] width 598 height 19
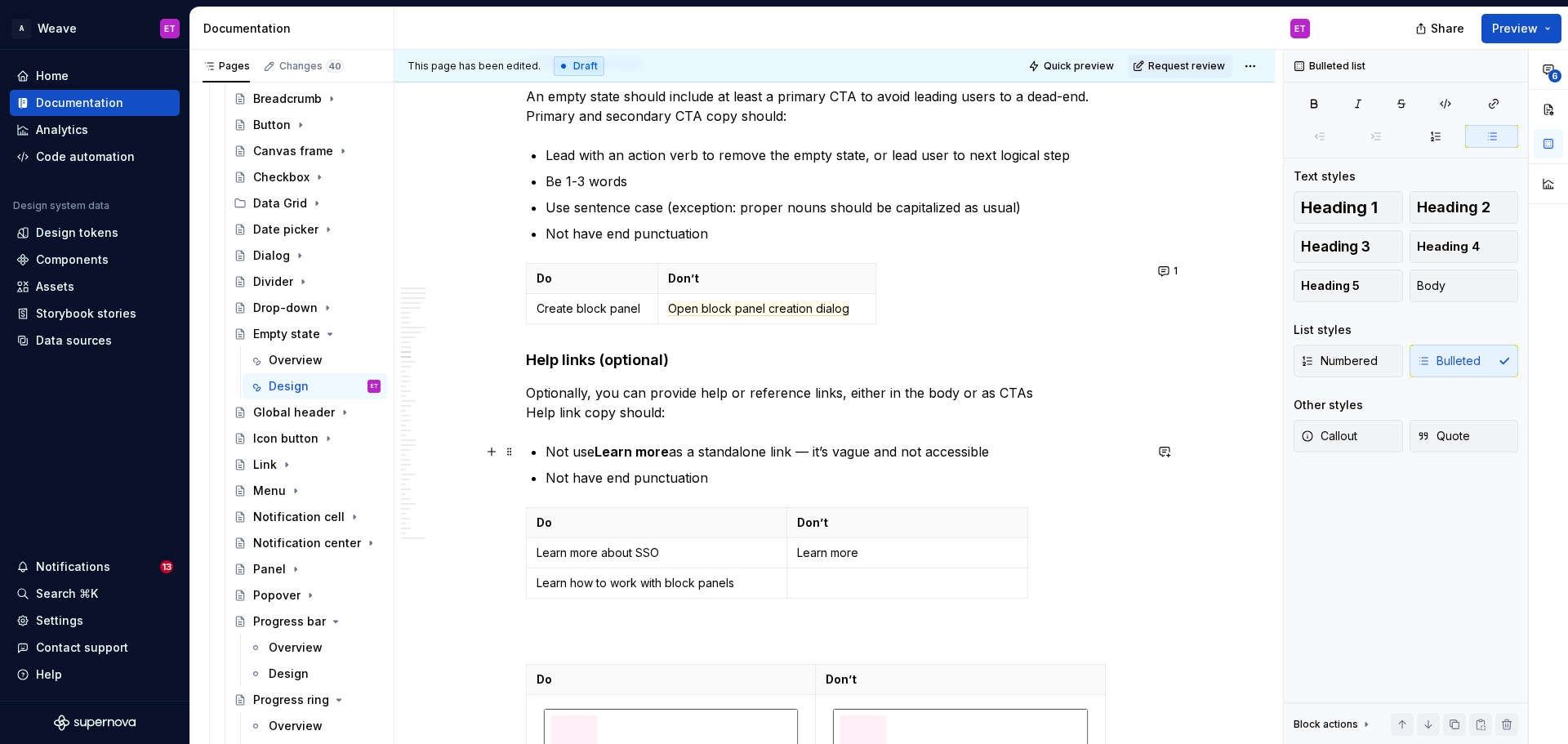
click at [797, 453] on p "Not use Learn more as a standalone link — it’s vague and not accessible" at bounding box center [845, 451] width 598 height 19
click at [1013, 456] on p "Not use Learn more as a standalone link — it’s vague and not accessible" at bounding box center [845, 451] width 598 height 19
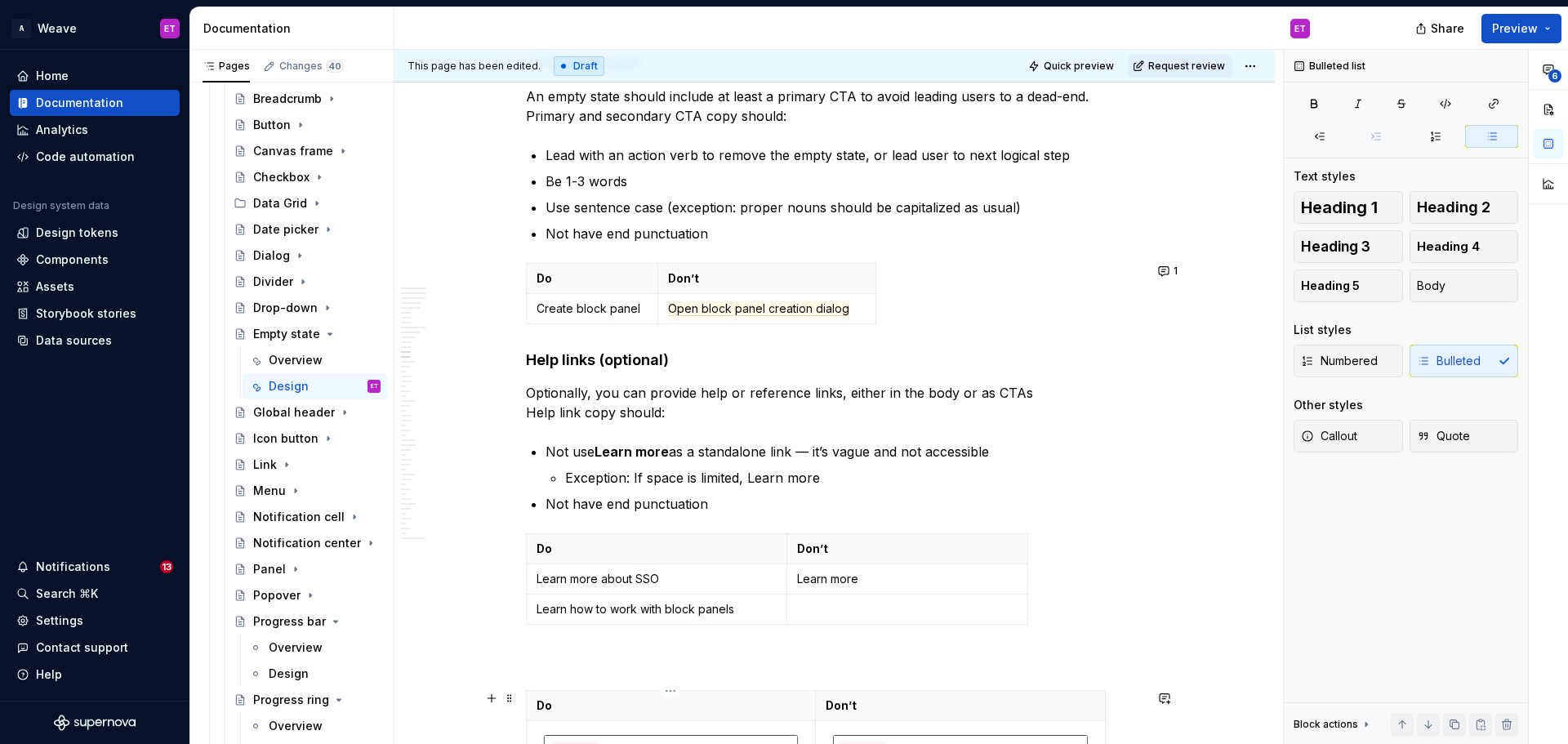
type textarea "*"
drag, startPoint x: 856, startPoint y: 474, endPoint x: 521, endPoint y: 480, distance: 335.1
click at [521, 480] on div "**********" at bounding box center [834, 625] width 880 height 11669
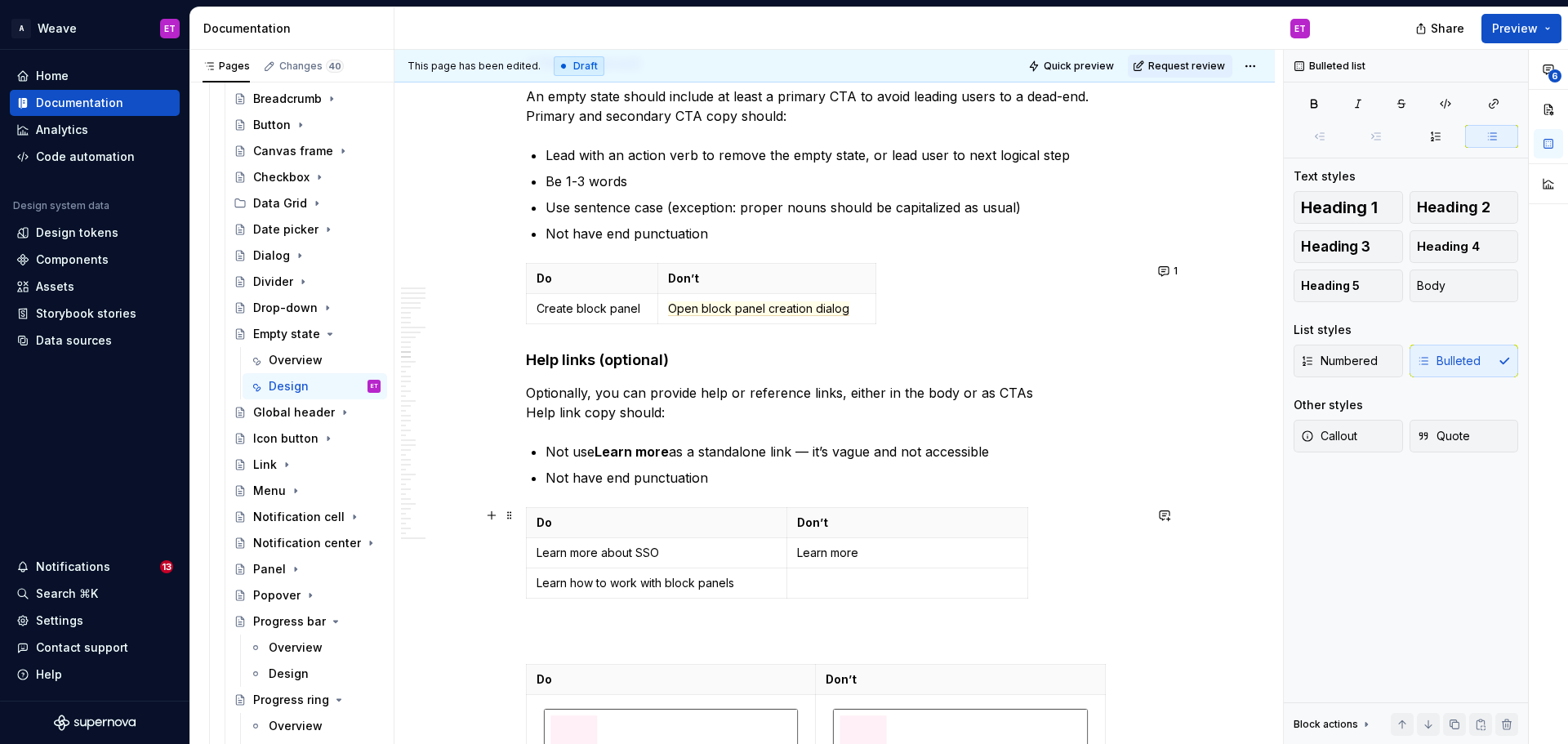
click at [1192, 546] on div "**********" at bounding box center [834, 613] width 880 height 11643
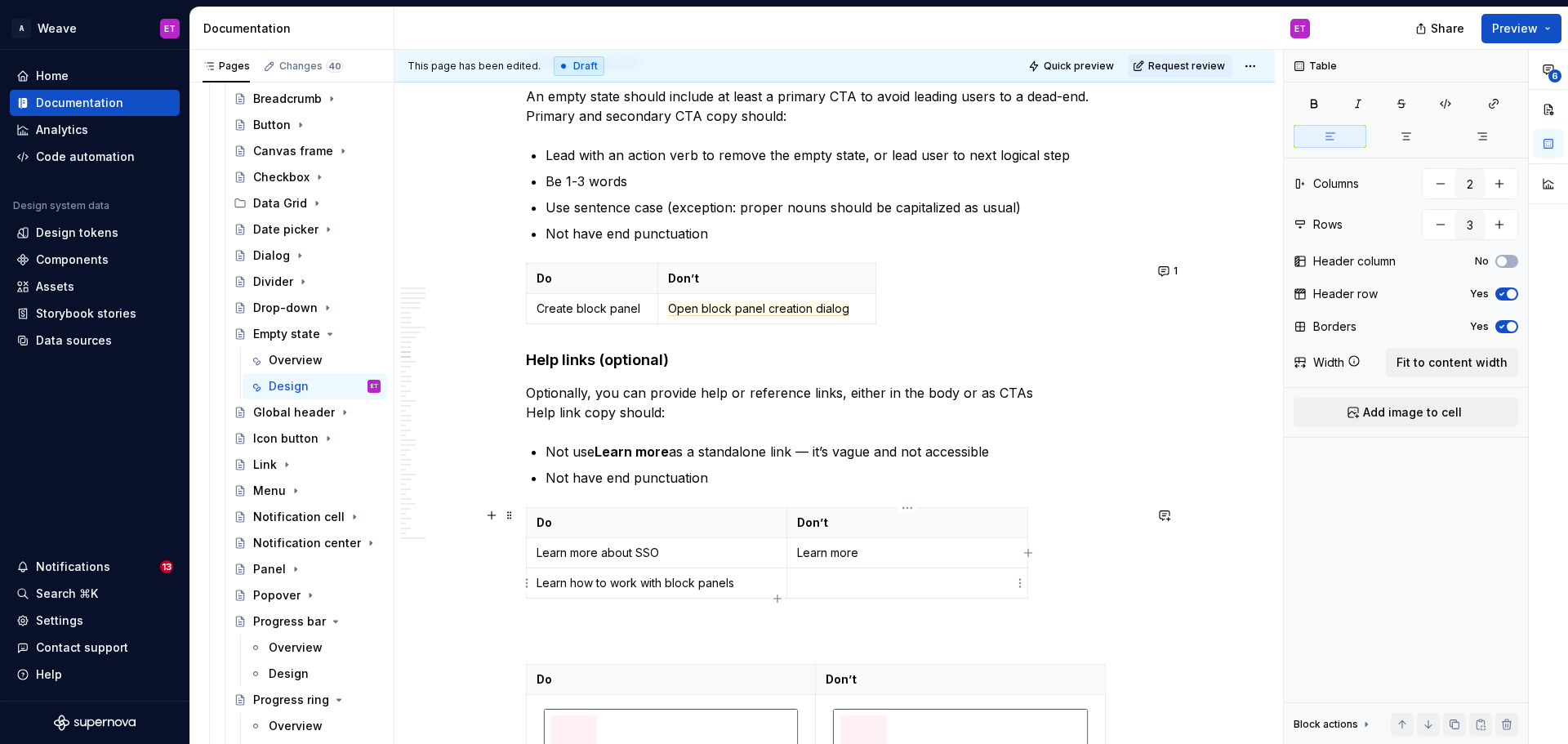
click at [978, 597] on td at bounding box center [907, 584] width 241 height 30
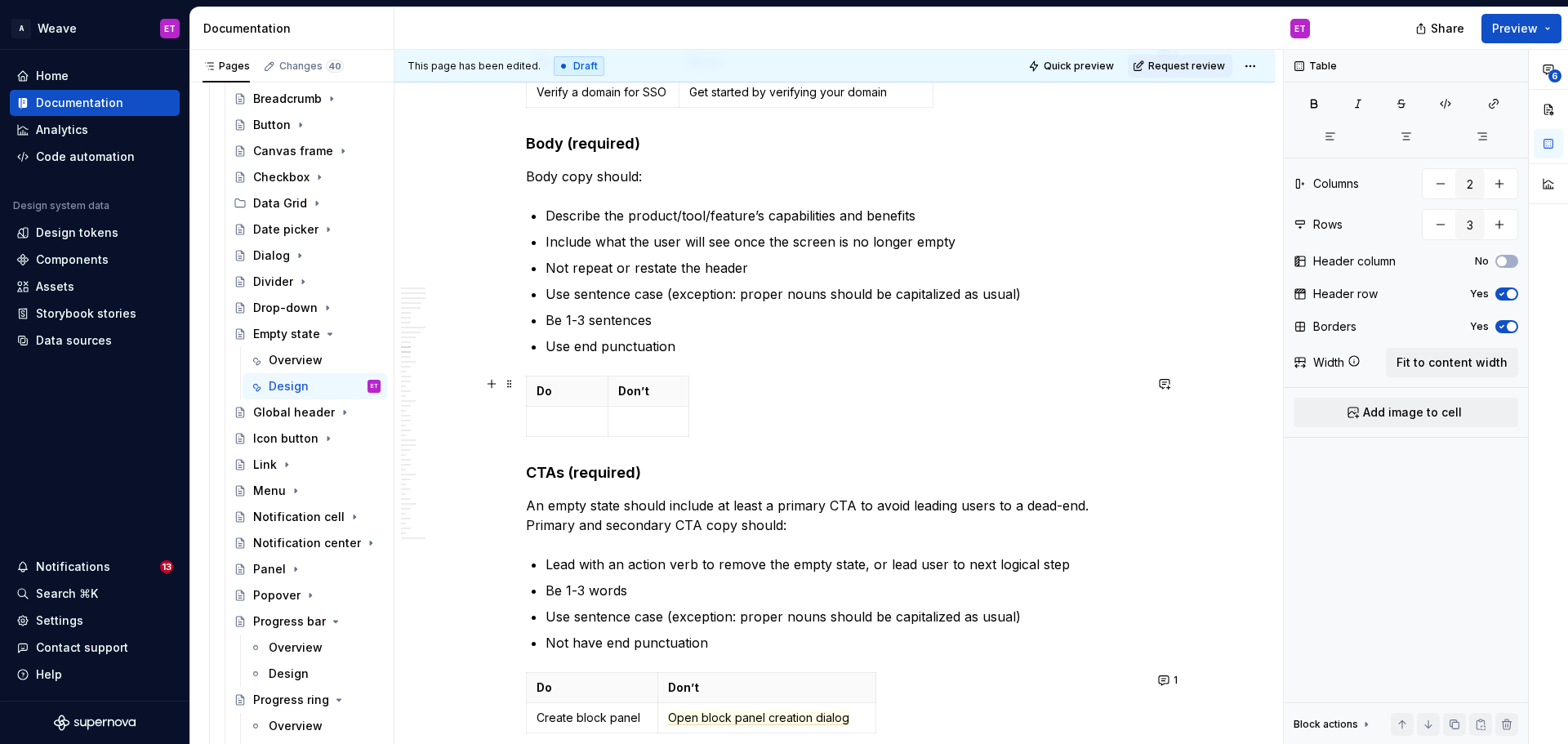
scroll to position [5104, 0]
type input "2"
click at [559, 433] on td at bounding box center [567, 421] width 82 height 30
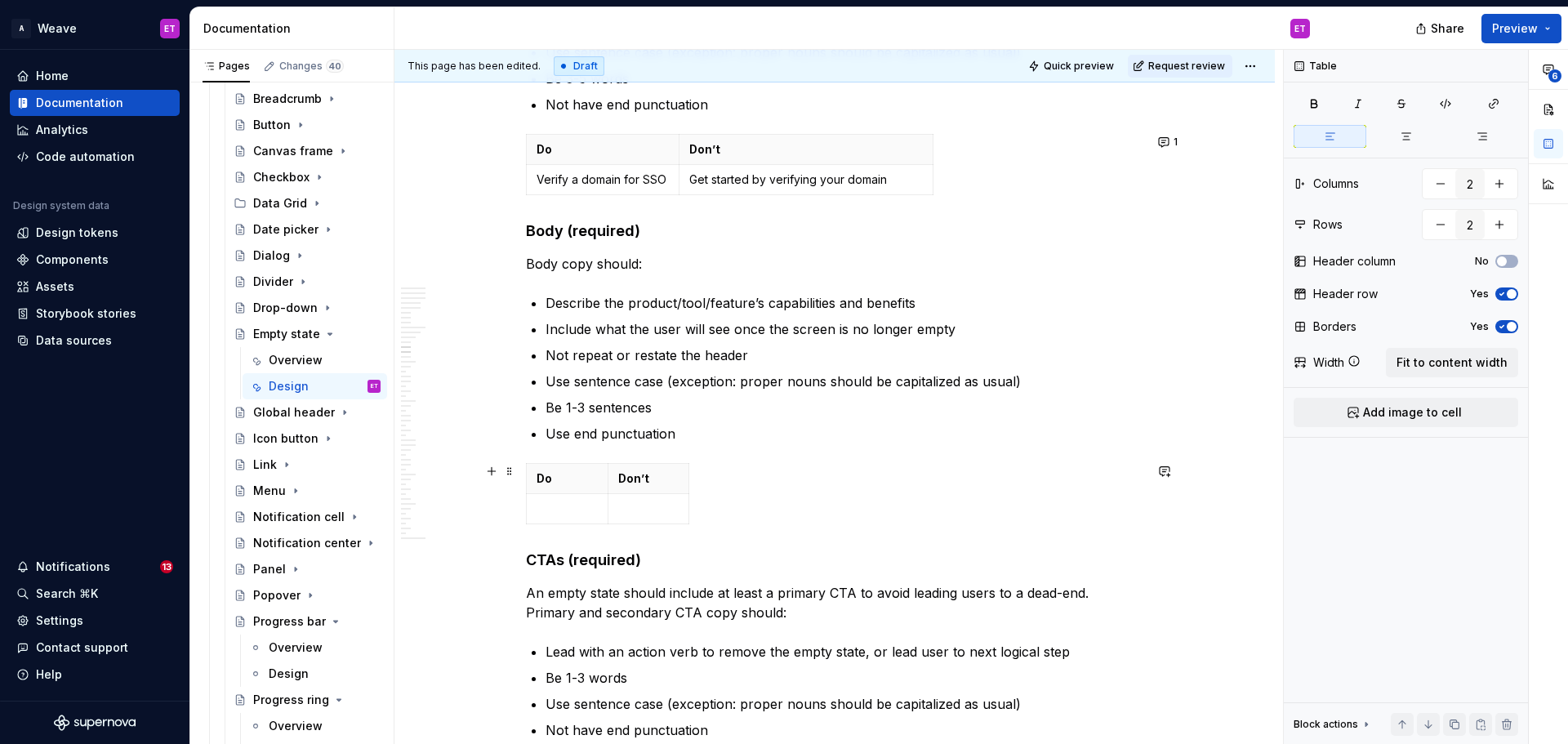
scroll to position [5022, 0]
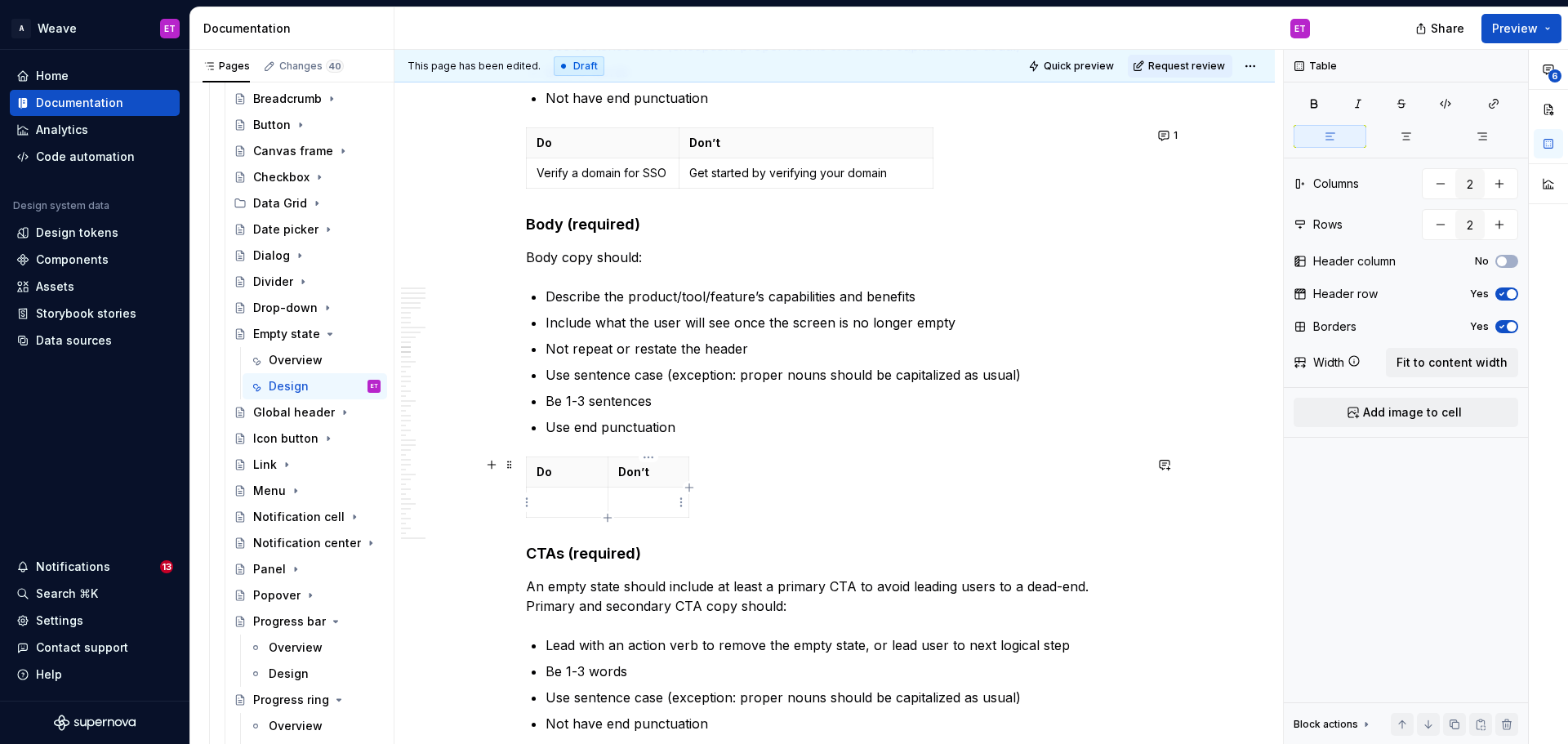
click at [663, 505] on p at bounding box center [649, 501] width 62 height 16
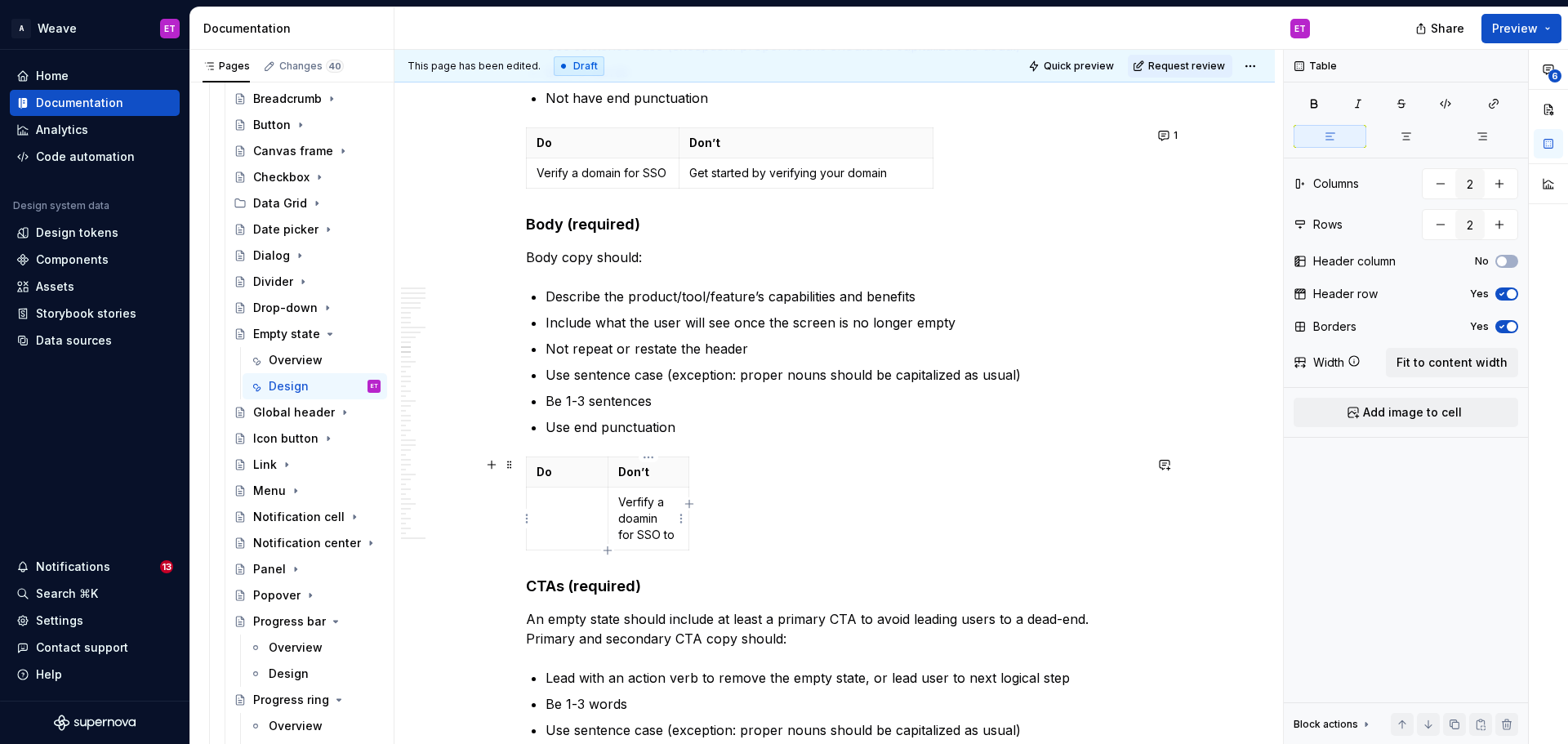
click at [646, 504] on p "Verfify a doamin for SSO to" at bounding box center [649, 518] width 62 height 49
click at [649, 526] on p "Verify a doamin for SSO to" at bounding box center [649, 518] width 62 height 49
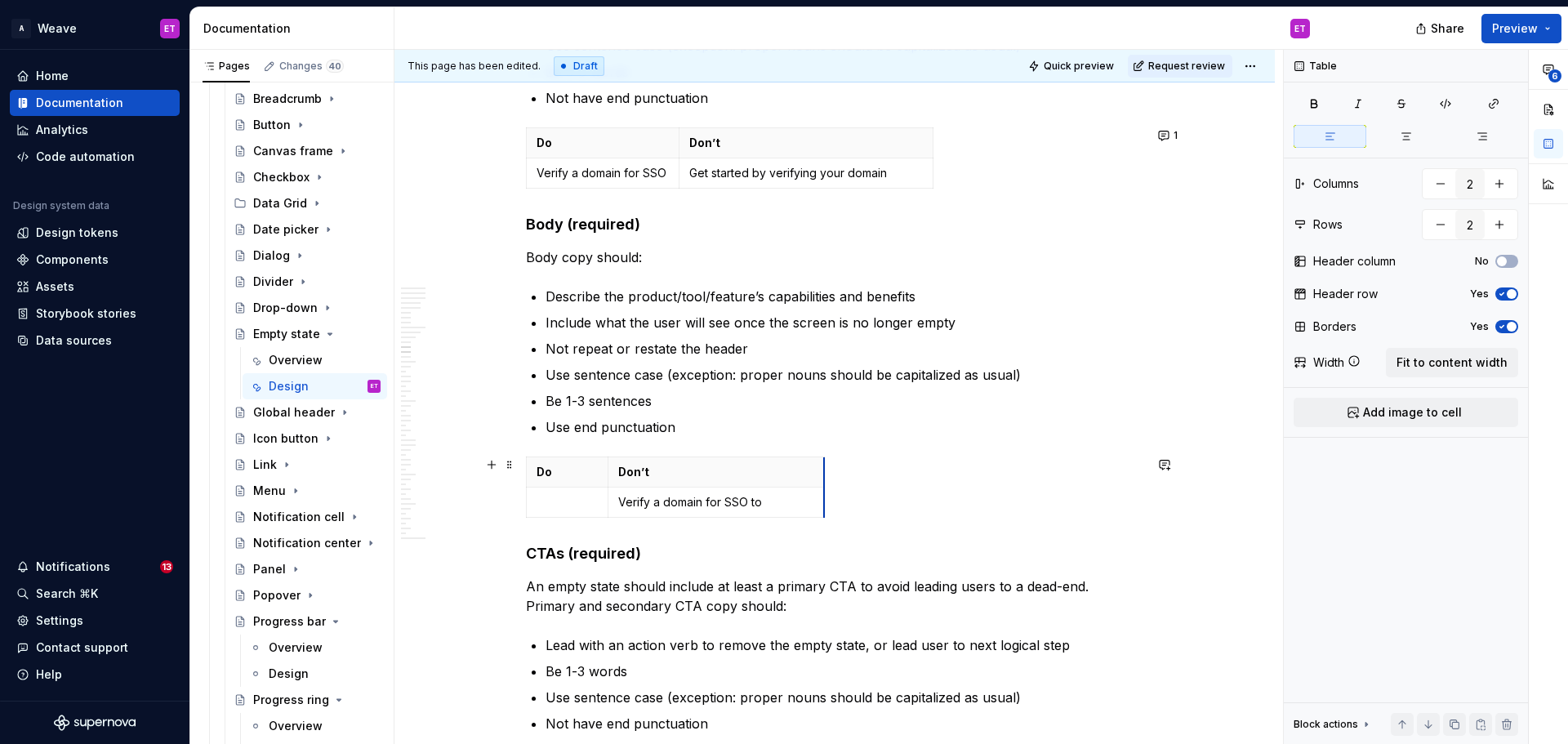
drag, startPoint x: 688, startPoint y: 515, endPoint x: 823, endPoint y: 512, distance: 135.0
click at [786, 501] on p "Verify a domain for SSO to" at bounding box center [716, 501] width 196 height 16
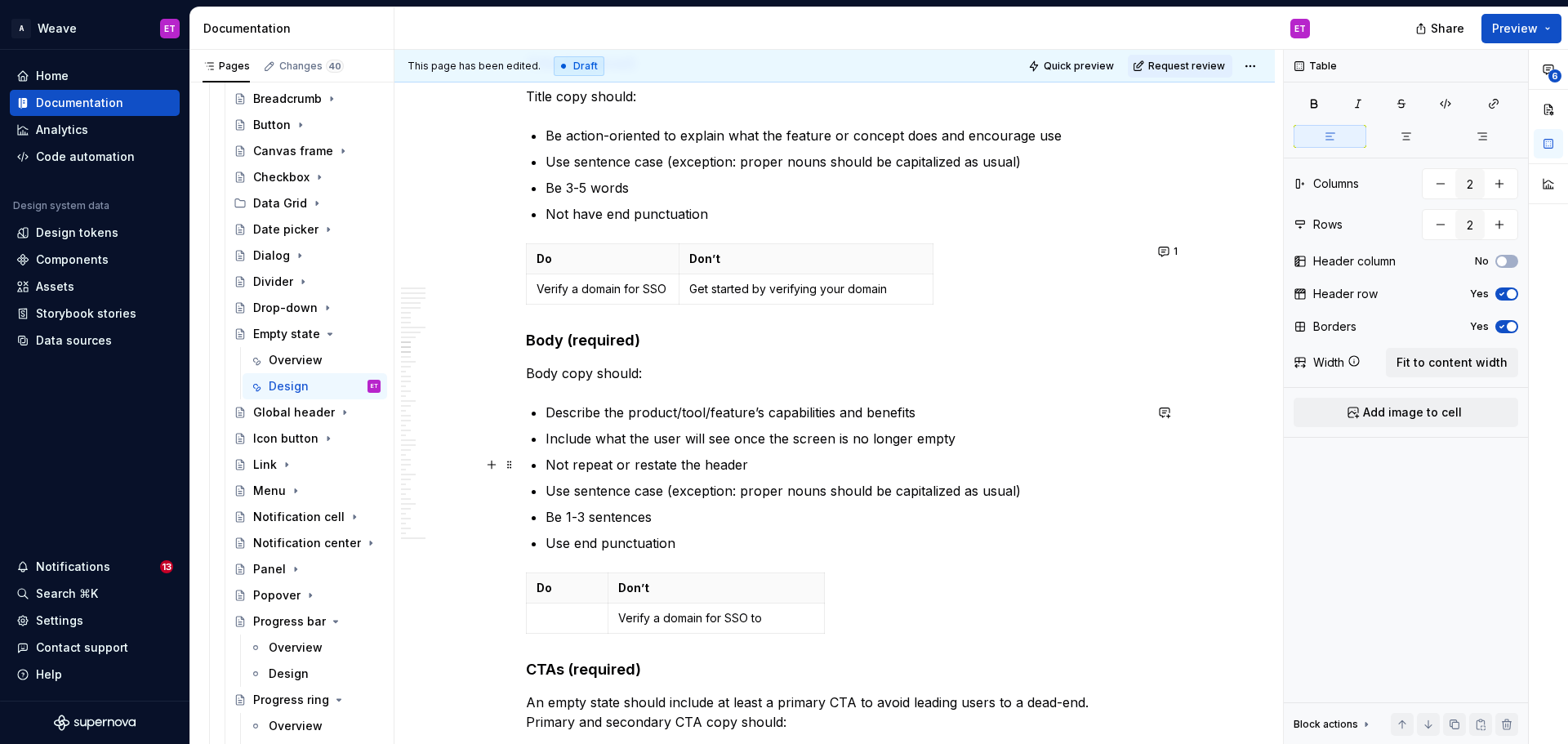
scroll to position [4940, 0]
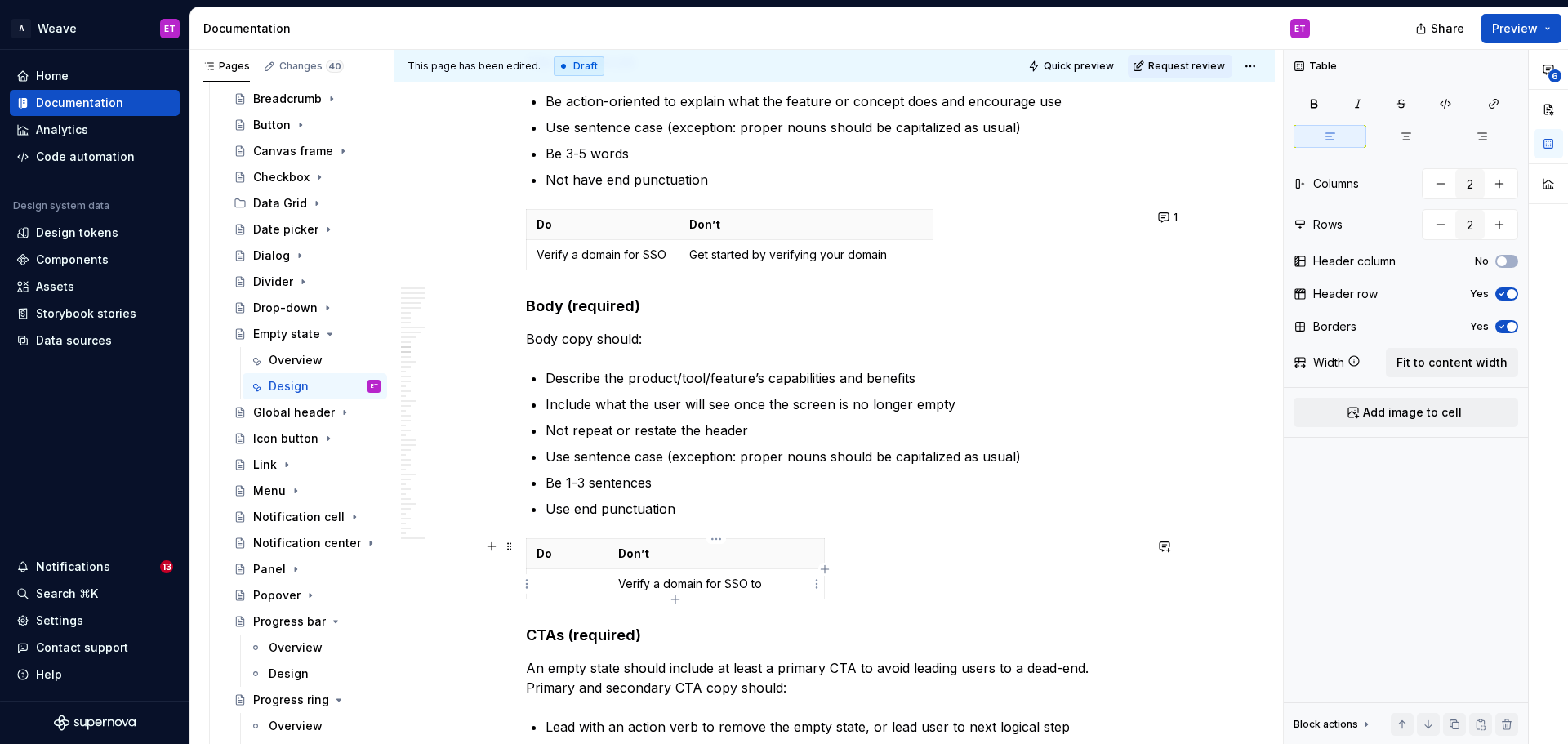
click at [767, 583] on p "Verify a domain for SSO to" at bounding box center [716, 583] width 196 height 16
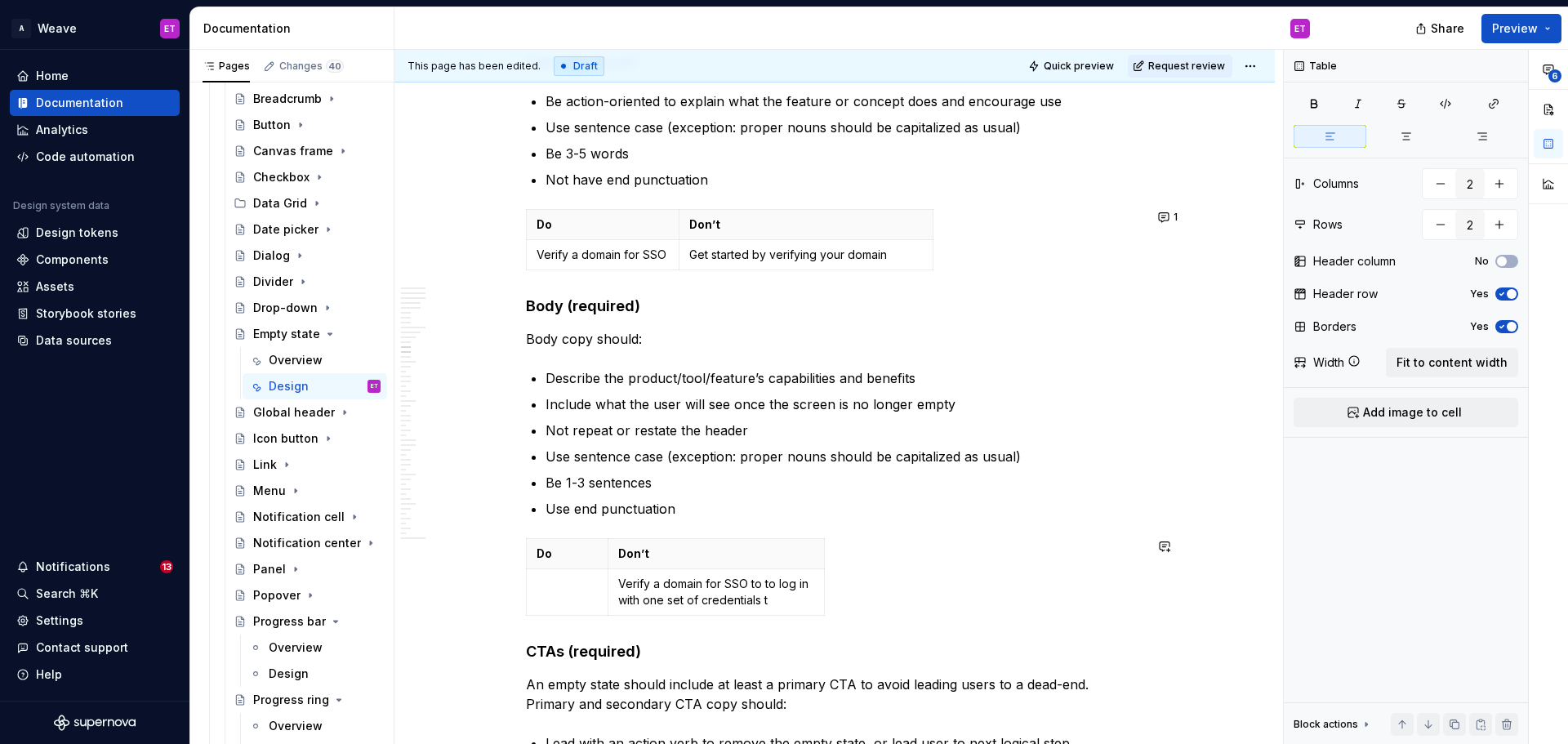
click at [767, 583] on p "Verify a domain for SSO to to log in with one set of credentials t" at bounding box center [716, 591] width 196 height 33
click at [784, 606] on p "Verify a domain for SSO to log in with one set of credentials t" at bounding box center [716, 591] width 196 height 33
click at [575, 586] on p at bounding box center [567, 583] width 62 height 16
click at [788, 602] on p "Verify a domain for SSO to log in with one set of credentials." at bounding box center [716, 591] width 196 height 33
click at [565, 594] on td at bounding box center [567, 592] width 82 height 46
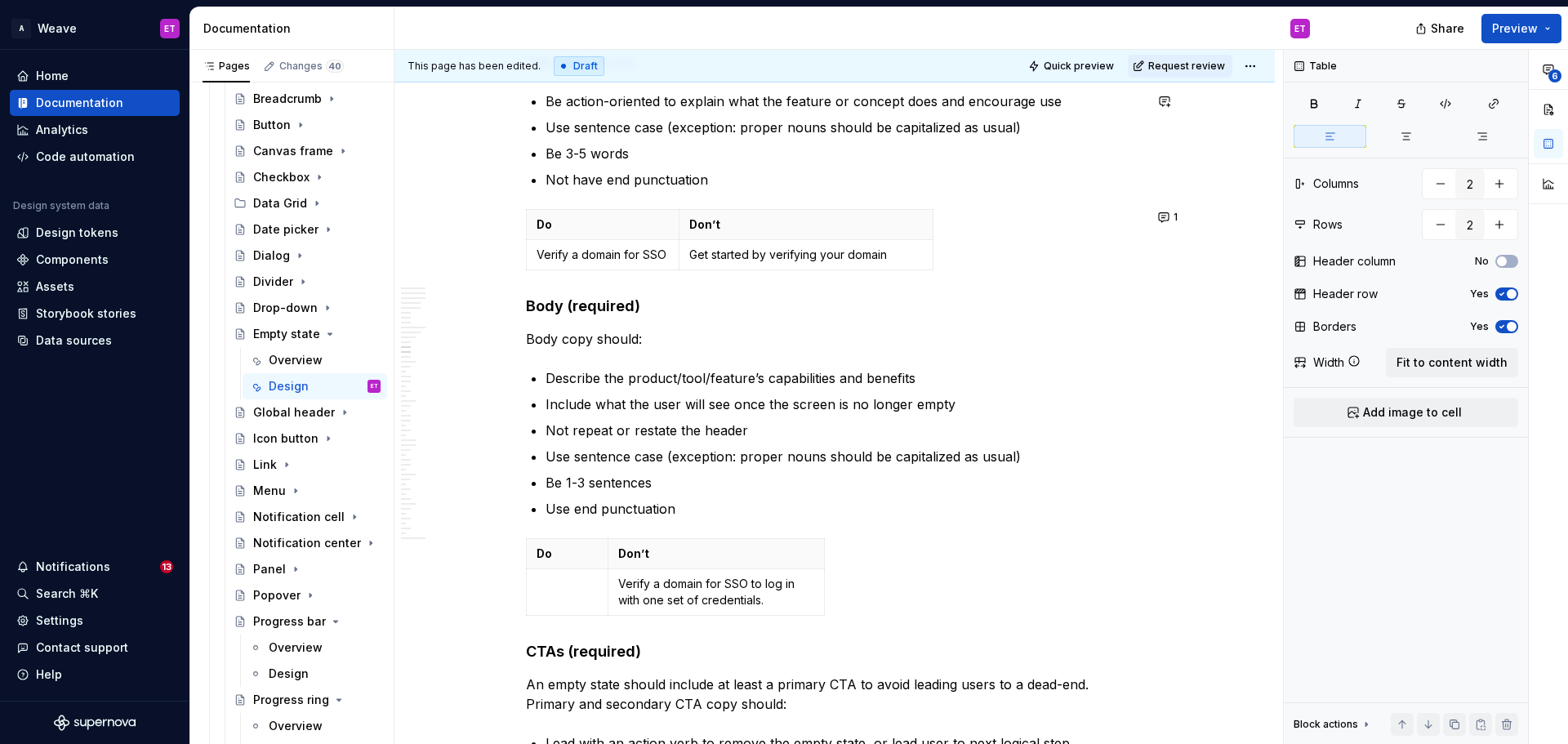
type textarea "*"
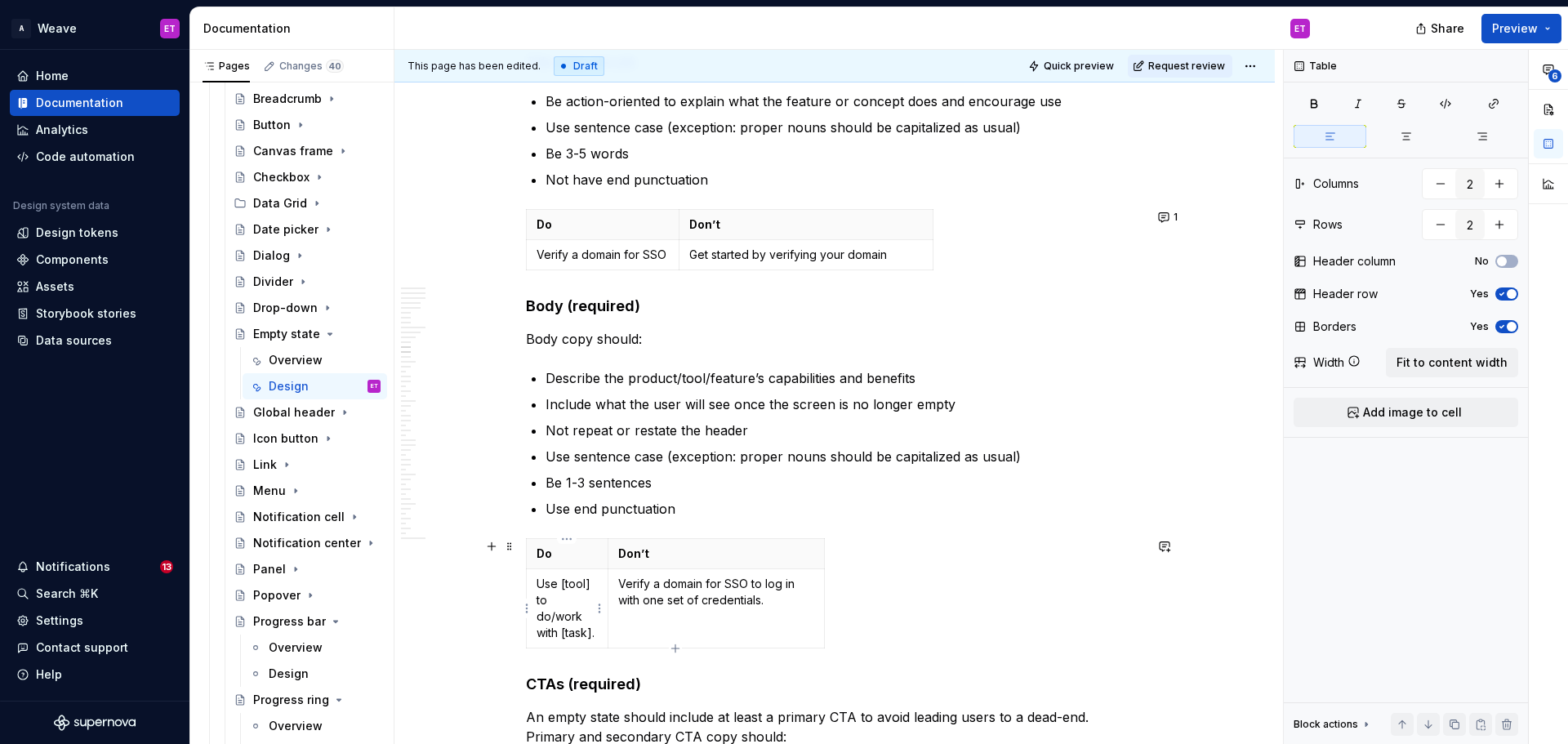
click at [587, 585] on p "Use [tool] to do/work with [task]." at bounding box center [567, 608] width 62 height 66
click at [583, 615] on p "Use an SSO to do/work with [task]." at bounding box center [567, 608] width 62 height 66
drag, startPoint x: 594, startPoint y: 636, endPoint x: 538, endPoint y: 618, distance: 58.8
click at [538, 618] on p "Use an SSO to do/work with [task]." at bounding box center [567, 608] width 62 height 66
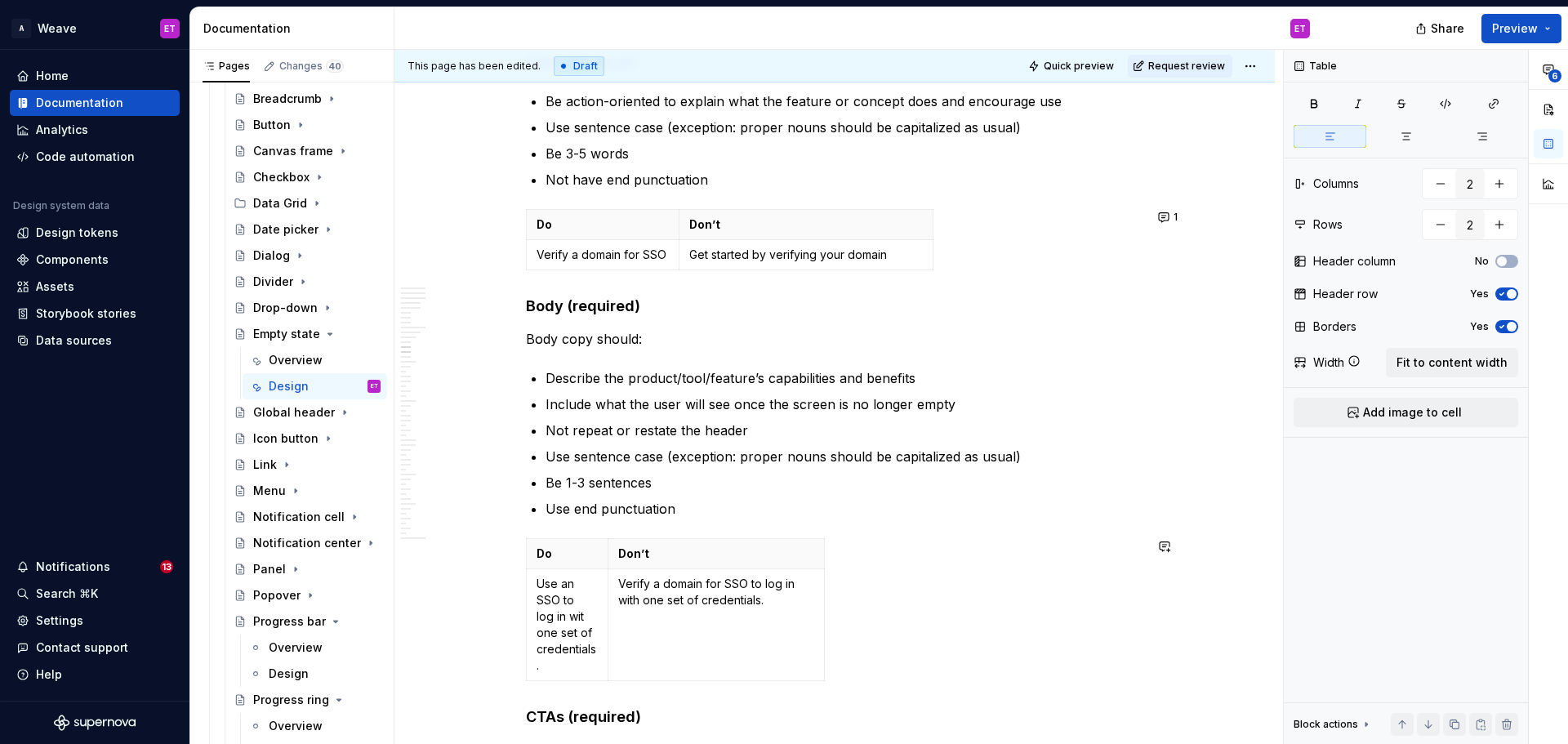
scroll to position [4949, 0]
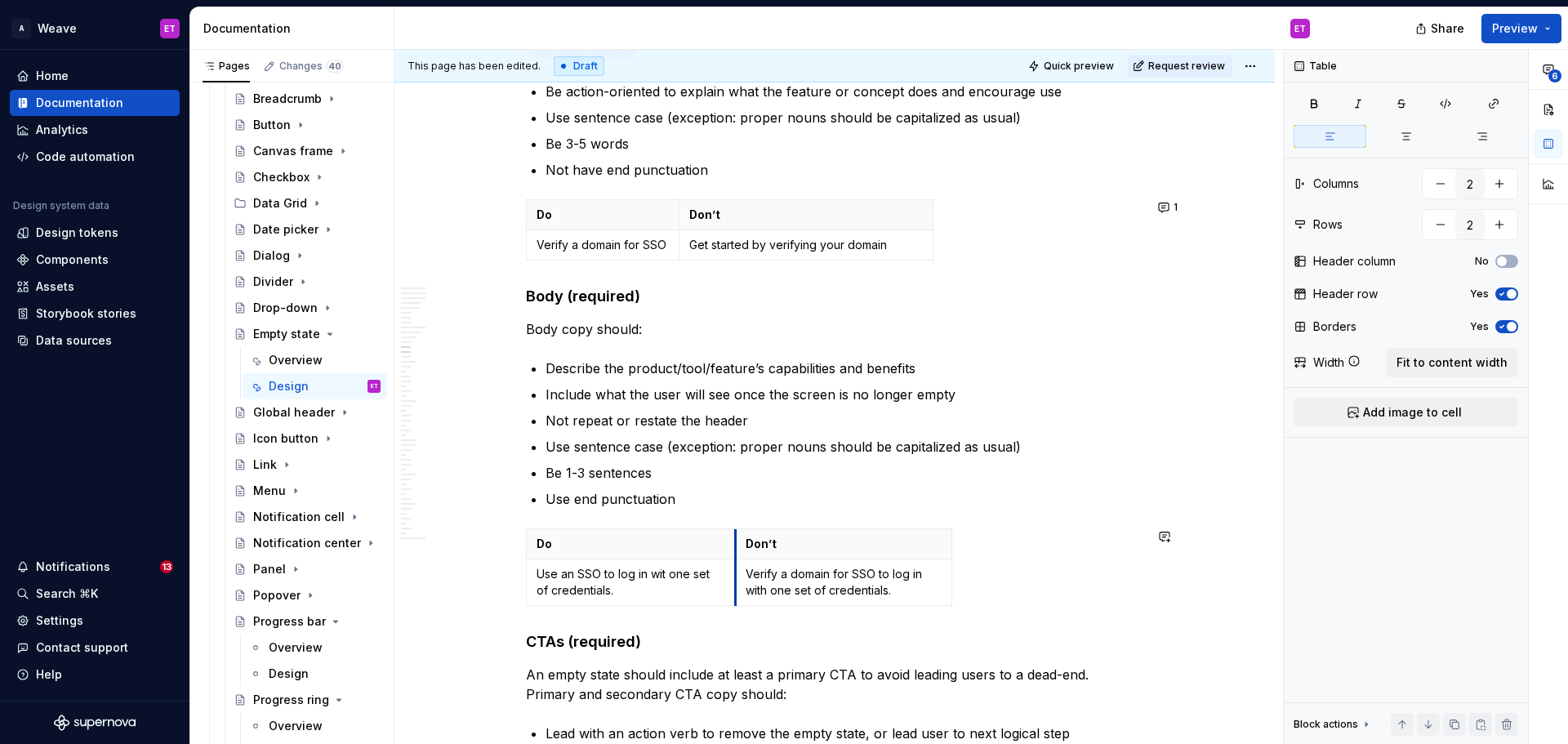
drag, startPoint x: 605, startPoint y: 621, endPoint x: 733, endPoint y: 621, distance: 128.0
click at [1050, 589] on div "Do Don’t Use an SSO to log in wit one set of credentials. Verify a domain for S…" at bounding box center [834, 570] width 618 height 84
click at [663, 576] on p "Use an SSO to log in wit one set of credentials." at bounding box center [631, 582] width 189 height 33
click at [654, 587] on p "Use an SSO to log in with one set of credentials." at bounding box center [631, 582] width 189 height 33
click at [921, 586] on p "Verify a domain for SSO to log in with one set of credentials." at bounding box center [844, 582] width 197 height 33
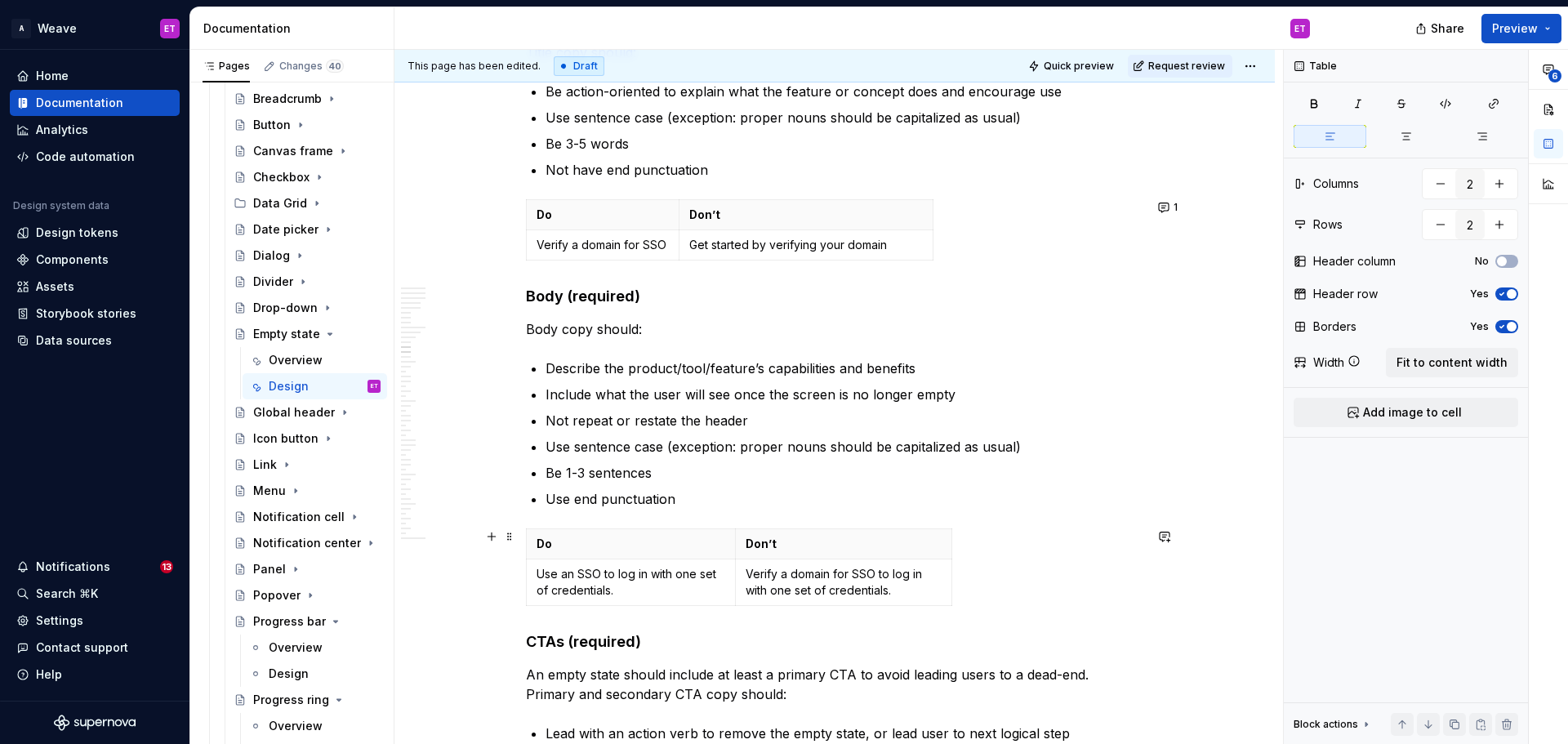
click at [1071, 591] on div "Do Don’t Use an SSO to log in with one set of credentials. Verify a domain for …" at bounding box center [834, 570] width 618 height 84
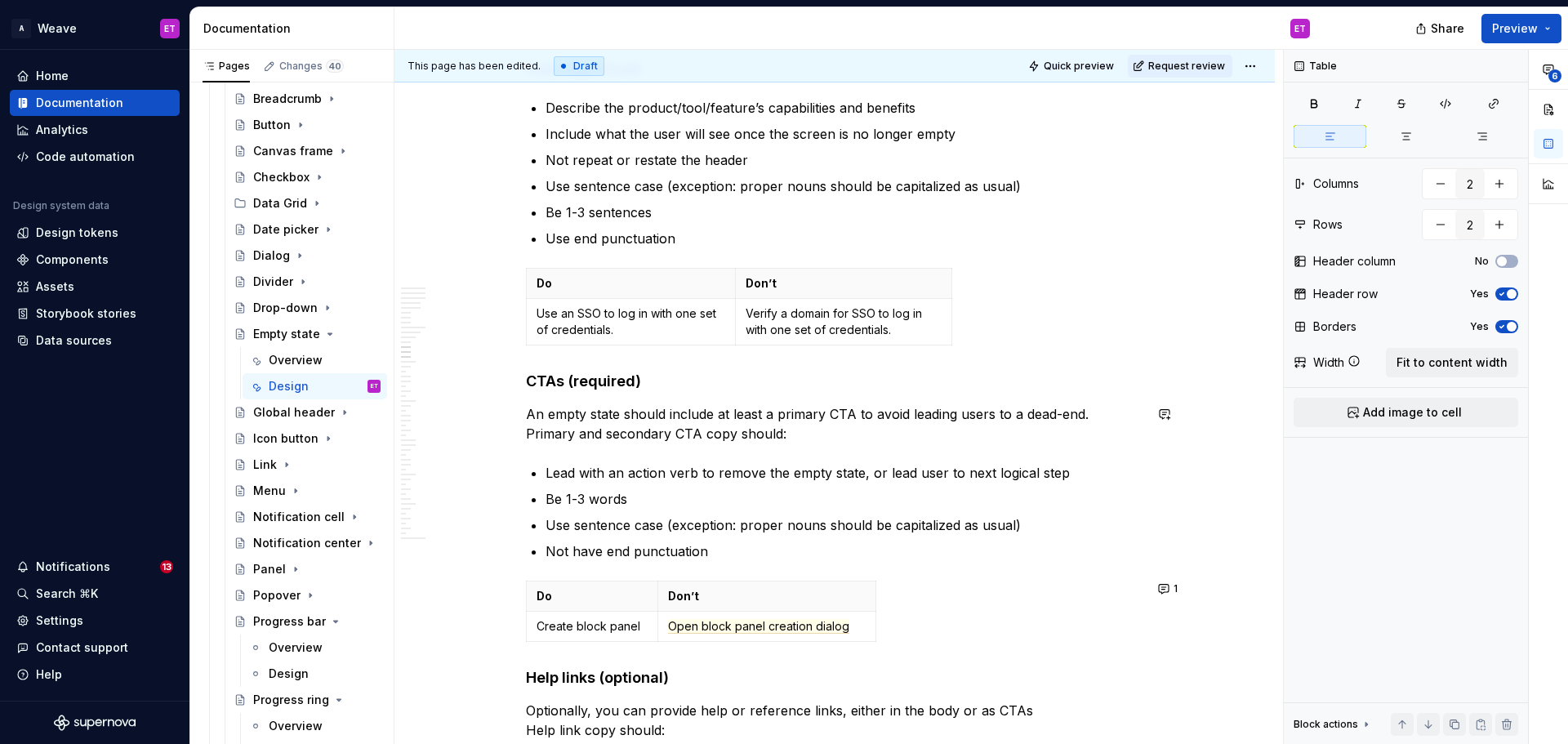
scroll to position [5195, 0]
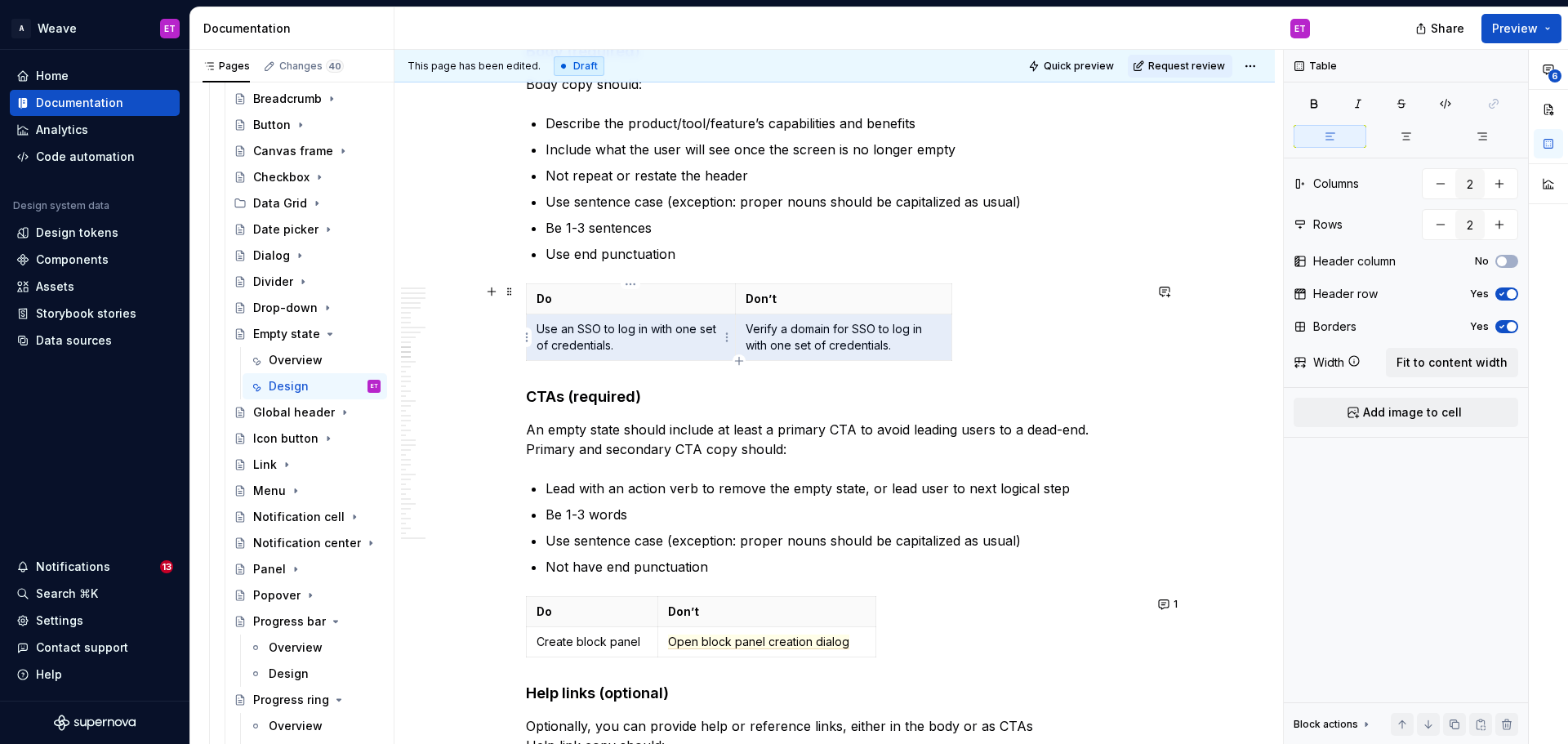
drag, startPoint x: 907, startPoint y: 345, endPoint x: 549, endPoint y: 333, distance: 358.2
click at [549, 333] on tr "Use an SSO to log in with one set of credentials. Verify a domain for SSO to lo…" at bounding box center [739, 337] width 425 height 46
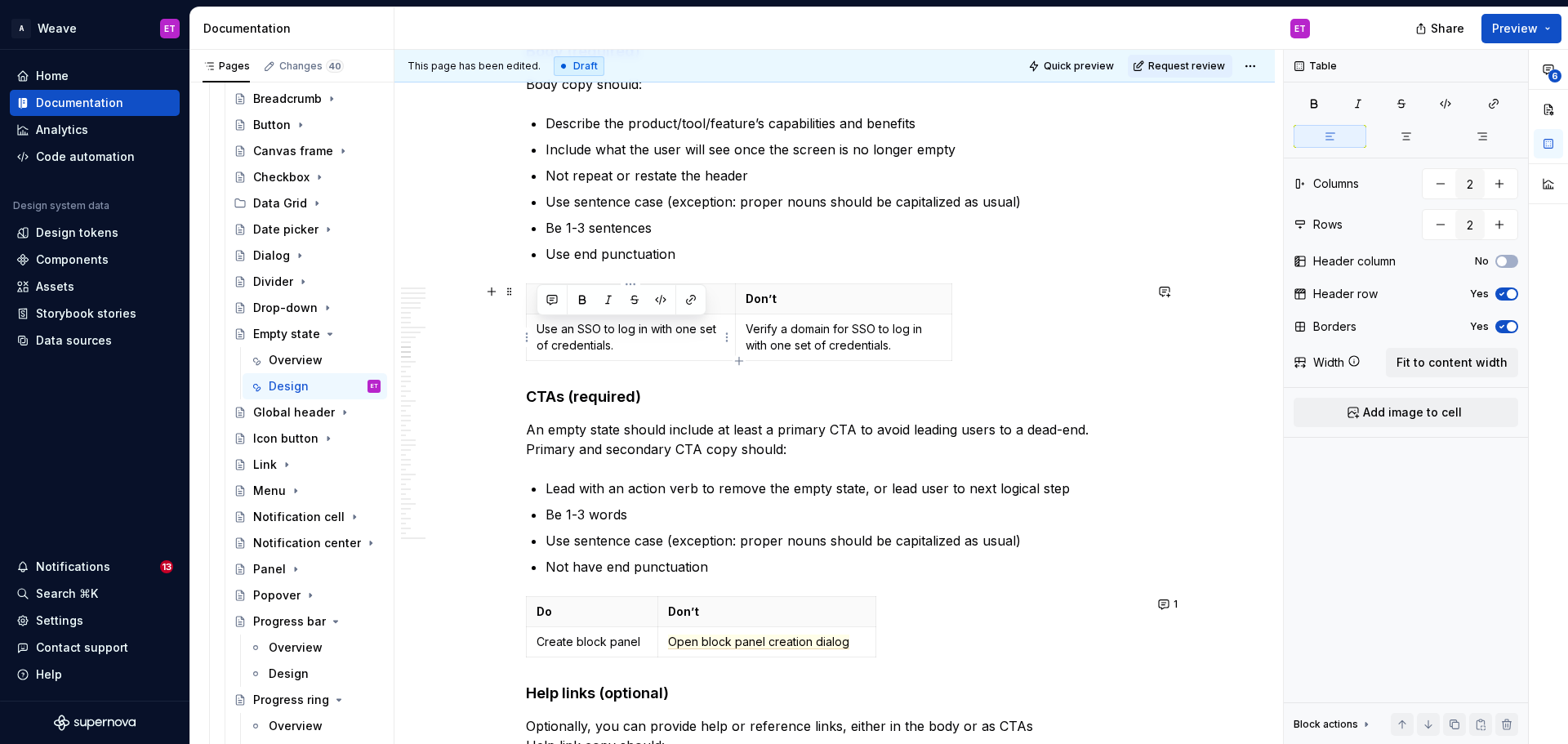
click at [565, 354] on p "Use an SSO to log in with one set of credentials." at bounding box center [631, 337] width 189 height 33
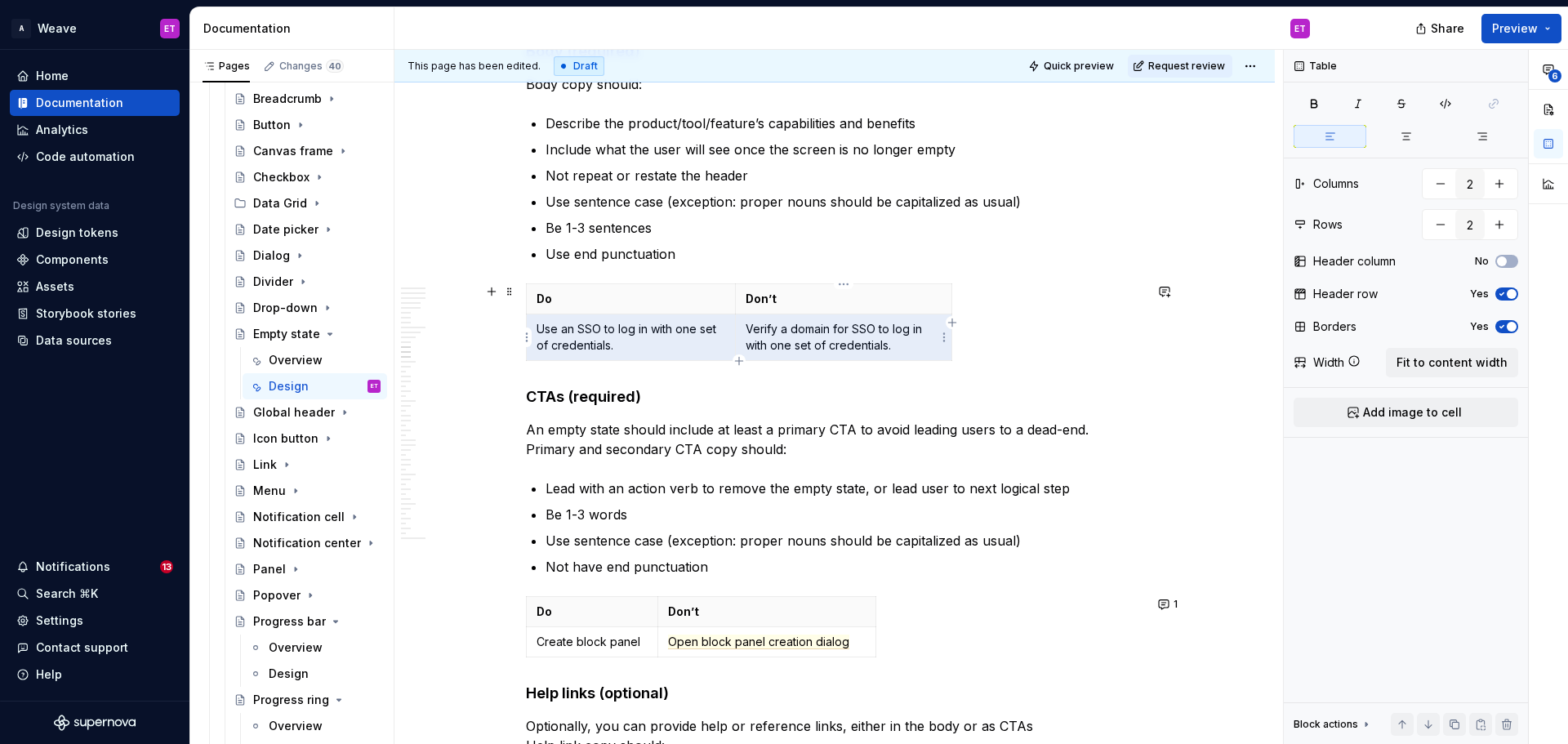
drag, startPoint x: 534, startPoint y: 328, endPoint x: 805, endPoint y: 331, distance: 271.0
click at [805, 331] on tr "Use an SSO to log in with one set of credentials. Verify a domain for SSO to lo…" at bounding box center [739, 337] width 425 height 46
click at [1162, 290] on button "button" at bounding box center [1164, 291] width 23 height 23
click at [966, 297] on span "[PERSON_NAME]" at bounding box center [982, 298] width 94 height 16
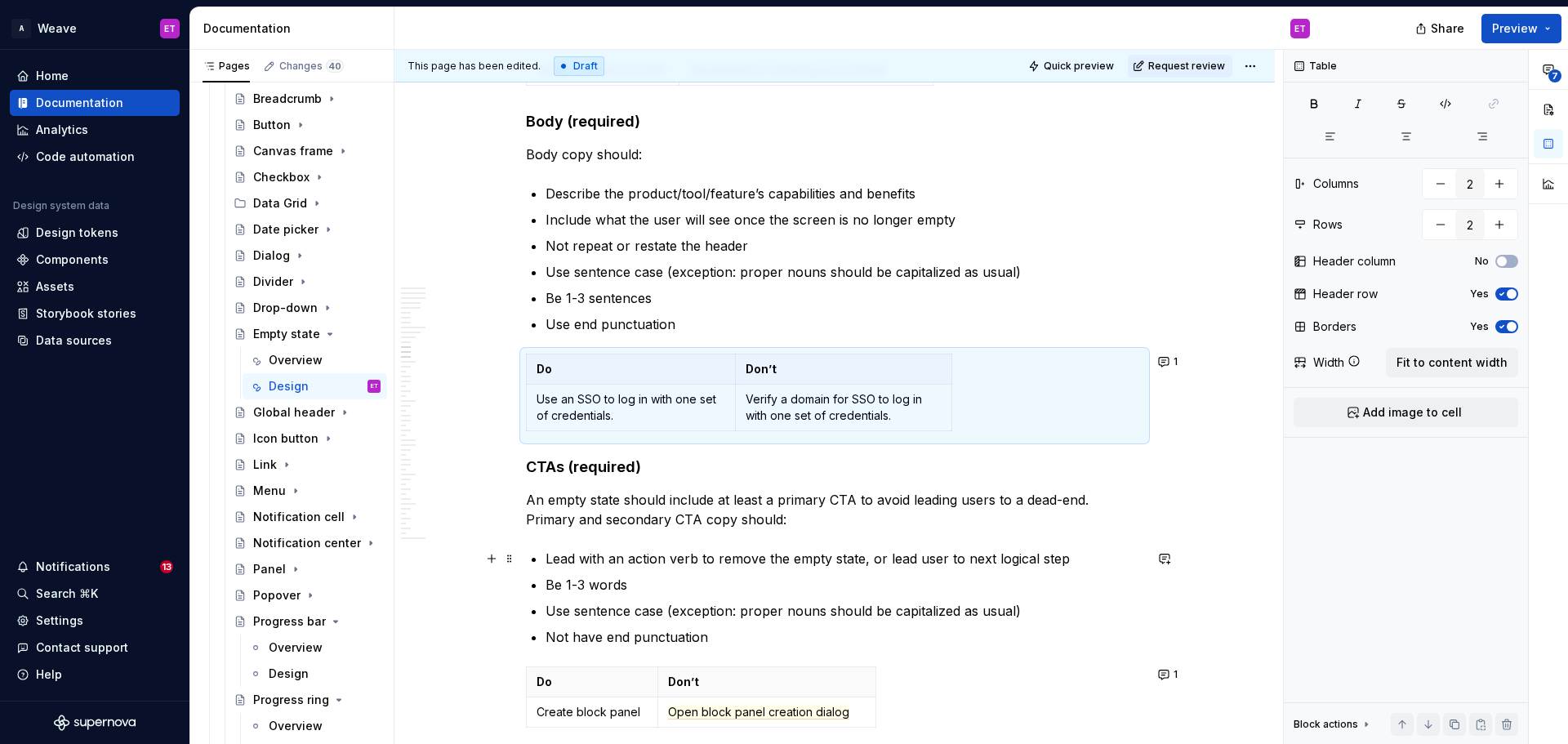
scroll to position [5113, 0]
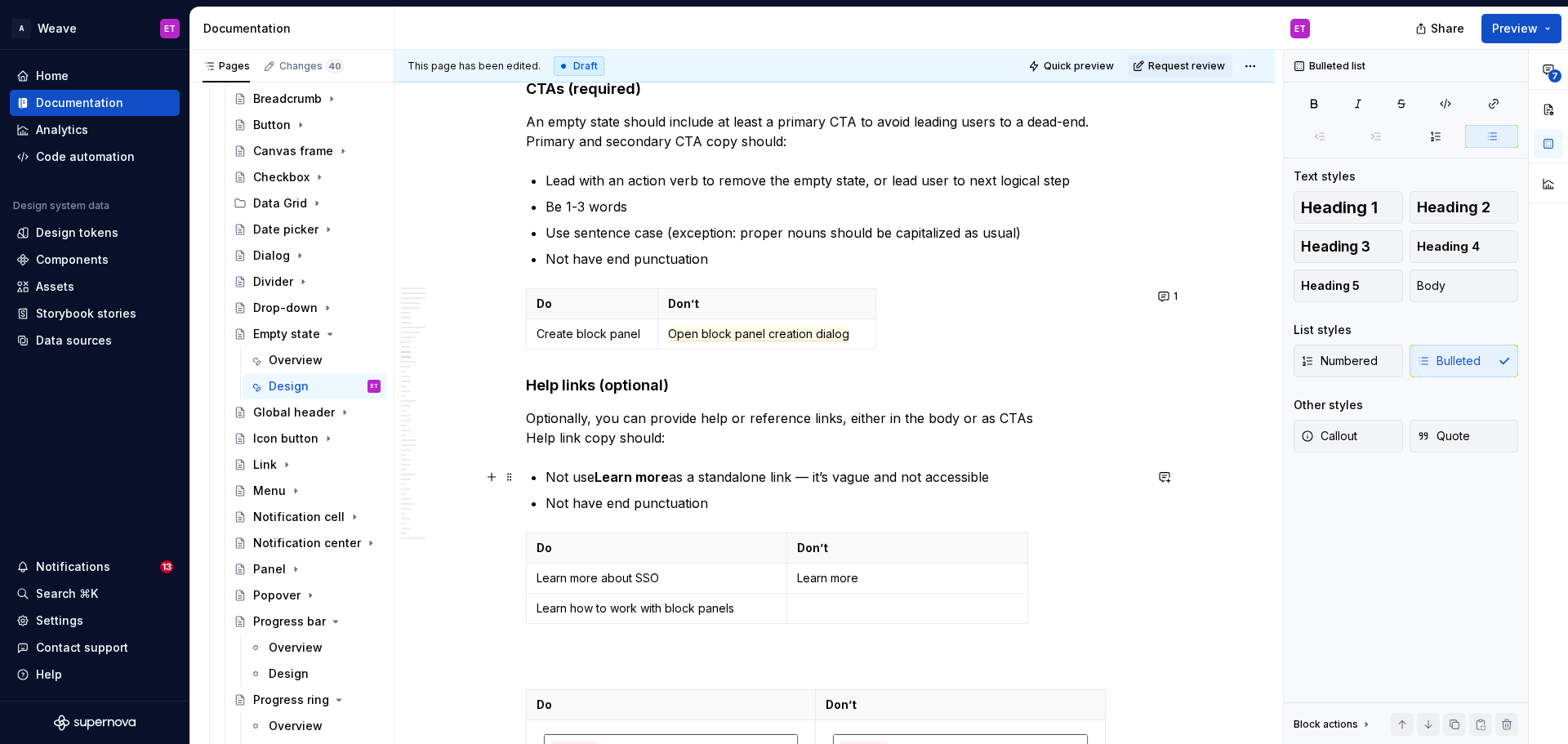
scroll to position [5521, 0]
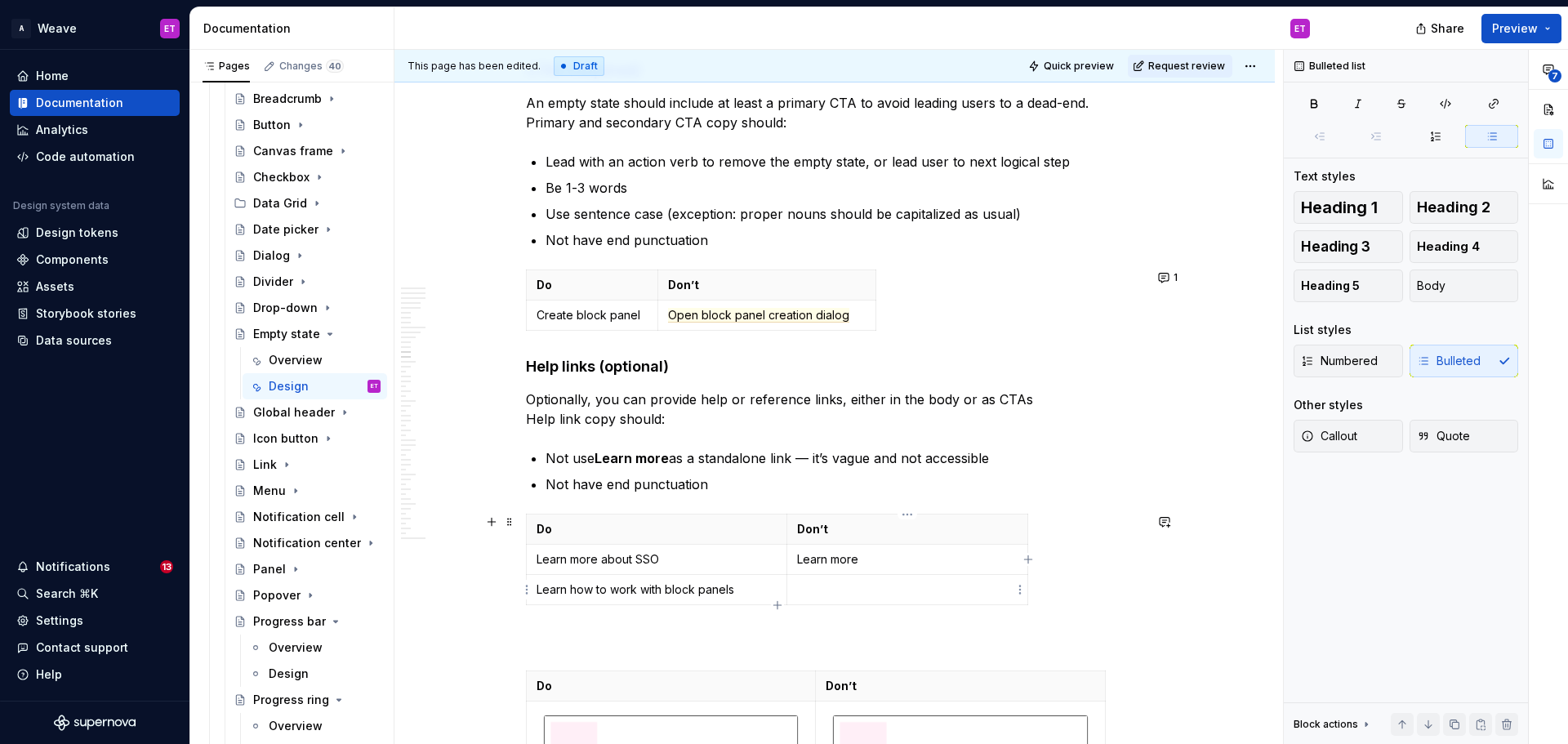
click at [916, 591] on p at bounding box center [907, 589] width 221 height 16
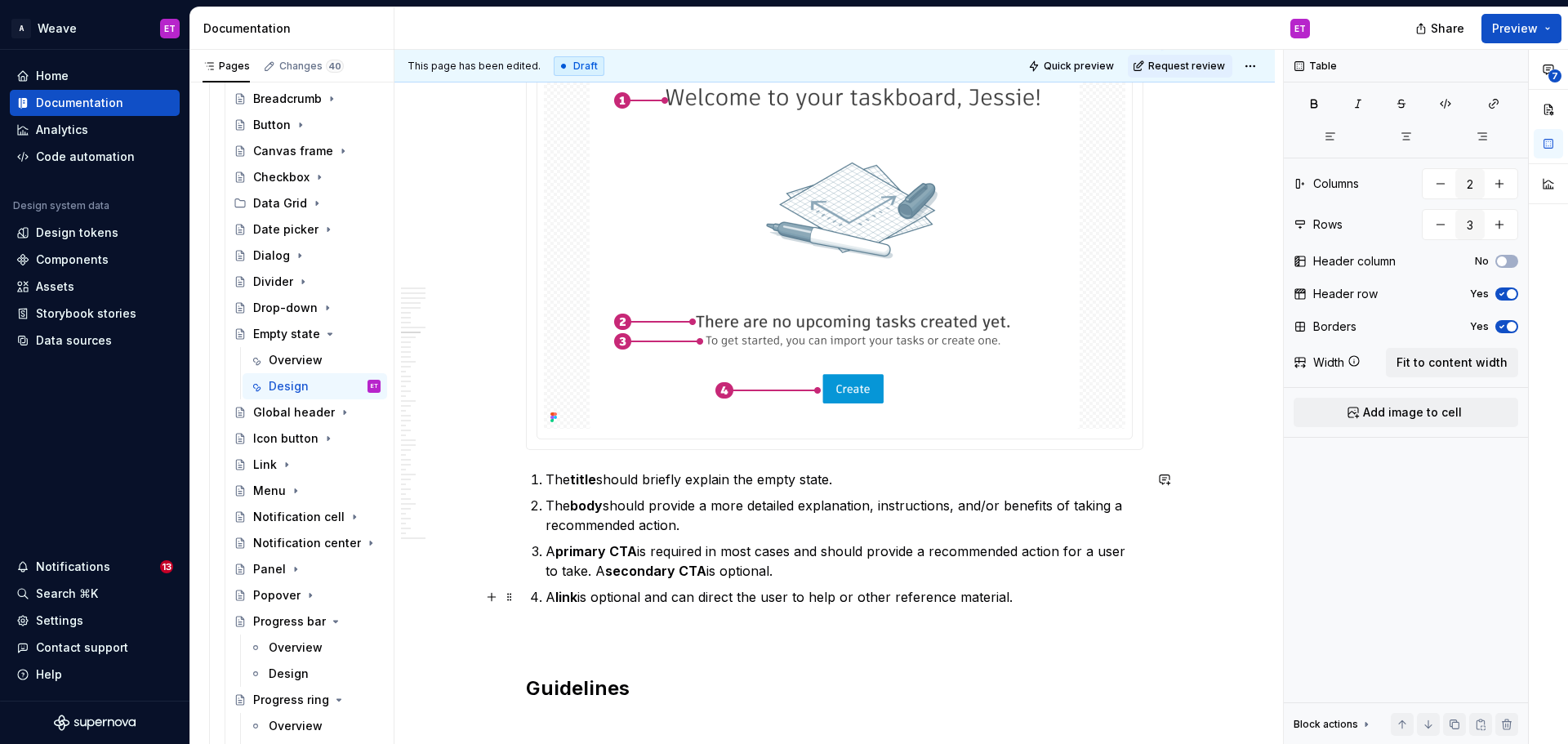
scroll to position [4215, 0]
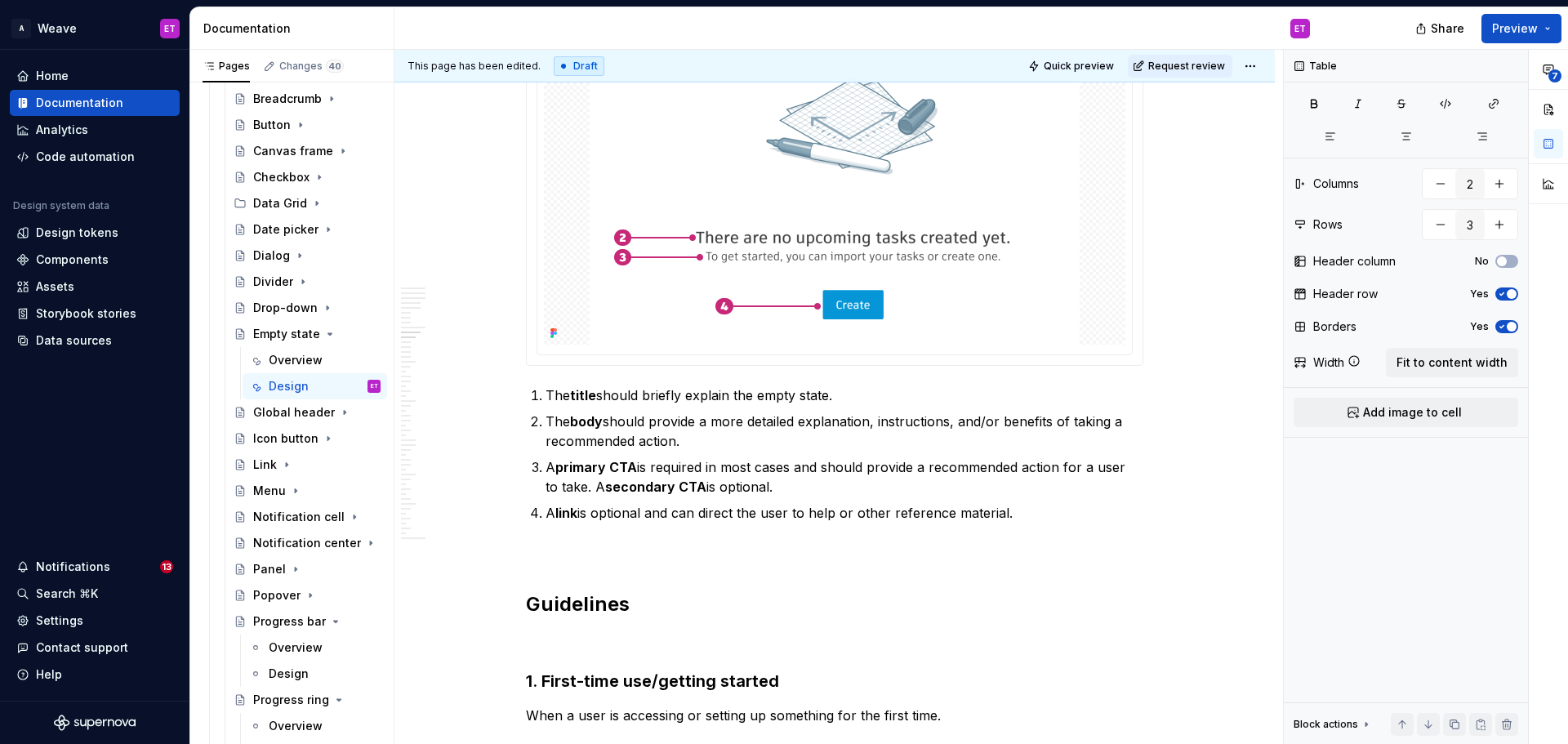
click at [821, 274] on img at bounding box center [835, 158] width 490 height 373
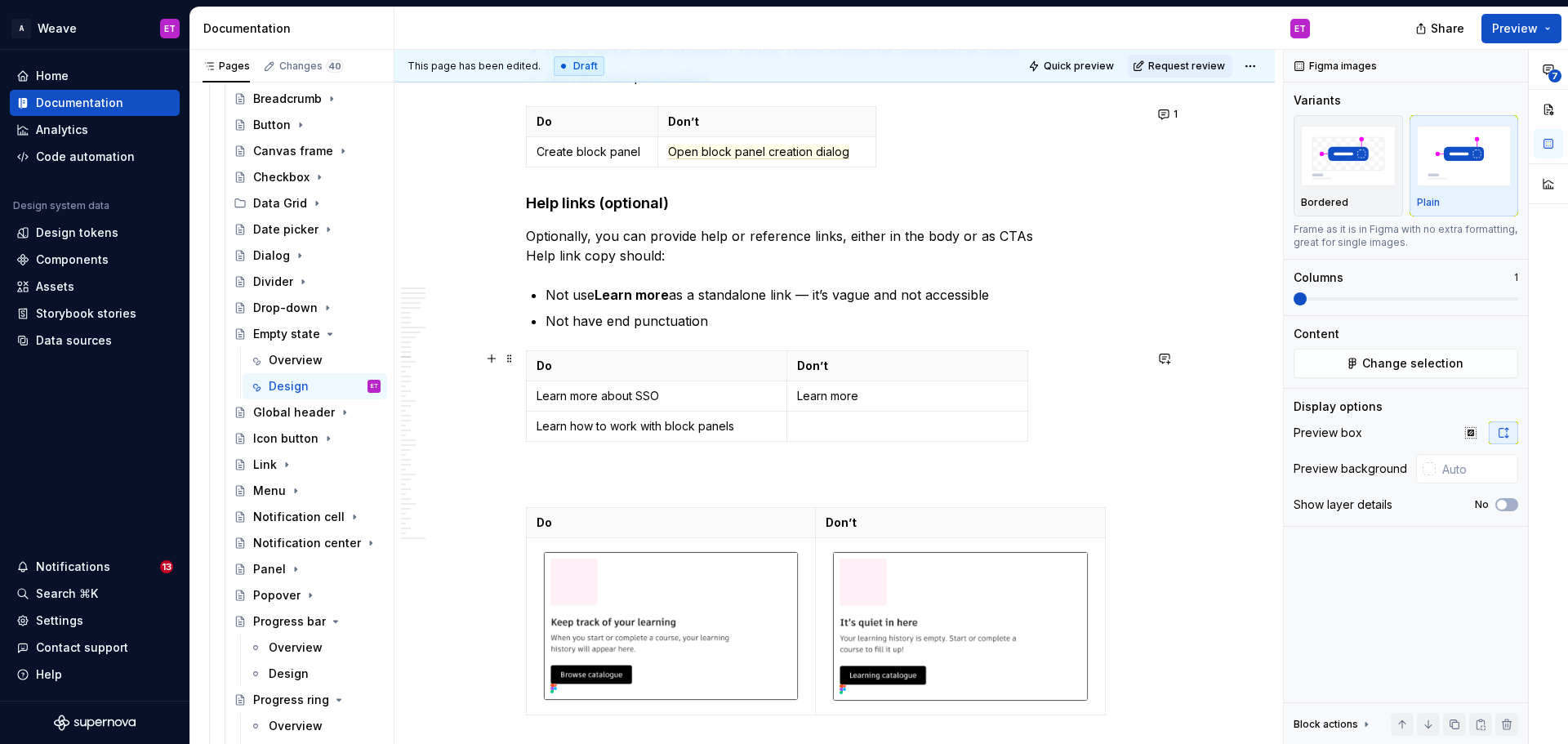
scroll to position [5767, 0]
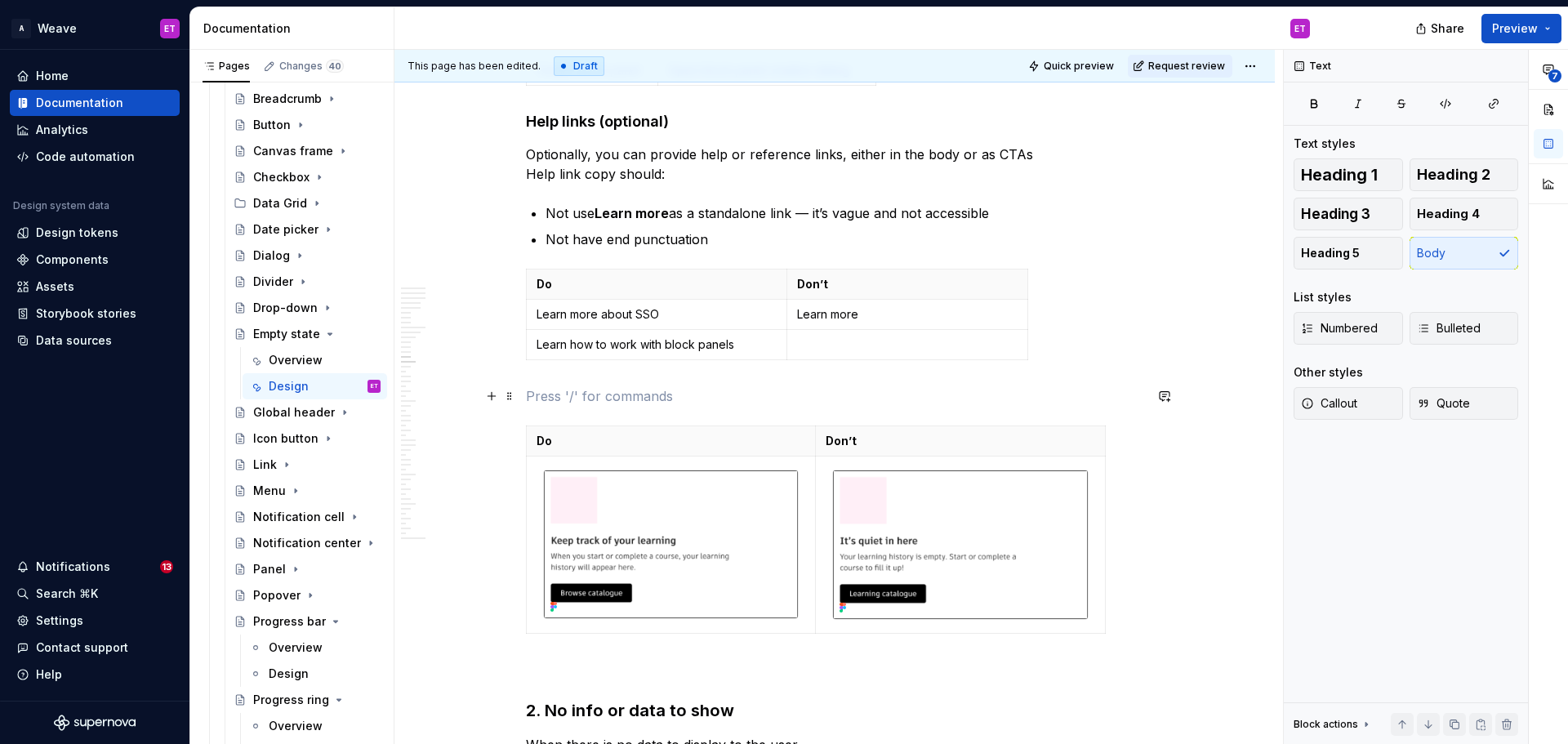
click at [660, 399] on p at bounding box center [834, 396] width 618 height 19
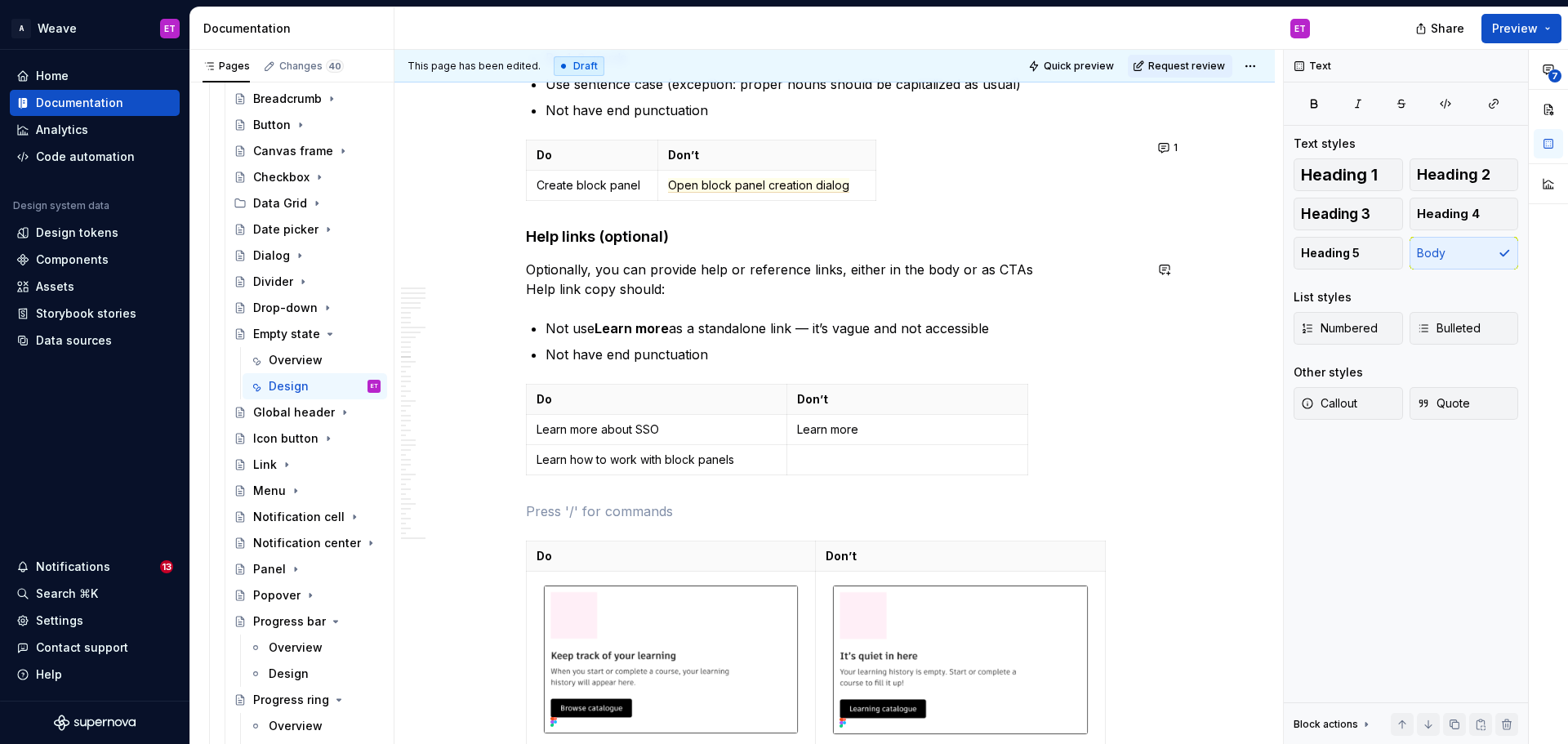
scroll to position [5603, 0]
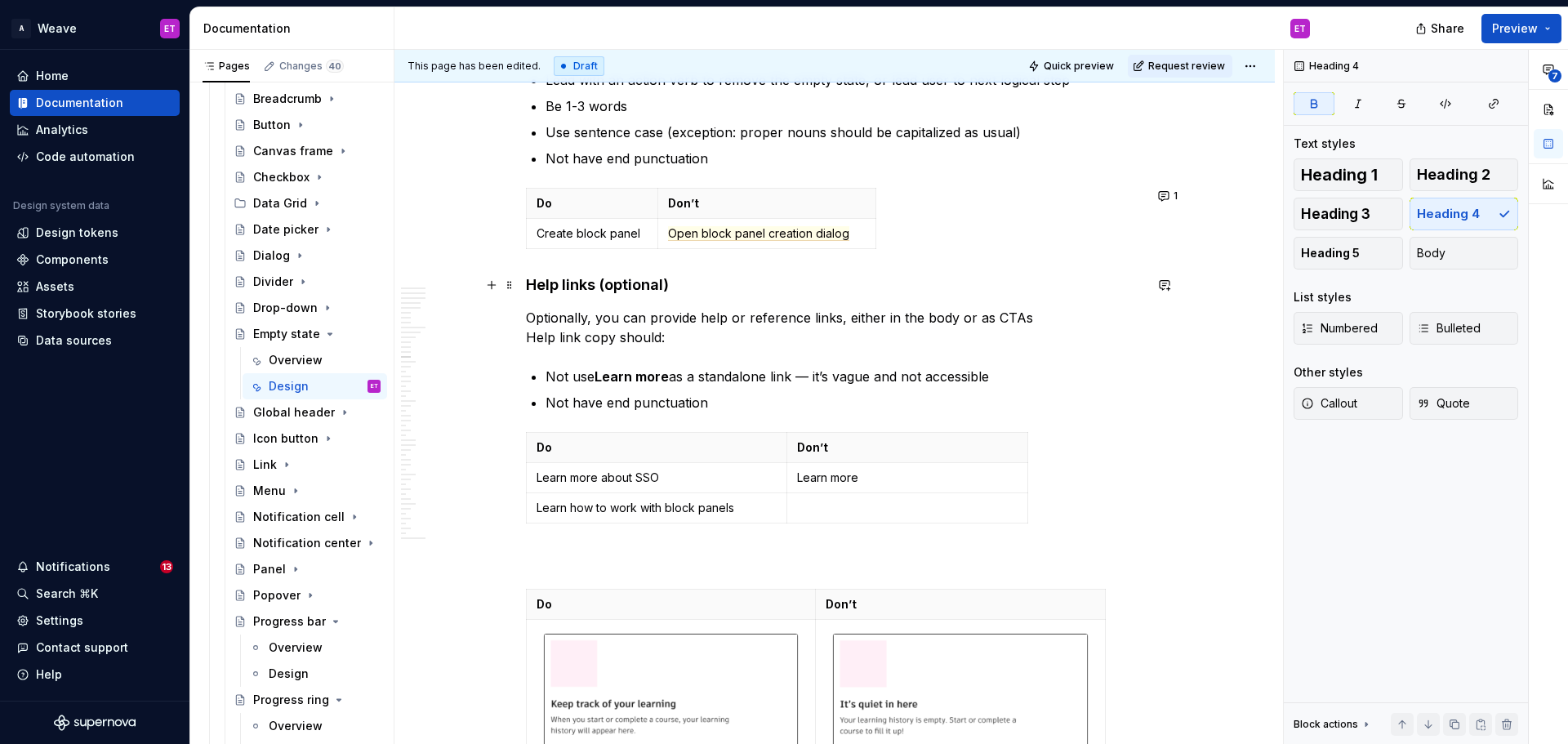
click at [639, 288] on strong "Help links (optional)" at bounding box center [597, 285] width 143 height 17
click at [620, 561] on p at bounding box center [834, 559] width 618 height 19
click at [1254, 207] on span "Heading 4" at bounding box center [1448, 213] width 63 height 16
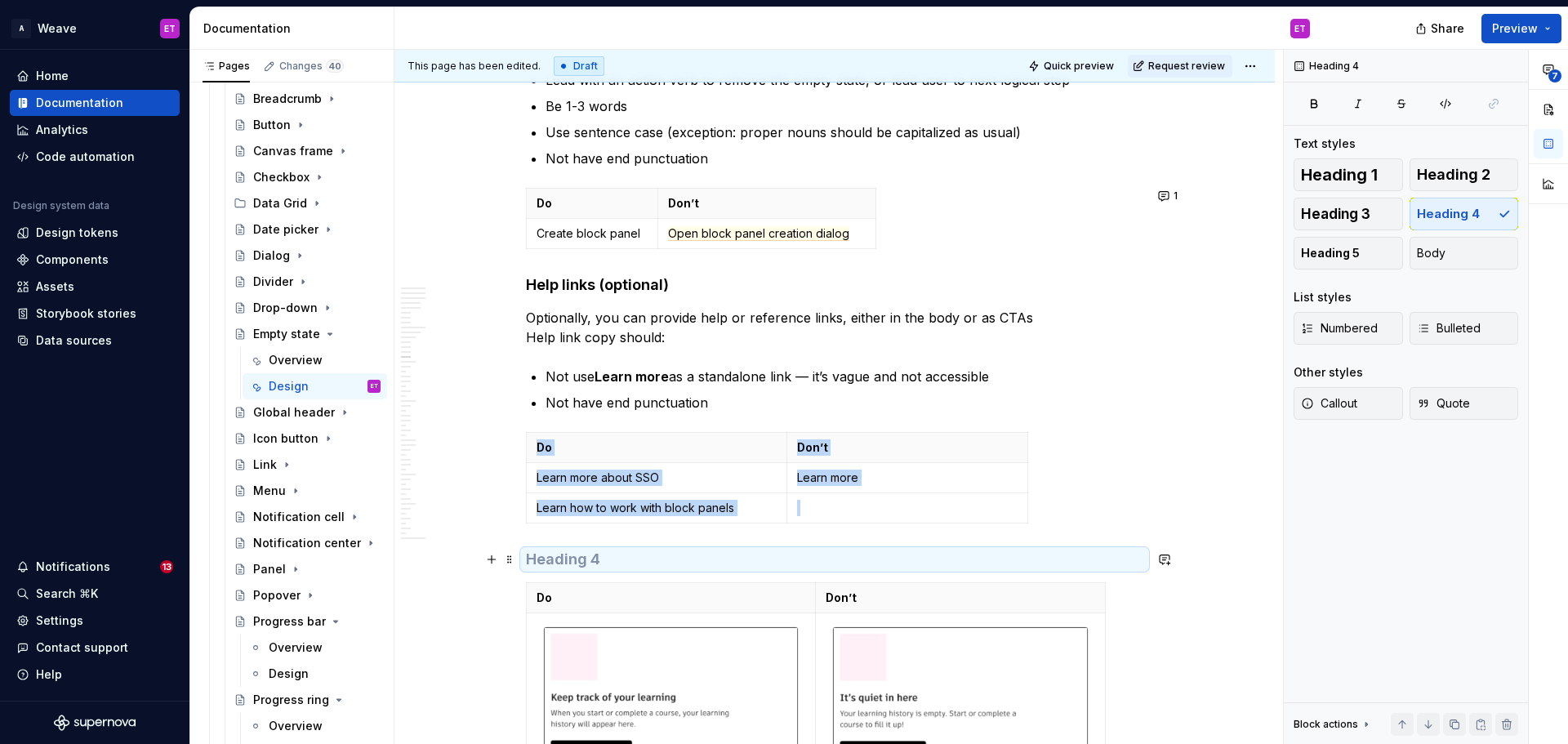
click at [938, 565] on h4 at bounding box center [834, 559] width 618 height 19
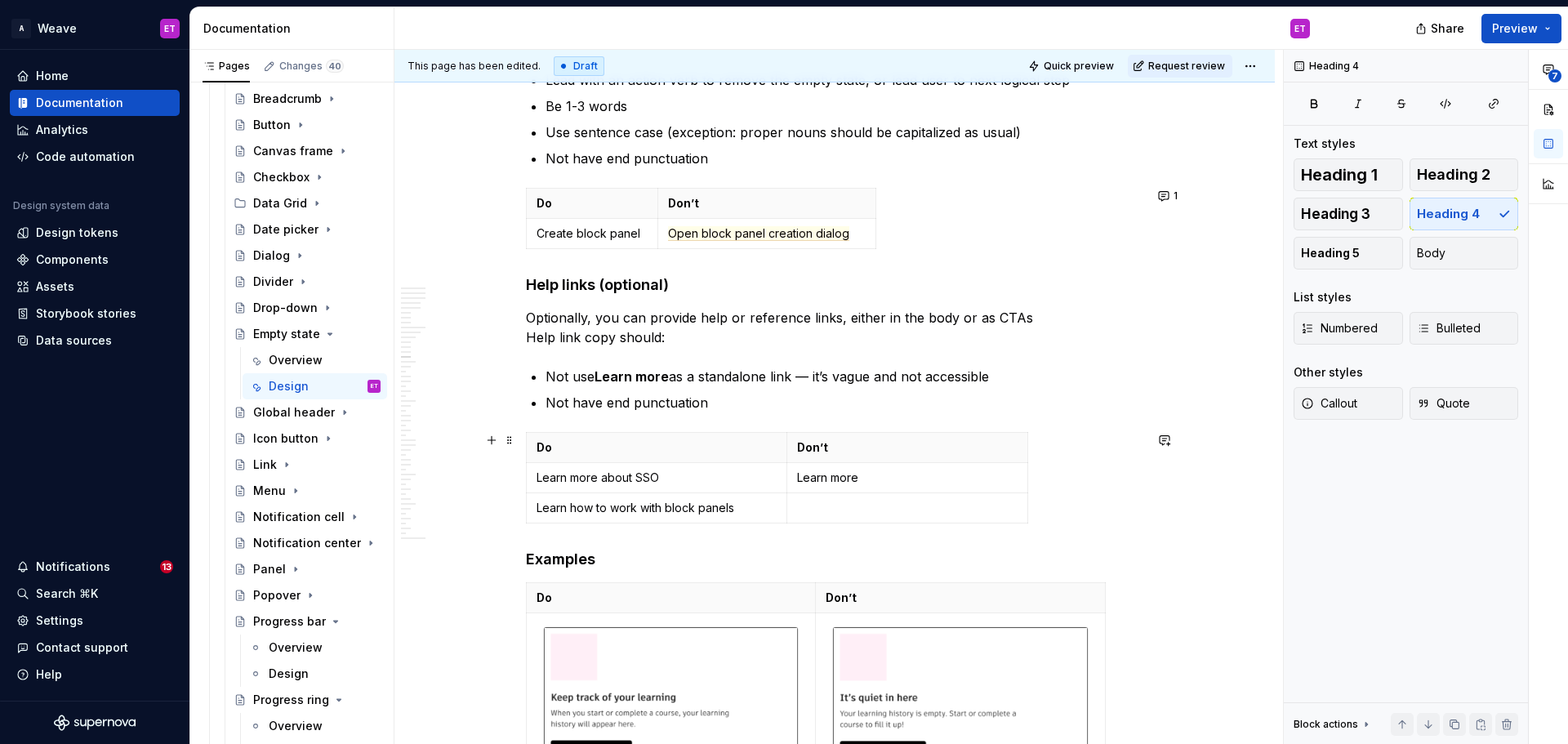
click at [1105, 510] on div "Do Don’t Learn more about SSO Learn more Learn how to work with block panels" at bounding box center [834, 481] width 618 height 98
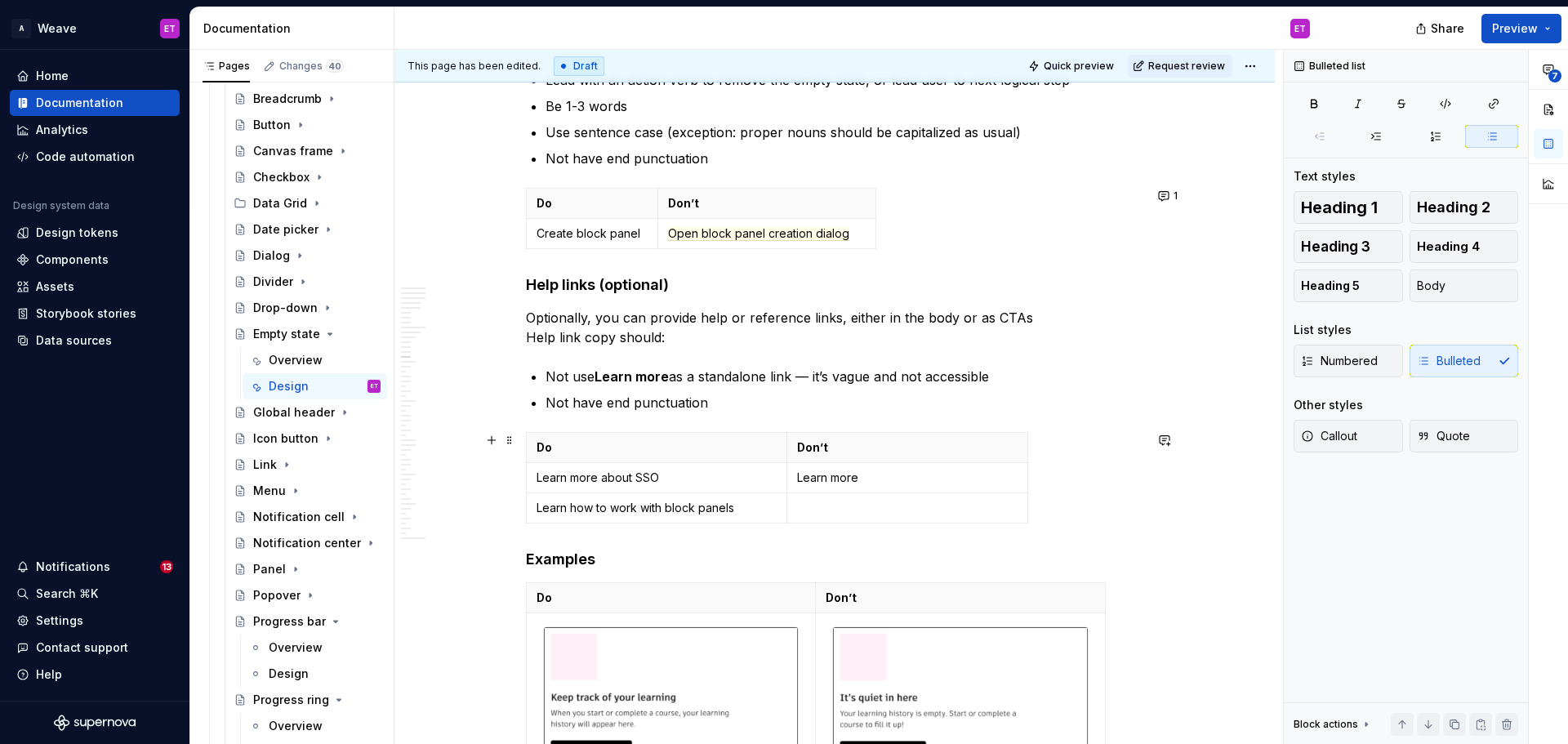
click at [1083, 496] on div "Do Don’t Learn more about SSO Learn more Learn how to work with block panels" at bounding box center [834, 481] width 618 height 98
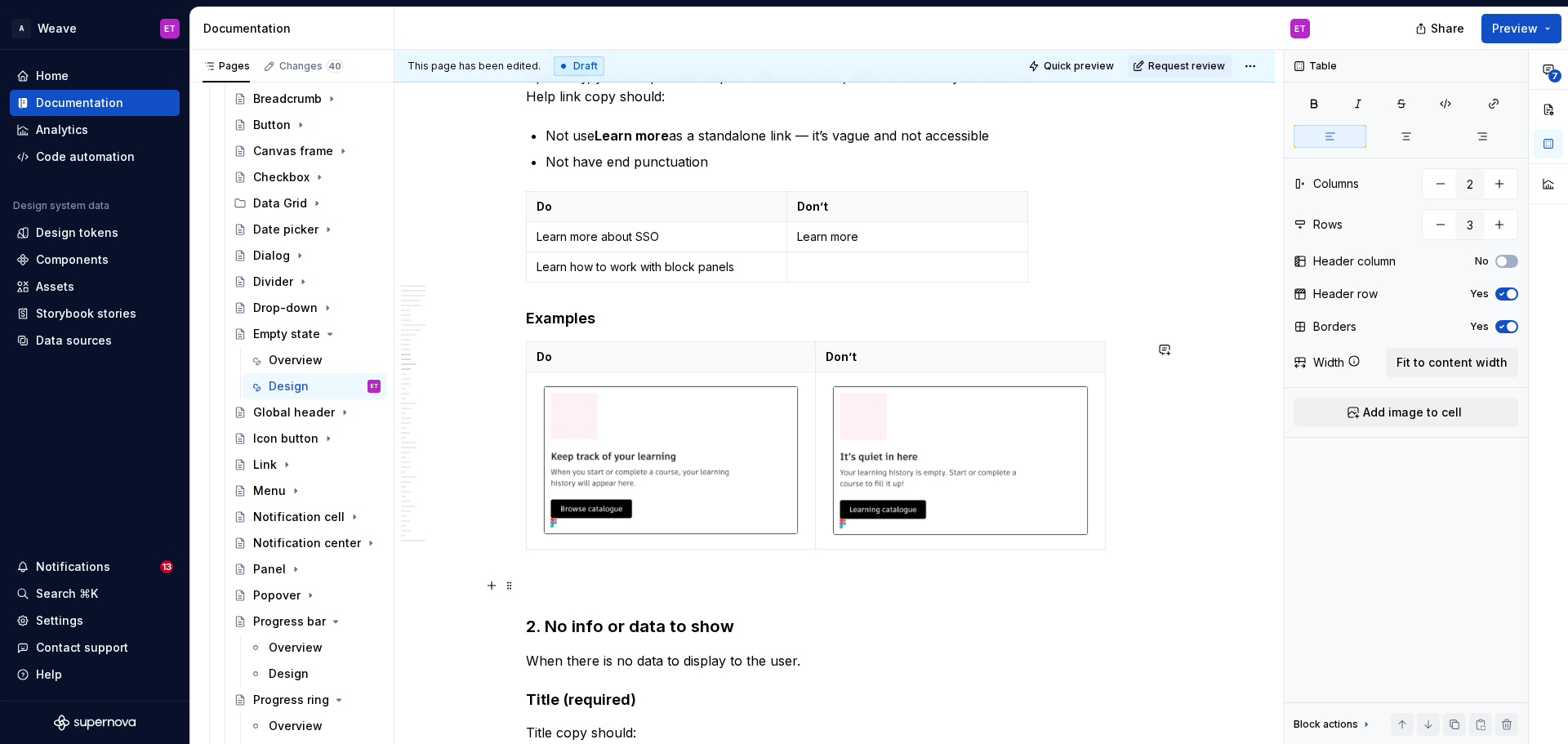
scroll to position [5930, 0]
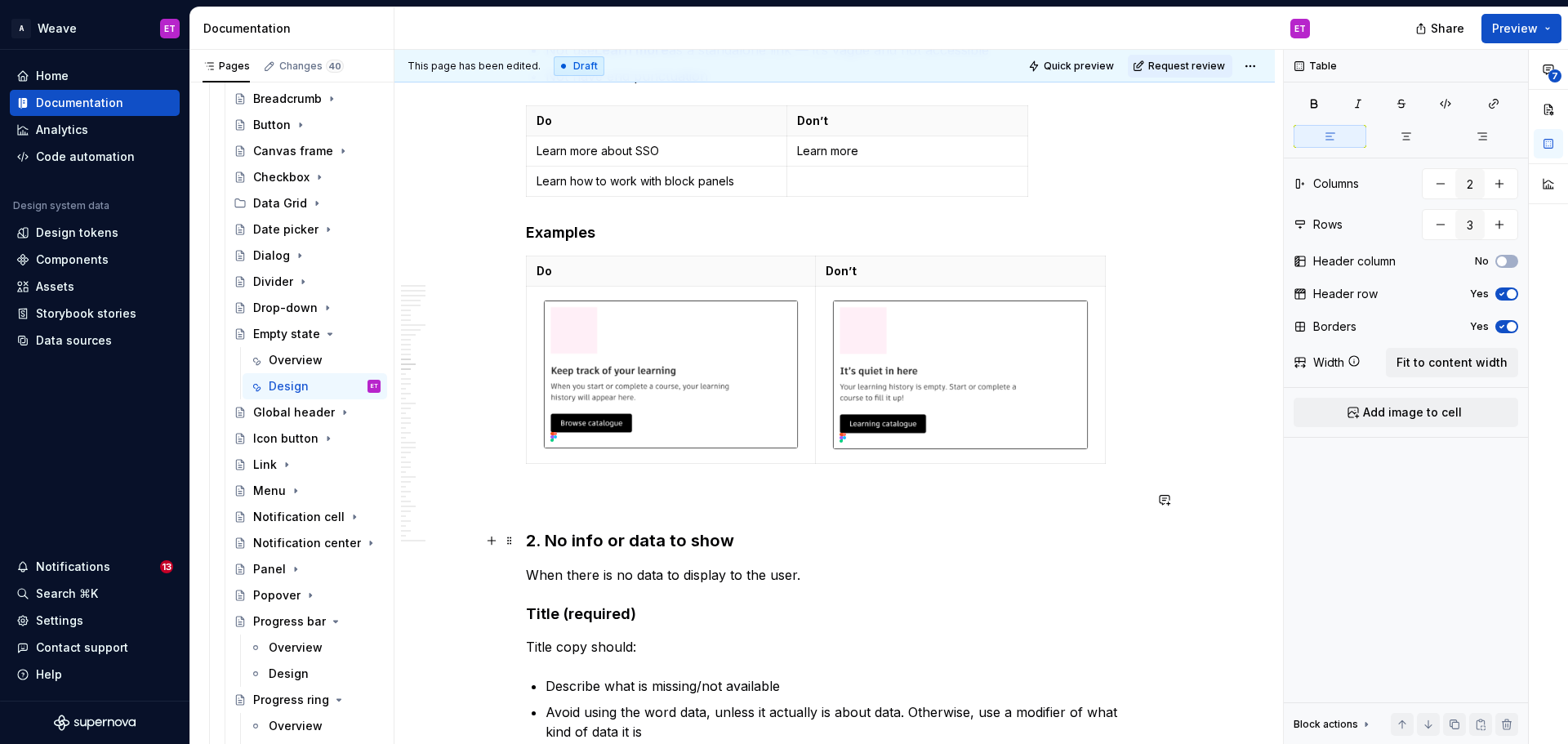
click at [1134, 552] on h3 "2. No info or data to show" at bounding box center [834, 540] width 618 height 23
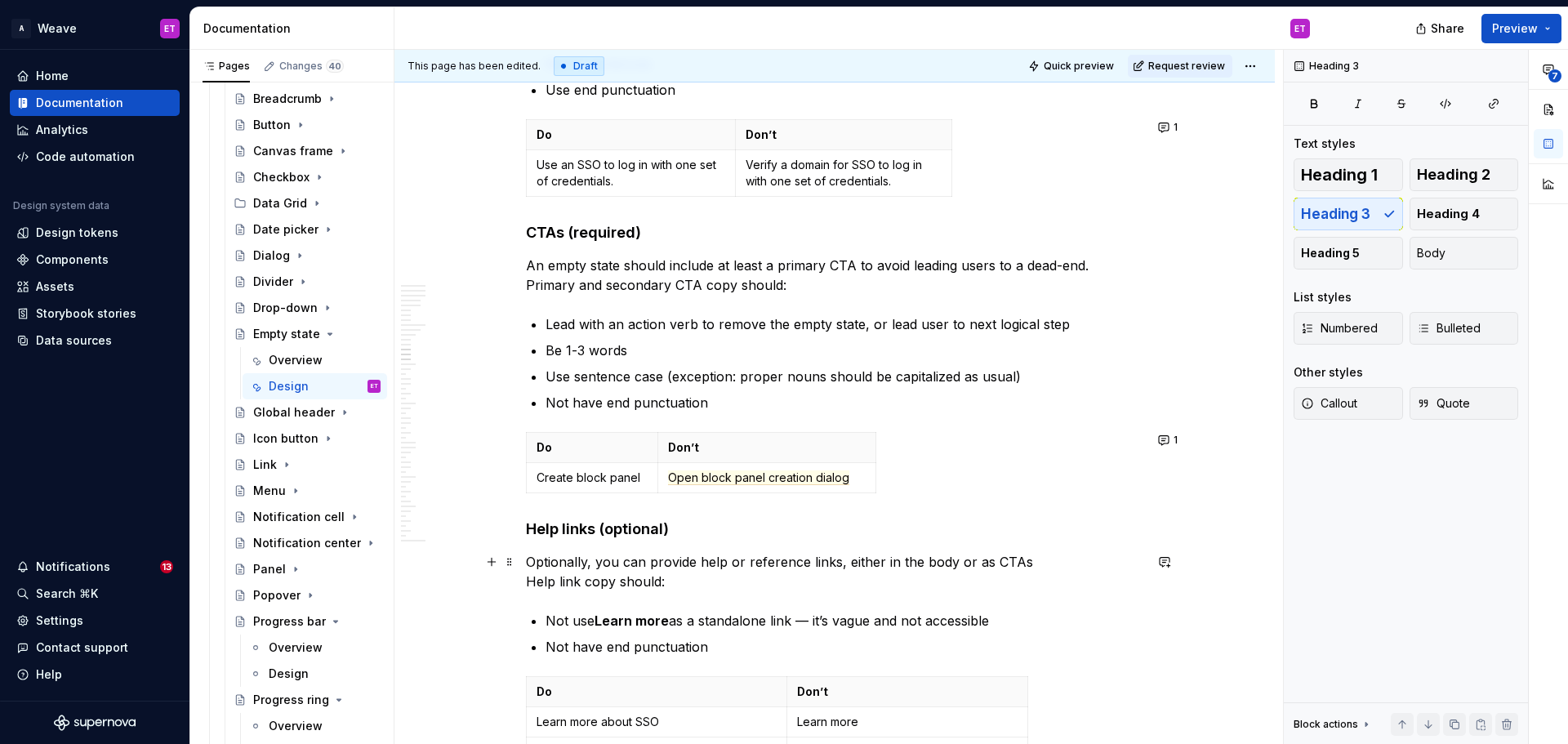
scroll to position [5358, 0]
click at [580, 510] on div "**********" at bounding box center [834, 669] width 618 height 11370
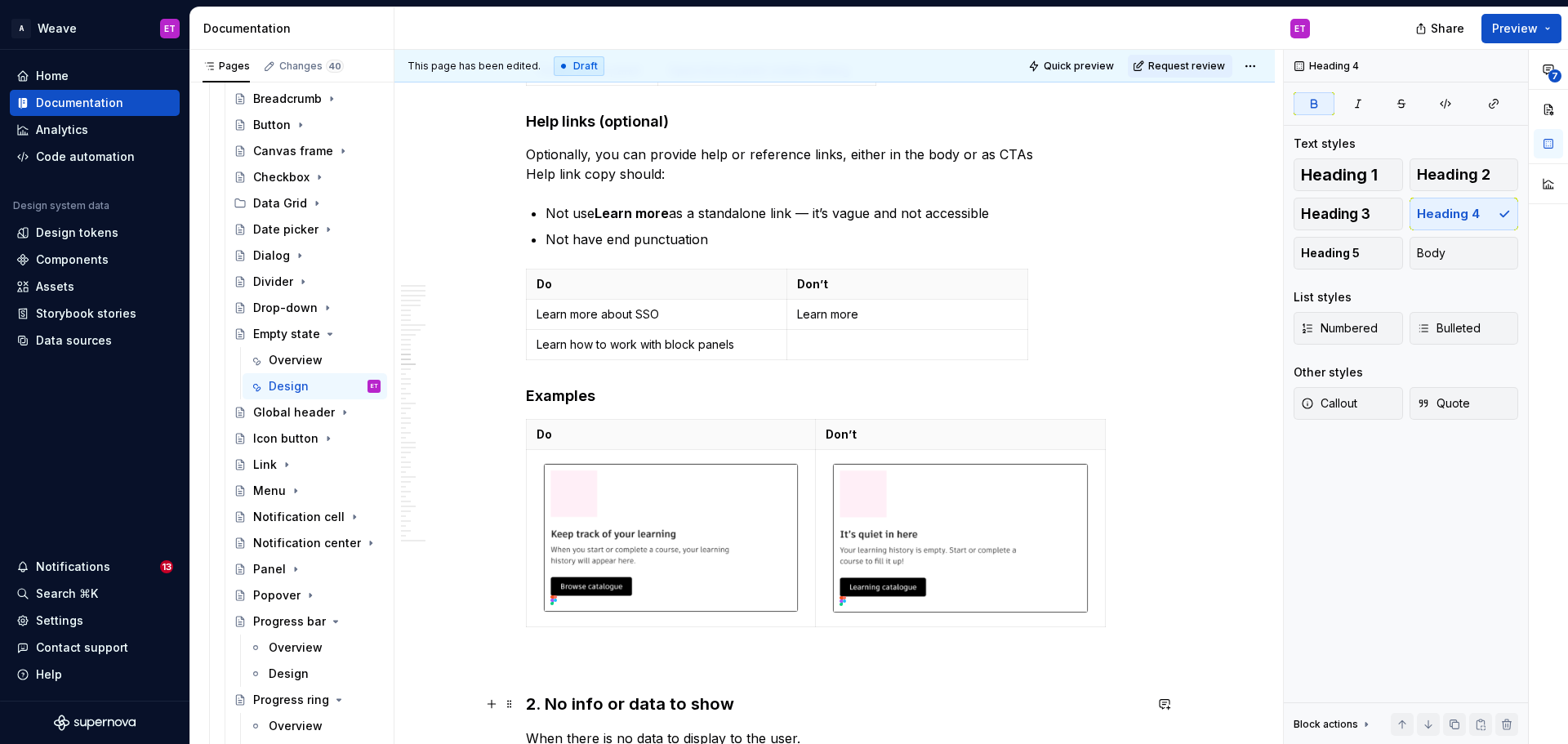
scroll to position [5930, 0]
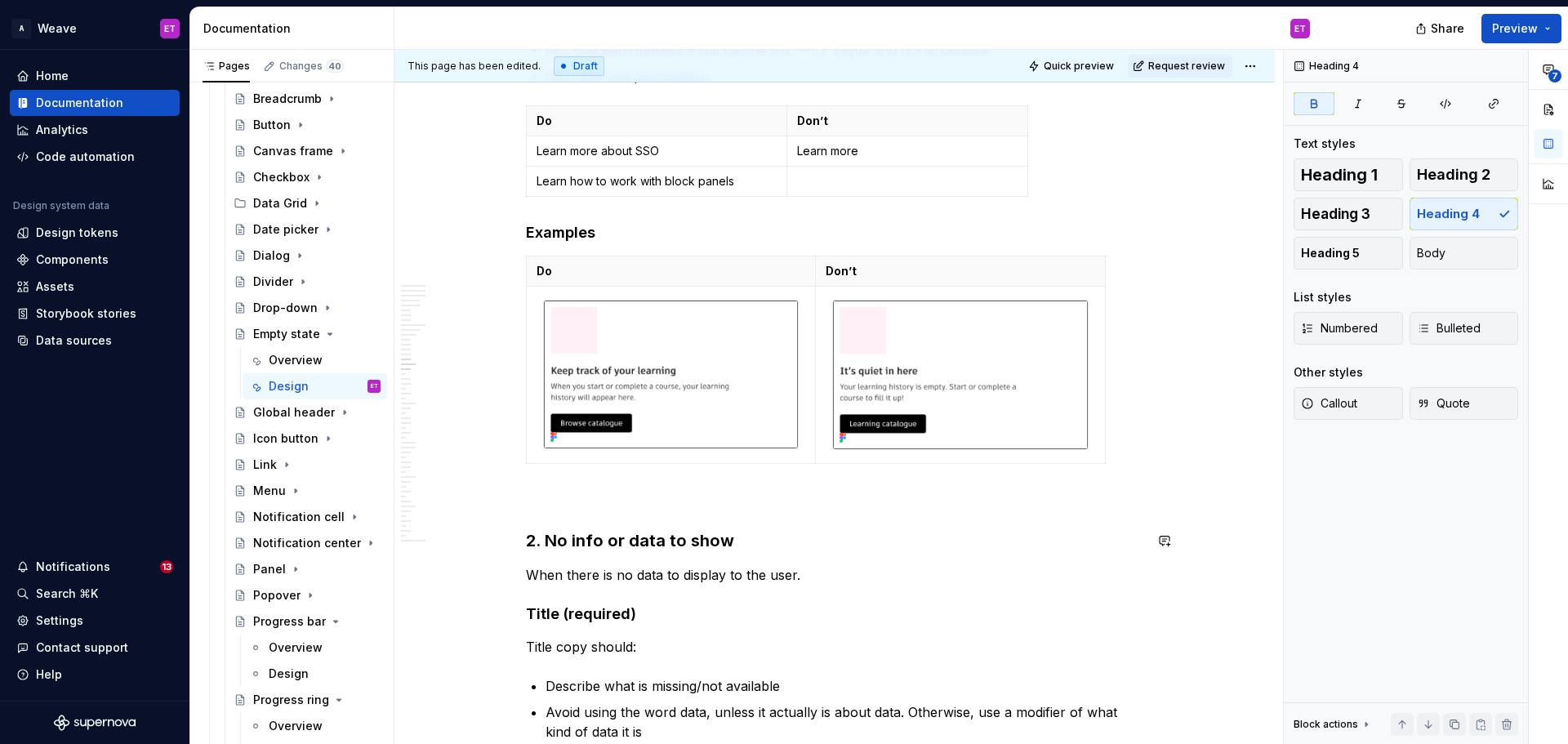
click at [655, 511] on div "**********" at bounding box center [834, 98] width 618 height 11370
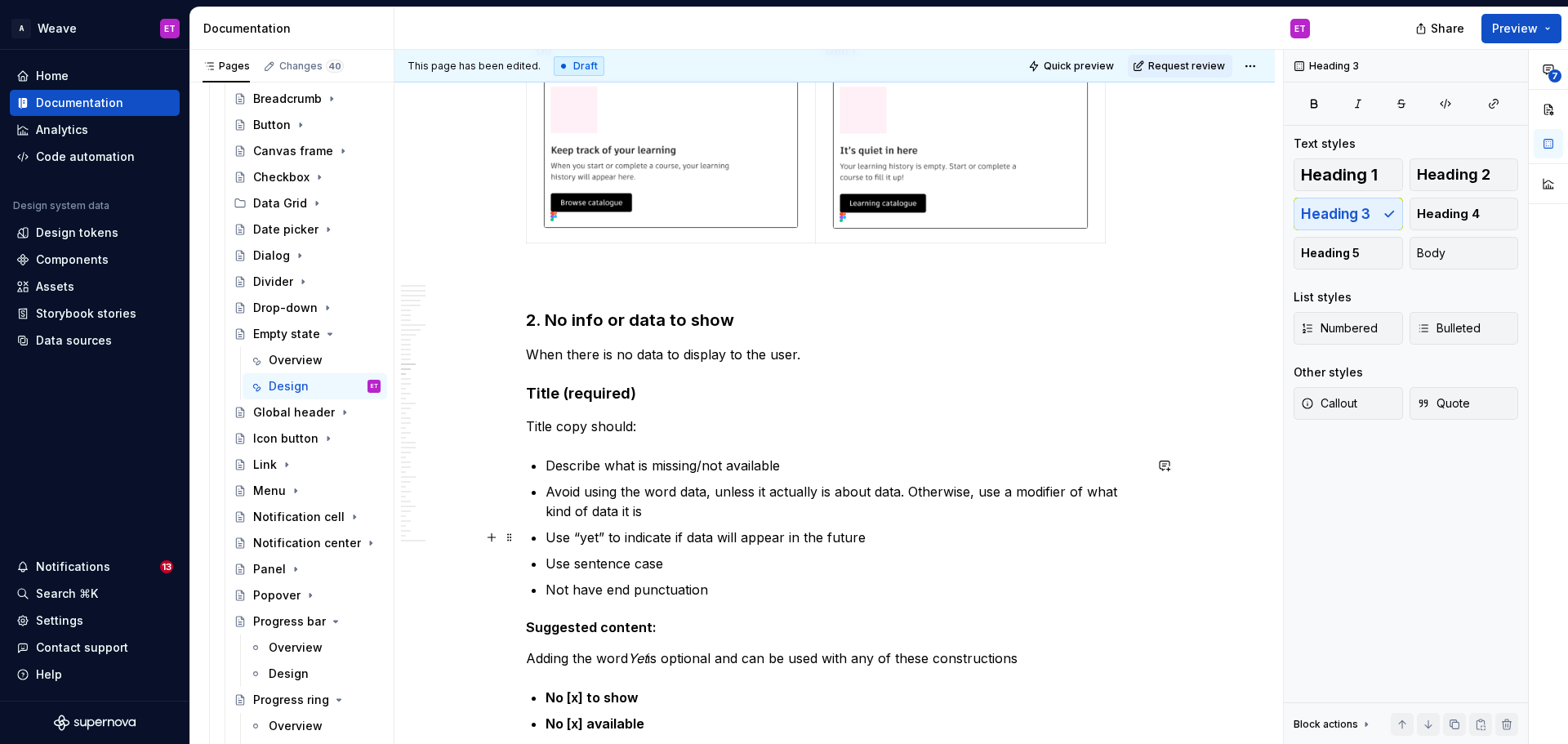
scroll to position [6174, 0]
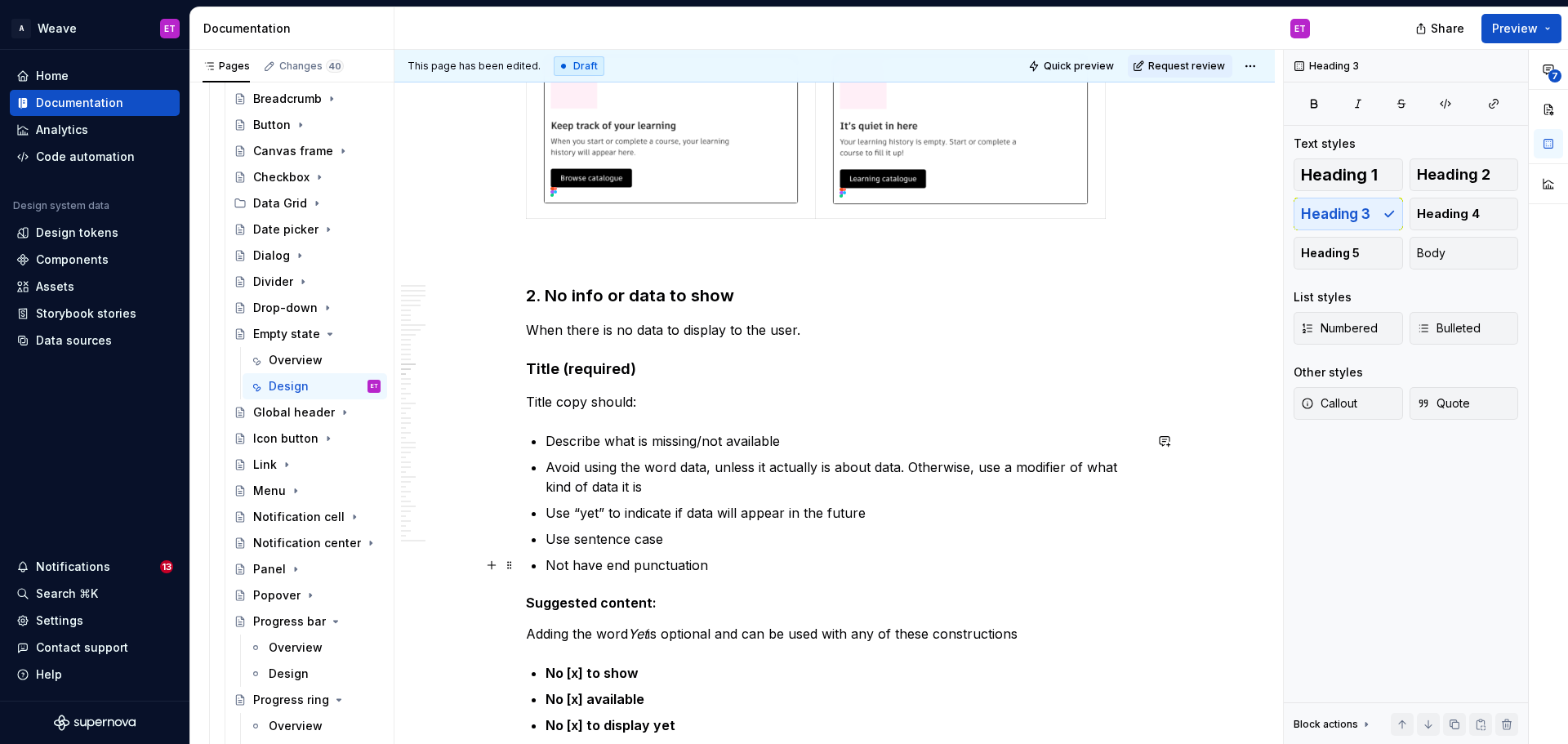
click at [733, 573] on p "Not have end punctuation" at bounding box center [845, 565] width 598 height 19
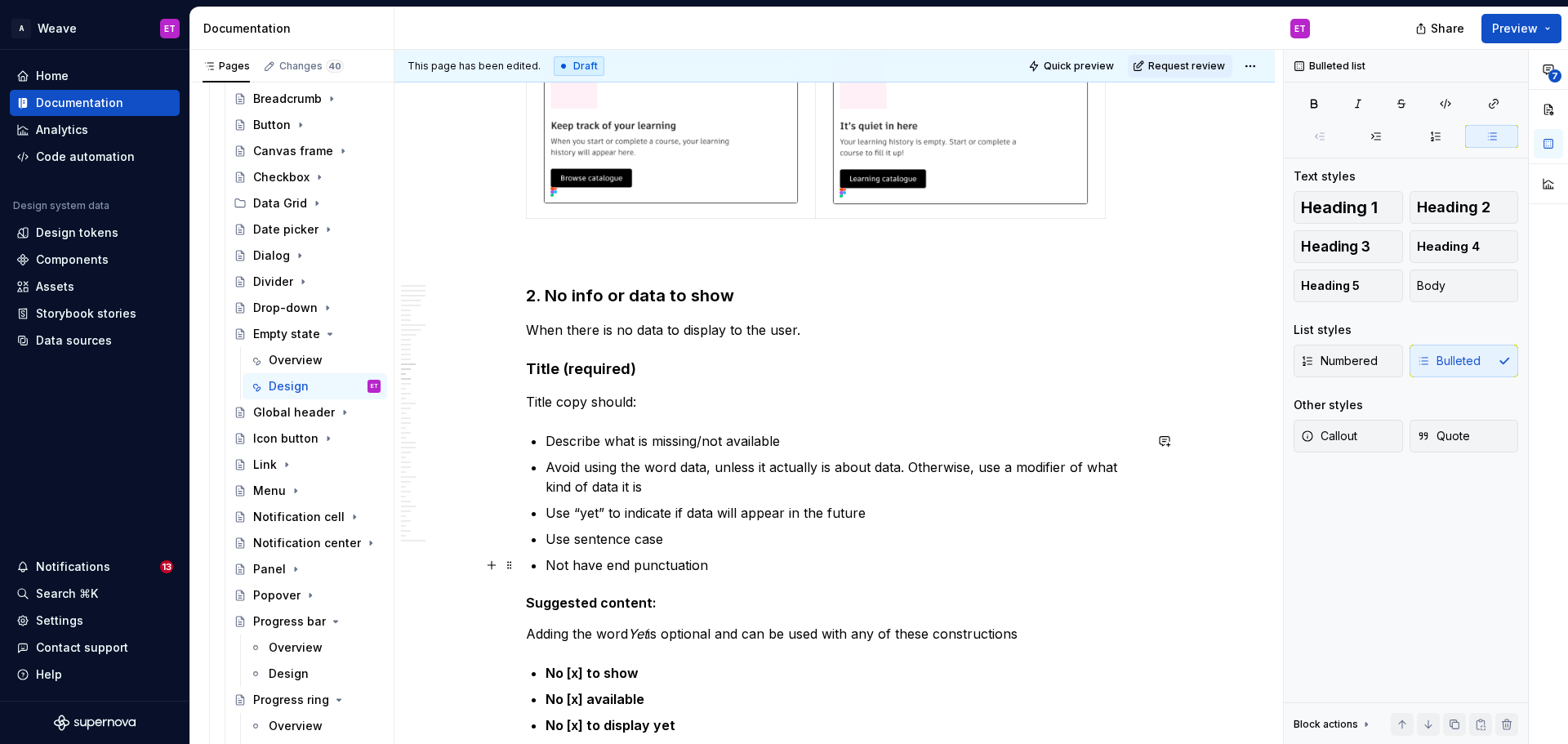
scroll to position [6256, 0]
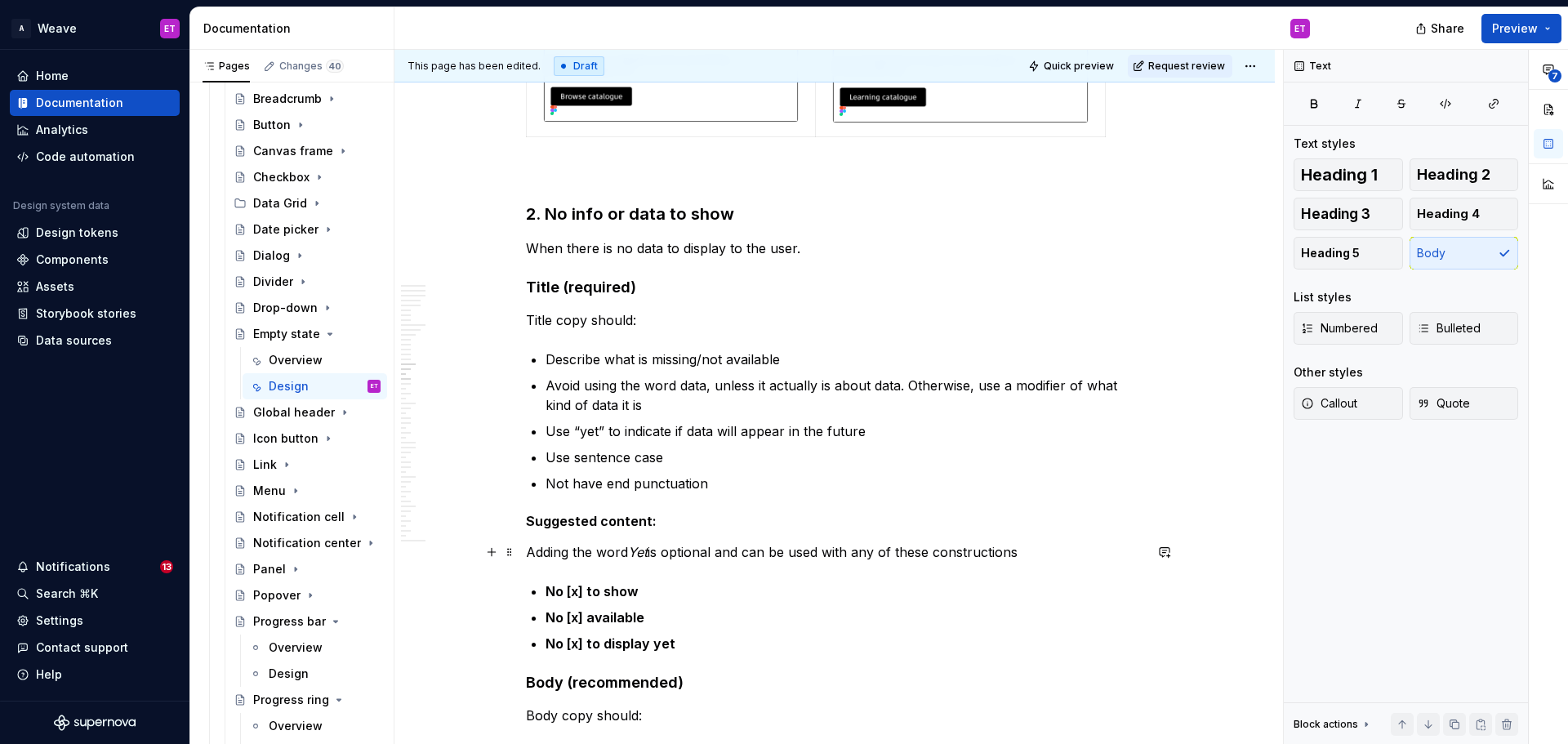
click at [1085, 559] on p "Adding the word Yet is optional and can be used with any of these constructions" at bounding box center [834, 552] width 618 height 19
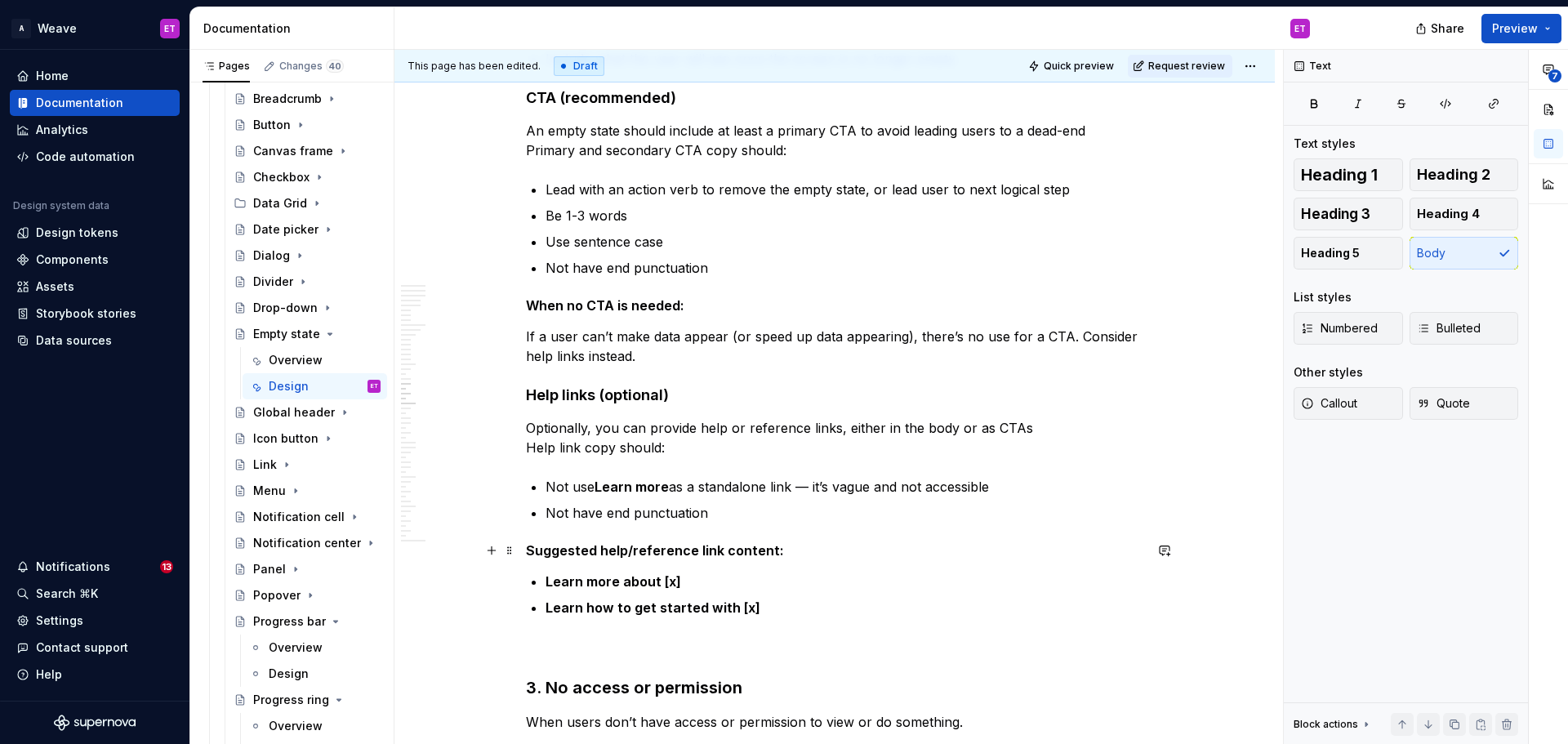
scroll to position [7236, 0]
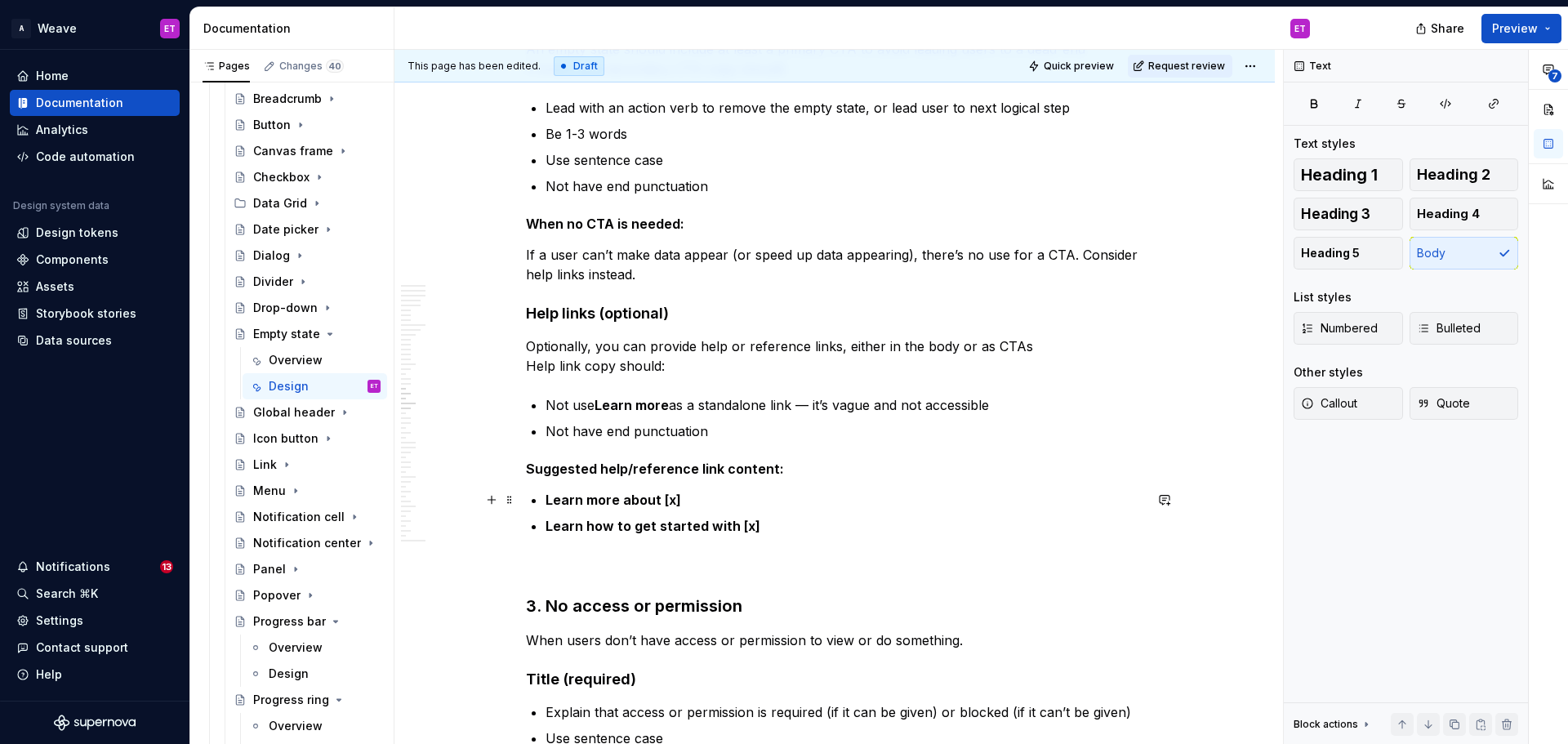
click at [778, 506] on p "Learn more about [x]" at bounding box center [845, 500] width 598 height 19
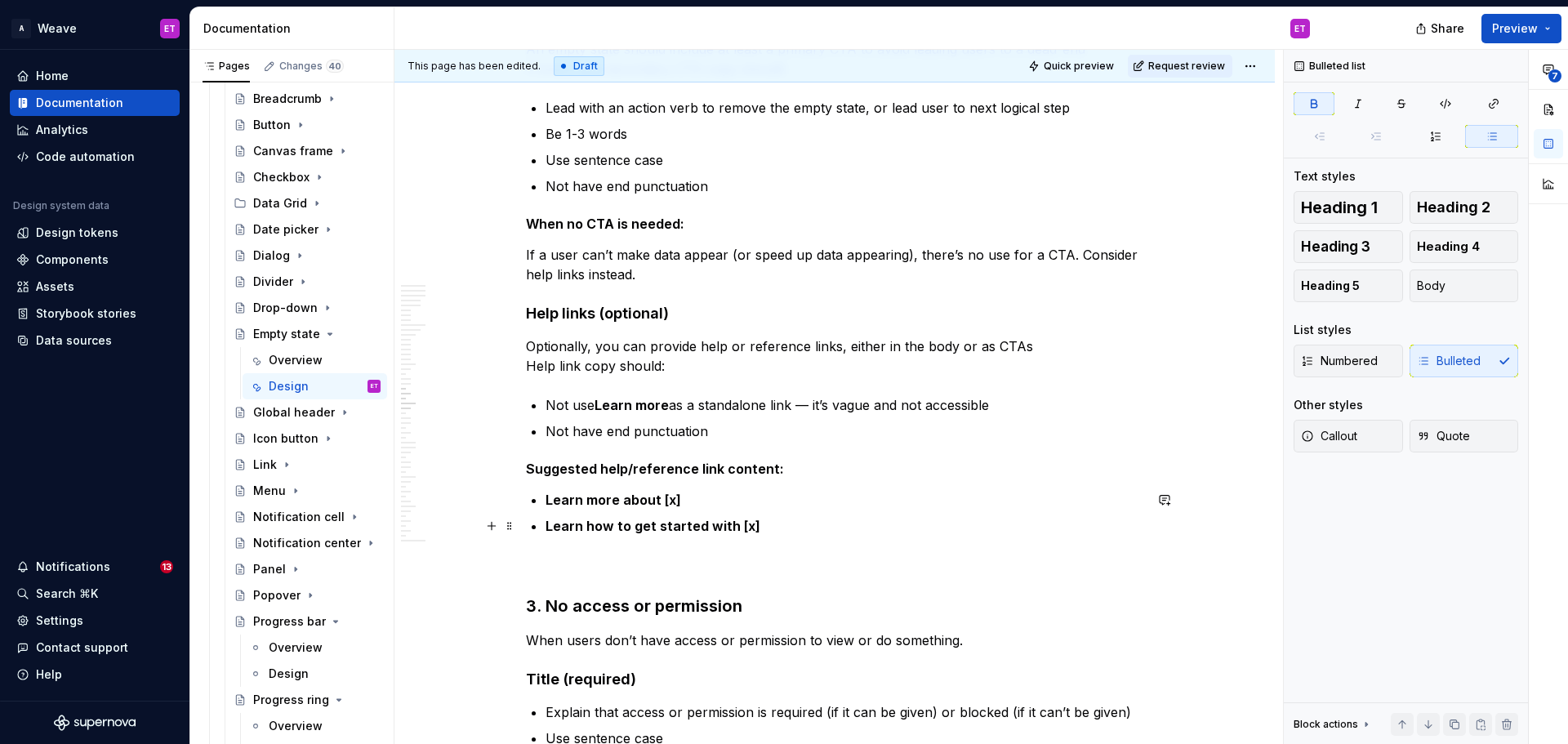
click at [789, 525] on p "Learn how to get started with [x]" at bounding box center [845, 526] width 598 height 19
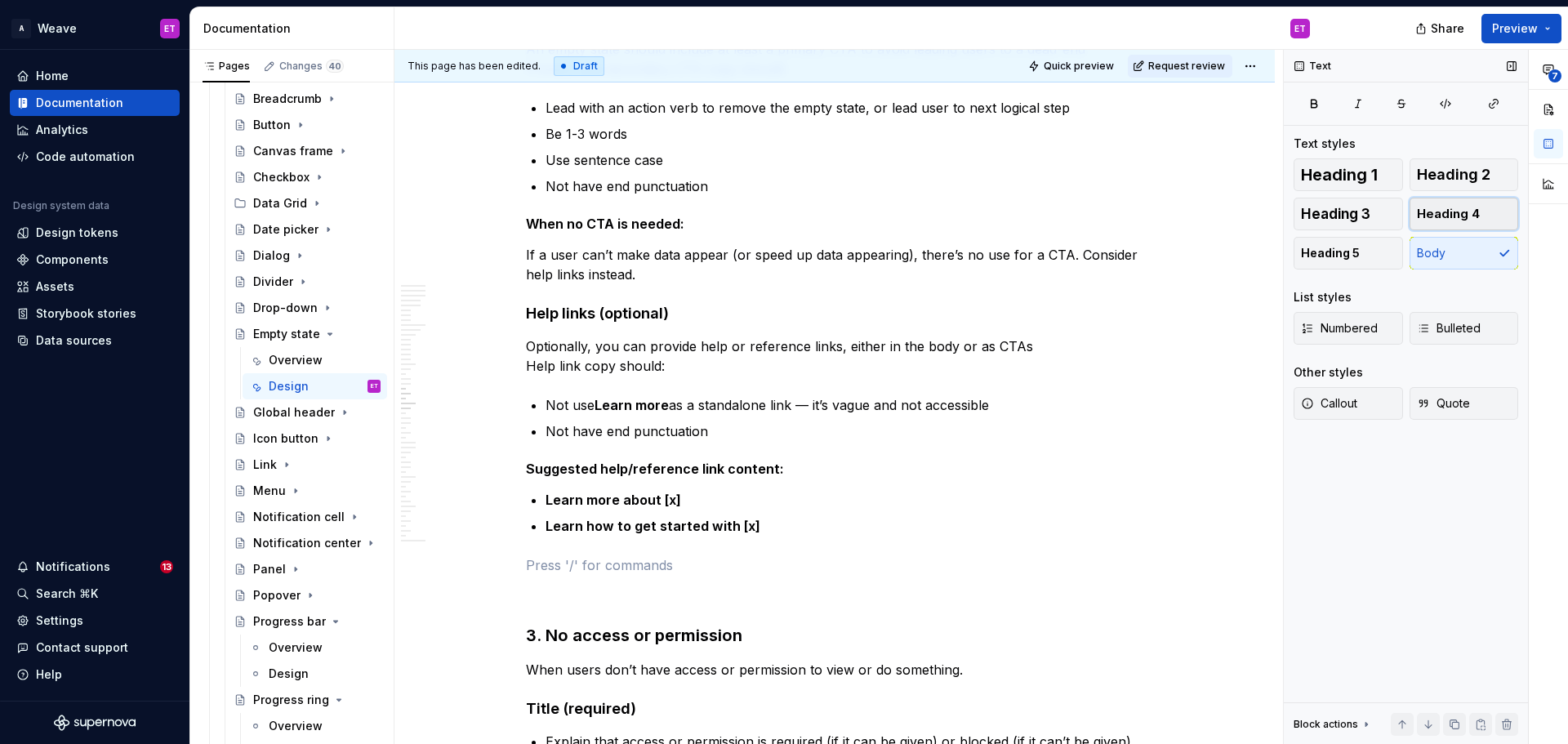
click at [1254, 206] on span "Heading 4" at bounding box center [1448, 213] width 63 height 16
click at [1254, 206] on div "Heading 1 Heading 2 Heading 3 Heading 4 Heading 5 Body" at bounding box center [1405, 214] width 225 height 111
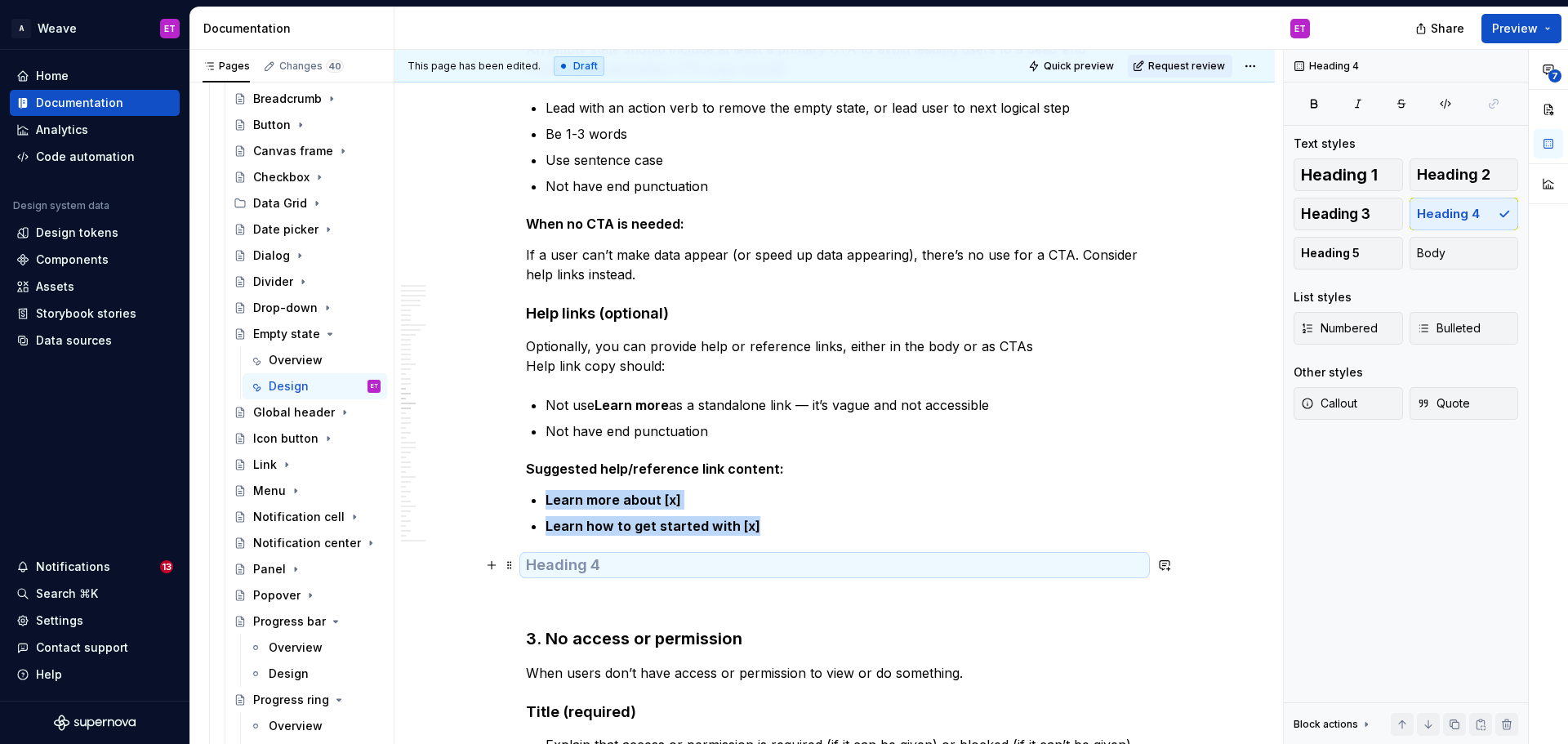
click at [1084, 569] on h4 at bounding box center [834, 565] width 618 height 19
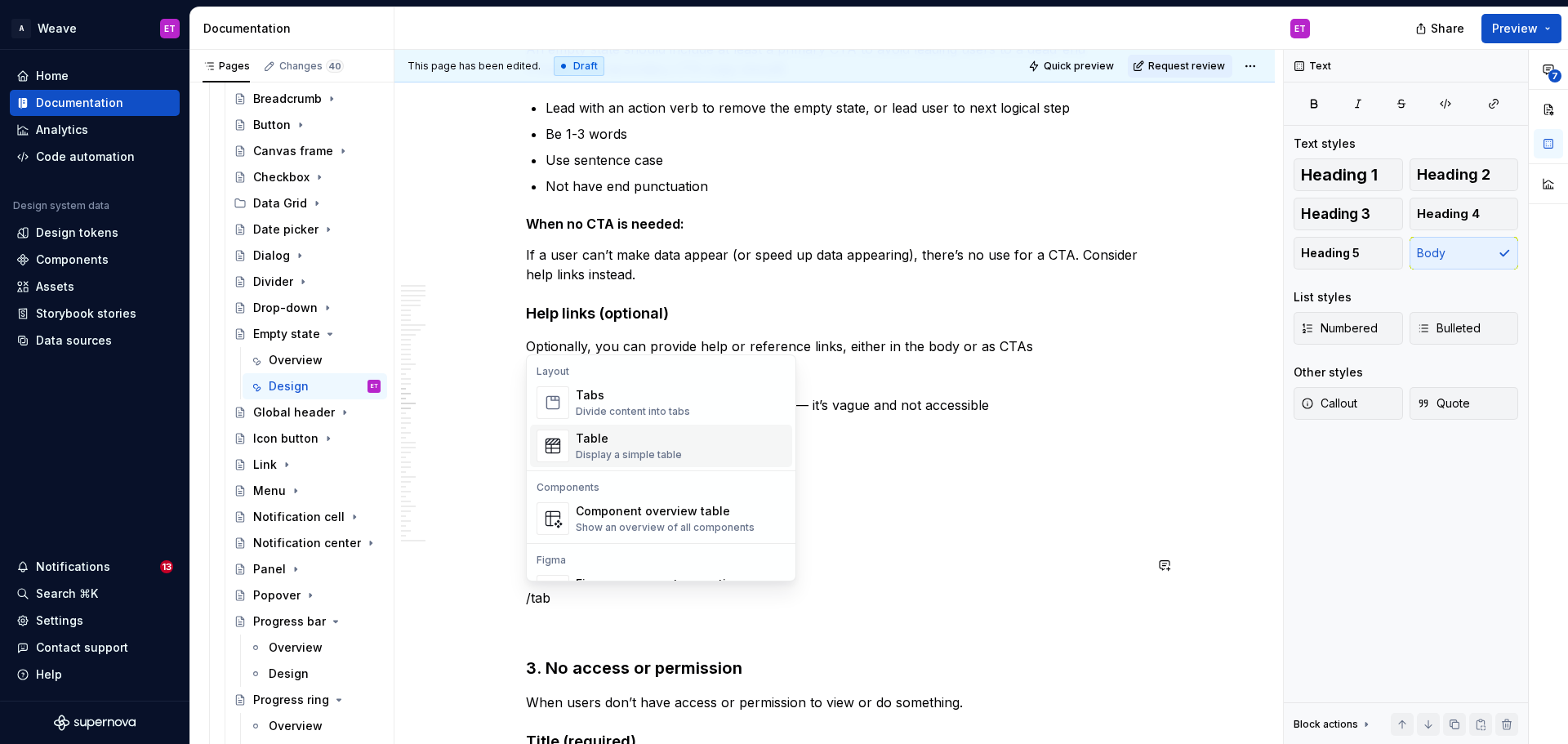
click at [607, 450] on div "Display a simple table" at bounding box center [629, 455] width 106 height 13
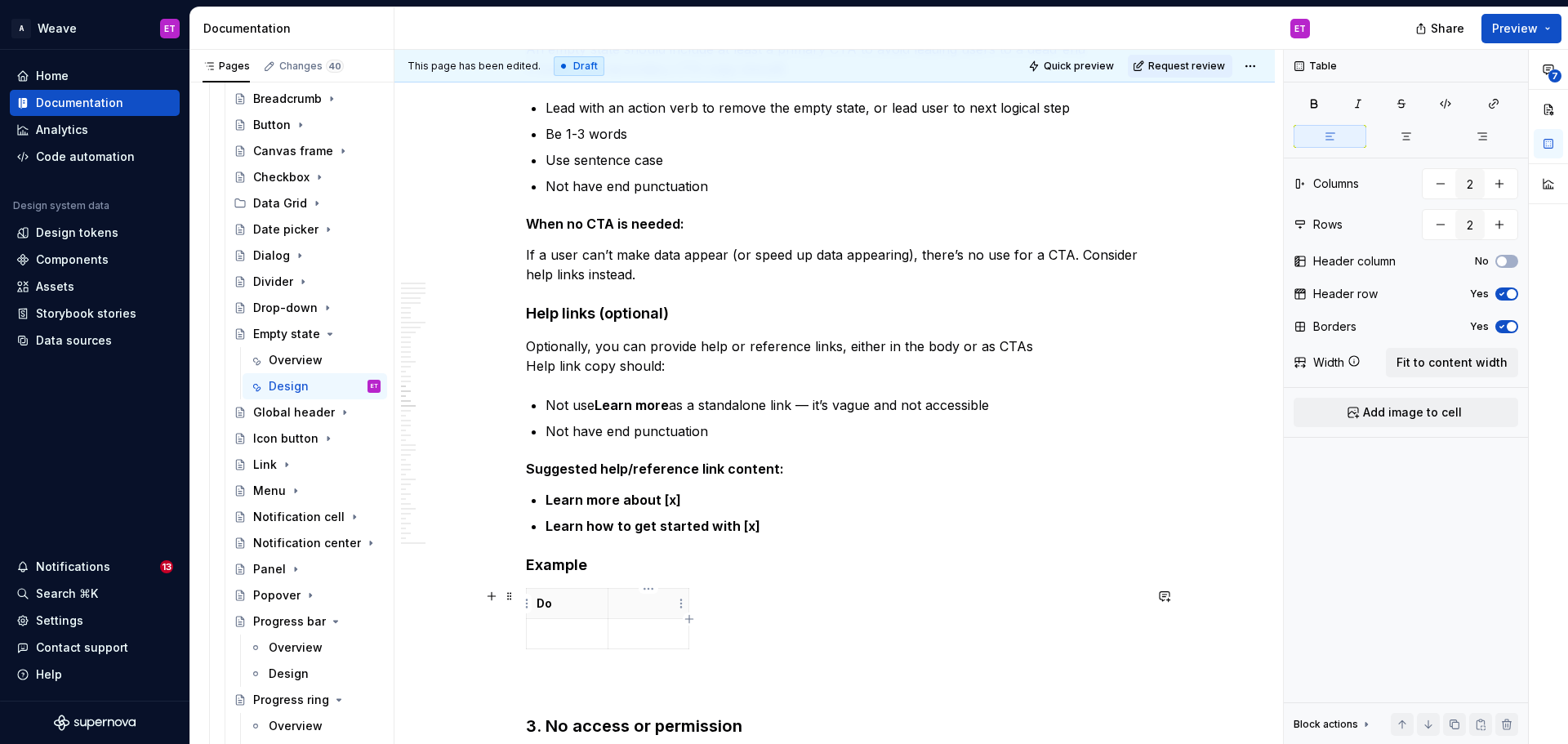
click at [670, 616] on th at bounding box center [648, 604] width 82 height 30
click at [591, 619] on td at bounding box center [567, 634] width 82 height 30
click at [601, 638] on html "A Weave ET Home Documentation Analytics Code automation Design system data Desi…" at bounding box center [784, 372] width 1568 height 744
click at [621, 645] on div "Add image" at bounding box center [668, 664] width 139 height 26
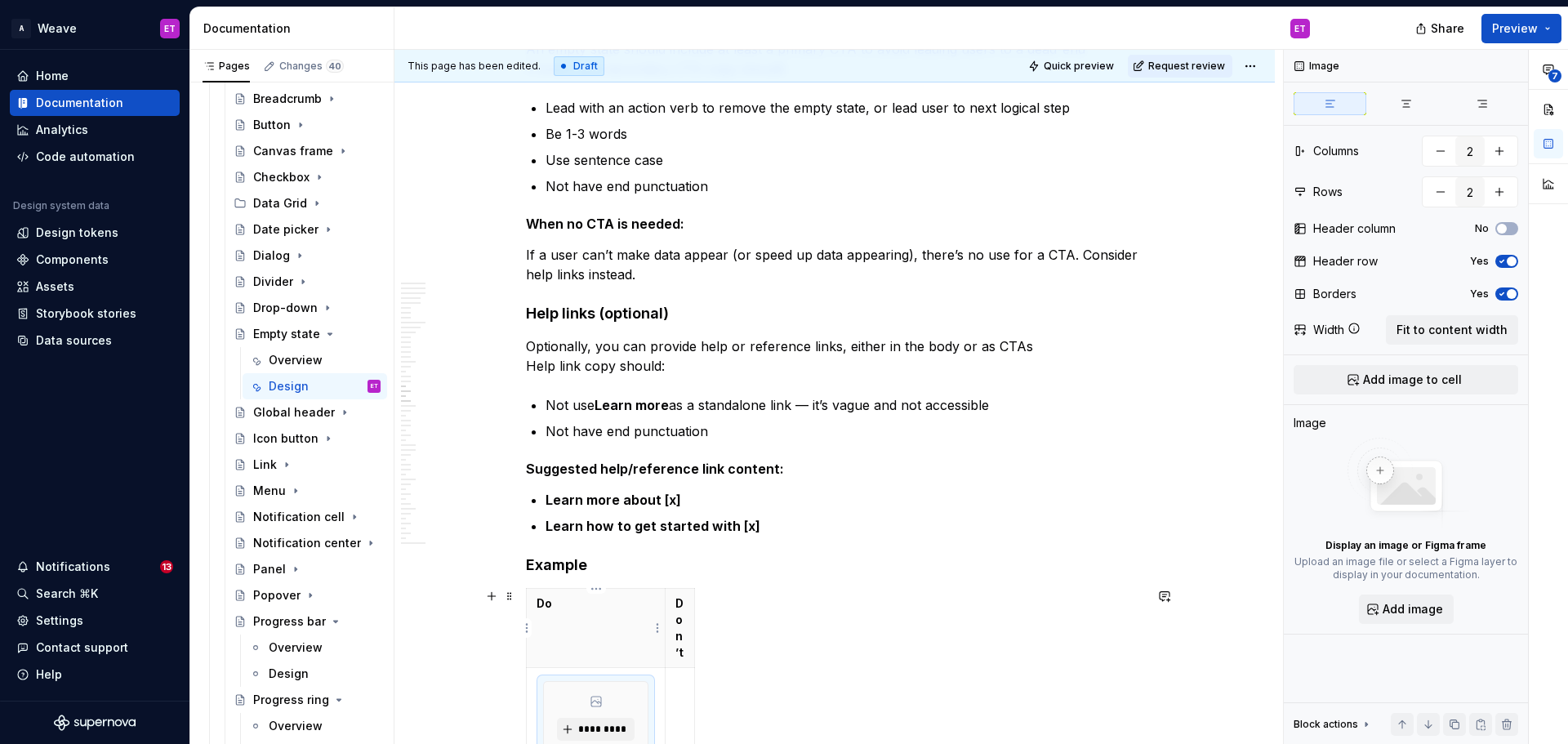
scroll to position [7250, 0]
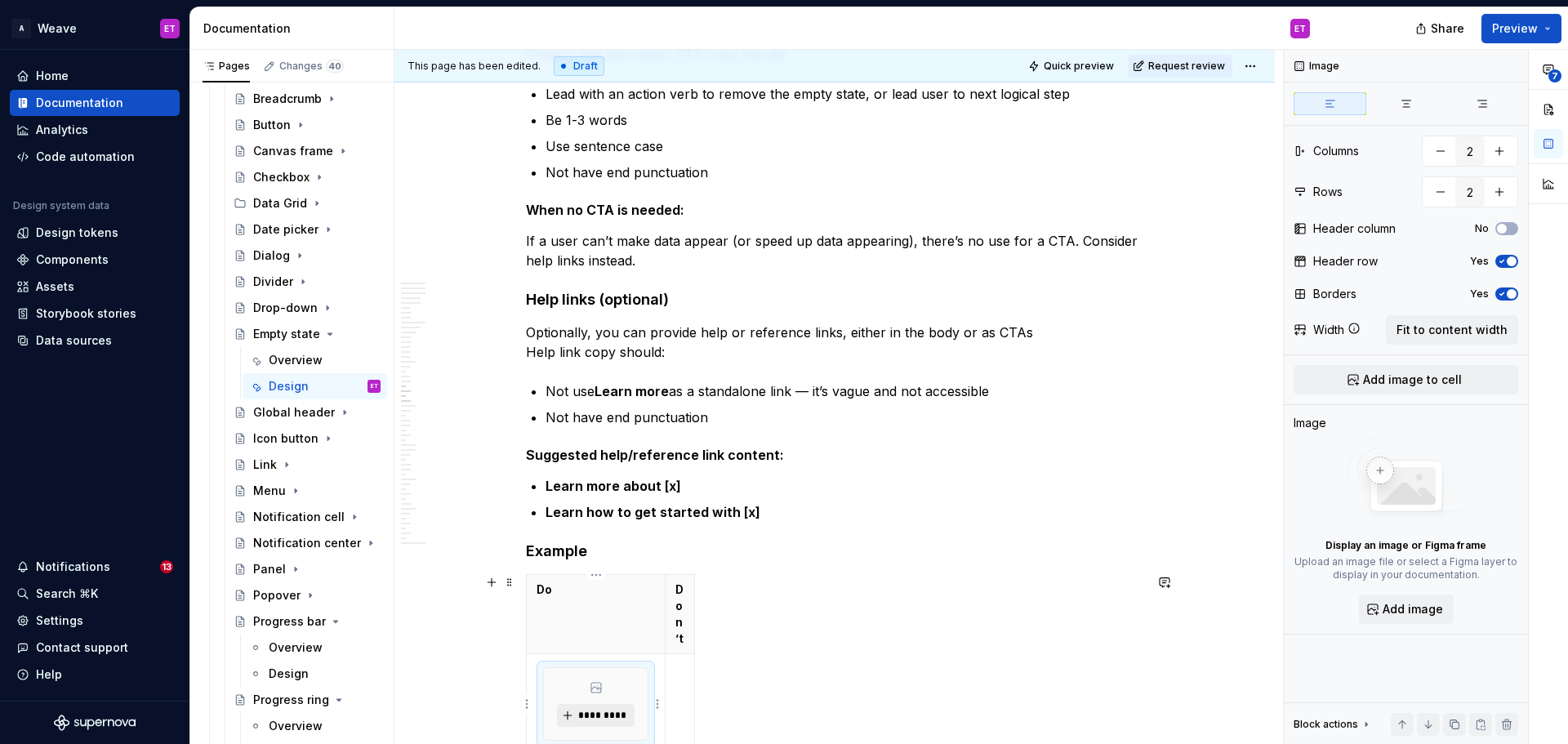
click at [603, 645] on span "*********" at bounding box center [602, 715] width 50 height 13
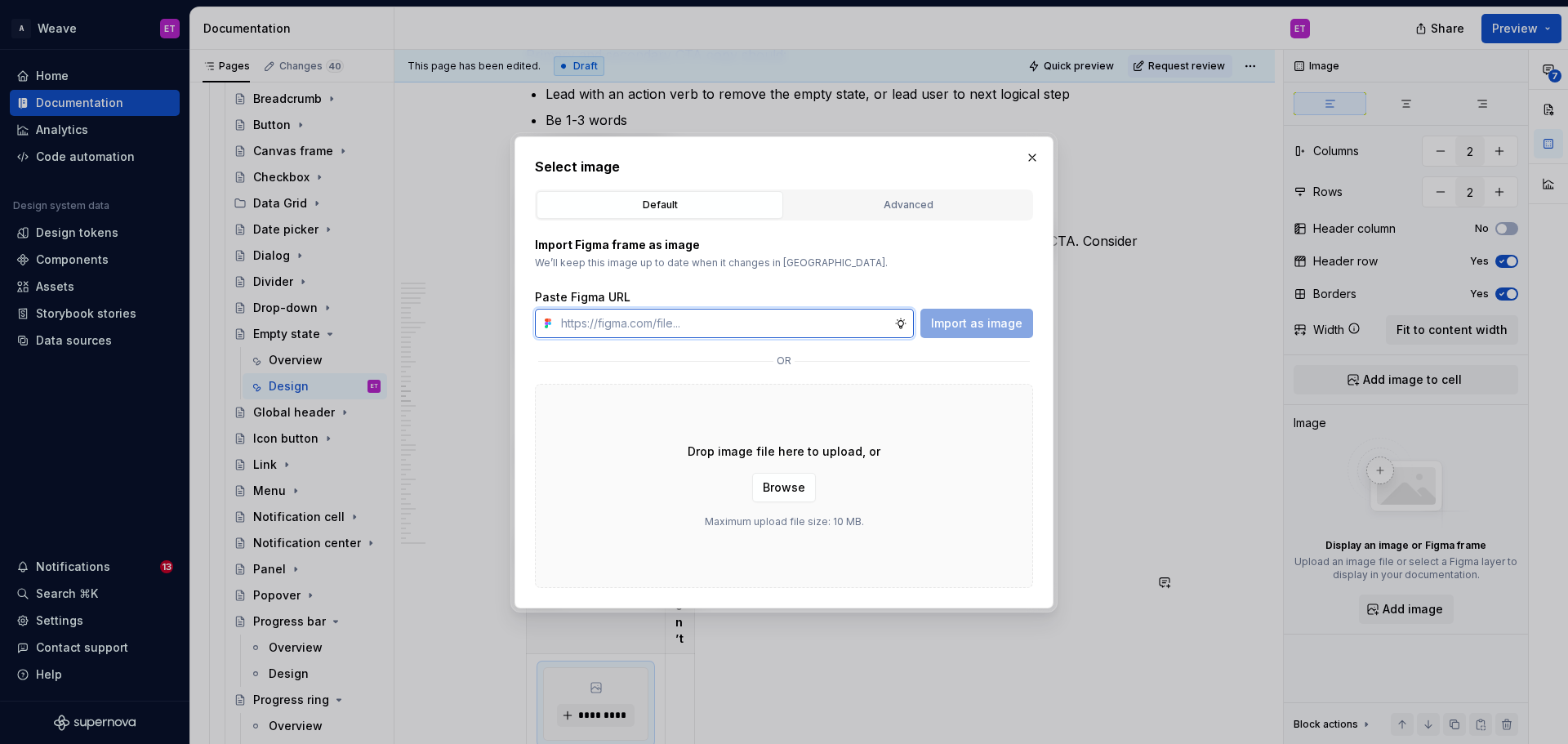
type textarea "*"
paste input "https://www.figma.com/design/q2RjqTVd7RvQhYRvcTUt2s/thompsone-content-emptystat…"
type input "https://www.figma.com/design/q2RjqTVd7RvQhYRvcTUt2s/thompsone-content-emptystat…"
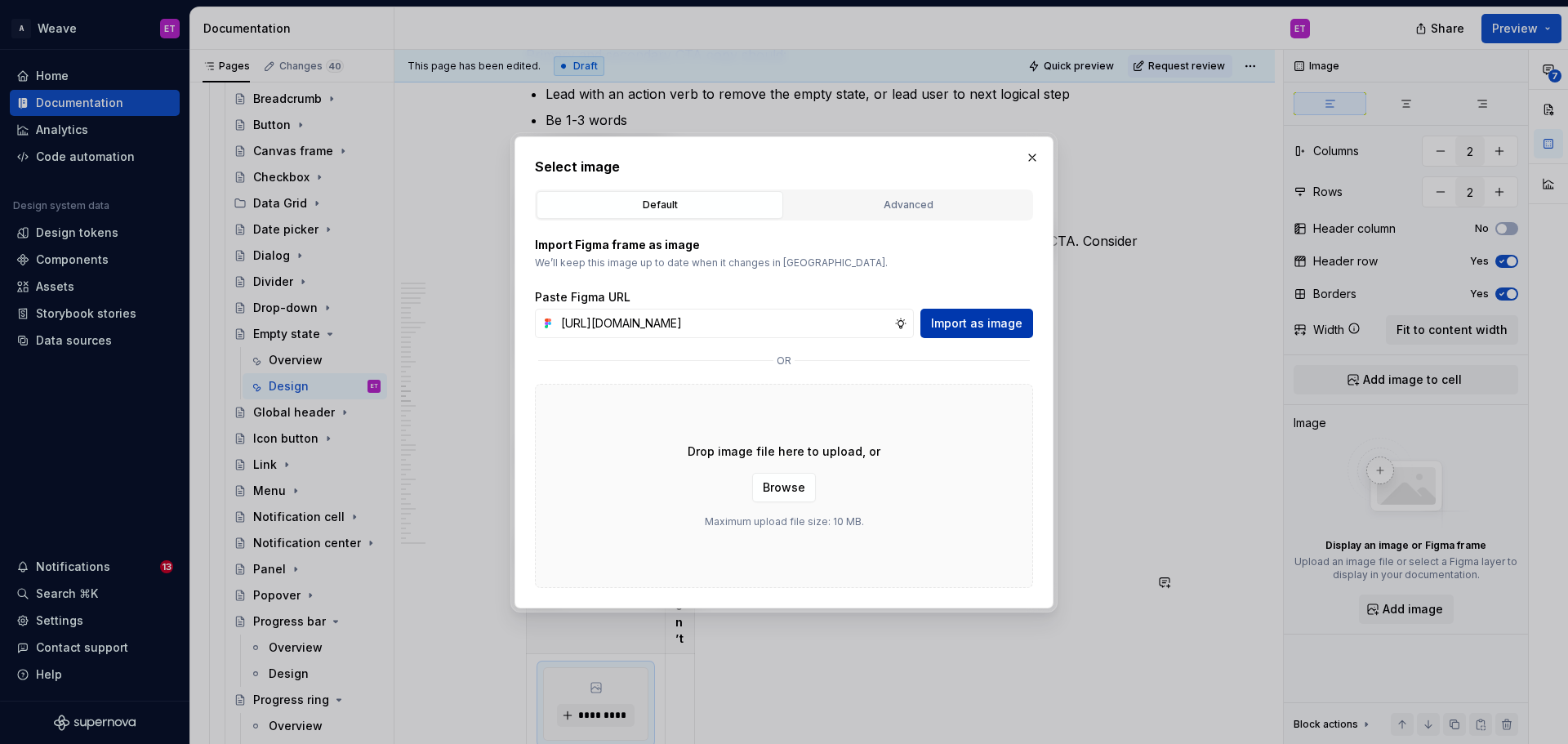
click at [972, 324] on span "Import as image" at bounding box center [977, 323] width 92 height 16
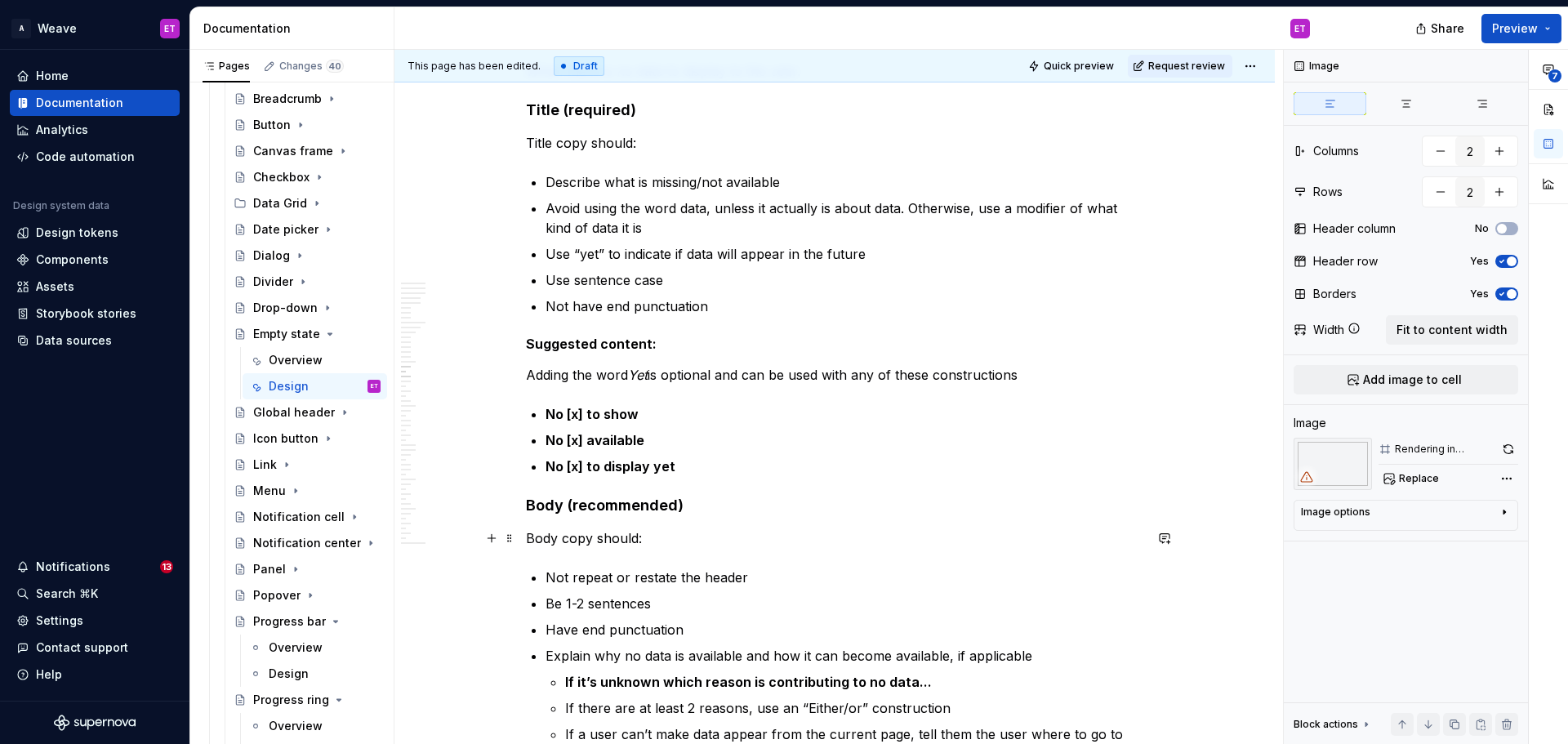
scroll to position [6352, 0]
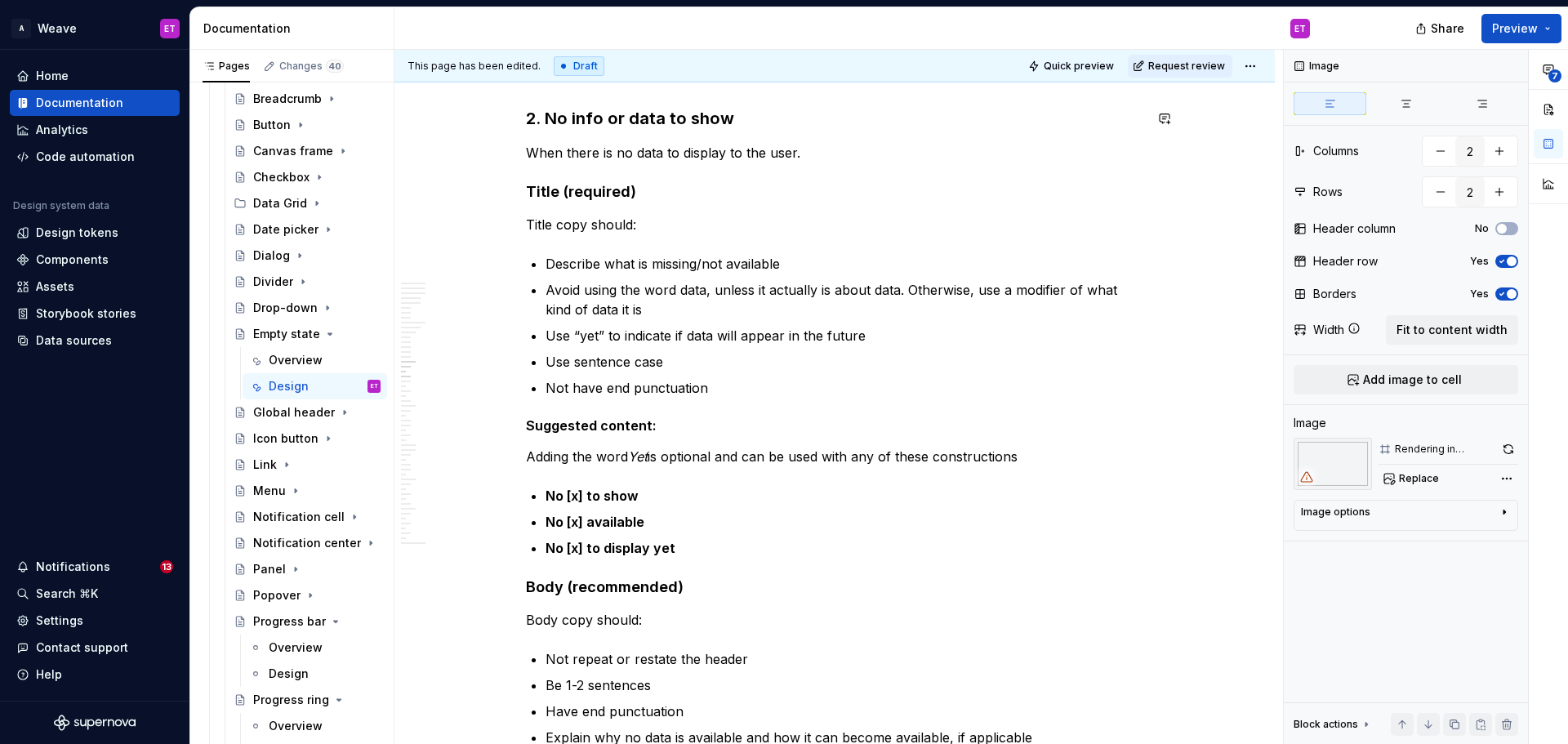
type textarea "*"
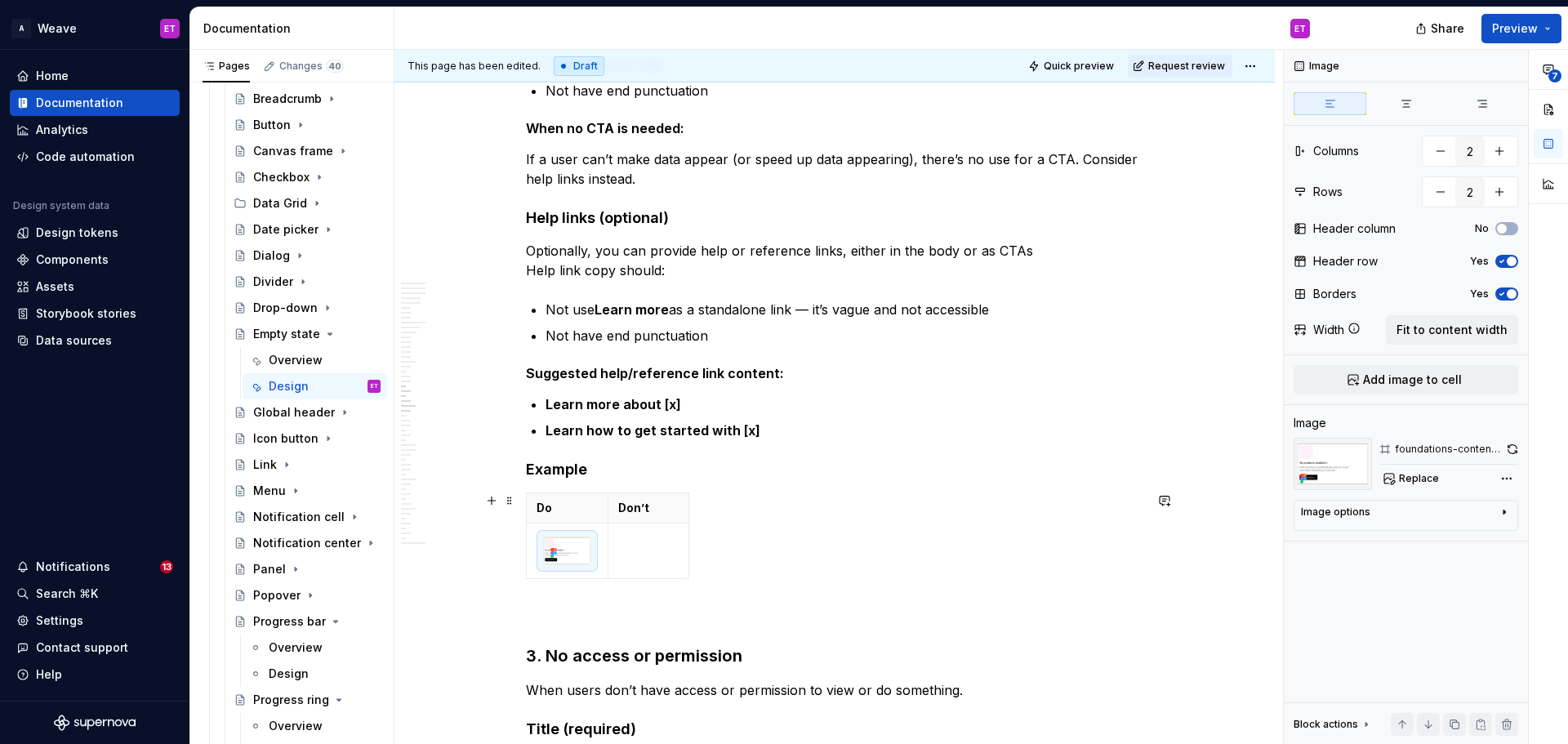
scroll to position [7414, 0]
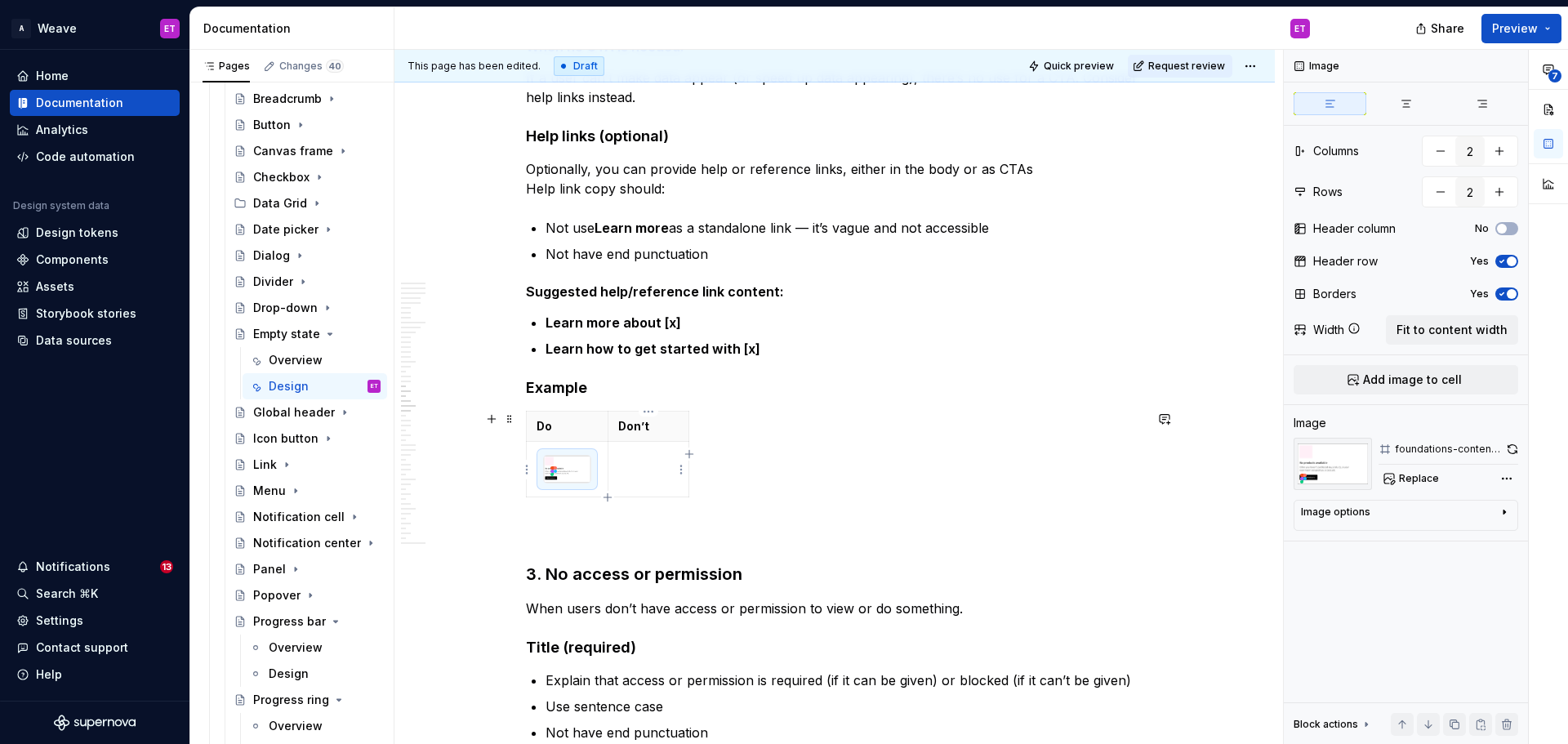
click at [640, 463] on p at bounding box center [649, 456] width 61 height 16
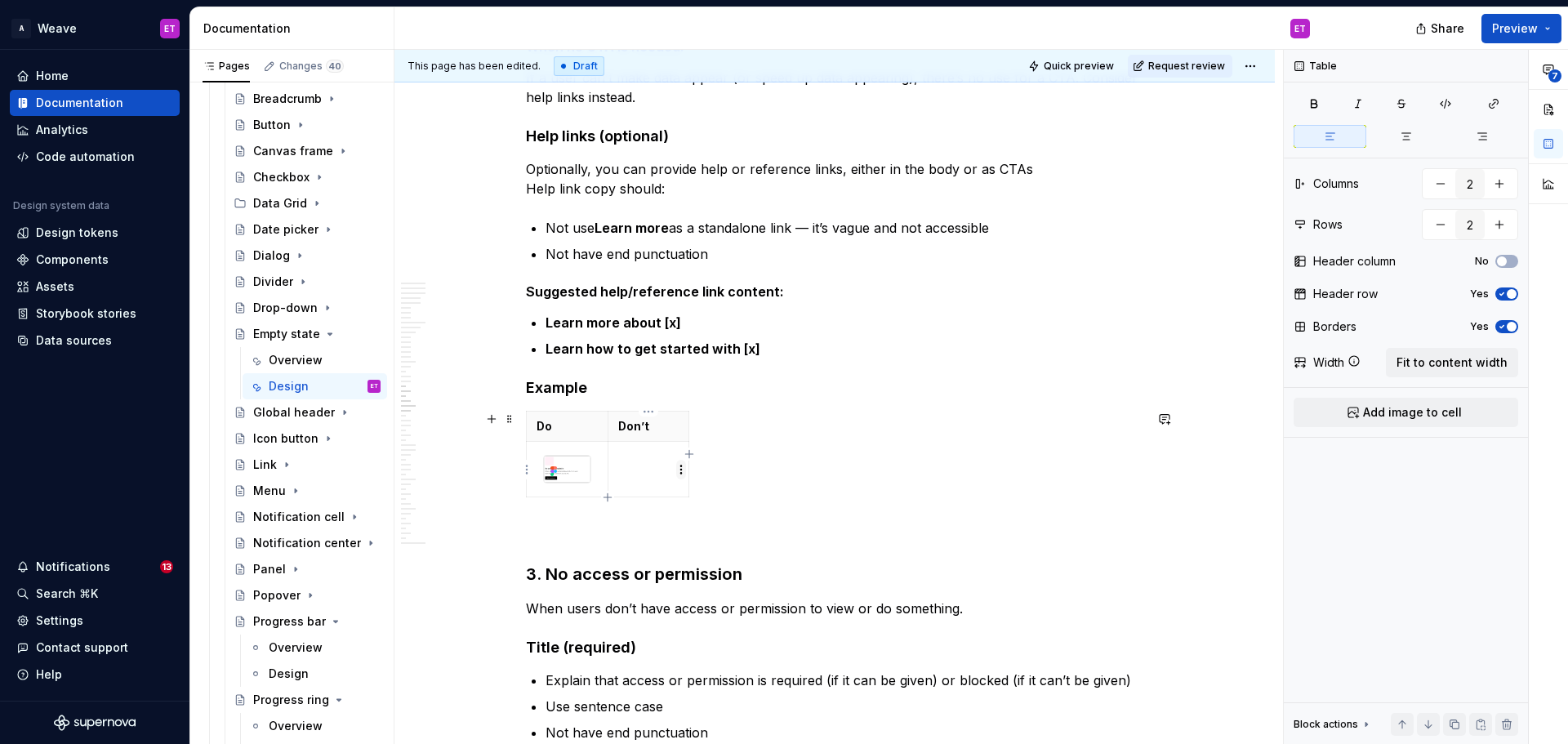
click at [683, 471] on html "A Weave ET Home Documentation Analytics Code automation Design system data Desi…" at bounding box center [784, 372] width 1568 height 744
click at [696, 493] on icon at bounding box center [693, 500] width 13 height 13
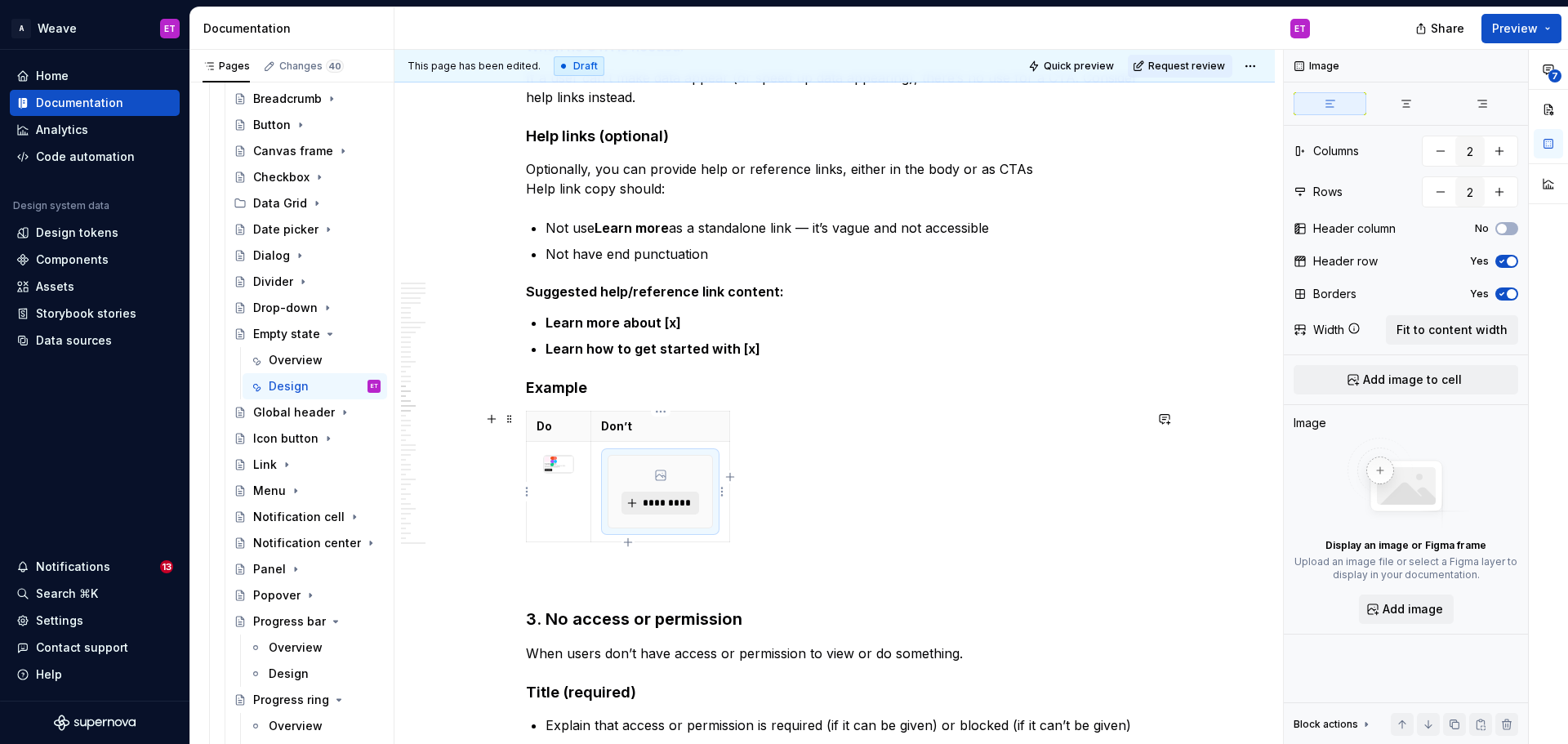
click at [673, 505] on span "*********" at bounding box center [666, 503] width 50 height 13
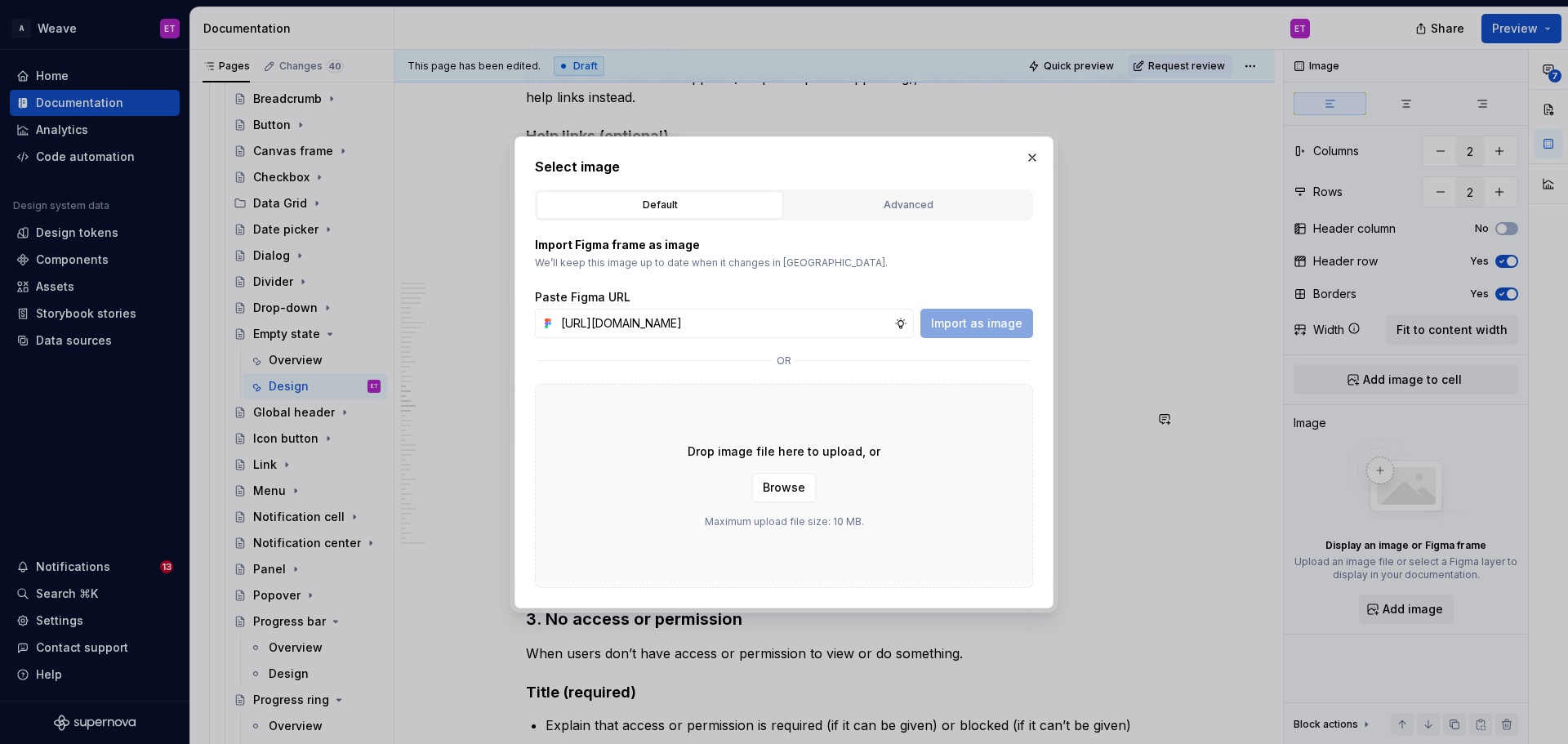
scroll to position [0, 433]
type input "[URL][DOMAIN_NAME]"
click at [951, 316] on span "Import as image" at bounding box center [977, 323] width 92 height 16
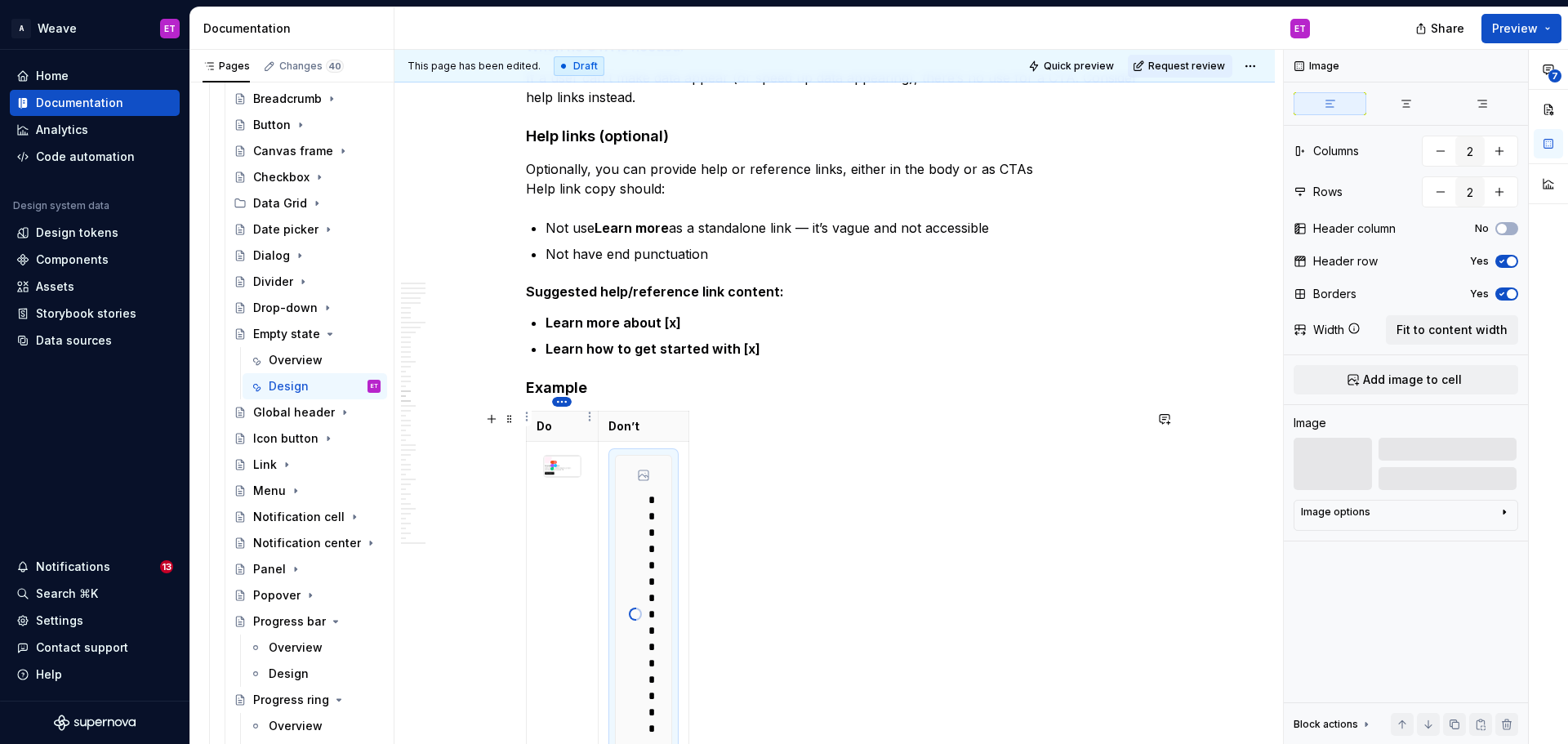
scroll to position [7423, 0]
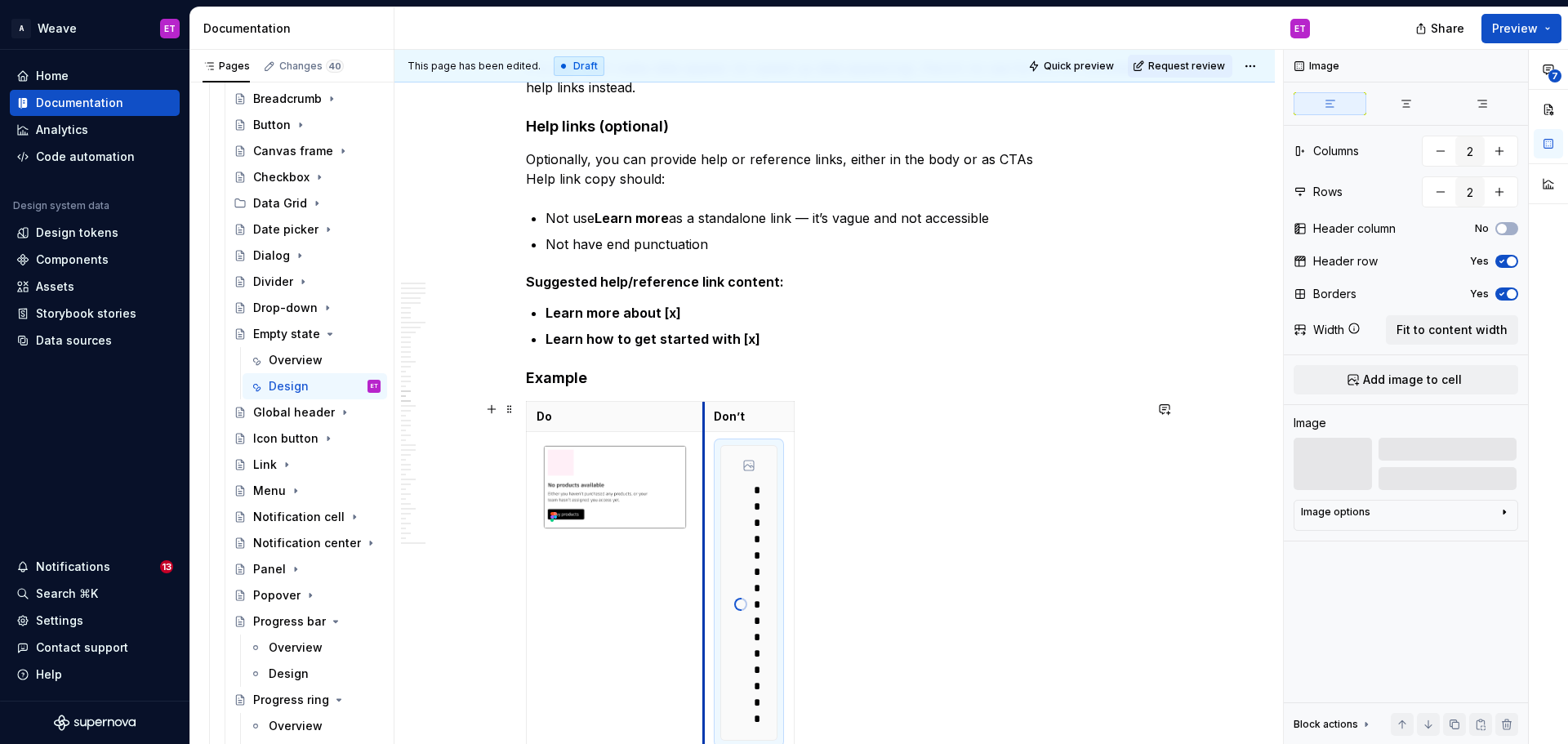
drag, startPoint x: 600, startPoint y: 417, endPoint x: 719, endPoint y: 428, distance: 119.5
click at [706, 420] on th "Don’t" at bounding box center [749, 417] width 91 height 30
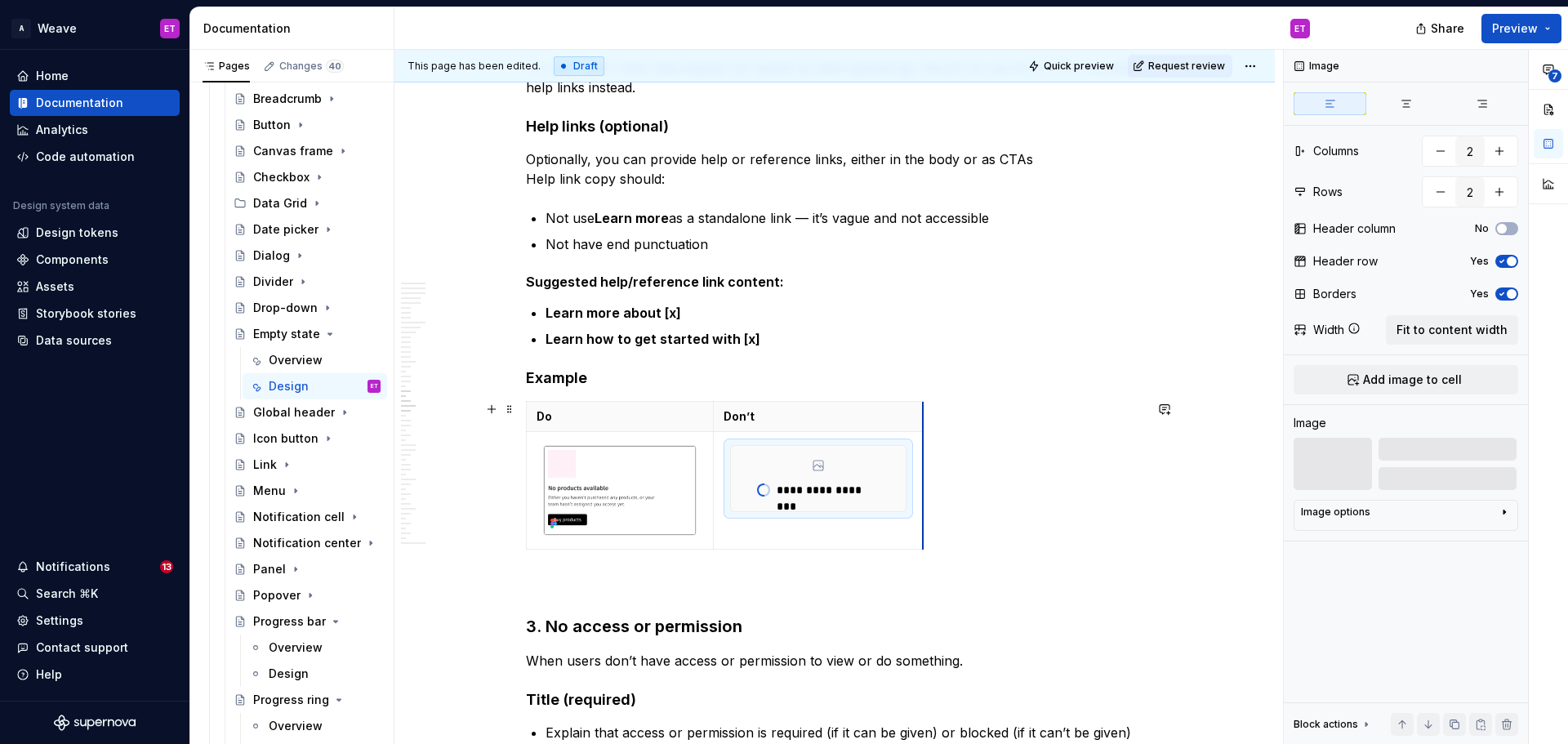
drag, startPoint x: 794, startPoint y: 418, endPoint x: 951, endPoint y: 473, distance: 166.4
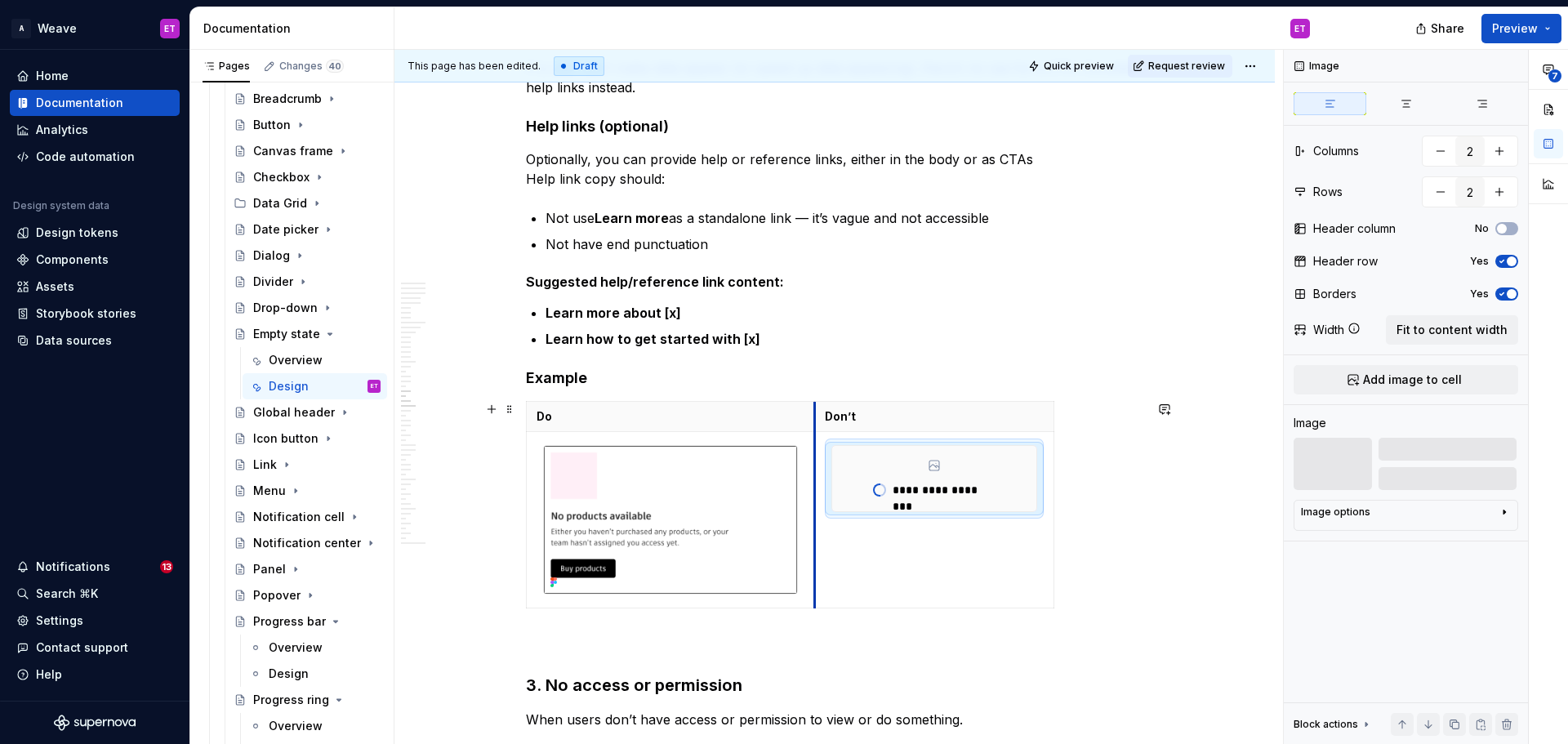
drag, startPoint x: 715, startPoint y: 420, endPoint x: 816, endPoint y: 442, distance: 103.4
click at [816, 442] on tbody "**********" at bounding box center [790, 505] width 527 height 206
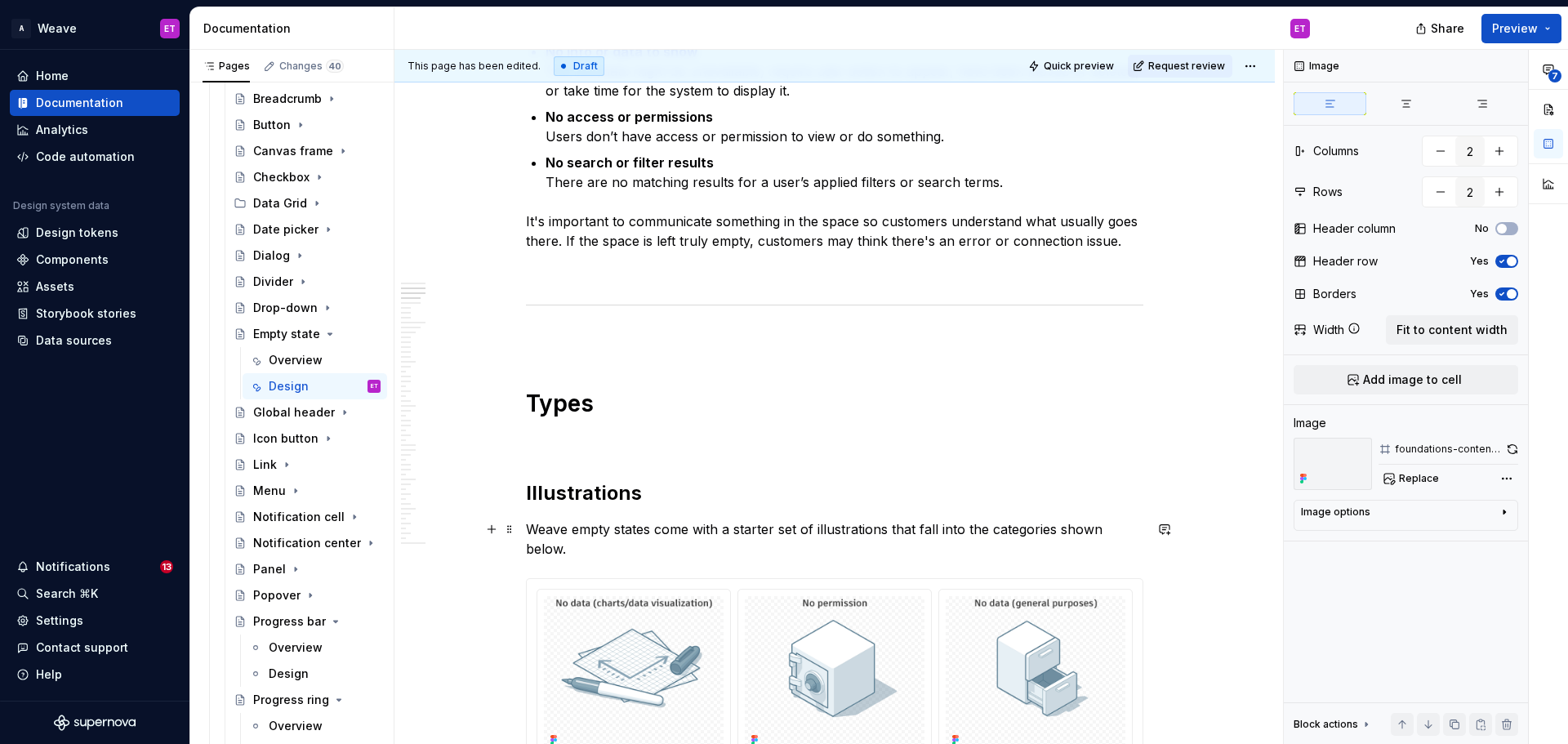
scroll to position [1788, 0]
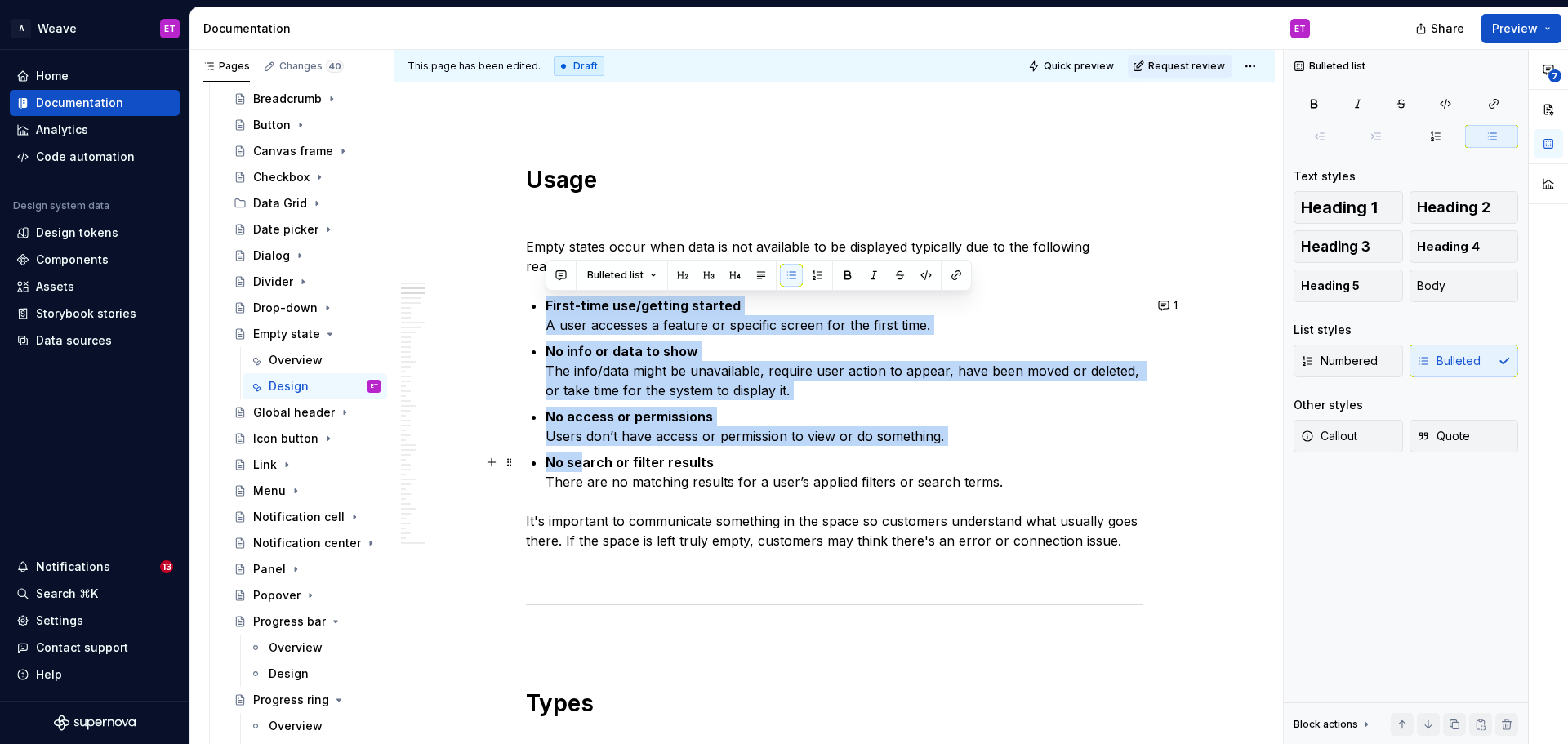
drag, startPoint x: 543, startPoint y: 307, endPoint x: 585, endPoint y: 468, distance: 166.4
click at [606, 279] on span "Bulleted list" at bounding box center [615, 276] width 56 height 13
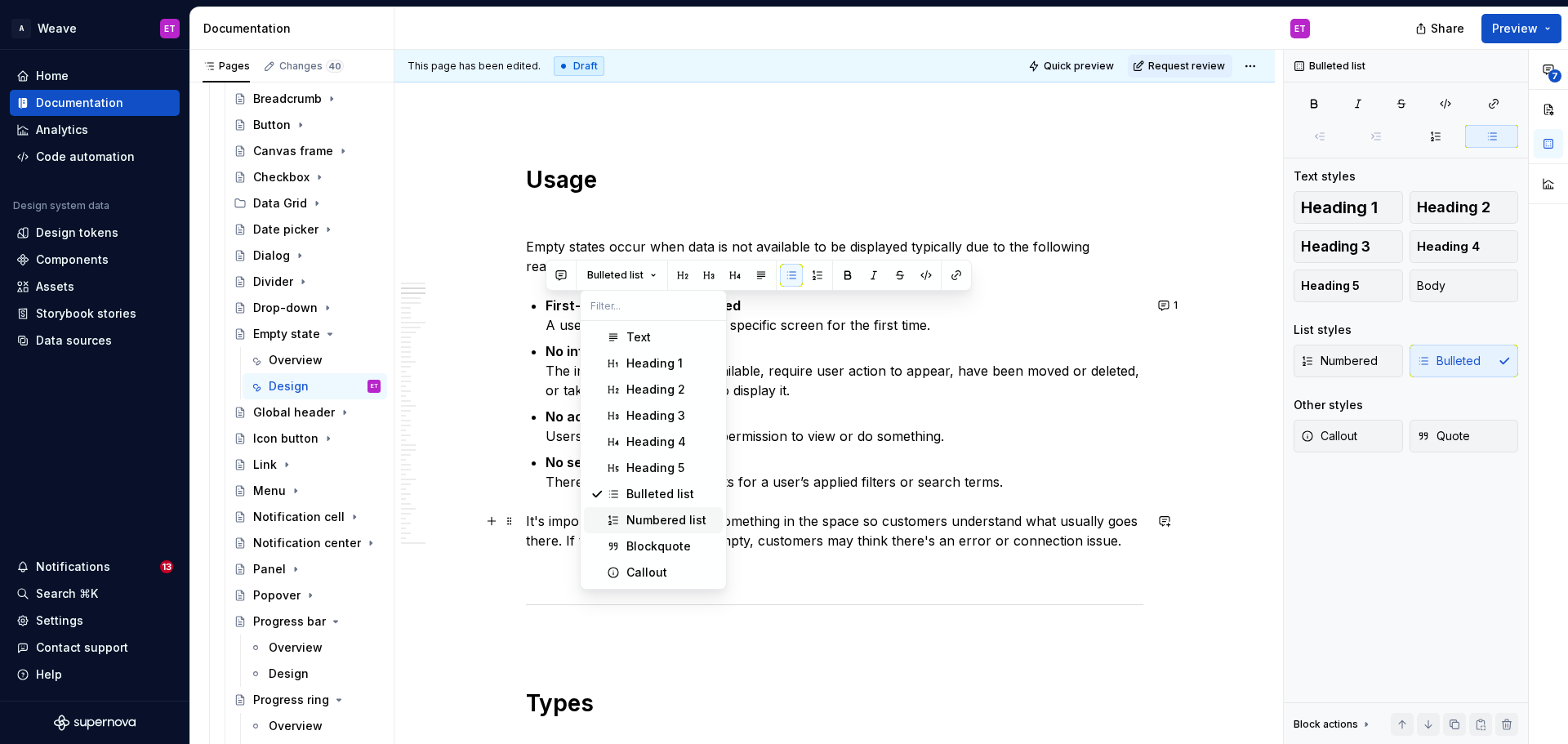
click at [683, 519] on div "Numbered list" at bounding box center [666, 520] width 80 height 16
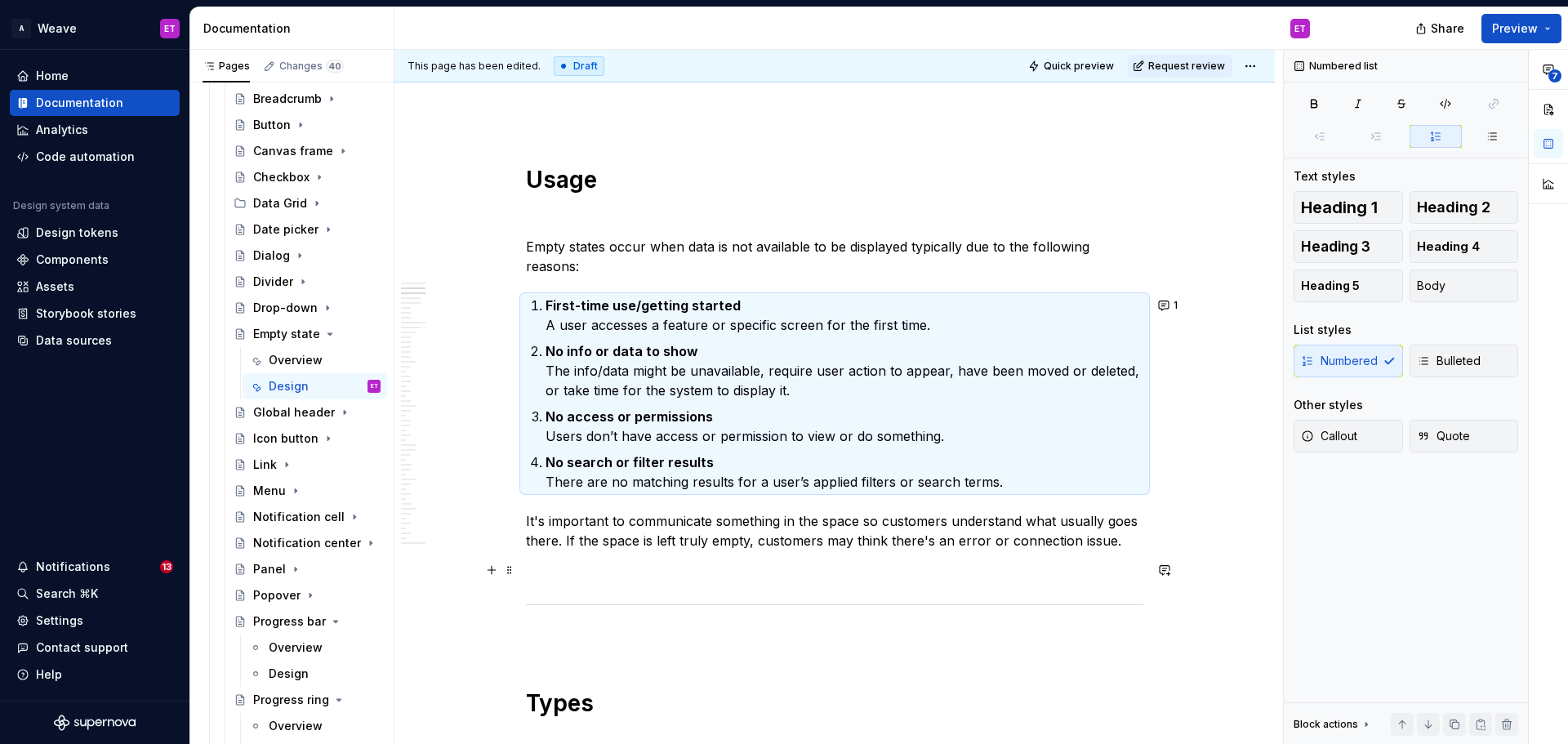
click at [788, 575] on p at bounding box center [834, 570] width 618 height 19
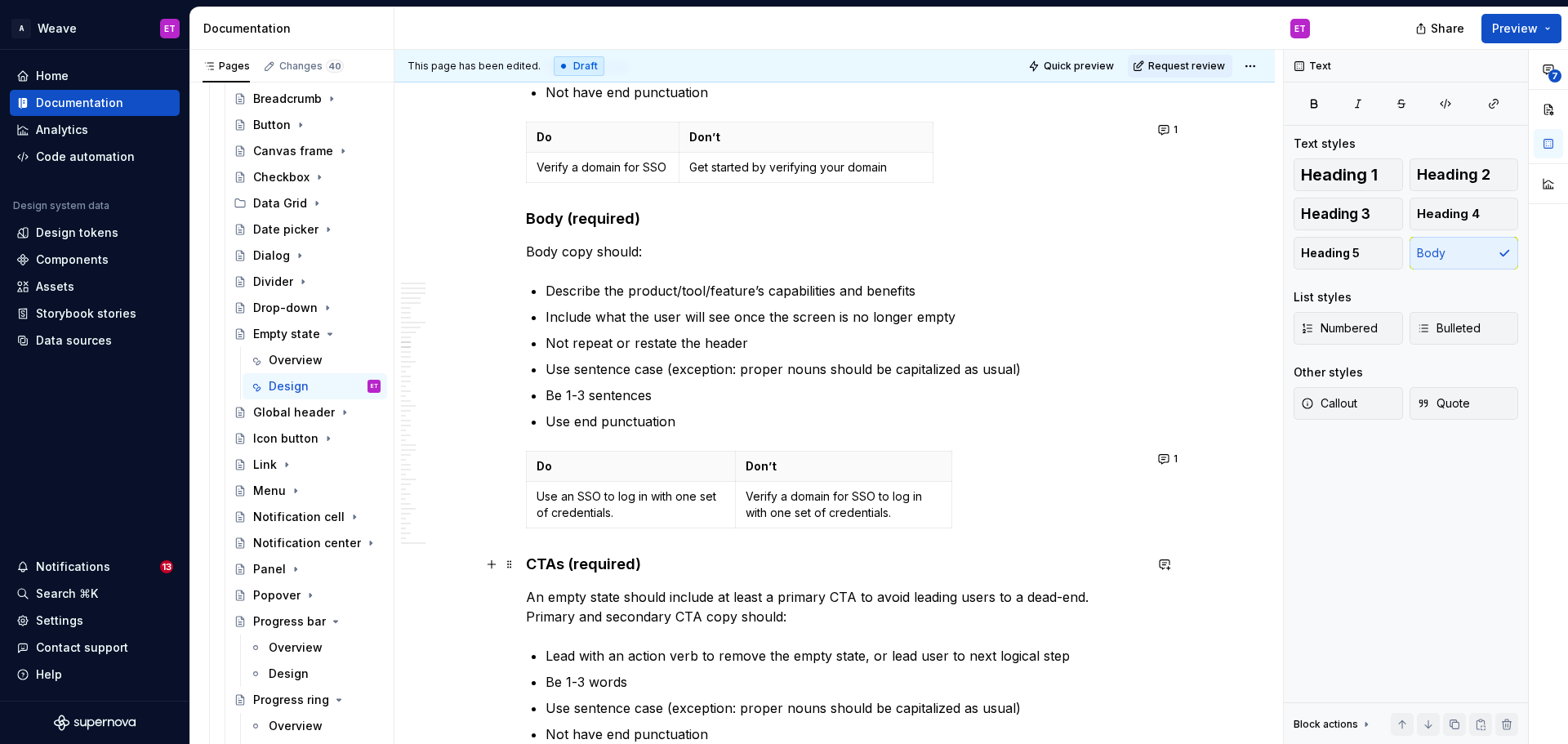
scroll to position [5055, 0]
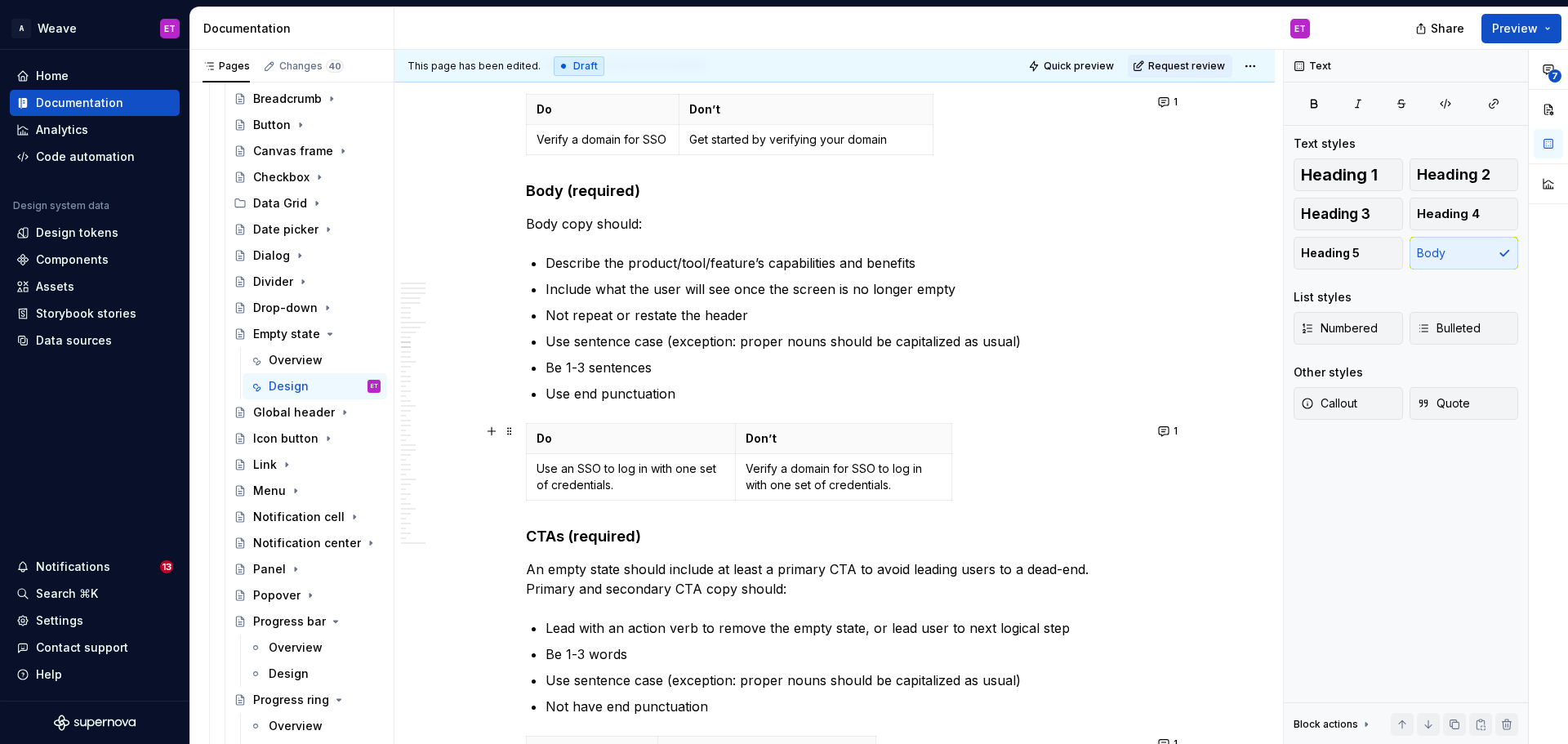
click at [1044, 487] on div "Do Don’t Use an SSO to log in with one set of credentials. Verify a domain for …" at bounding box center [834, 465] width 618 height 84
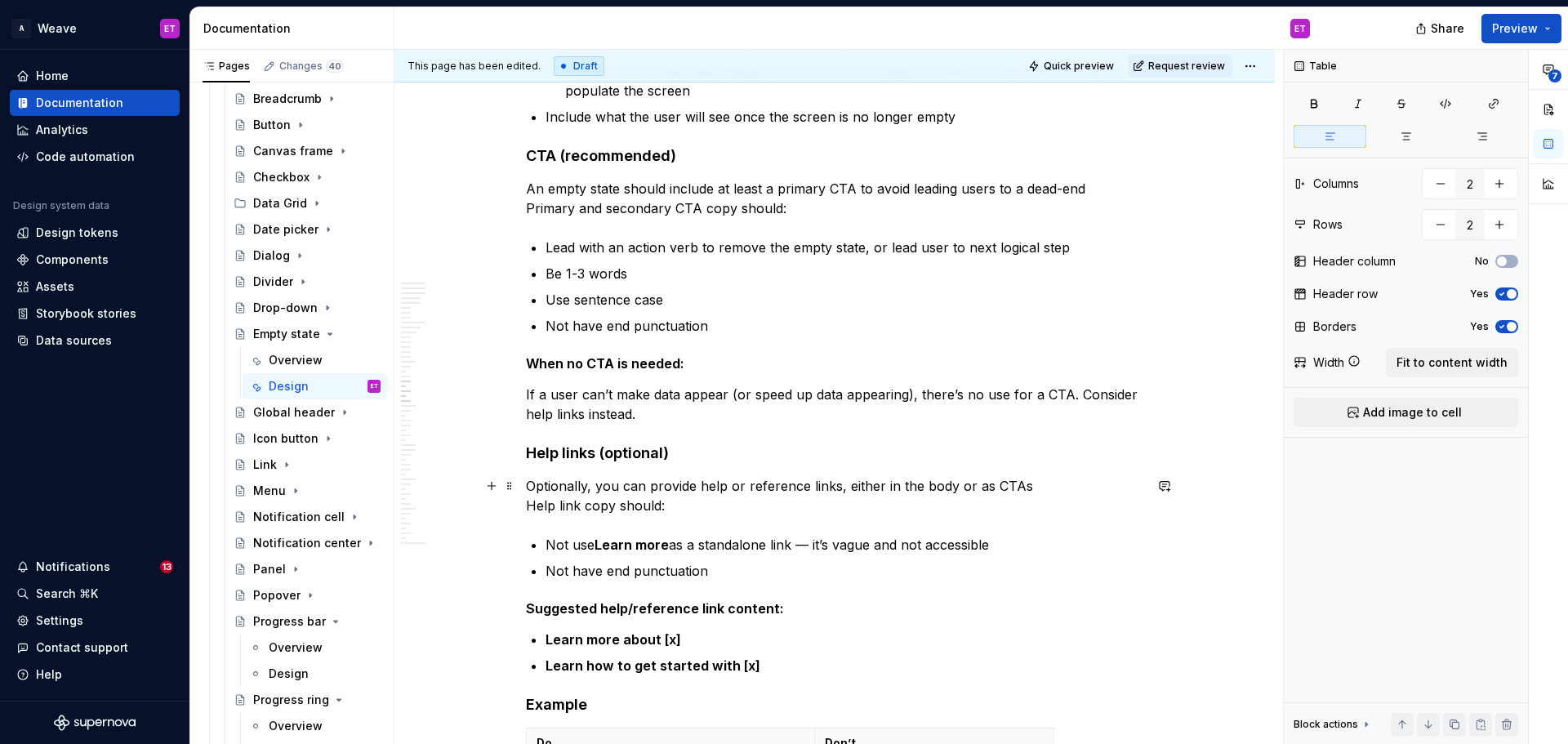
scroll to position [7342, 0]
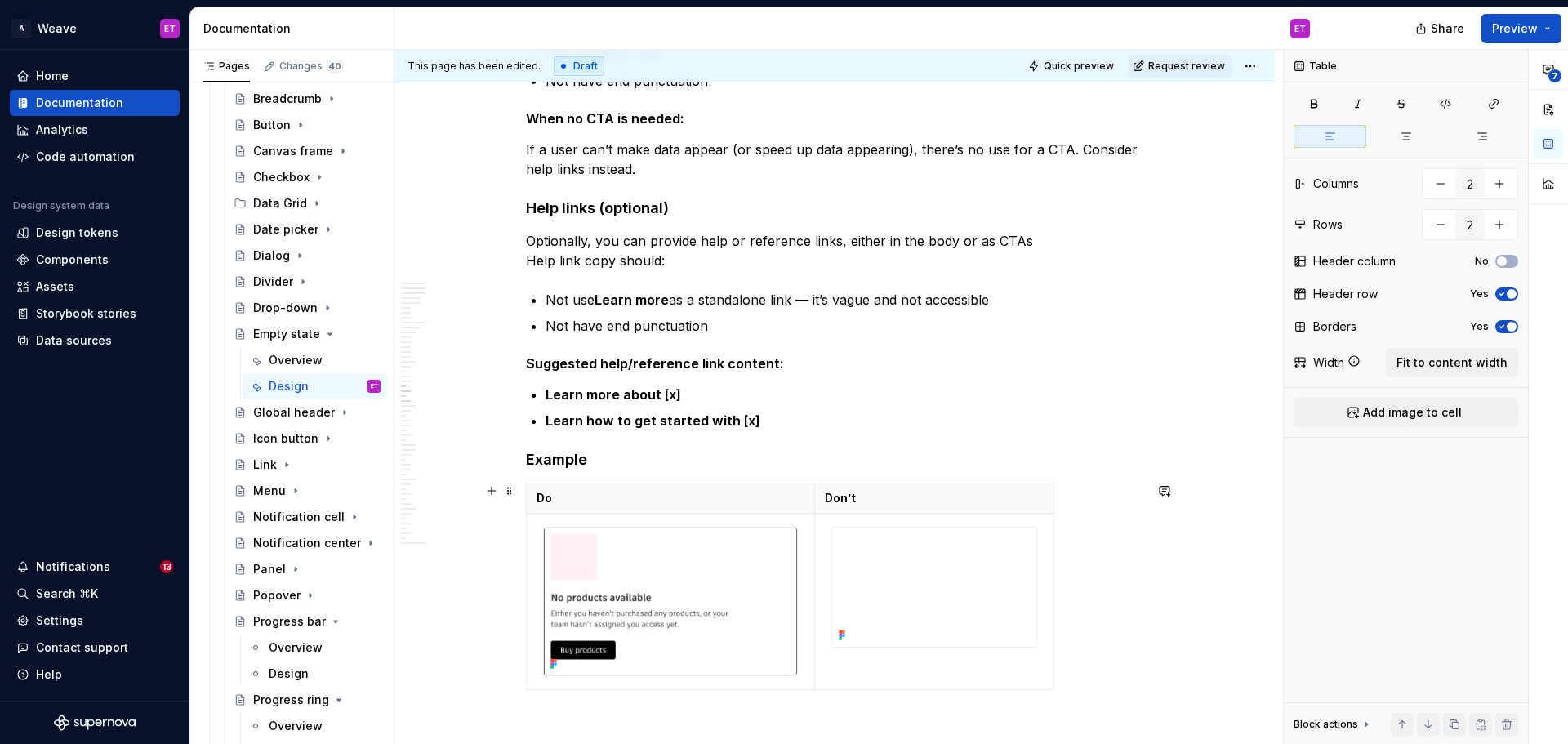
click at [1007, 626] on img at bounding box center [934, 586] width 204 height 119
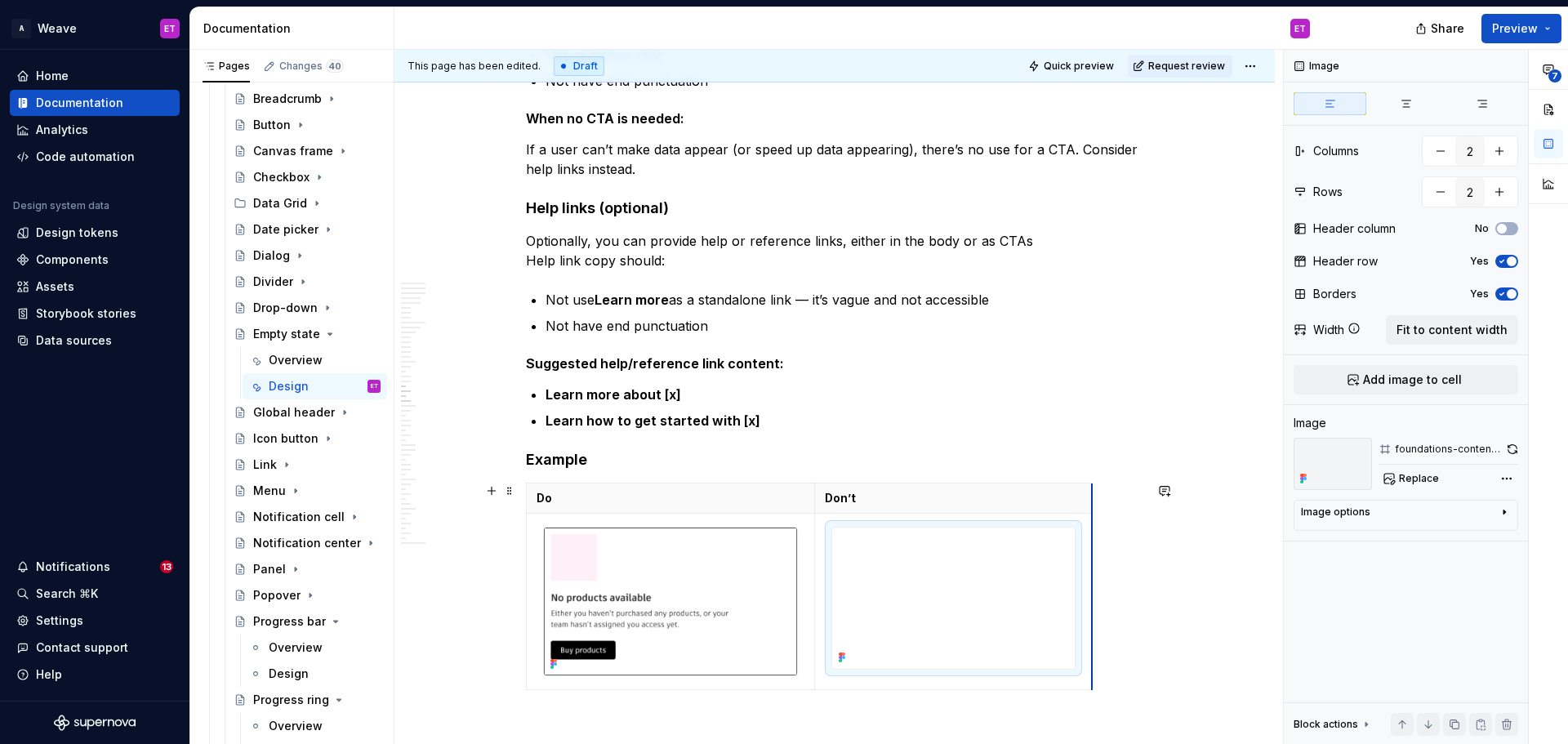
drag, startPoint x: 1052, startPoint y: 637, endPoint x: 1089, endPoint y: 645, distance: 37.9
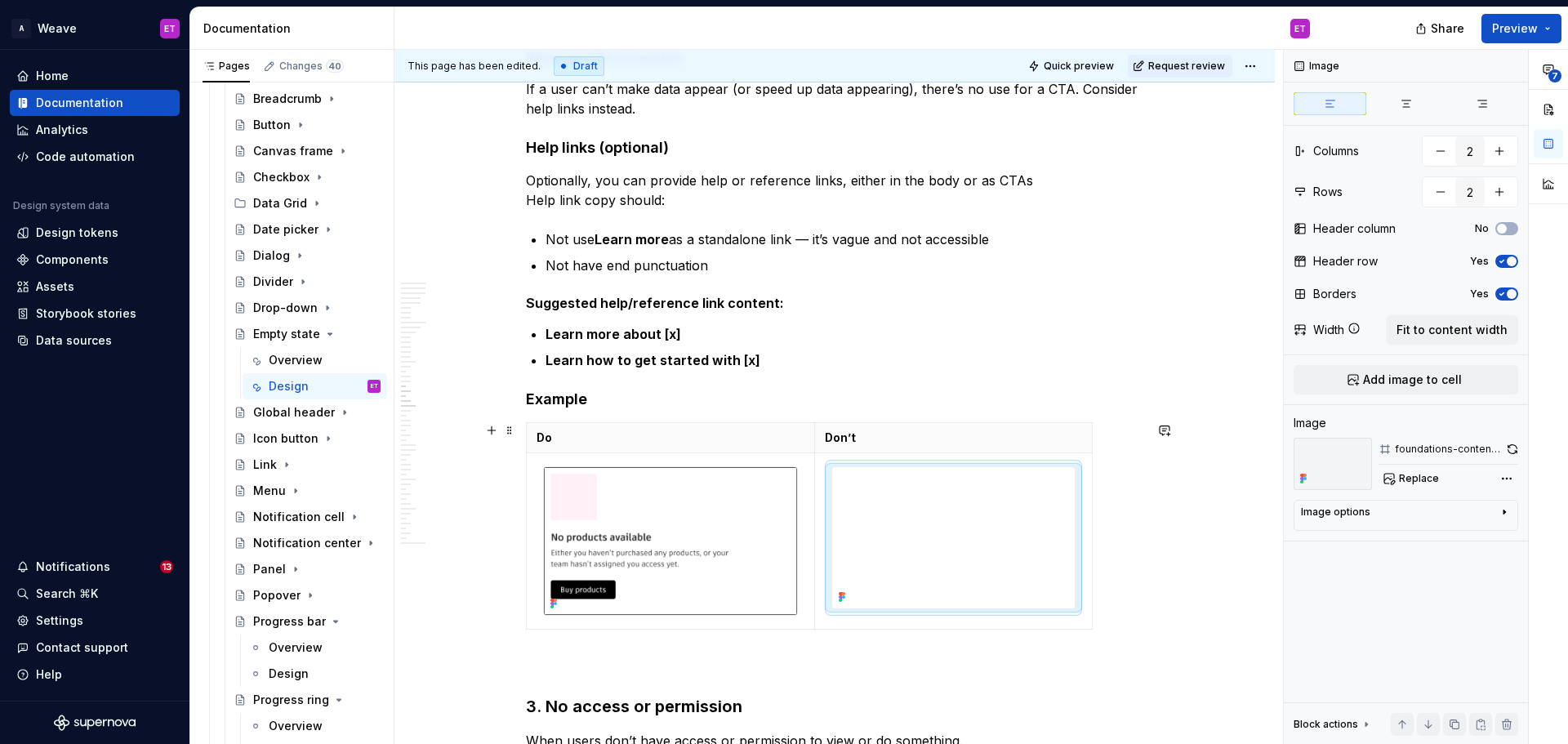
scroll to position [7505, 0]
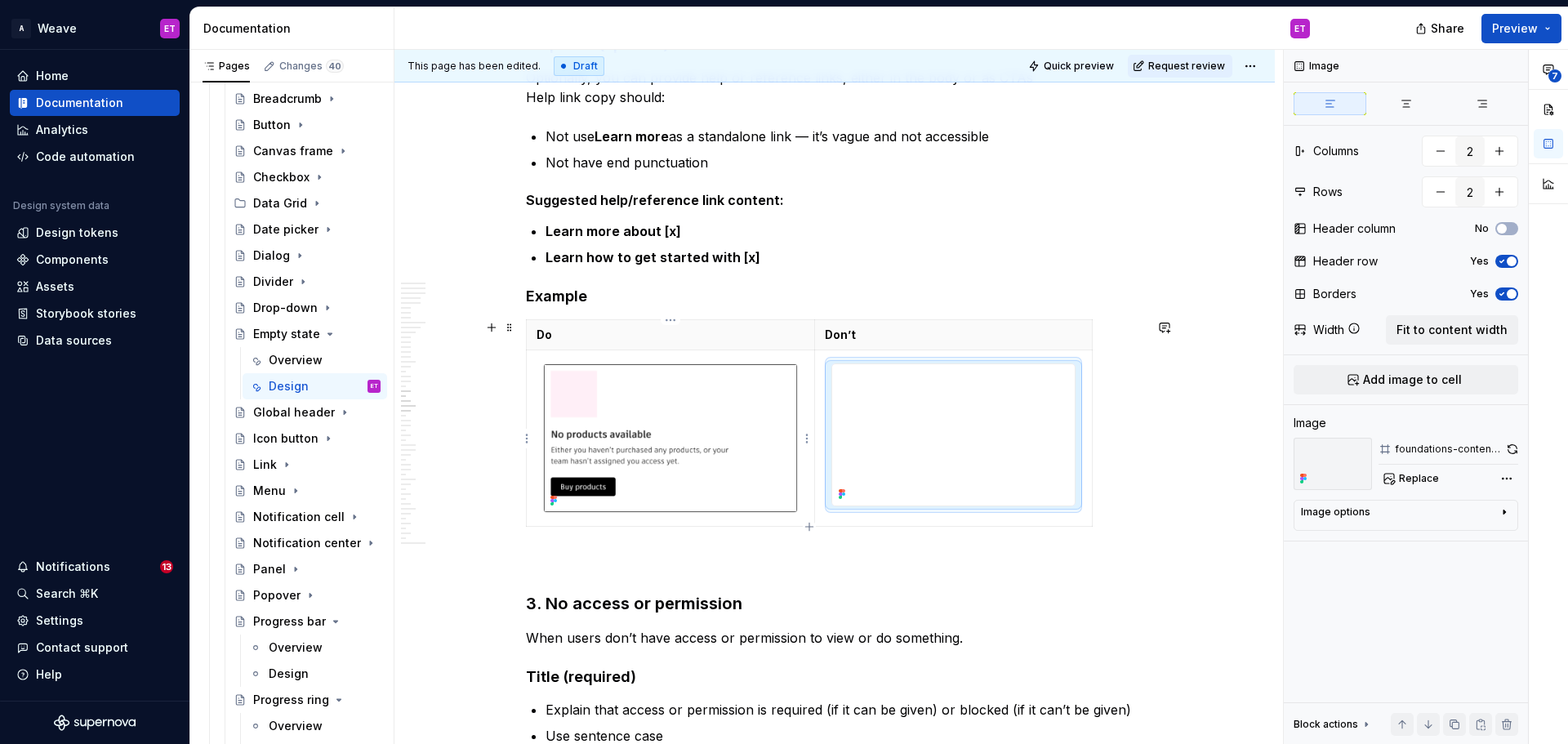
click at [662, 414] on img at bounding box center [671, 437] width 254 height 147
type textarea "*"
click at [959, 417] on img at bounding box center [954, 435] width 243 height 142
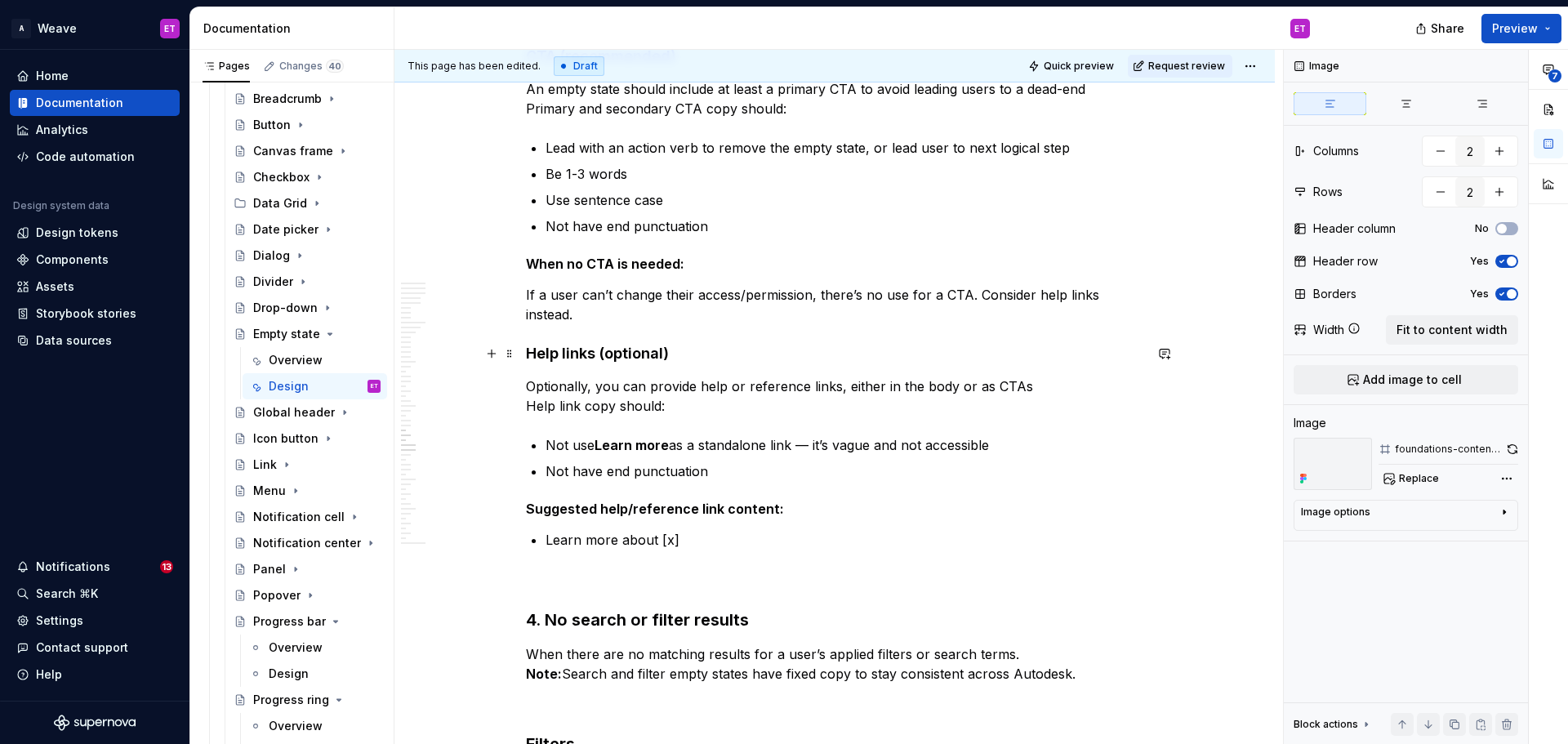
scroll to position [8649, 0]
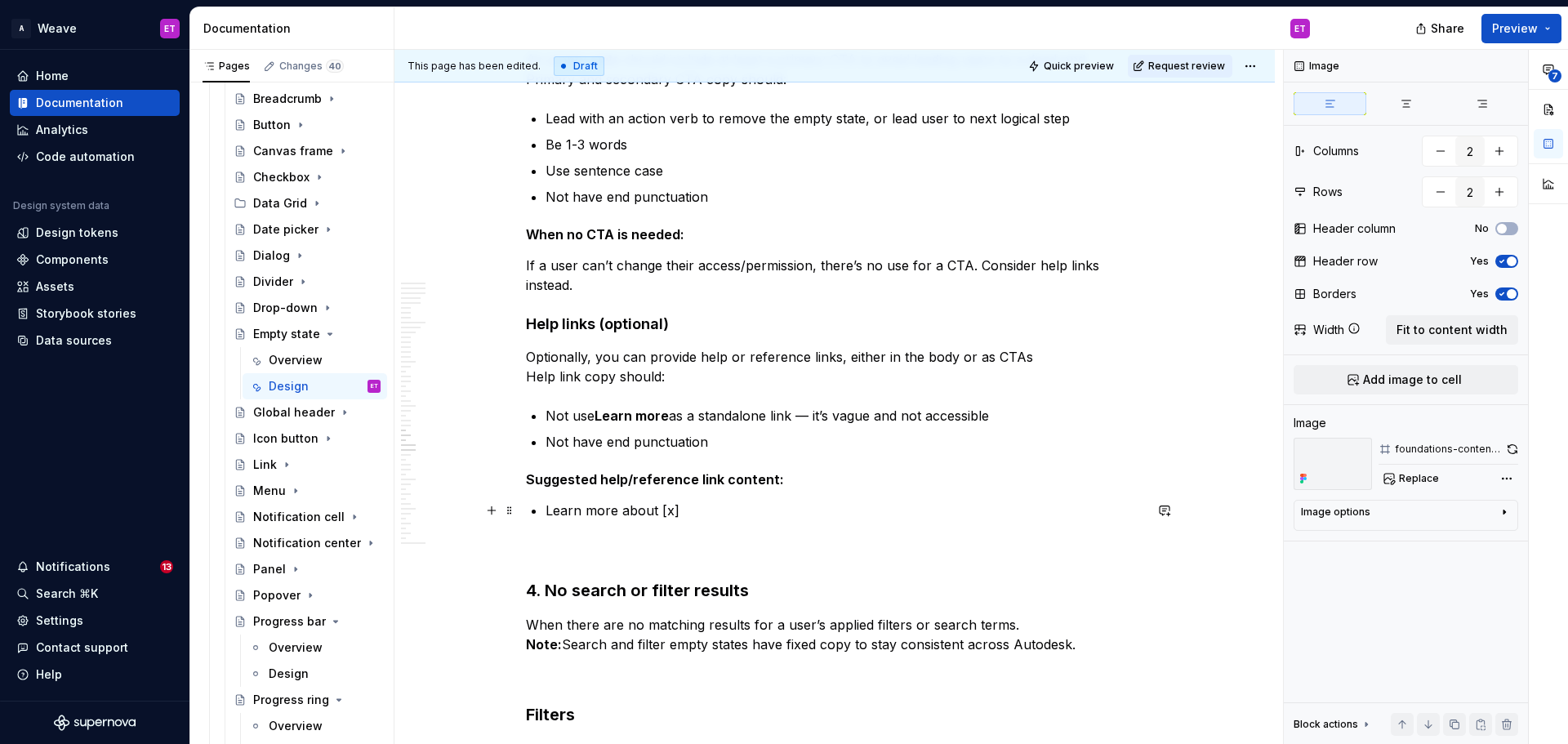
click at [822, 514] on p "Learn more about [x]" at bounding box center [845, 510] width 598 height 19
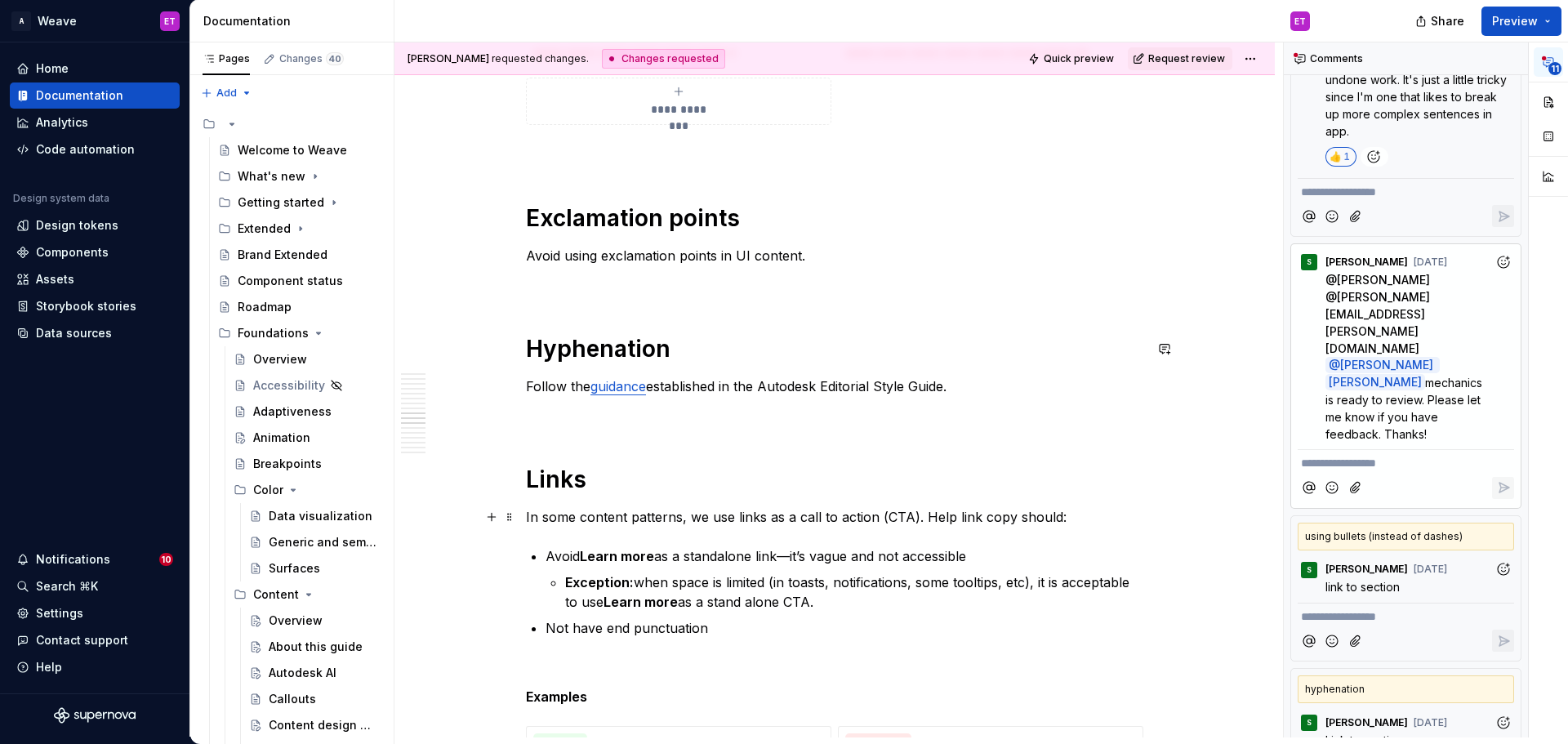
scroll to position [10210, 0]
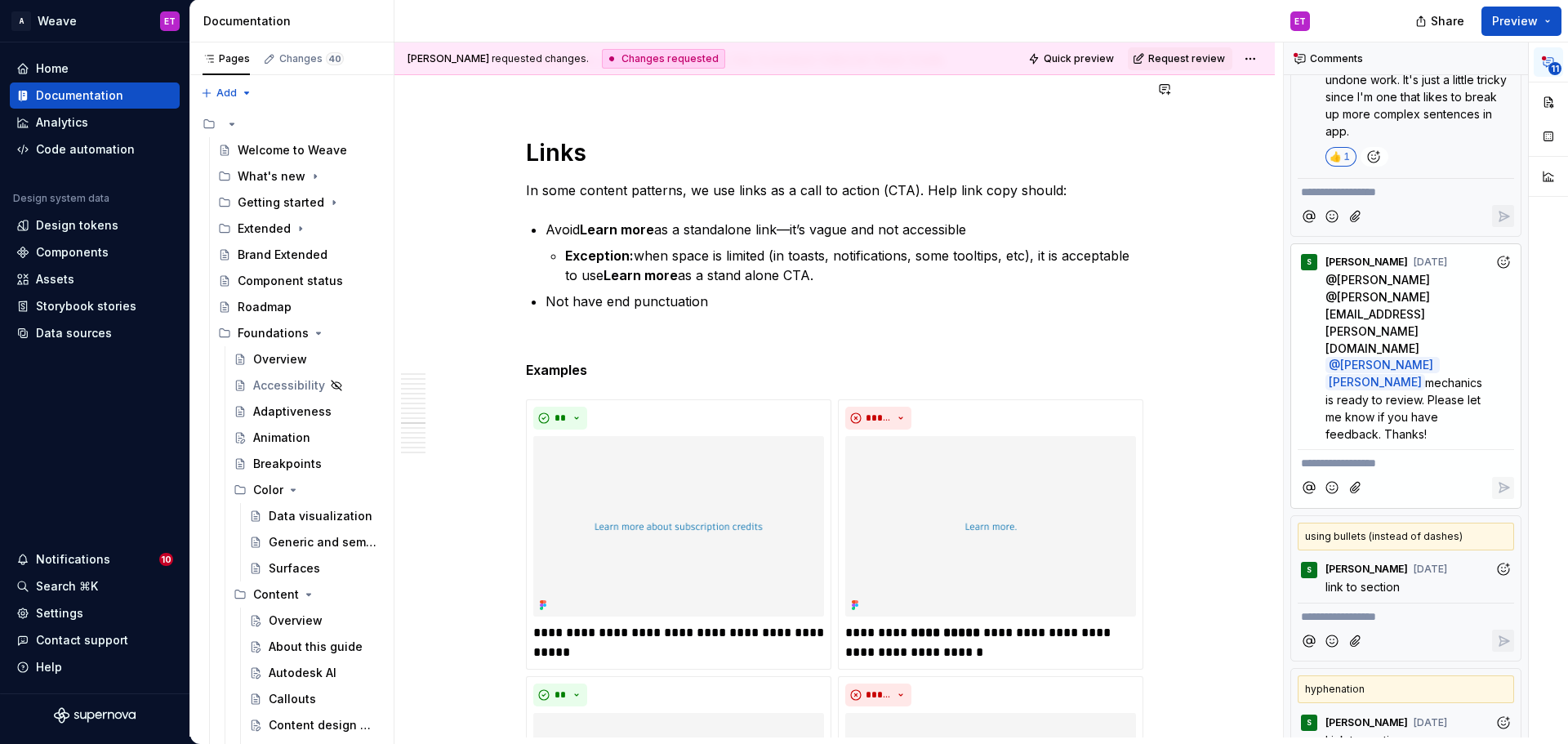
type textarea "*"
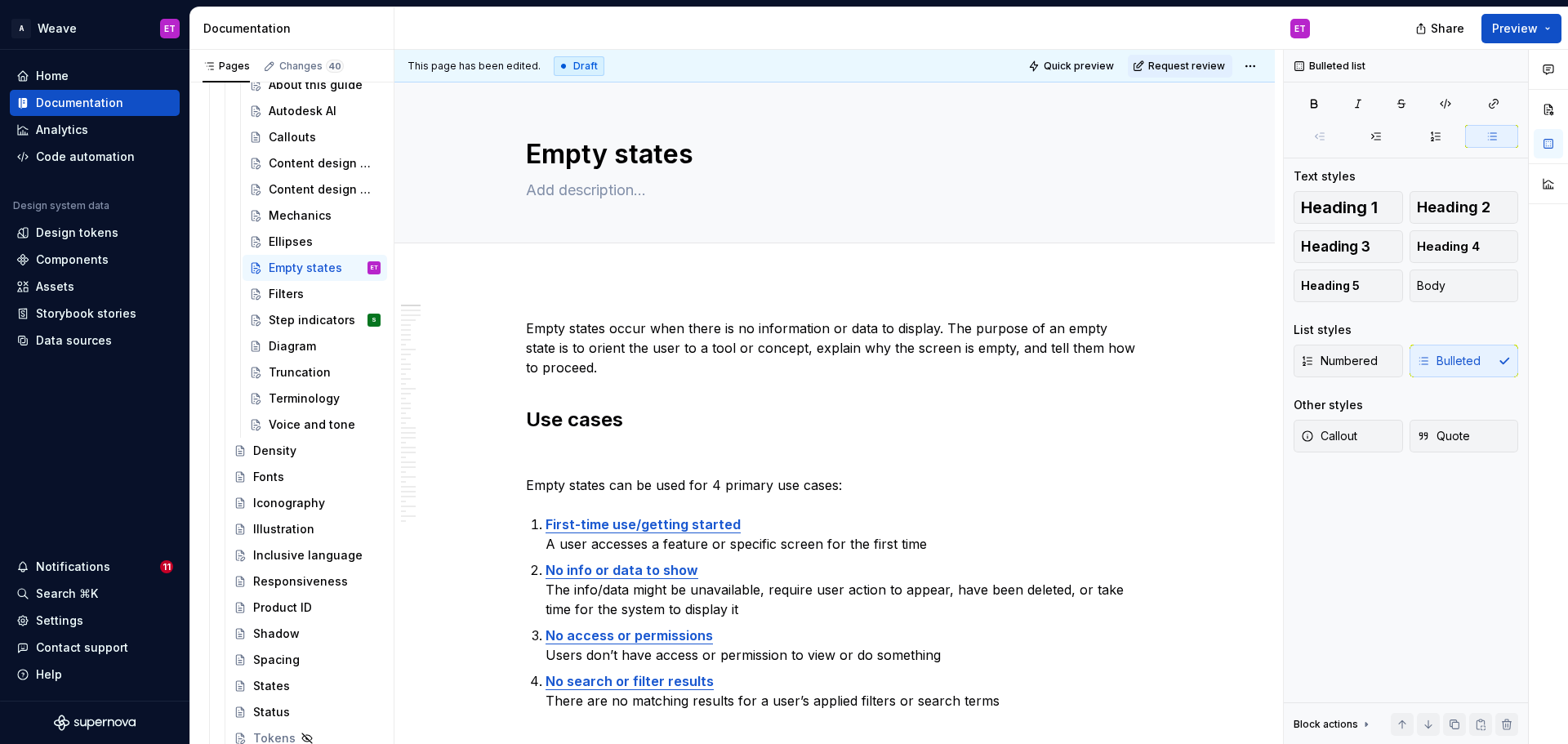
scroll to position [572, 0]
type textarea "*"
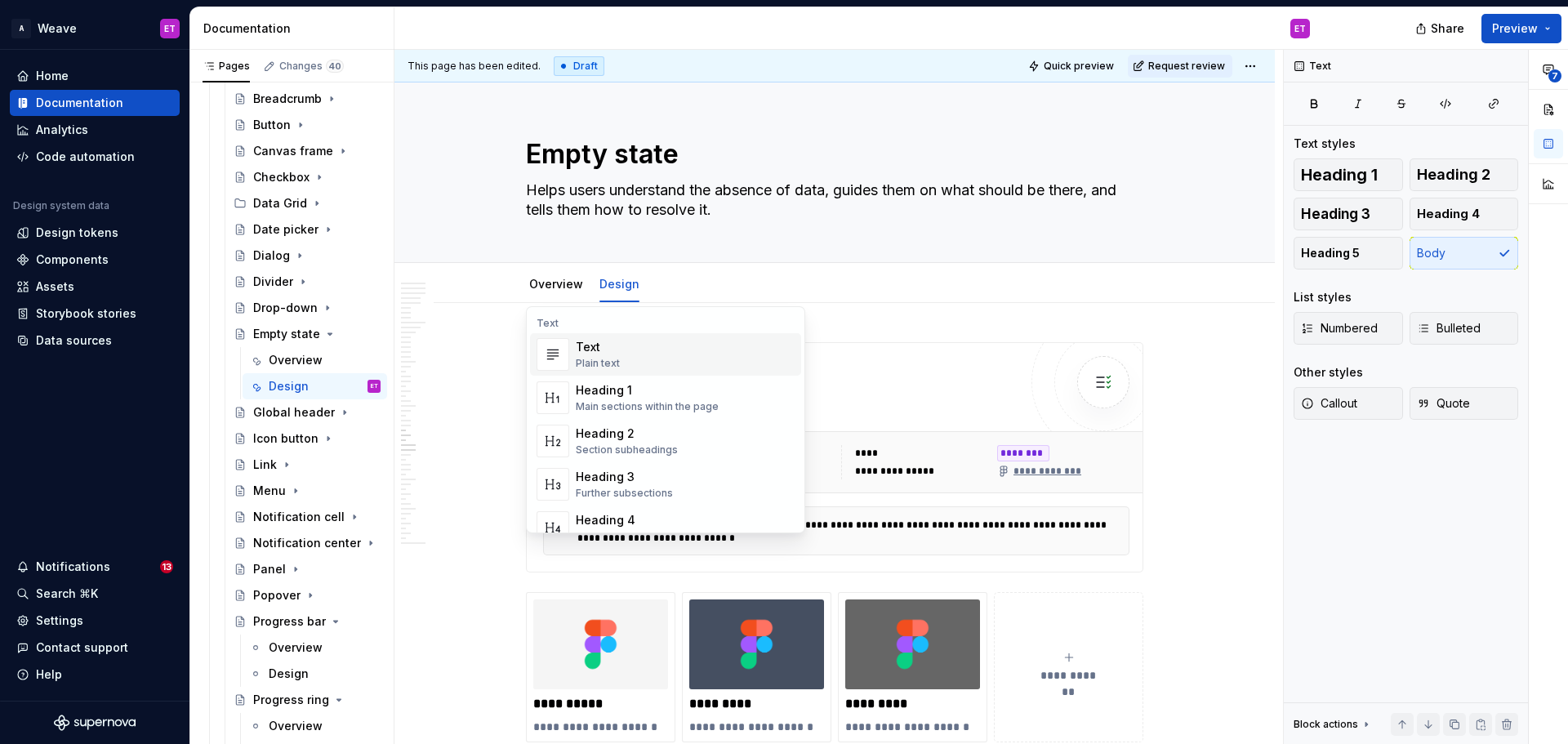
scroll to position [8649, 0]
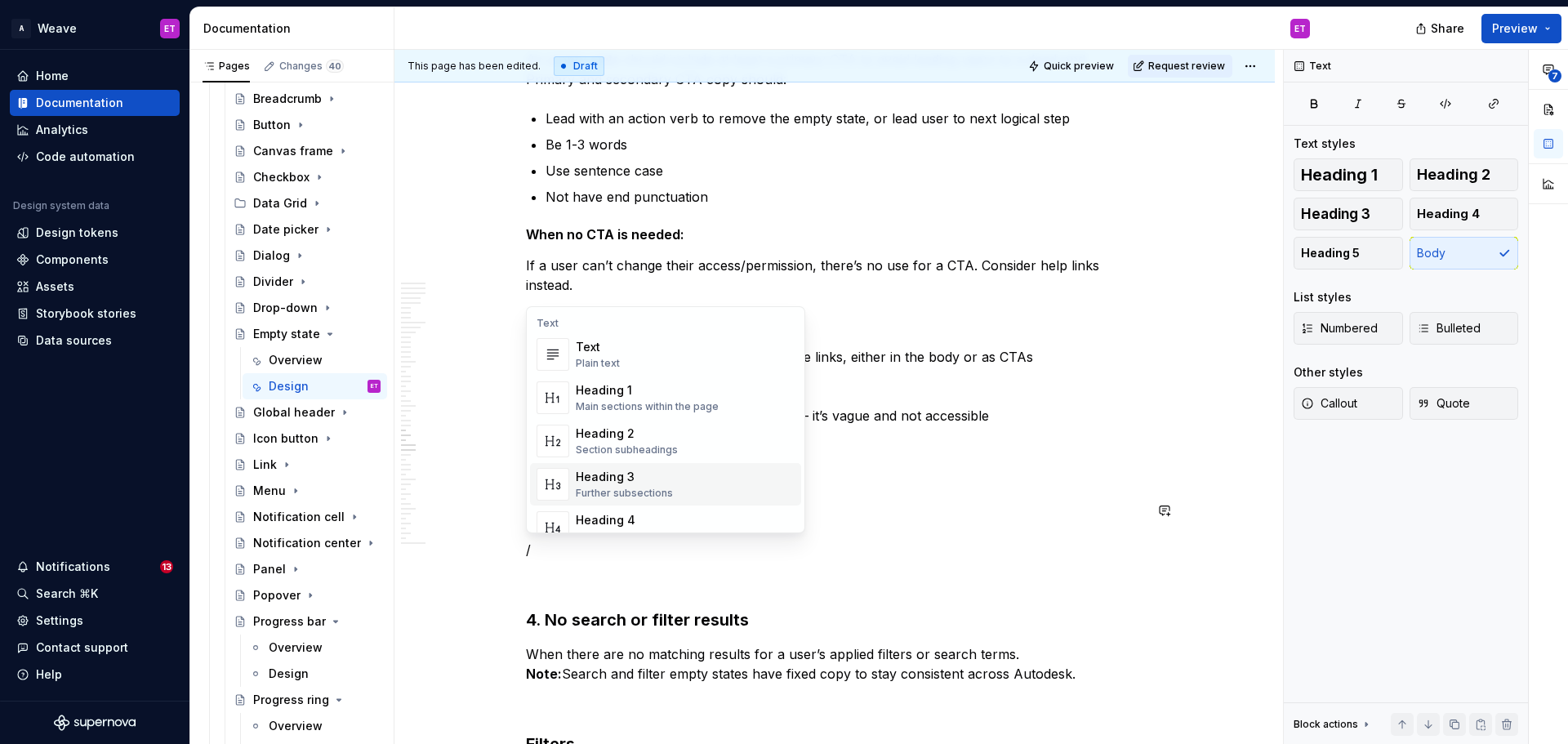
click at [754, 515] on div "Heading 4 Details in subsections" at bounding box center [685, 527] width 219 height 33
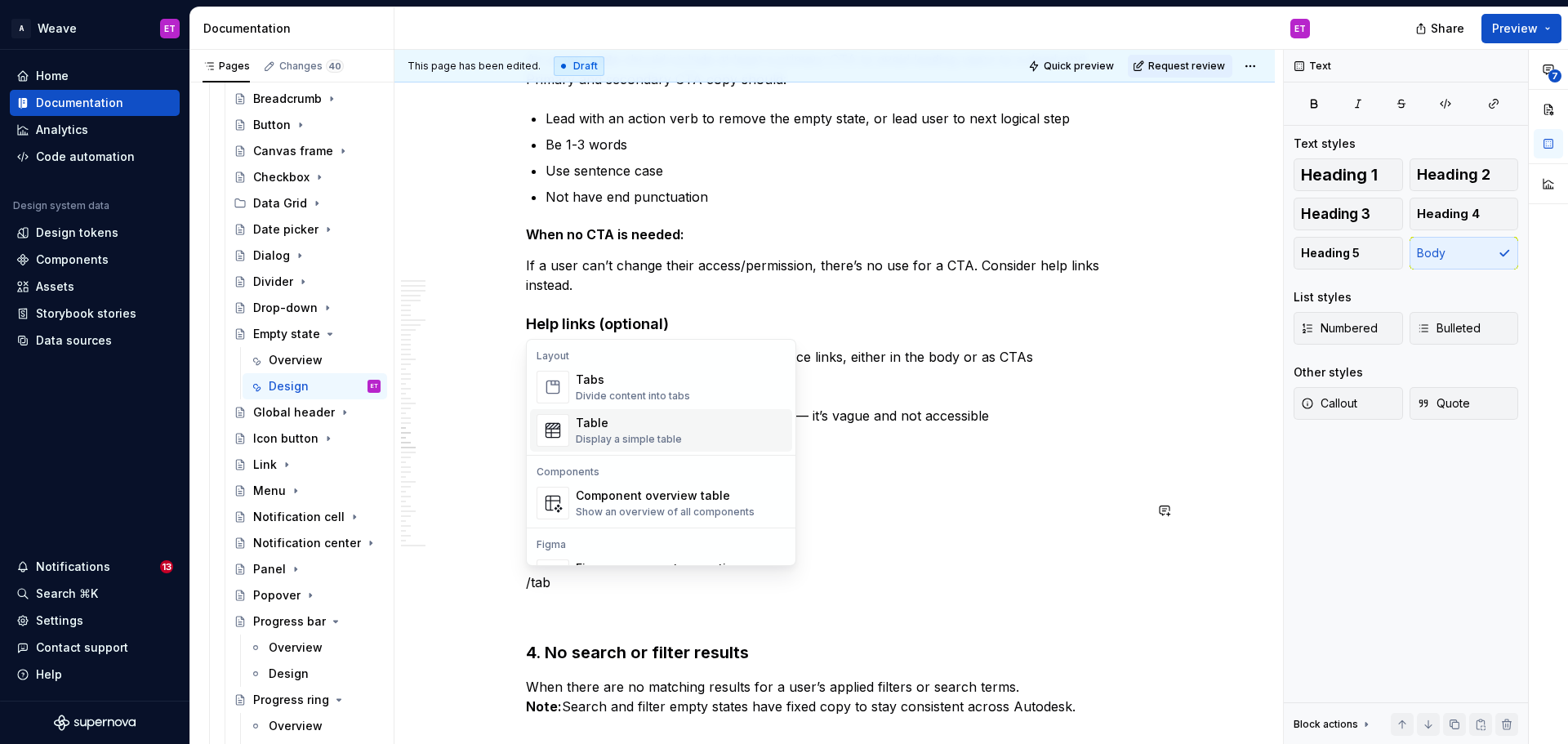
click at [670, 440] on div "Display a simple table" at bounding box center [629, 440] width 106 height 13
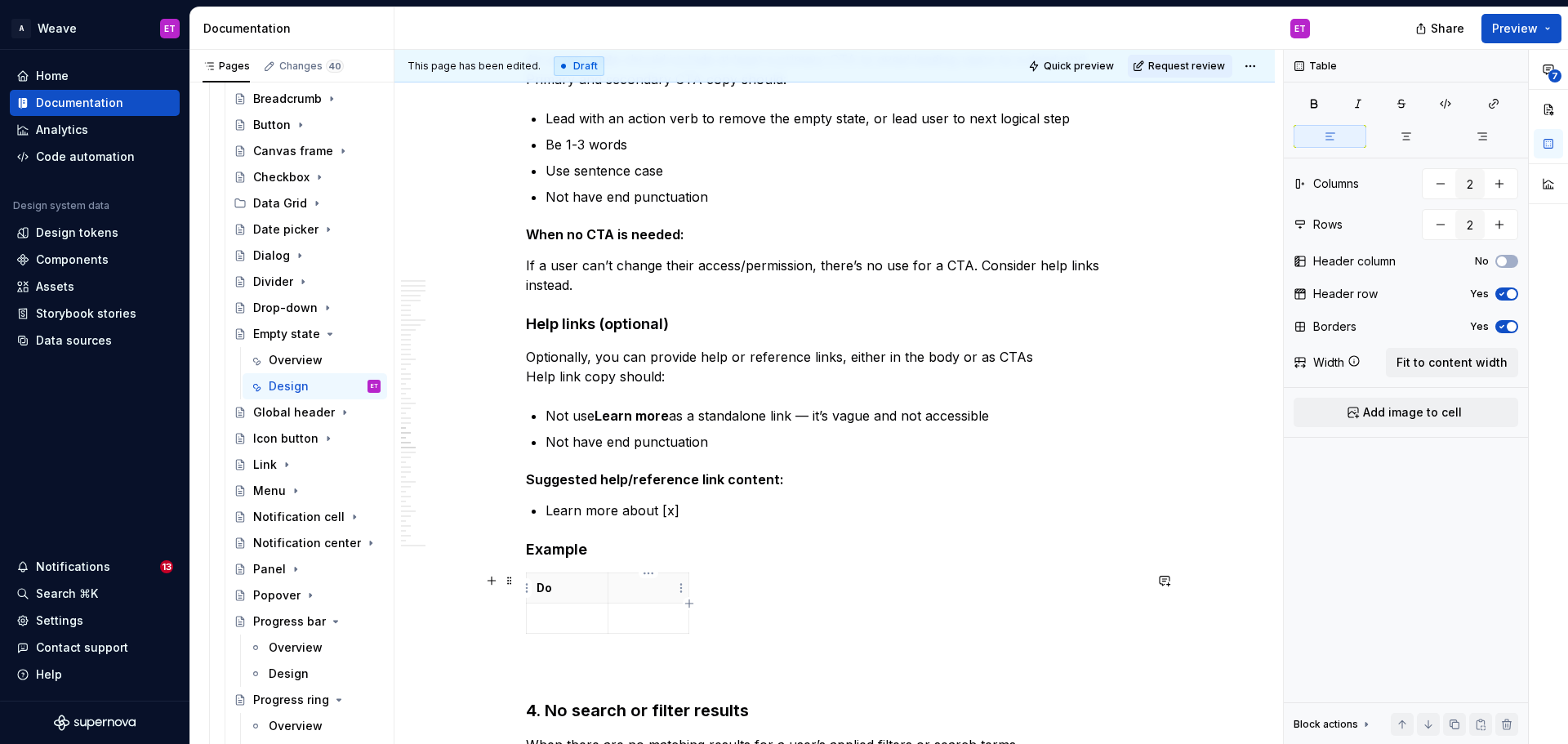
click at [634, 594] on p at bounding box center [649, 587] width 62 height 16
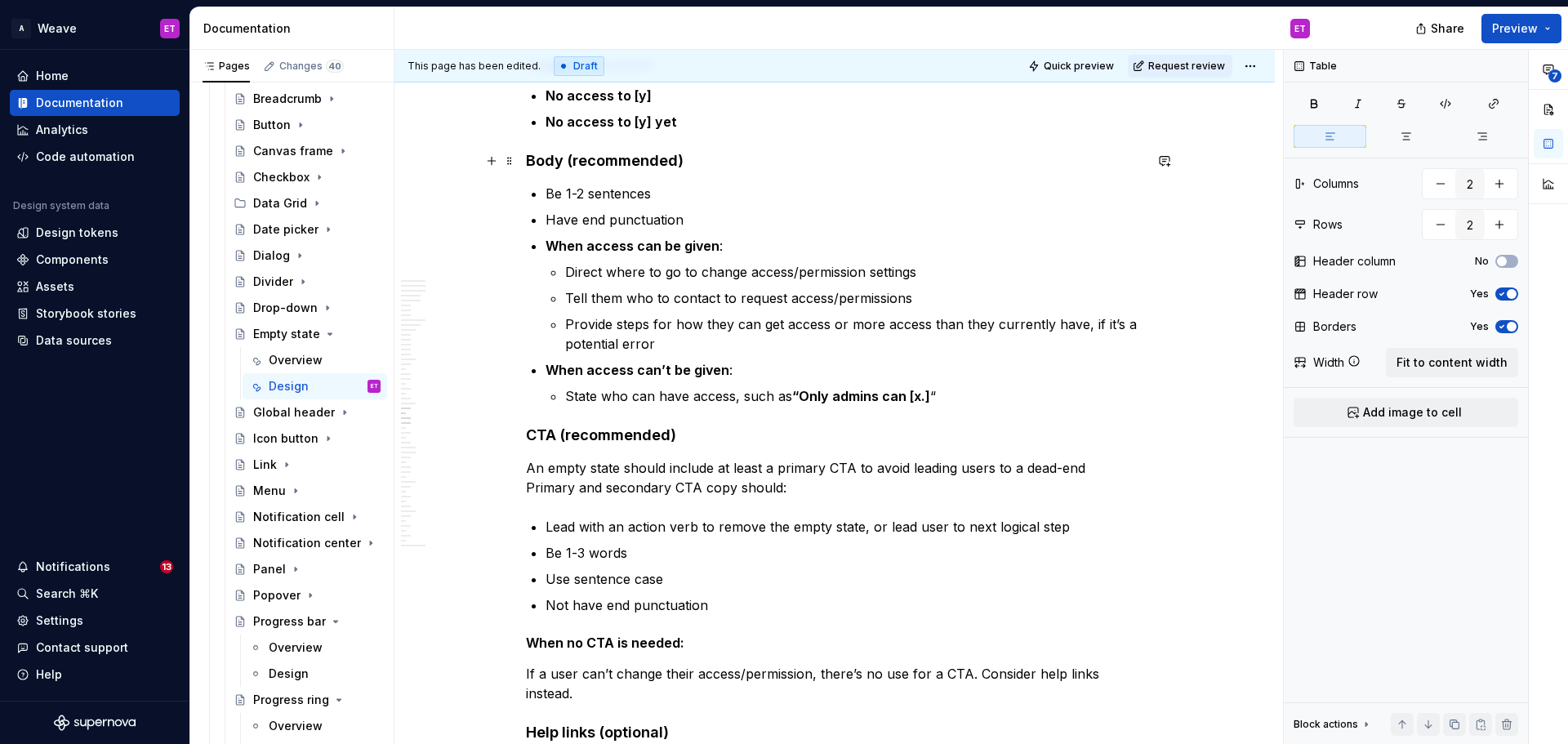
scroll to position [7750, 0]
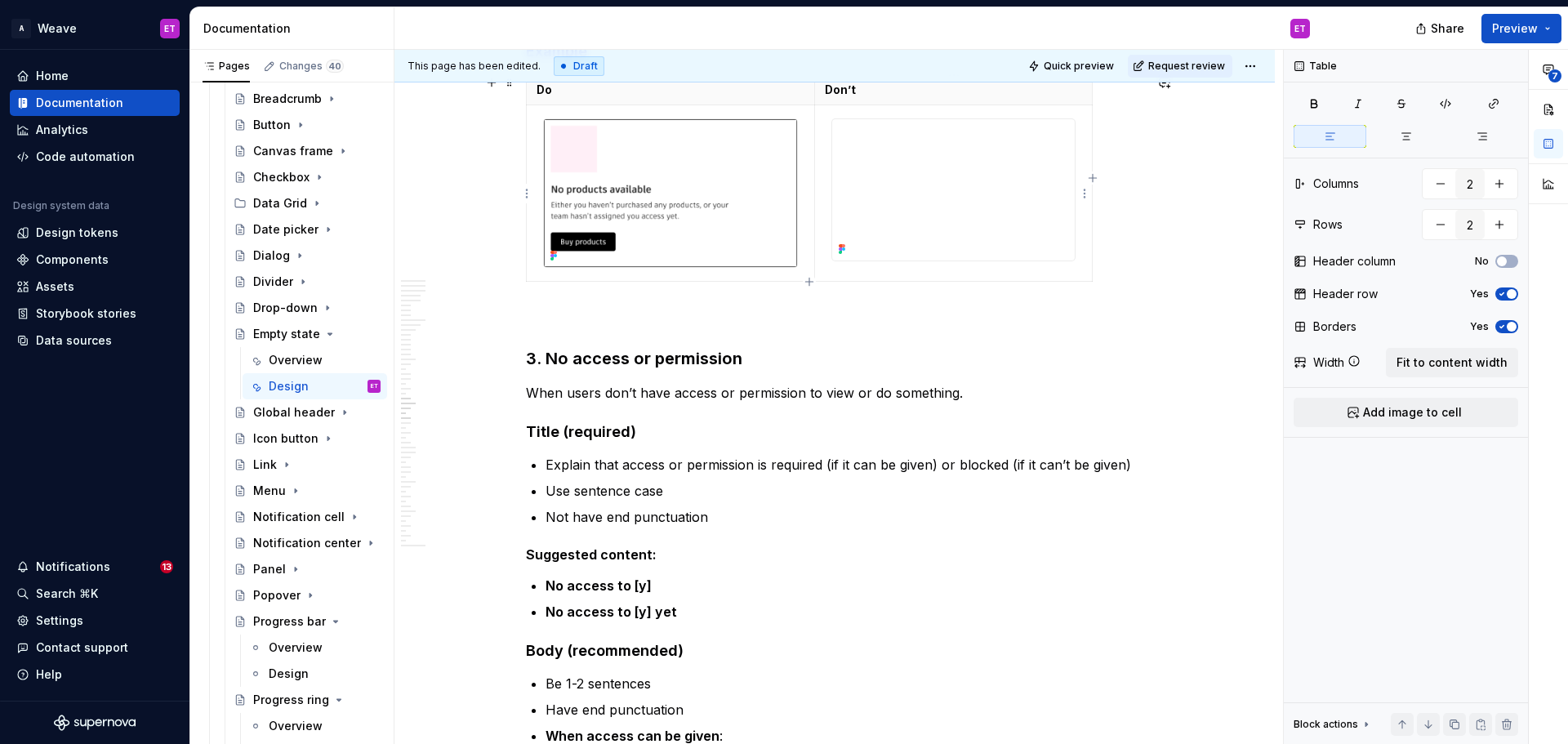
click at [859, 185] on img at bounding box center [954, 190] width 243 height 142
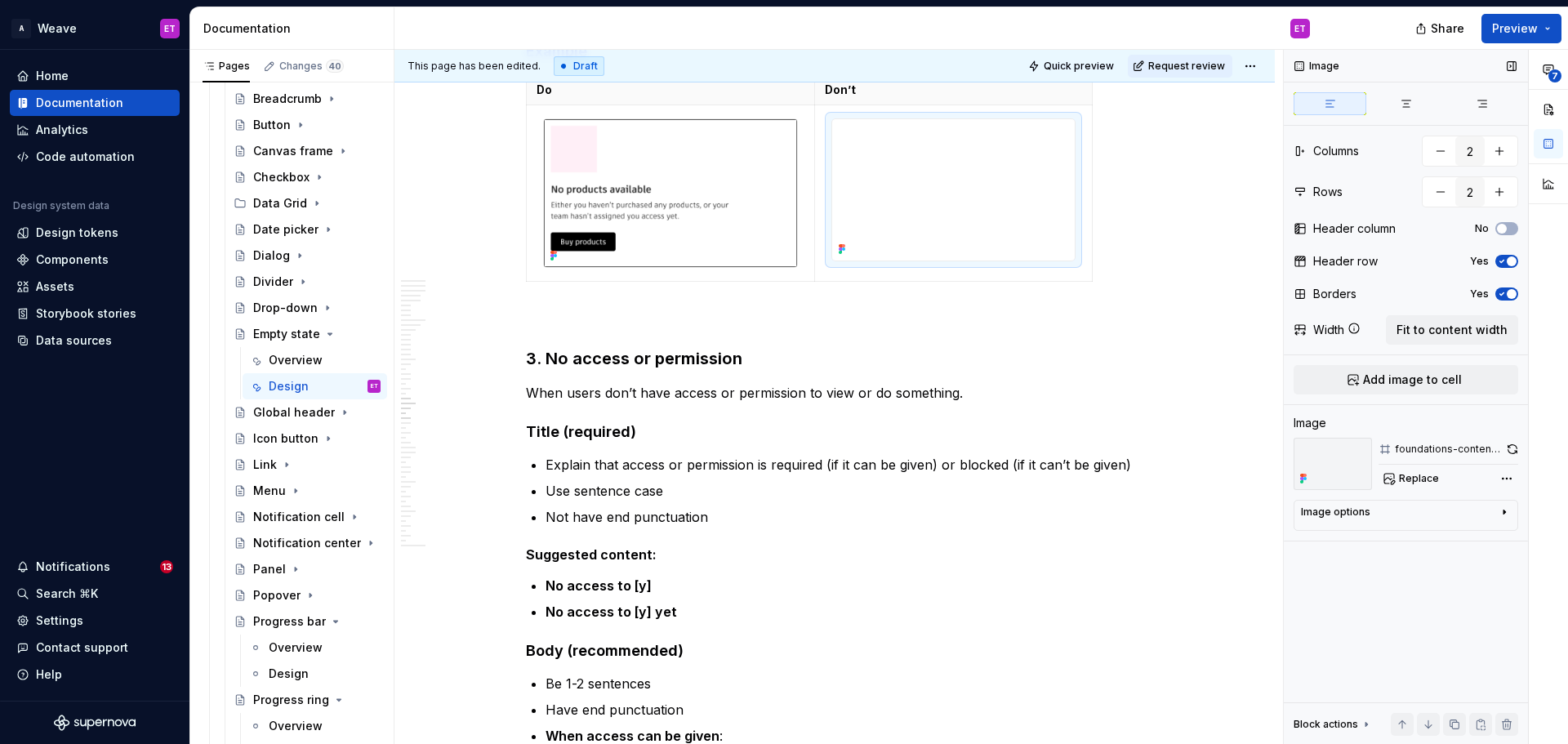
click at [1465, 444] on div "foundations-content-empty-states-type2-dont" at bounding box center [1449, 449] width 109 height 13
click at [1512, 475] on div "**********" at bounding box center [1426, 397] width 284 height 695
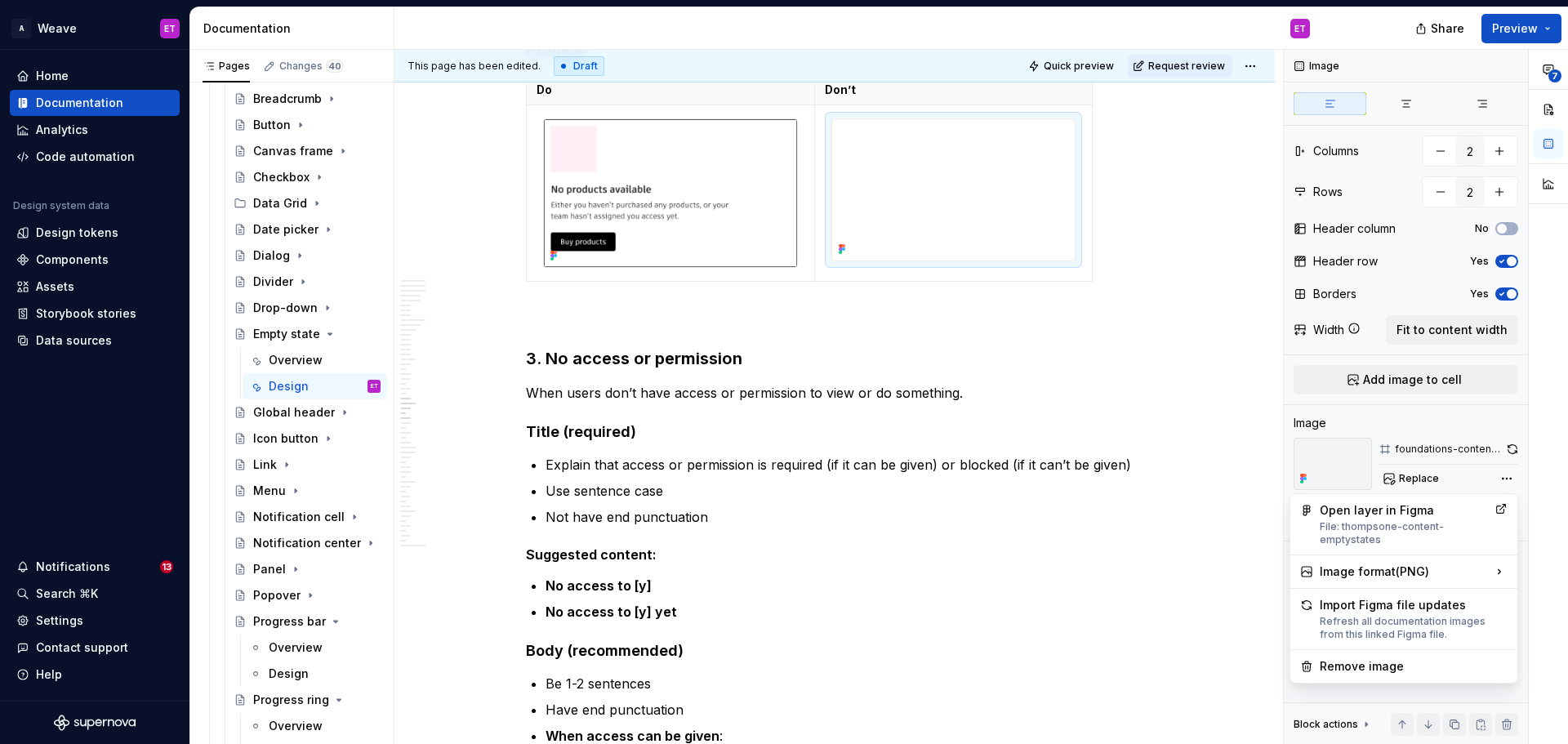
click at [1514, 445] on div "**********" at bounding box center [1426, 397] width 284 height 695
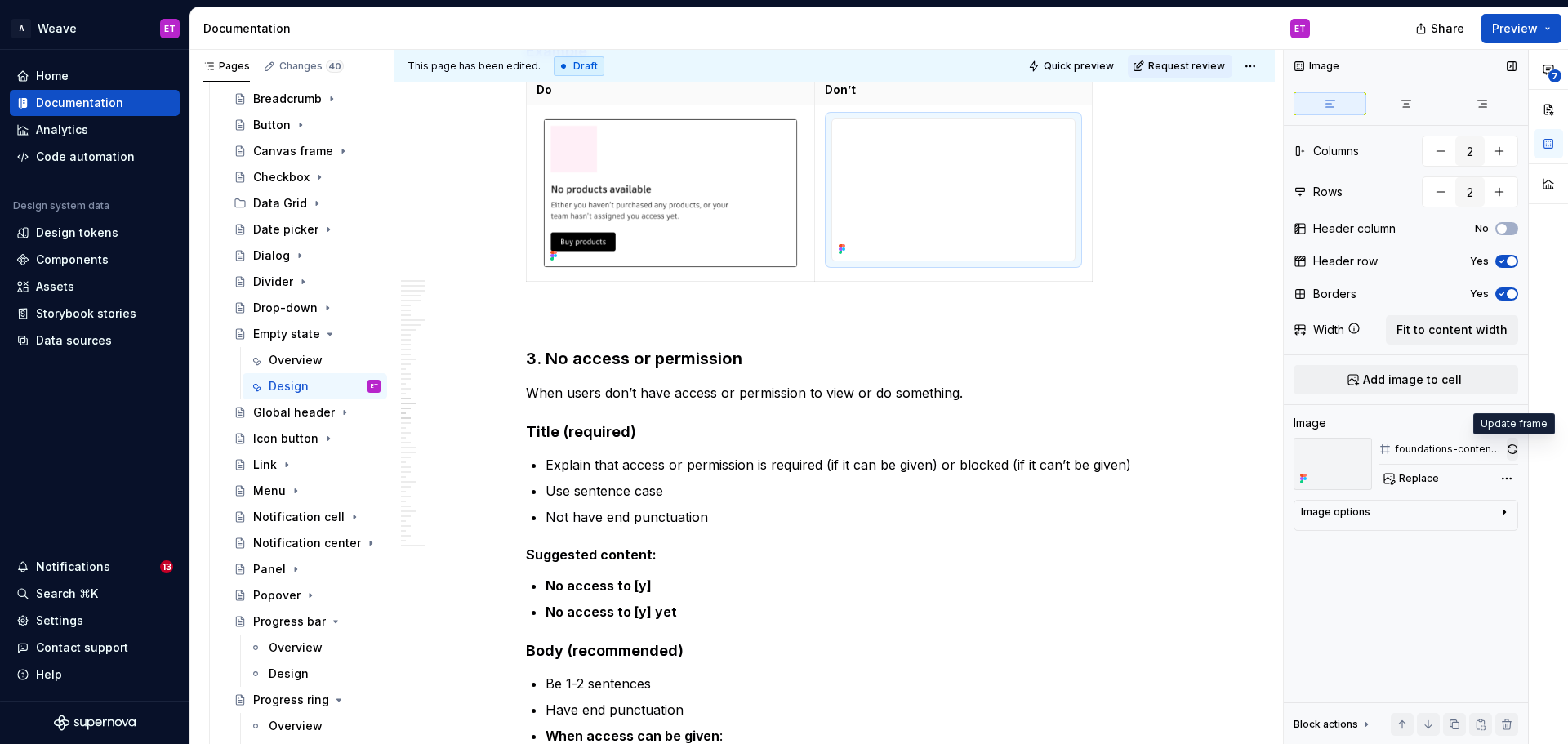
click at [1516, 452] on button "button" at bounding box center [1512, 449] width 12 height 23
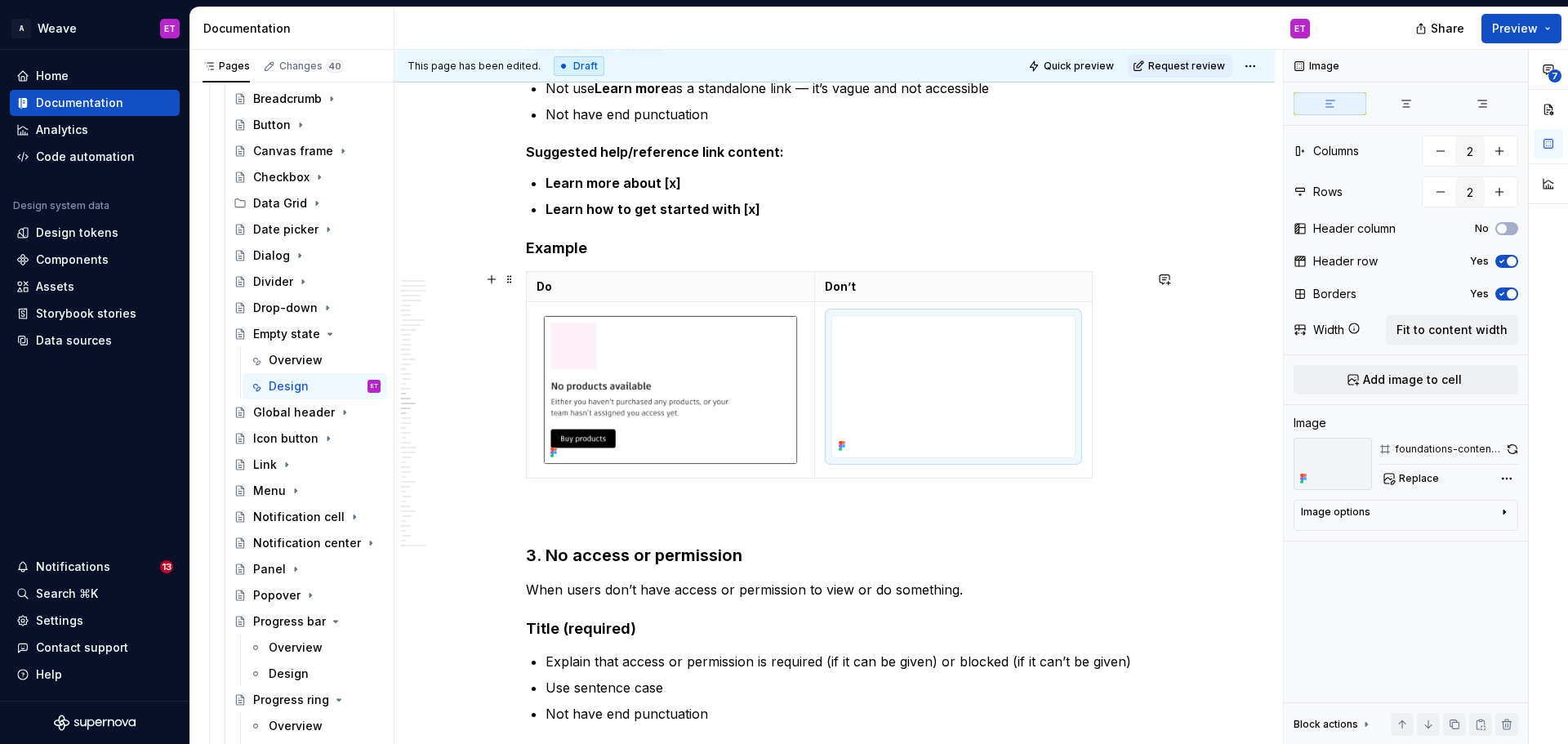
scroll to position [7587, 0]
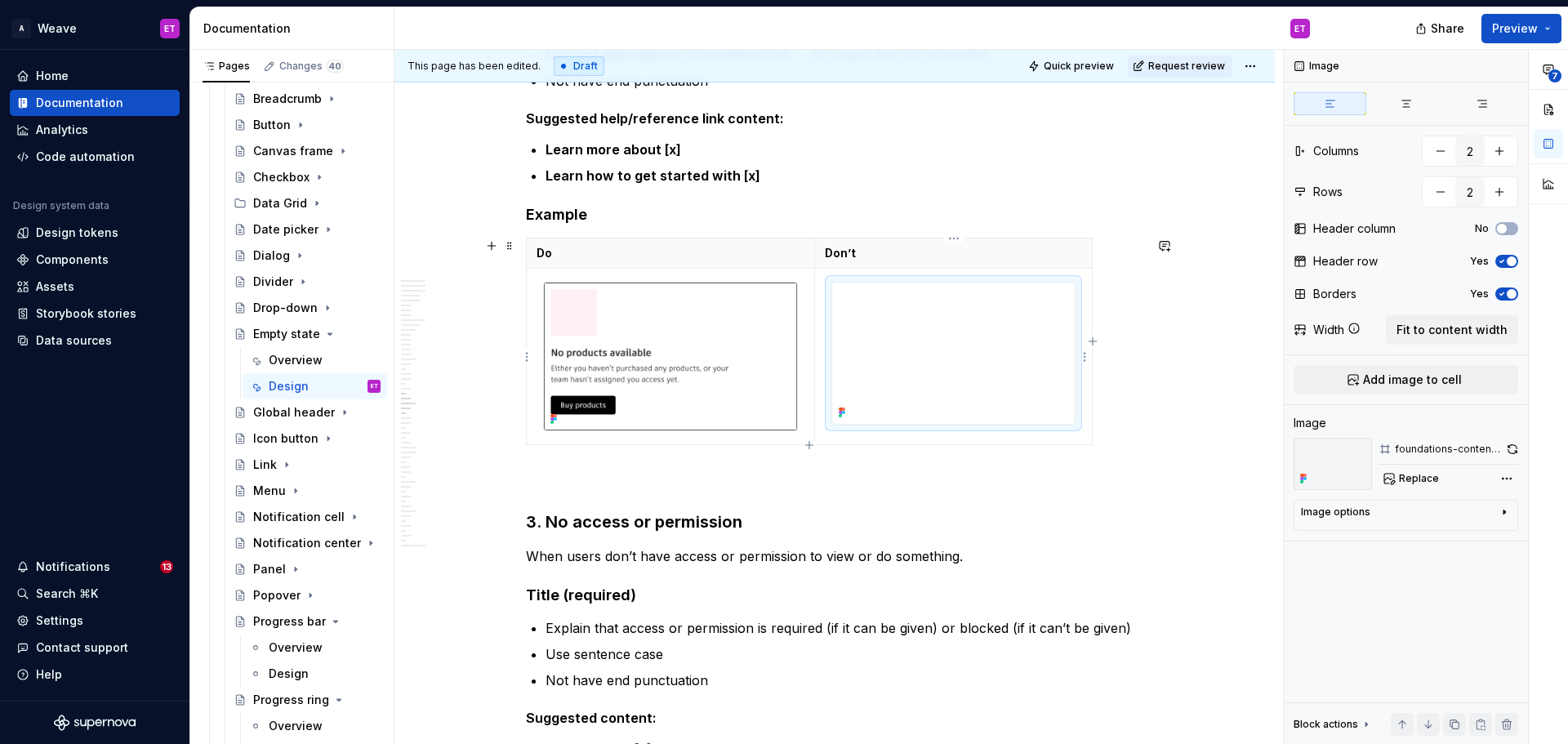
click at [913, 377] on img at bounding box center [954, 353] width 243 height 142
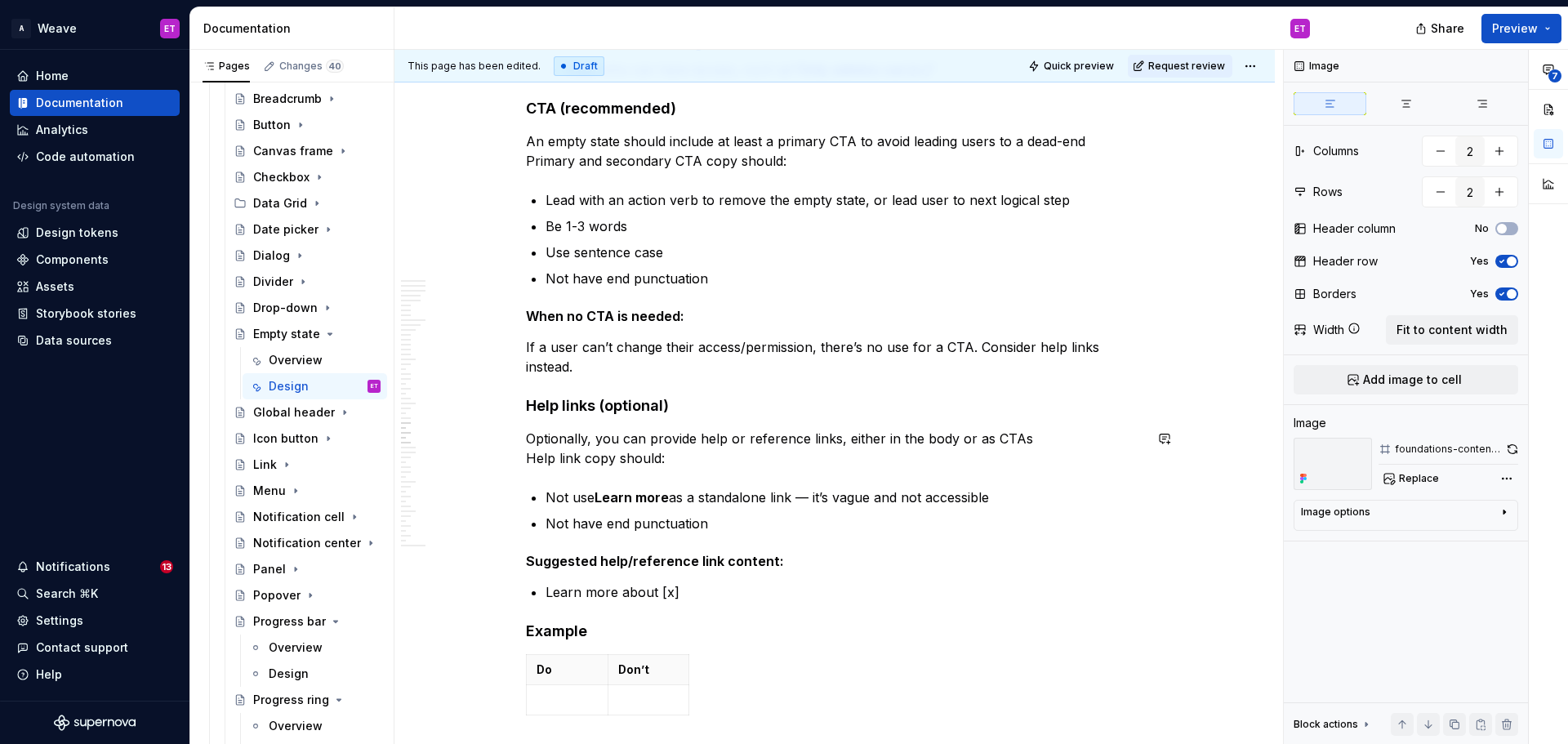
scroll to position [8649, 0]
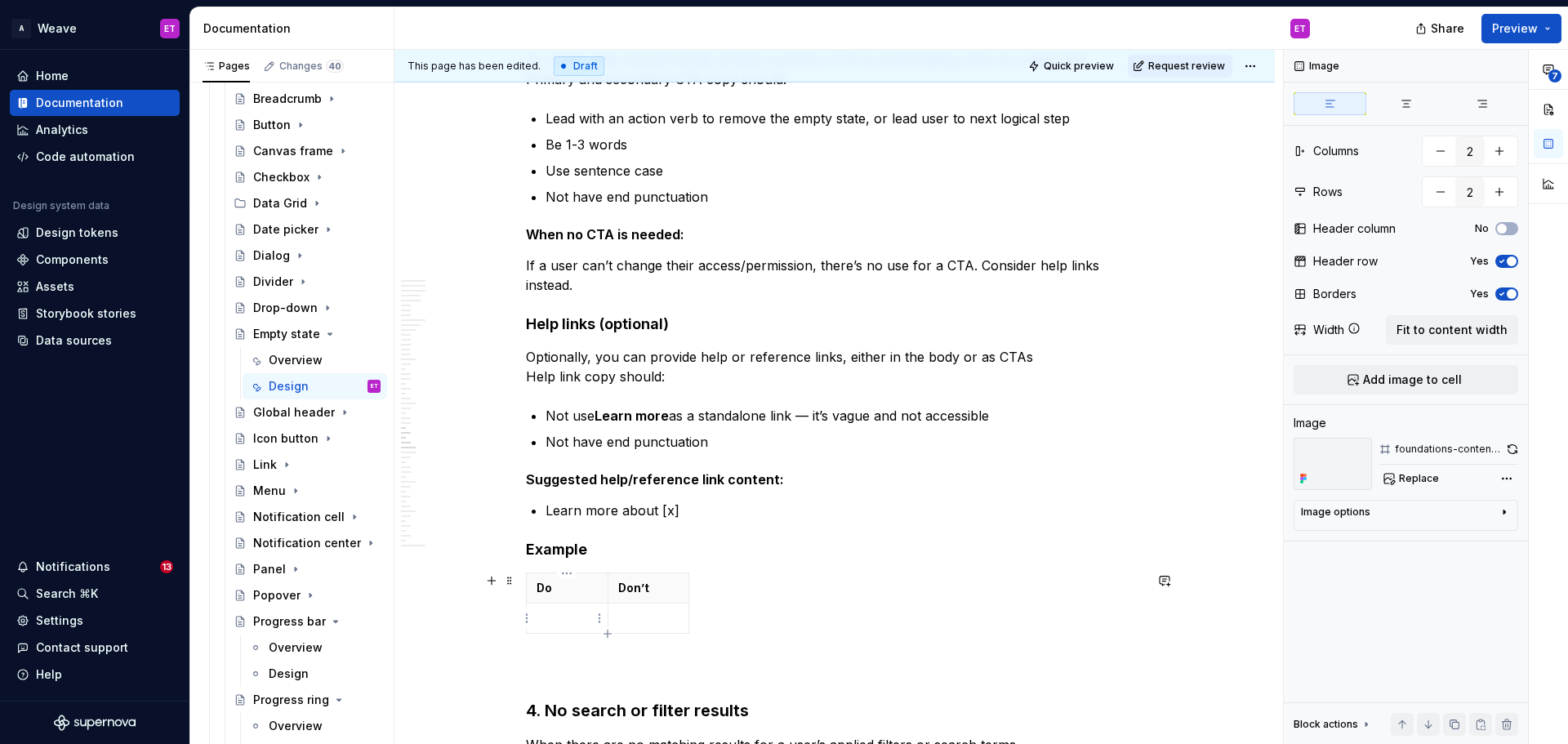
click at [587, 613] on p at bounding box center [567, 618] width 62 height 16
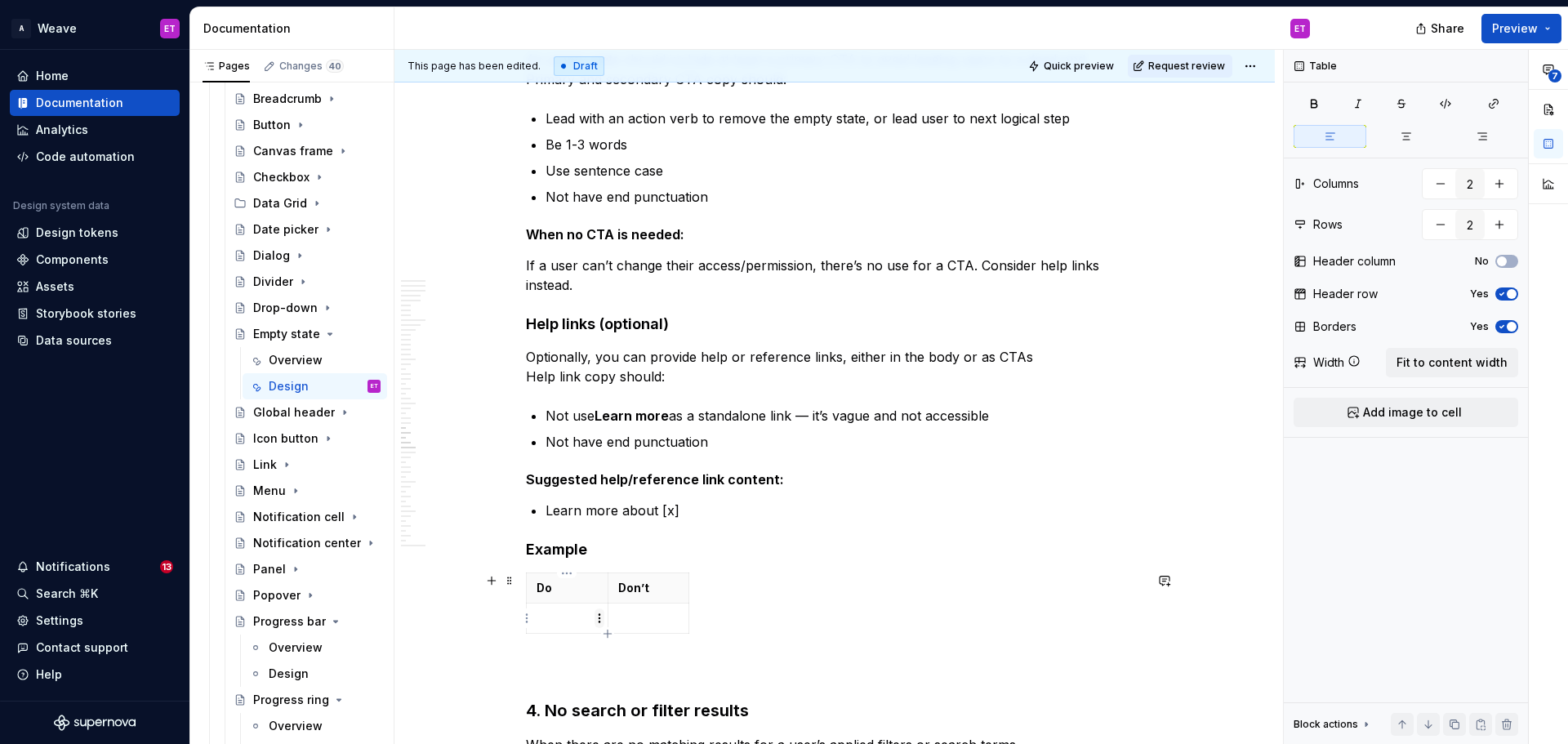
click at [600, 620] on html "A Weave ET Home Documentation Analytics Code automation Design system data Desi…" at bounding box center [784, 372] width 1568 height 744
click at [633, 647] on div "Add image" at bounding box center [678, 648] width 106 height 16
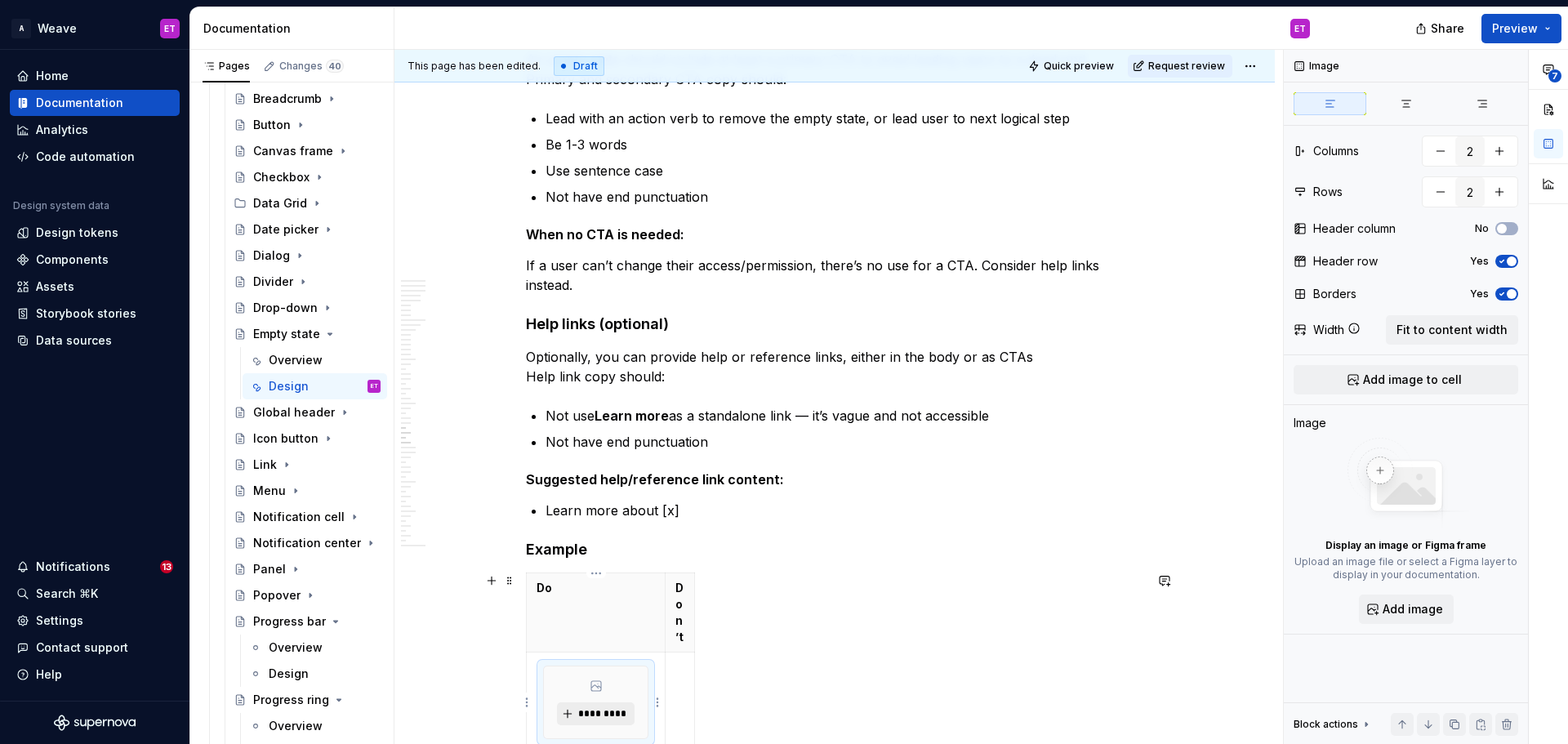
click at [600, 712] on span "*********" at bounding box center [602, 714] width 50 height 13
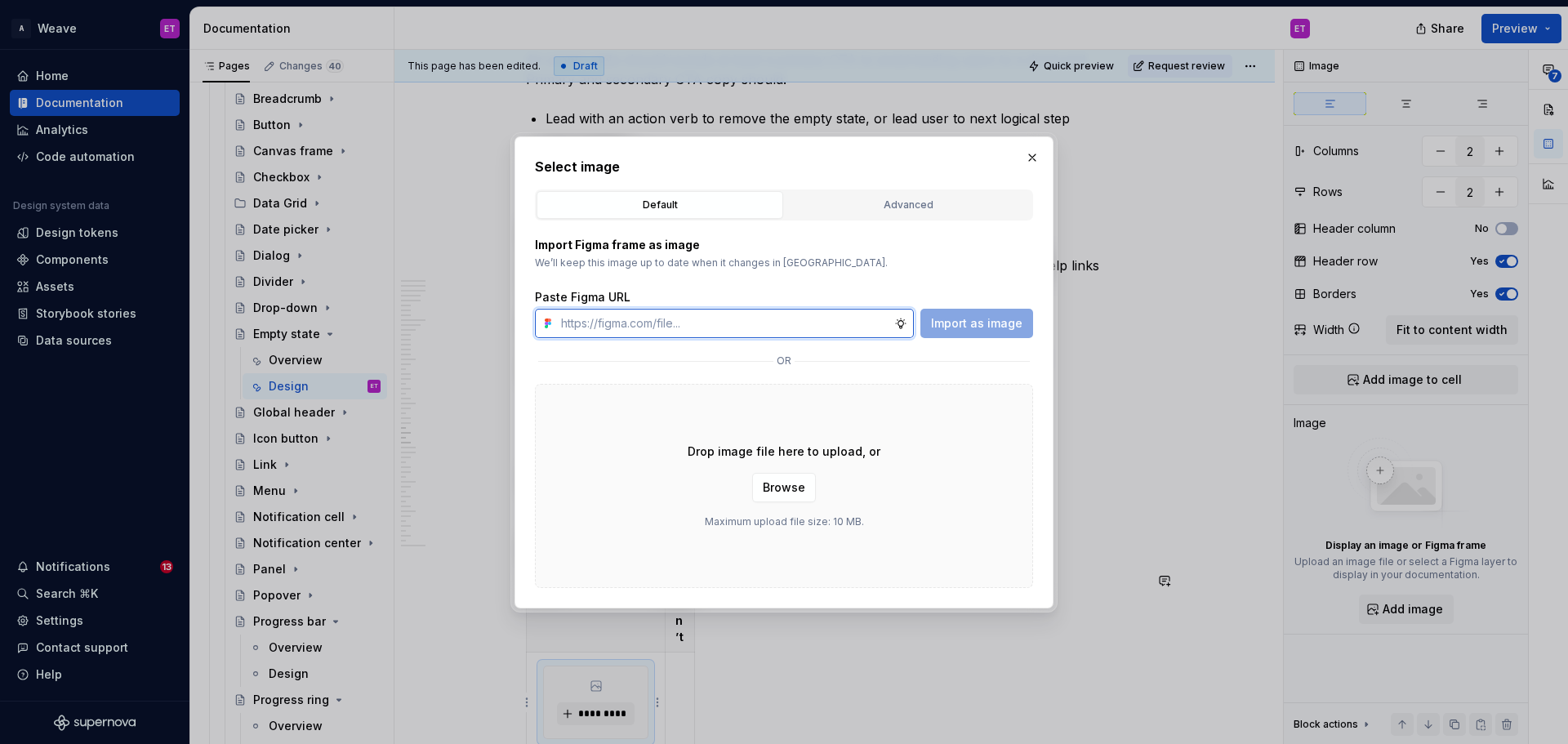
type textarea "*"
paste input "[URL][DOMAIN_NAME]"
type input "[URL][DOMAIN_NAME]"
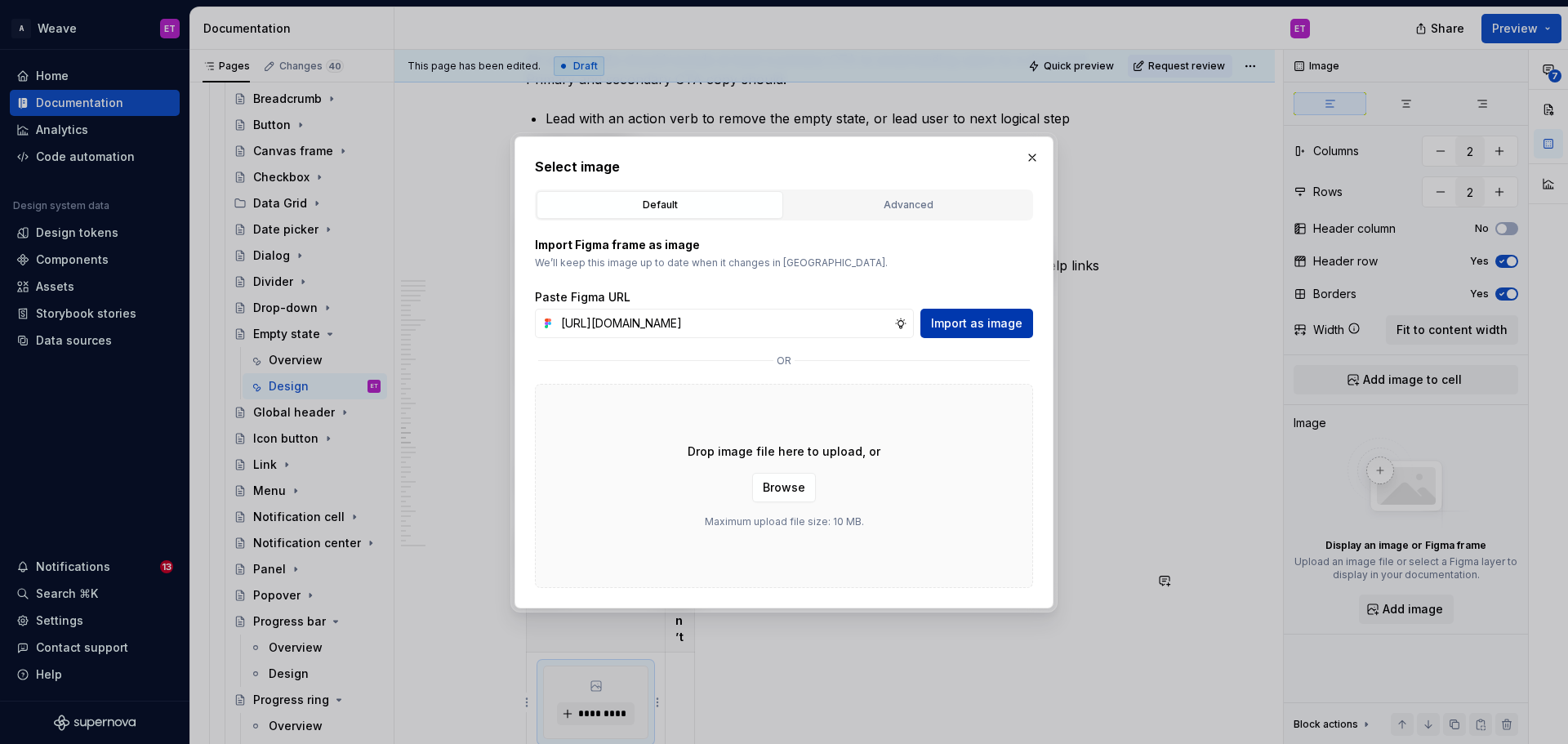
click at [995, 331] on span "Import as image" at bounding box center [977, 323] width 92 height 16
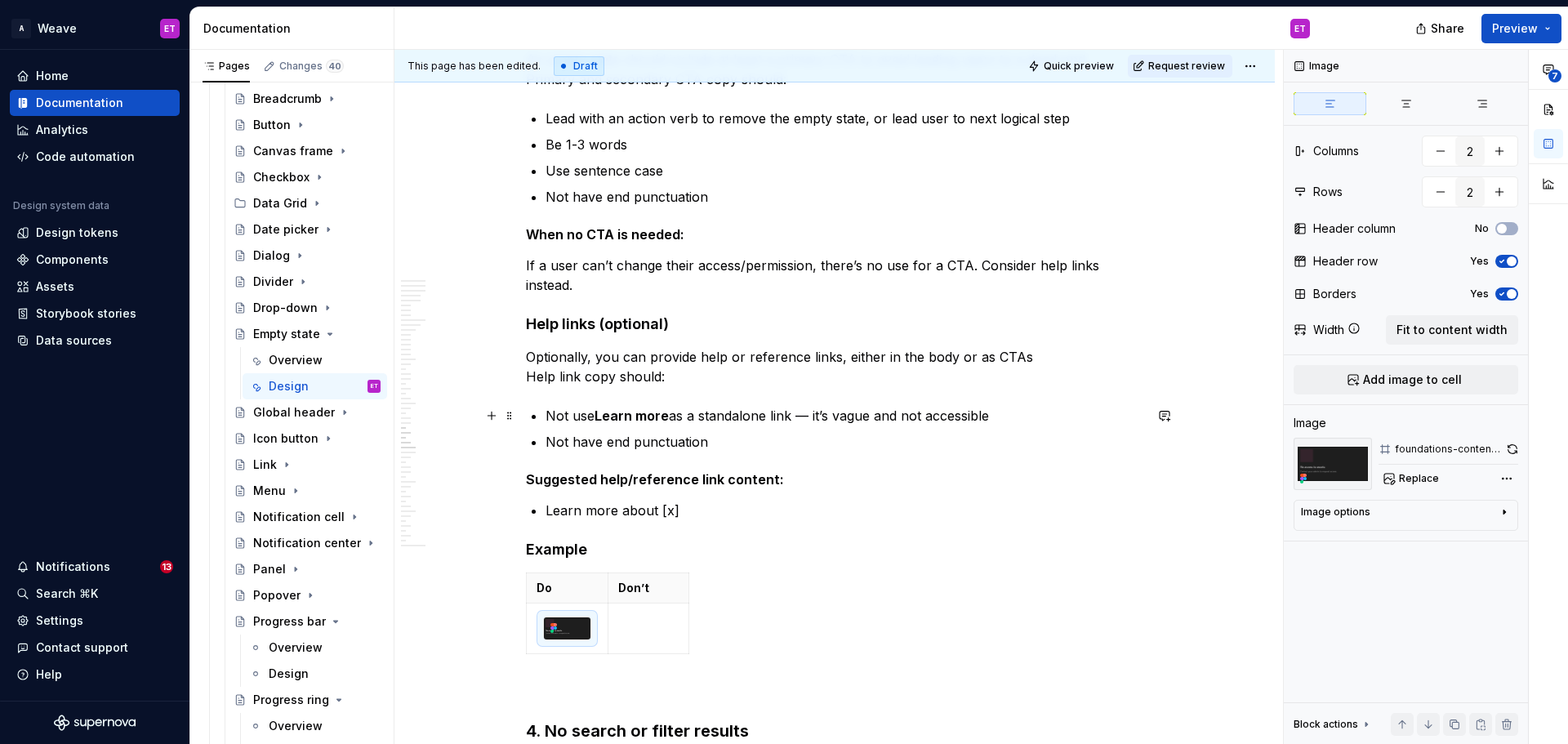
scroll to position [9057, 0]
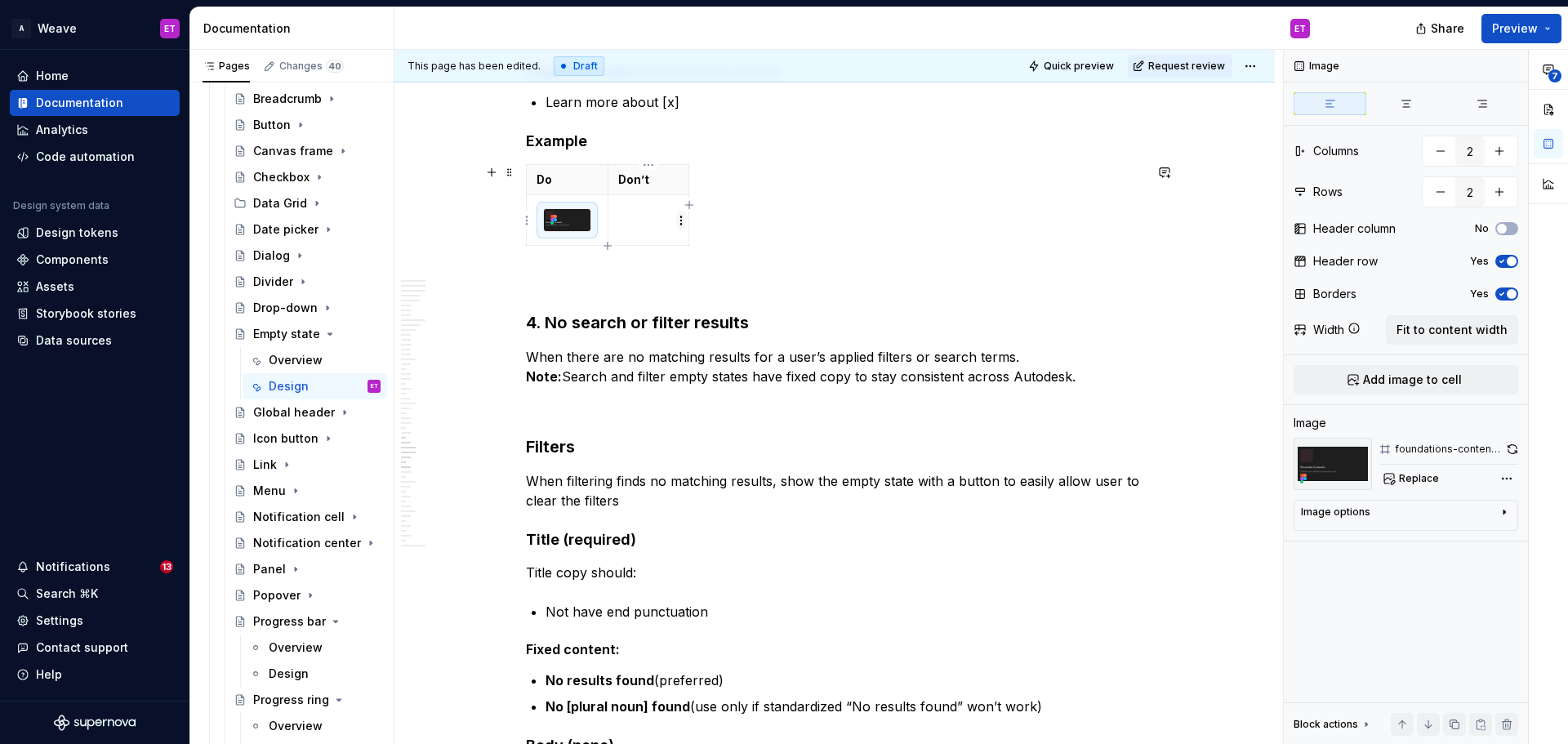
click at [680, 220] on html "A Weave ET Home Documentation Analytics Code automation Design system data Desi…" at bounding box center [784, 372] width 1568 height 744
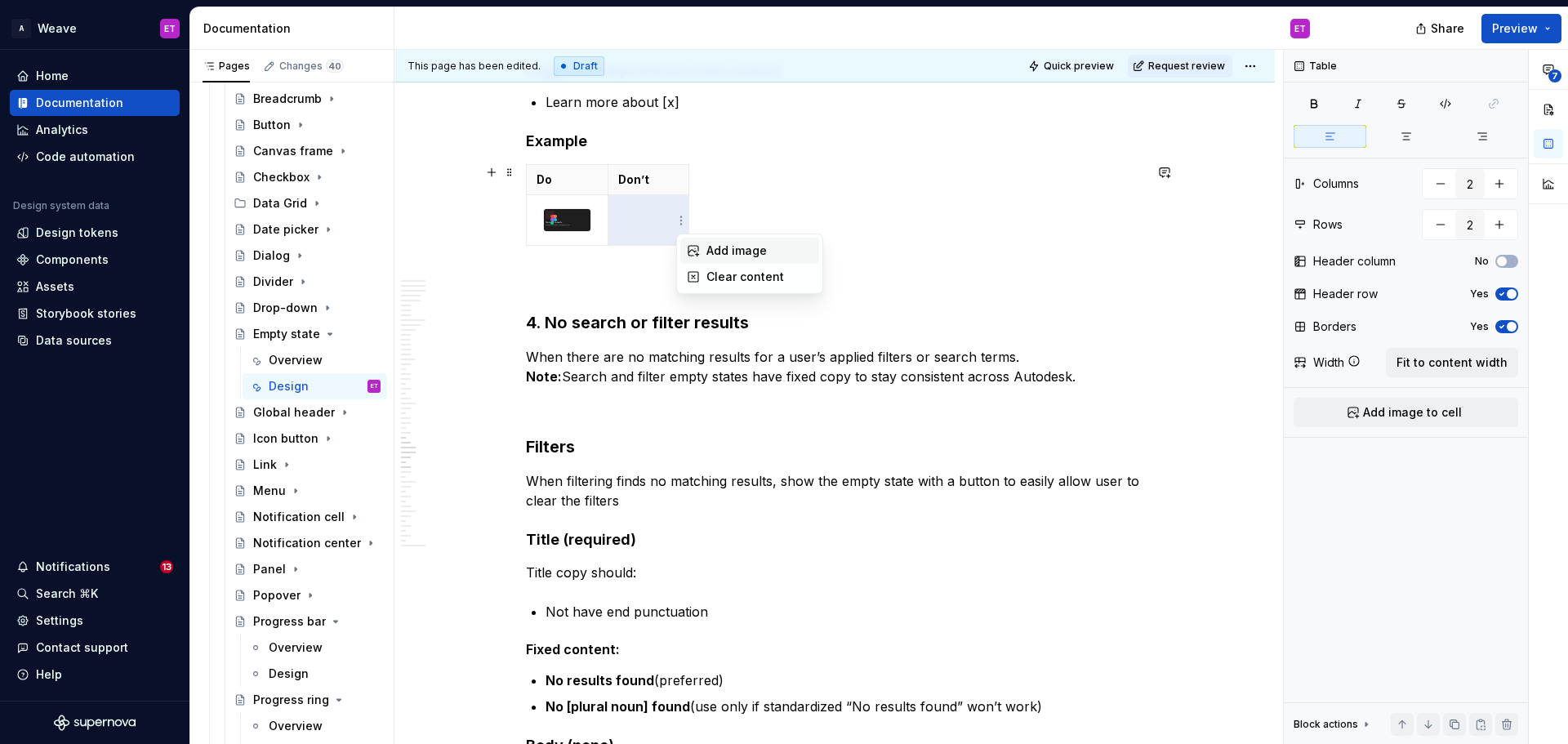
click at [698, 249] on icon at bounding box center [693, 251] width 13 height 13
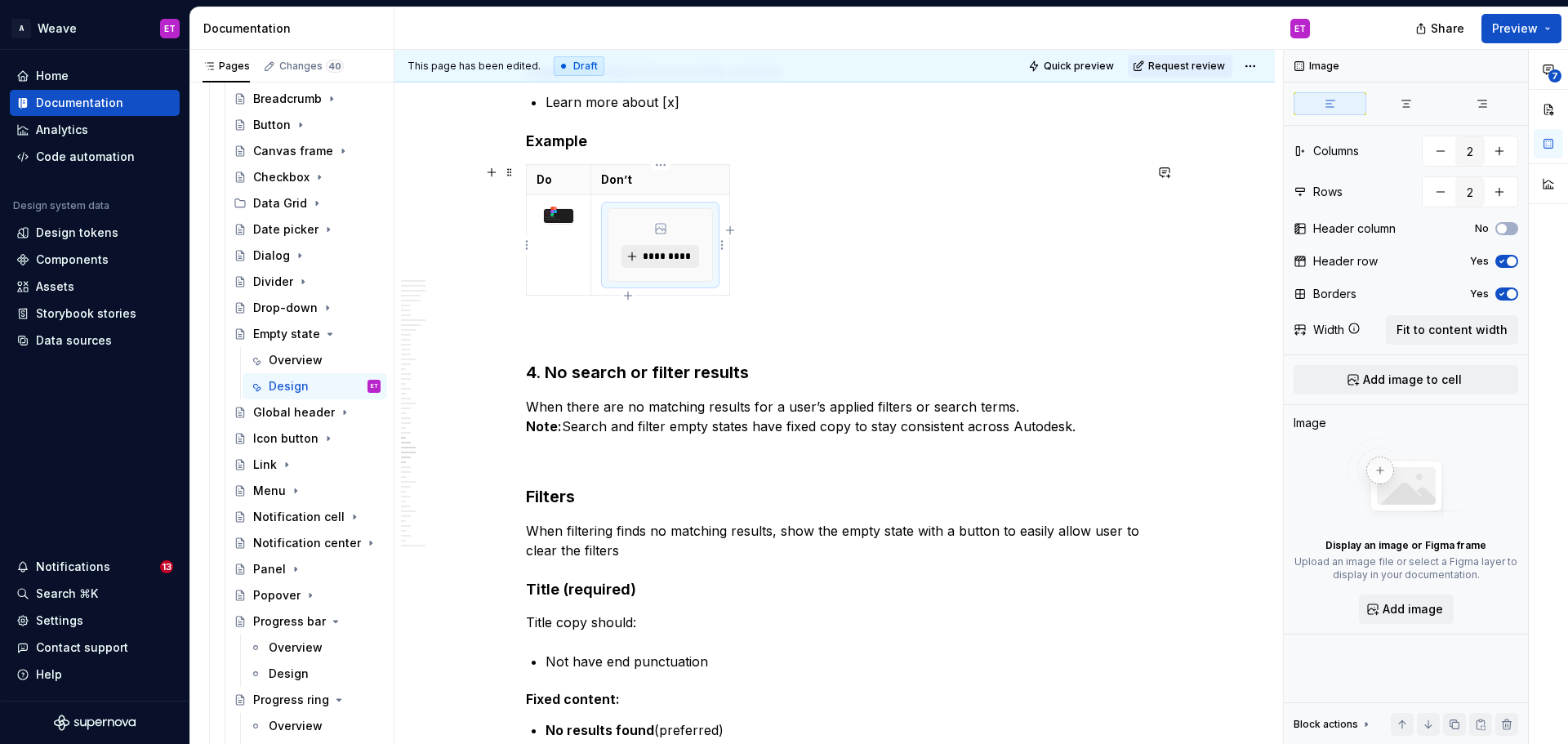
click at [663, 254] on span "*********" at bounding box center [666, 257] width 50 height 13
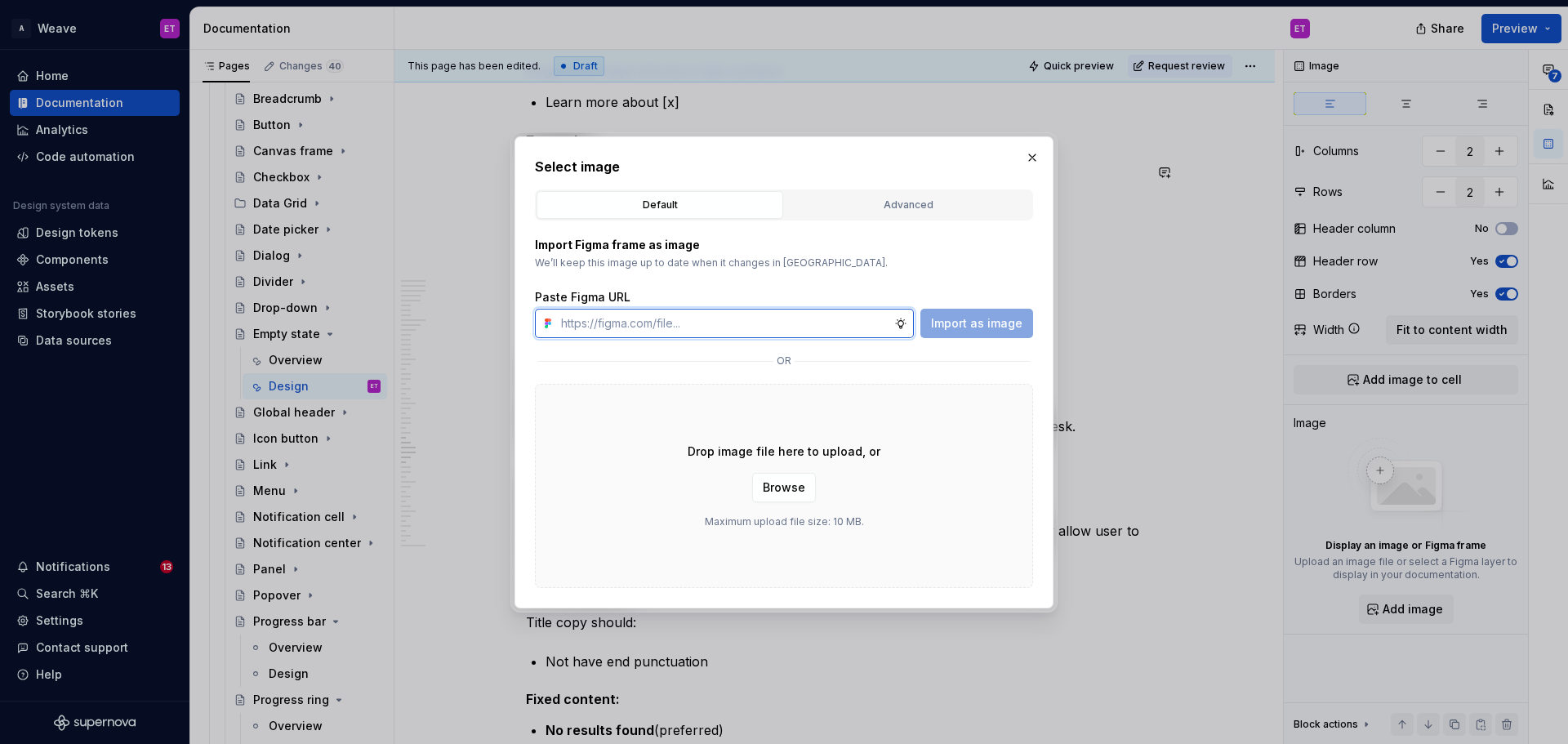
type textarea "*"
paste input "[URL][DOMAIN_NAME]"
type input "[URL][DOMAIN_NAME]"
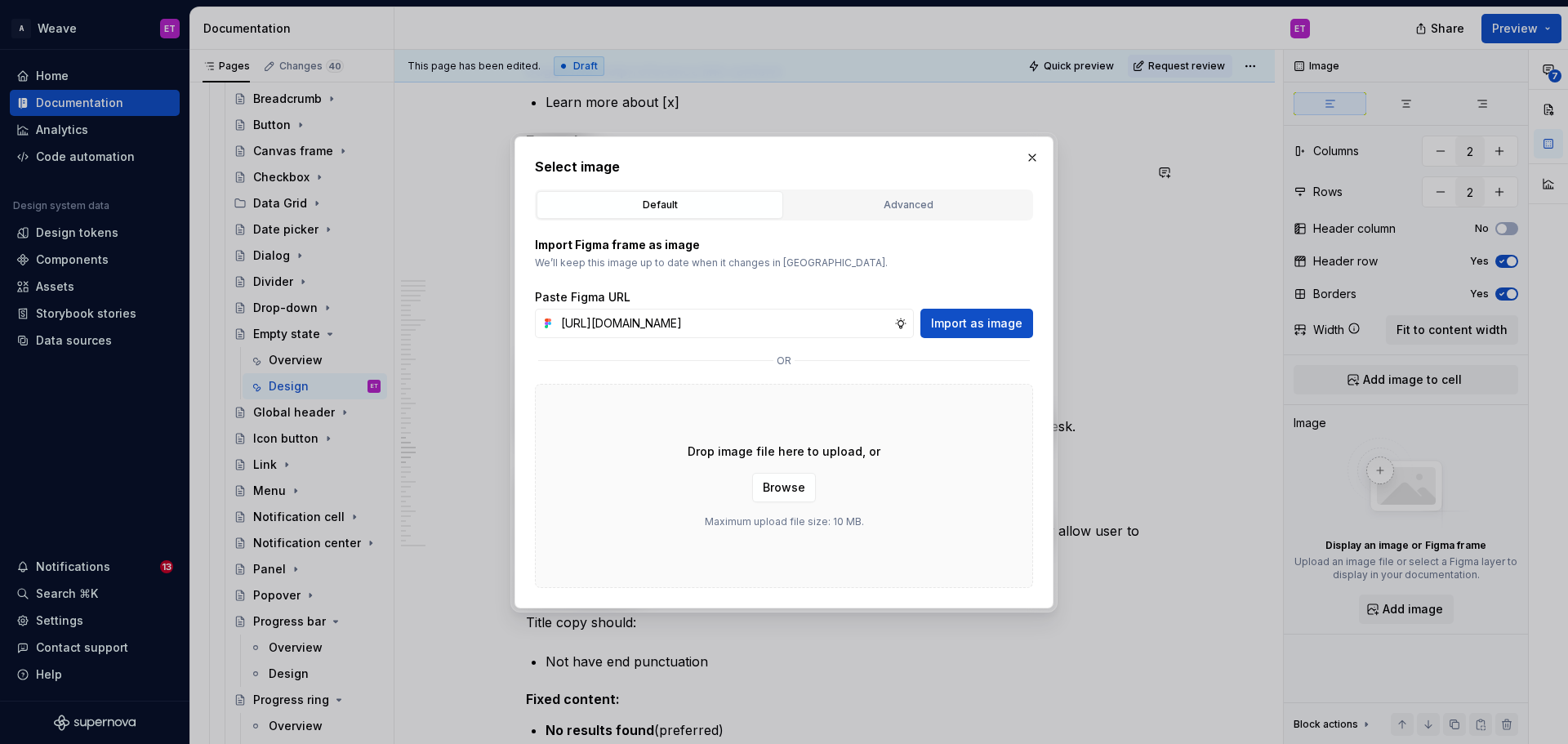
click at [974, 324] on span "Import as image" at bounding box center [977, 323] width 92 height 16
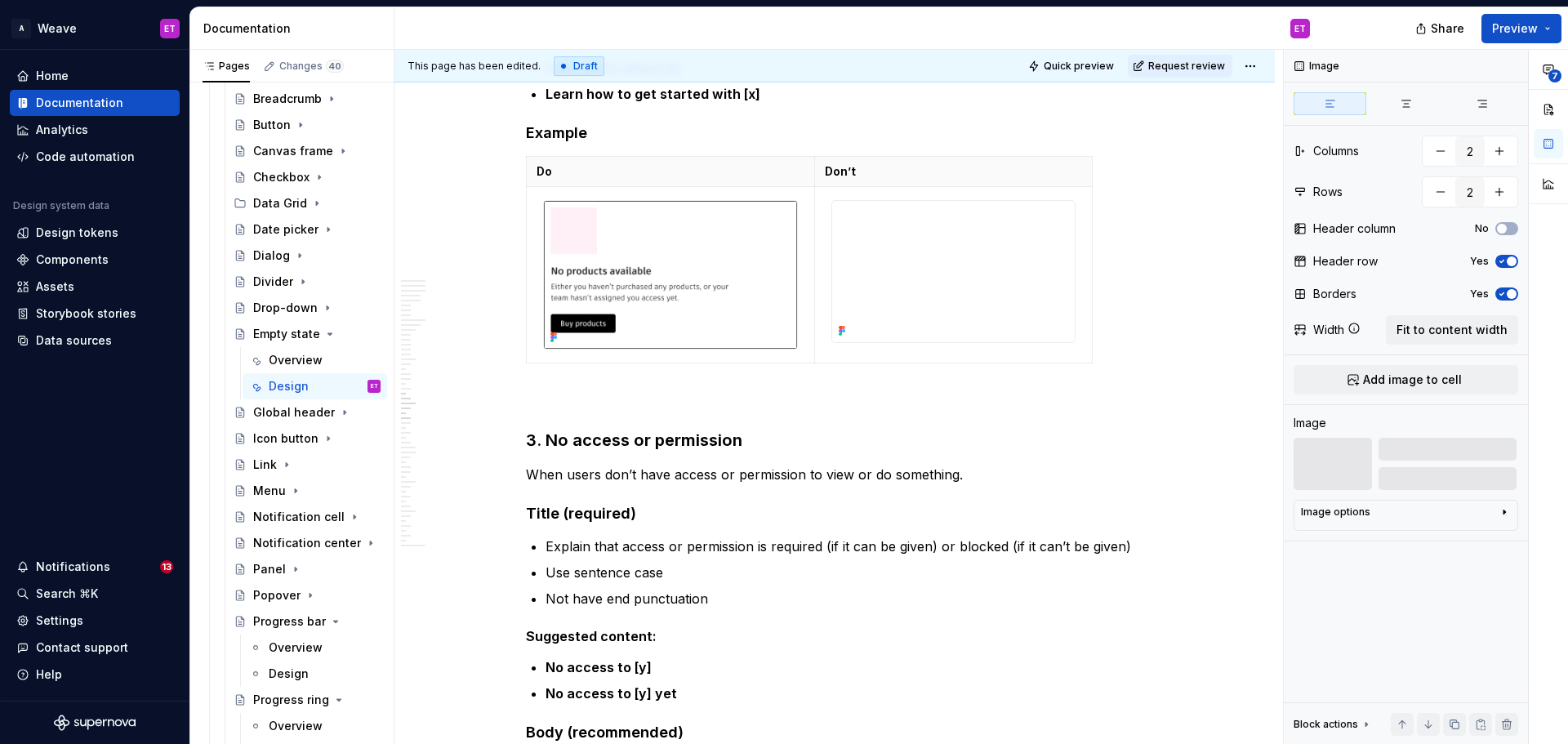
scroll to position [7587, 0]
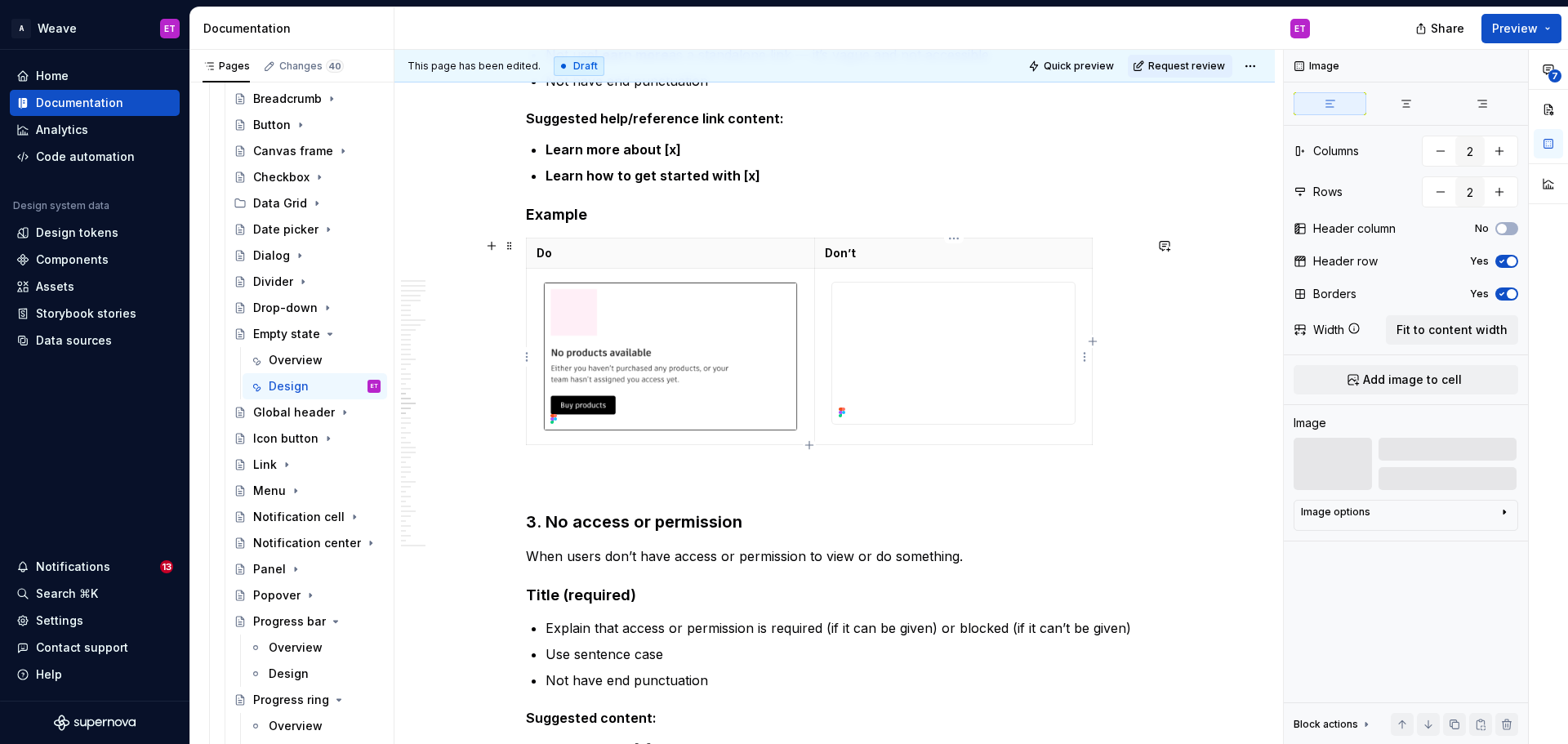
click at [904, 375] on img at bounding box center [954, 353] width 243 height 142
click at [1505, 509] on icon "button" at bounding box center [1505, 512] width 13 height 13
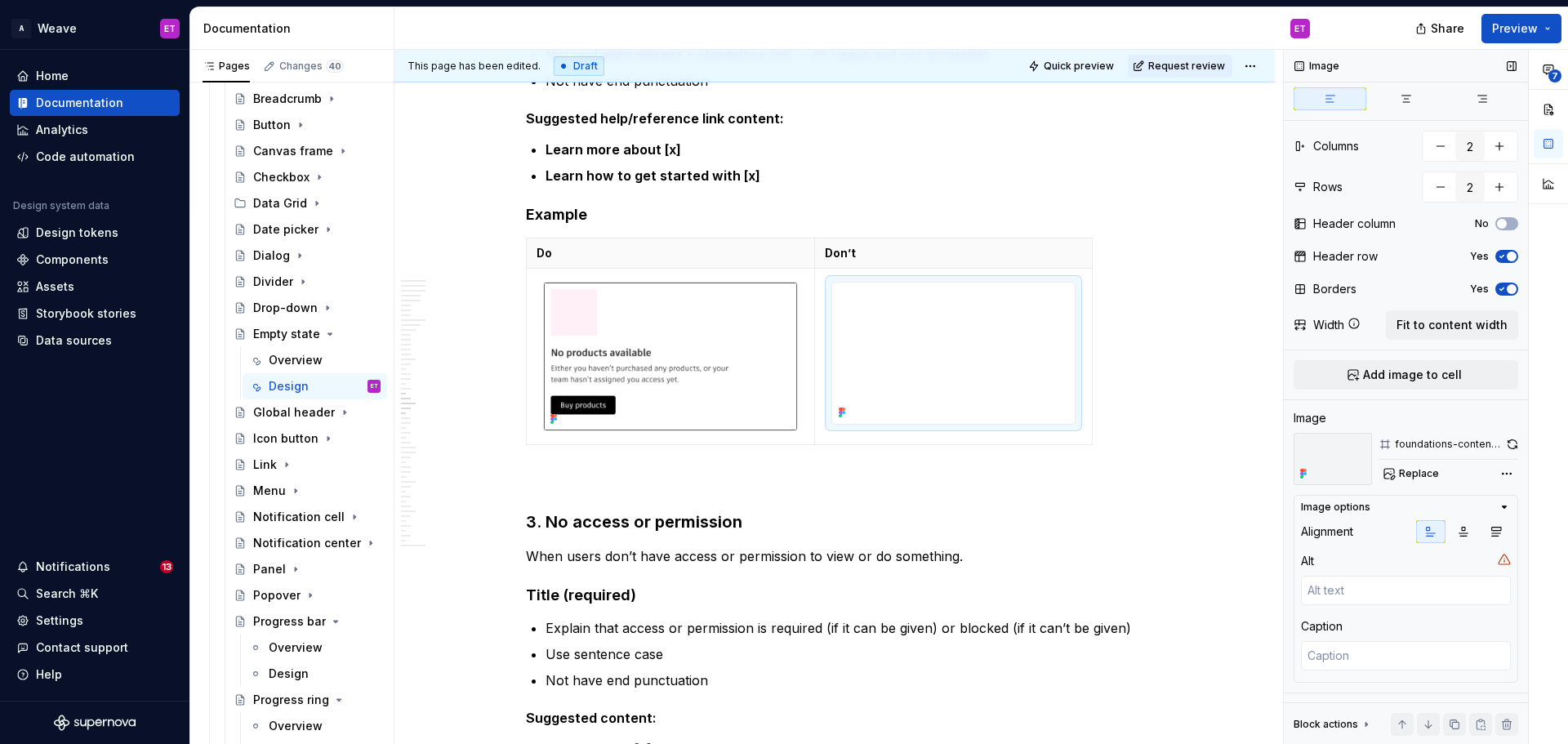
scroll to position [6, 0]
click at [1492, 469] on div "**********" at bounding box center [1426, 397] width 284 height 695
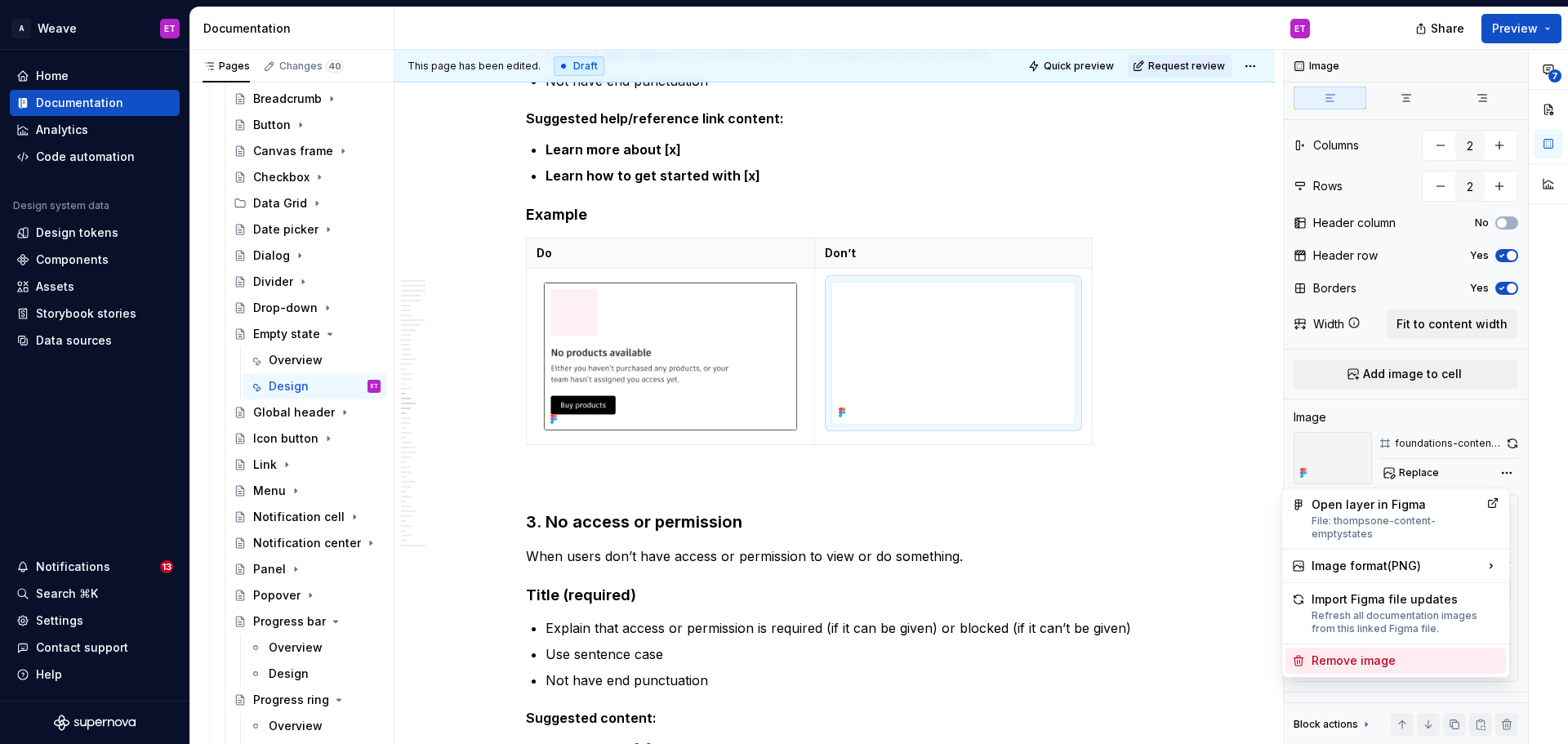
click at [1387, 665] on div "Remove image" at bounding box center [1405, 661] width 188 height 16
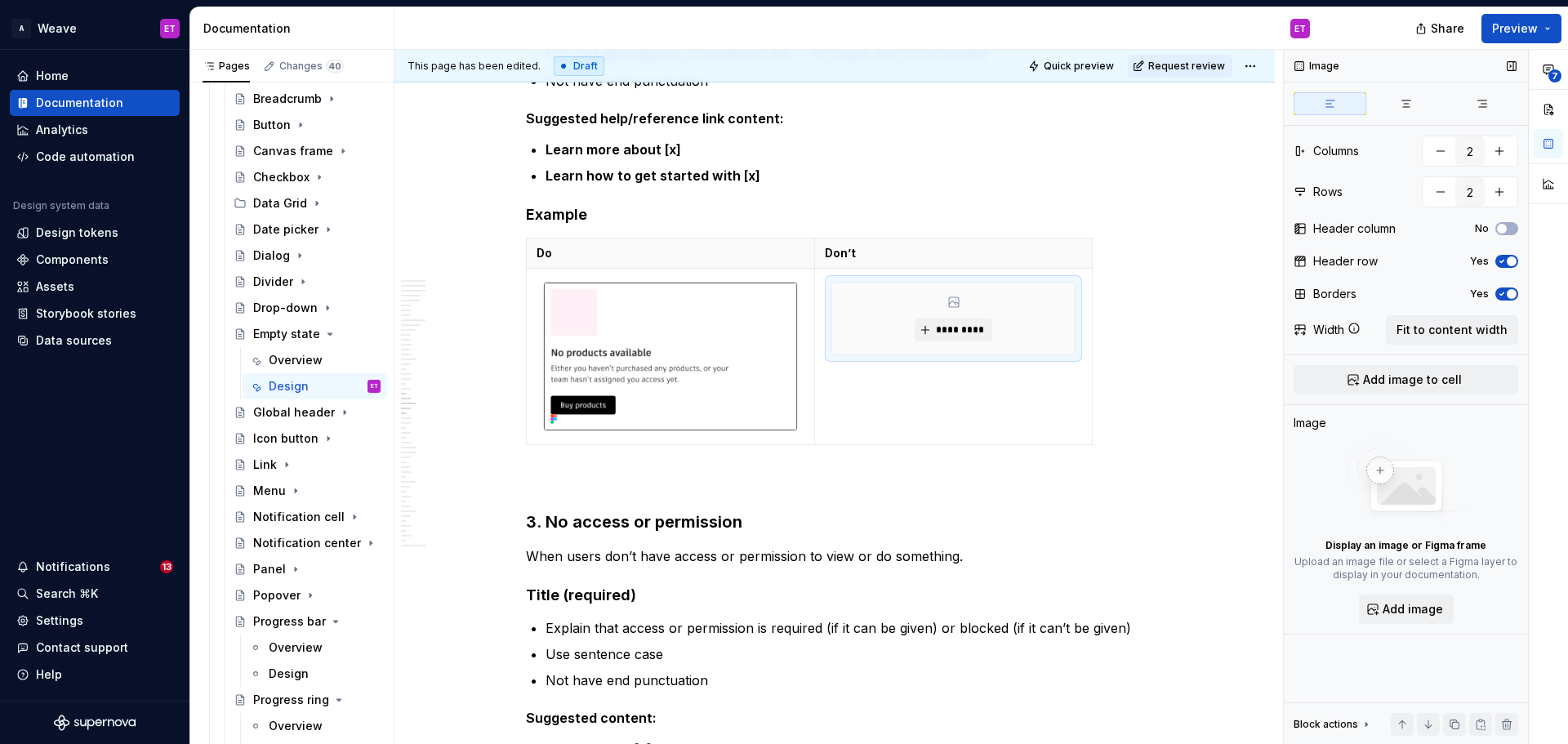
scroll to position [0, 0]
click at [955, 338] on button "*********" at bounding box center [954, 329] width 78 height 23
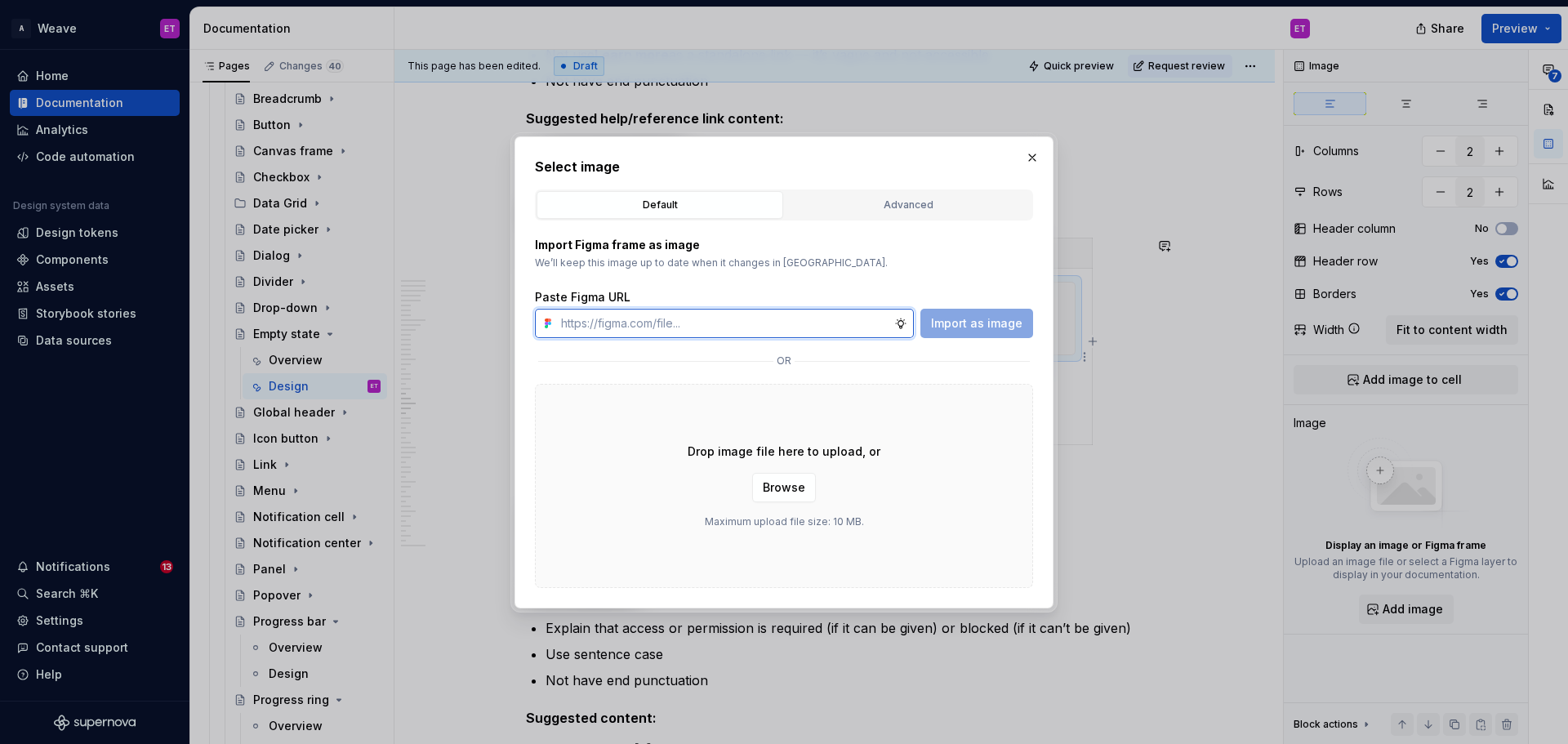
type textarea "*"
click at [823, 319] on input "text" at bounding box center [724, 323] width 340 height 29
paste input "[URL][DOMAIN_NAME]"
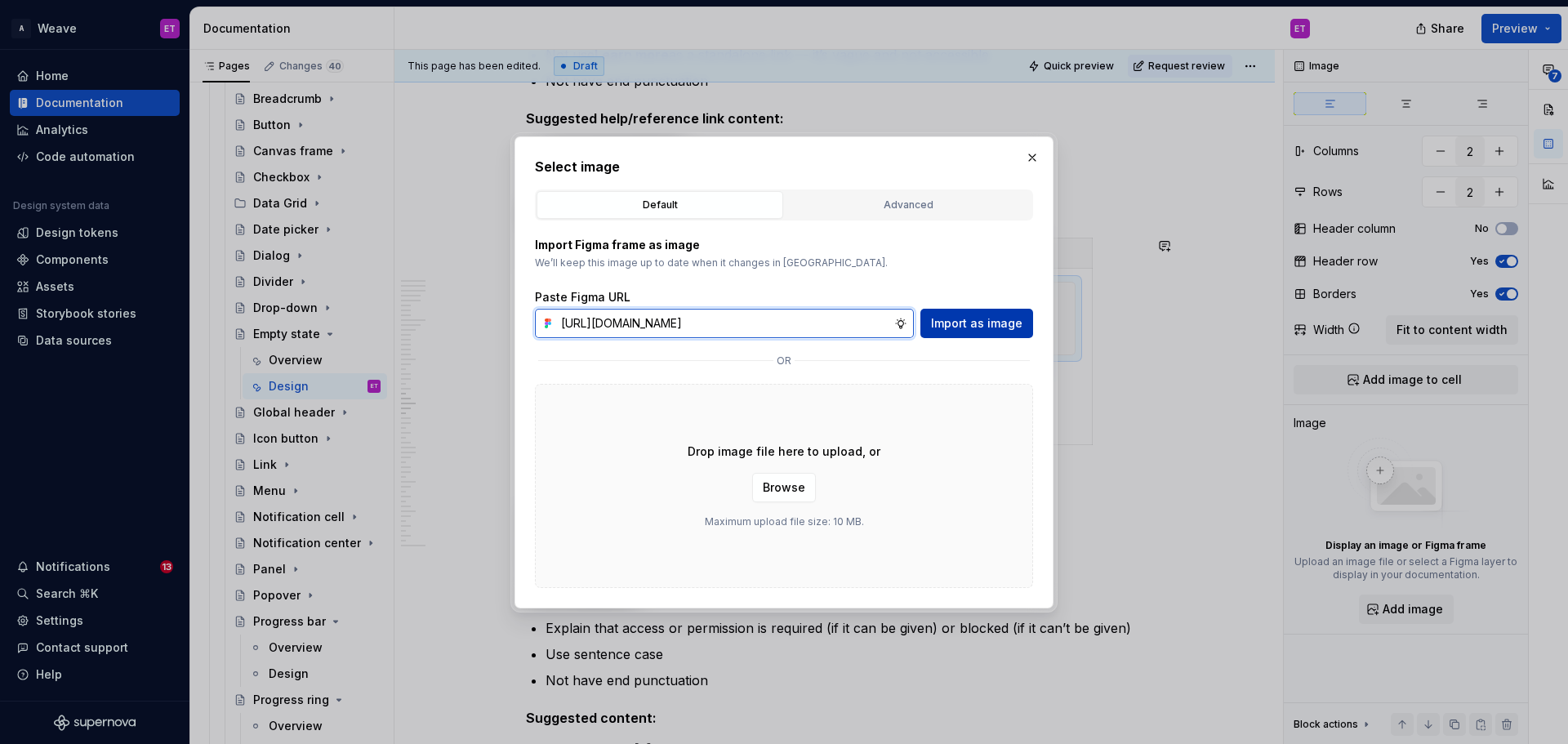
type input "[URL][DOMAIN_NAME]"
click at [979, 329] on span "Import as image" at bounding box center [977, 323] width 92 height 16
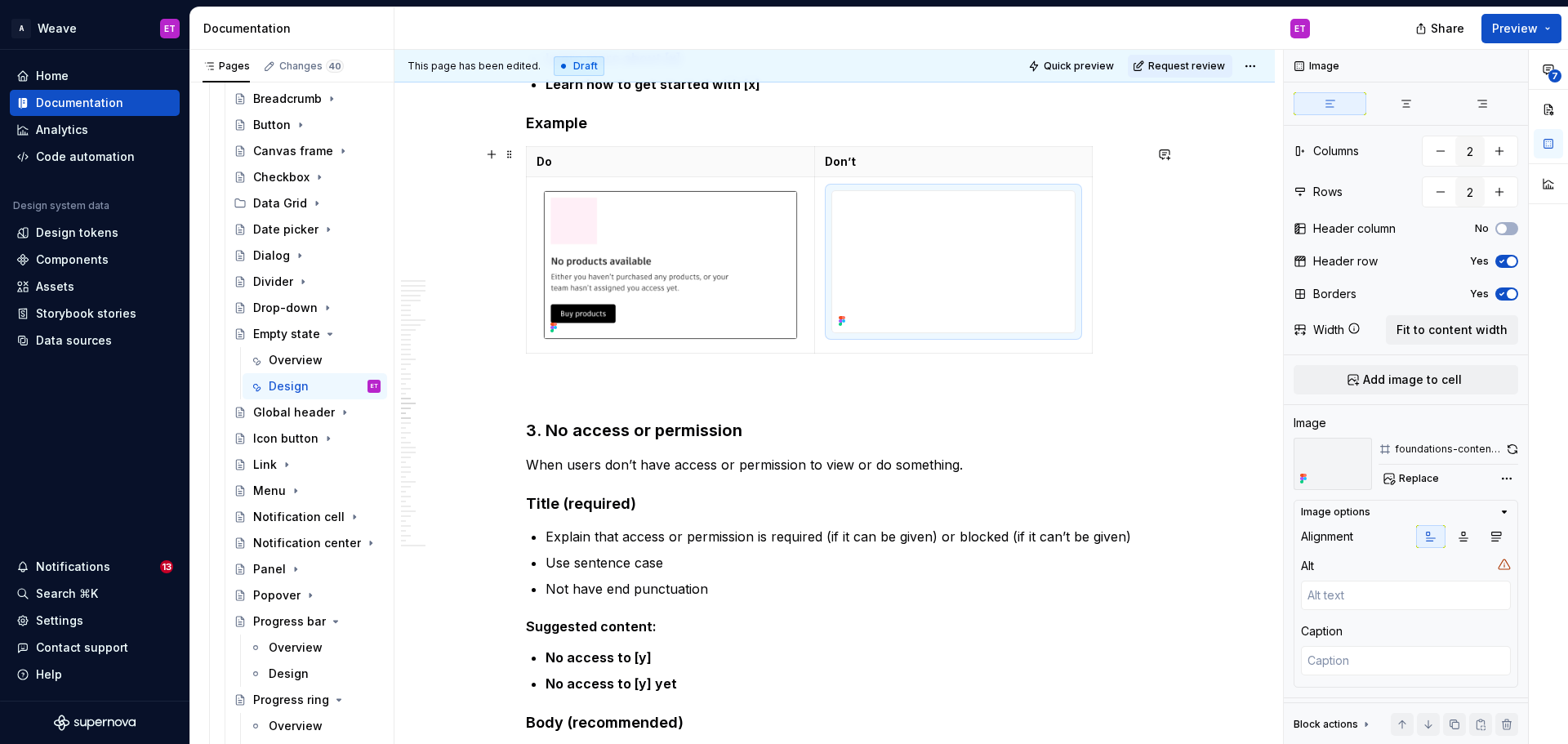
scroll to position [7679, 0]
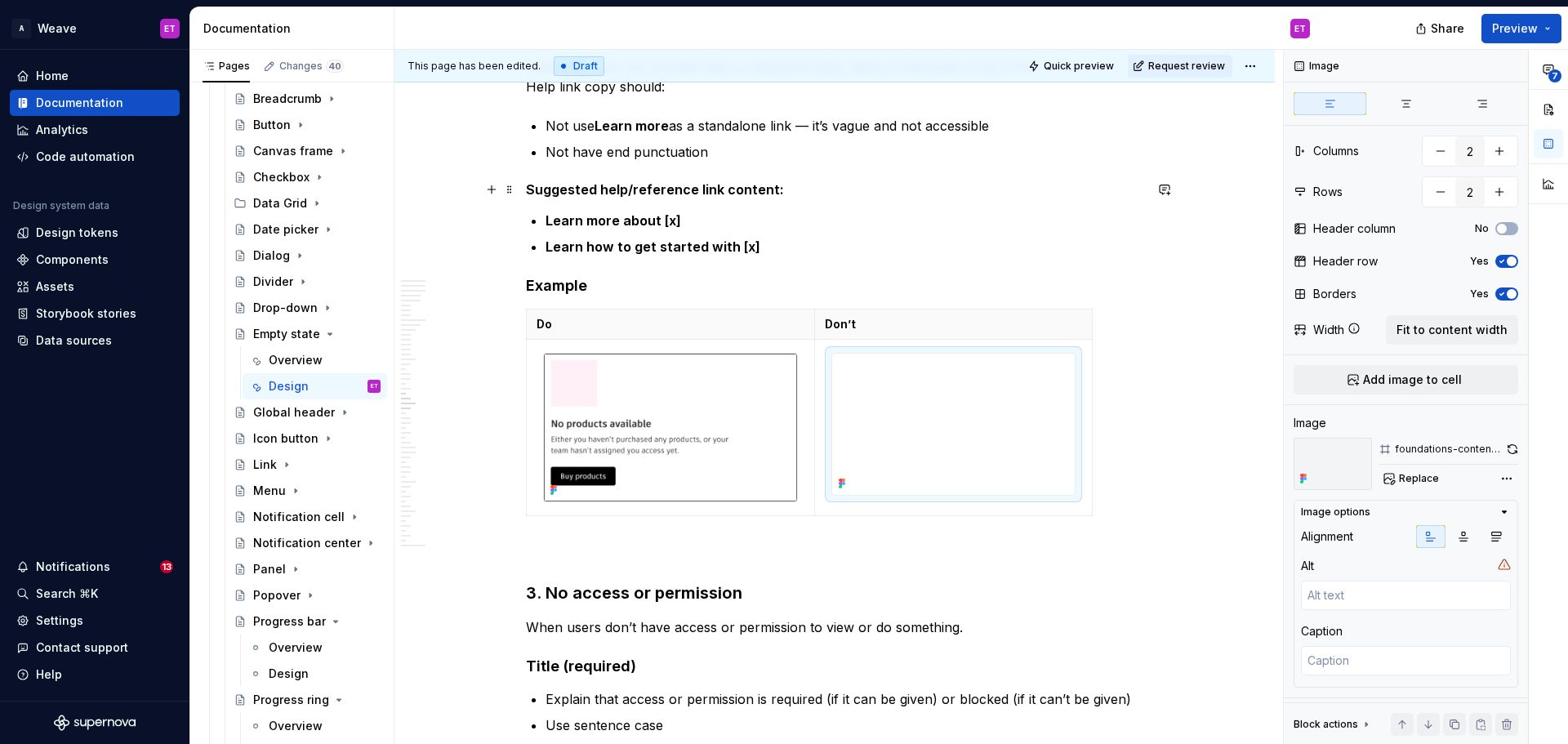
scroll to position [7761, 0]
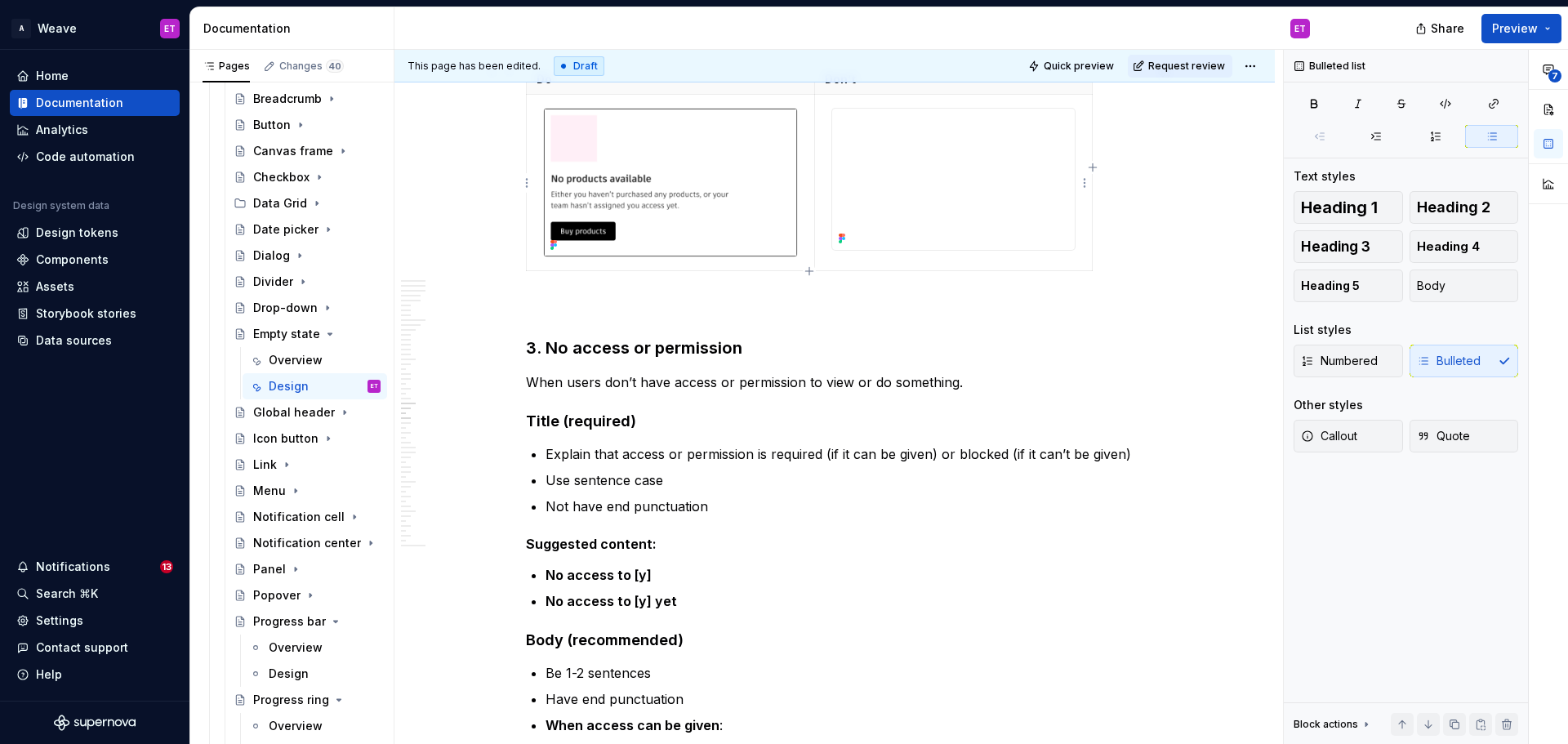
click at [1037, 223] on img at bounding box center [954, 179] width 243 height 142
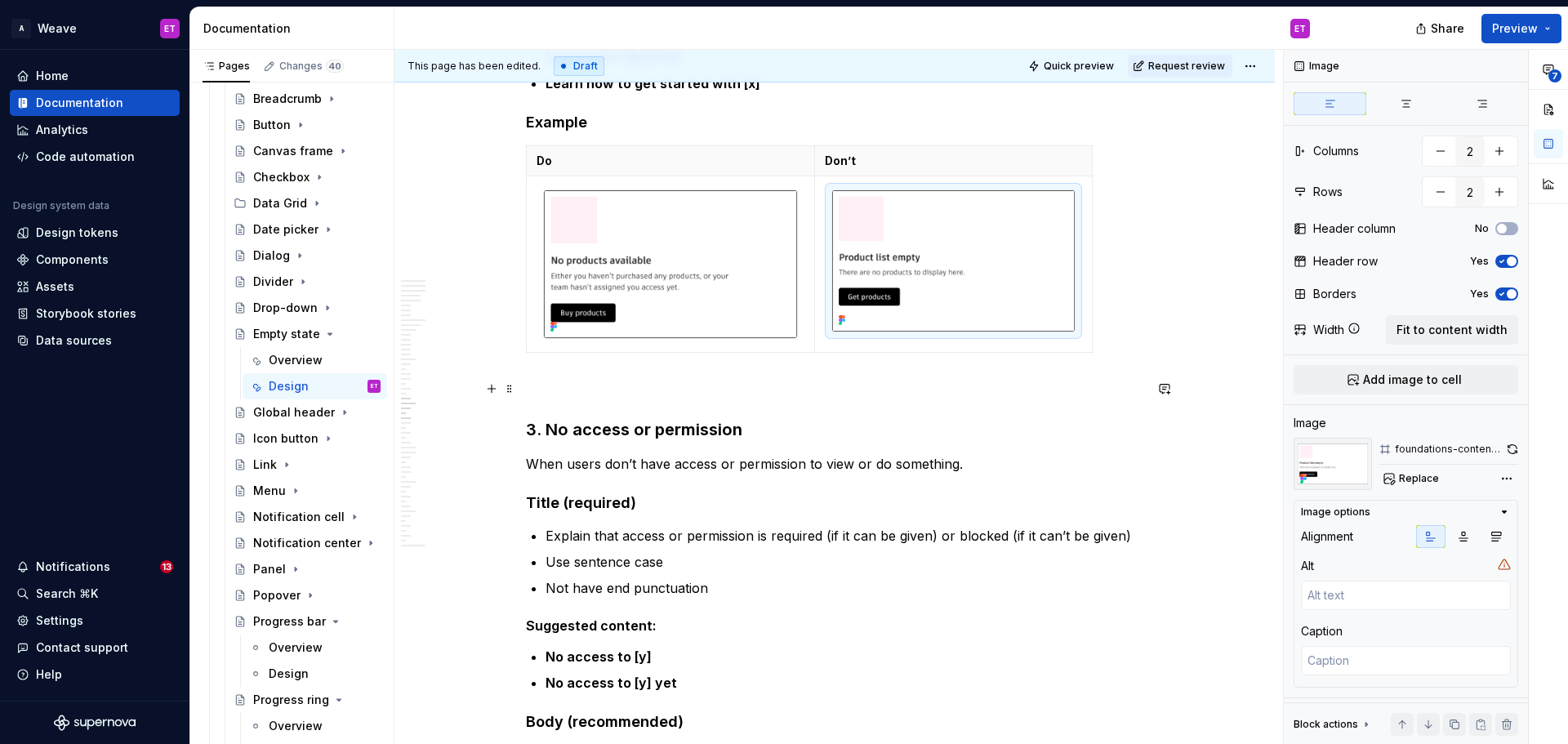
click at [1159, 382] on button "button" at bounding box center [1164, 388] width 23 height 23
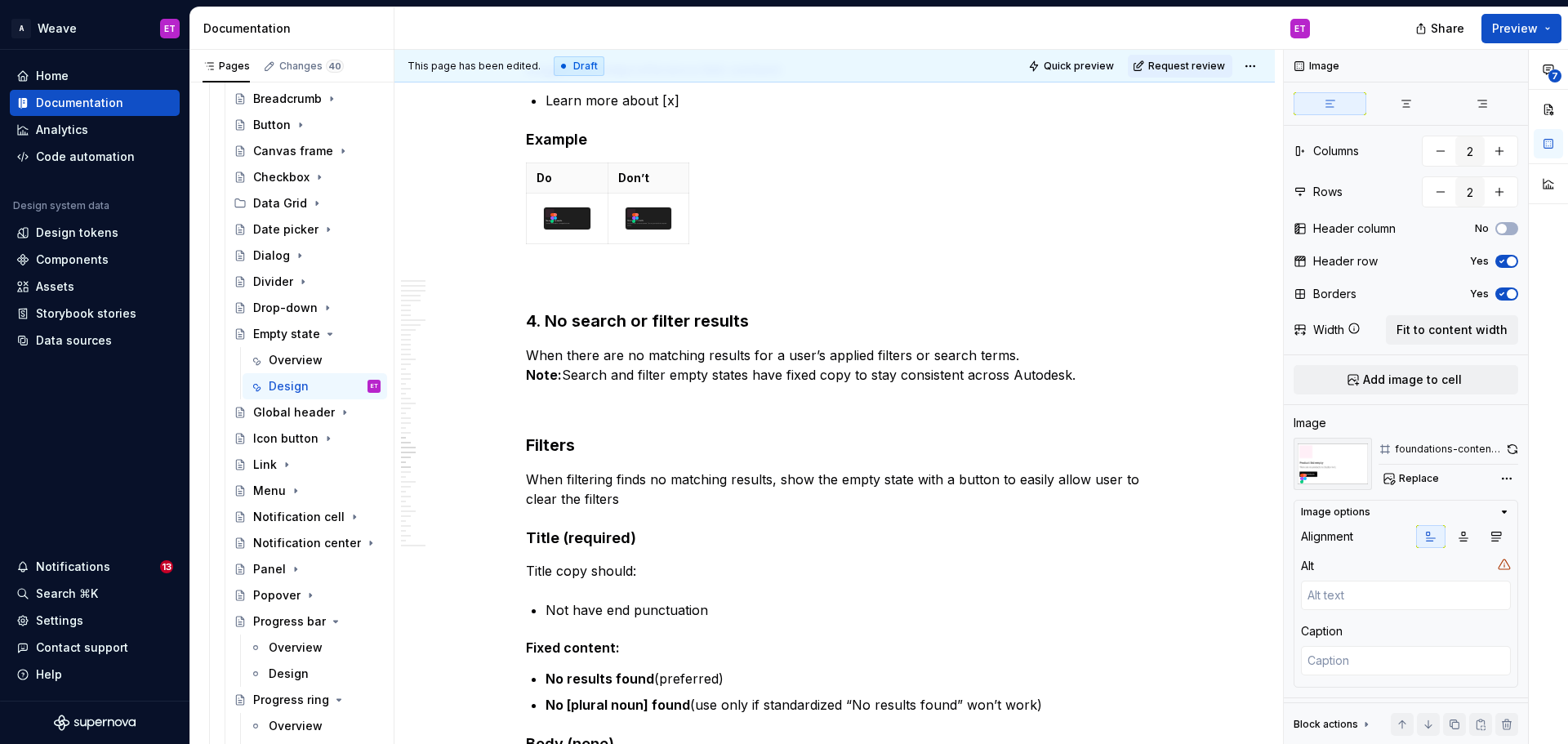
scroll to position [9068, 0]
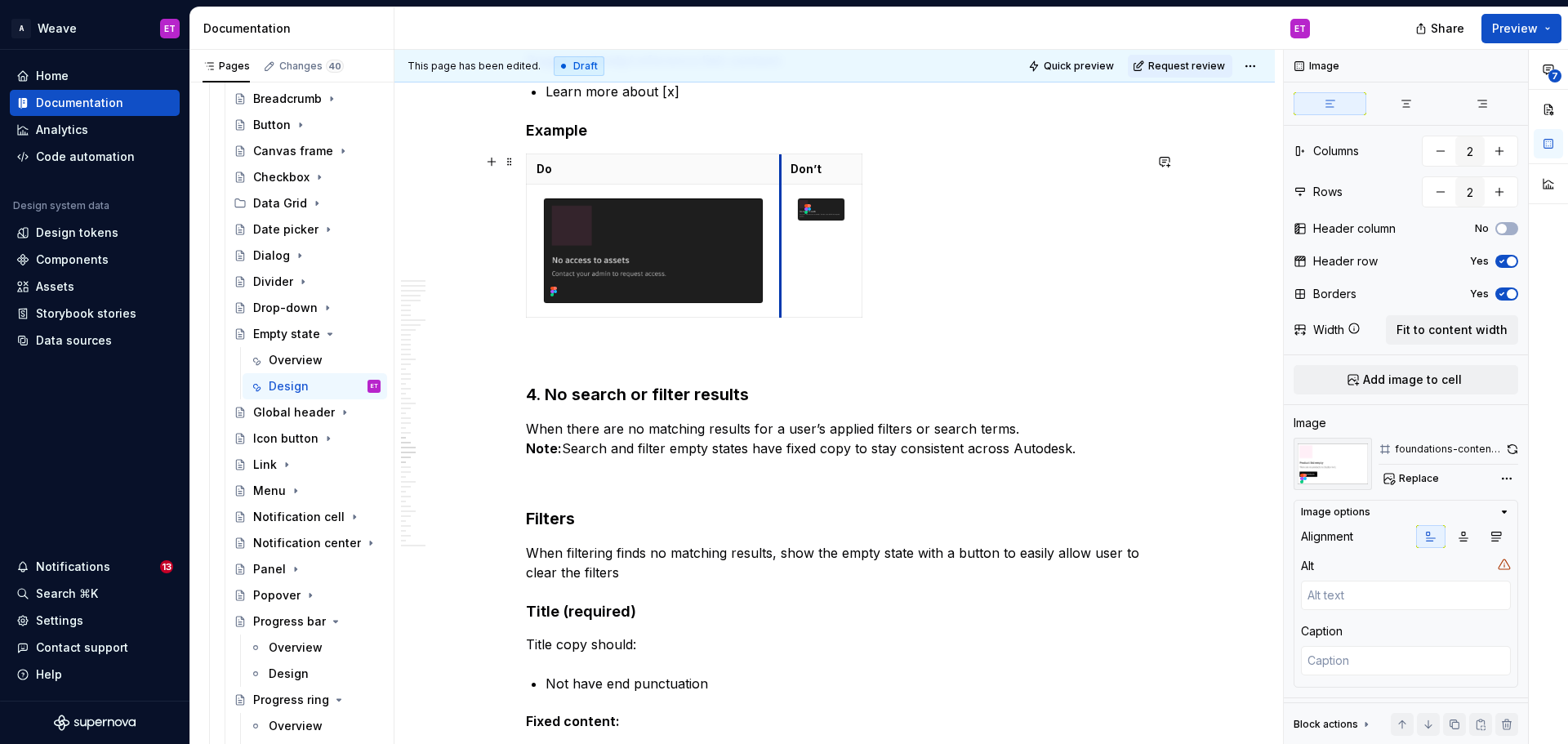
drag, startPoint x: 605, startPoint y: 224, endPoint x: 784, endPoint y: 249, distance: 180.7
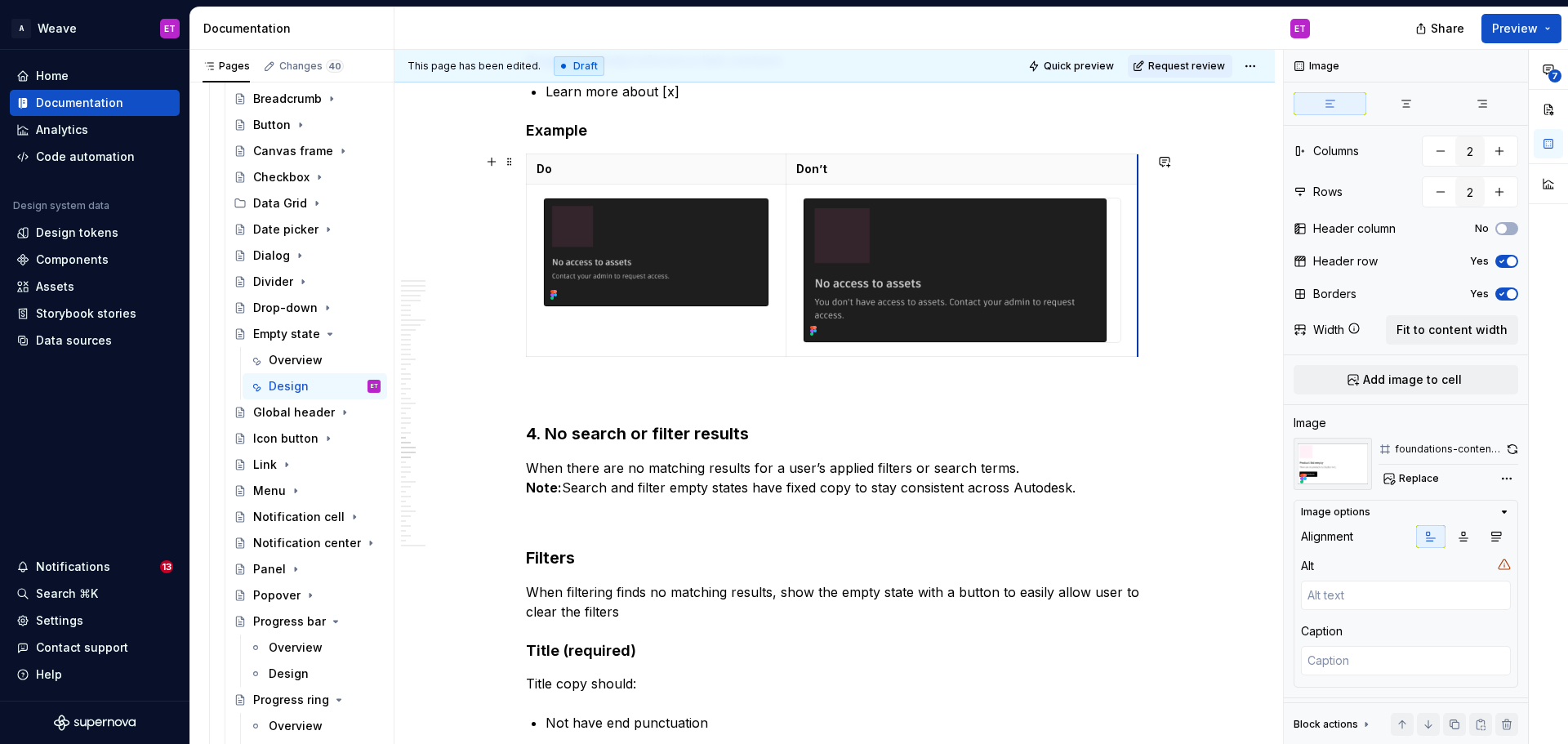
drag, startPoint x: 866, startPoint y: 278, endPoint x: 1137, endPoint y: 284, distance: 271.1
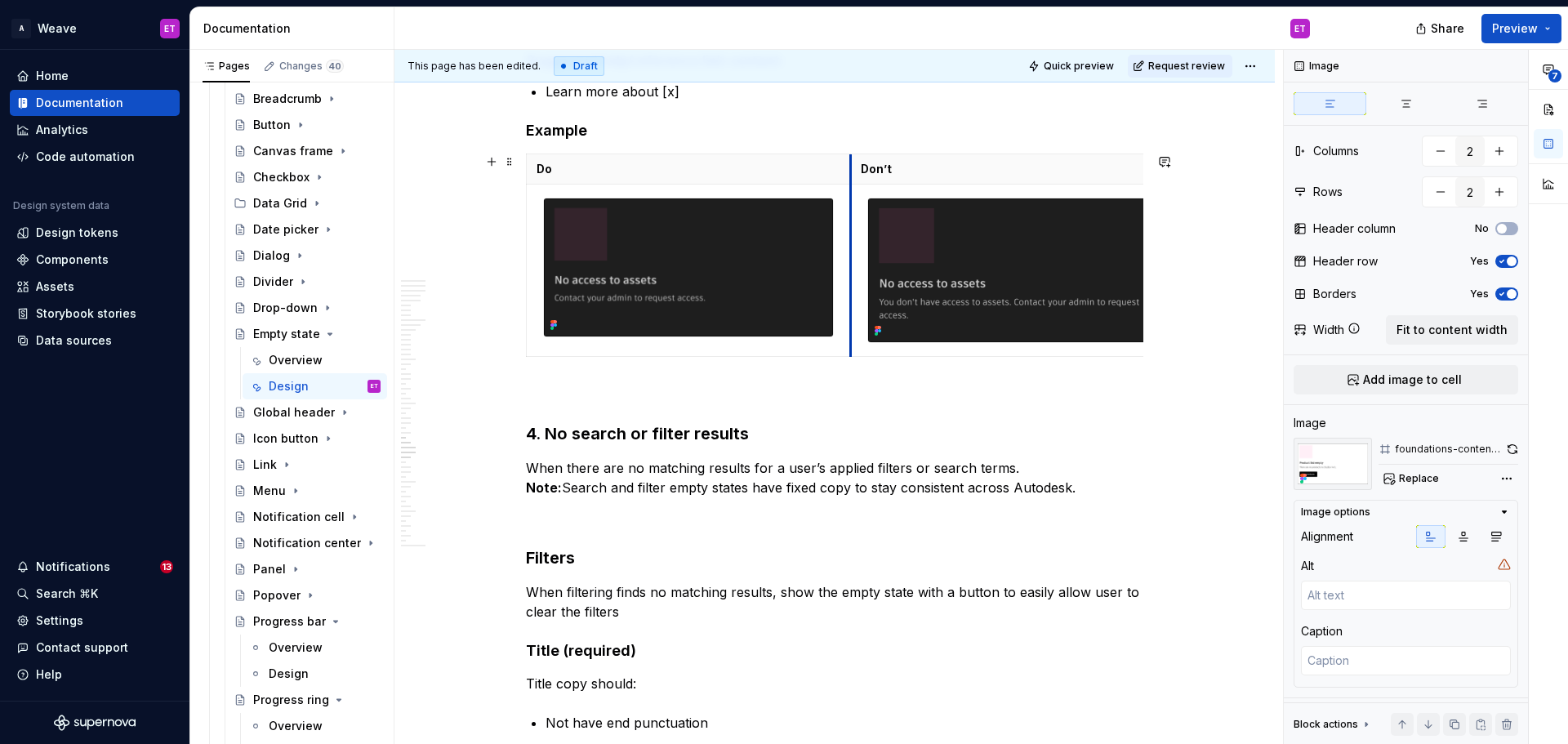
drag, startPoint x: 786, startPoint y: 318, endPoint x: 850, endPoint y: 326, distance: 64.5
click at [850, 326] on td at bounding box center [1026, 270] width 352 height 173
drag, startPoint x: 850, startPoint y: 323, endPoint x: 880, endPoint y: 327, distance: 30.3
click at [847, 330] on td at bounding box center [1023, 270] width 352 height 173
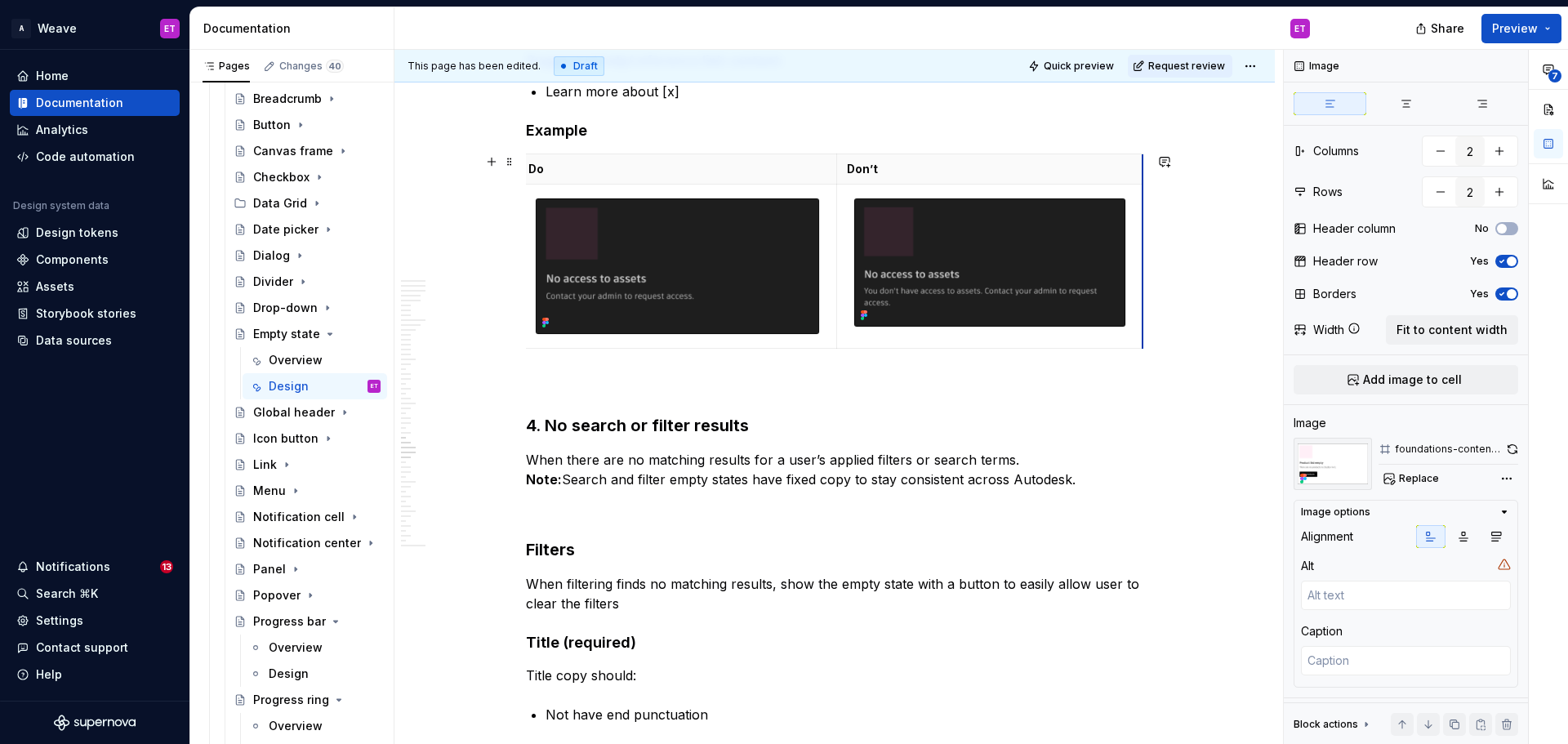
scroll to position [0, 8]
drag, startPoint x: 1141, startPoint y: 327, endPoint x: 1099, endPoint y: 340, distance: 44.0
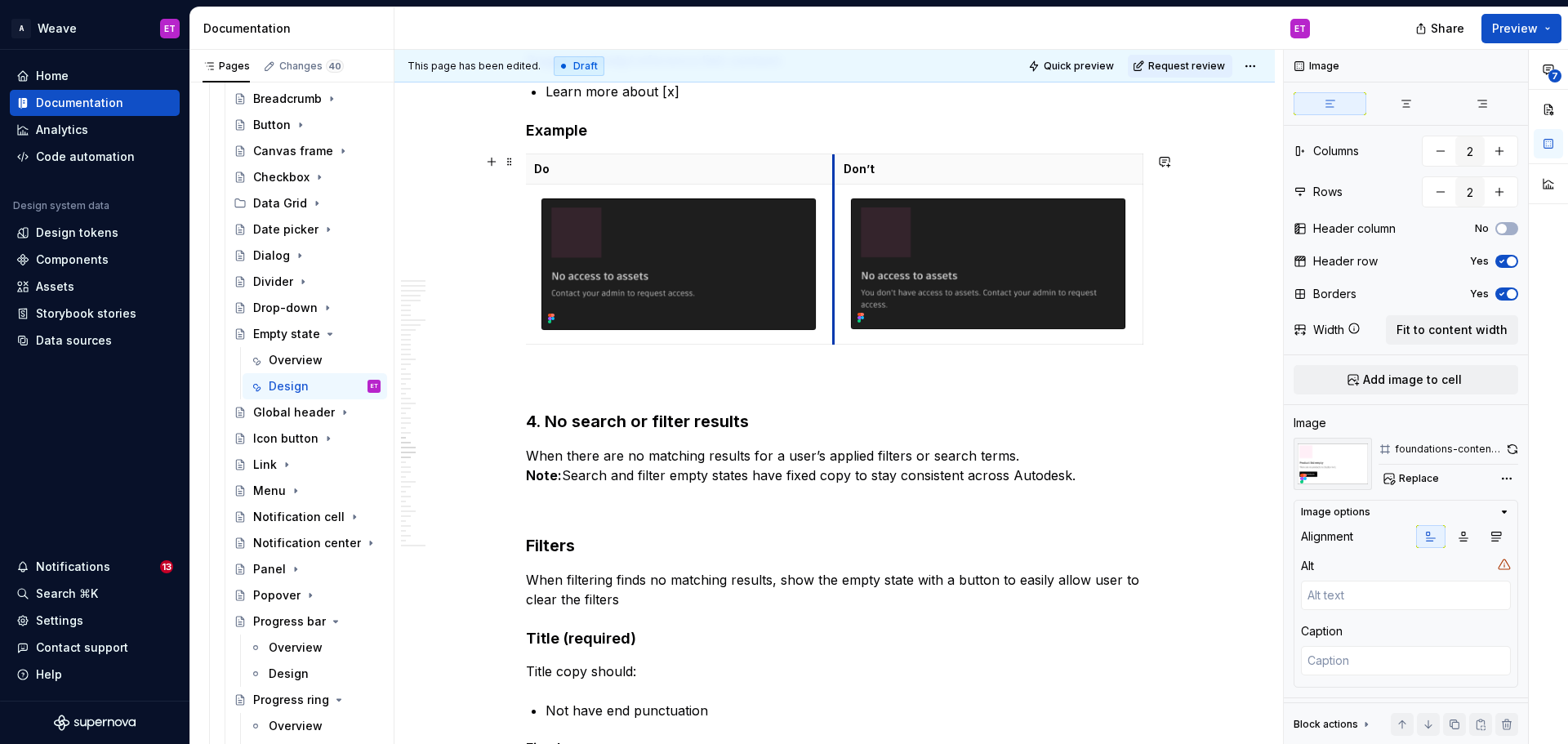
scroll to position [0, 1]
drag, startPoint x: 838, startPoint y: 338, endPoint x: 827, endPoint y: 346, distance: 13.6
click at [827, 346] on div "Do Don’t" at bounding box center [834, 252] width 618 height 197
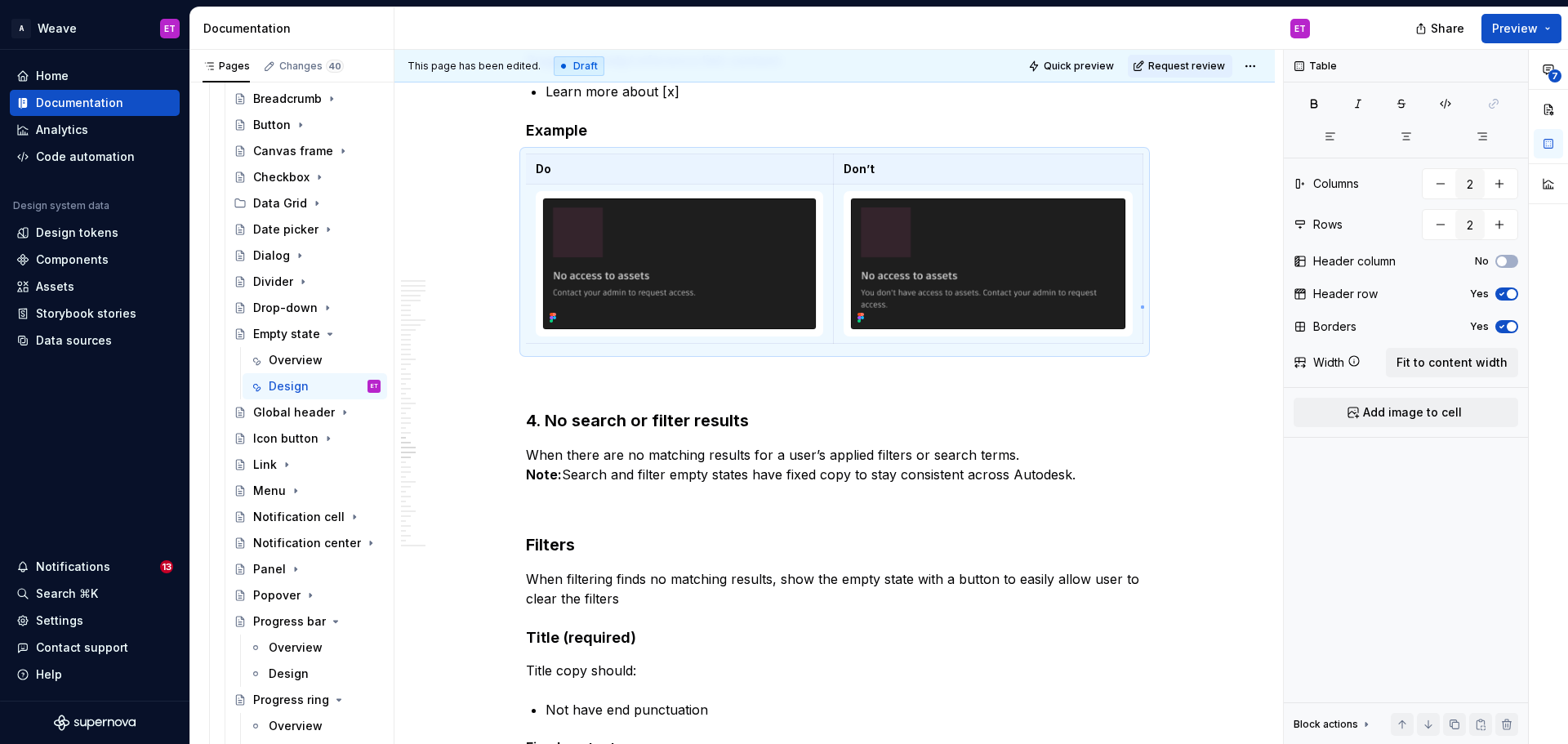
click at [1141, 306] on div "This page has been edited. Draft Quick preview Request review Empty state Helps…" at bounding box center [838, 397] width 889 height 695
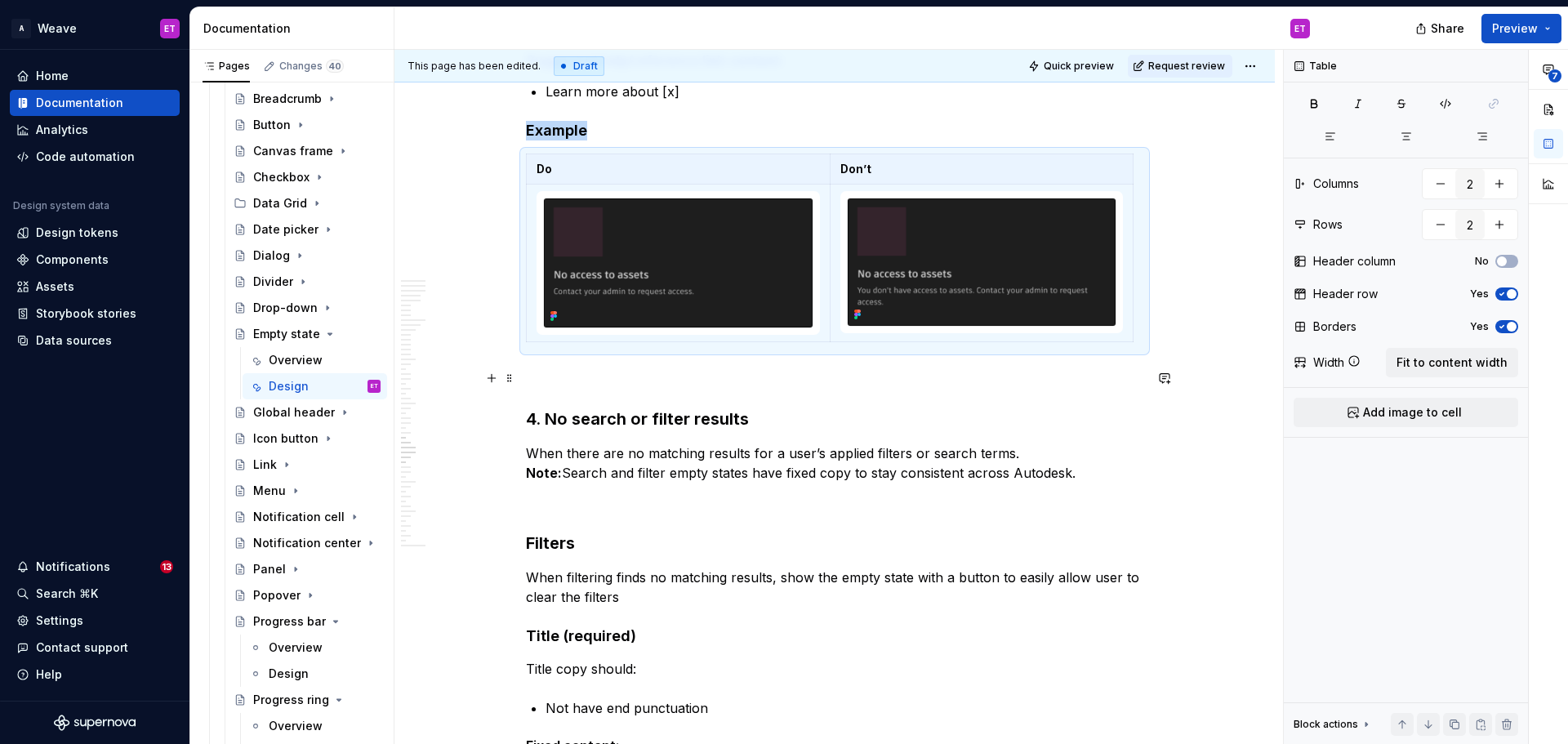
click at [890, 387] on p at bounding box center [834, 377] width 618 height 19
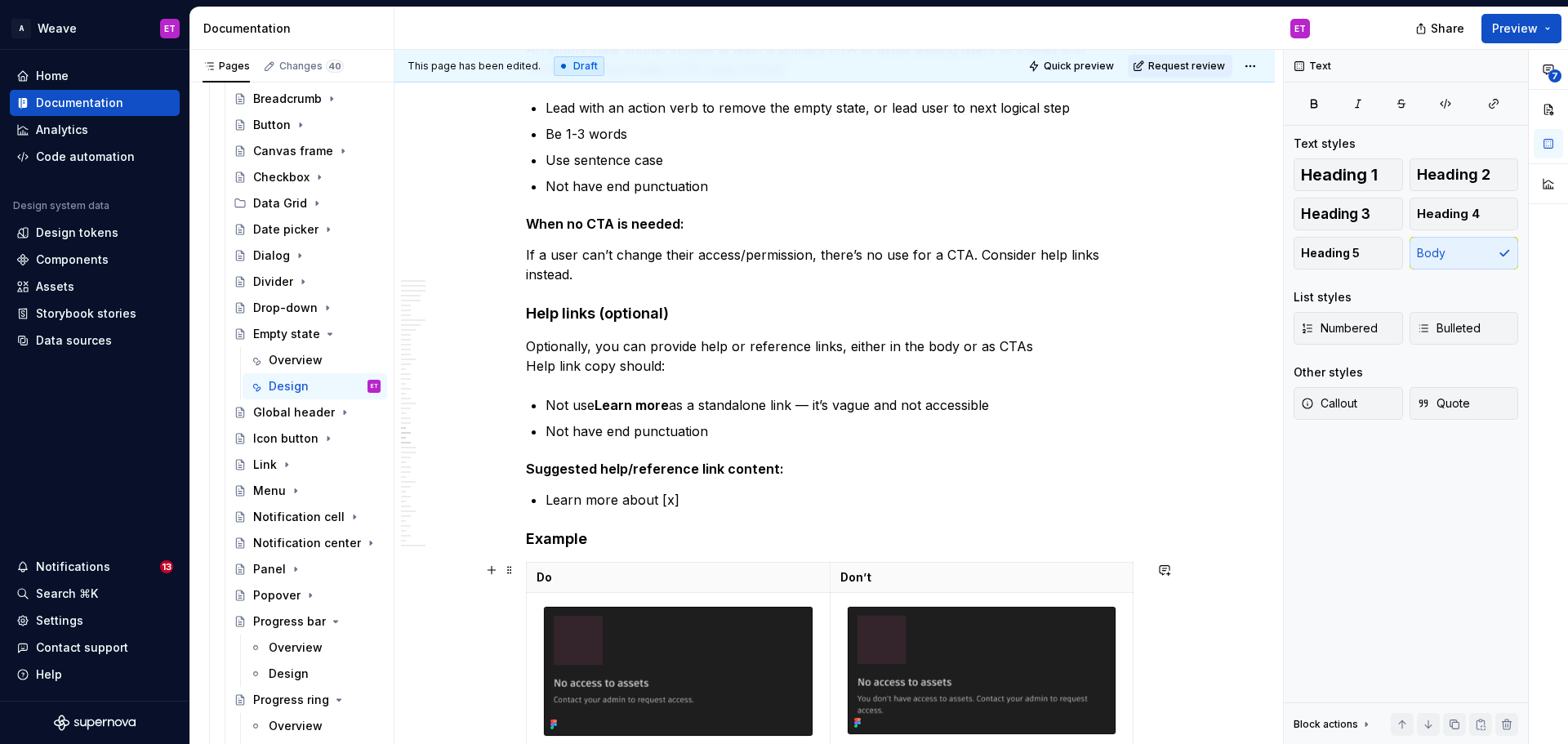
scroll to position [9068, 0]
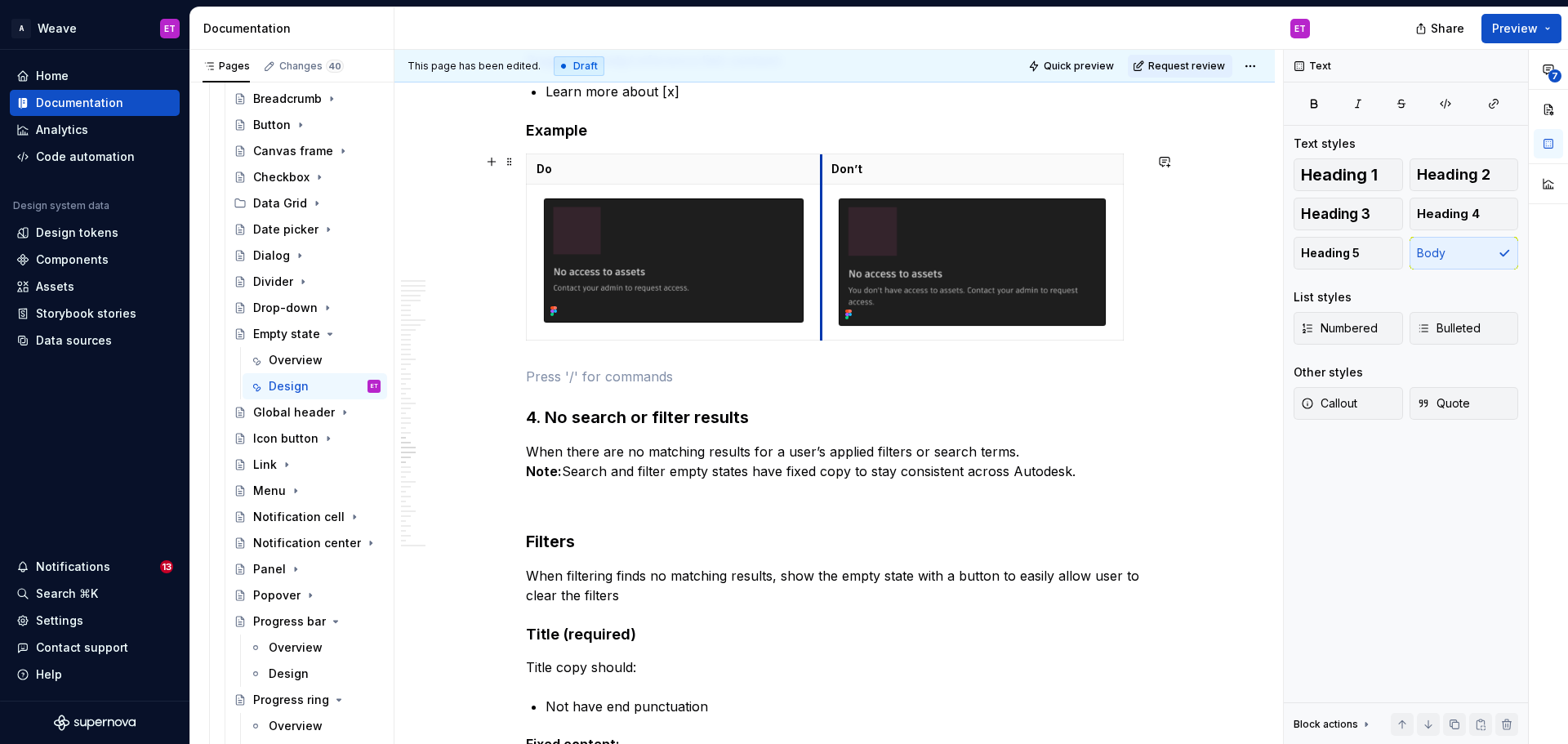
drag, startPoint x: 828, startPoint y: 301, endPoint x: 818, endPoint y: 302, distance: 10.0
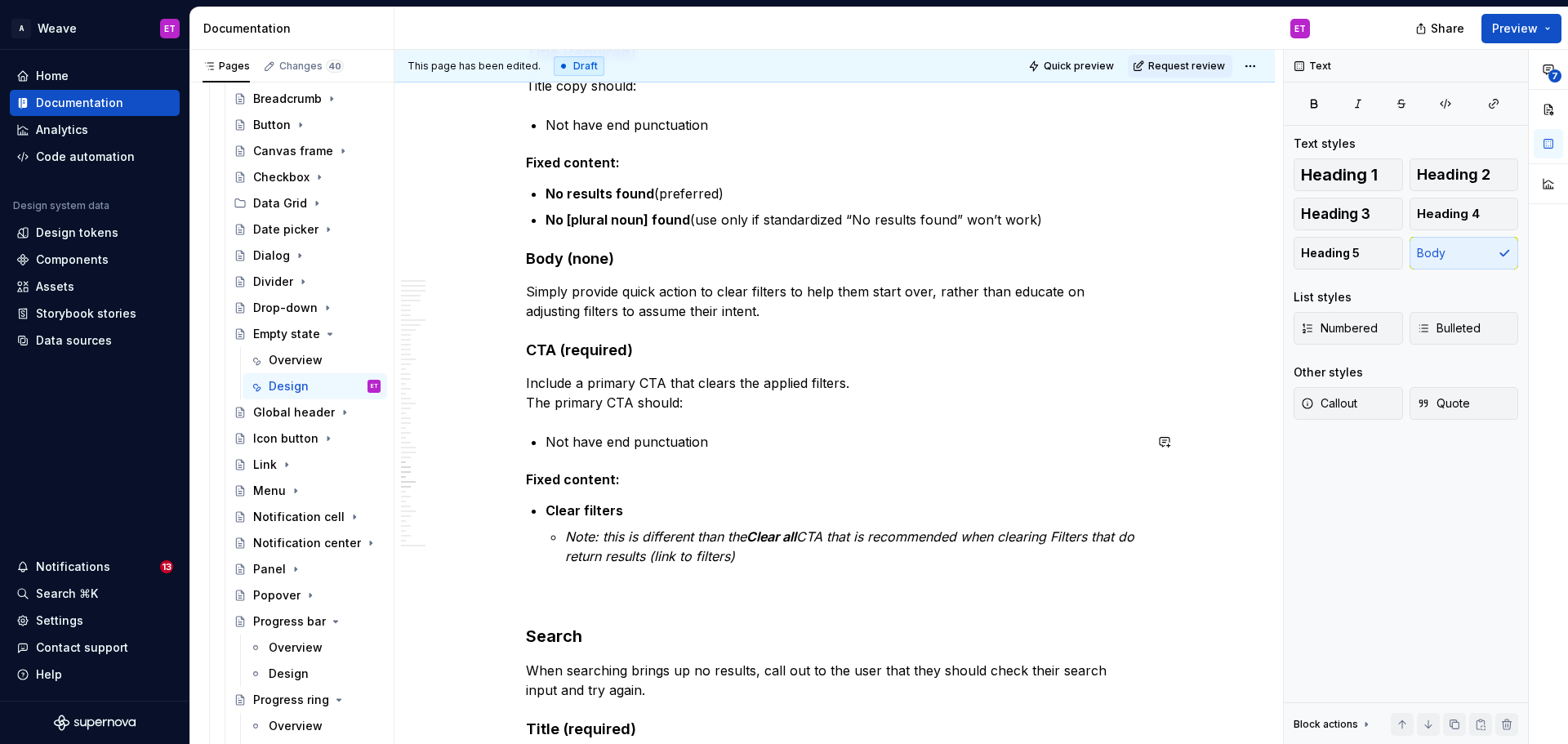
scroll to position [9721, 0]
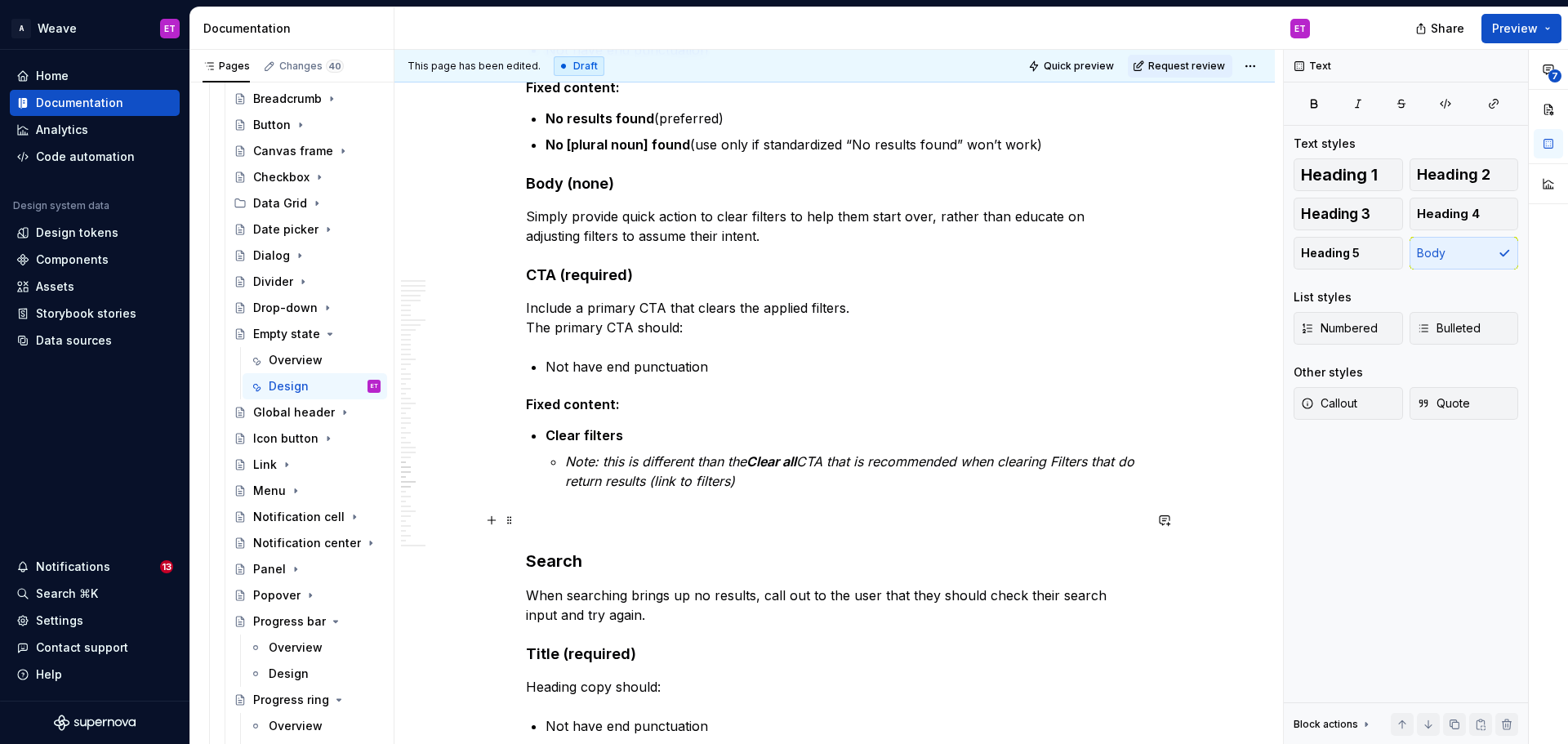
click at [640, 527] on p at bounding box center [834, 520] width 618 height 19
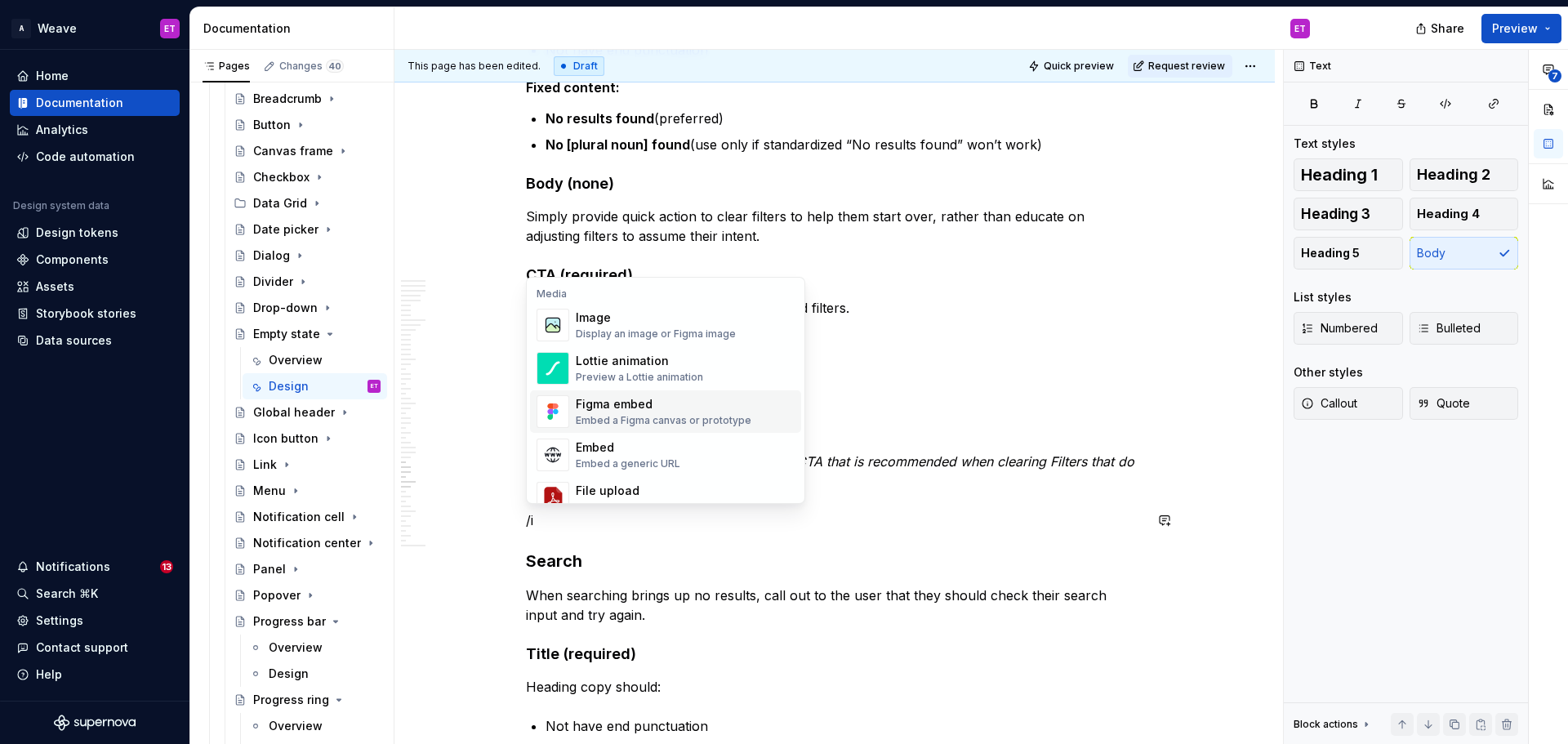
click at [687, 393] on span "Figma embed Embed a Figma canvas or prototype" at bounding box center [666, 411] width 271 height 42
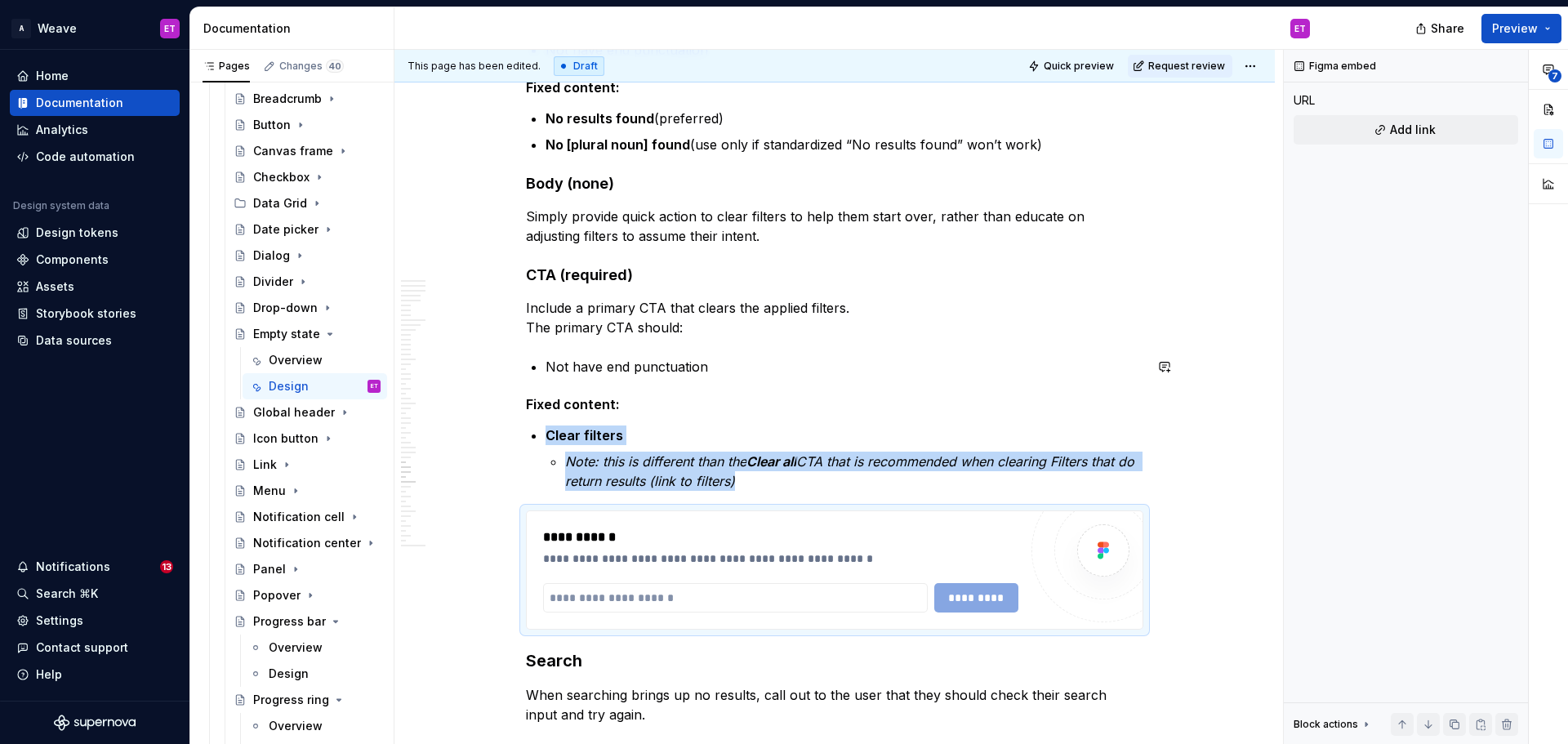
type textarea "*"
click at [509, 524] on span at bounding box center [510, 518] width 13 height 23
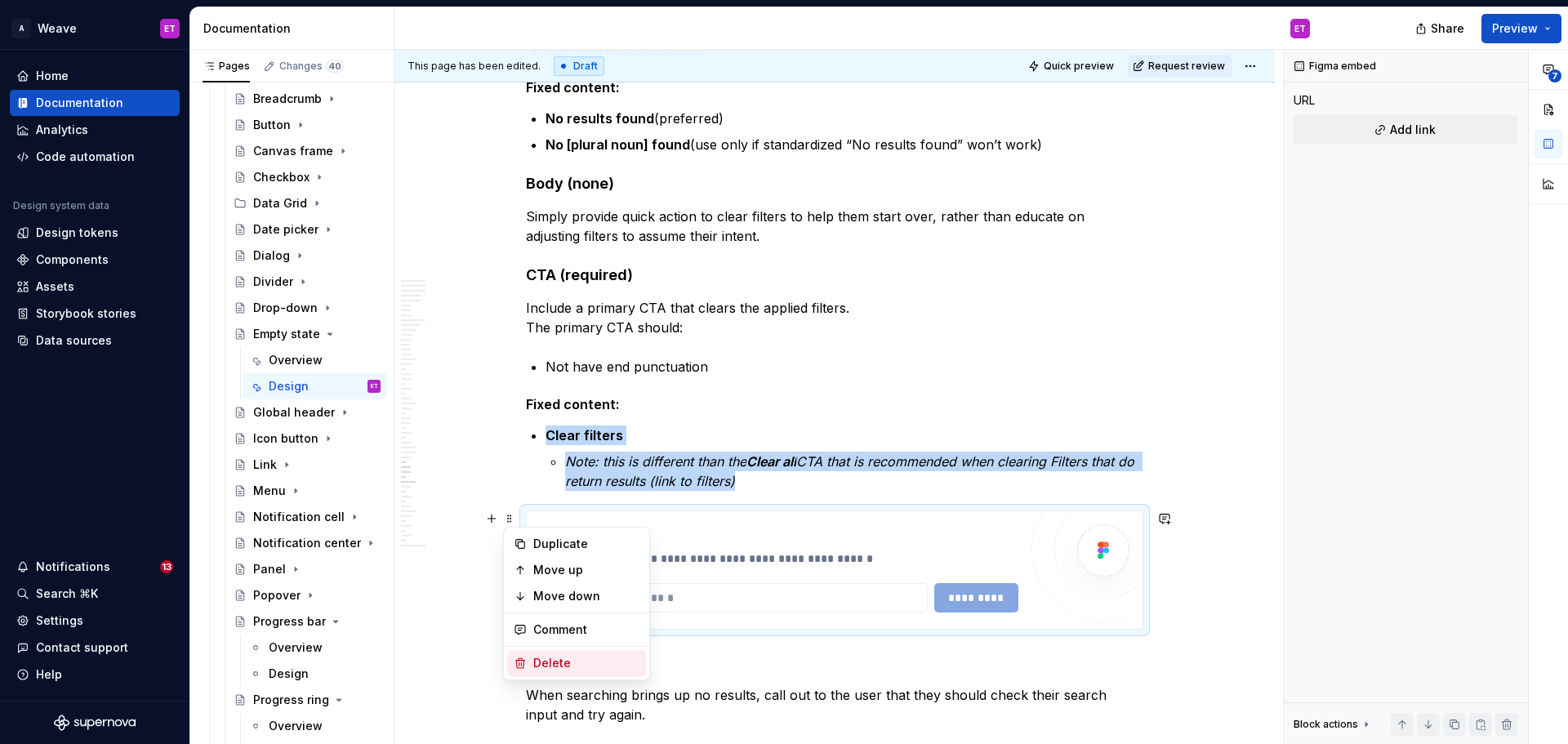
click at [573, 656] on div "Delete" at bounding box center [586, 662] width 106 height 16
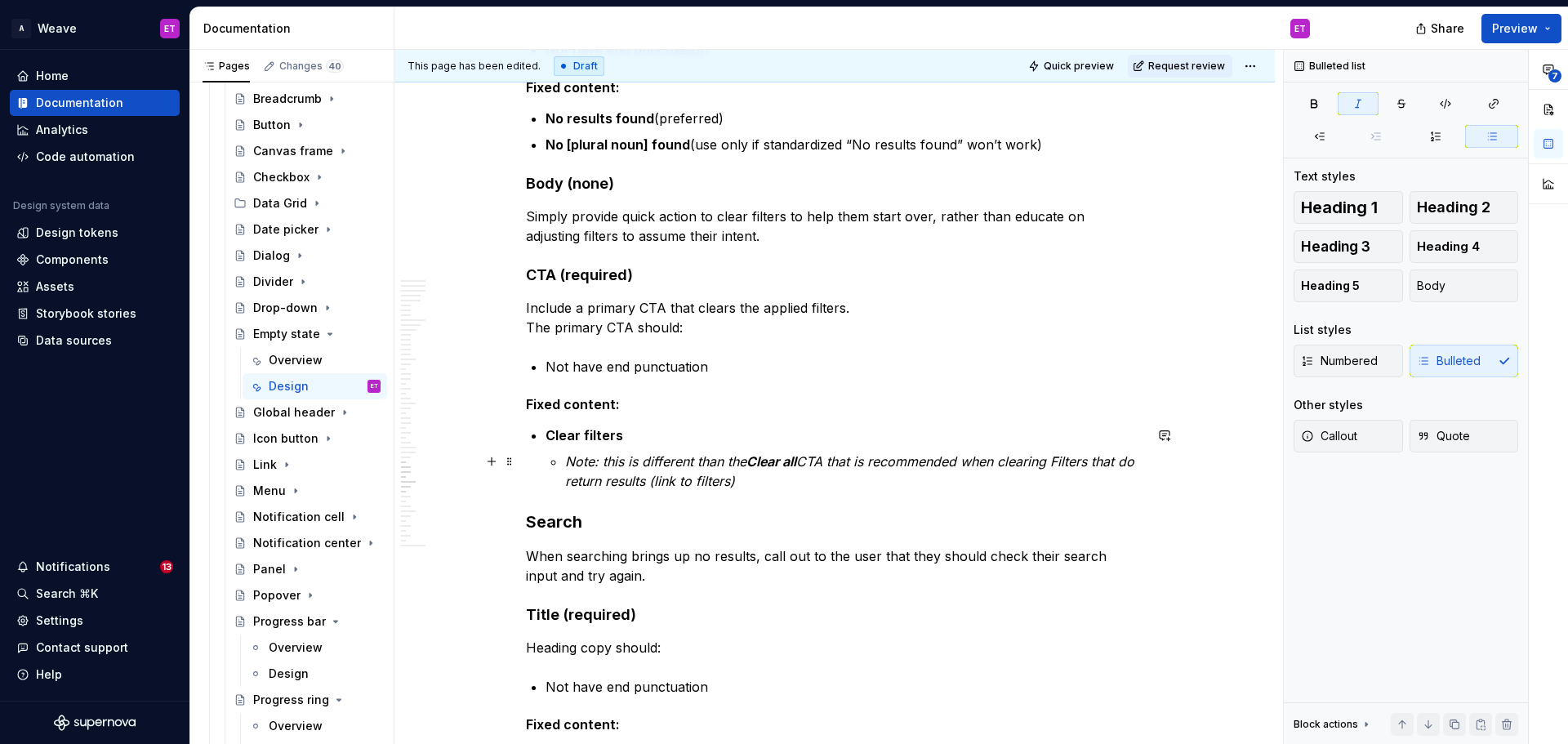
click at [897, 477] on p "Note: this is different than the Clear all CTA that is recommended when clearin…" at bounding box center [854, 471] width 578 height 40
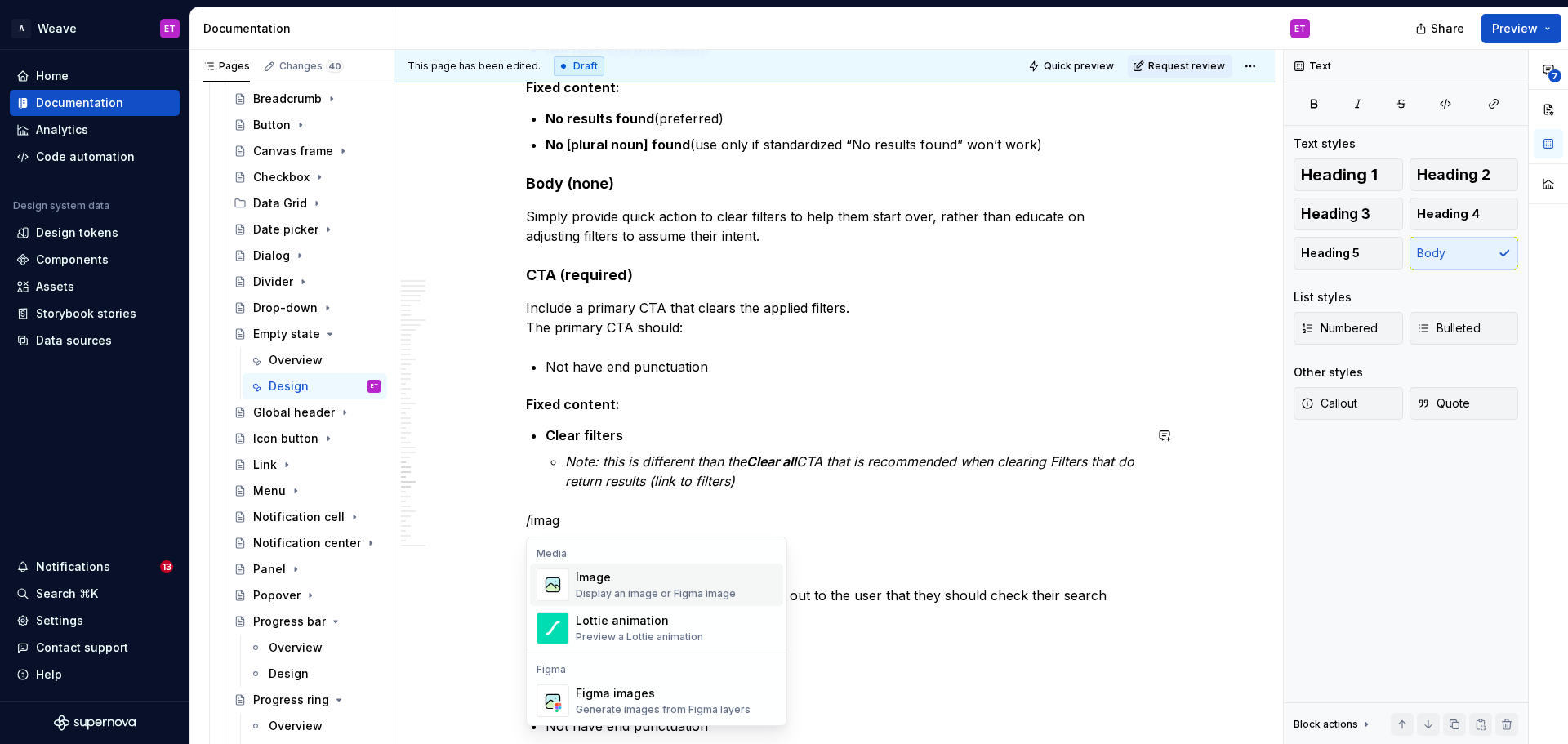
click at [674, 591] on div "Display an image or Figma image" at bounding box center [656, 594] width 160 height 13
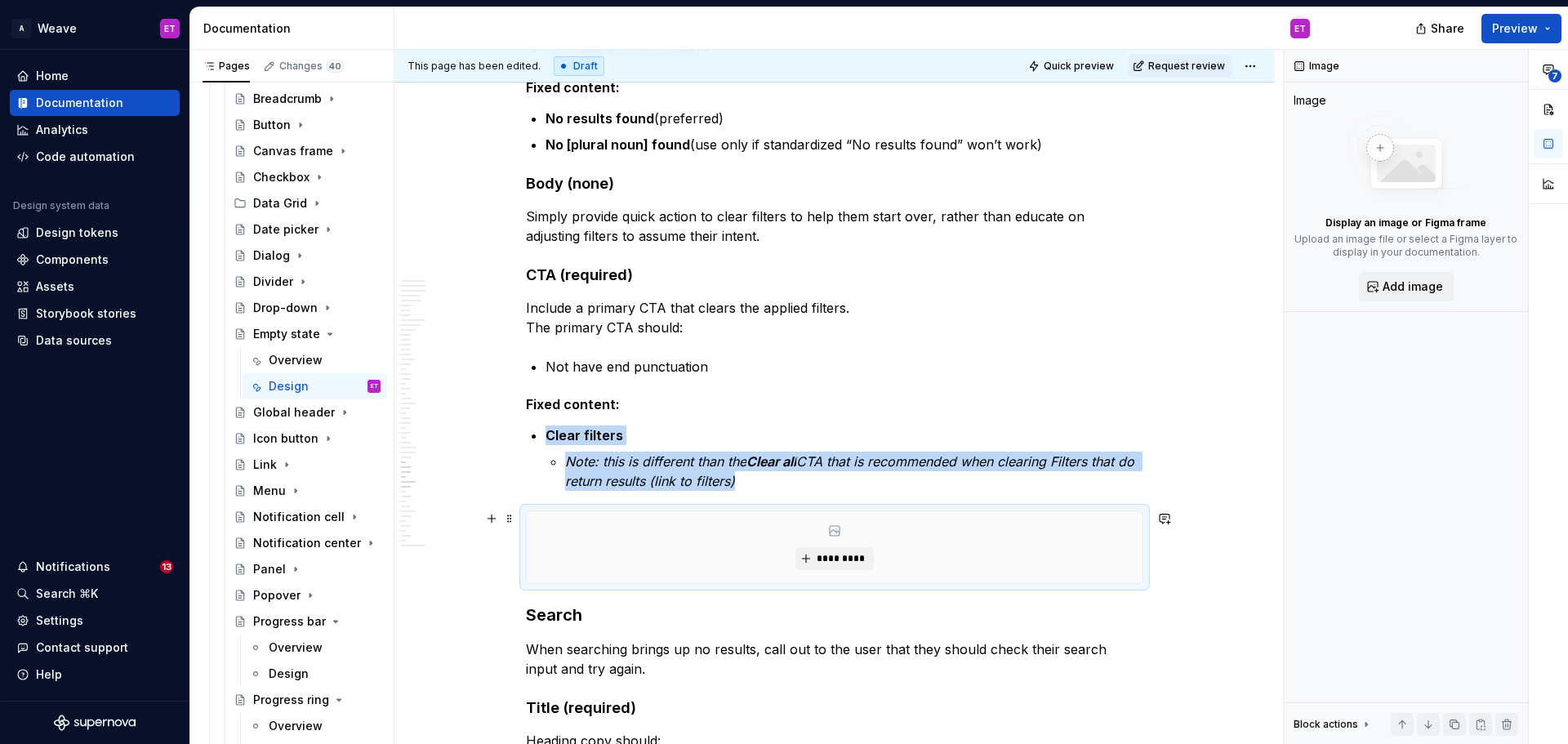
click at [813, 544] on div "*********" at bounding box center [834, 547] width 616 height 72
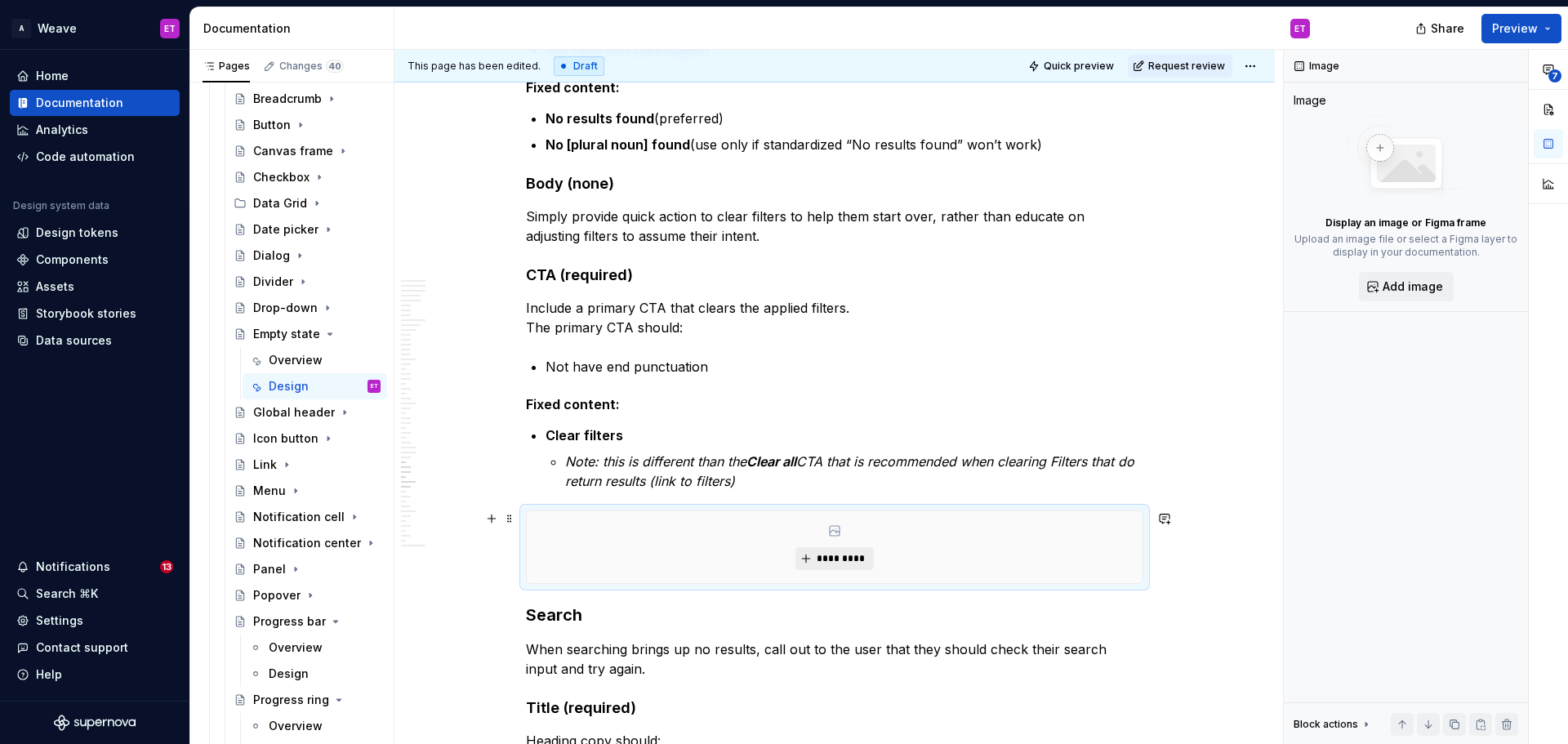
click at [824, 558] on span "*********" at bounding box center [840, 559] width 50 height 13
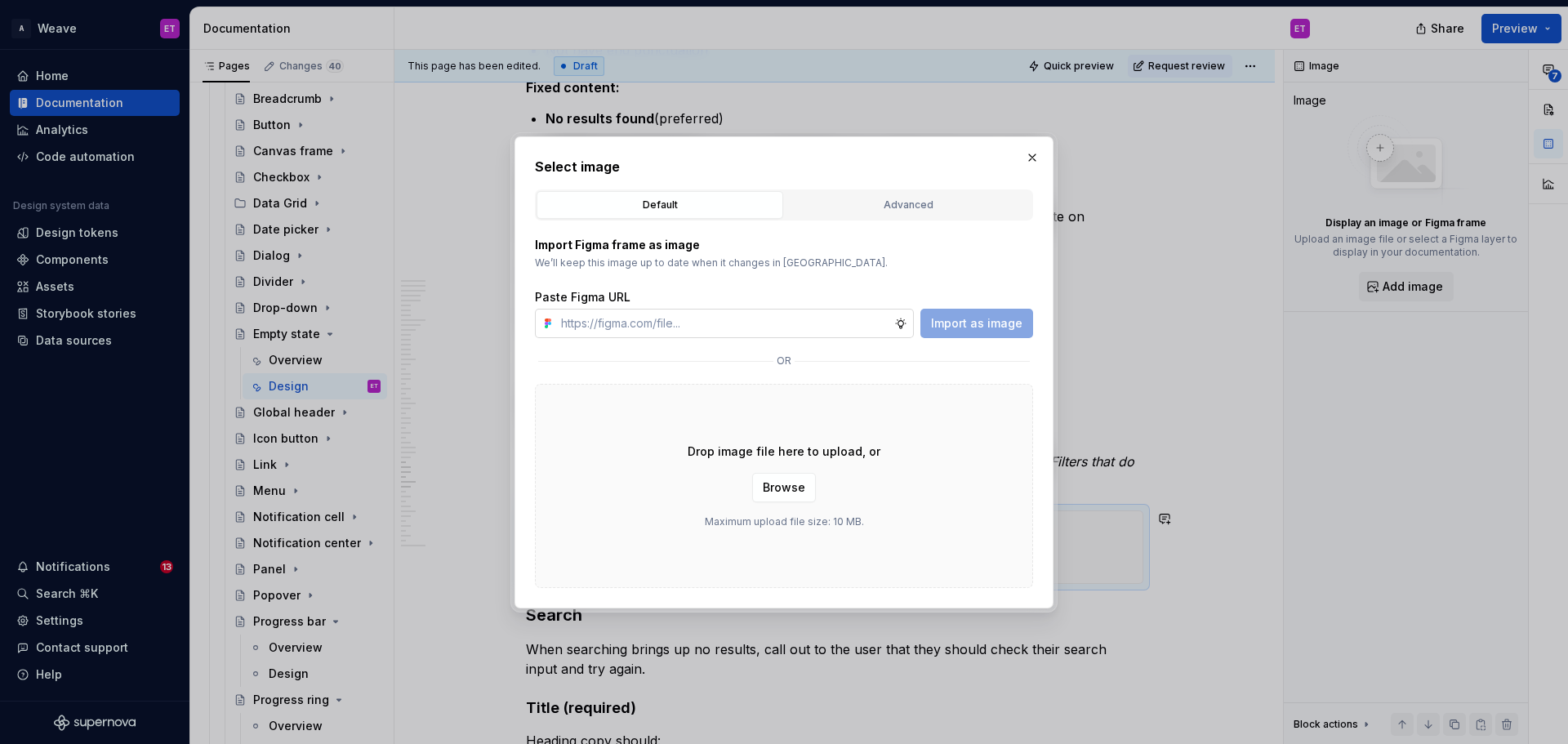
click at [882, 328] on input "text" at bounding box center [724, 323] width 340 height 29
type input "[URL][DOMAIN_NAME]"
click at [997, 330] on span "Import as image" at bounding box center [977, 323] width 92 height 16
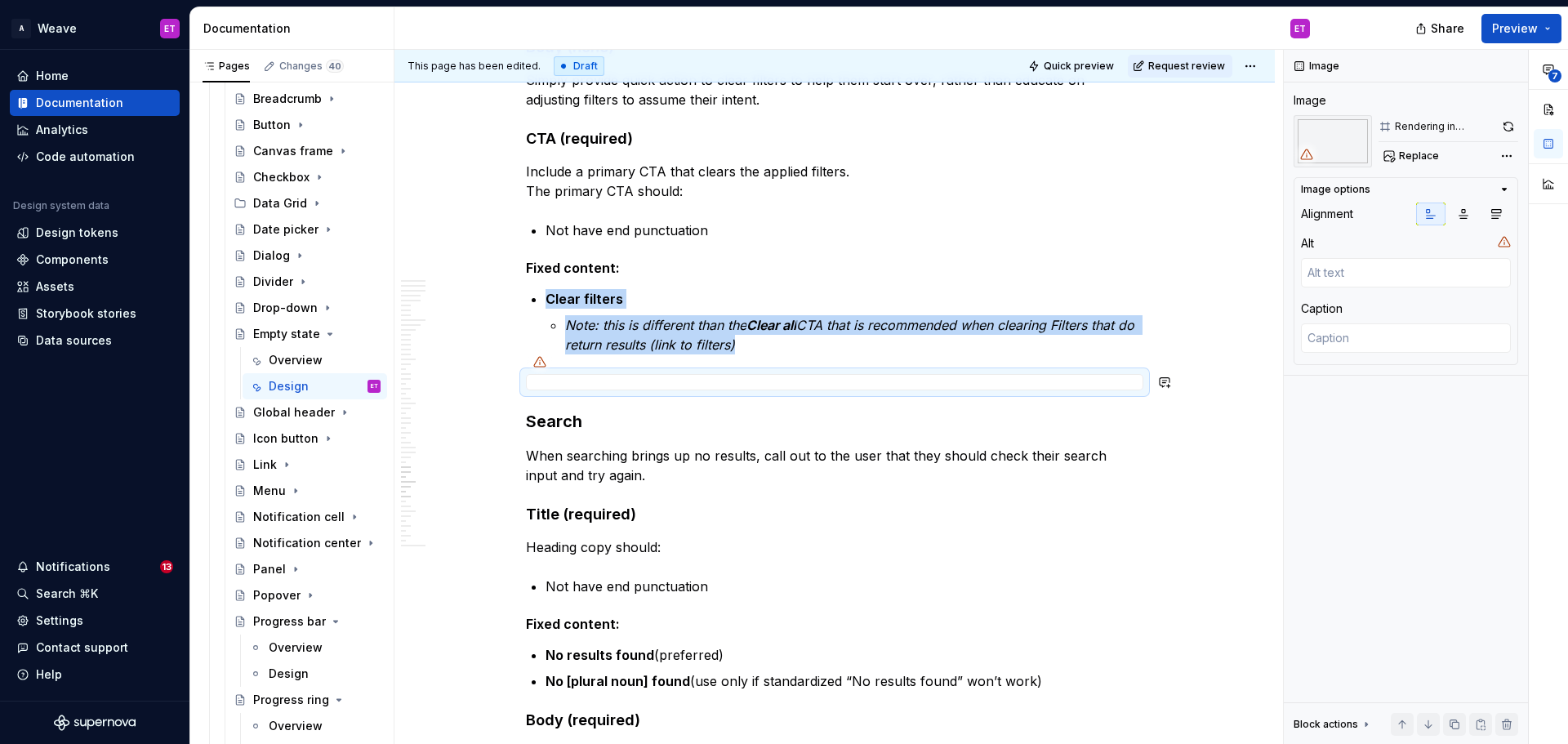
scroll to position [9884, 0]
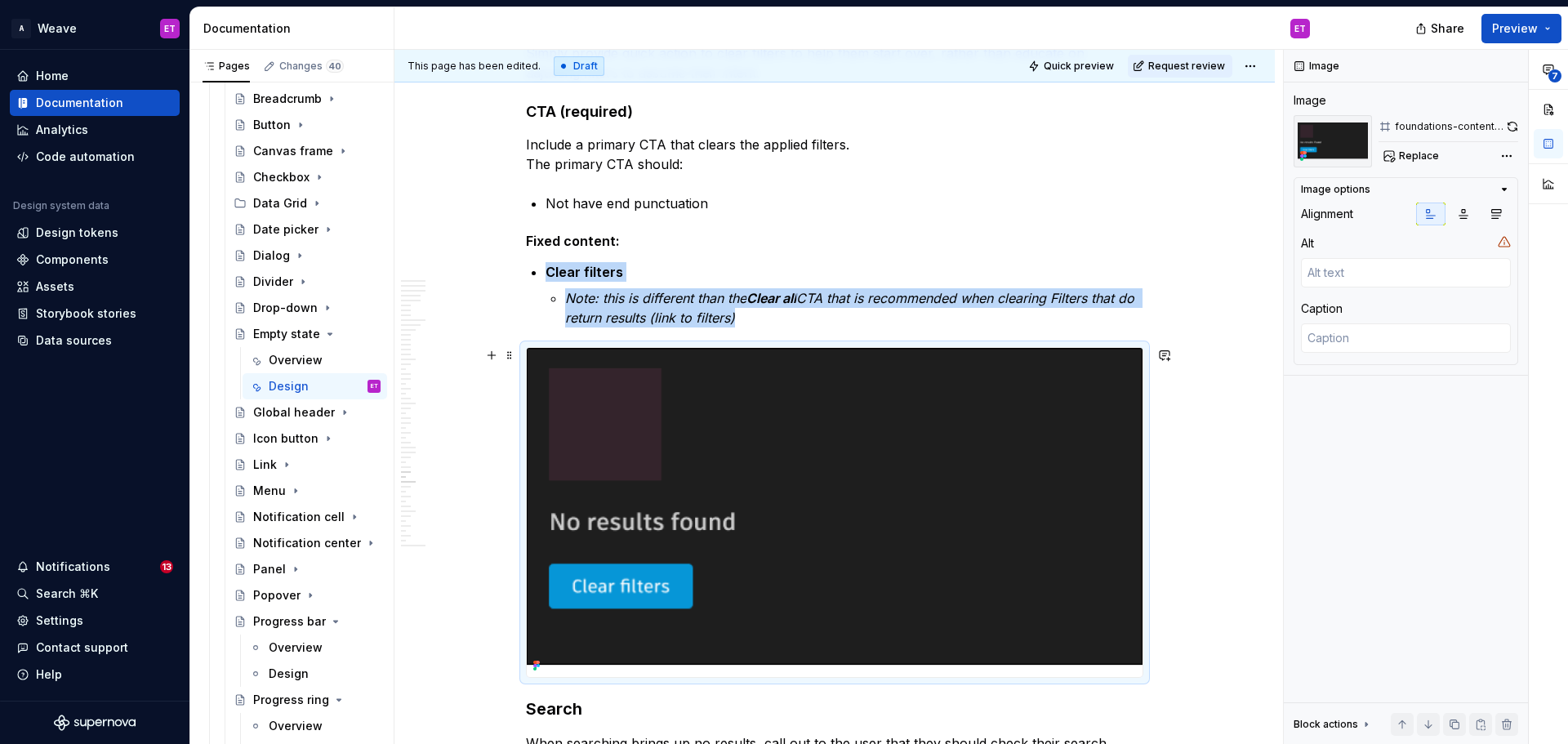
click at [1194, 600] on div "This page has been edited. Draft Quick preview Request review Empty state Helps…" at bounding box center [838, 397] width 889 height 695
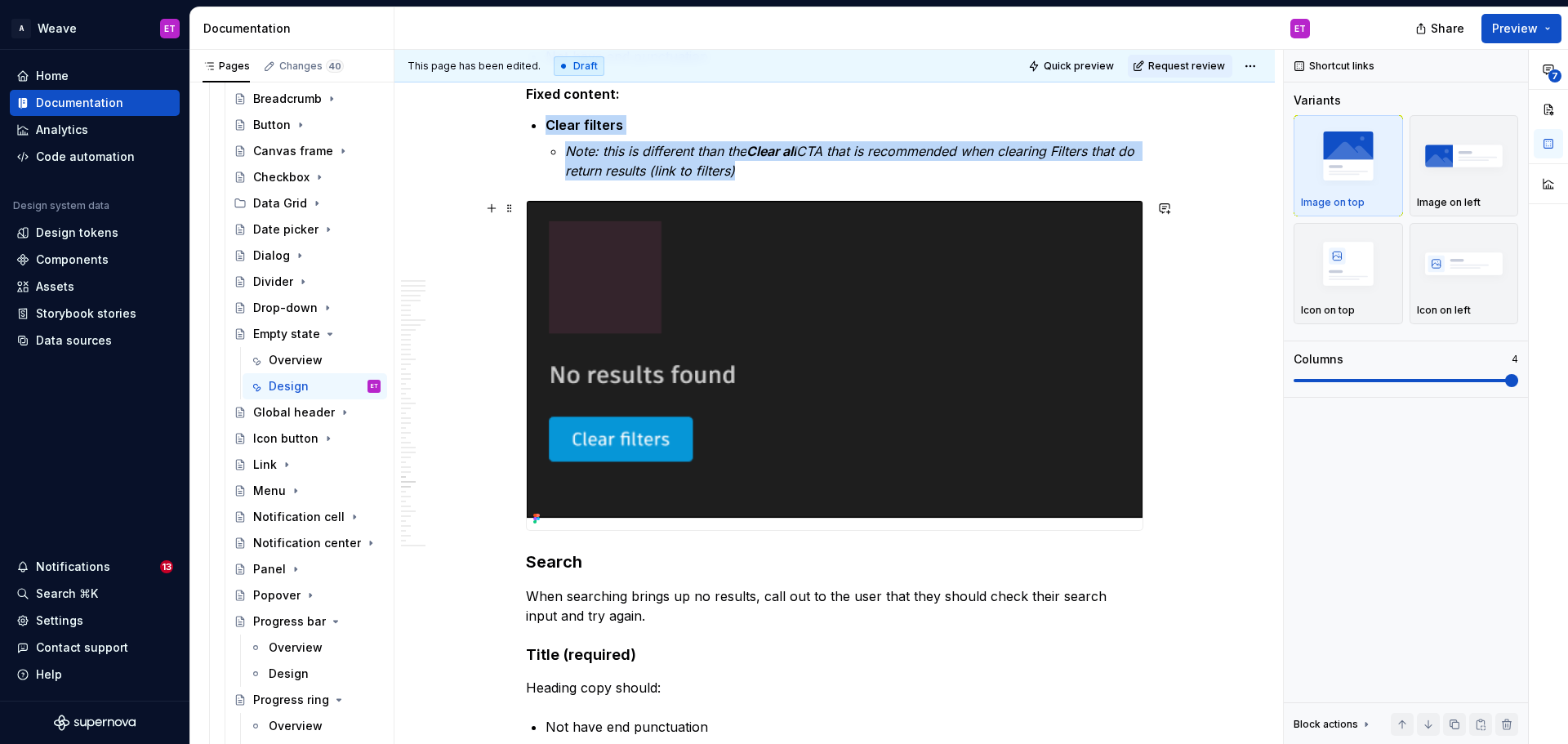
scroll to position [10048, 0]
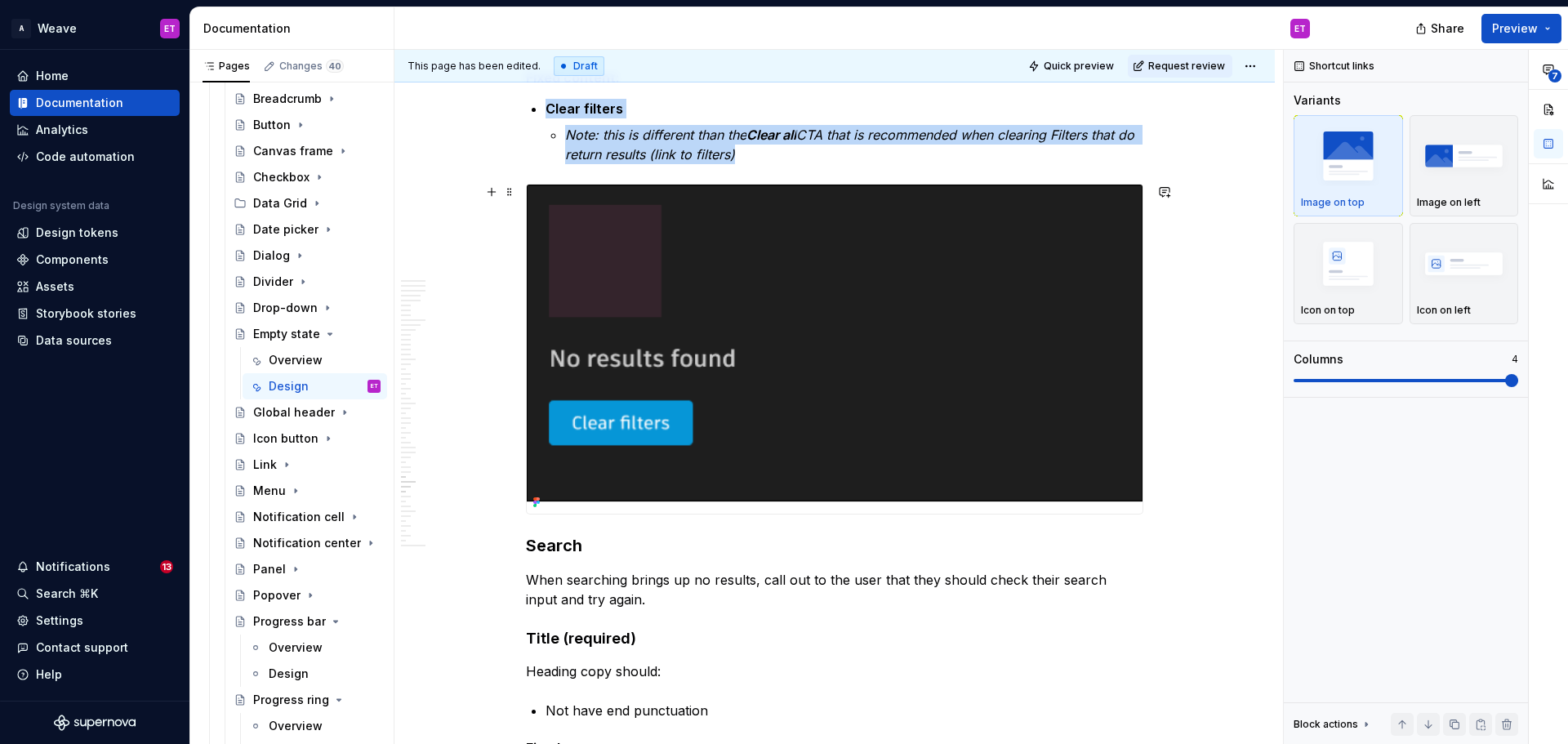
click at [1142, 511] on img at bounding box center [834, 349] width 616 height 329
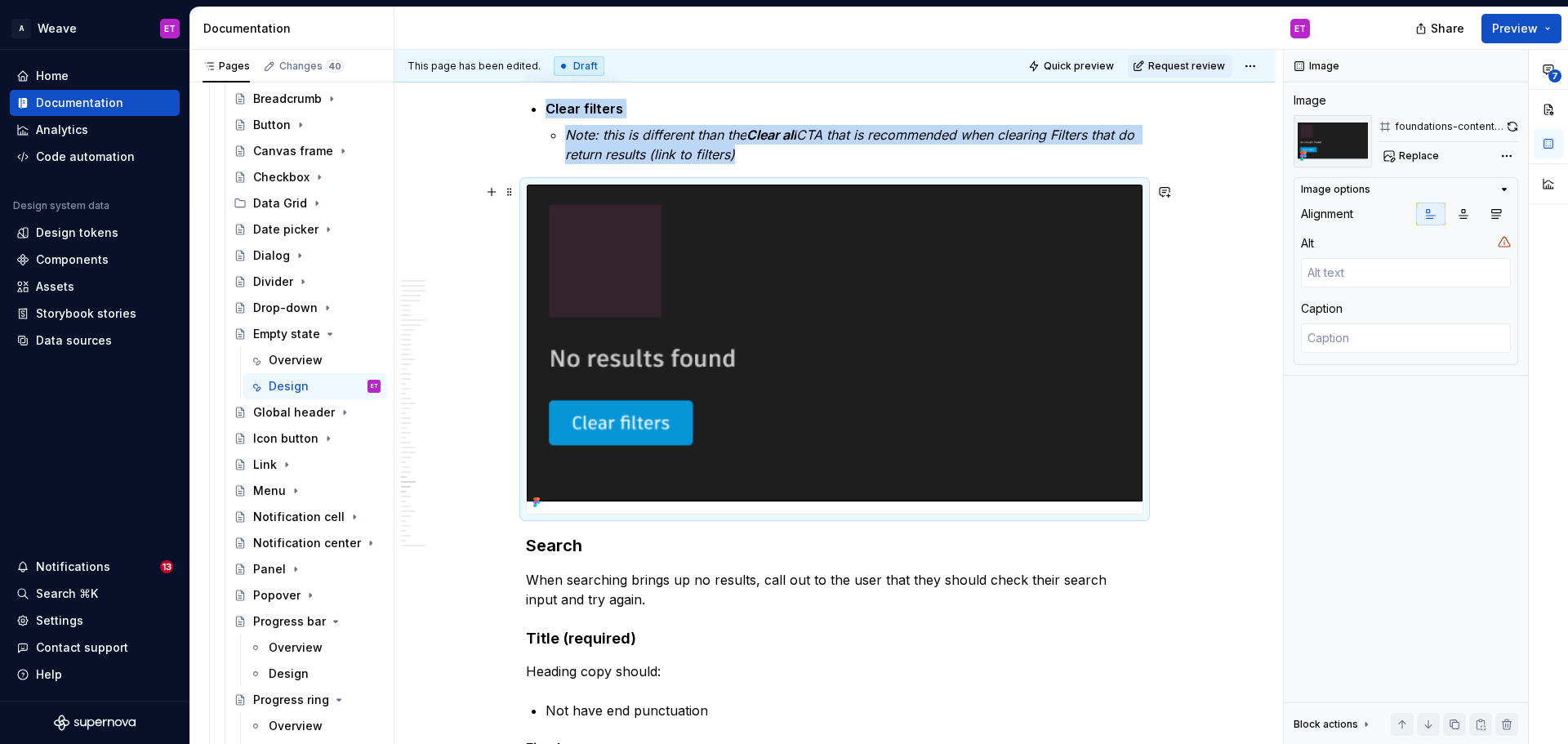
click at [1130, 511] on img at bounding box center [834, 349] width 616 height 329
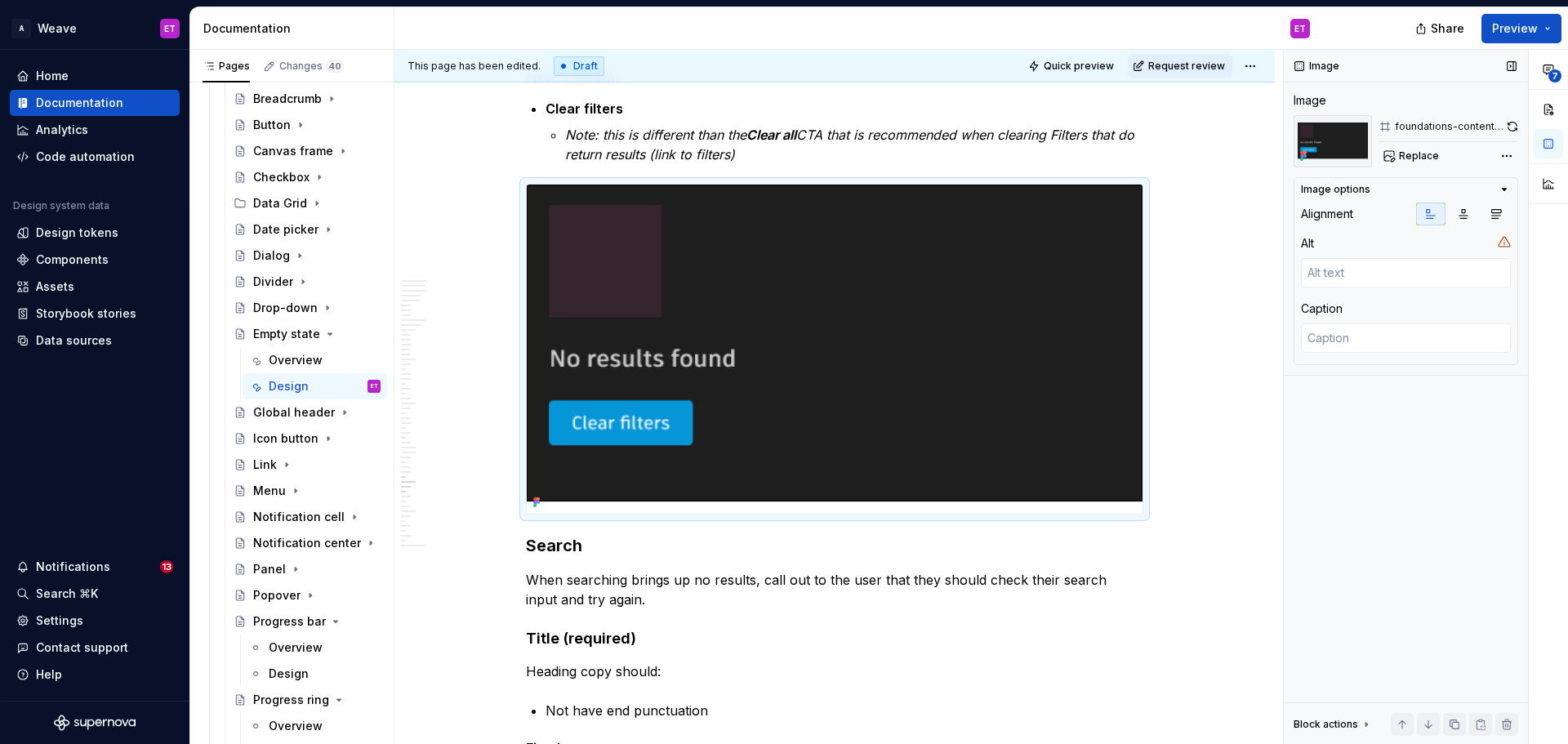
click at [1303, 438] on div "Image Image foundations-content-empty-states-type4-filters Replace Image option…" at bounding box center [1406, 397] width 244 height 695
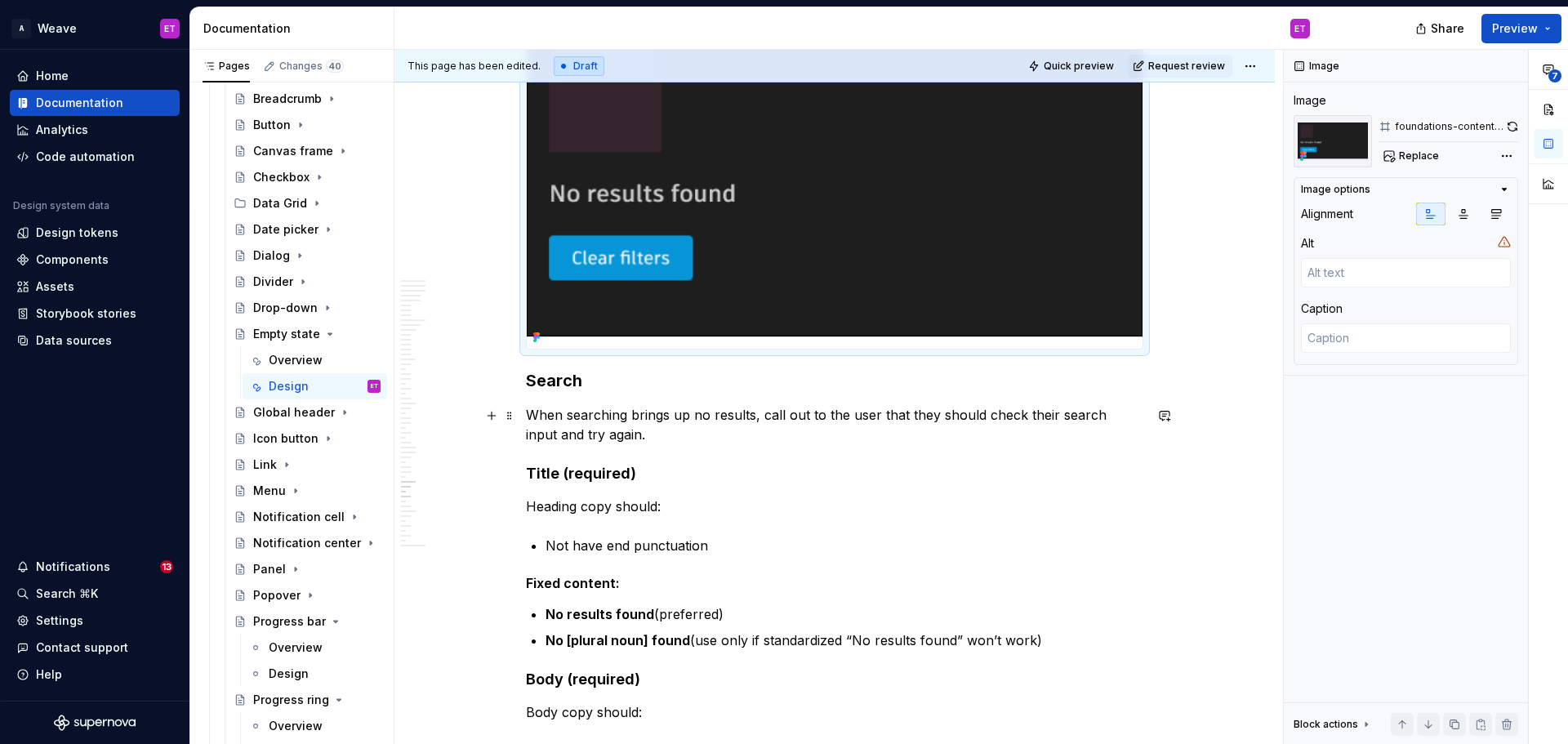
scroll to position [10211, 0]
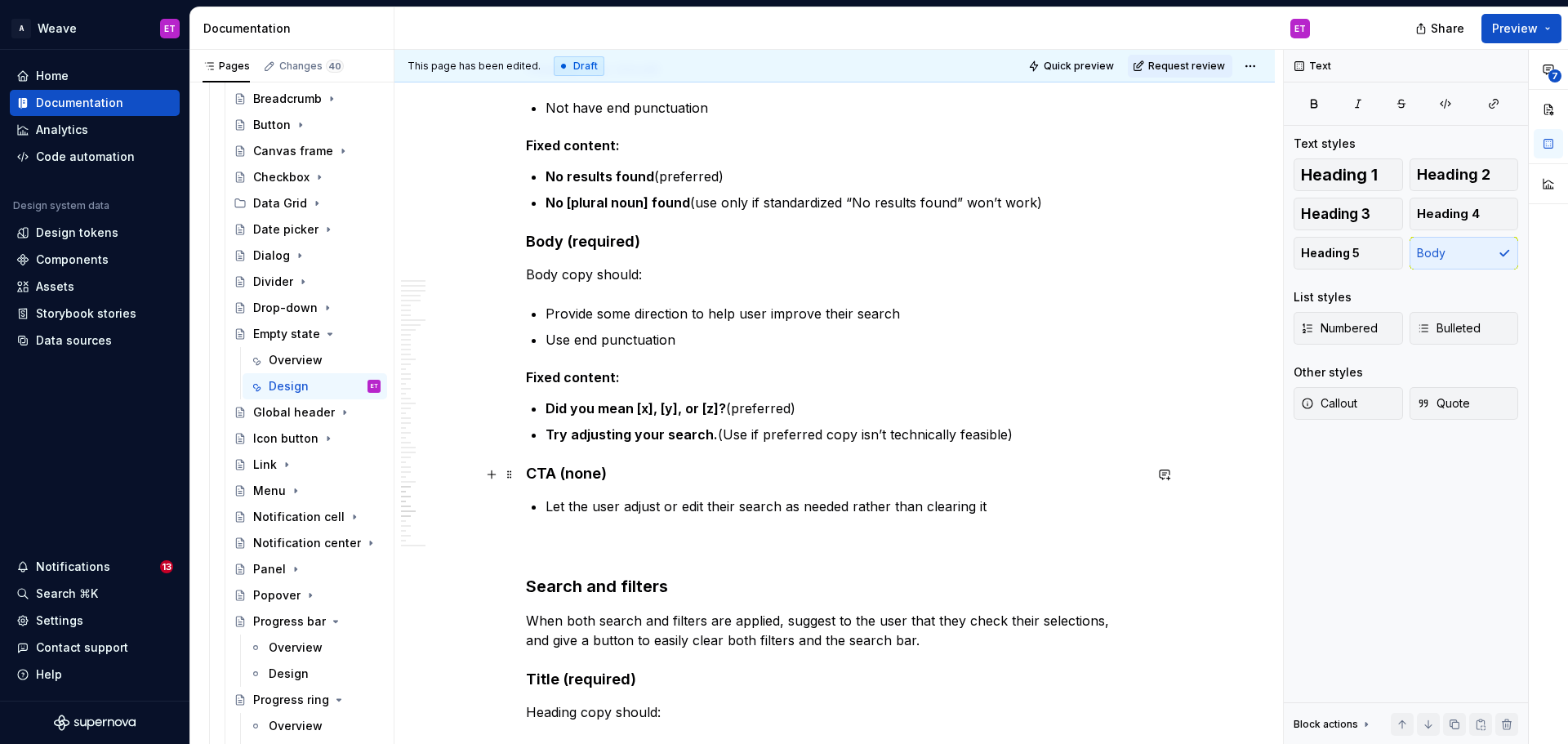
scroll to position [10701, 0]
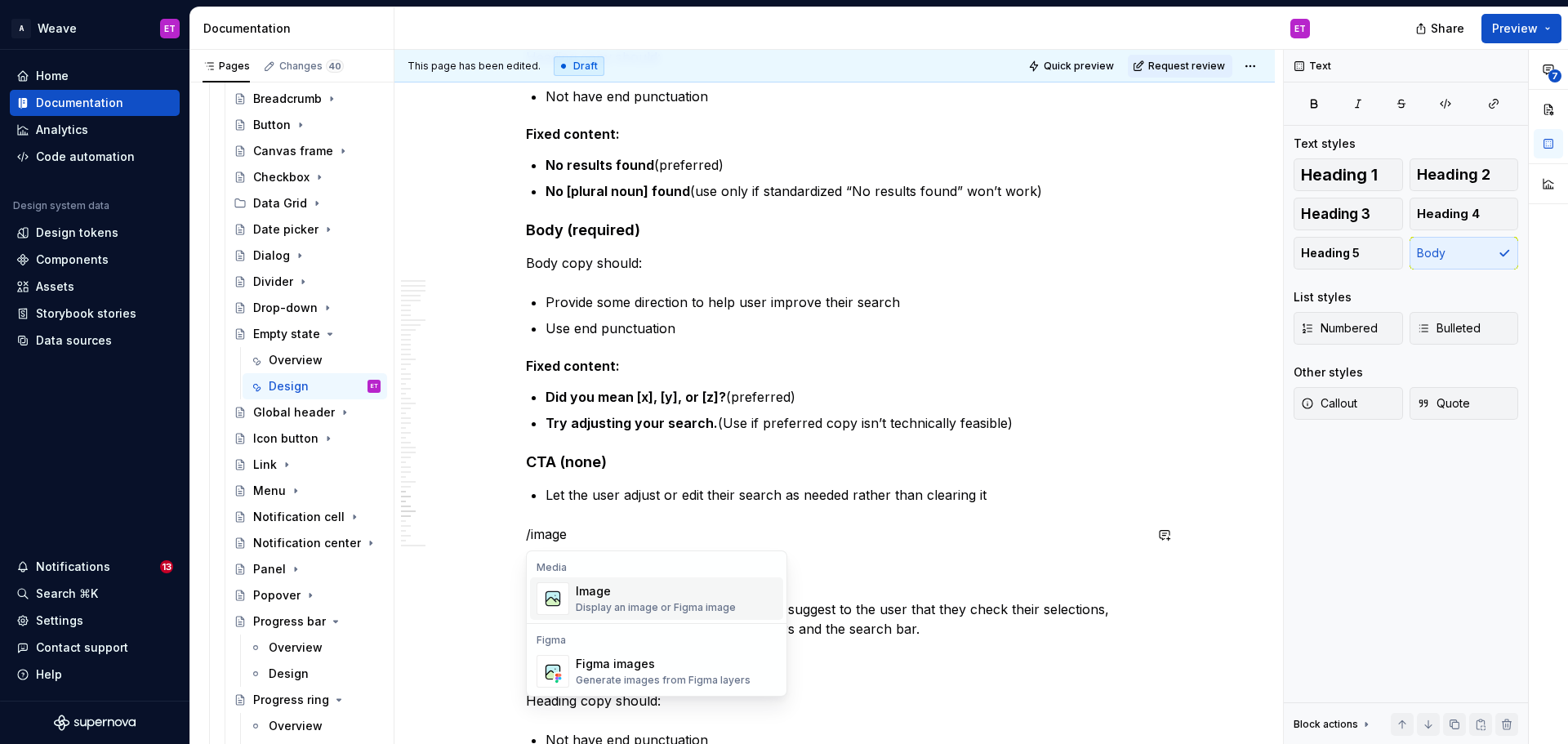
click at [690, 603] on div "Display an image or Figma image" at bounding box center [656, 608] width 160 height 13
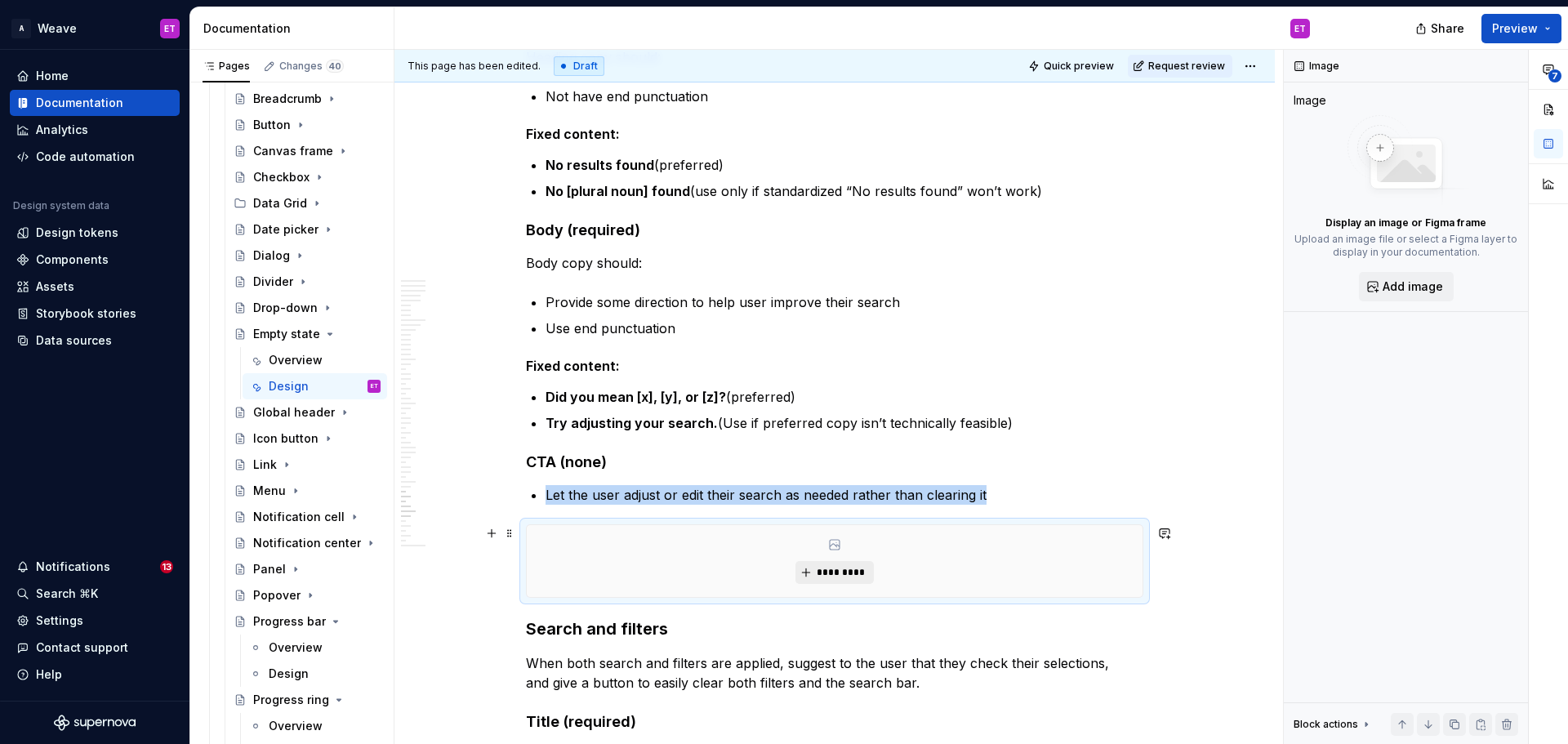
click at [862, 575] on span "*********" at bounding box center [840, 573] width 50 height 13
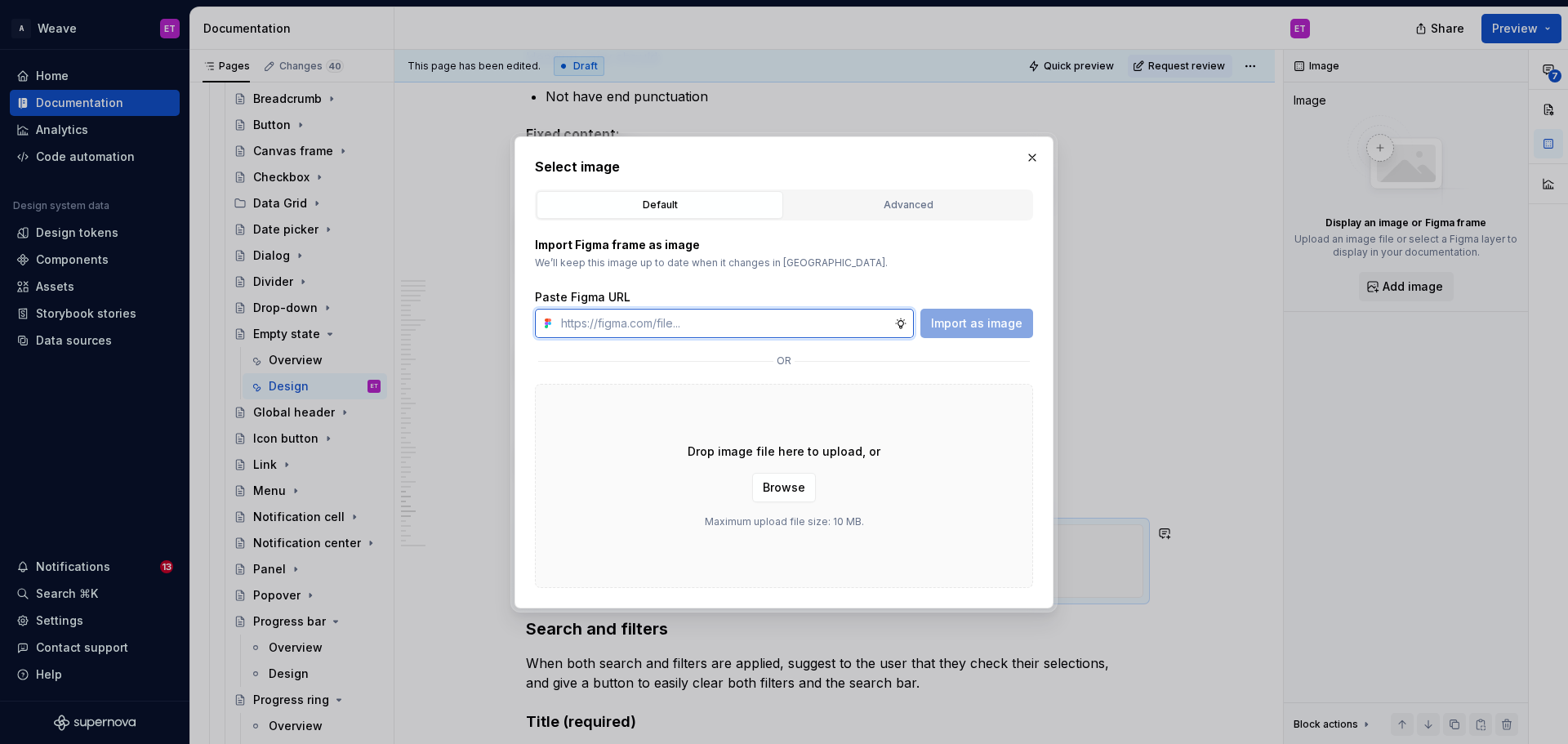
type textarea "*"
paste input "[URL][DOMAIN_NAME]"
type input "[URL][DOMAIN_NAME]"
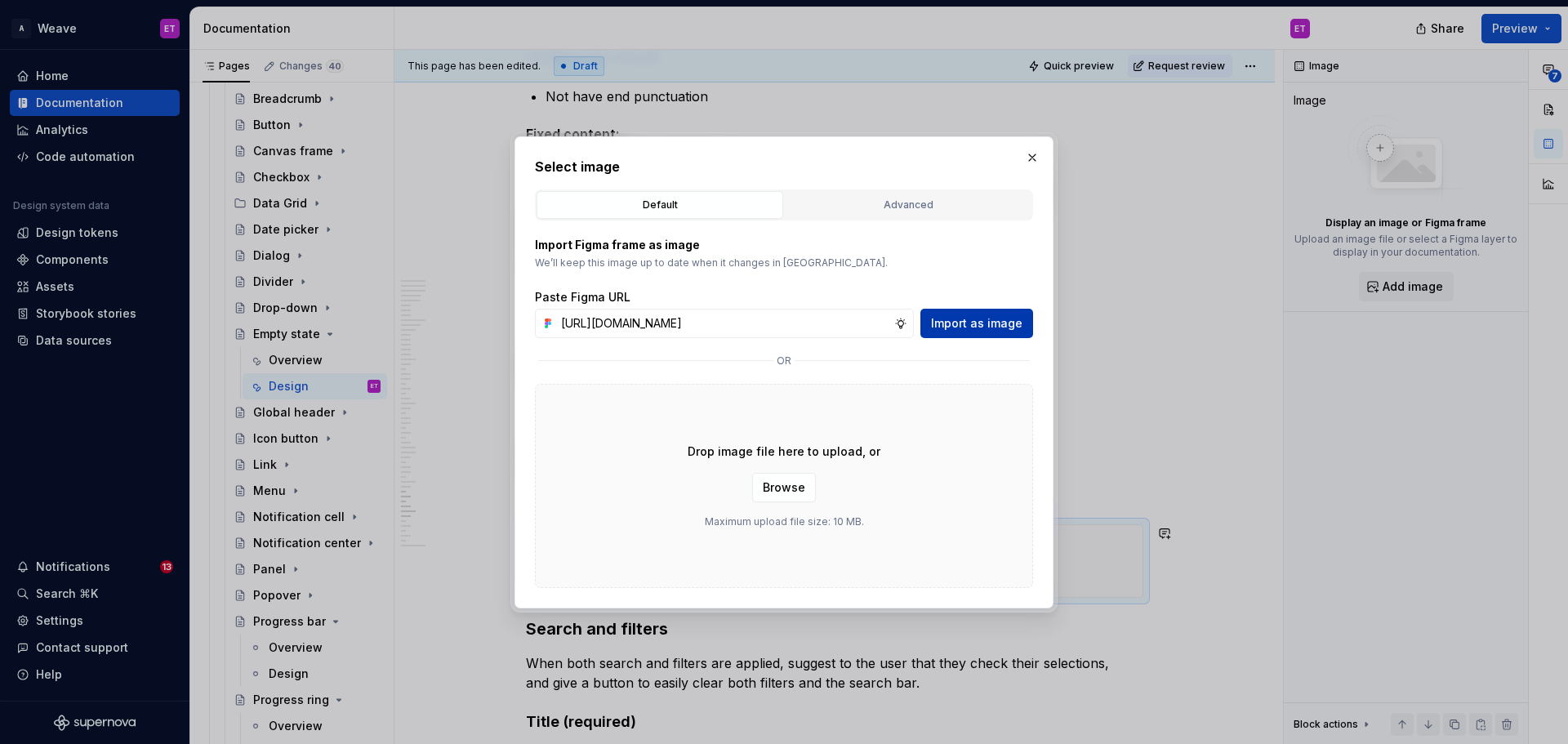
click at [948, 321] on span "Import as image" at bounding box center [977, 323] width 92 height 16
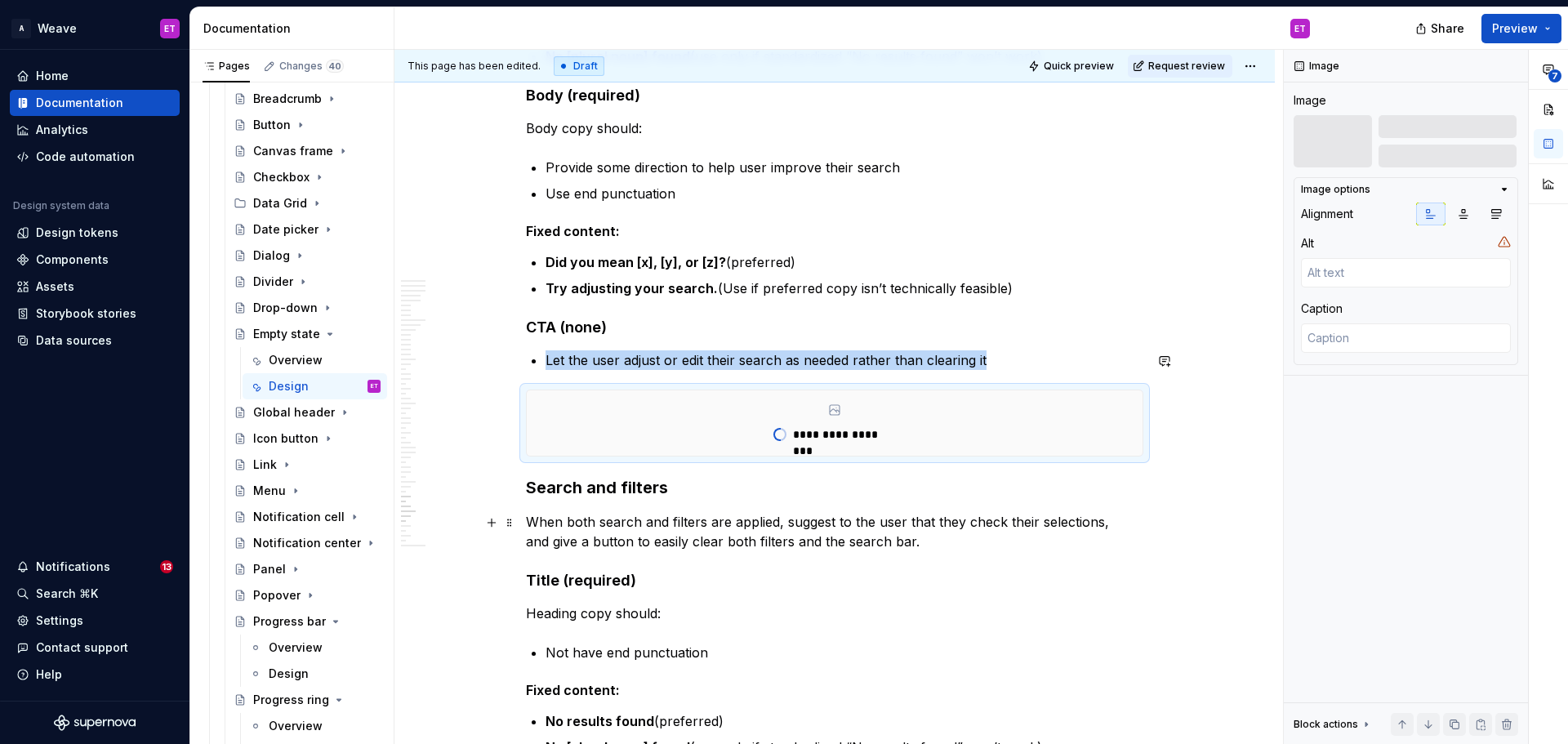
scroll to position [10864, 0]
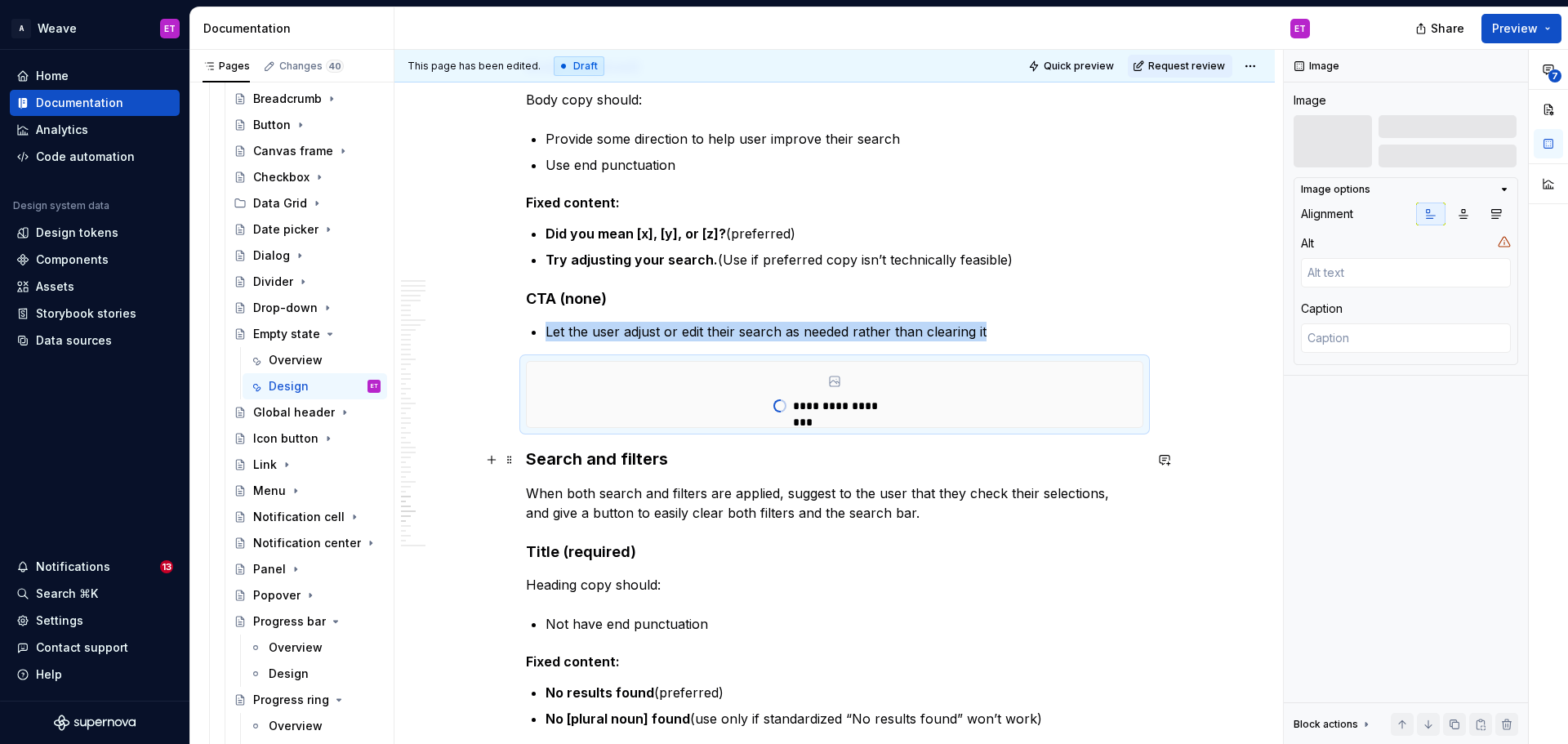
click at [527, 456] on h3 "Search and filters" at bounding box center [834, 458] width 618 height 23
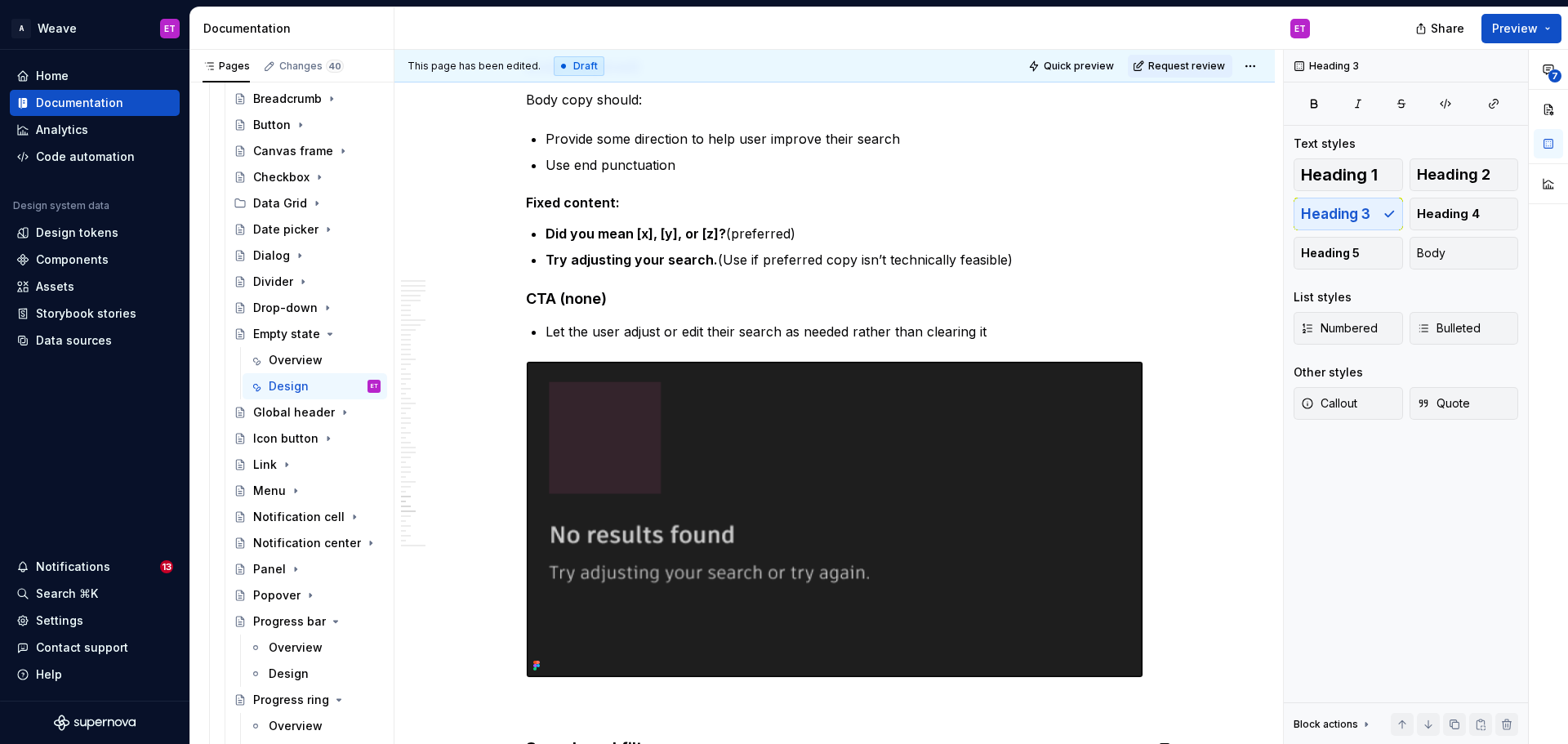
scroll to position [10882, 0]
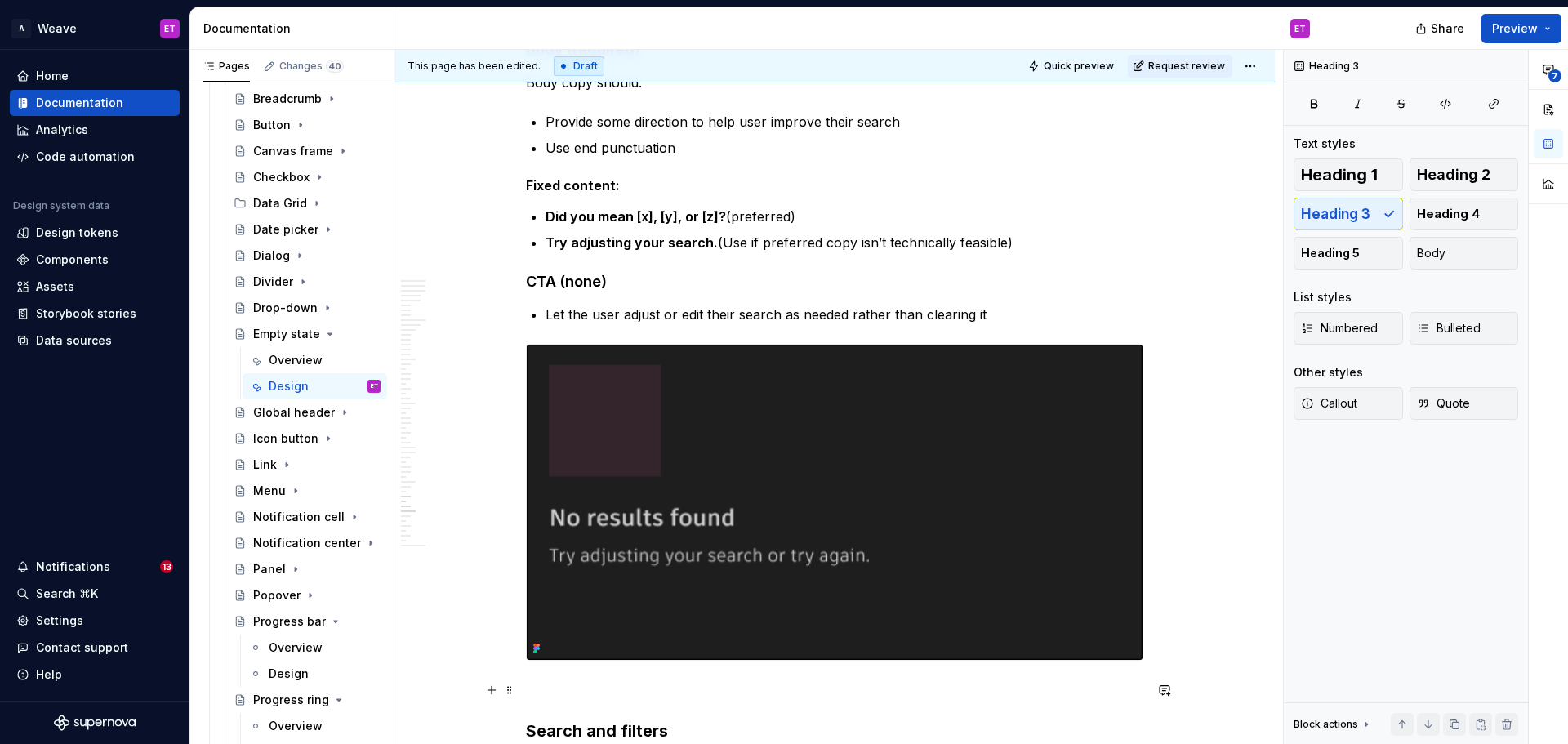
click at [660, 694] on p at bounding box center [834, 689] width 618 height 19
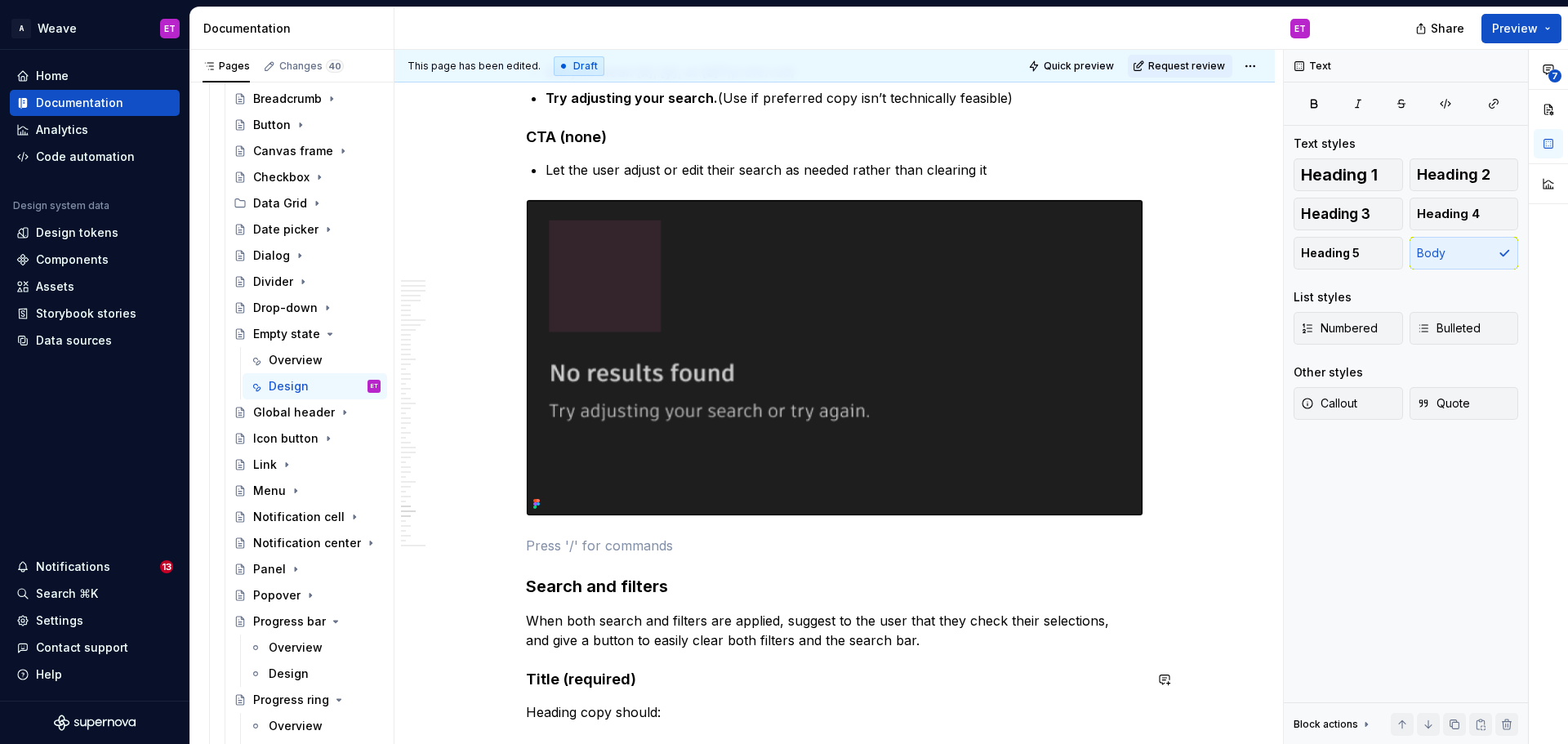
scroll to position [11045, 0]
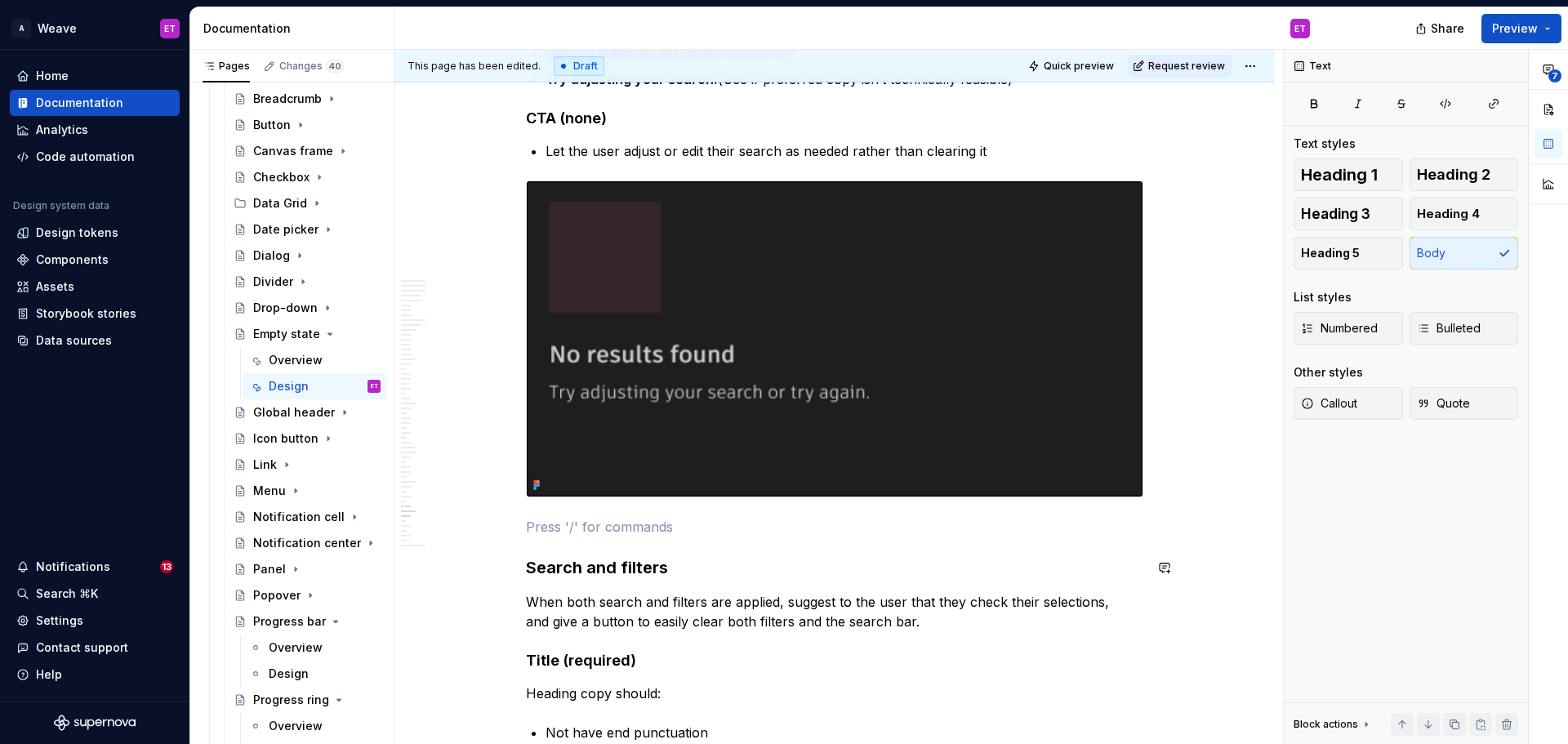
click at [761, 575] on h3 "Search and filters" at bounding box center [834, 567] width 618 height 23
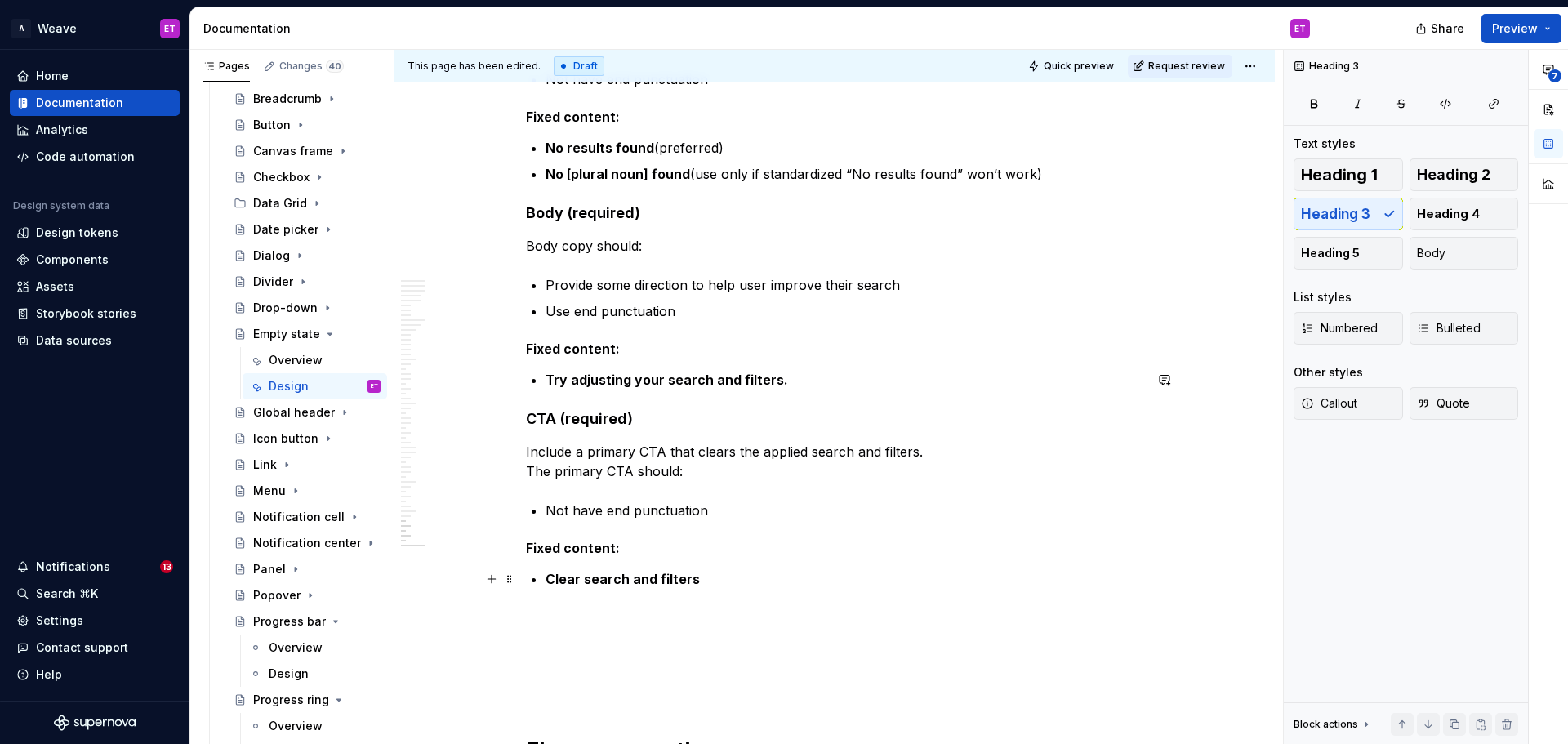
scroll to position [11862, 0]
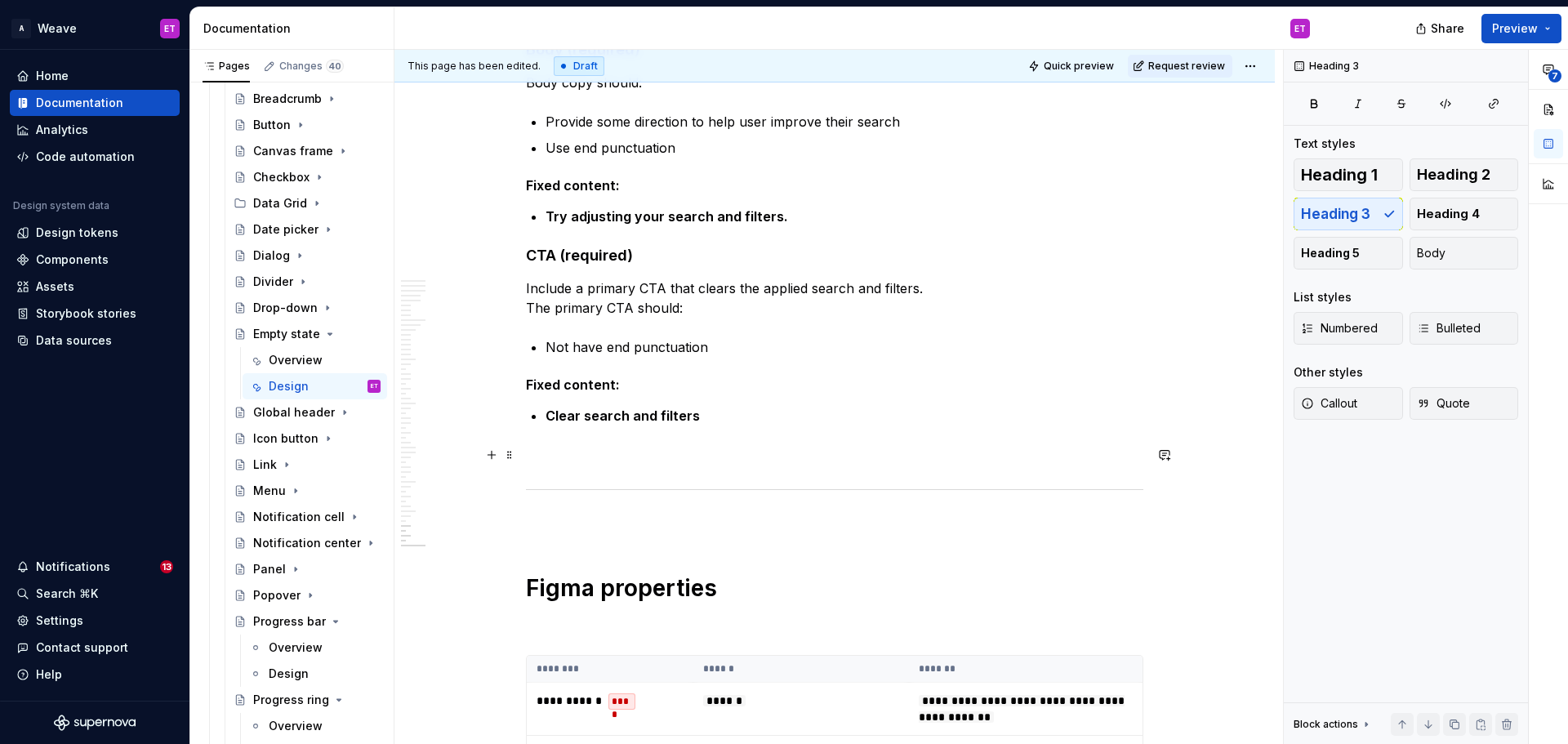
click at [714, 450] on p at bounding box center [834, 454] width 618 height 19
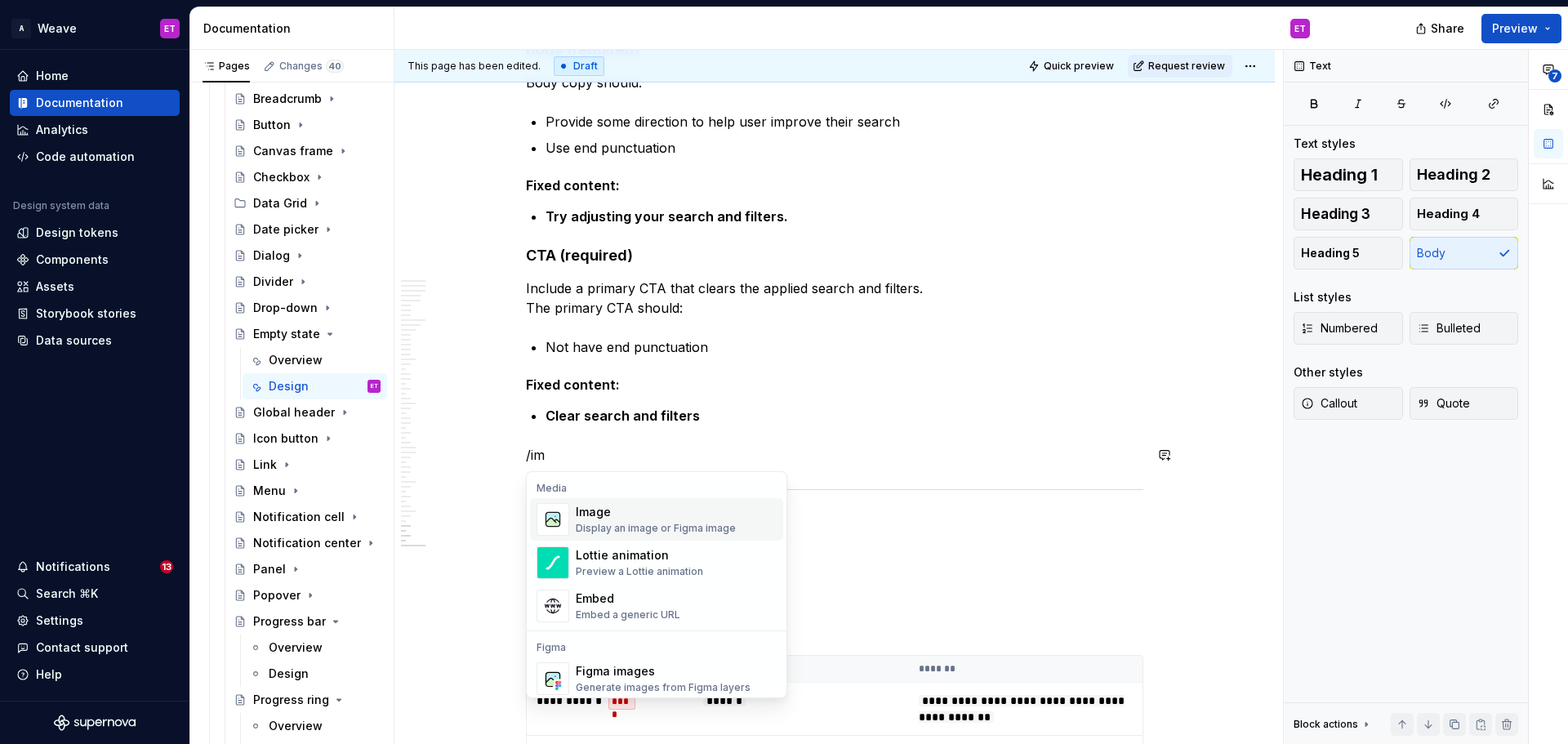
click at [714, 514] on div "Image" at bounding box center [656, 511] width 160 height 16
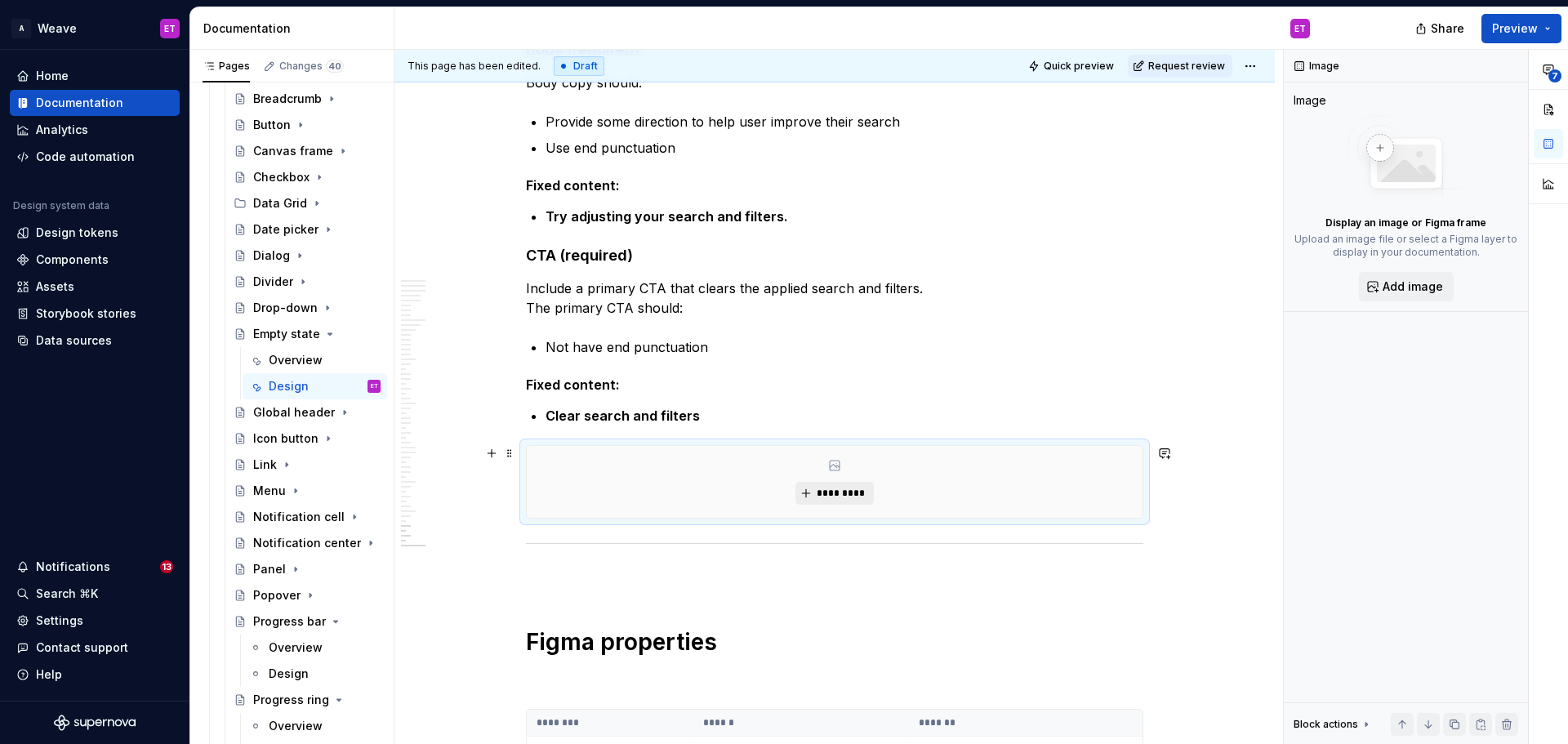
click at [846, 495] on span "*********" at bounding box center [840, 494] width 50 height 13
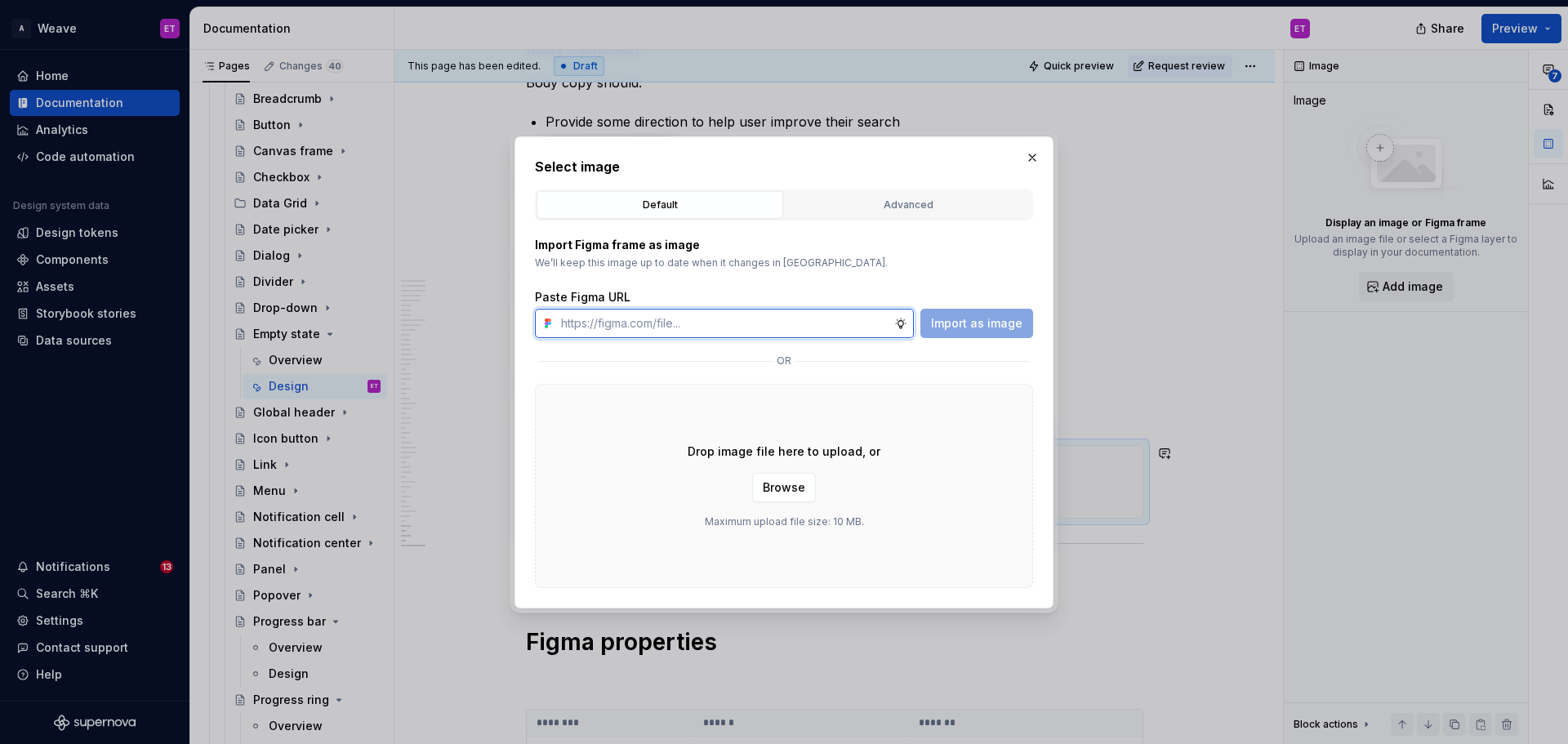
type textarea "*"
drag, startPoint x: 688, startPoint y: 317, endPoint x: 773, endPoint y: 528, distance: 227.5
click at [773, 528] on div "Drop image file here to upload, or Browse Maximum upload file size: 10 MB." at bounding box center [784, 486] width 498 height 204
paste input "[URL][DOMAIN_NAME]"
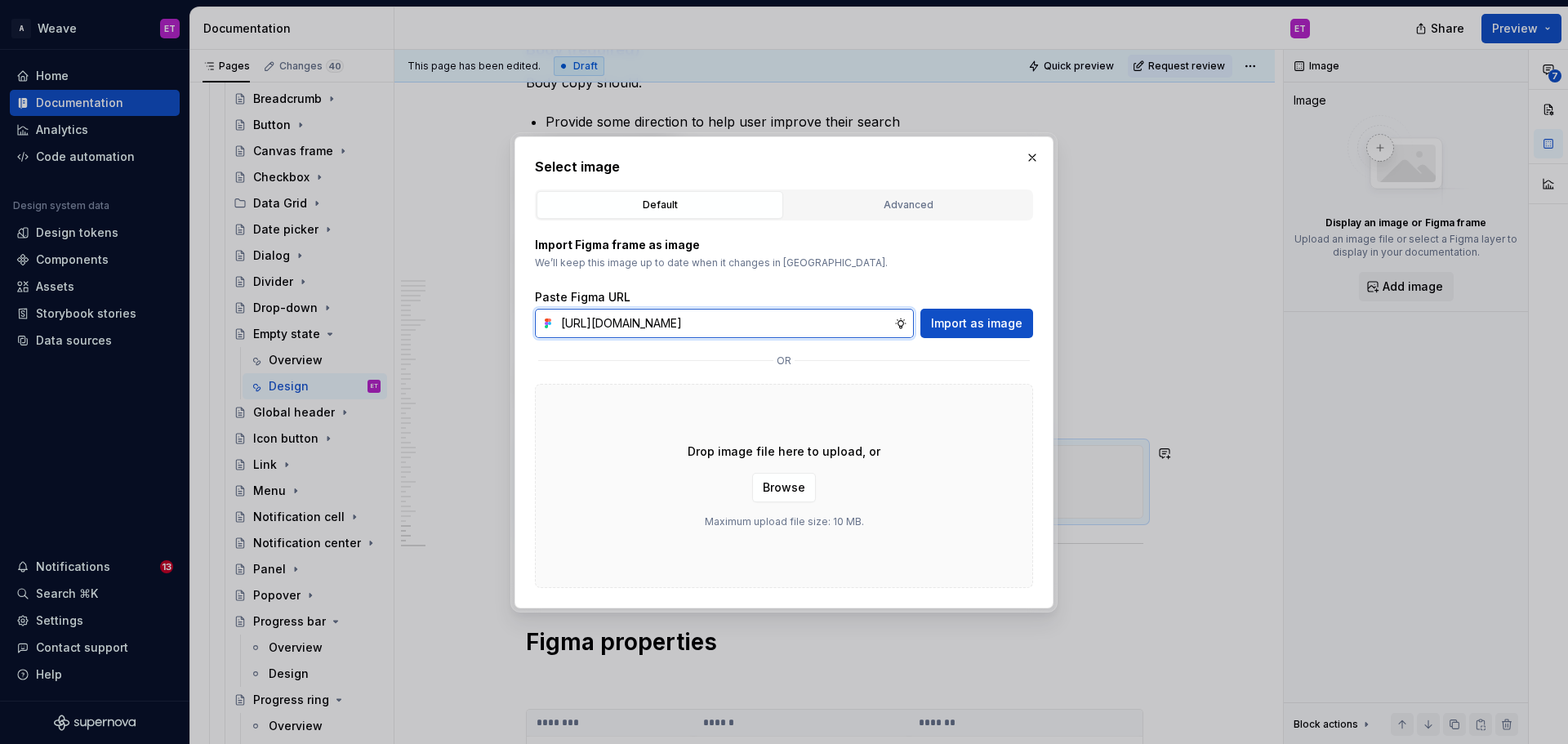
click at [803, 323] on input "[URL][DOMAIN_NAME]" at bounding box center [724, 323] width 340 height 29
paste input "text"
type input "[URL][DOMAIN_NAME]"
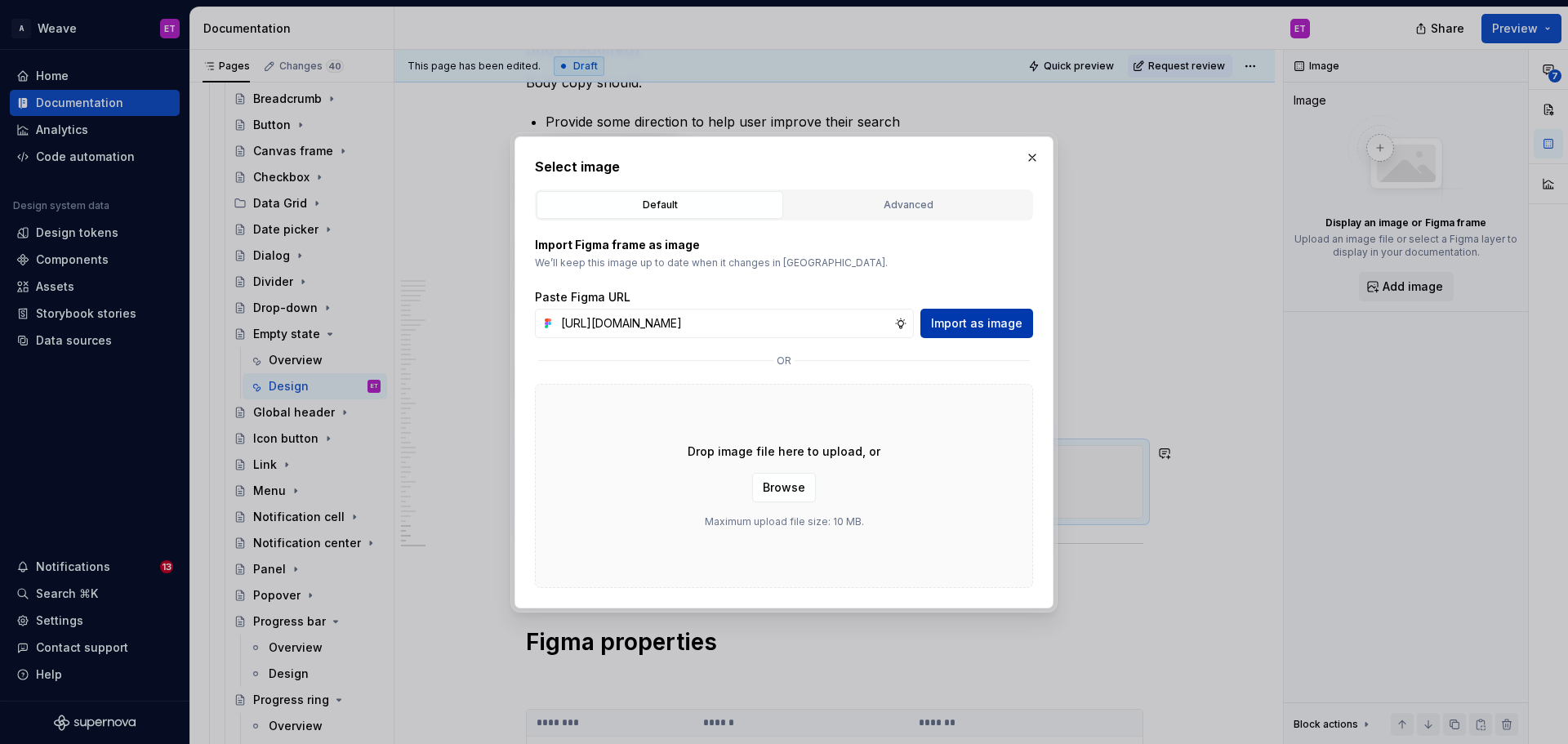
click at [975, 329] on span "Import as image" at bounding box center [977, 323] width 92 height 16
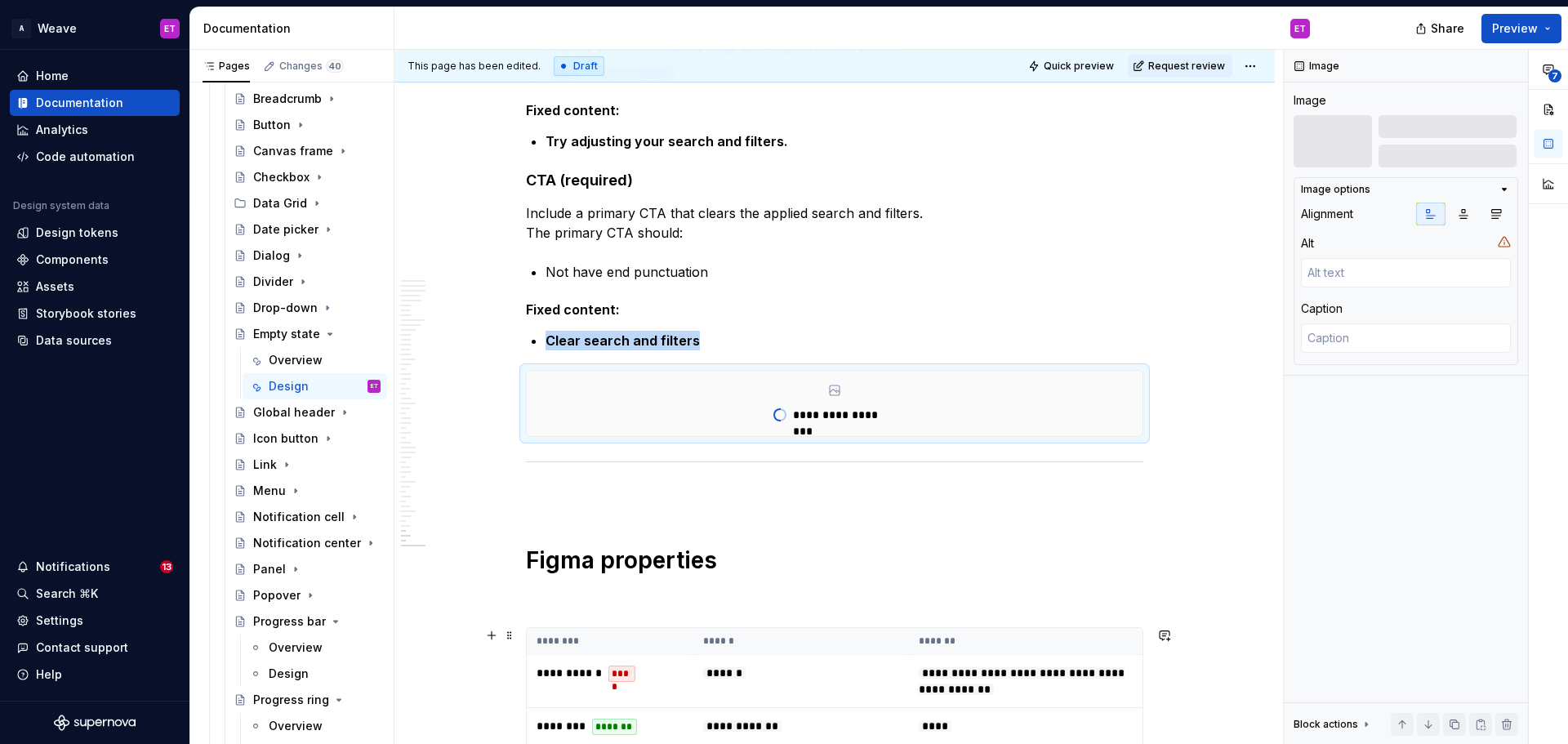
scroll to position [11930, 0]
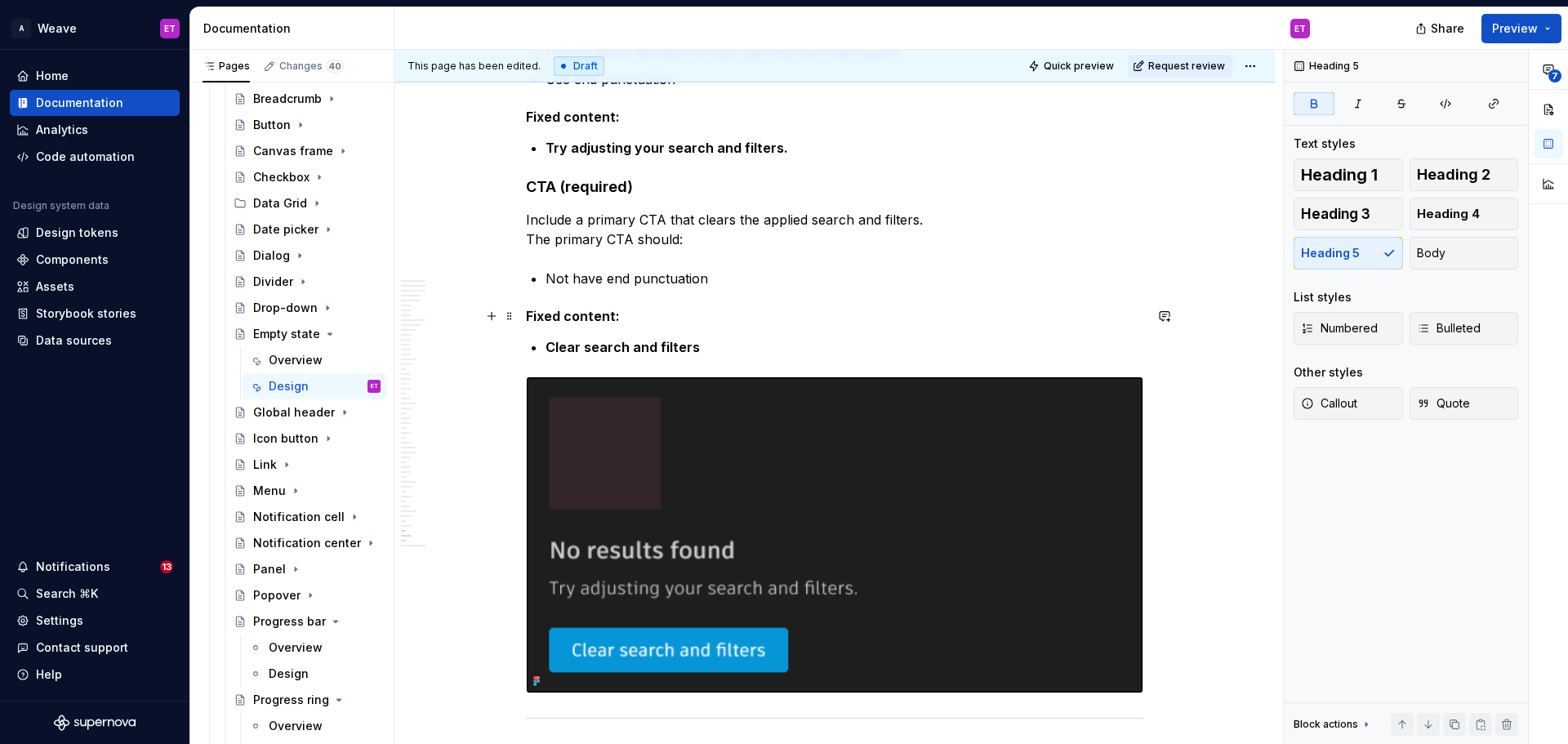
click at [965, 315] on h5 "Fixed content:" at bounding box center [834, 315] width 618 height 16
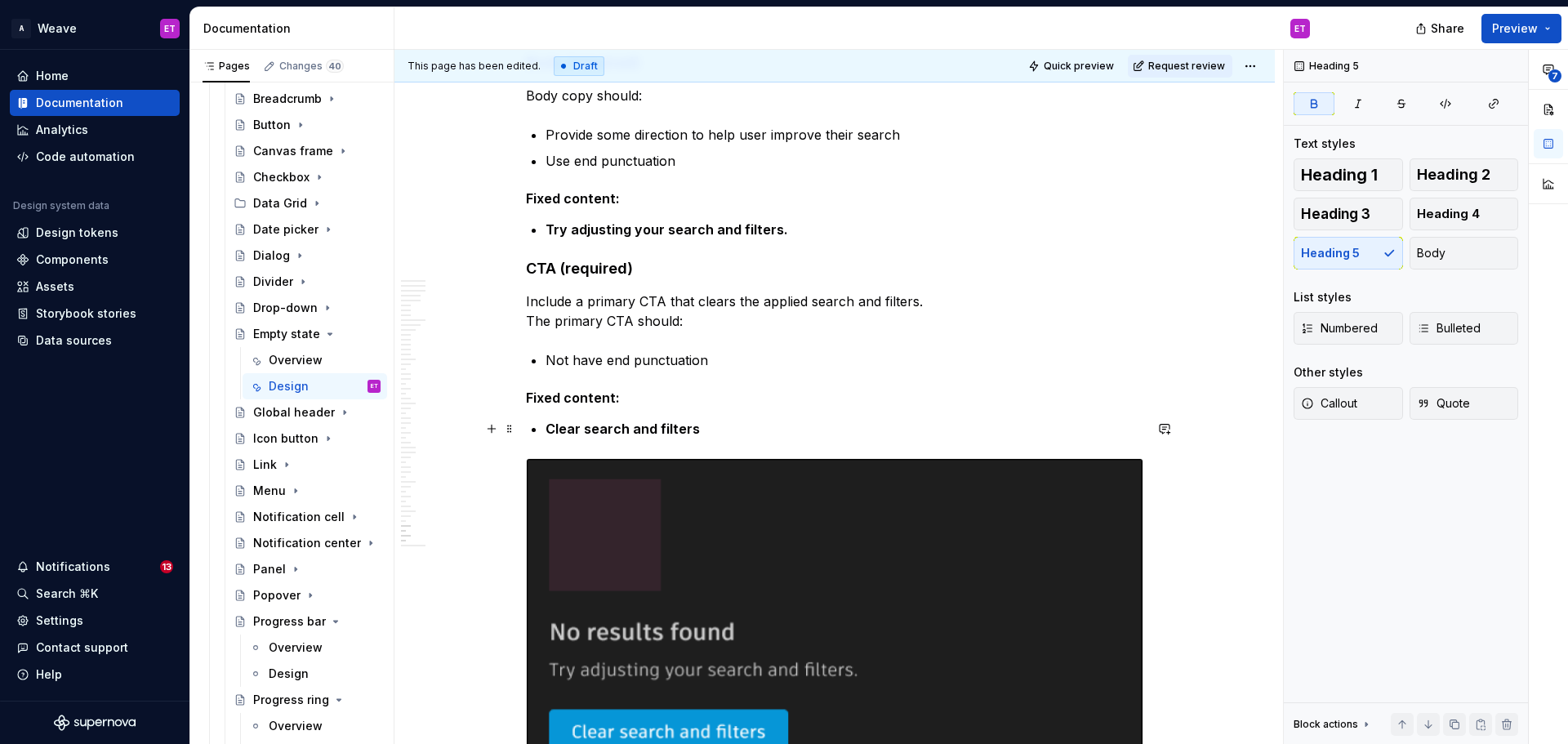
click at [758, 432] on p "Clear search and filters" at bounding box center [845, 428] width 598 height 19
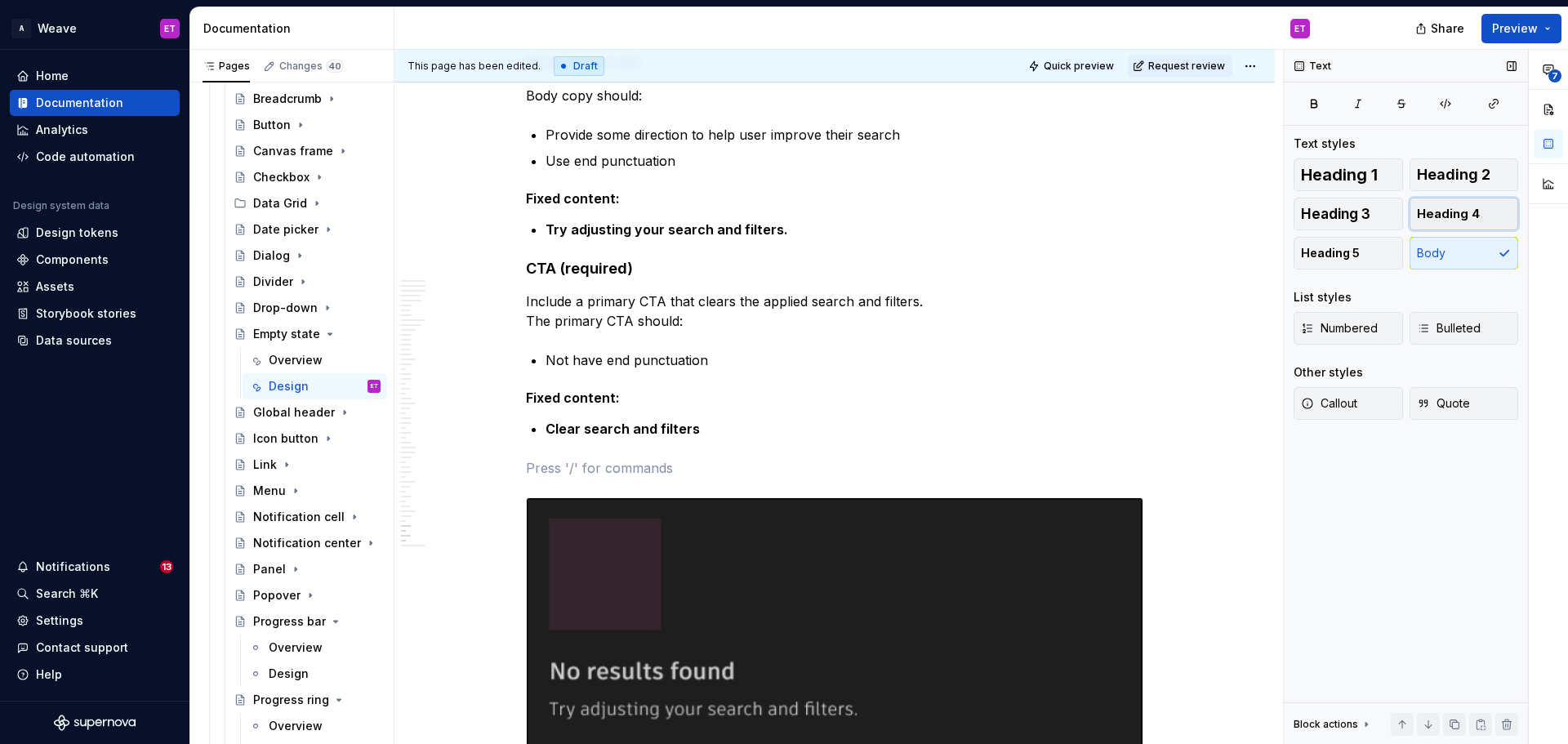
click at [1502, 208] on button "Heading 4" at bounding box center [1464, 214] width 110 height 33
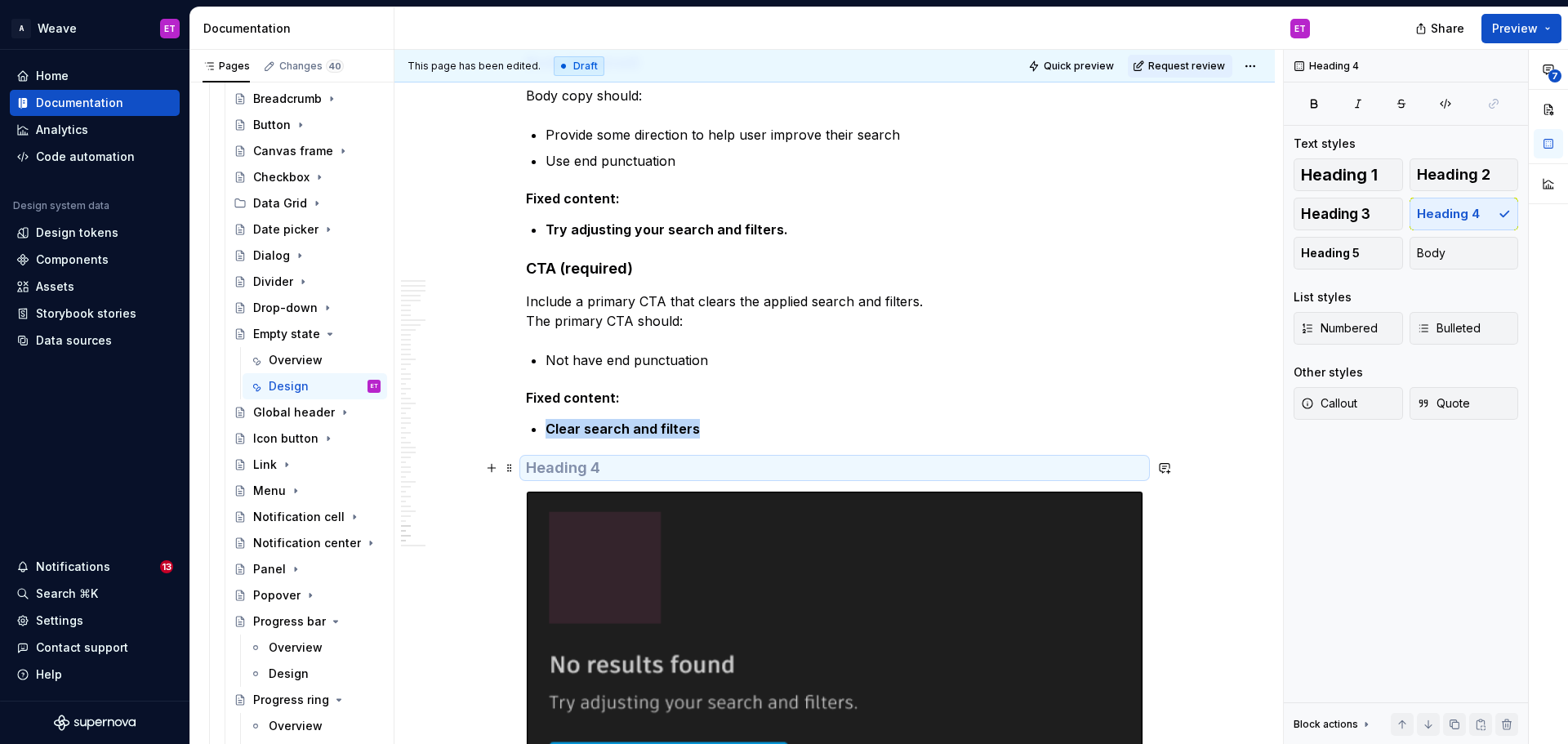
click at [1090, 465] on h4 at bounding box center [834, 468] width 618 height 19
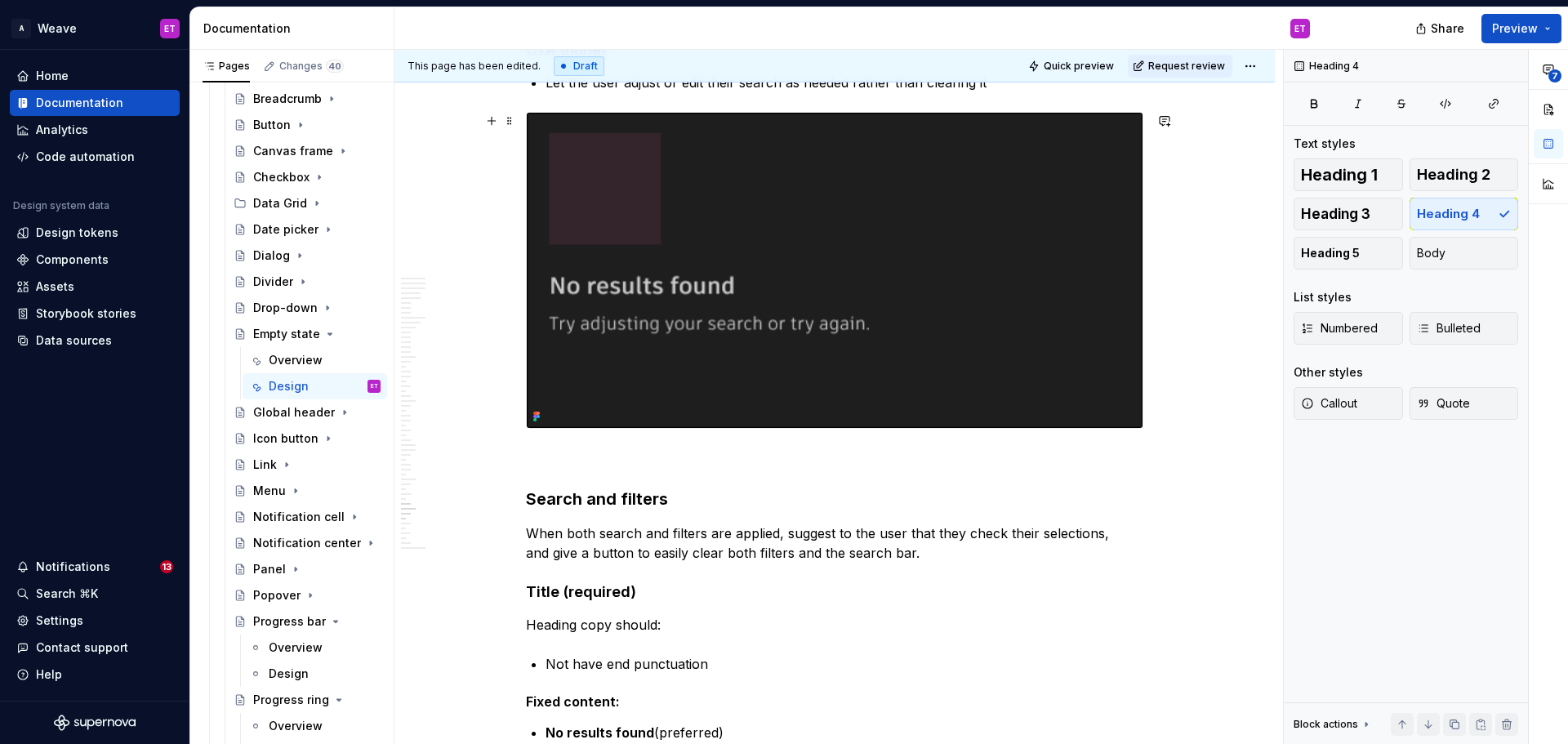
scroll to position [10868, 0]
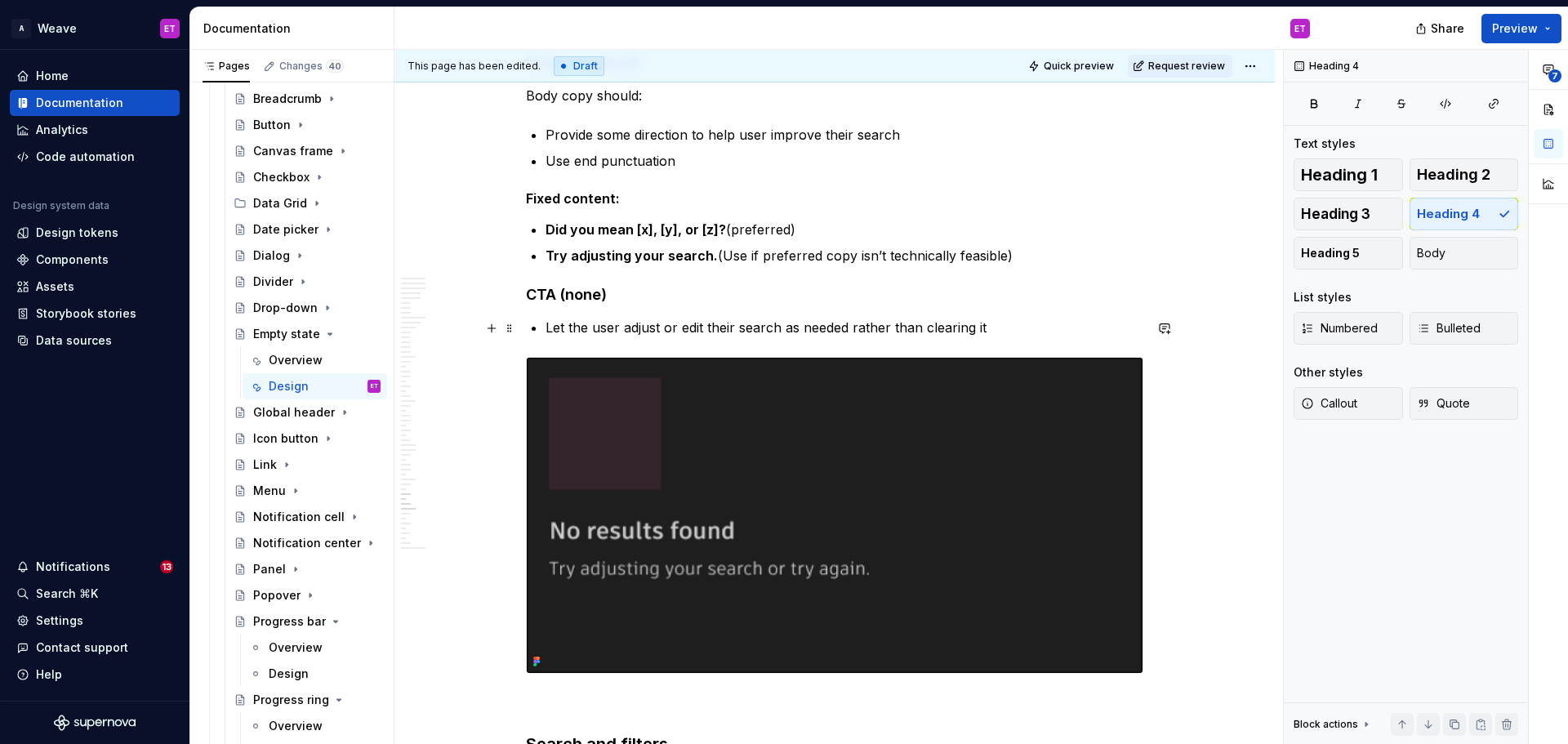
click at [1001, 333] on p "Let the user adjust or edit their search as needed rather than clearing it" at bounding box center [845, 327] width 598 height 19
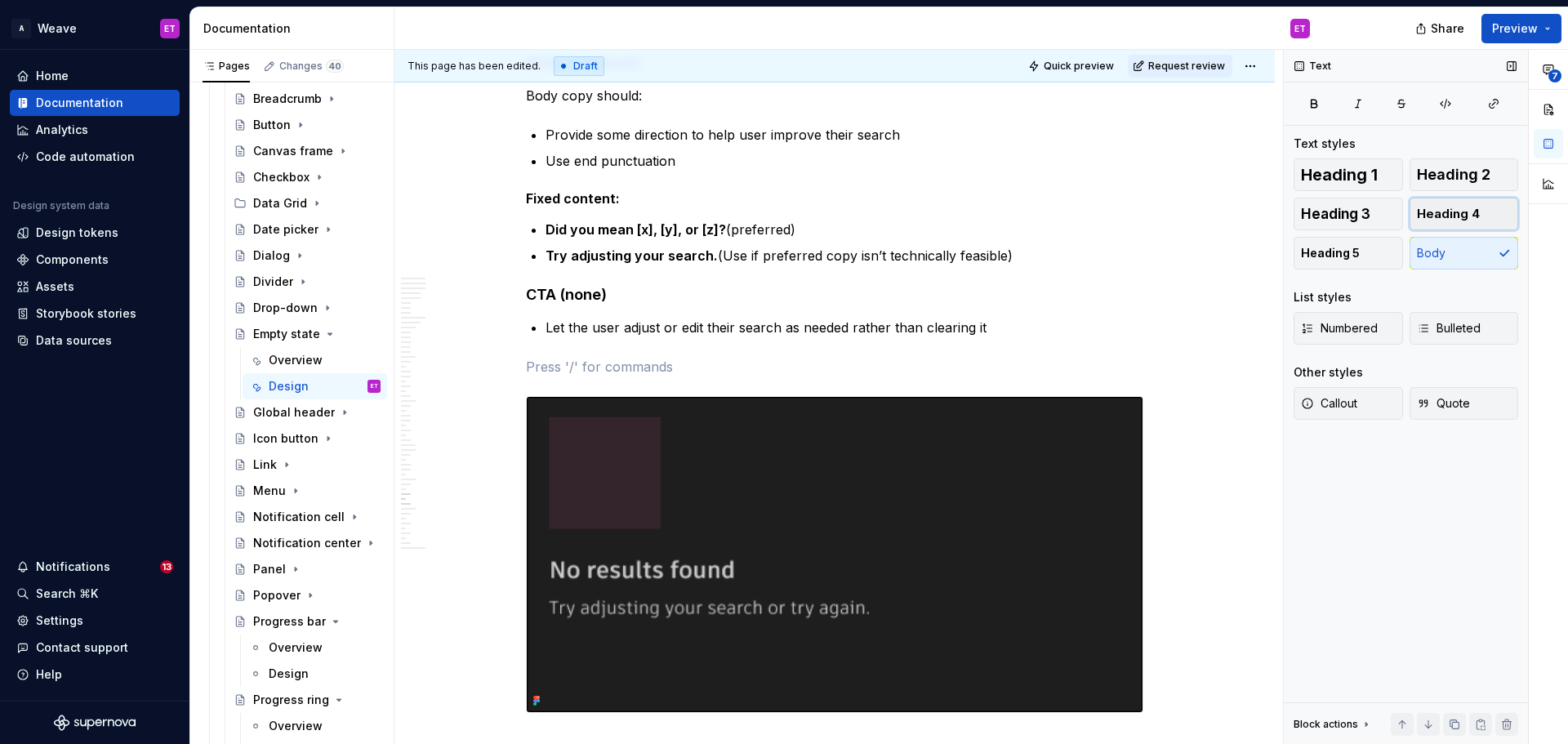
click at [1421, 215] on span "Heading 4" at bounding box center [1448, 213] width 63 height 16
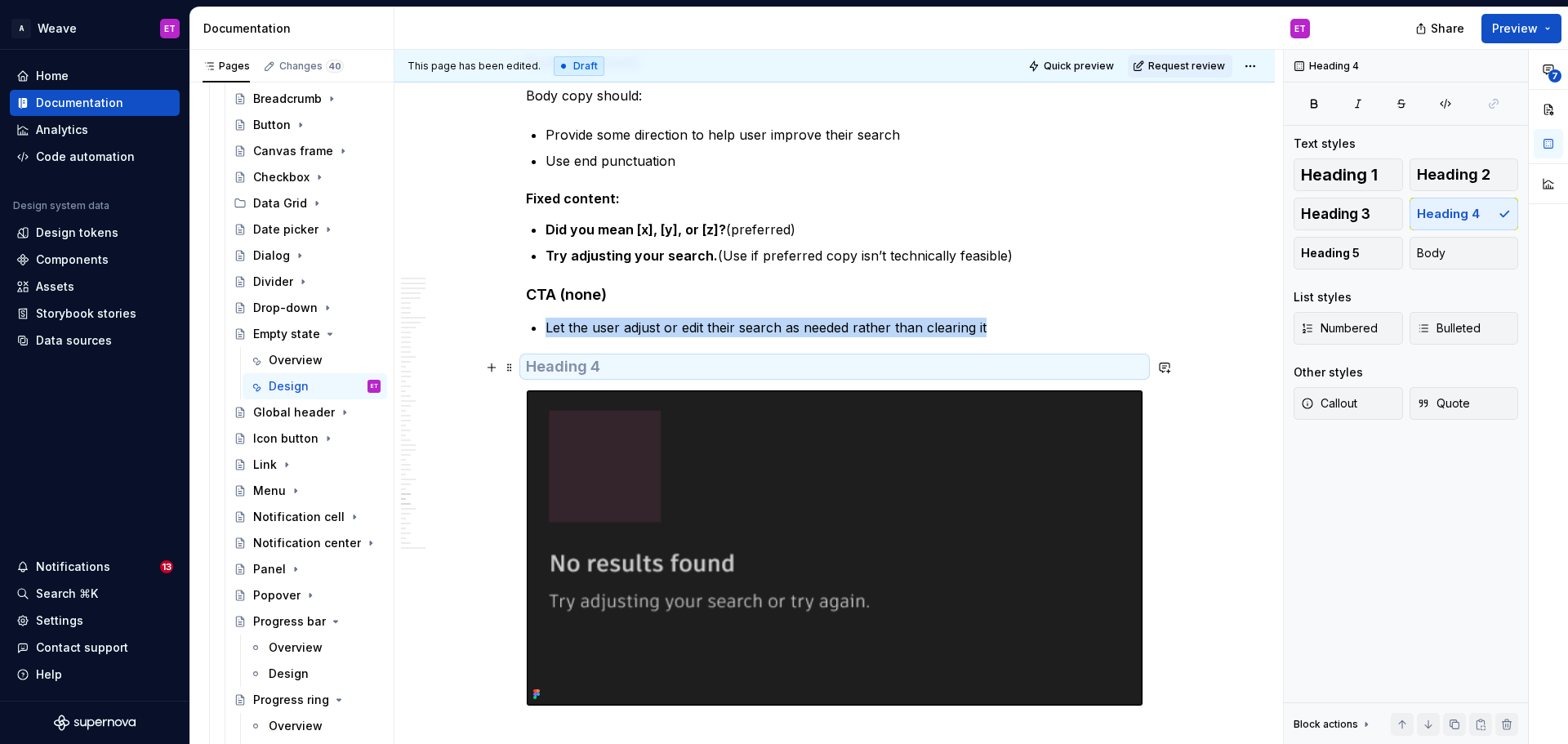
click at [811, 368] on h4 at bounding box center [834, 367] width 618 height 19
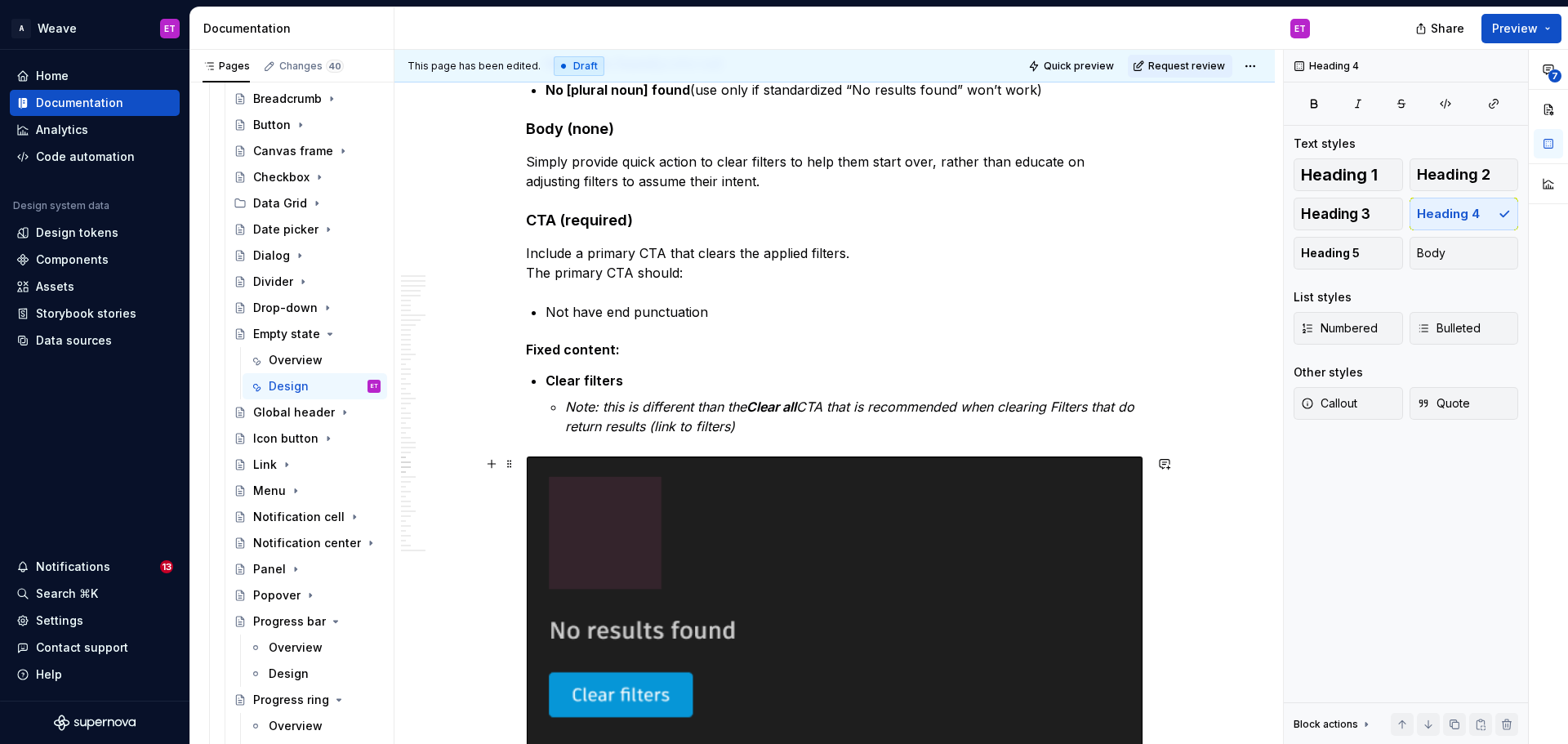
scroll to position [9725, 0]
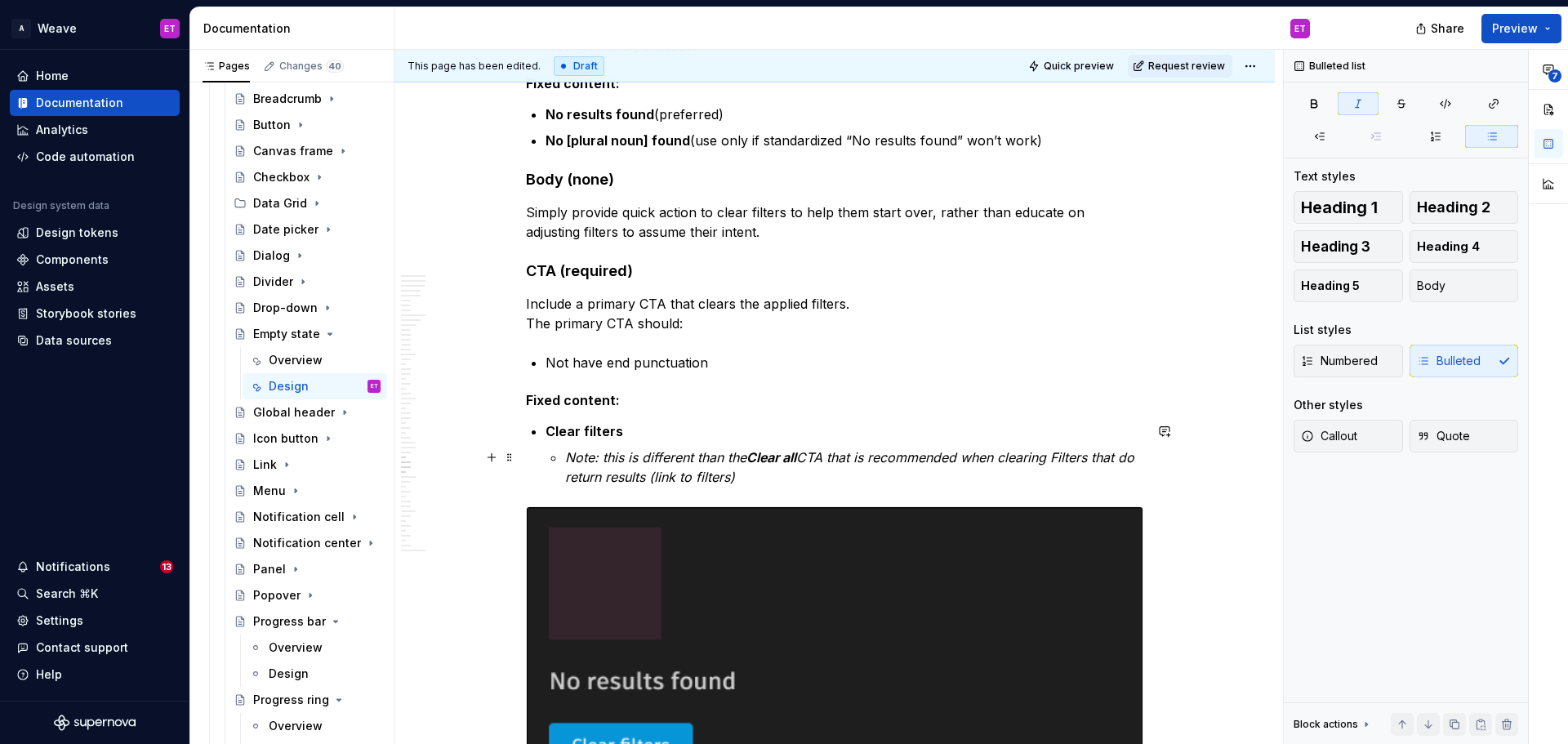
click at [848, 476] on p "Note: this is different than the Clear all CTA that is recommended when clearin…" at bounding box center [854, 467] width 578 height 40
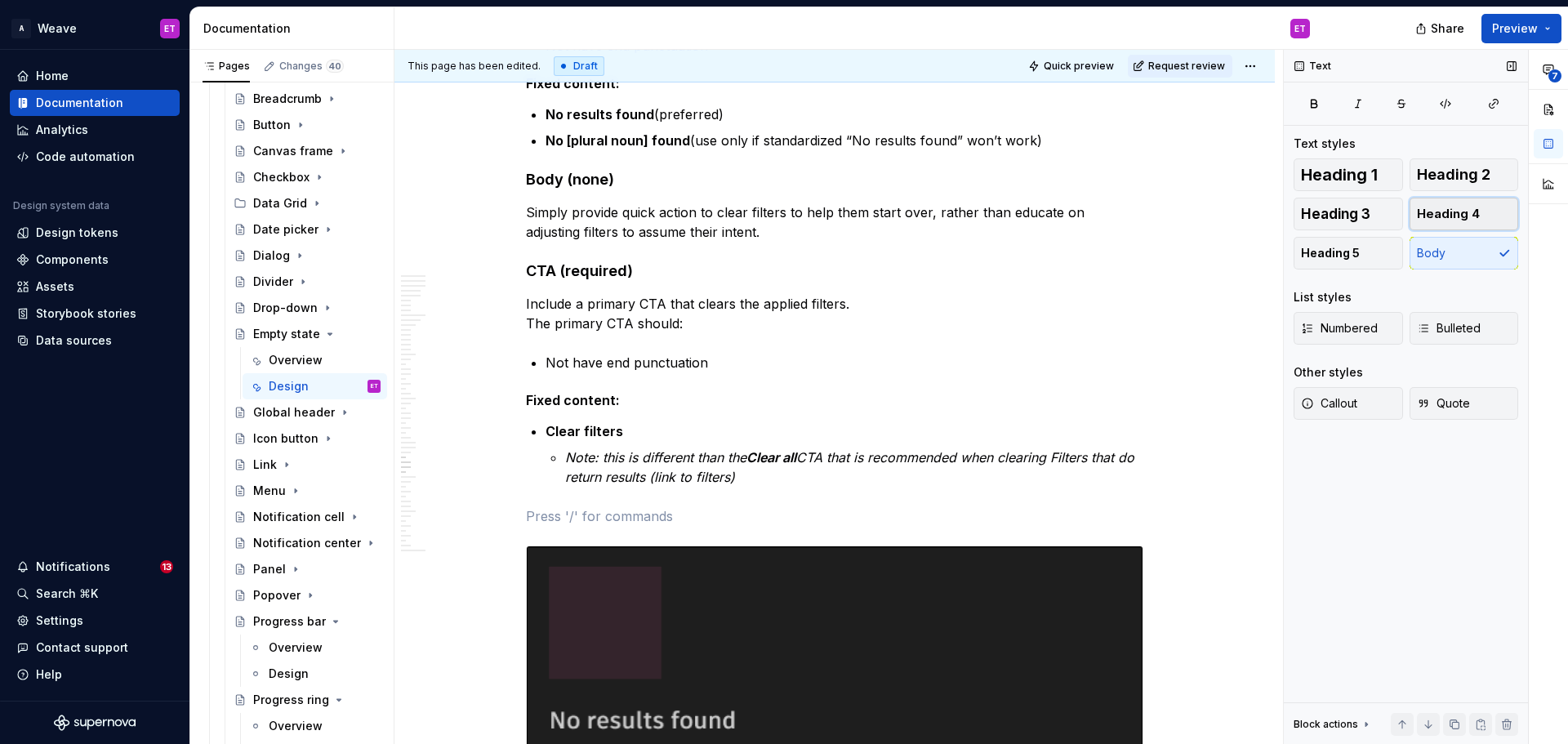
click at [1419, 219] on span "Heading 4" at bounding box center [1448, 213] width 63 height 16
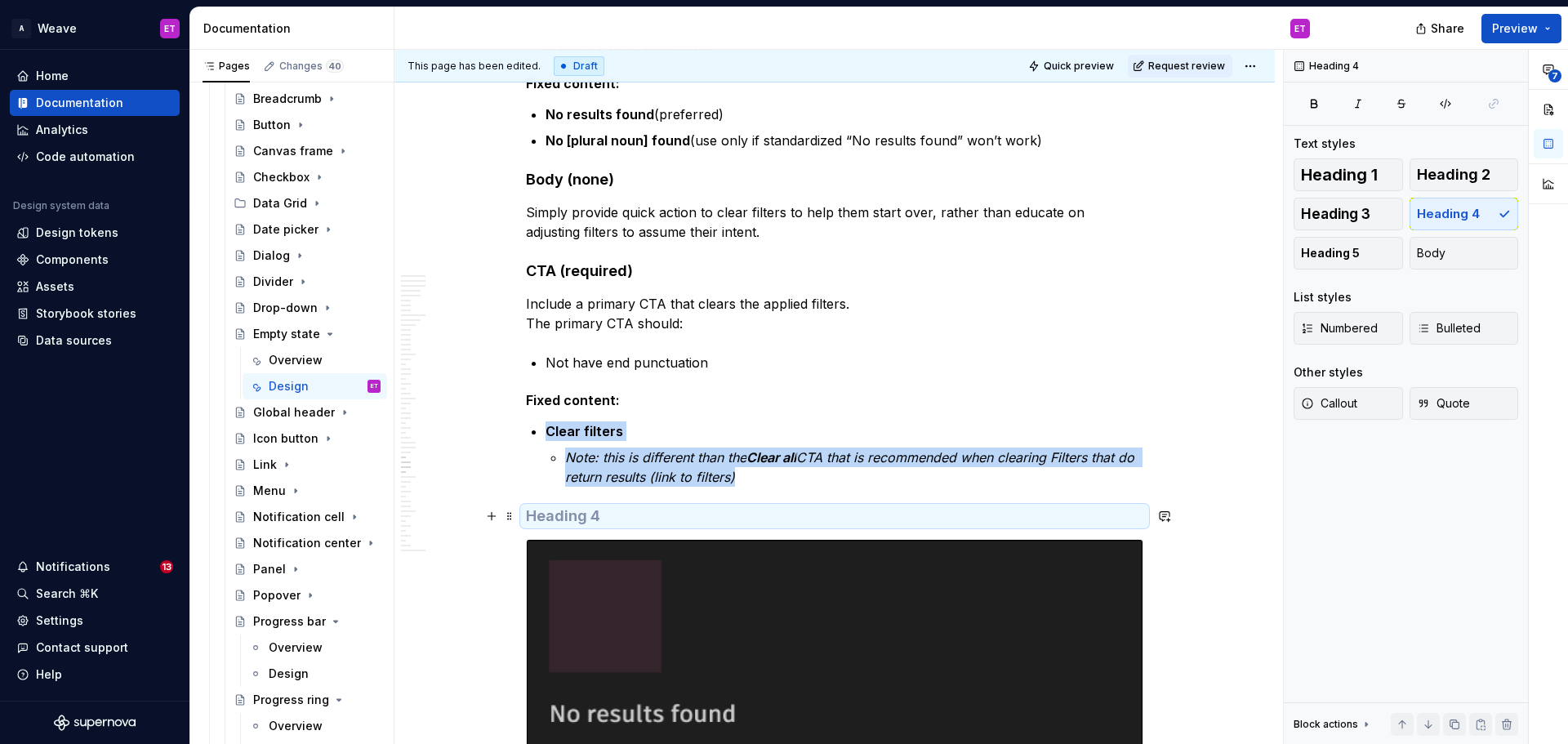
click at [1113, 519] on h4 at bounding box center [834, 516] width 618 height 19
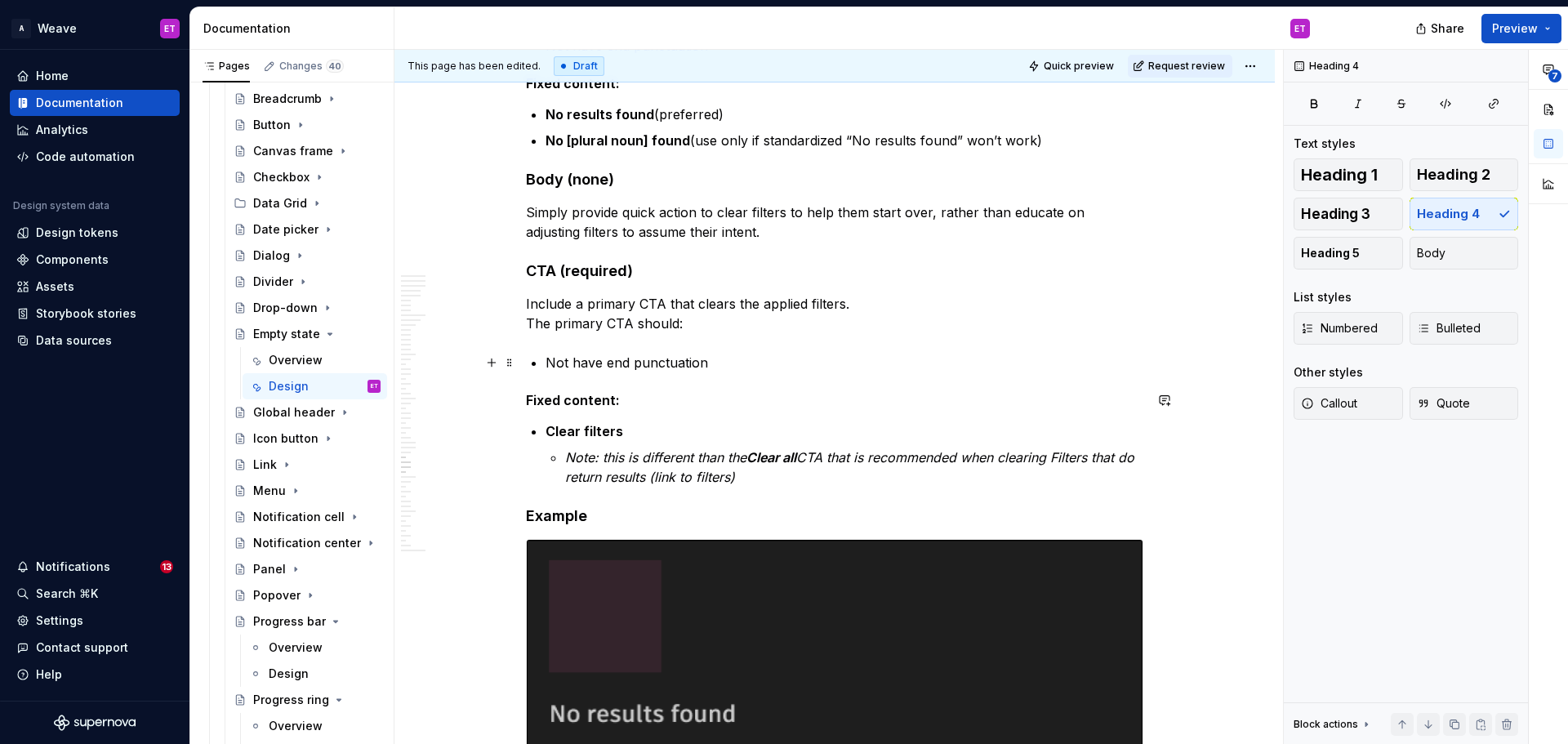
click at [1143, 361] on p "Not have end punctuation" at bounding box center [845, 362] width 598 height 19
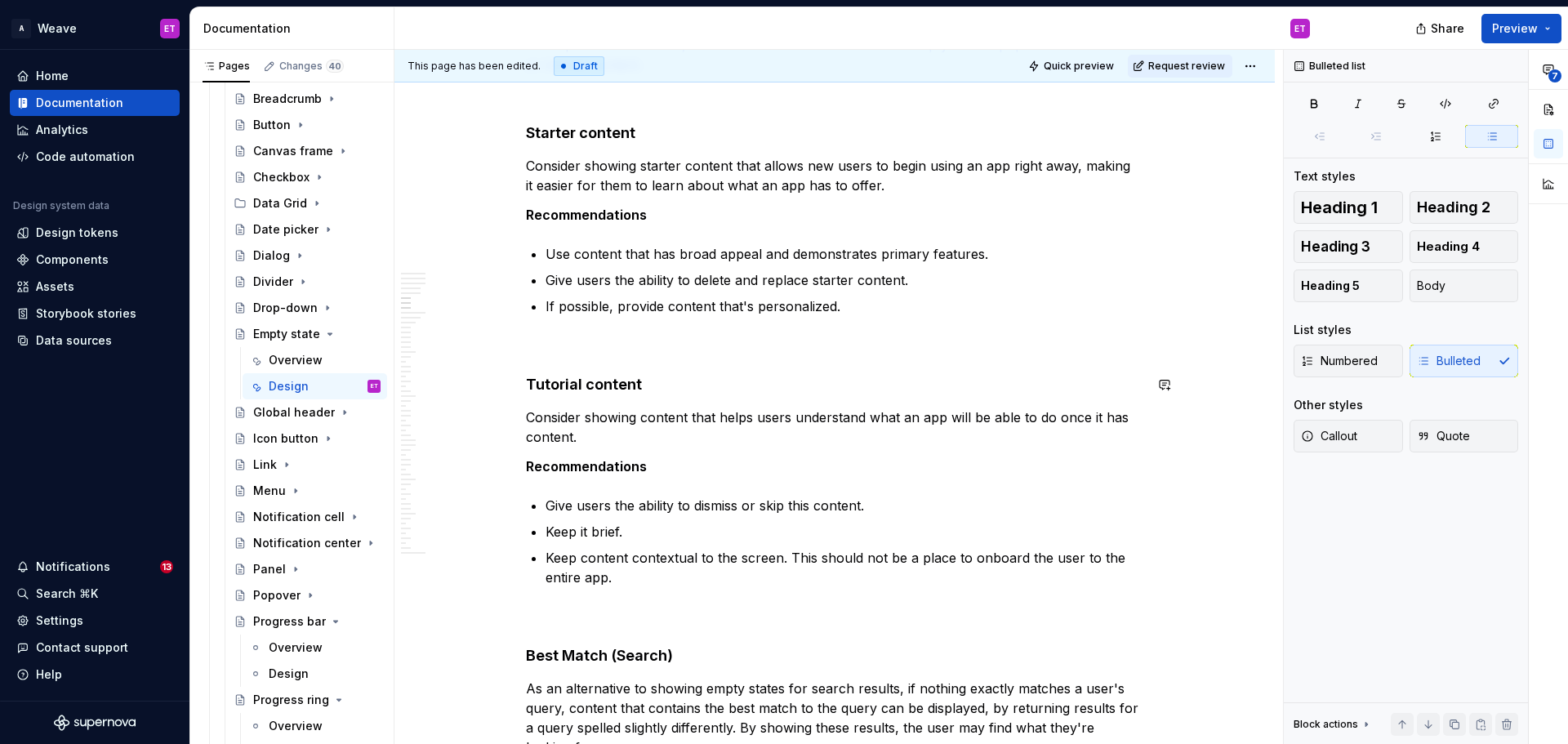
scroll to position [3600, 0]
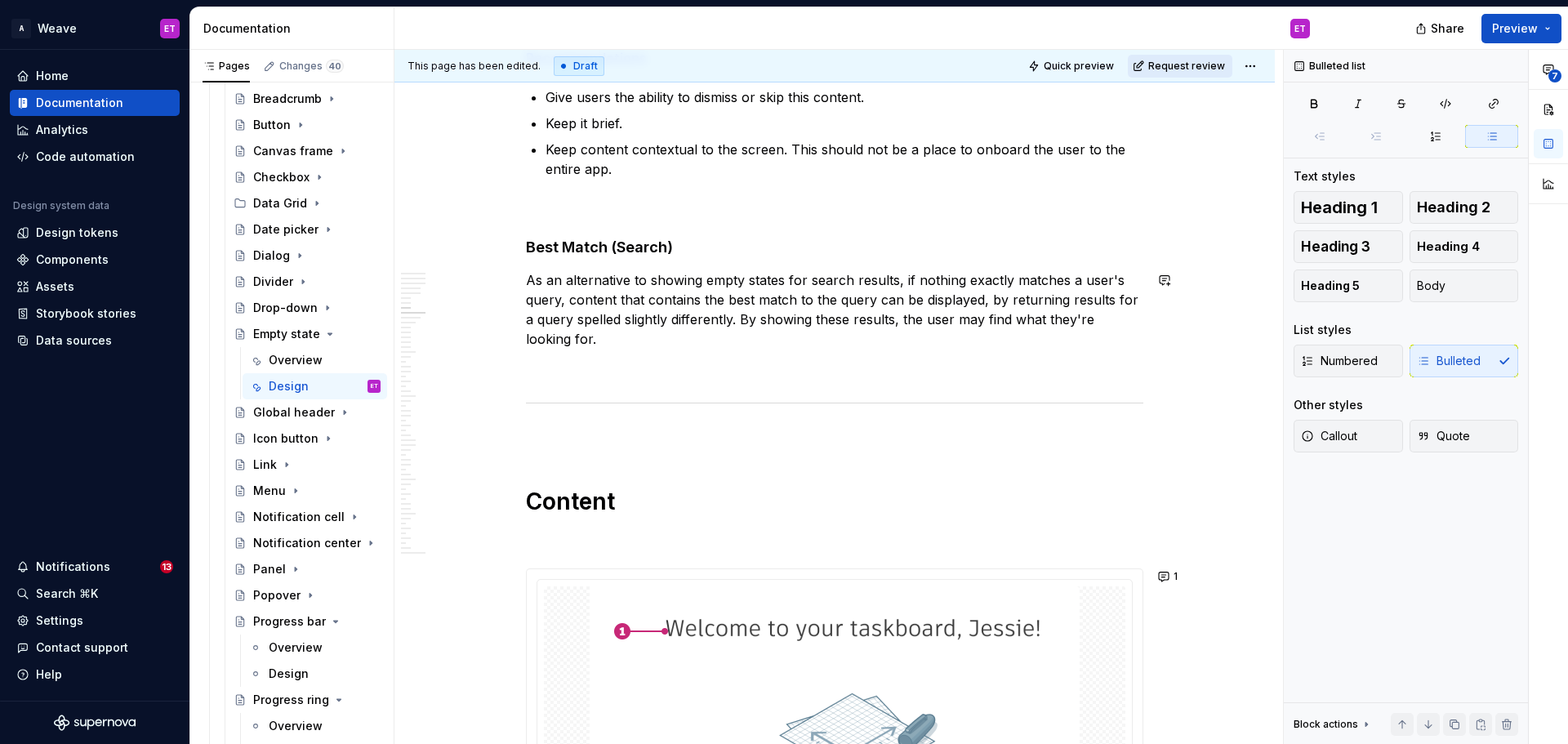
click at [1178, 67] on span "Request review" at bounding box center [1186, 67] width 77 height 13
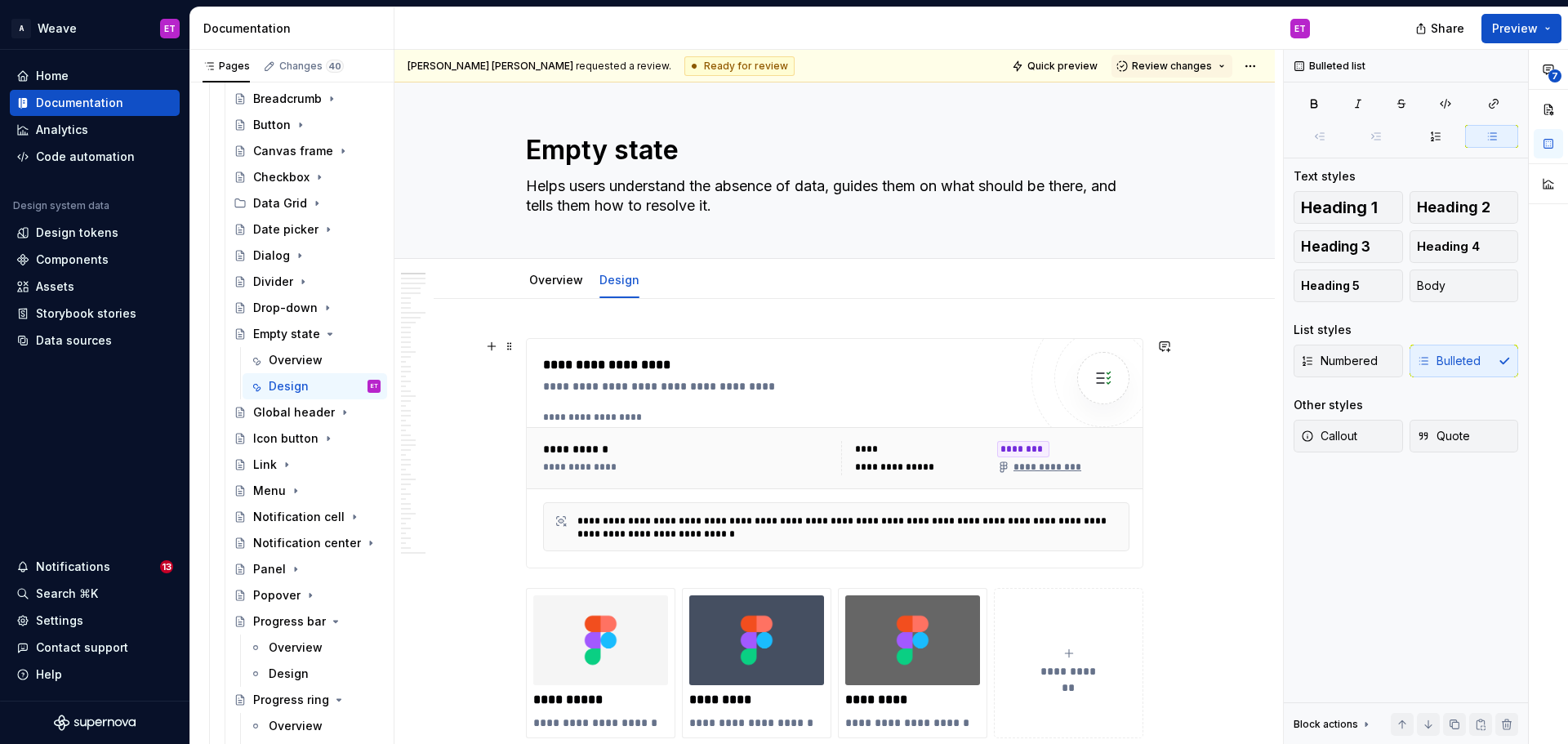
scroll to position [0, 0]
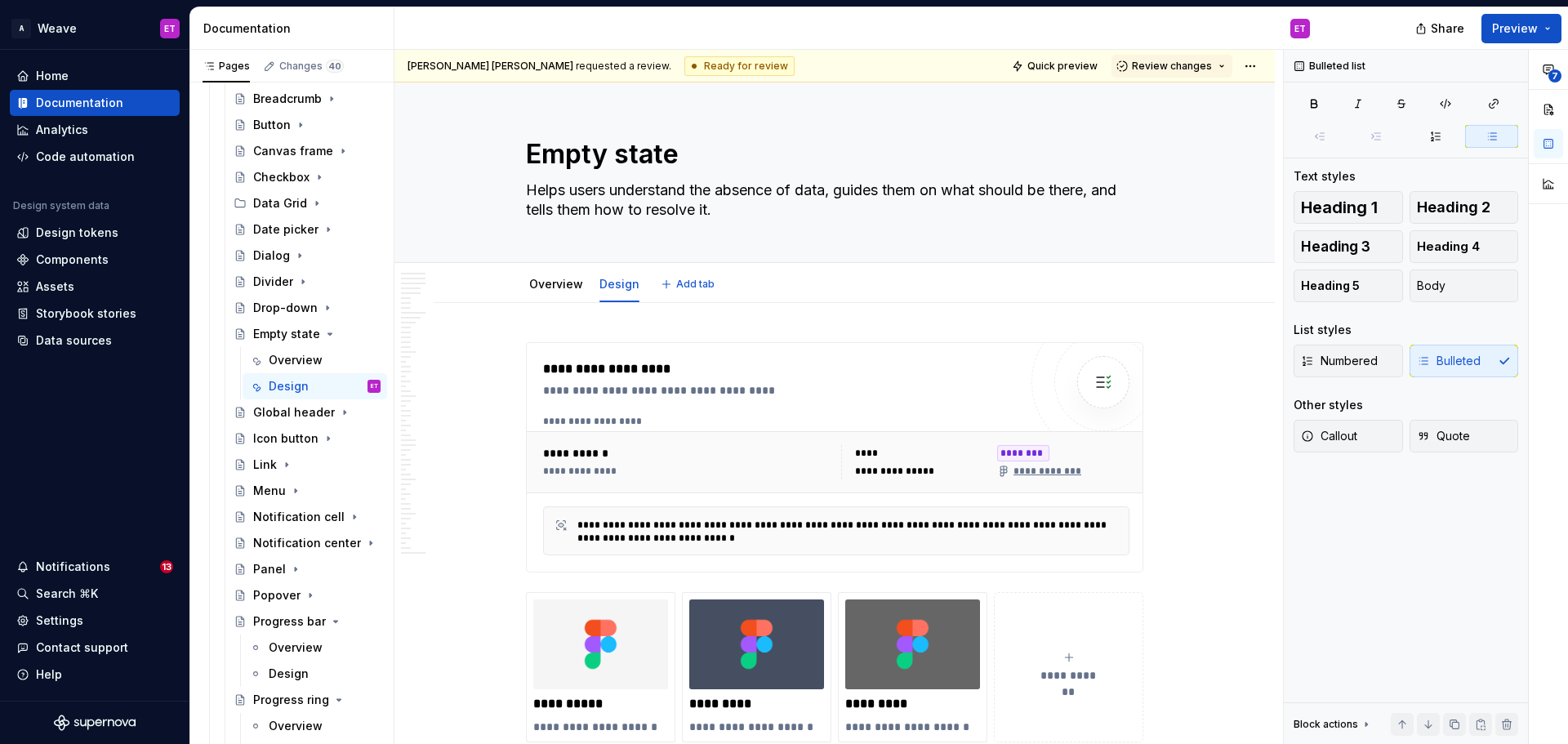
type textarea "*"
click at [1166, 349] on button "button" at bounding box center [1164, 350] width 23 height 23
click at [1073, 382] on p "@chjr" at bounding box center [1045, 379] width 240 height 17
click at [982, 351] on span "[PERSON_NAME]" at bounding box center [982, 357] width 94 height 16
click at [1033, 356] on span "[PERSON_NAME]" at bounding box center [1074, 357] width 94 height 16
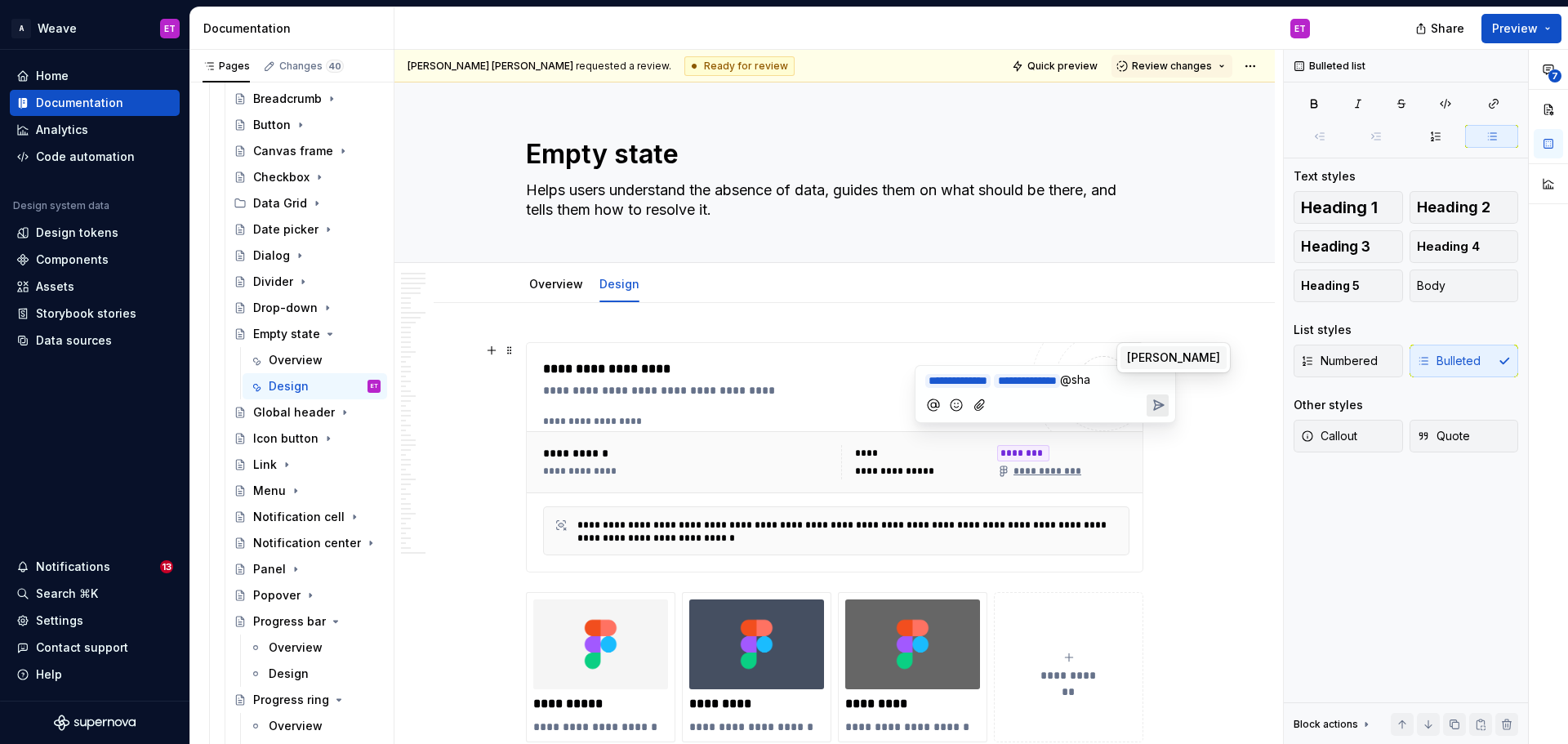
click at [1128, 356] on span "[PERSON_NAME]" at bounding box center [1174, 357] width 94 height 16
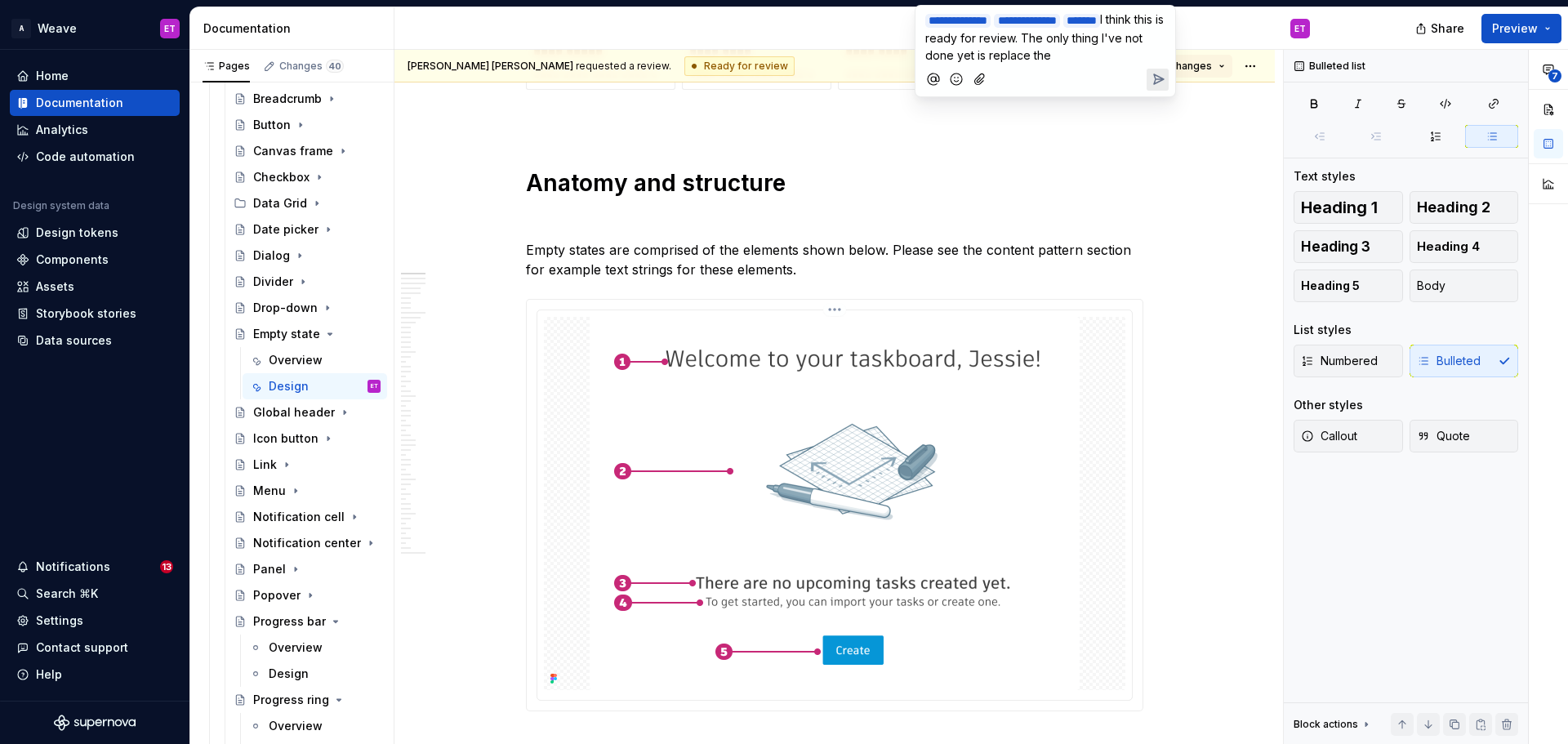
scroll to position [163, 0]
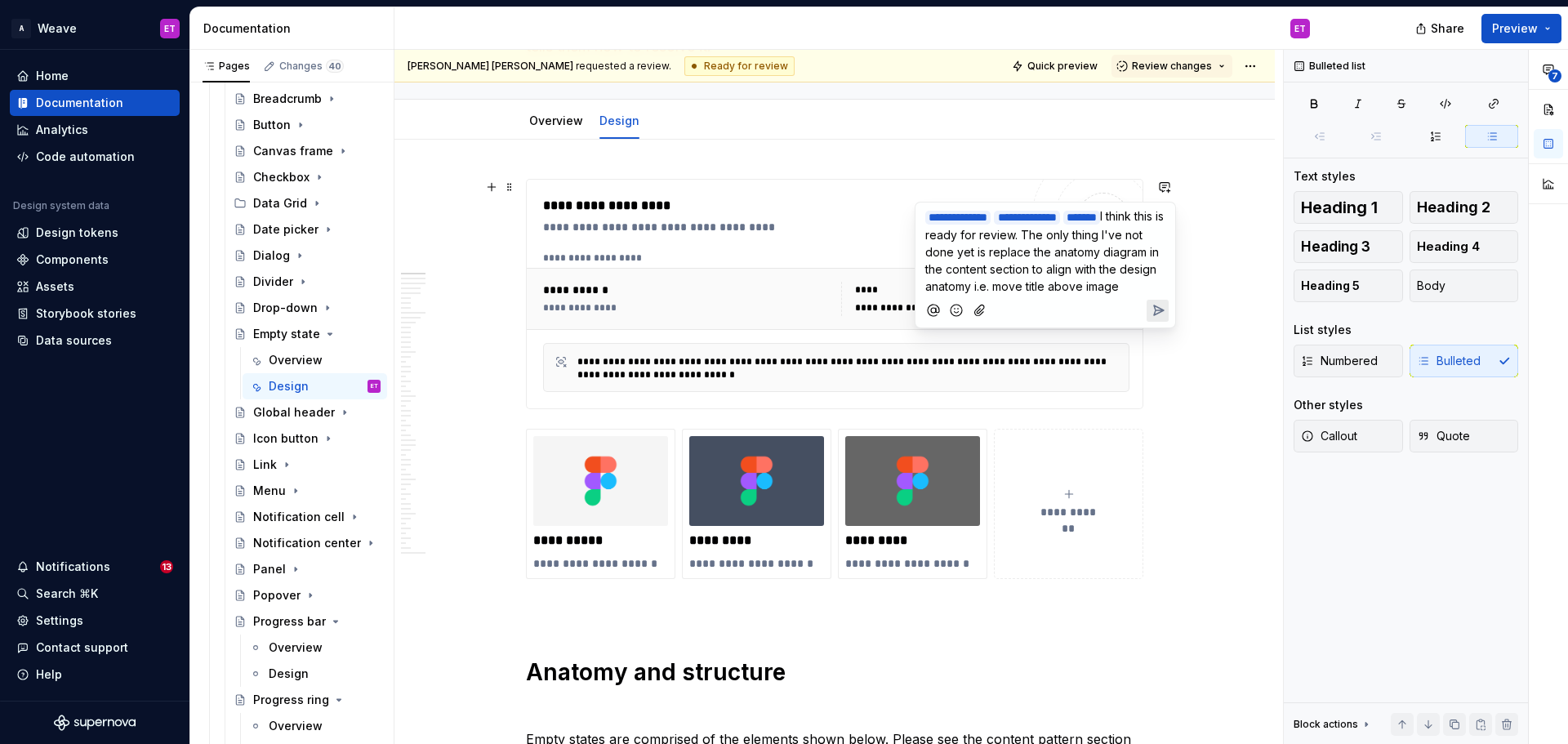
click at [1155, 315] on icon "Send" at bounding box center [1159, 311] width 10 height 10
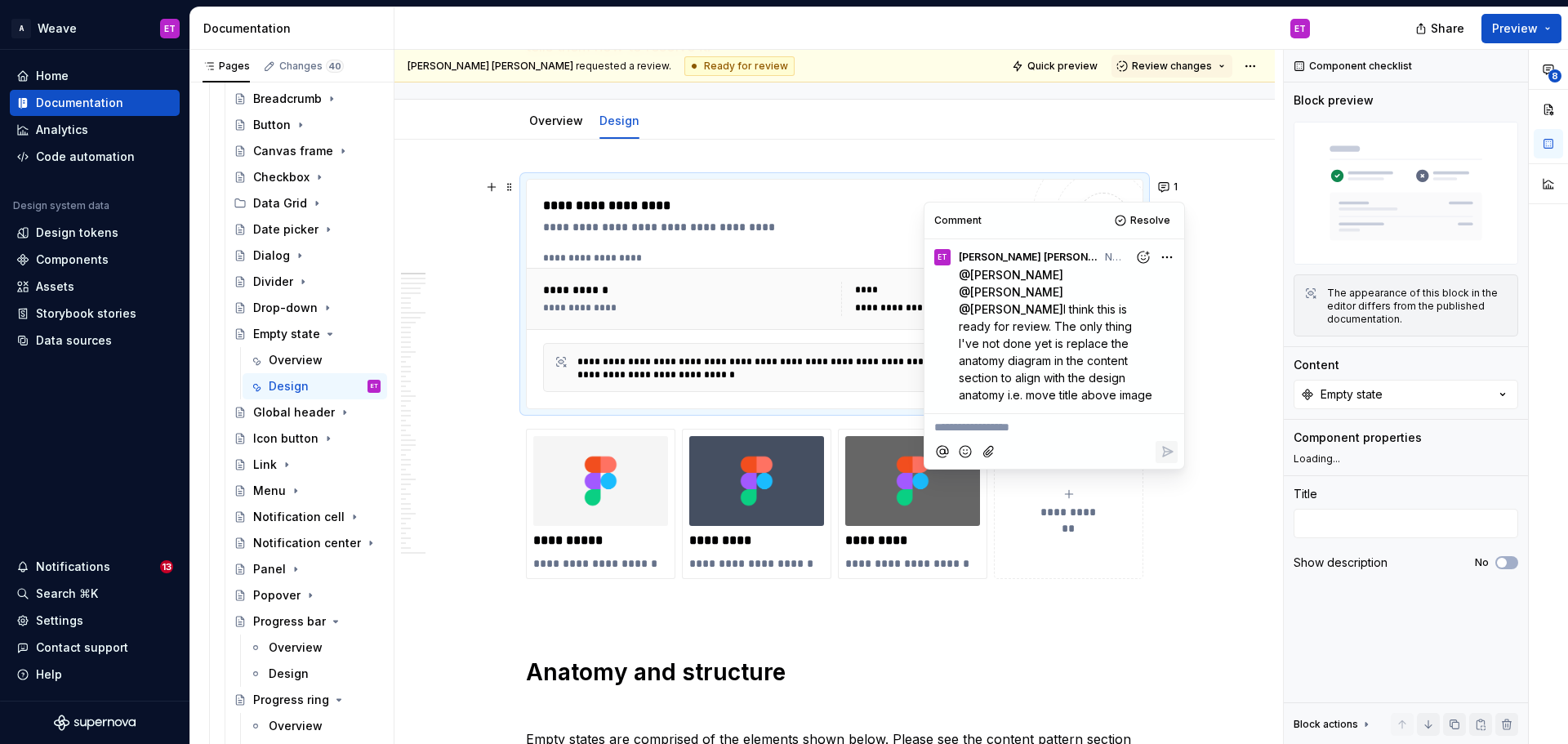
type textarea "*"
